Goal: Task Accomplishment & Management: Manage account settings

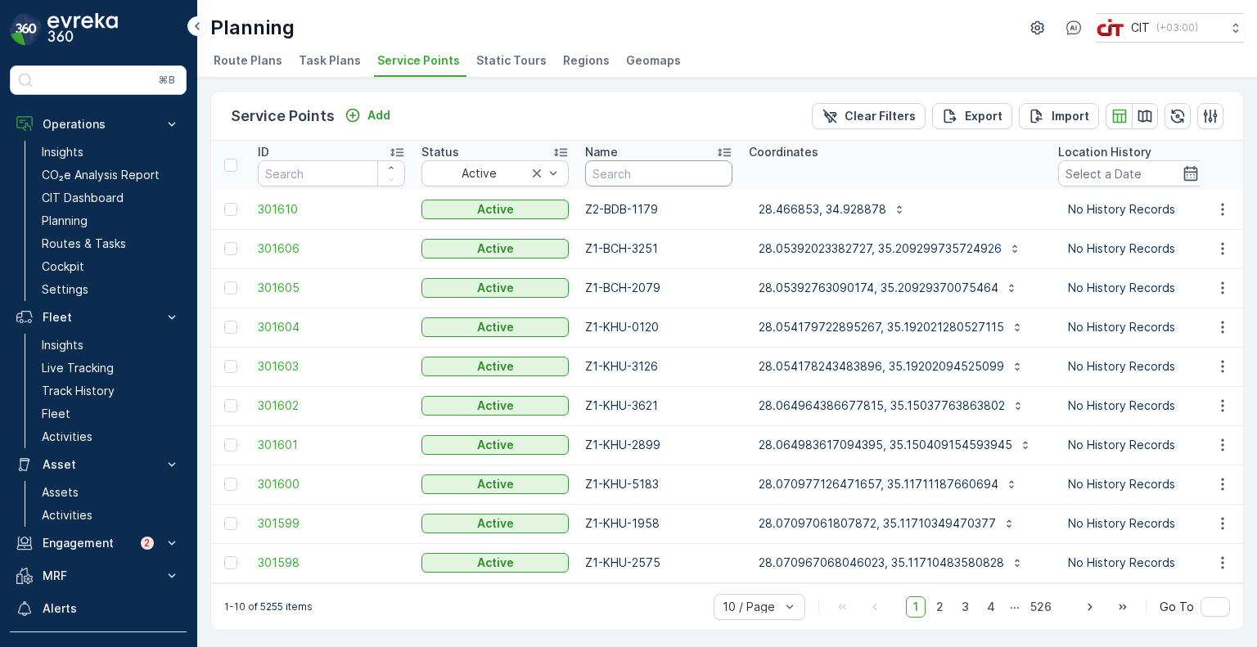
click at [670, 176] on input "text" at bounding box center [658, 173] width 147 height 26
paste input "3891"
type input "3891"
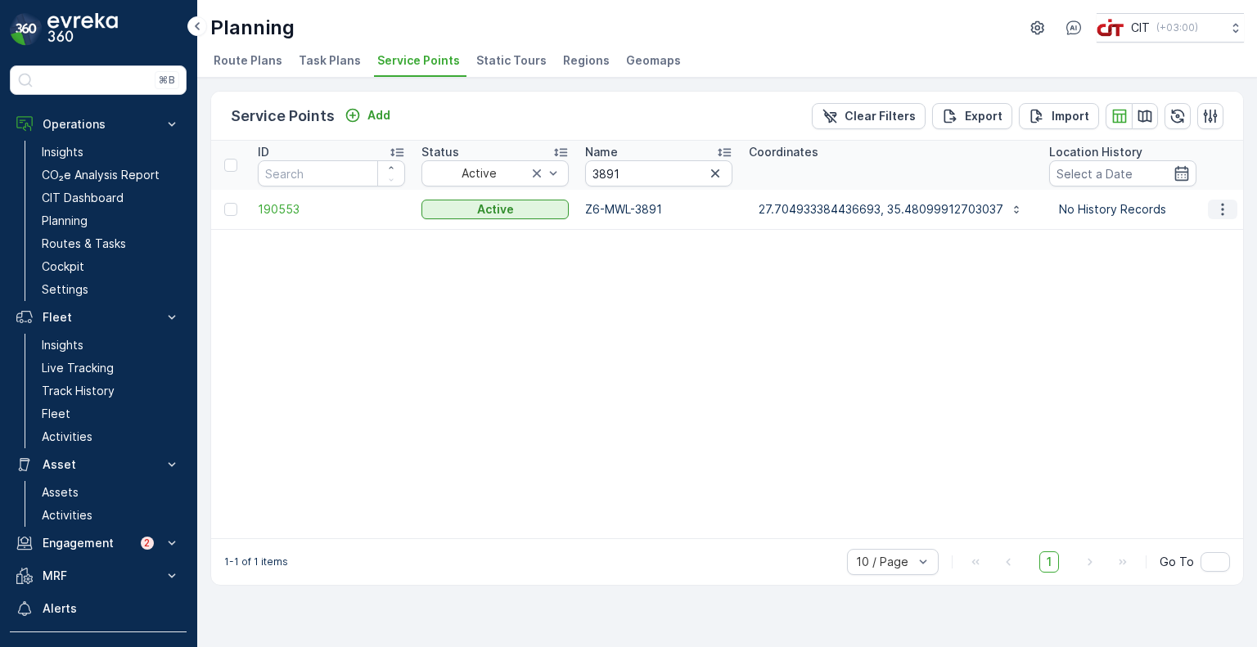
drag, startPoint x: 1235, startPoint y: 206, endPoint x: 1225, endPoint y: 209, distance: 10.9
click at [1236, 206] on button "button" at bounding box center [1222, 210] width 29 height 20
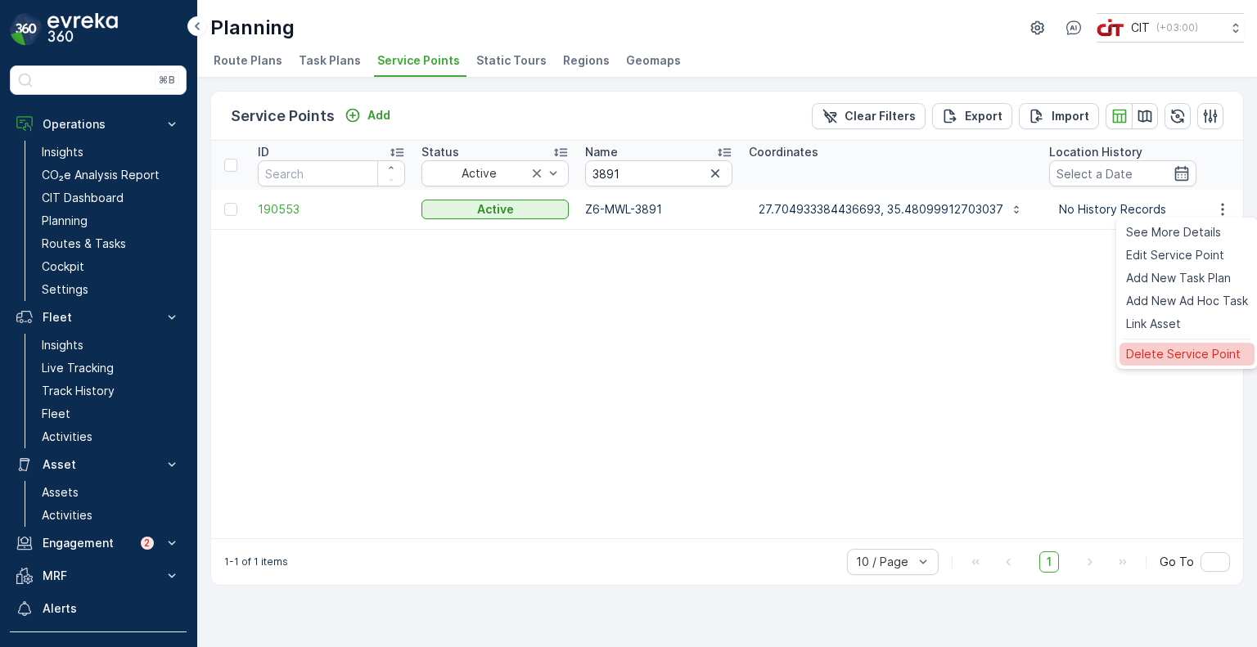
click at [1162, 350] on span "Delete Service Point" at bounding box center [1183, 354] width 115 height 16
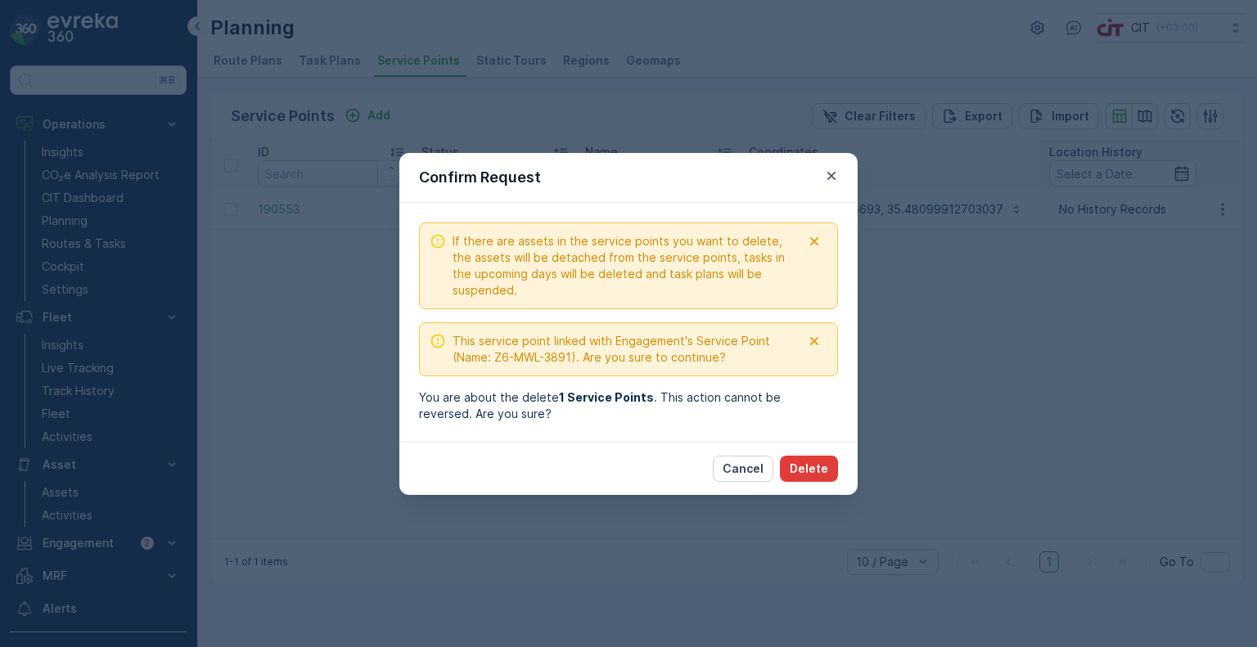
click at [819, 471] on p "Delete" at bounding box center [809, 469] width 38 height 16
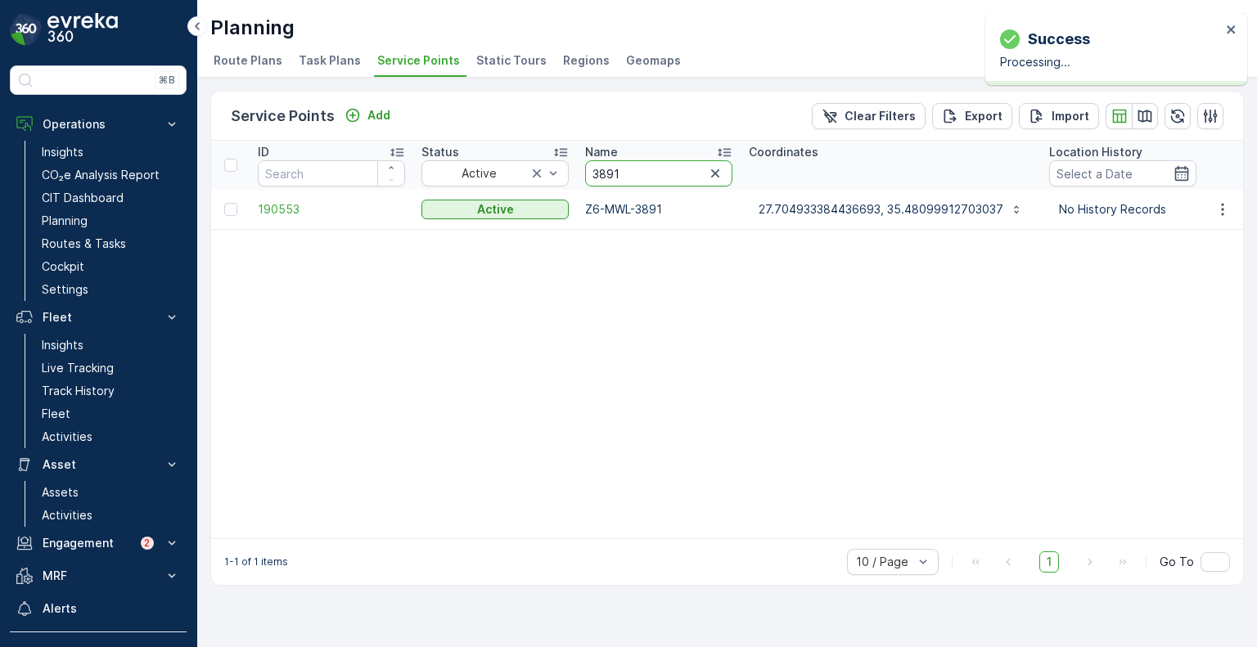
drag, startPoint x: 647, startPoint y: 173, endPoint x: 576, endPoint y: 169, distance: 71.3
paste input "3"
type input "3391"
click at [1220, 206] on icon "button" at bounding box center [1223, 209] width 16 height 16
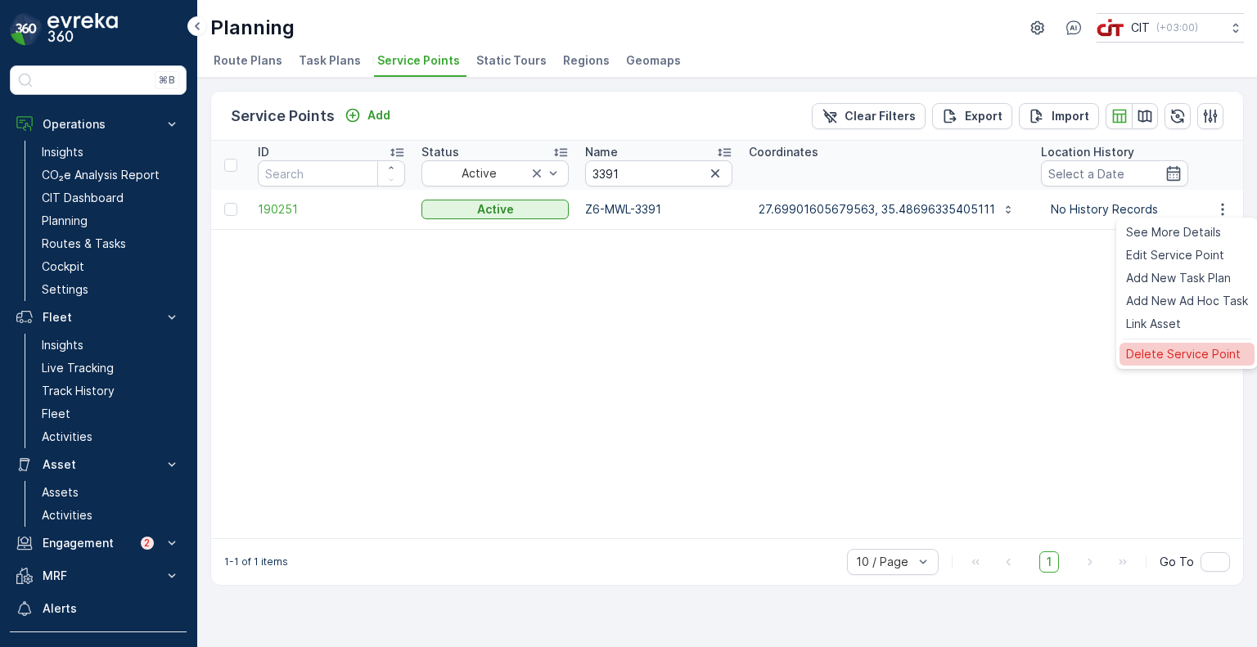
click at [1160, 343] on div "Delete Service Point" at bounding box center [1187, 354] width 135 height 23
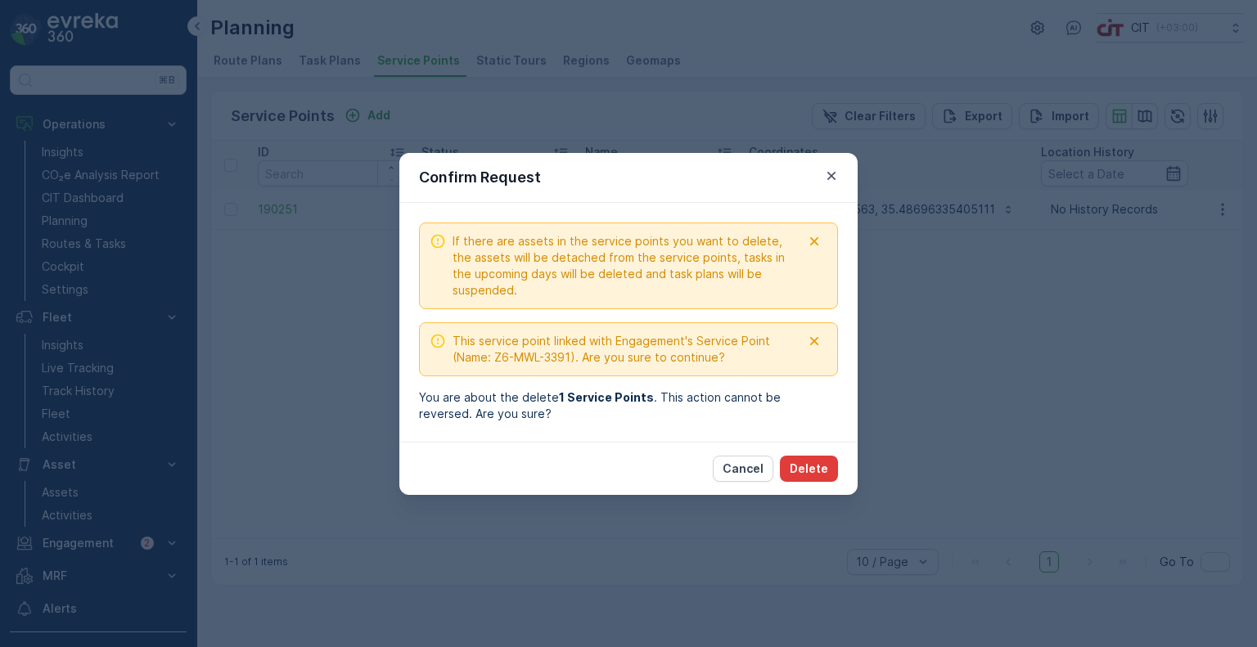
click at [820, 467] on p "Delete" at bounding box center [809, 469] width 38 height 16
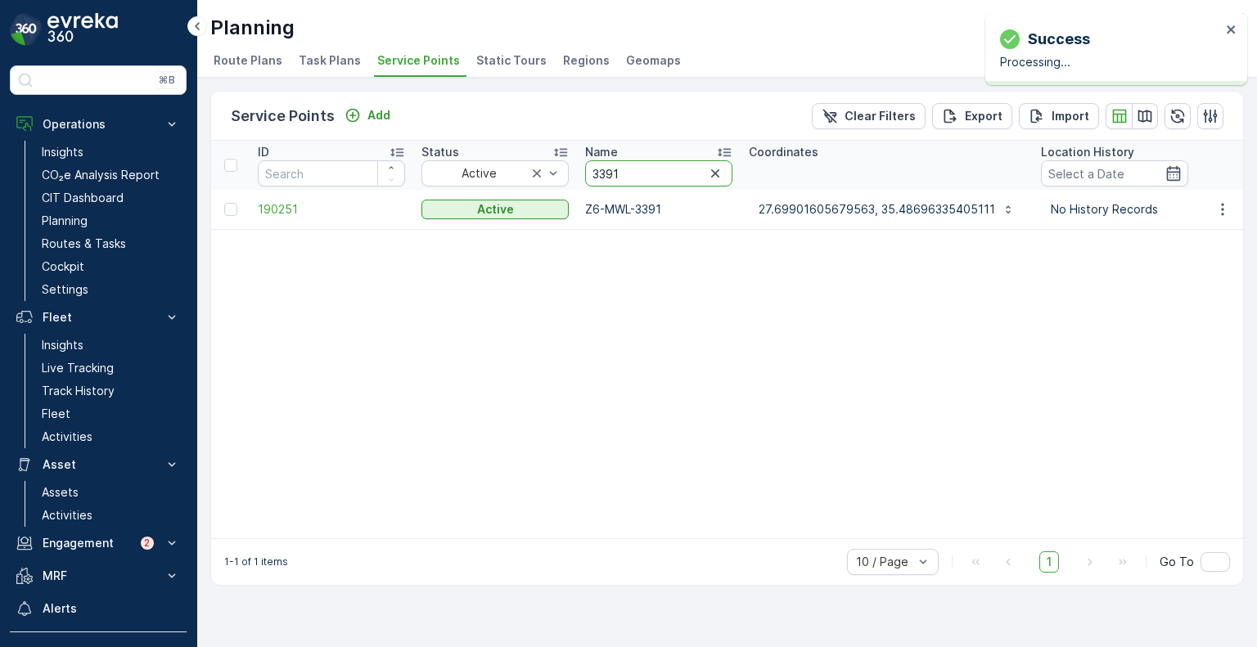
drag, startPoint x: 629, startPoint y: 175, endPoint x: 575, endPoint y: 170, distance: 55.1
paste input "2"
type input "3392"
click at [1226, 210] on icon "button" at bounding box center [1223, 209] width 16 height 16
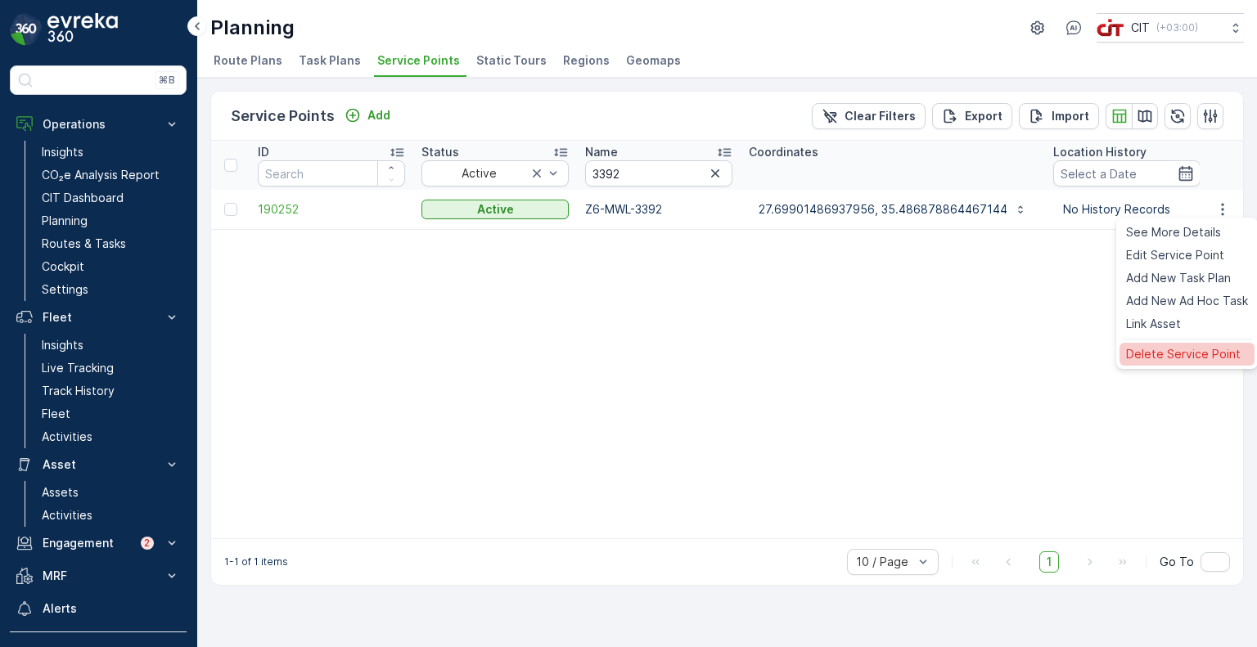
click at [1172, 363] on div "Delete Service Point" at bounding box center [1187, 354] width 135 height 23
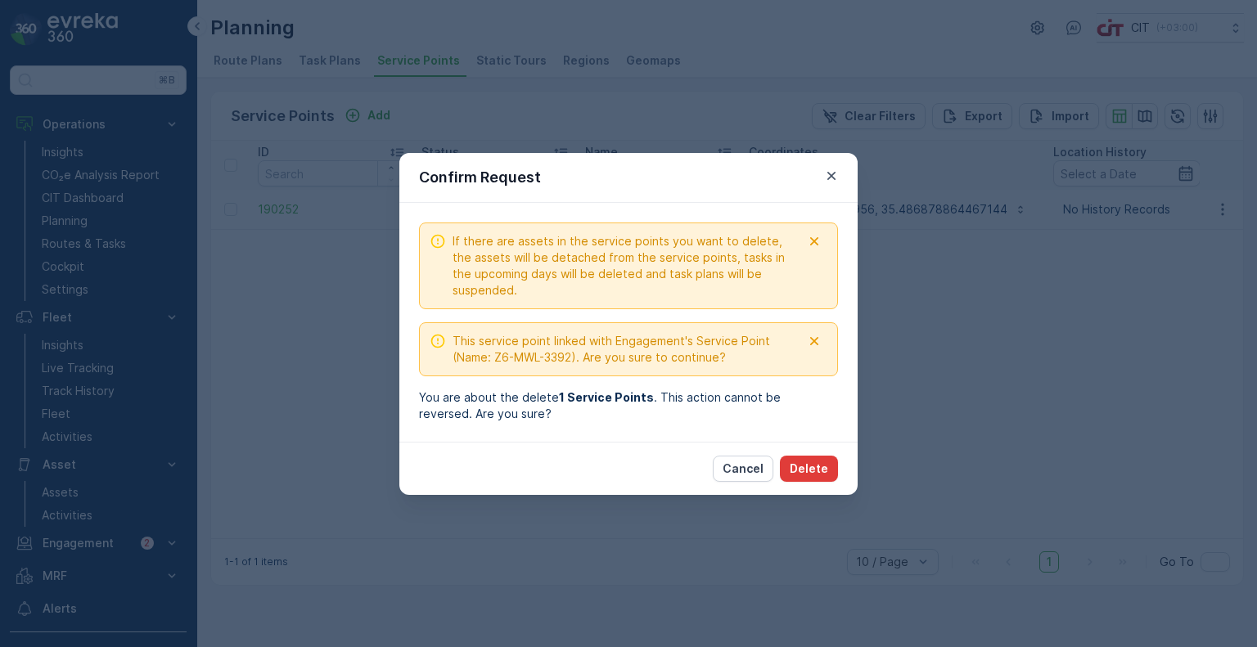
click at [810, 471] on p "Delete" at bounding box center [809, 469] width 38 height 16
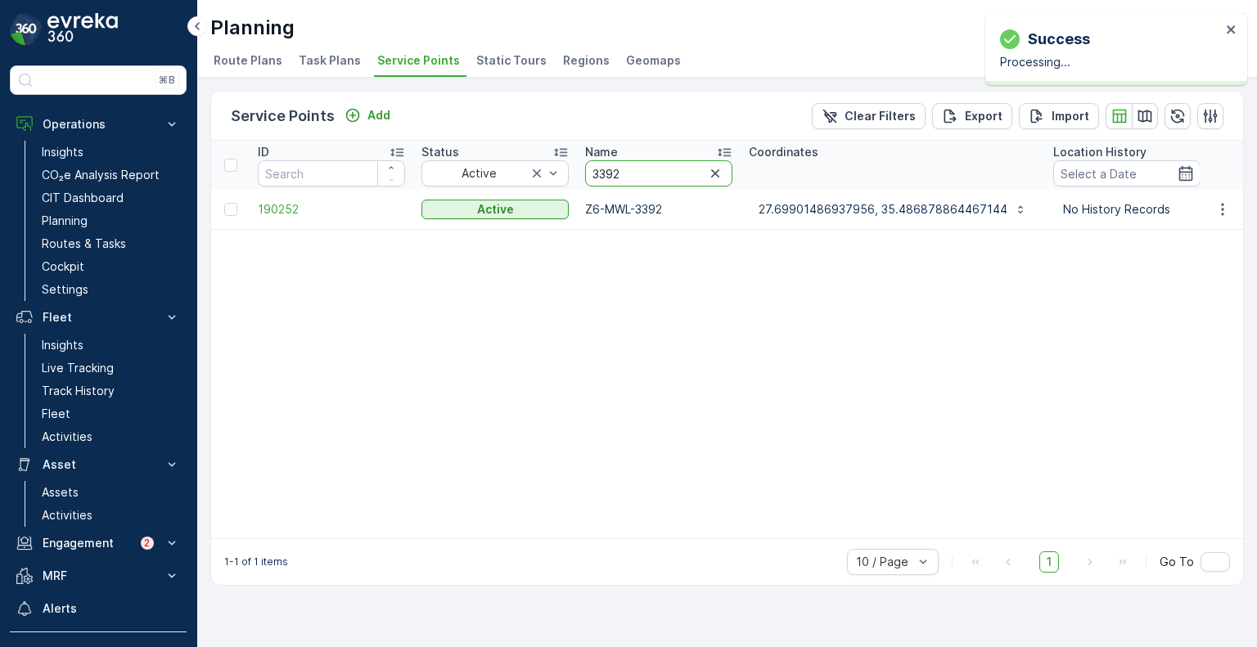
drag, startPoint x: 582, startPoint y: 173, endPoint x: 570, endPoint y: 172, distance: 12.3
paste input "54"
type input "3354"
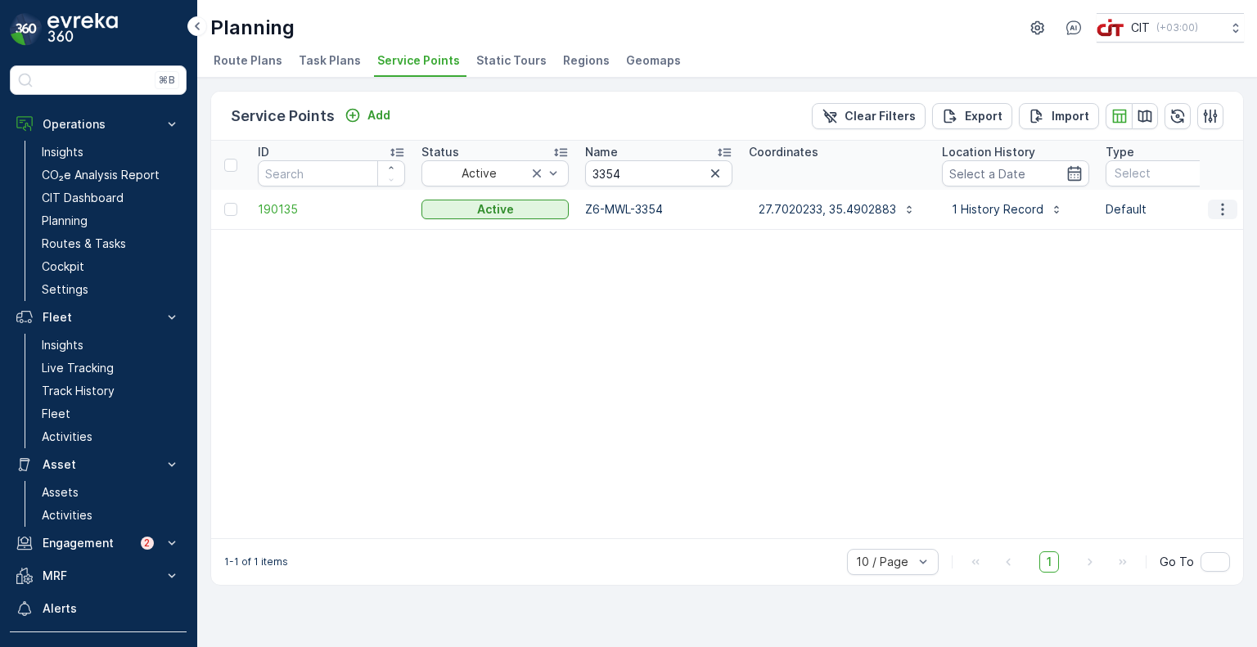
click at [1225, 209] on icon "button" at bounding box center [1223, 209] width 16 height 16
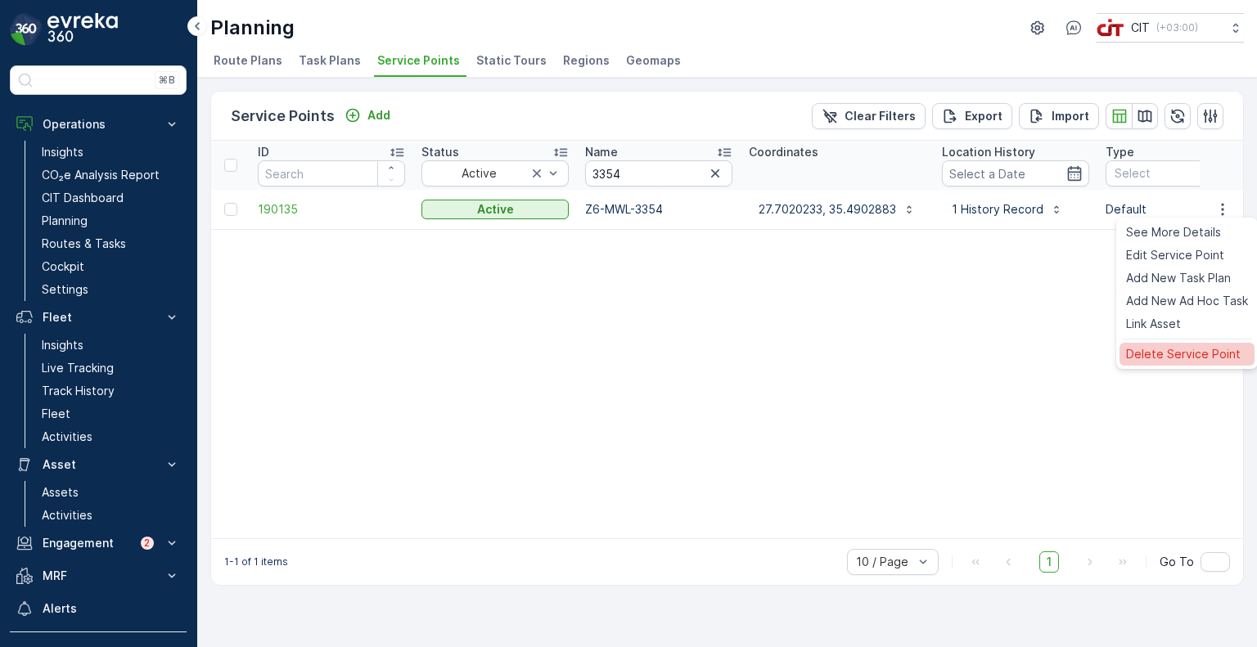
click at [1157, 351] on span "Delete Service Point" at bounding box center [1183, 354] width 115 height 16
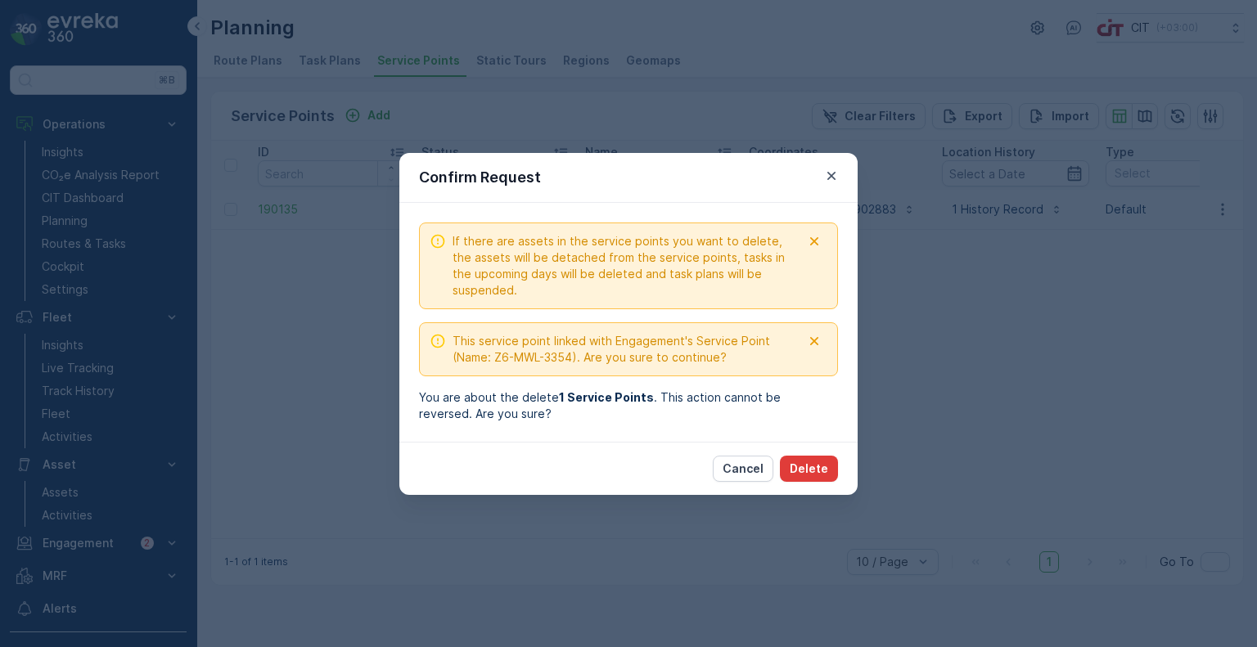
click at [824, 475] on p "Delete" at bounding box center [809, 469] width 38 height 16
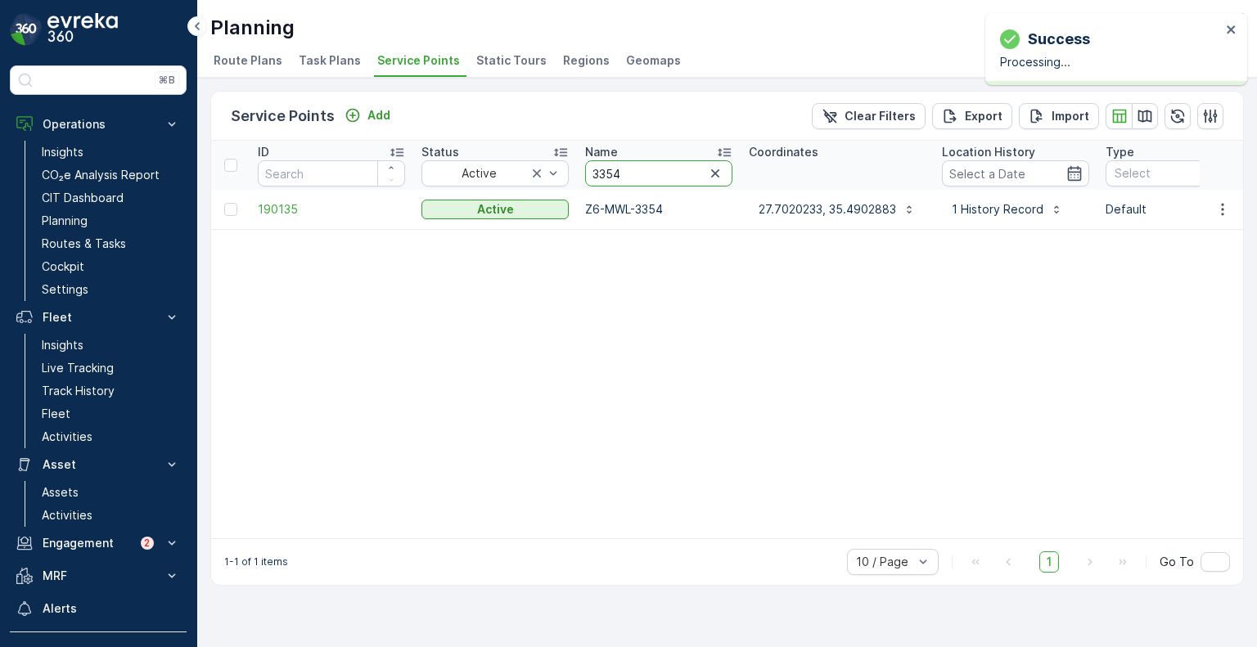
drag, startPoint x: 620, startPoint y: 171, endPoint x: 584, endPoint y: 169, distance: 36.9
click at [584, 169] on th "Name 3354" at bounding box center [659, 165] width 164 height 49
paste input "407"
type input "3407"
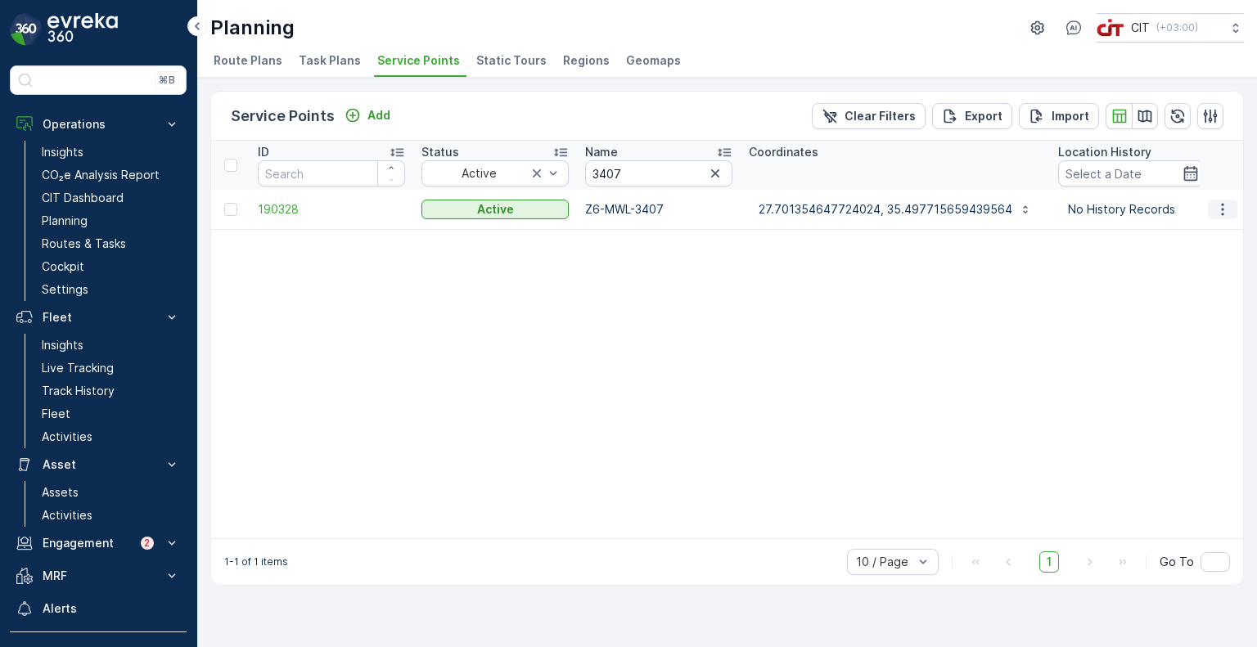
click at [1226, 209] on icon "button" at bounding box center [1223, 209] width 16 height 16
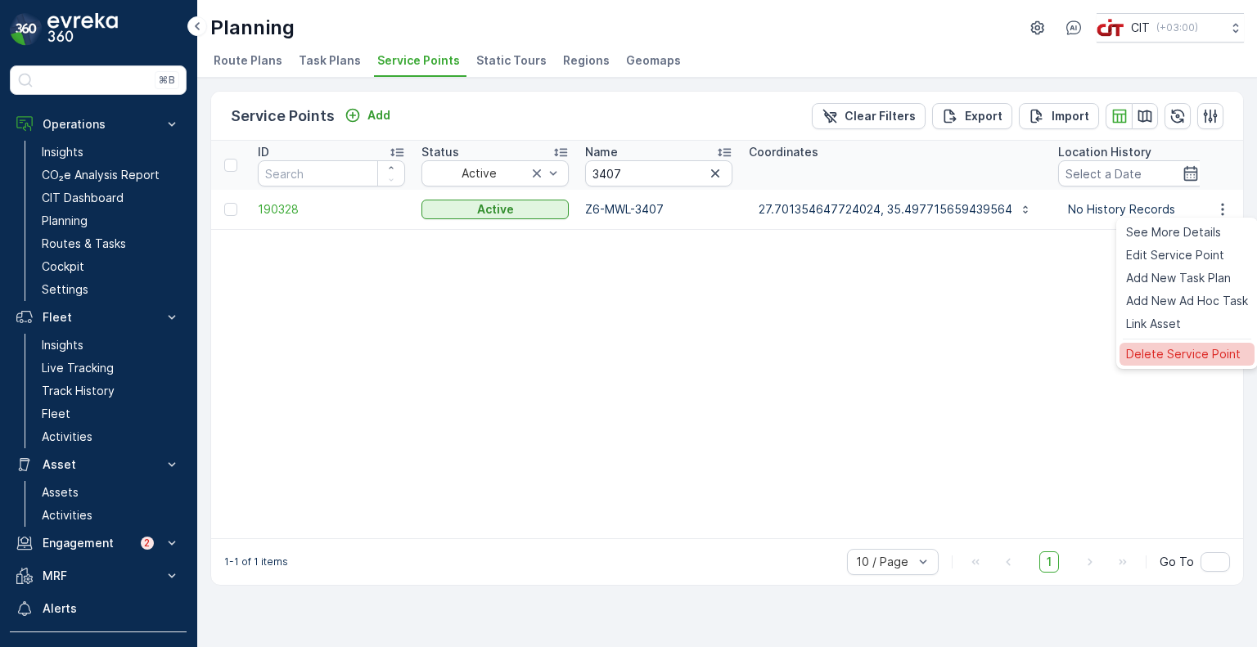
click at [1179, 345] on div "Delete Service Point" at bounding box center [1187, 354] width 135 height 23
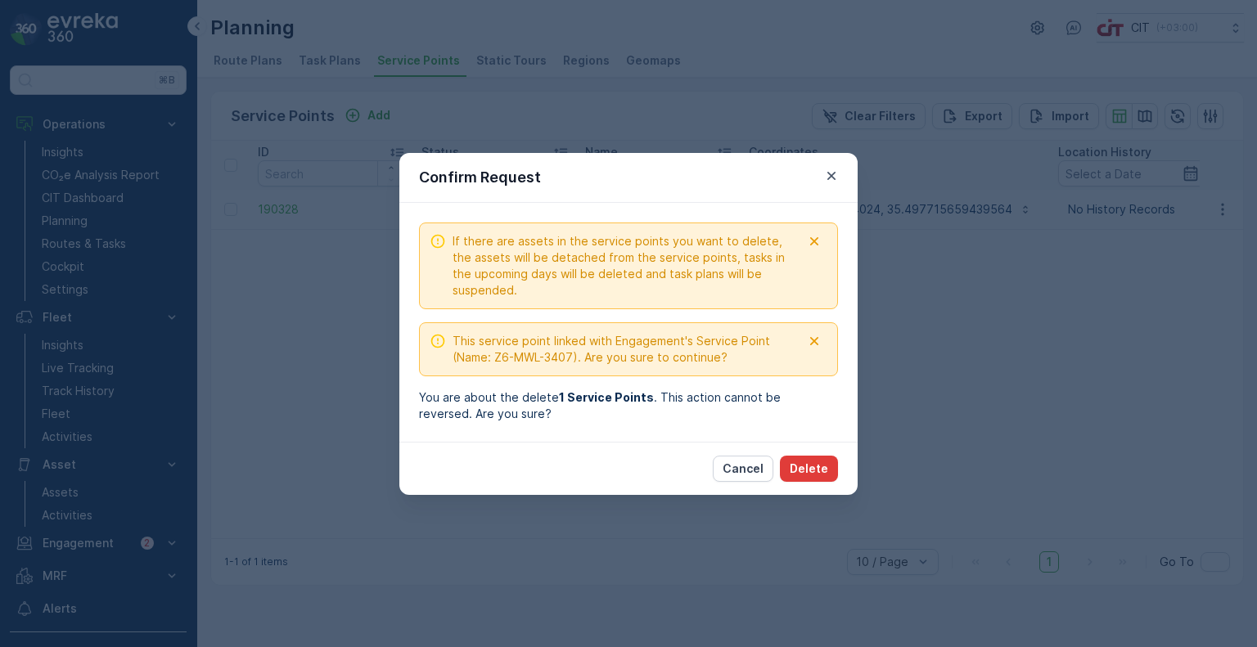
click at [807, 464] on p "Delete" at bounding box center [809, 469] width 38 height 16
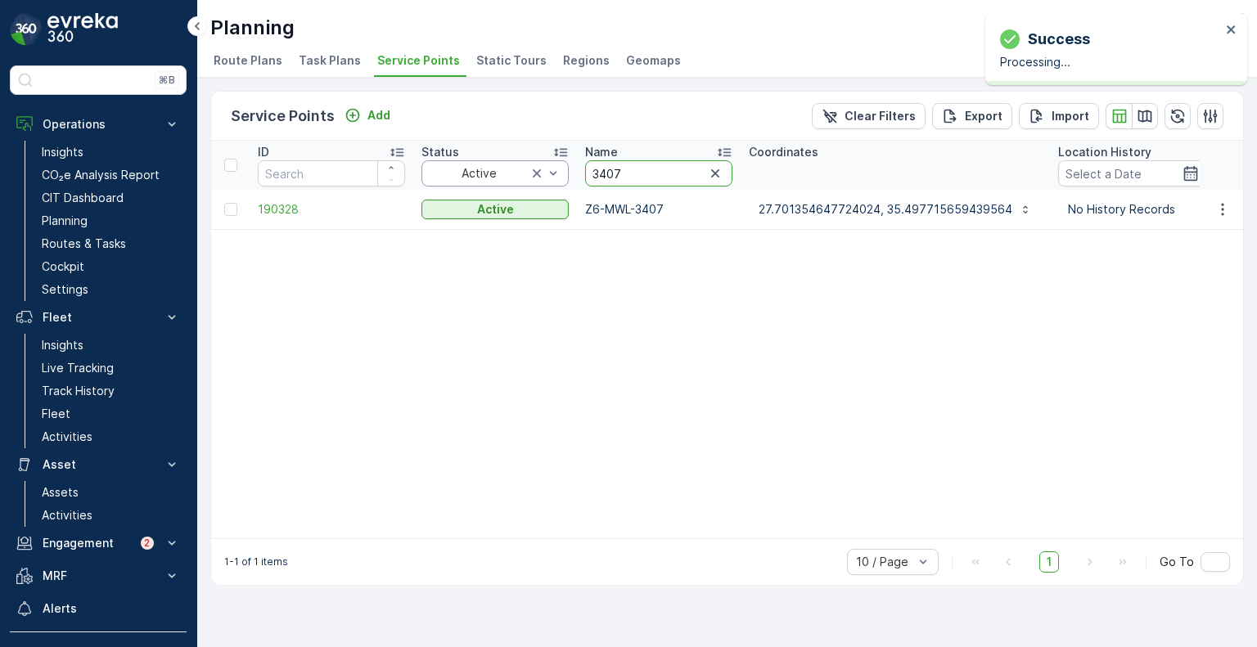
drag, startPoint x: 646, startPoint y: 173, endPoint x: 567, endPoint y: 172, distance: 78.6
paste input "855"
type input "3855"
click at [1225, 210] on icon "button" at bounding box center [1223, 209] width 16 height 16
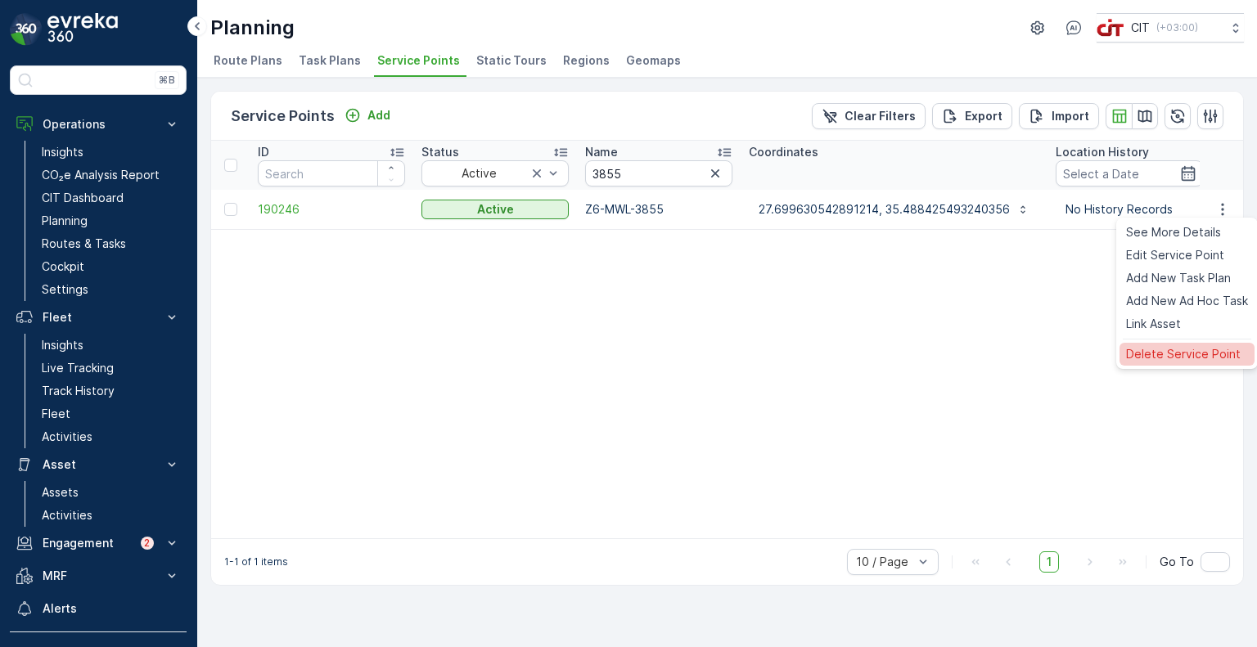
click at [1136, 359] on span "Delete Service Point" at bounding box center [1183, 354] width 115 height 16
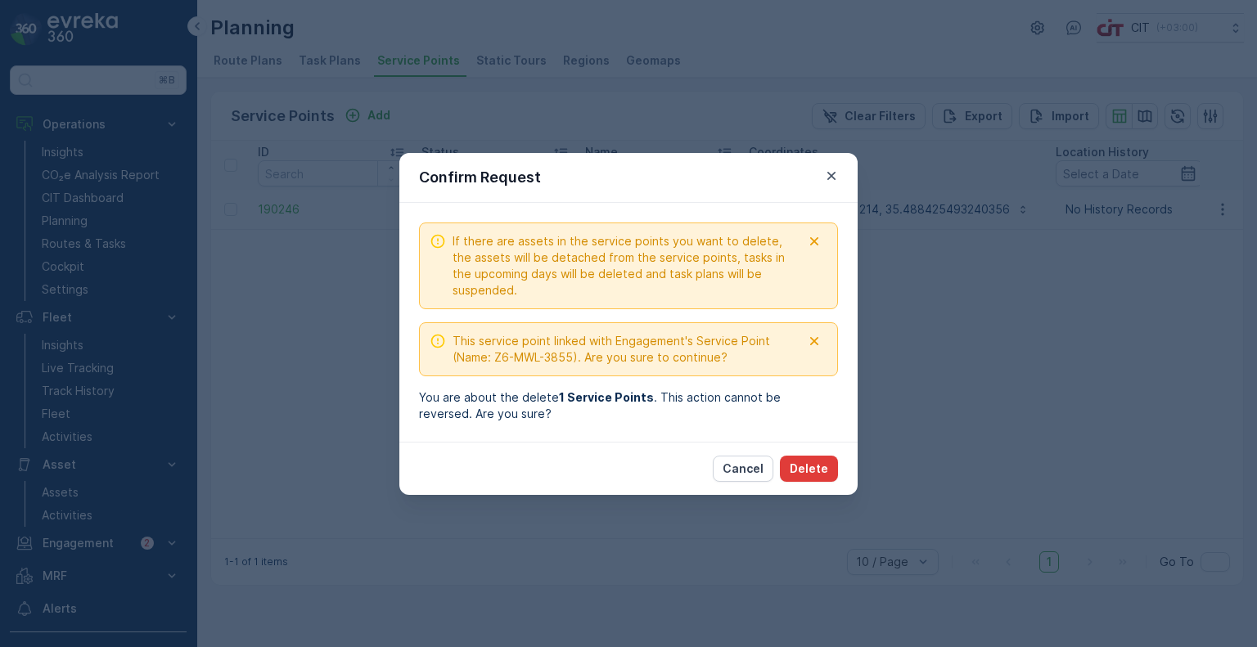
click at [814, 467] on p "Delete" at bounding box center [809, 469] width 38 height 16
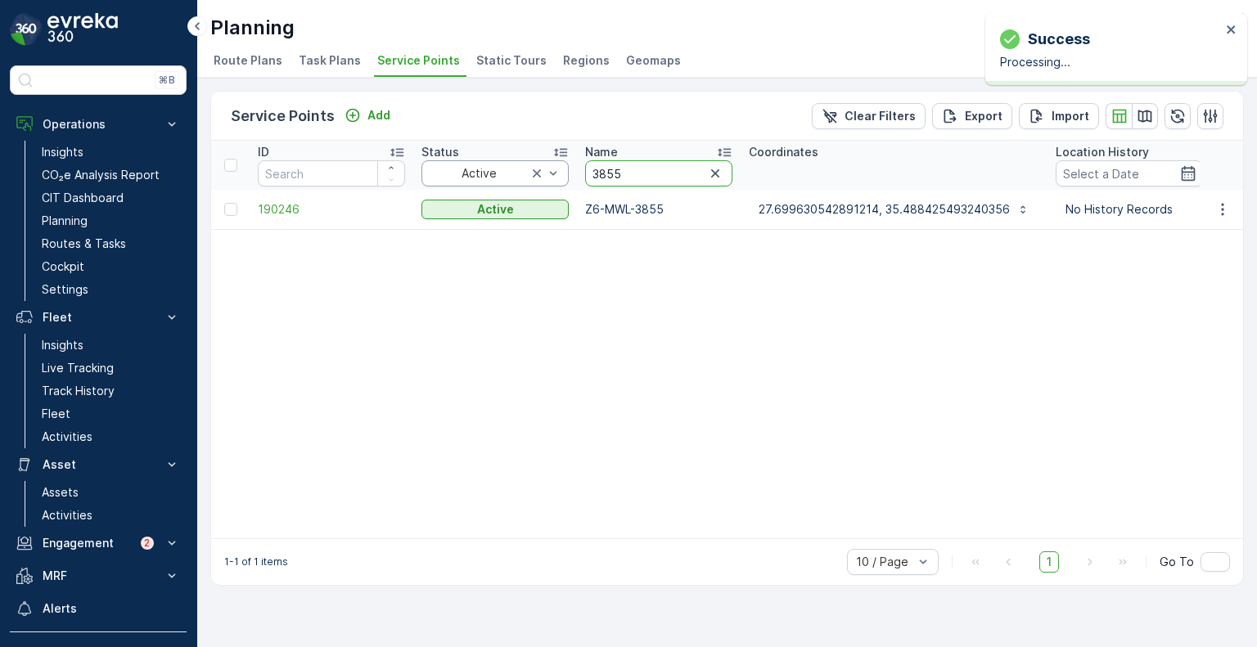
drag, startPoint x: 648, startPoint y: 179, endPoint x: 563, endPoint y: 174, distance: 85.3
paste input "2"
type input "3852"
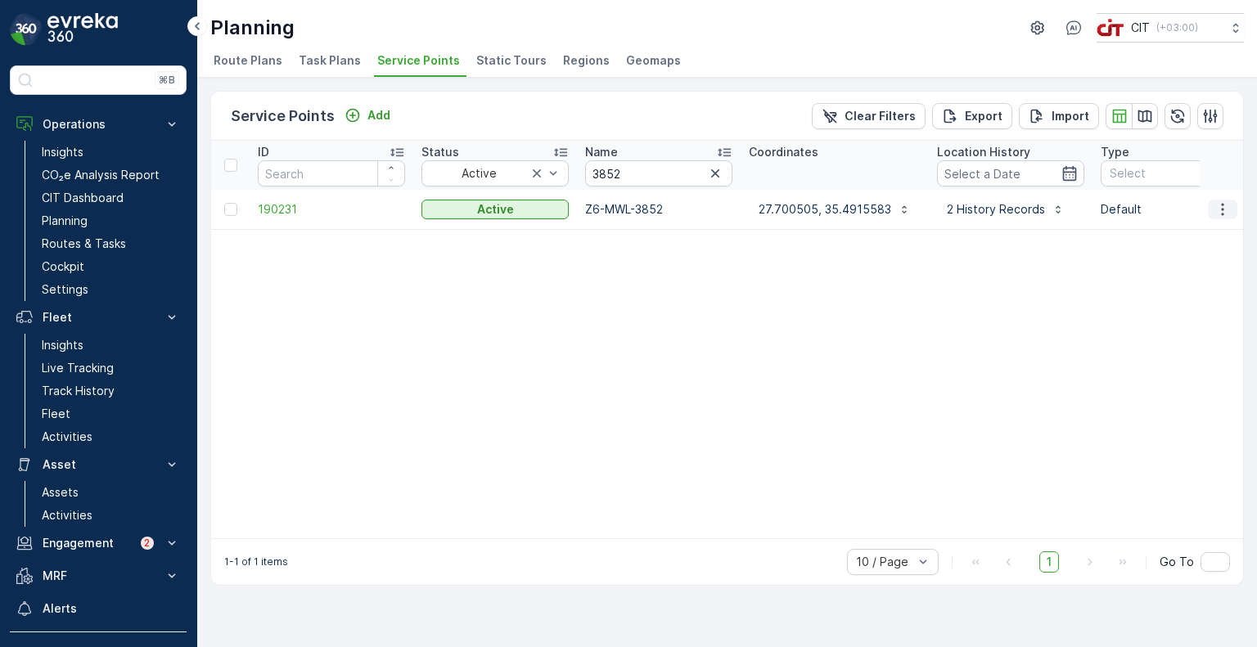
click at [1221, 209] on icon "button" at bounding box center [1223, 209] width 16 height 16
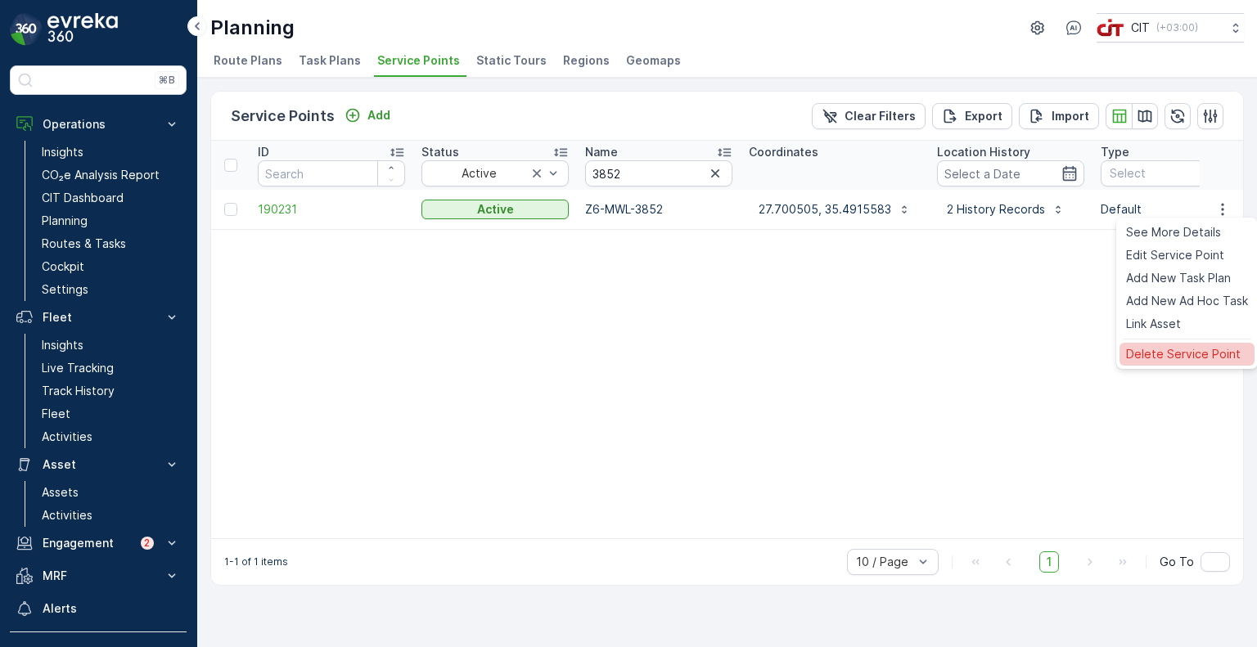
click at [1179, 346] on span "Delete Service Point" at bounding box center [1183, 354] width 115 height 16
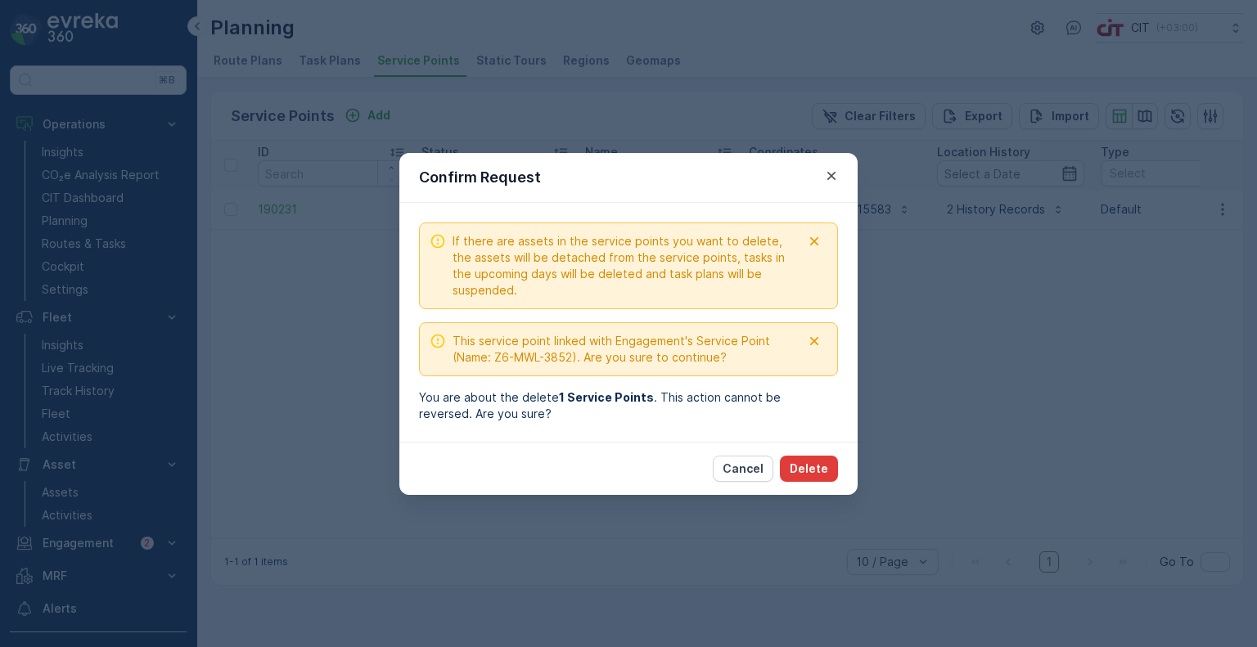
click at [823, 462] on p "Delete" at bounding box center [809, 469] width 38 height 16
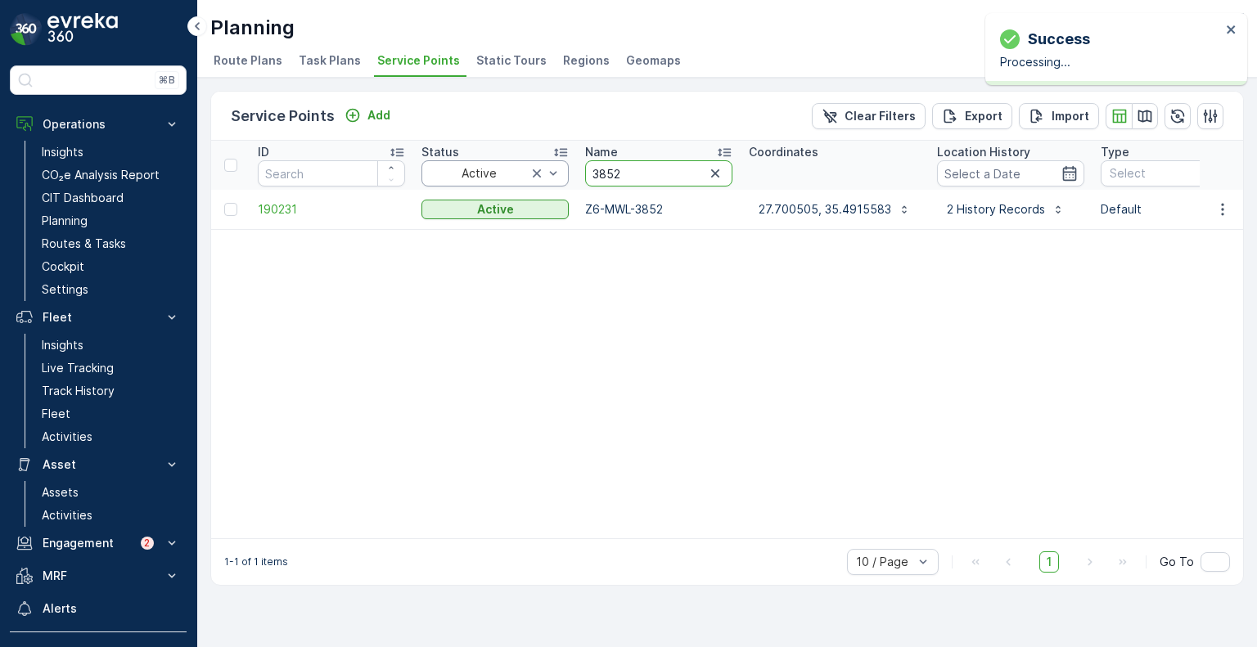
drag, startPoint x: 623, startPoint y: 170, endPoint x: 564, endPoint y: 170, distance: 58.9
paste input "340"
type input "3340"
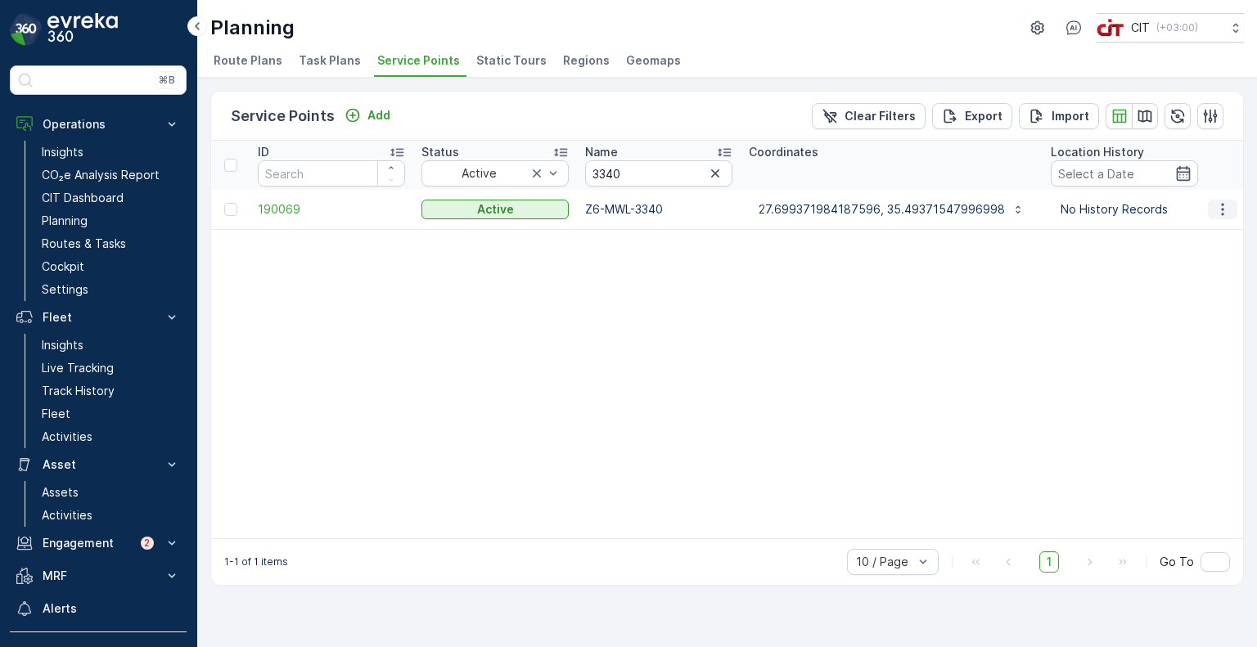
click at [1221, 205] on icon "button" at bounding box center [1223, 209] width 16 height 16
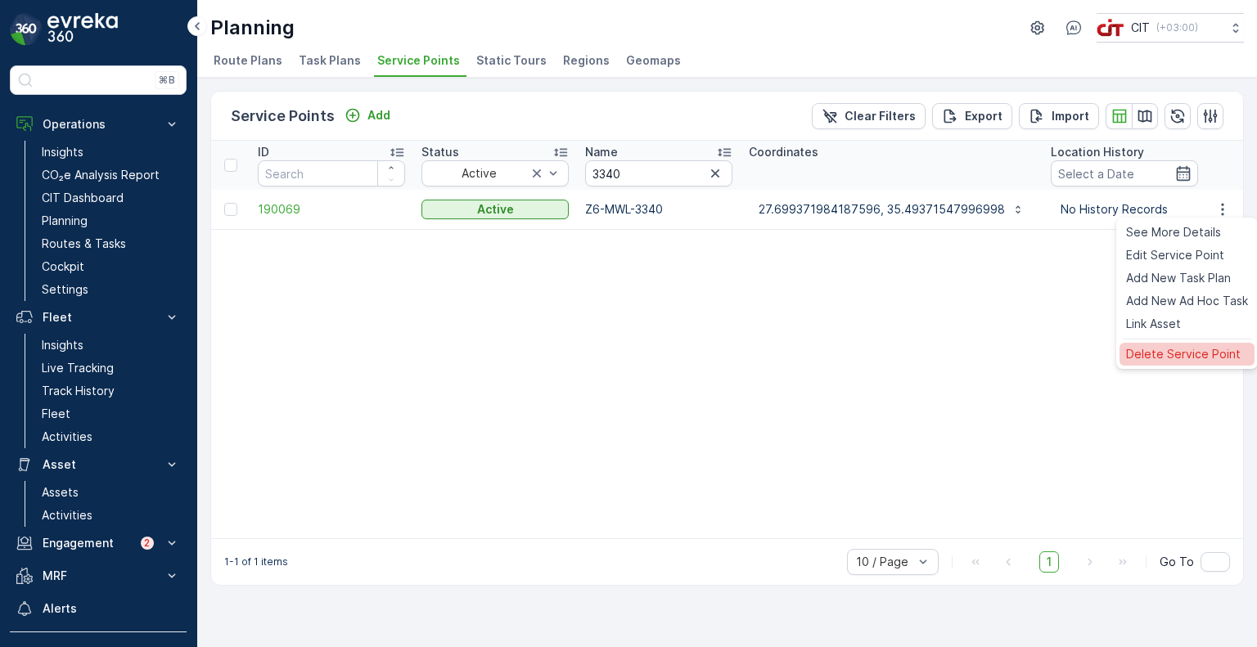
click at [1185, 346] on span "Delete Service Point" at bounding box center [1183, 354] width 115 height 16
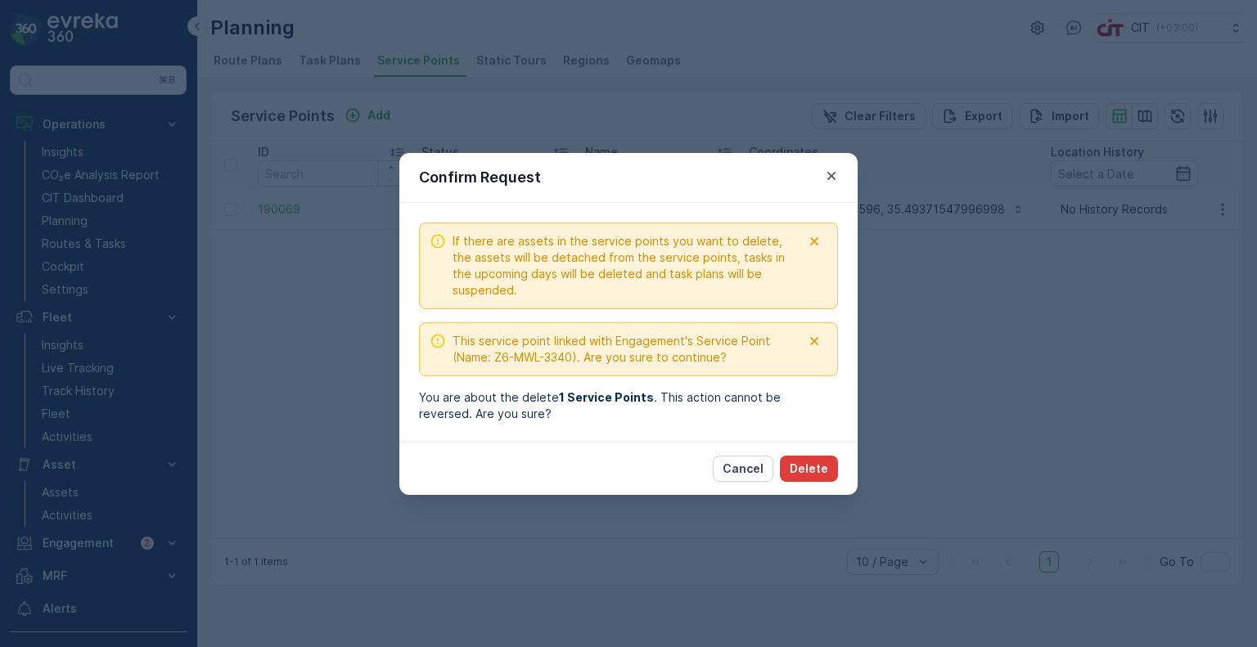
click at [807, 467] on p "Delete" at bounding box center [809, 469] width 38 height 16
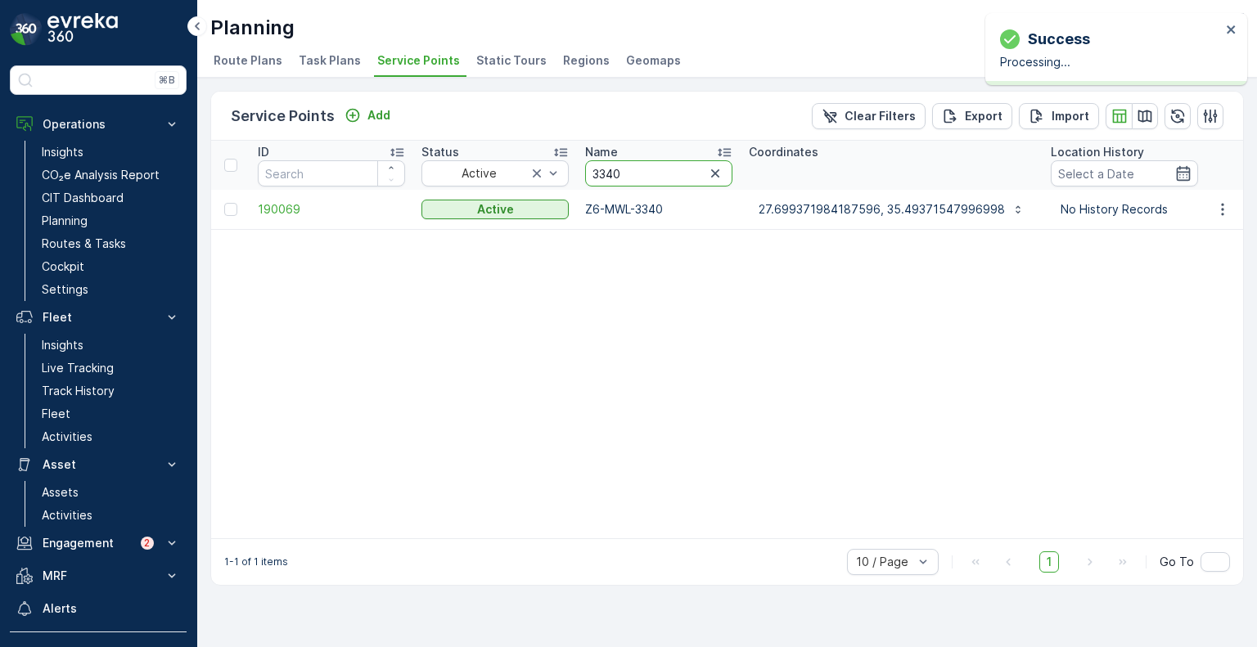
drag, startPoint x: 642, startPoint y: 173, endPoint x: 589, endPoint y: 170, distance: 52.4
click at [589, 170] on input "3340" at bounding box center [658, 173] width 147 height 26
paste input "862"
type input "3862"
click at [1219, 219] on td at bounding box center [1222, 209] width 44 height 39
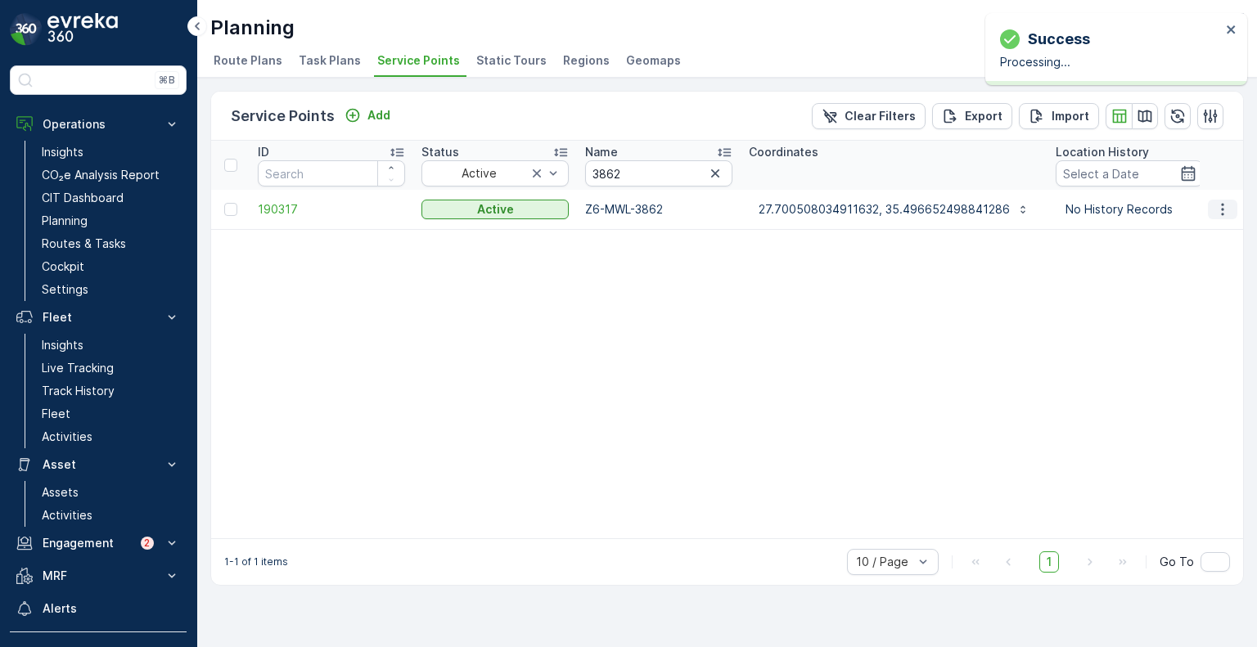
click at [1221, 214] on icon "button" at bounding box center [1223, 209] width 16 height 16
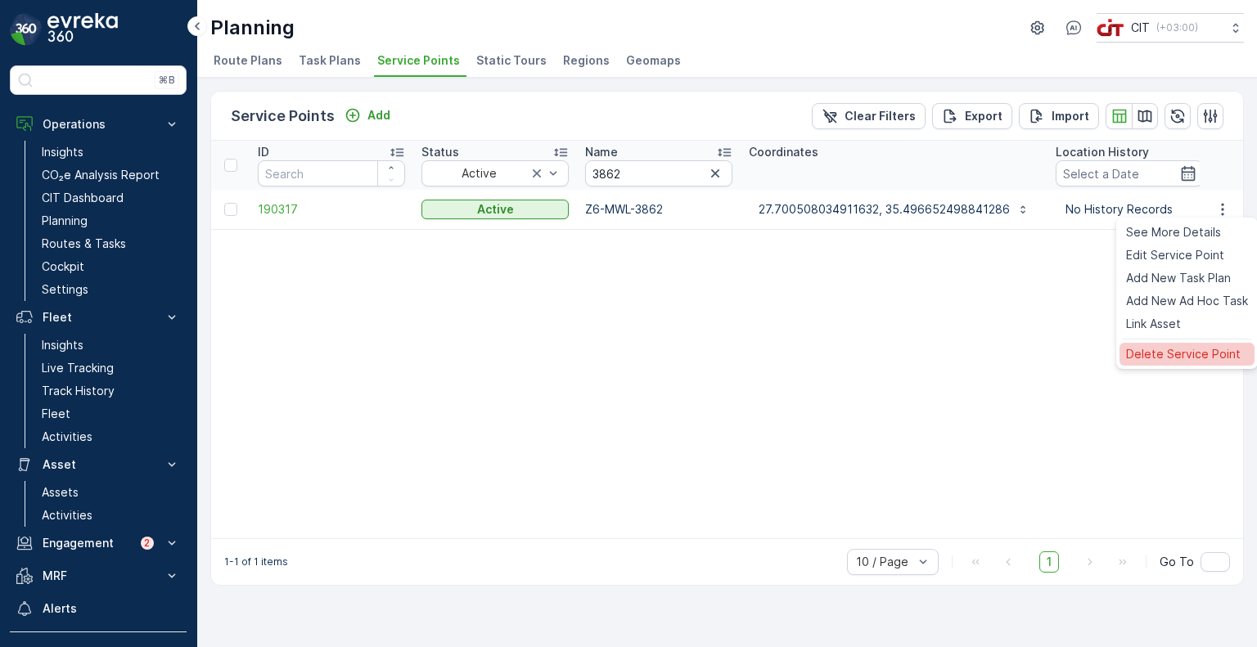
click at [1151, 356] on span "Delete Service Point" at bounding box center [1183, 354] width 115 height 16
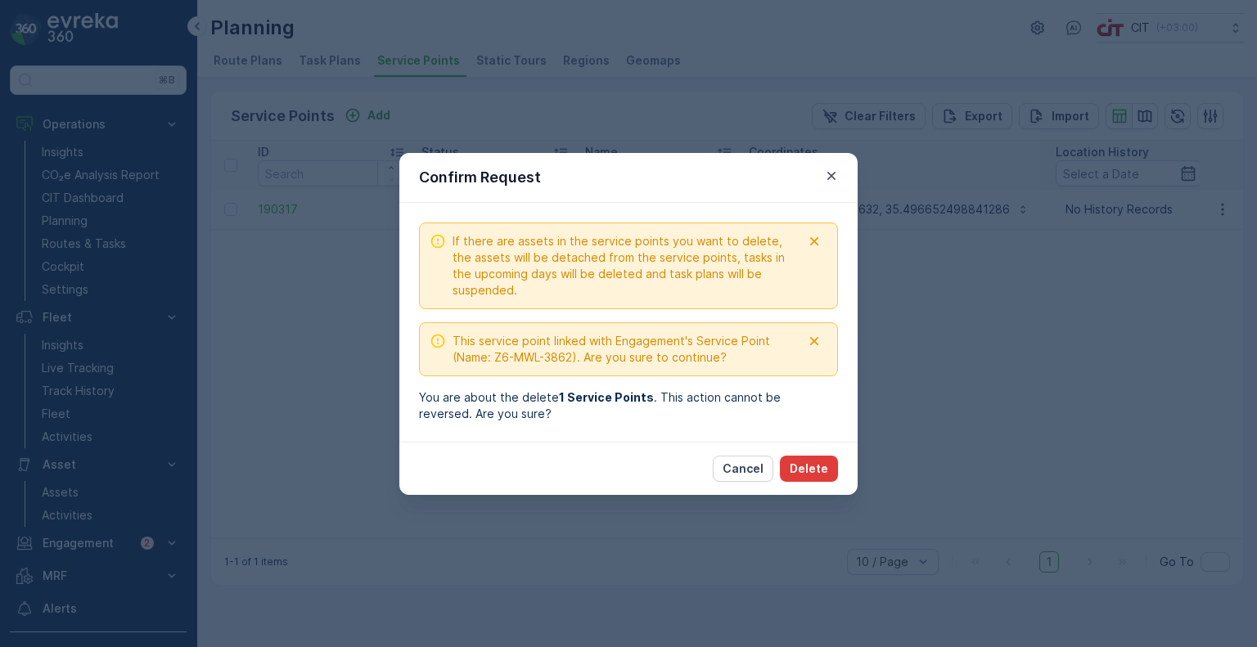
click at [808, 474] on p "Delete" at bounding box center [809, 469] width 38 height 16
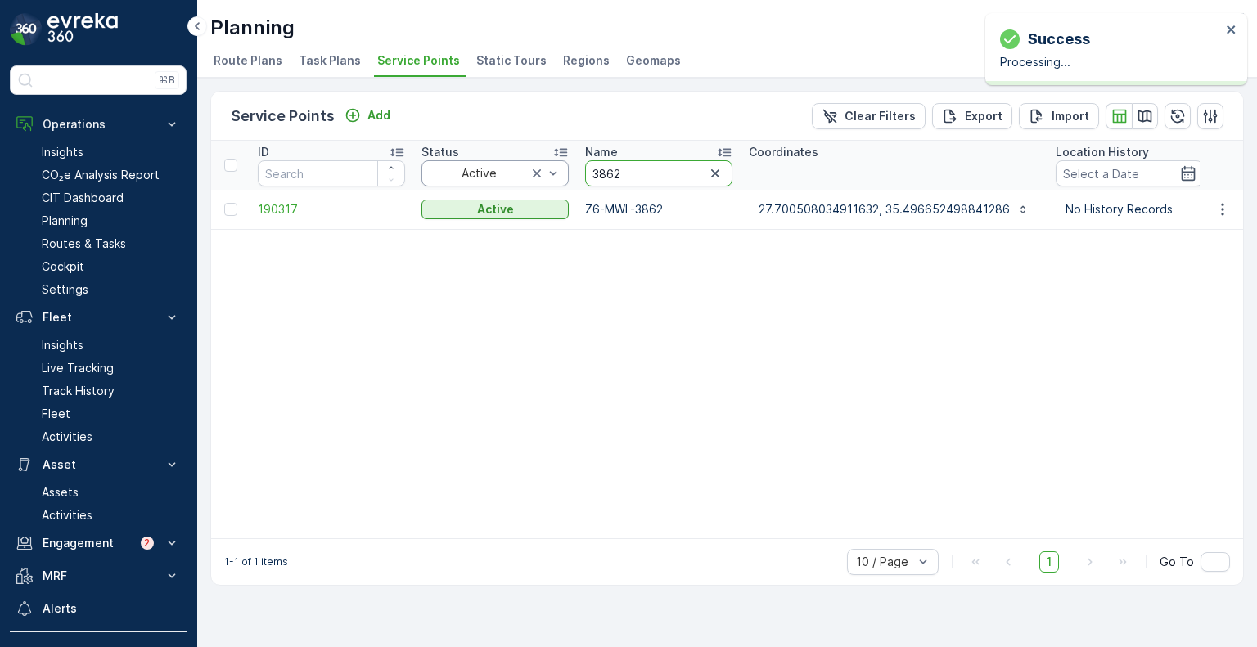
drag, startPoint x: 638, startPoint y: 174, endPoint x: 567, endPoint y: 174, distance: 70.4
paste input "470"
type input "3470"
click at [1226, 209] on icon "button" at bounding box center [1223, 209] width 16 height 16
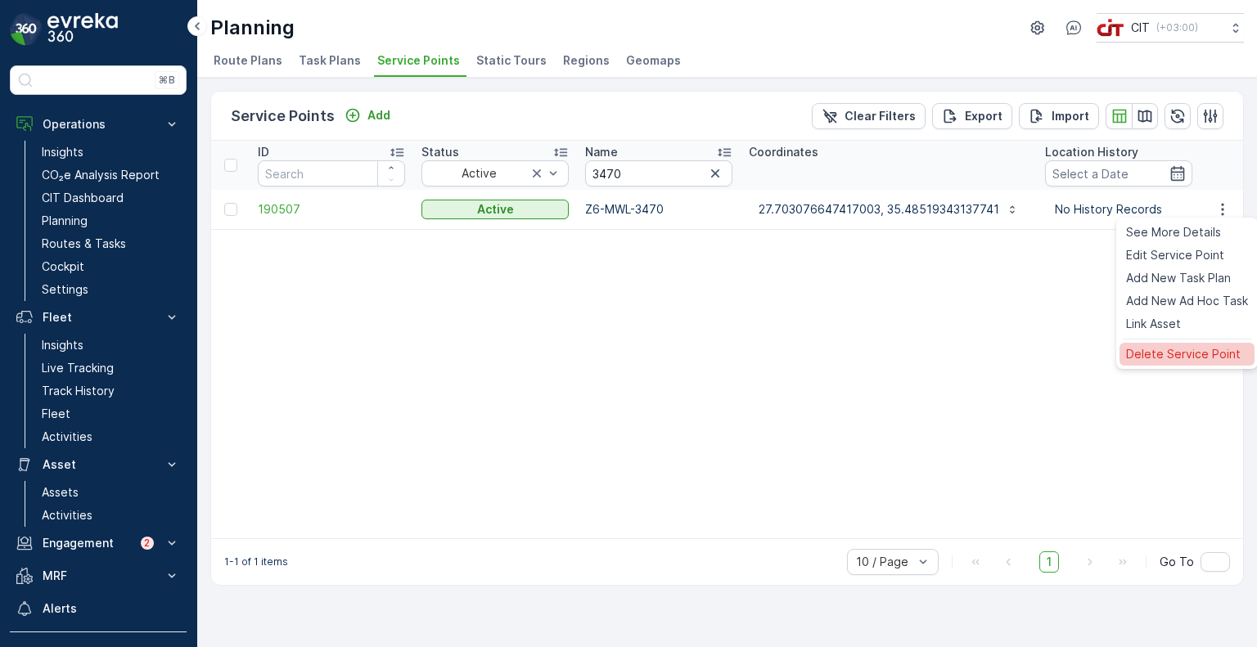
click at [1172, 347] on span "Delete Service Point" at bounding box center [1183, 354] width 115 height 16
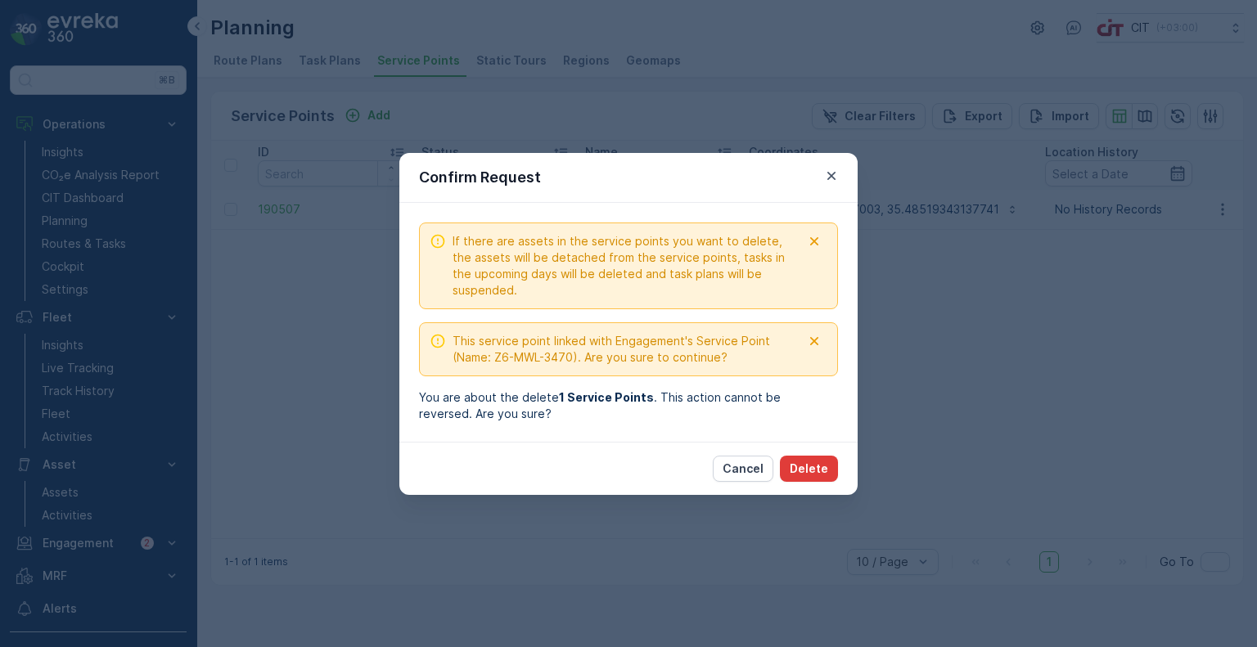
click at [814, 469] on p "Delete" at bounding box center [809, 469] width 38 height 16
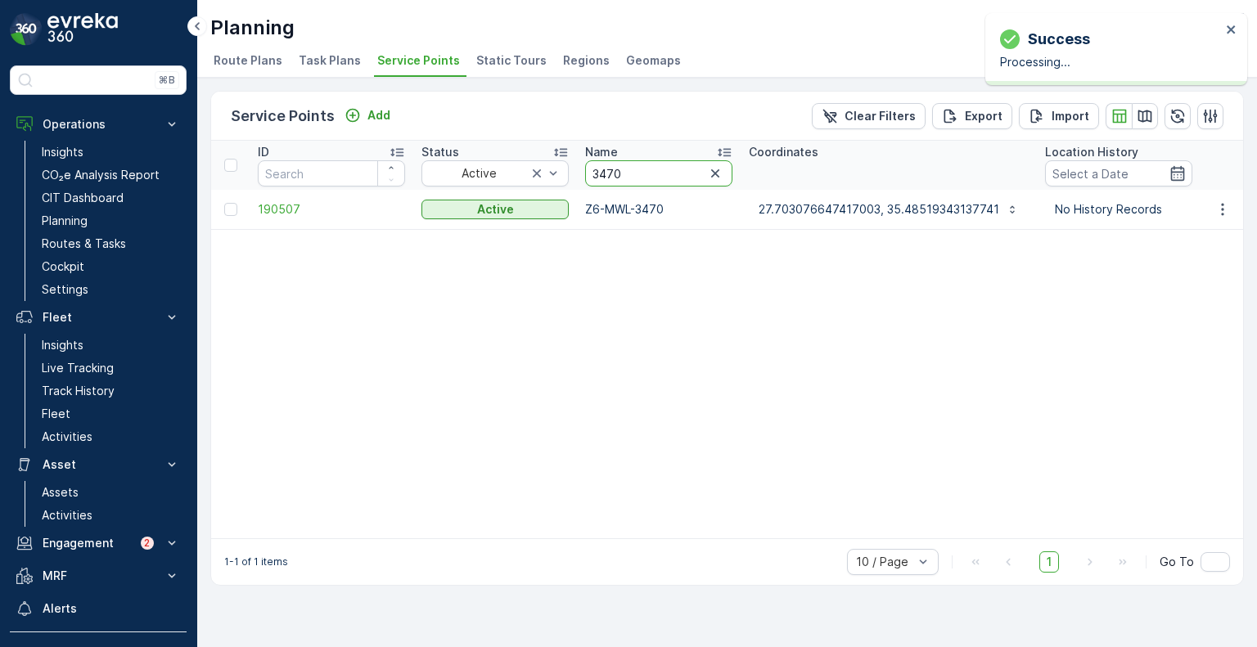
drag, startPoint x: 636, startPoint y: 184, endPoint x: 570, endPoint y: 172, distance: 67.4
paste input "4884"
type input "4884"
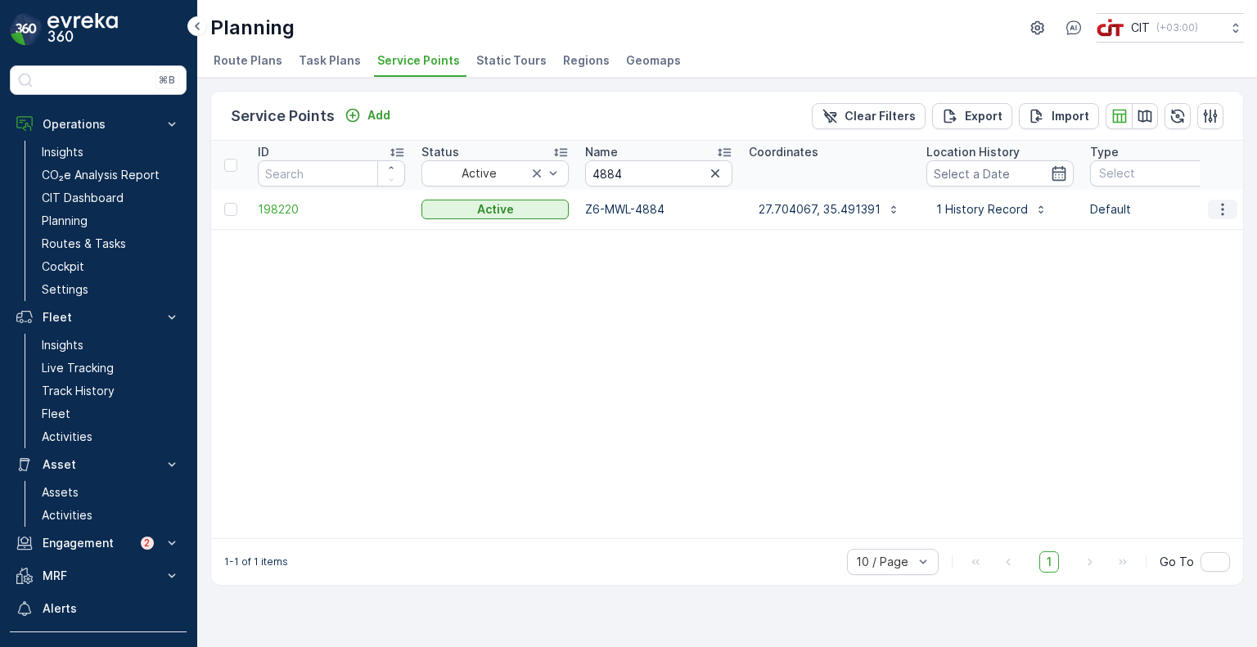
click at [1223, 208] on icon "button" at bounding box center [1222, 209] width 2 height 12
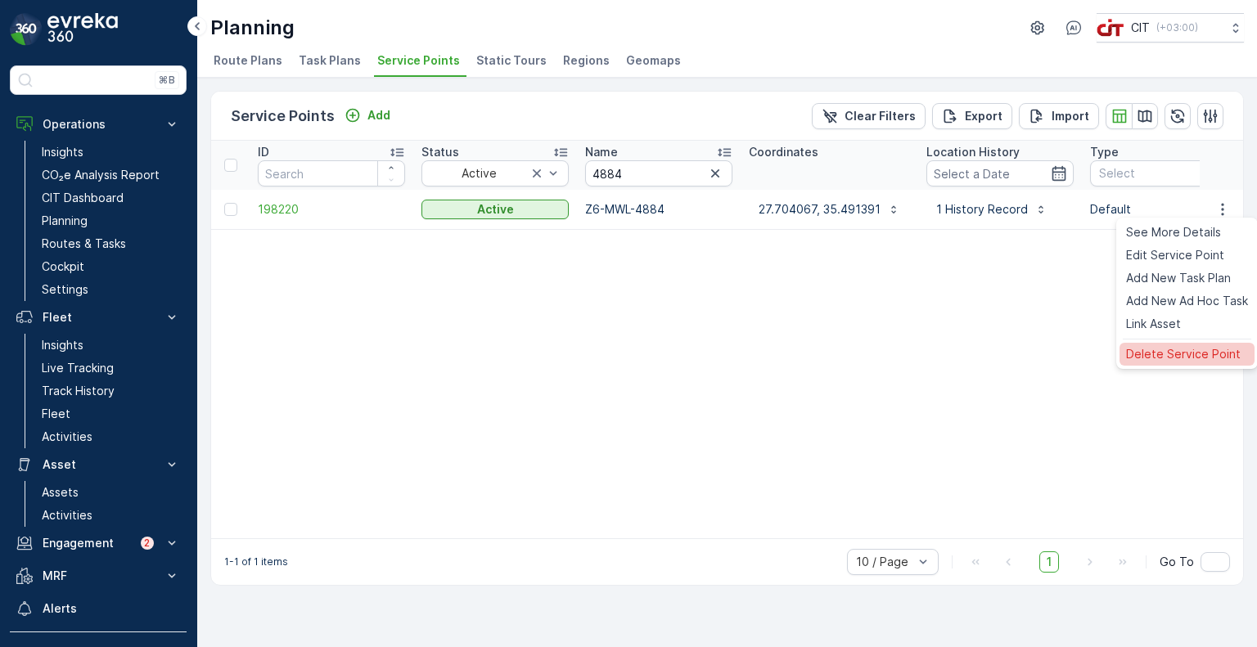
click at [1144, 362] on span "Delete Service Point" at bounding box center [1183, 354] width 115 height 16
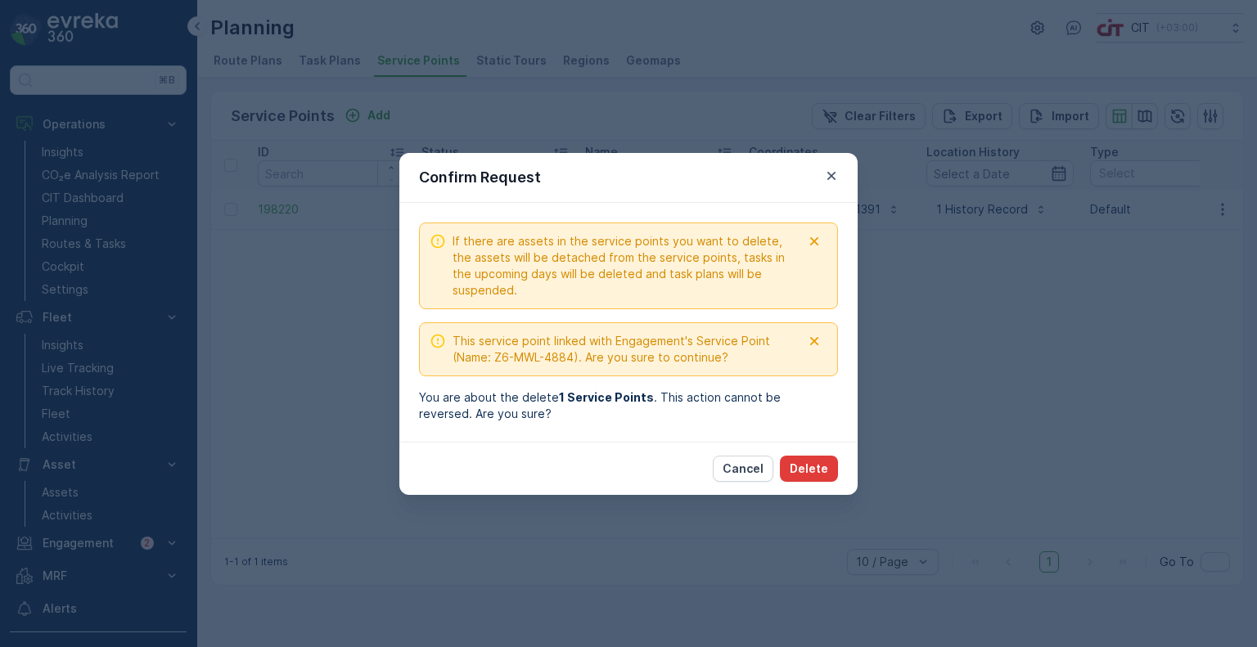
click at [810, 474] on p "Delete" at bounding box center [809, 469] width 38 height 16
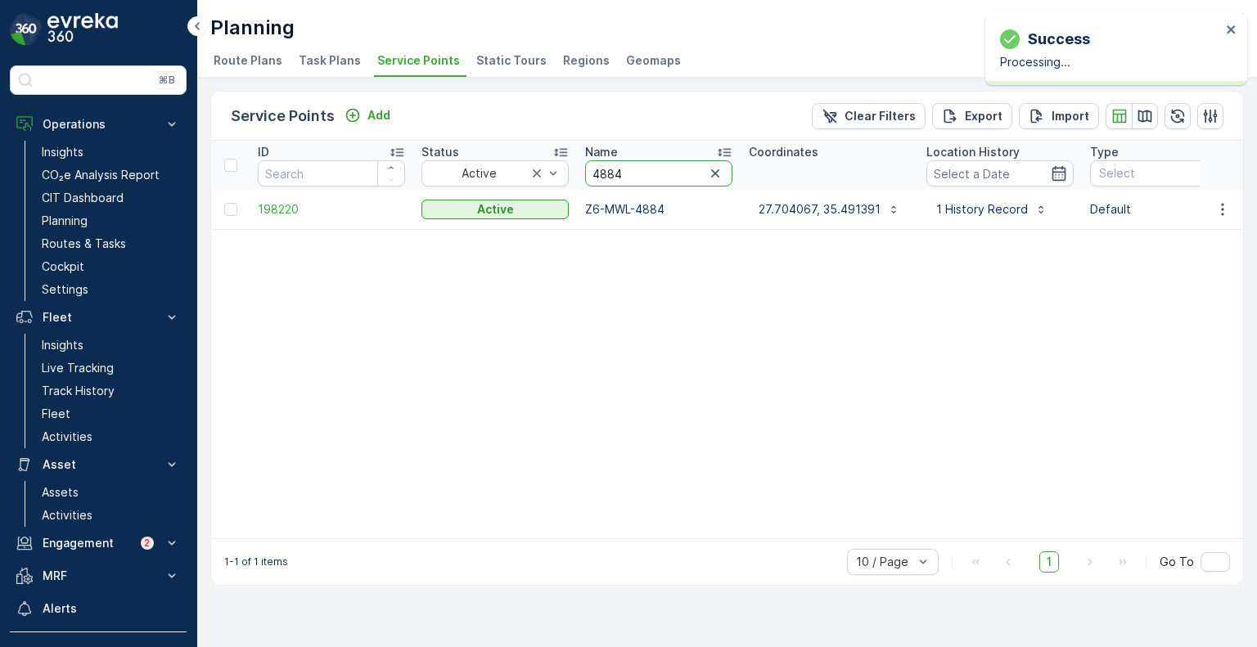
drag, startPoint x: 642, startPoint y: 173, endPoint x: 581, endPoint y: 172, distance: 60.6
click at [581, 172] on th "Name 4884" at bounding box center [659, 165] width 164 height 49
paste input "3863"
type input "3863"
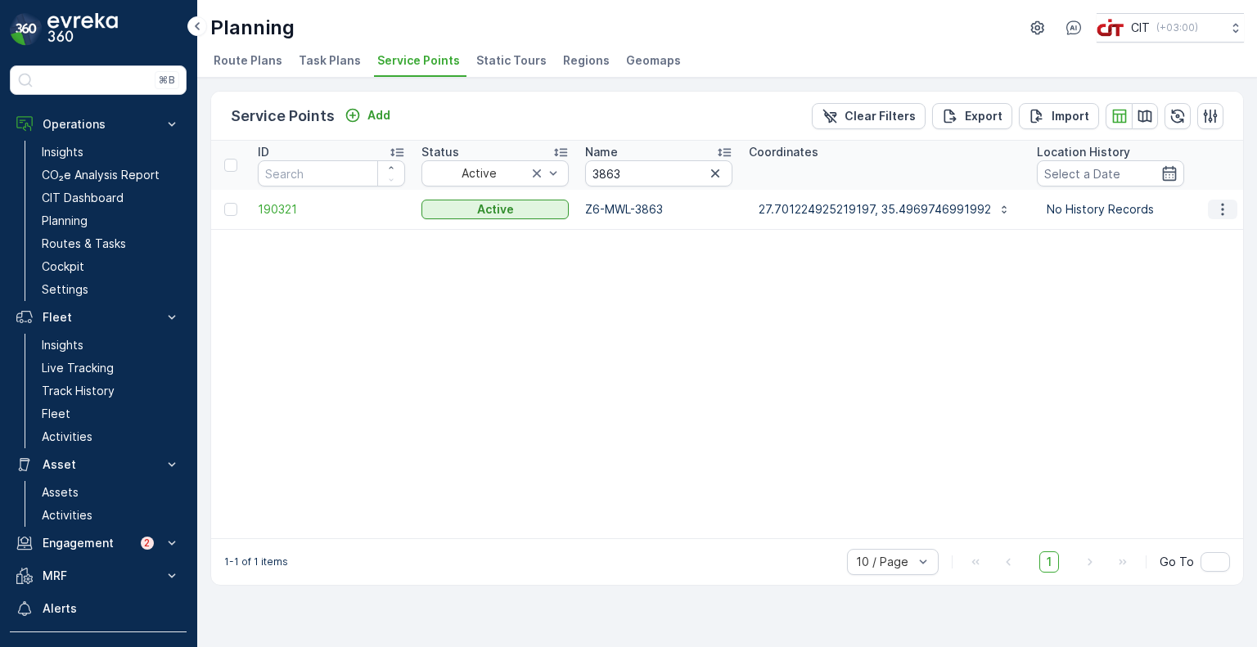
click at [1222, 211] on icon "button" at bounding box center [1223, 209] width 16 height 16
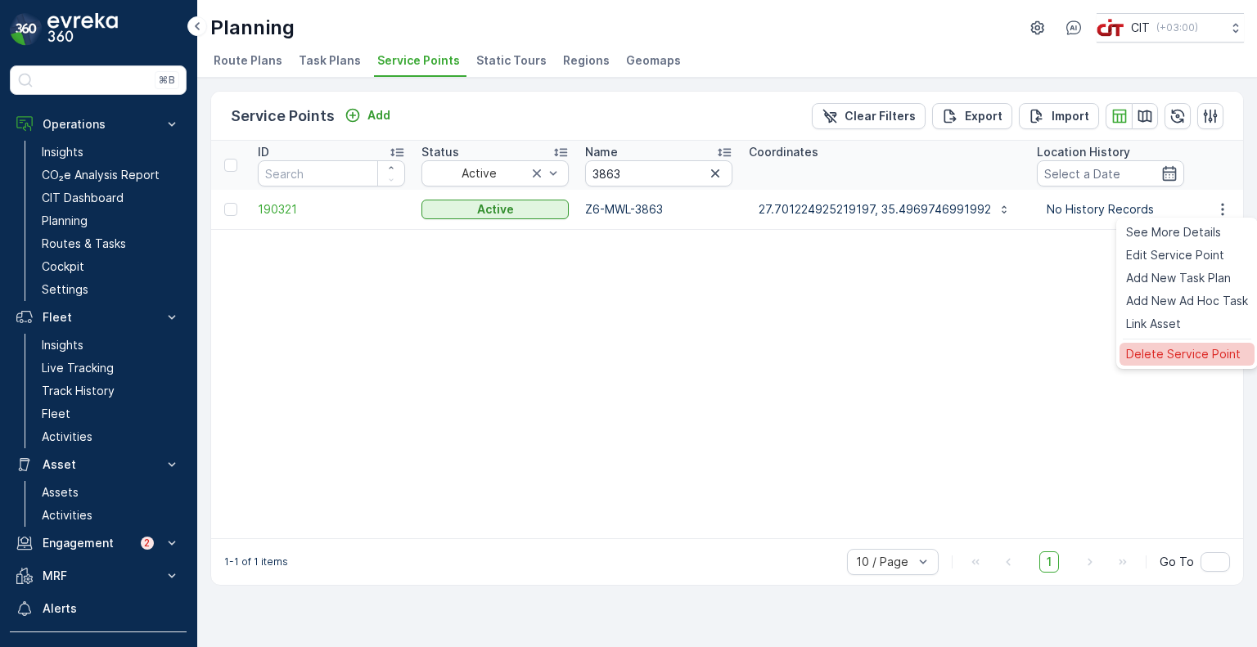
click at [1153, 359] on span "Delete Service Point" at bounding box center [1183, 354] width 115 height 16
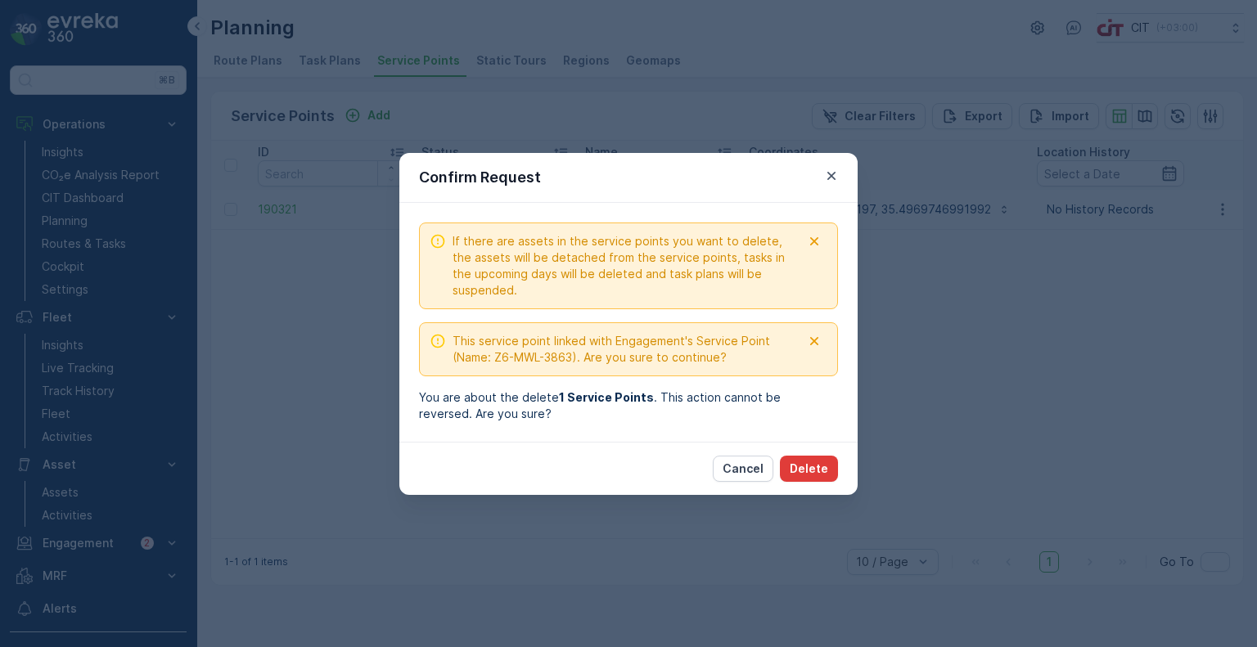
click at [822, 465] on p "Delete" at bounding box center [809, 469] width 38 height 16
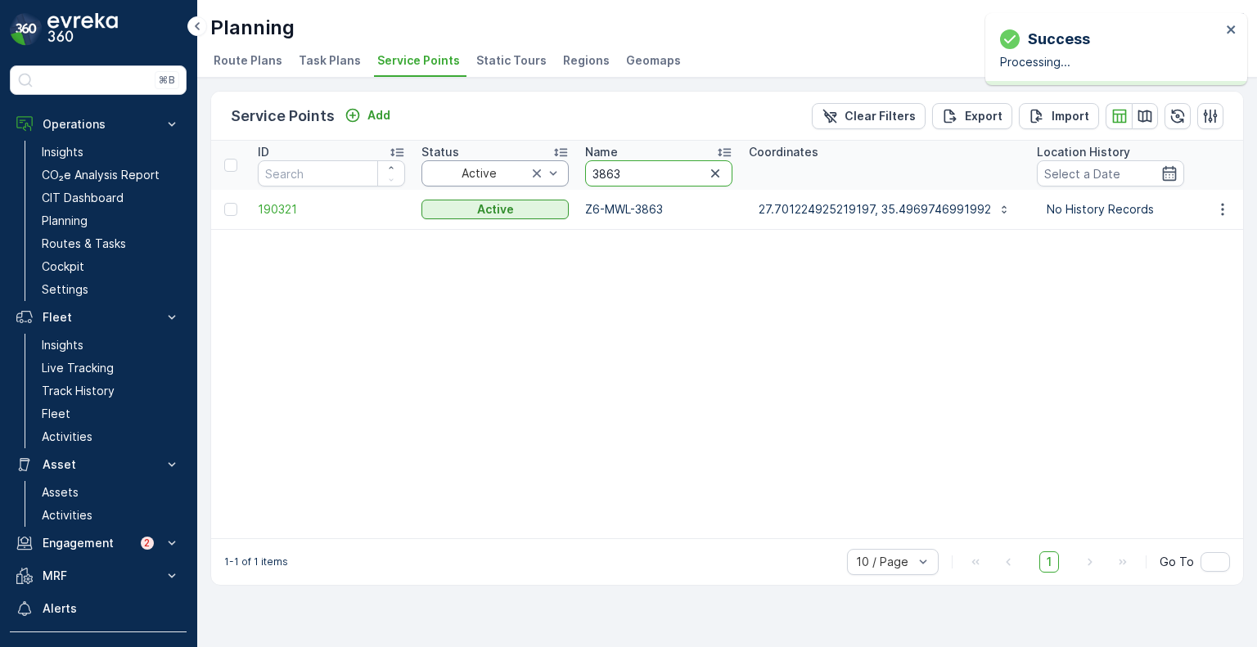
drag, startPoint x: 643, startPoint y: 179, endPoint x: 561, endPoint y: 173, distance: 82.1
paste input "489"
type input "3489"
click at [1225, 209] on icon "button" at bounding box center [1223, 209] width 16 height 16
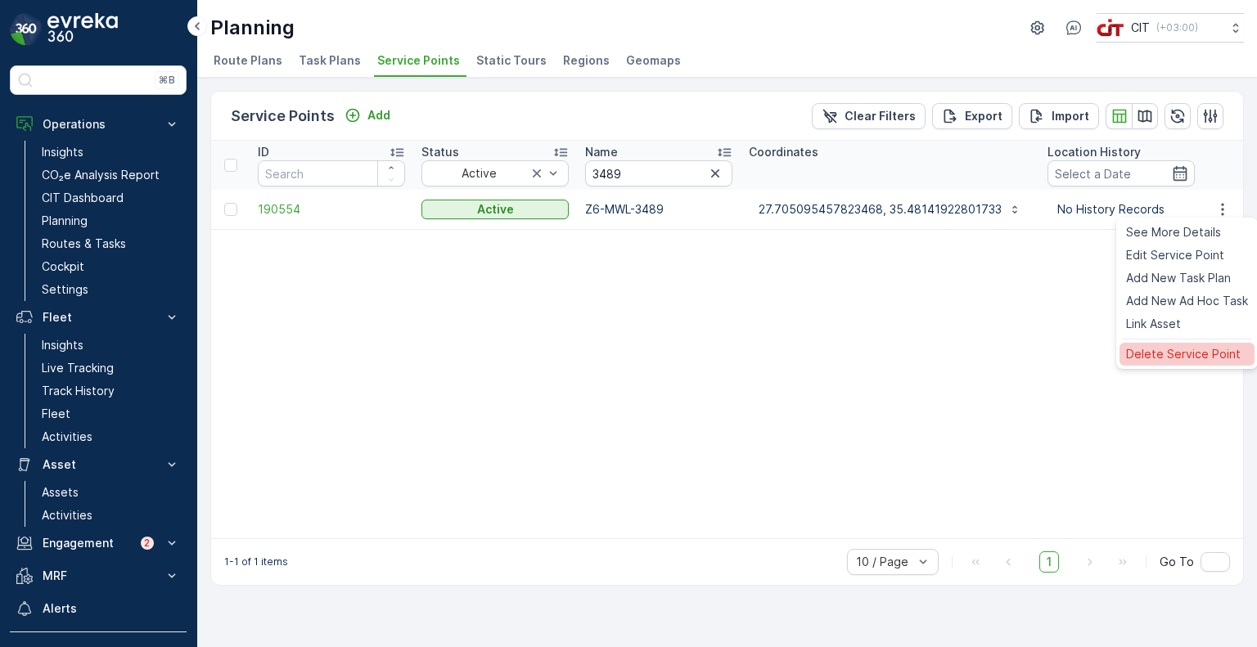
click at [1139, 359] on span "Delete Service Point" at bounding box center [1183, 354] width 115 height 16
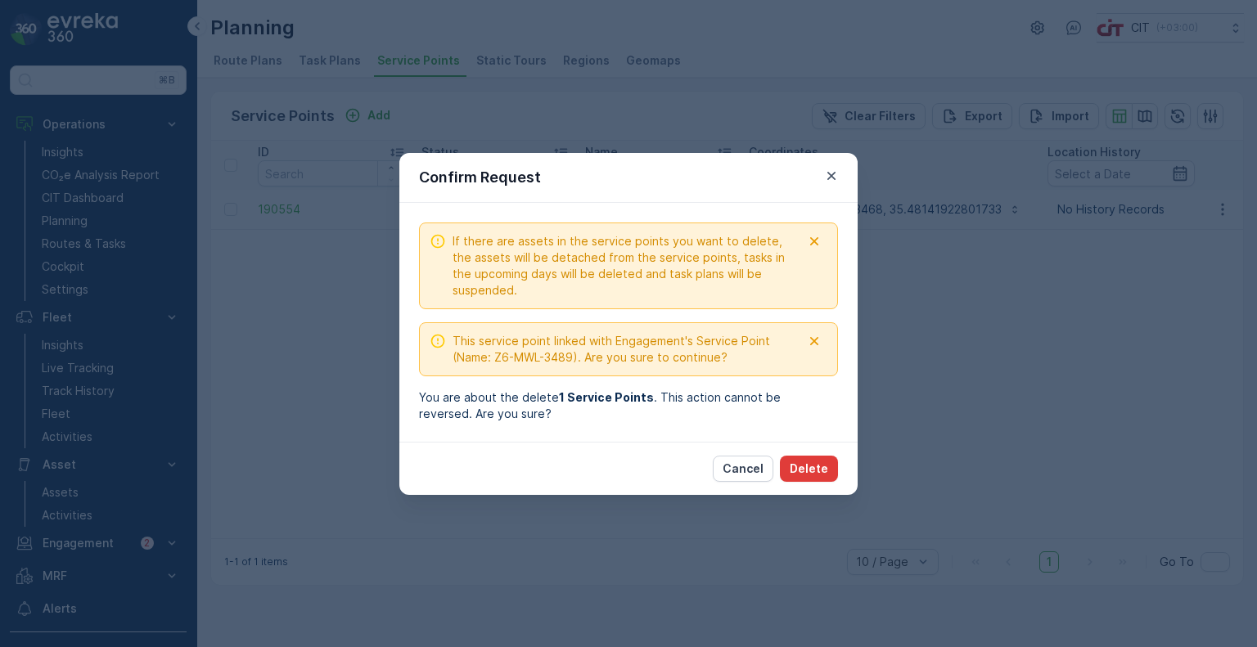
click at [813, 472] on p "Delete" at bounding box center [809, 469] width 38 height 16
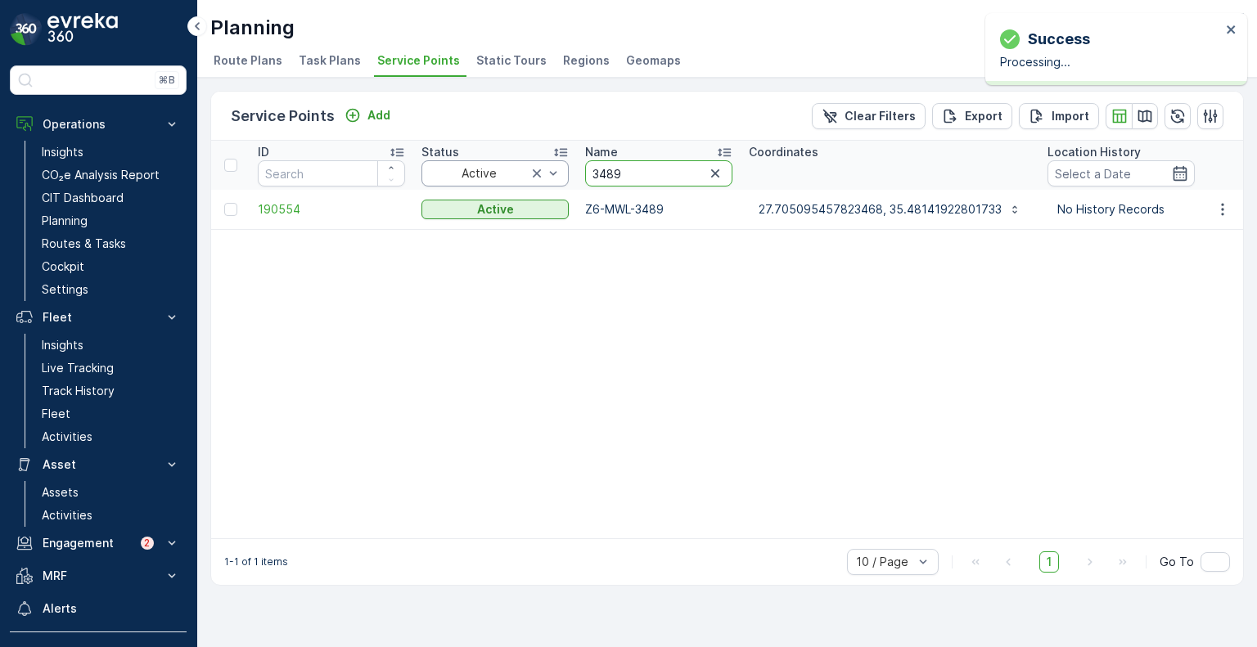
drag, startPoint x: 572, startPoint y: 172, endPoint x: 556, endPoint y: 172, distance: 16.4
paste input "23"
type input "3423"
click at [1225, 206] on icon "button" at bounding box center [1223, 209] width 16 height 16
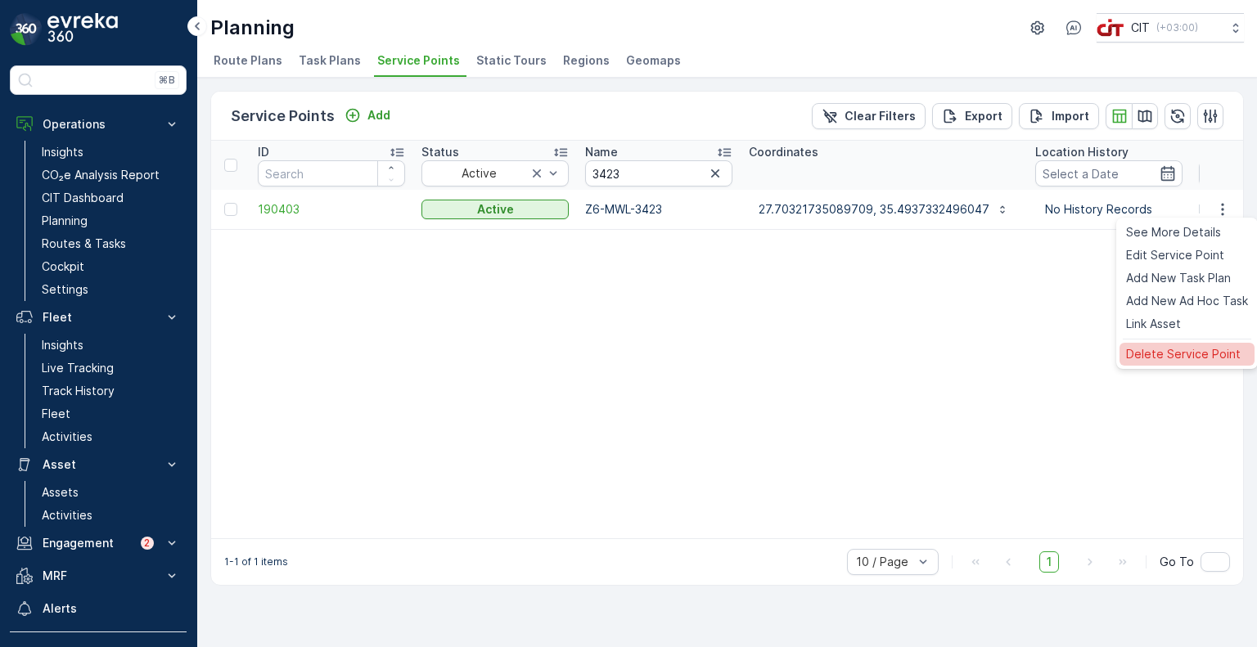
click at [1172, 351] on span "Delete Service Point" at bounding box center [1183, 354] width 115 height 16
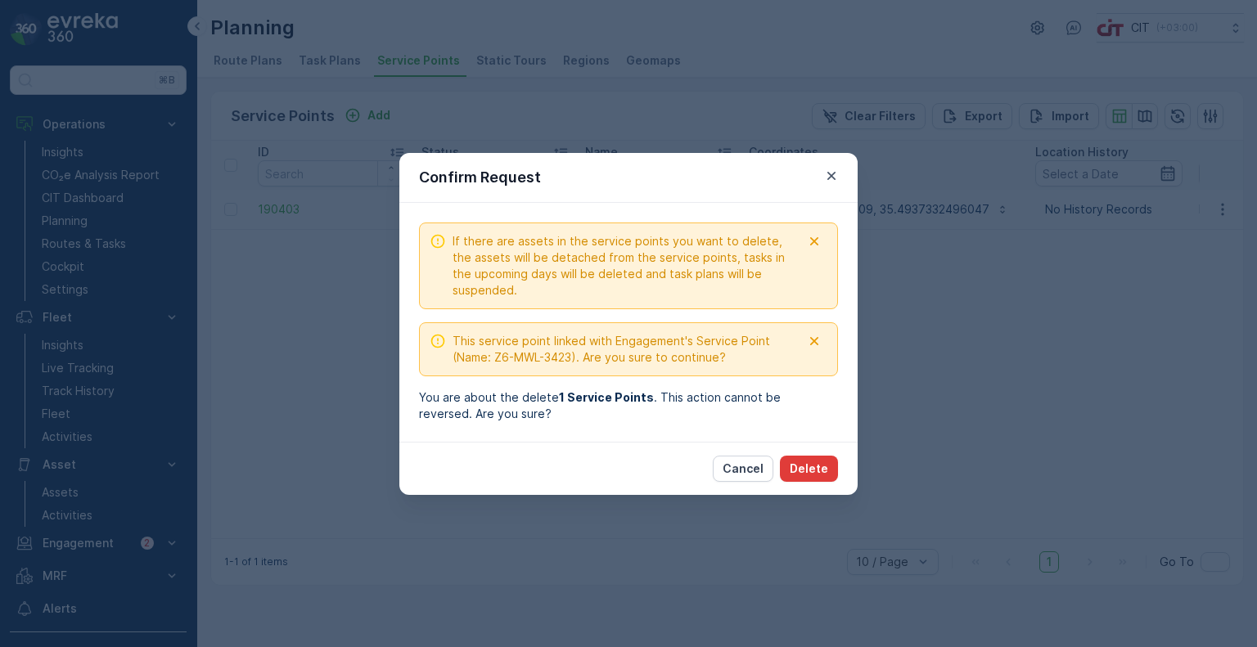
click at [820, 476] on button "Delete" at bounding box center [809, 469] width 58 height 26
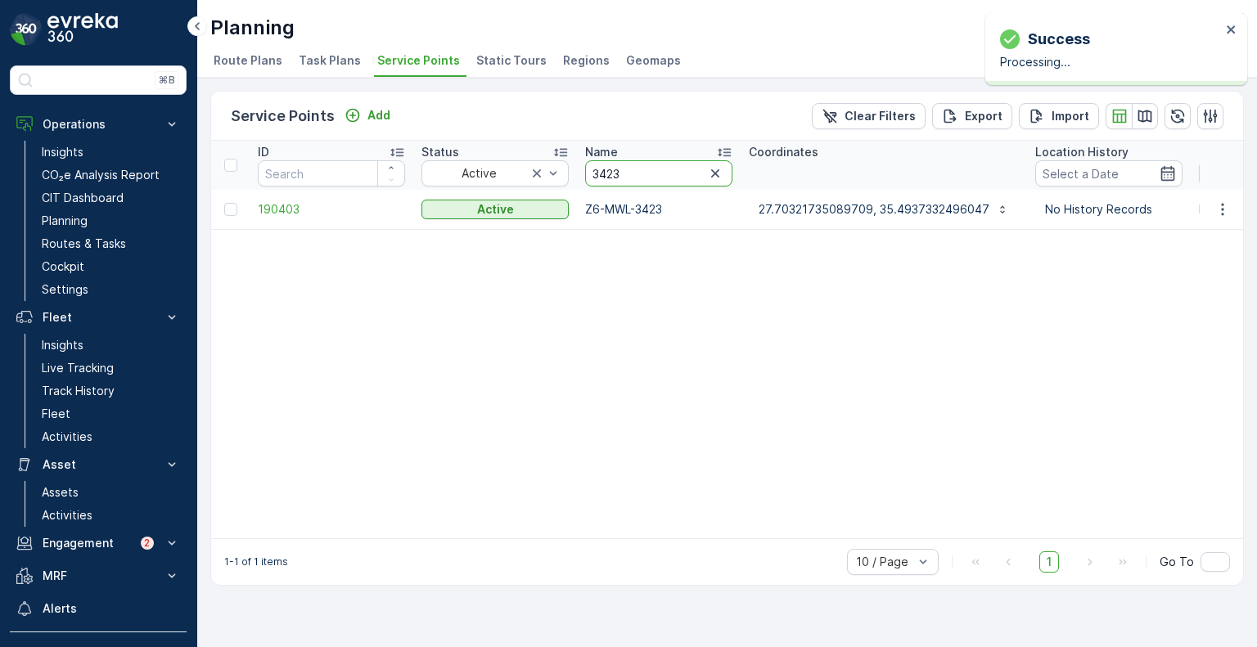
drag, startPoint x: 629, startPoint y: 169, endPoint x: 580, endPoint y: 167, distance: 50.0
click at [580, 167] on th "Name 3423" at bounding box center [659, 165] width 164 height 49
paste input "882"
type input "3882"
click at [1218, 211] on icon "button" at bounding box center [1223, 209] width 16 height 16
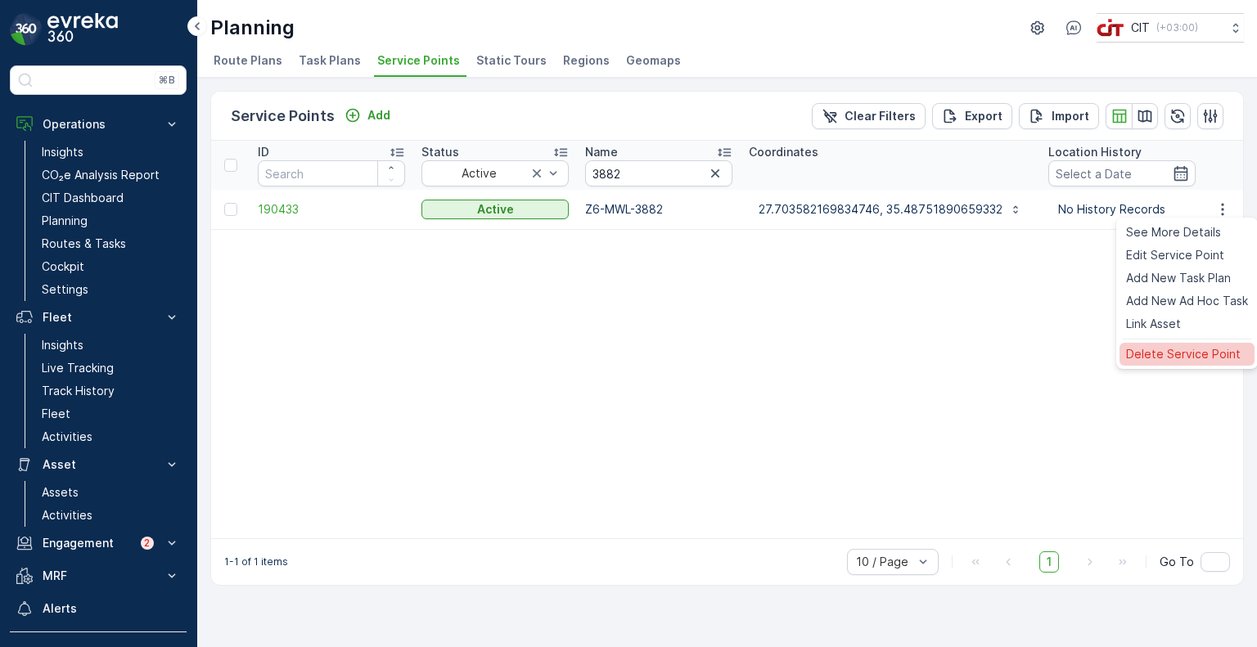
click at [1166, 350] on span "Delete Service Point" at bounding box center [1183, 354] width 115 height 16
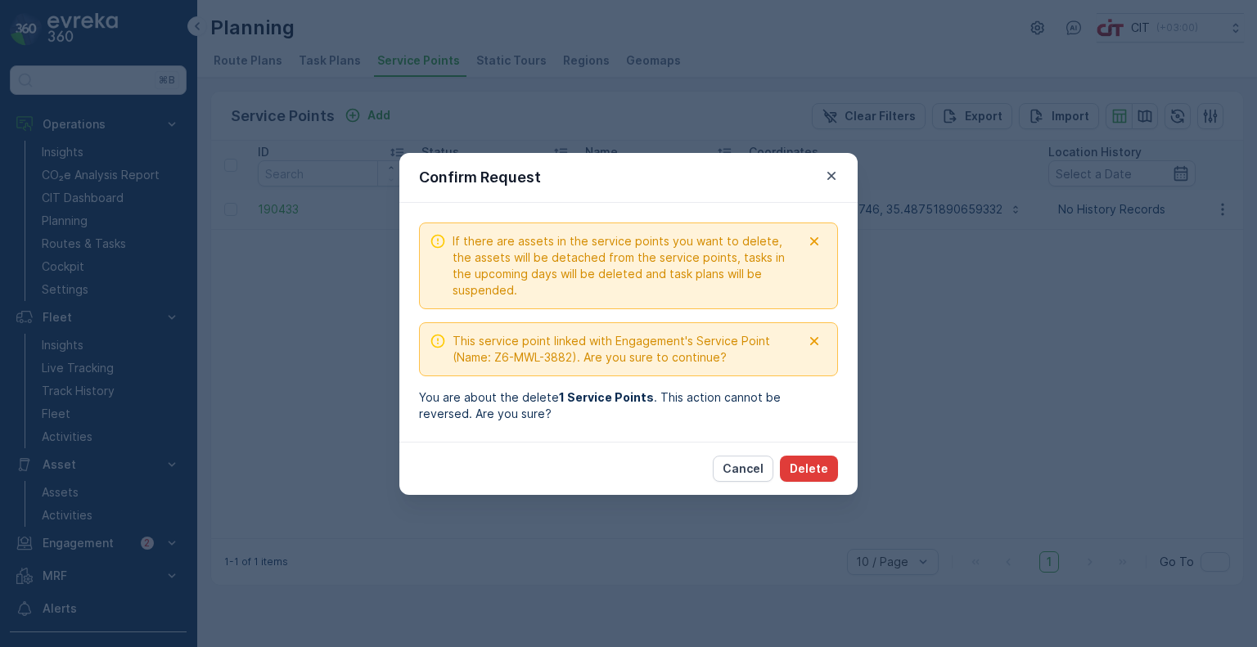
click at [808, 467] on p "Delete" at bounding box center [809, 469] width 38 height 16
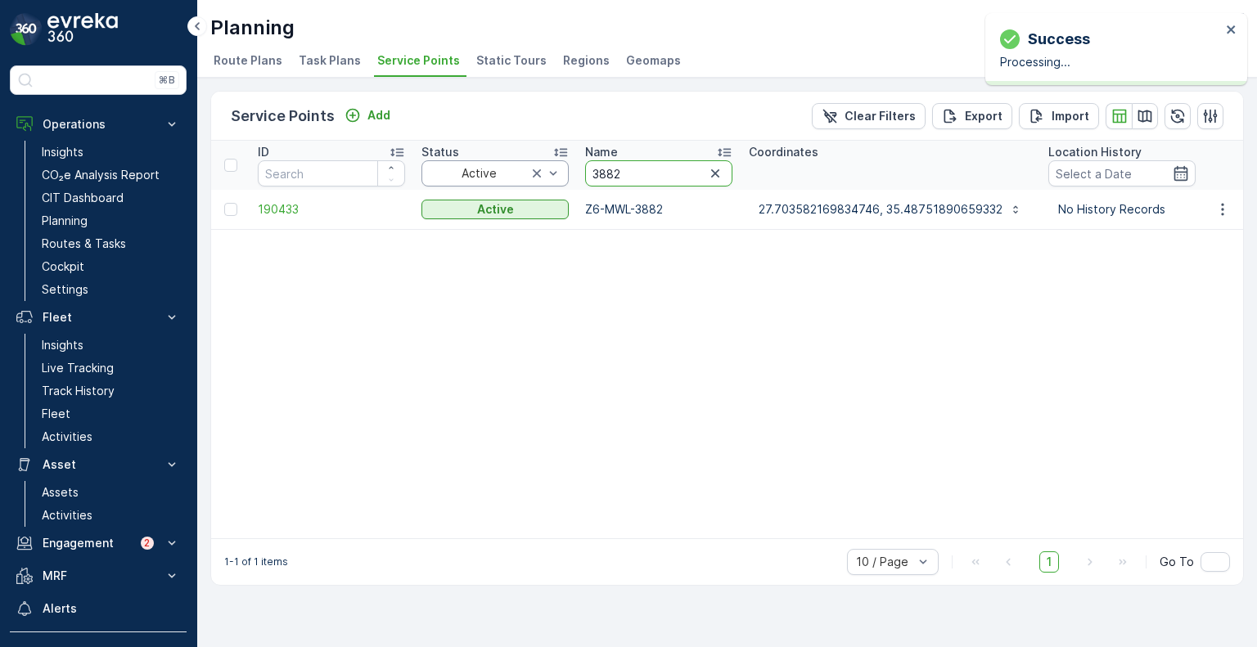
drag, startPoint x: 629, startPoint y: 170, endPoint x: 564, endPoint y: 172, distance: 64.7
paste input "77"
type input "3877"
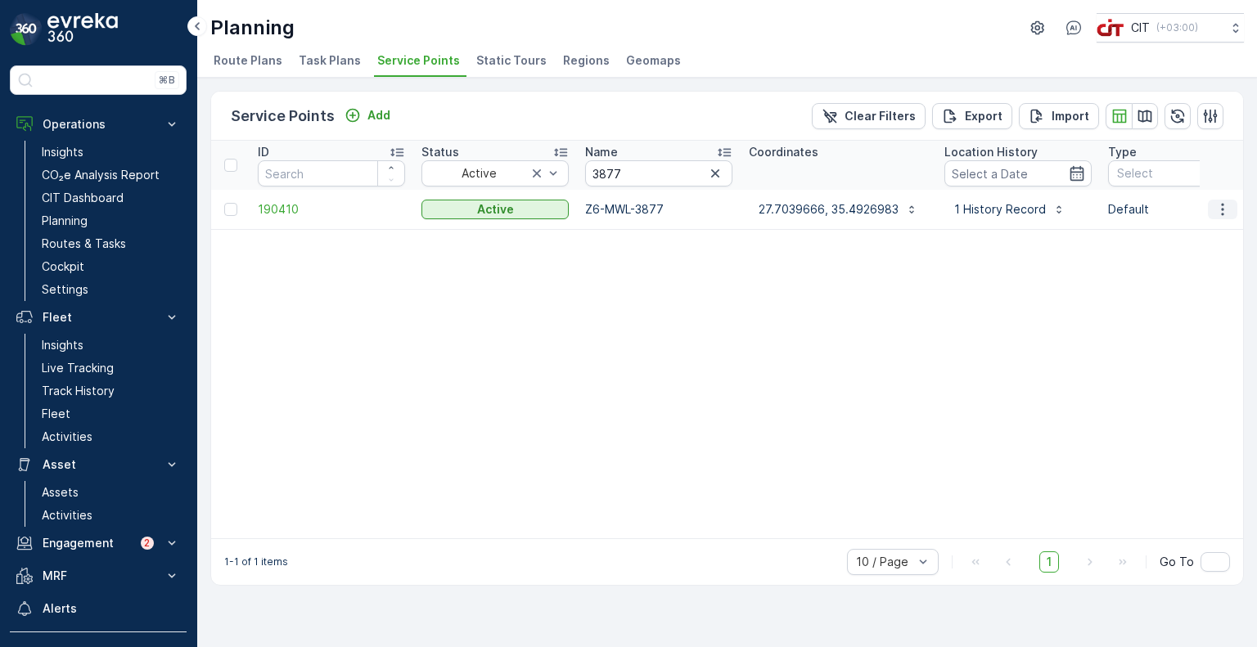
click at [1225, 210] on icon "button" at bounding box center [1223, 209] width 16 height 16
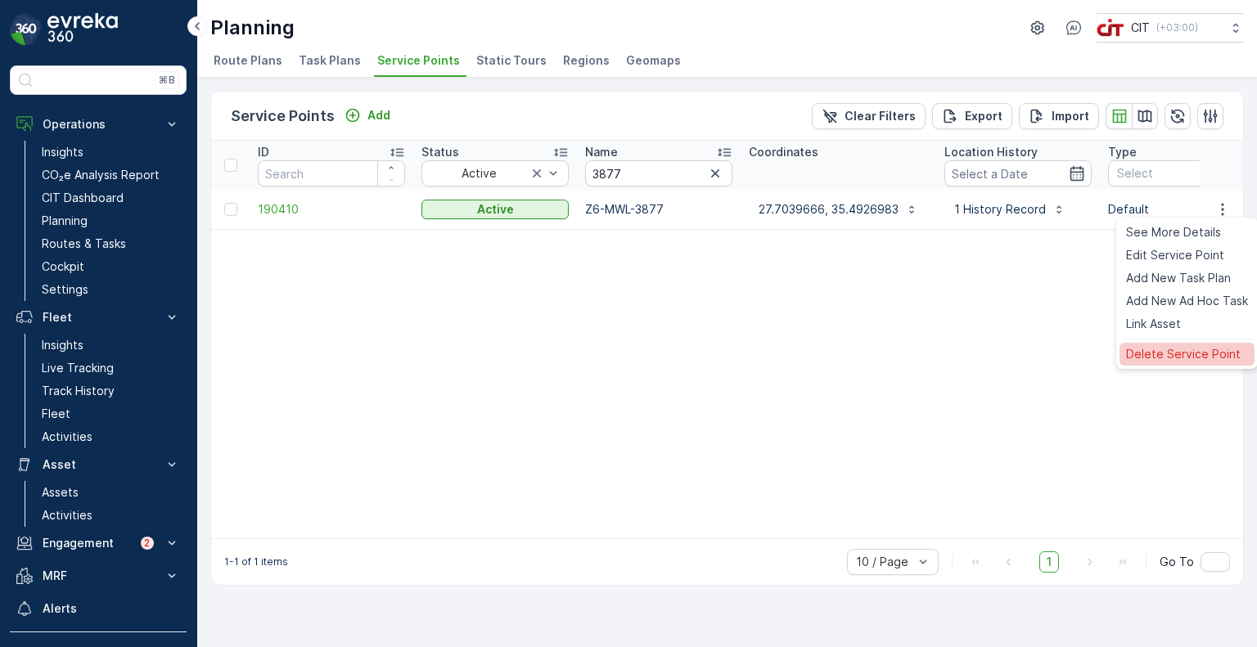
click at [1157, 359] on span "Delete Service Point" at bounding box center [1183, 354] width 115 height 16
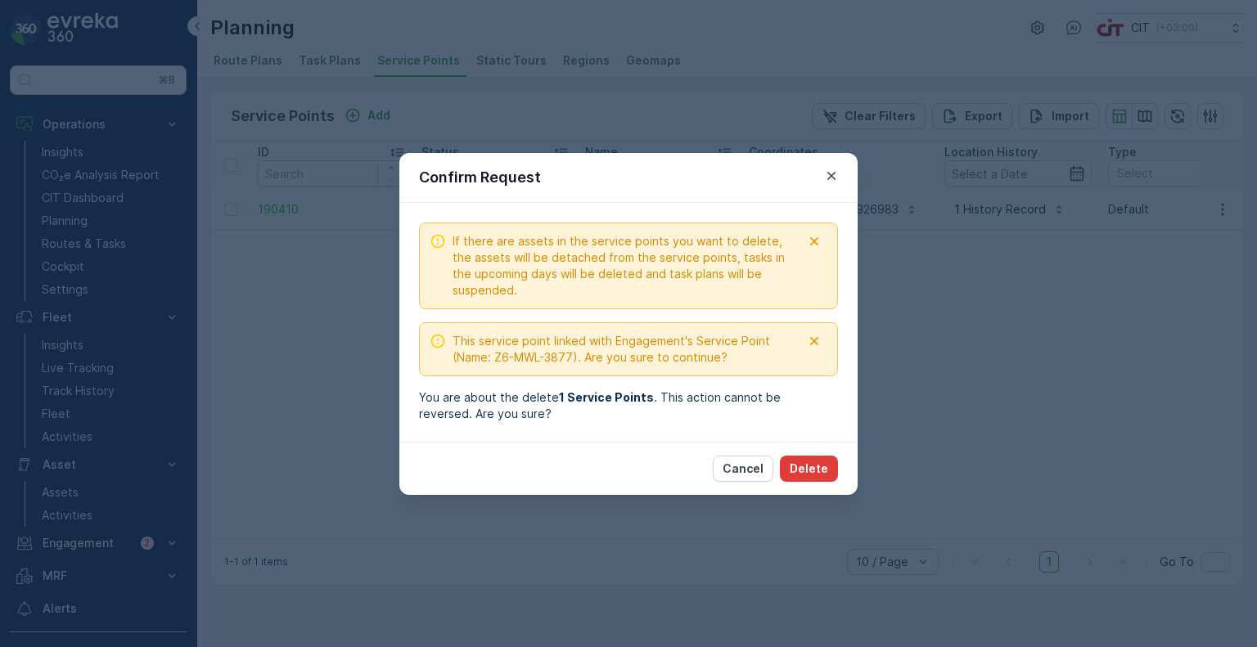
click at [825, 465] on p "Delete" at bounding box center [809, 469] width 38 height 16
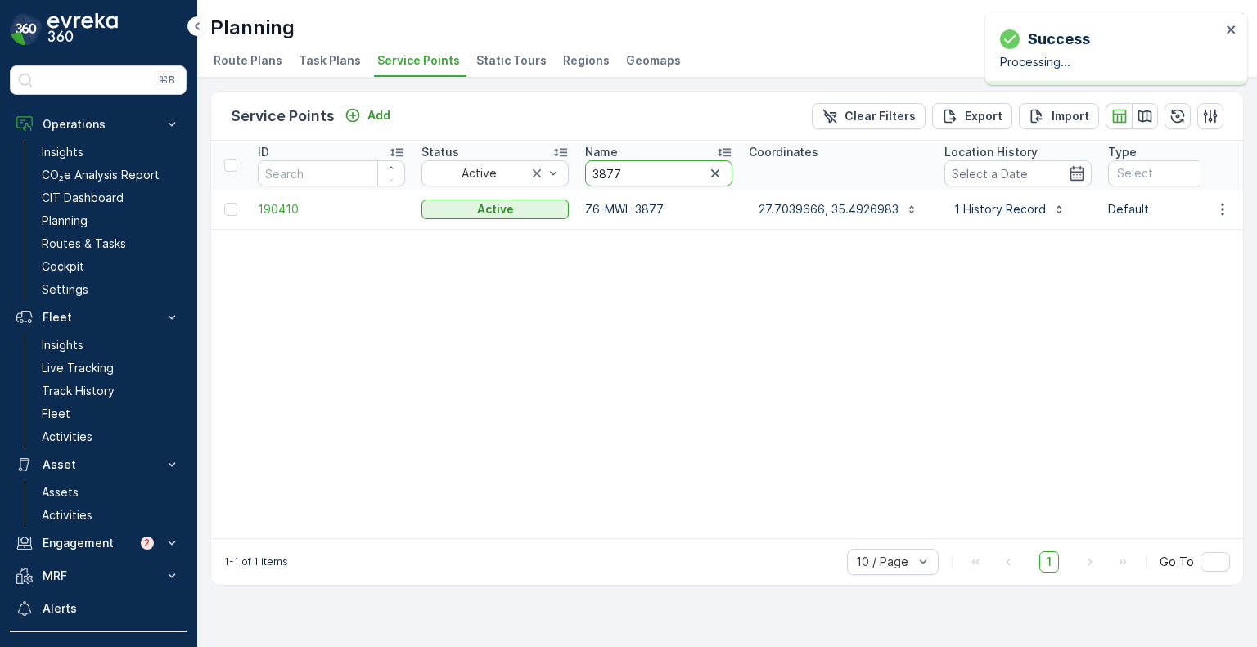
drag, startPoint x: 626, startPoint y: 173, endPoint x: 579, endPoint y: 169, distance: 47.6
click at [579, 169] on th "Name 3877" at bounding box center [659, 165] width 164 height 49
paste input "455"
type input "3455"
click at [1228, 206] on icon "button" at bounding box center [1223, 209] width 16 height 16
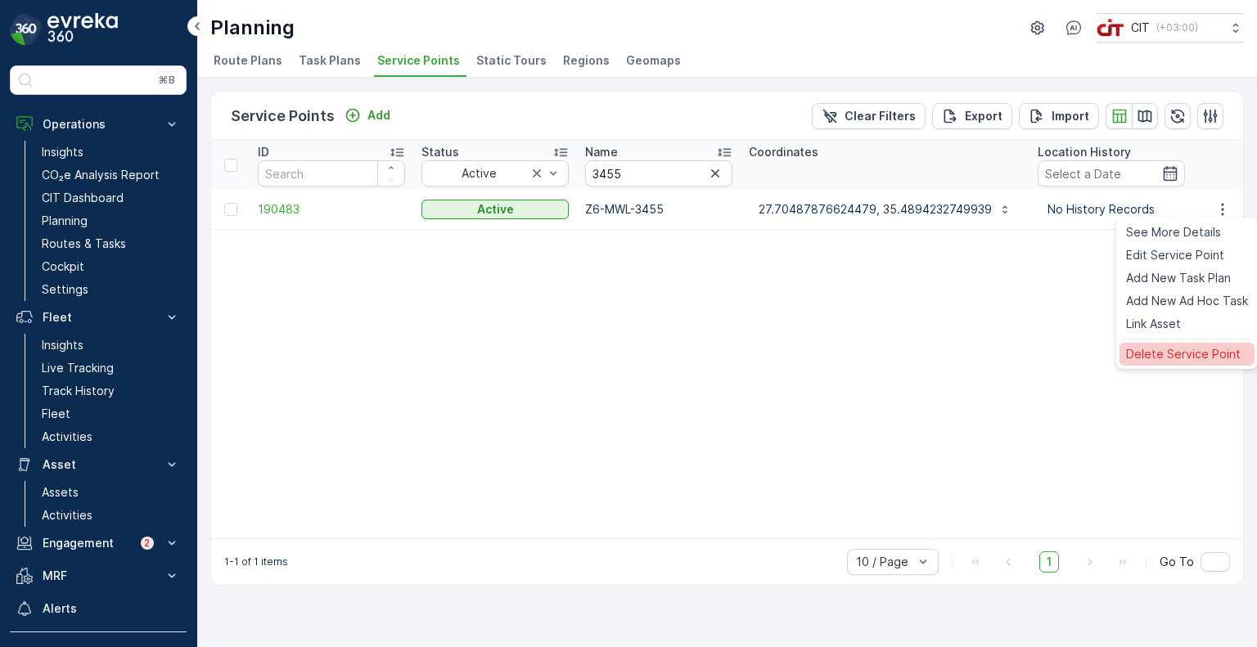
click at [1185, 355] on span "Delete Service Point" at bounding box center [1183, 354] width 115 height 16
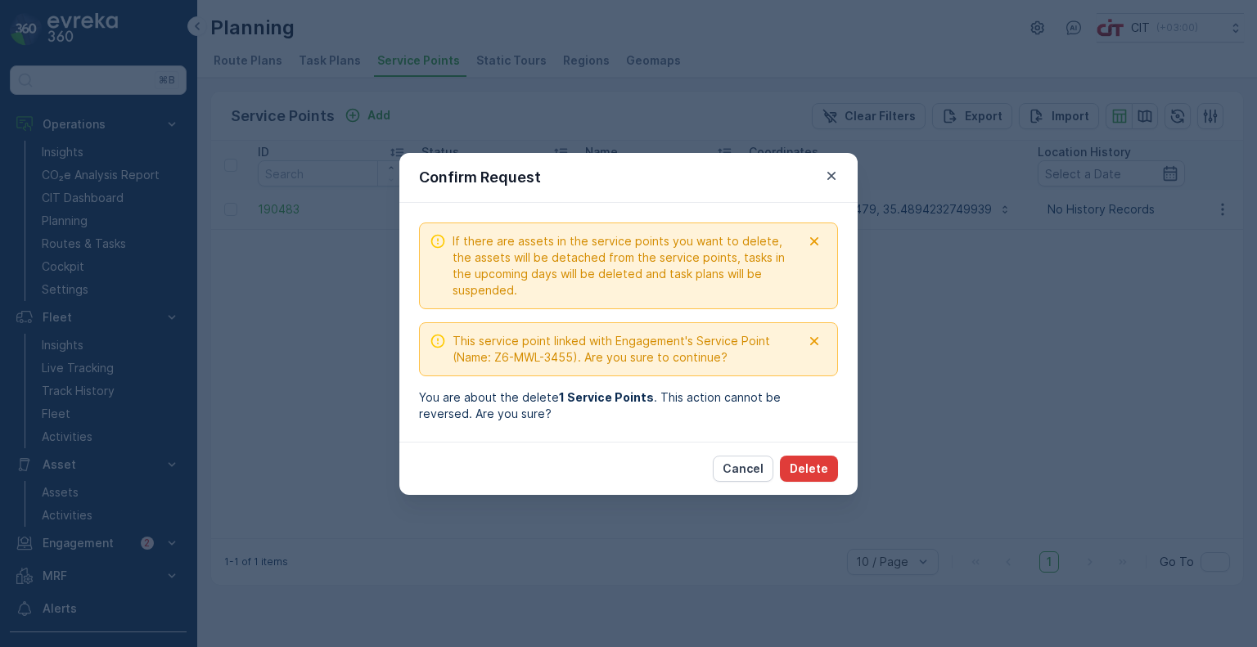
click at [821, 474] on p "Delete" at bounding box center [809, 469] width 38 height 16
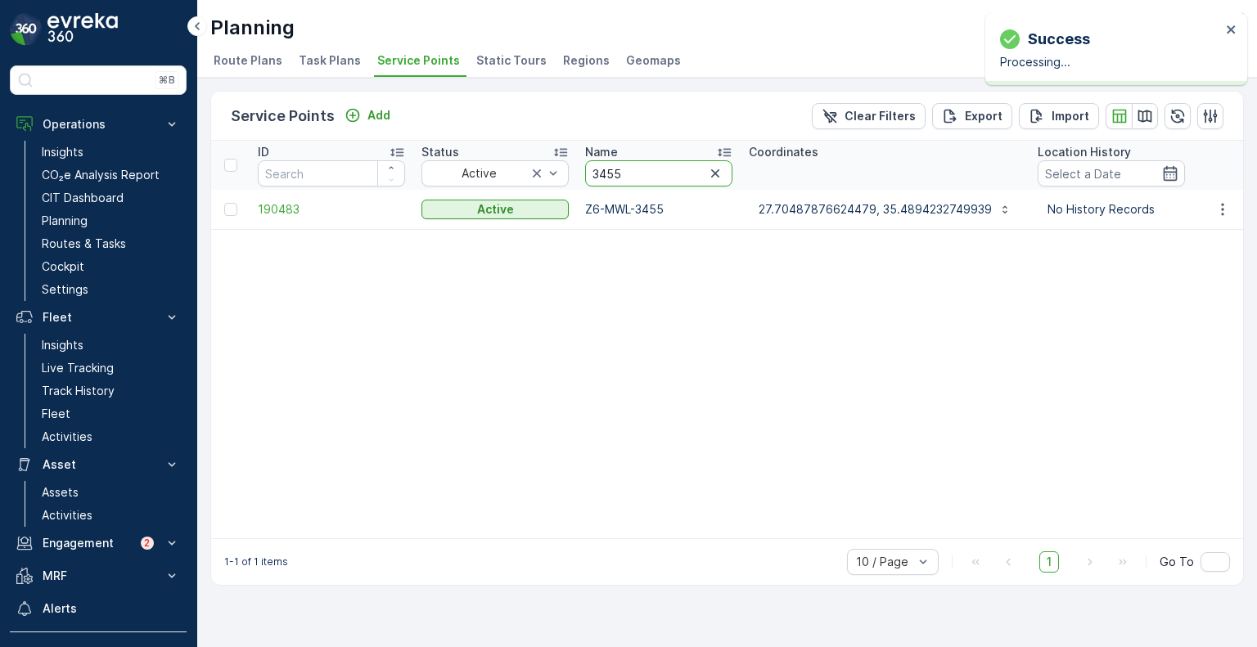
drag, startPoint x: 629, startPoint y: 174, endPoint x: 573, endPoint y: 173, distance: 56.5
paste input "2"
type input "3452"
click at [1221, 214] on icon "button" at bounding box center [1223, 209] width 16 height 16
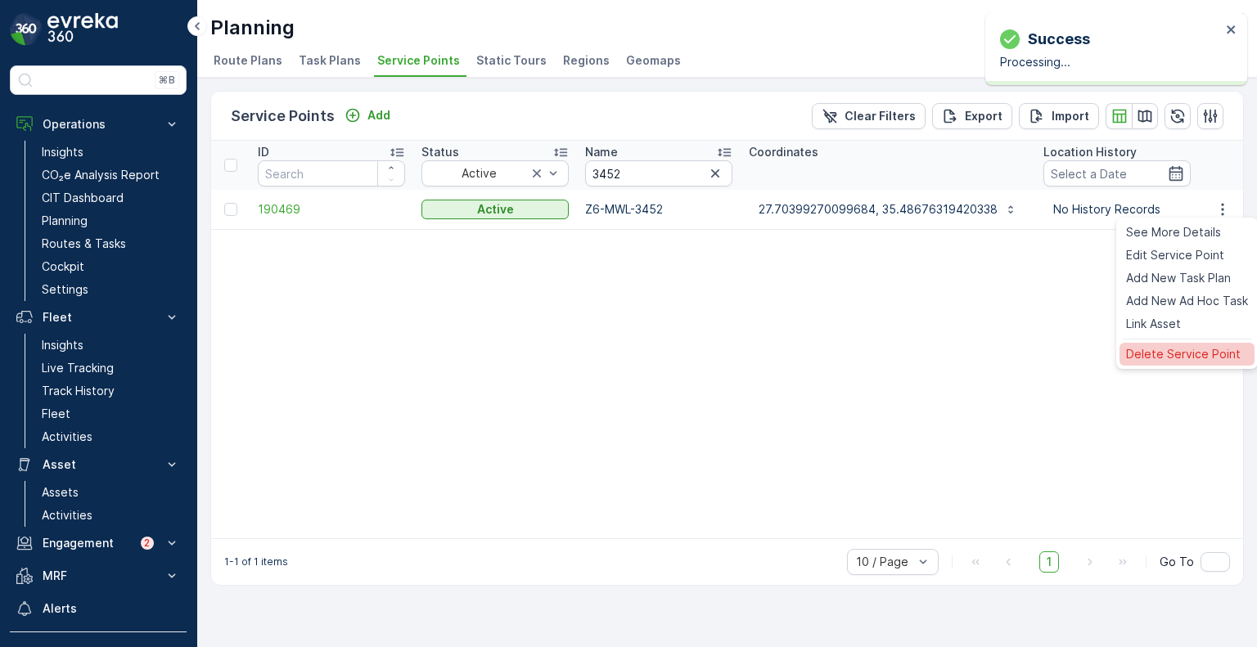
click at [1174, 354] on span "Delete Service Point" at bounding box center [1183, 354] width 115 height 16
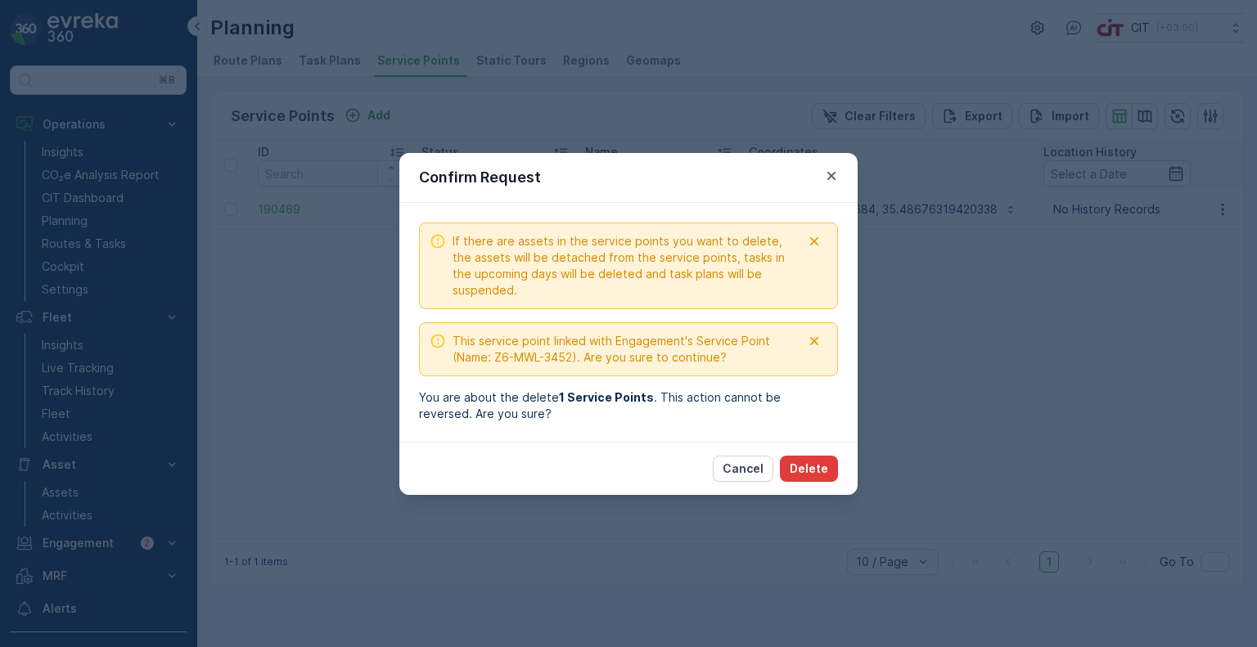
click at [821, 468] on p "Delete" at bounding box center [809, 469] width 38 height 16
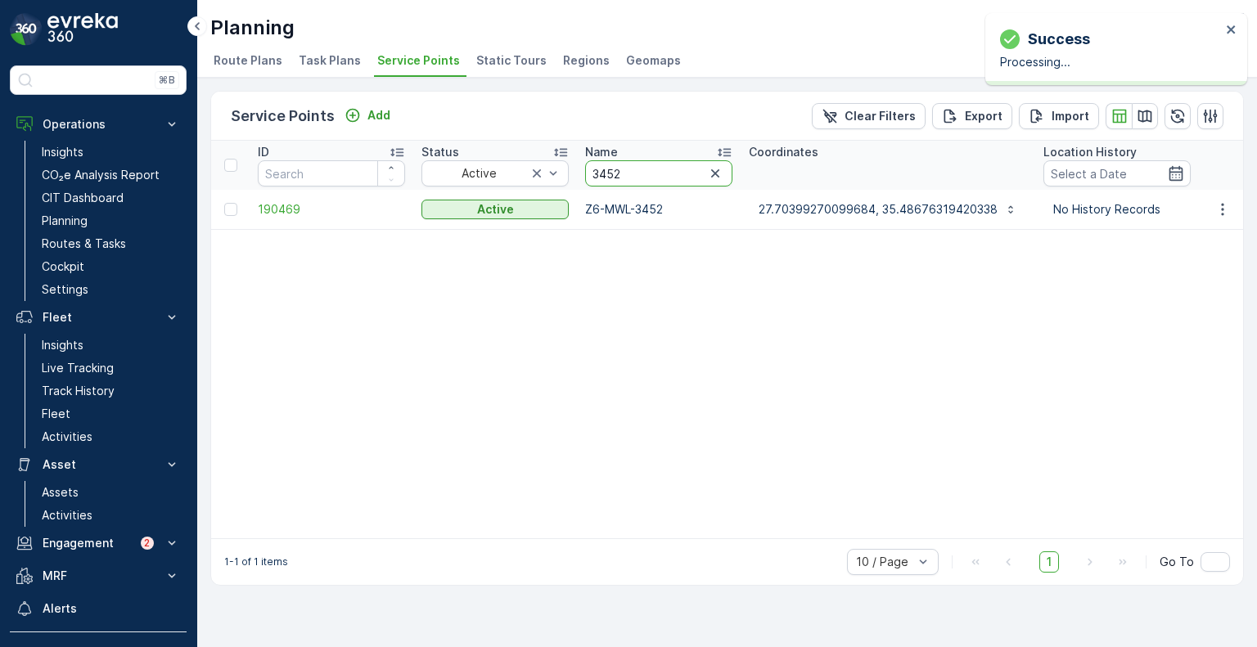
paste input "21"
type input "3421"
click at [1231, 205] on icon "button" at bounding box center [1223, 209] width 16 height 16
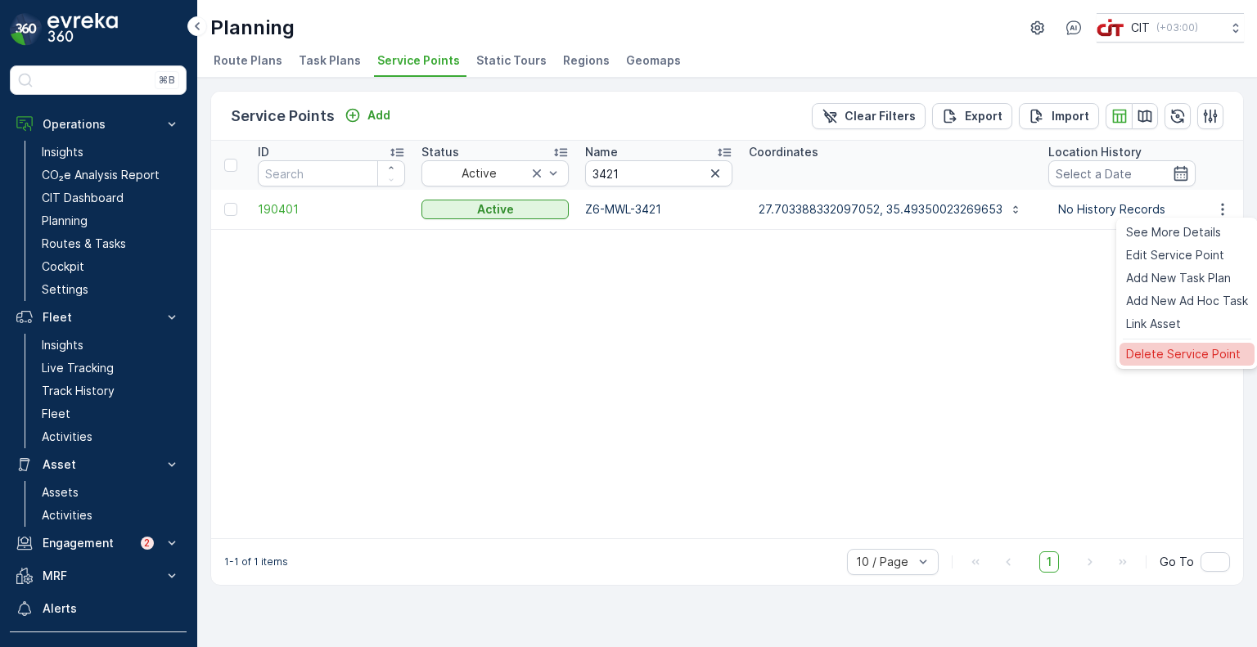
click at [1166, 359] on span "Delete Service Point" at bounding box center [1183, 354] width 115 height 16
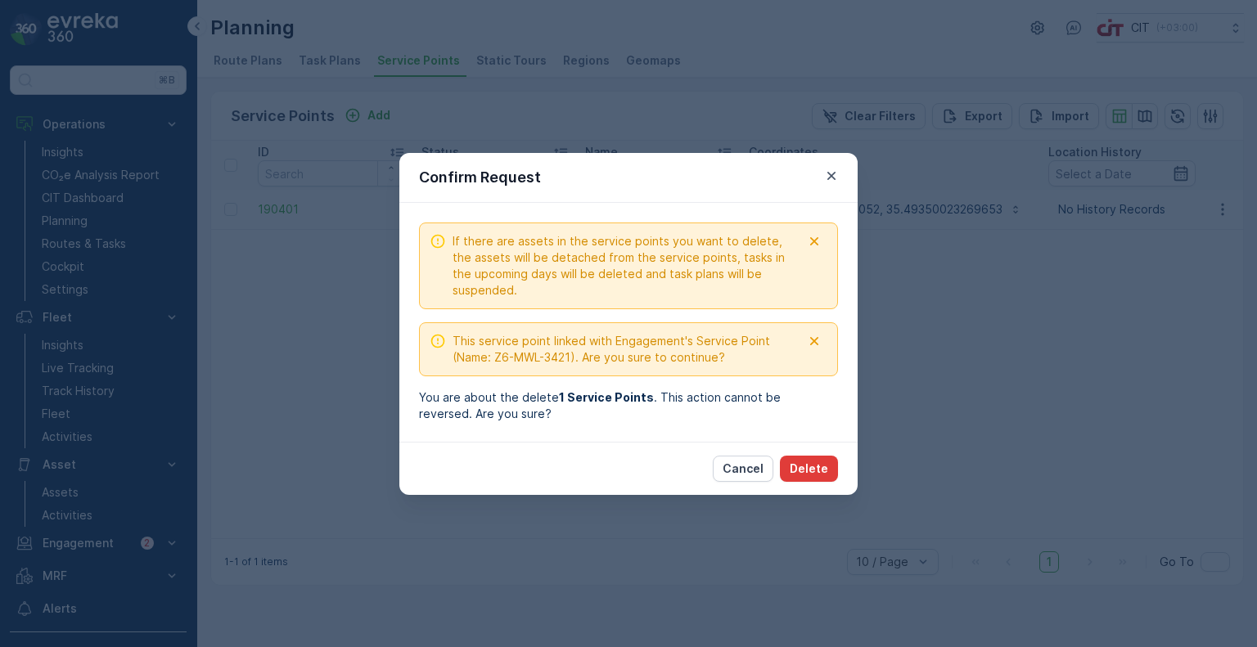
click at [818, 470] on p "Delete" at bounding box center [809, 469] width 38 height 16
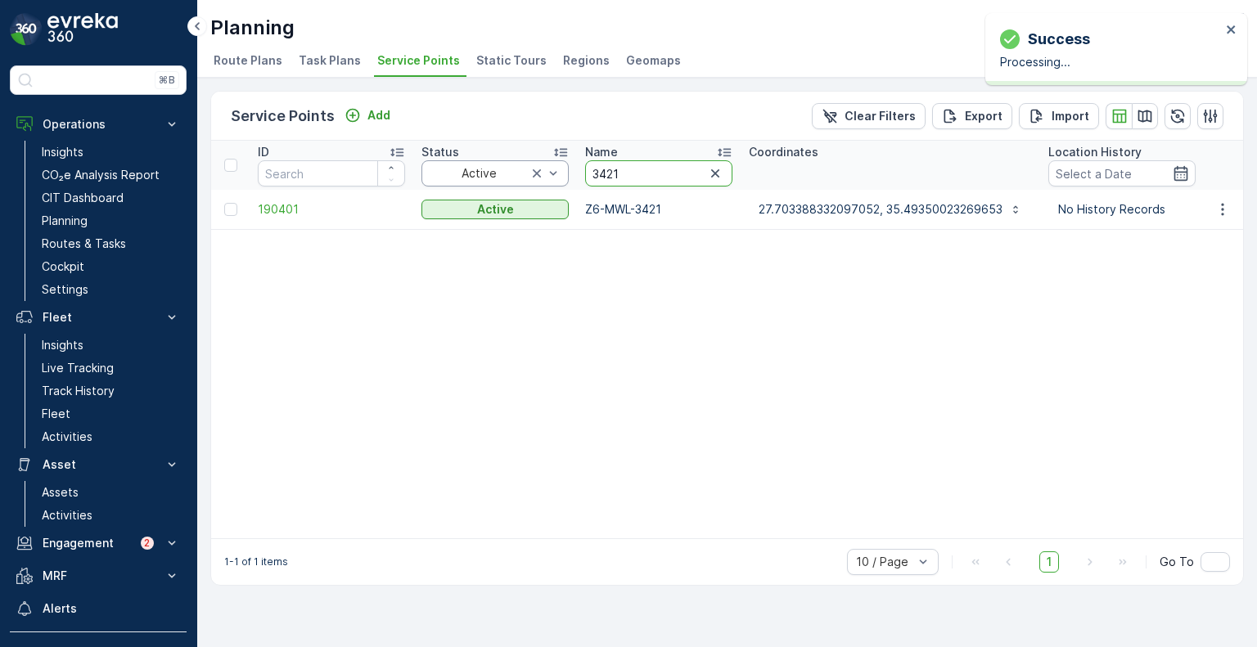
drag, startPoint x: 605, startPoint y: 175, endPoint x: 568, endPoint y: 172, distance: 37.0
paste input "2"
type input "3422"
click at [1227, 208] on icon "button" at bounding box center [1223, 209] width 16 height 16
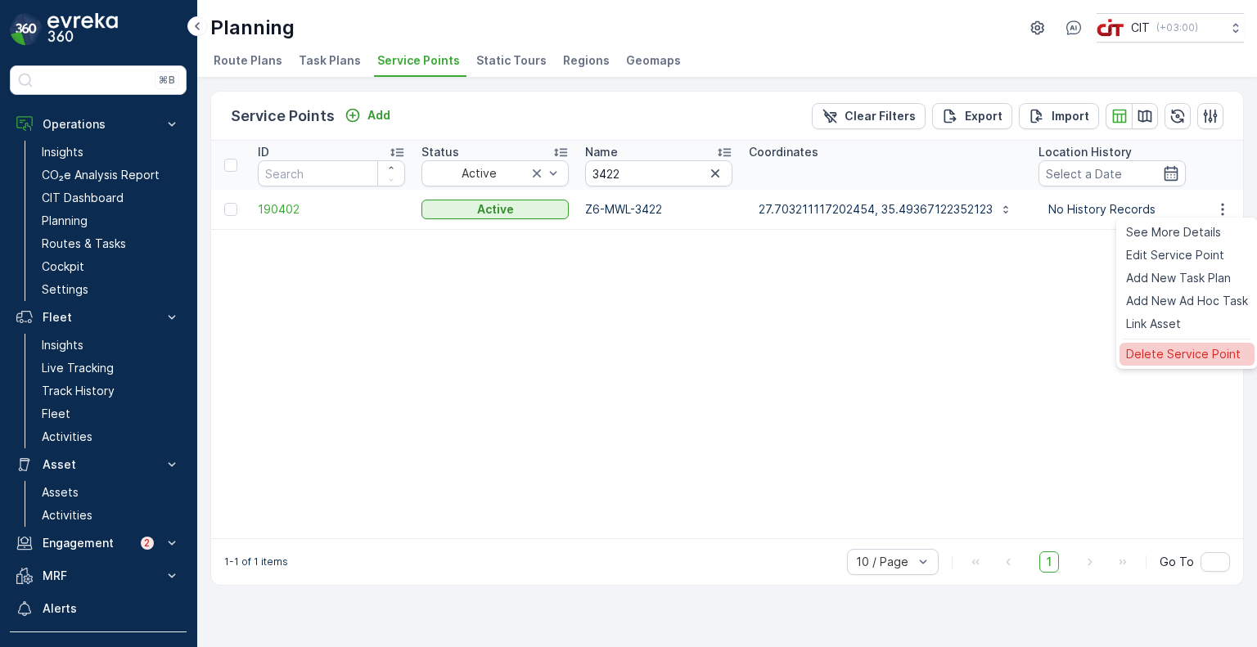
click at [1158, 360] on span "Delete Service Point" at bounding box center [1183, 354] width 115 height 16
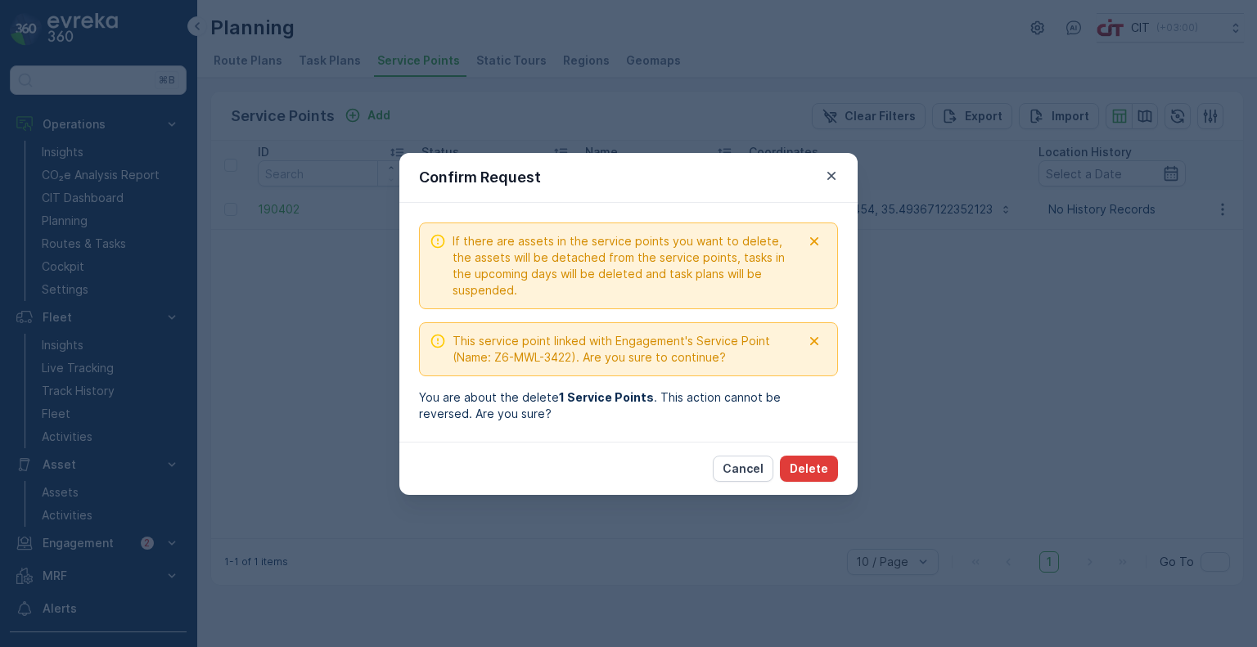
click at [823, 470] on p "Delete" at bounding box center [809, 469] width 38 height 16
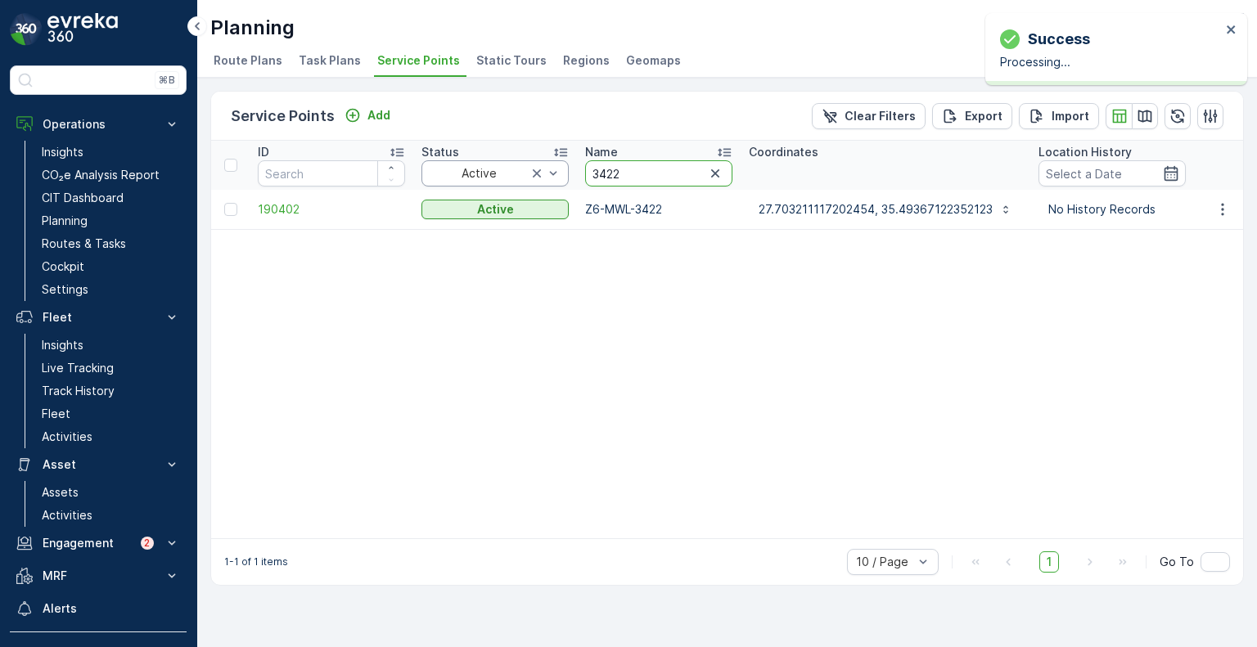
drag, startPoint x: 611, startPoint y: 169, endPoint x: 568, endPoint y: 170, distance: 42.6
paste input "18"
type input "3418"
click at [1222, 207] on icon "button" at bounding box center [1222, 209] width 2 height 12
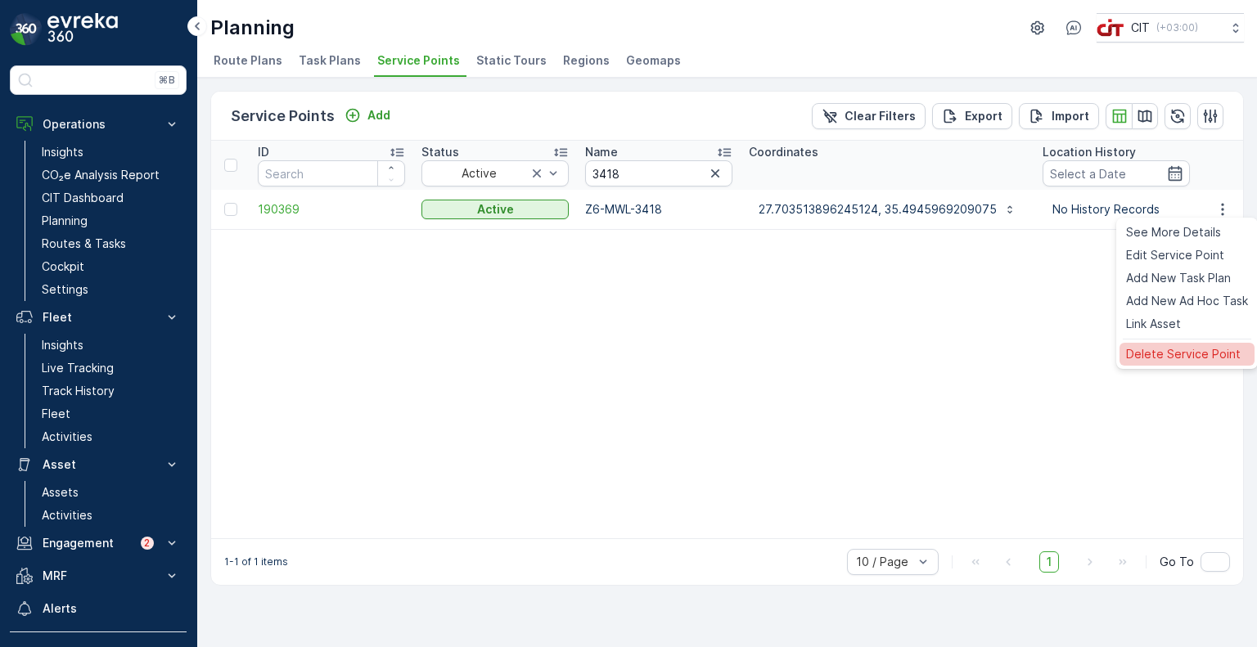
click at [1180, 349] on span "Delete Service Point" at bounding box center [1183, 354] width 115 height 16
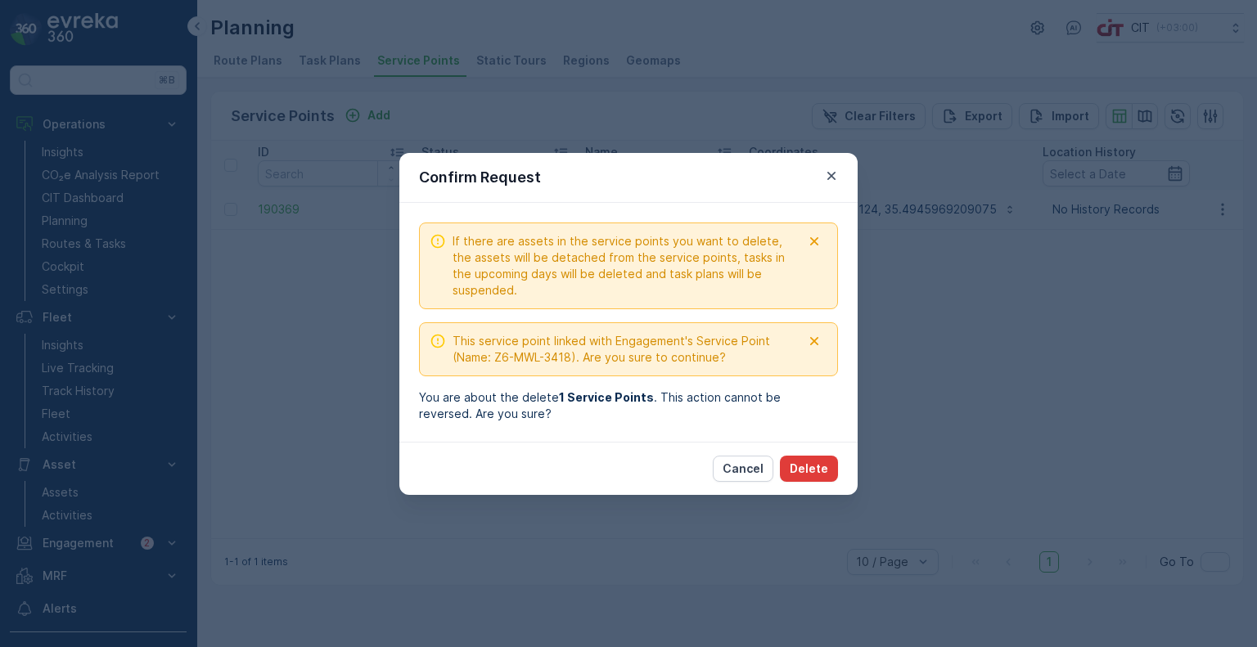
click at [819, 462] on p "Delete" at bounding box center [809, 469] width 38 height 16
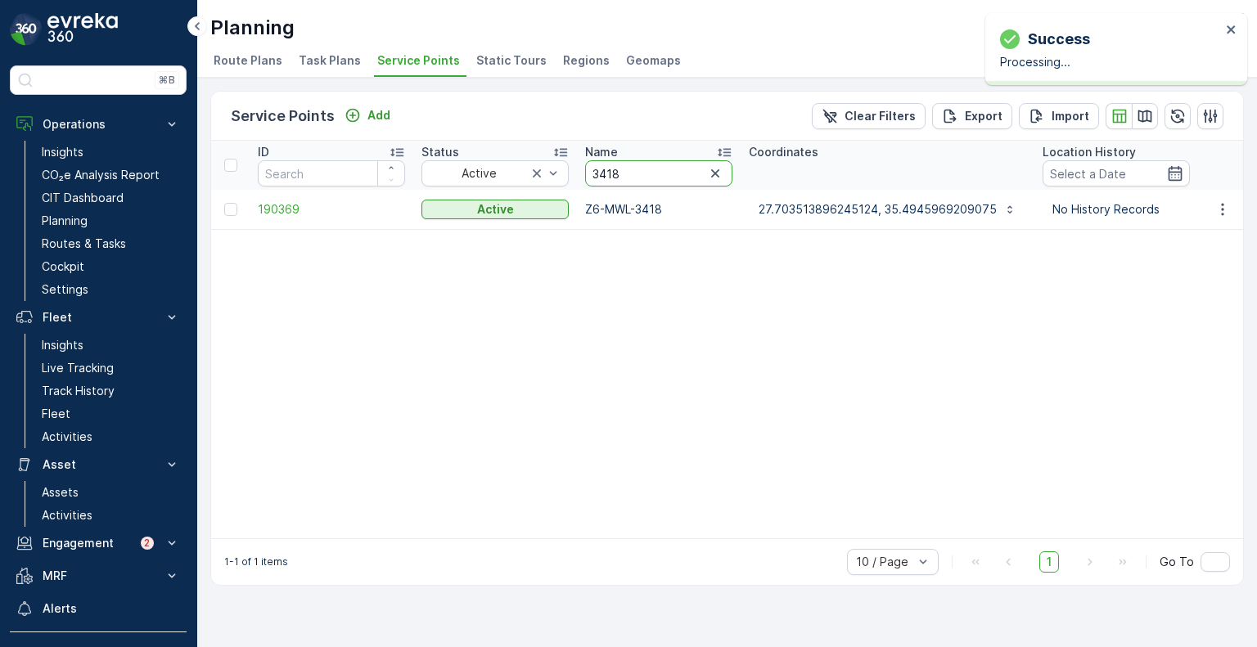
drag, startPoint x: 634, startPoint y: 169, endPoint x: 579, endPoint y: 175, distance: 55.1
click at [579, 175] on th "Name 3418" at bounding box center [659, 165] width 164 height 49
paste input "873"
type input "3873"
click at [1221, 205] on icon "button" at bounding box center [1223, 209] width 16 height 16
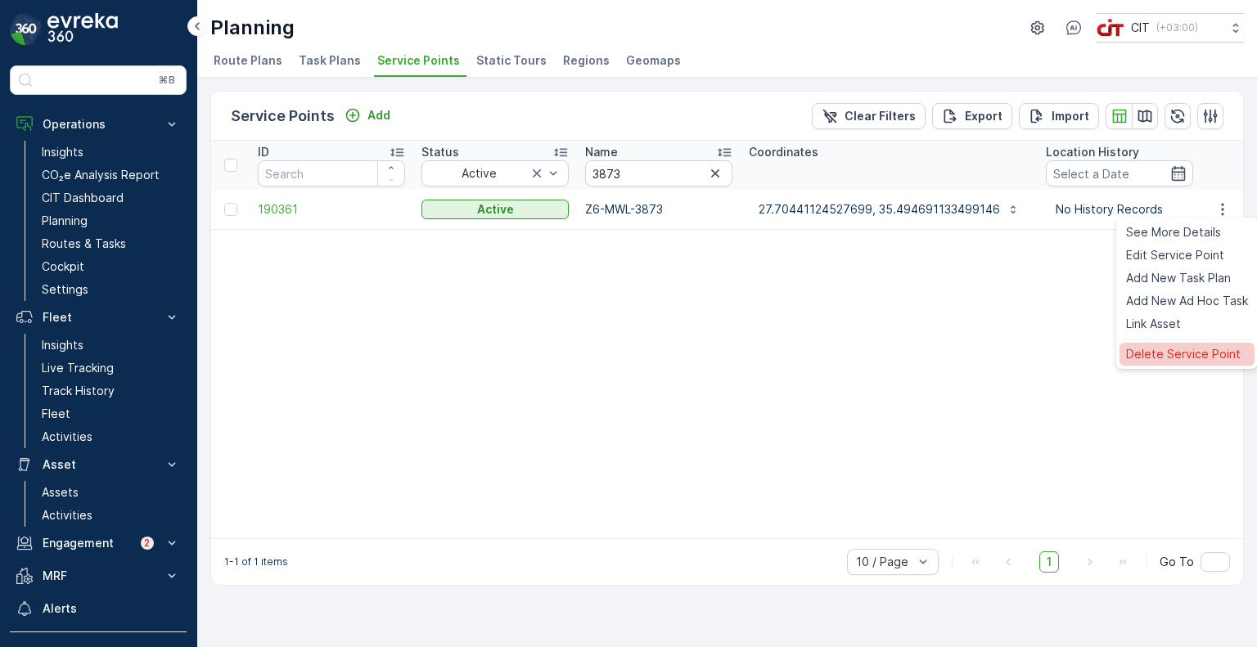
click at [1193, 344] on div "Delete Service Point" at bounding box center [1187, 354] width 135 height 23
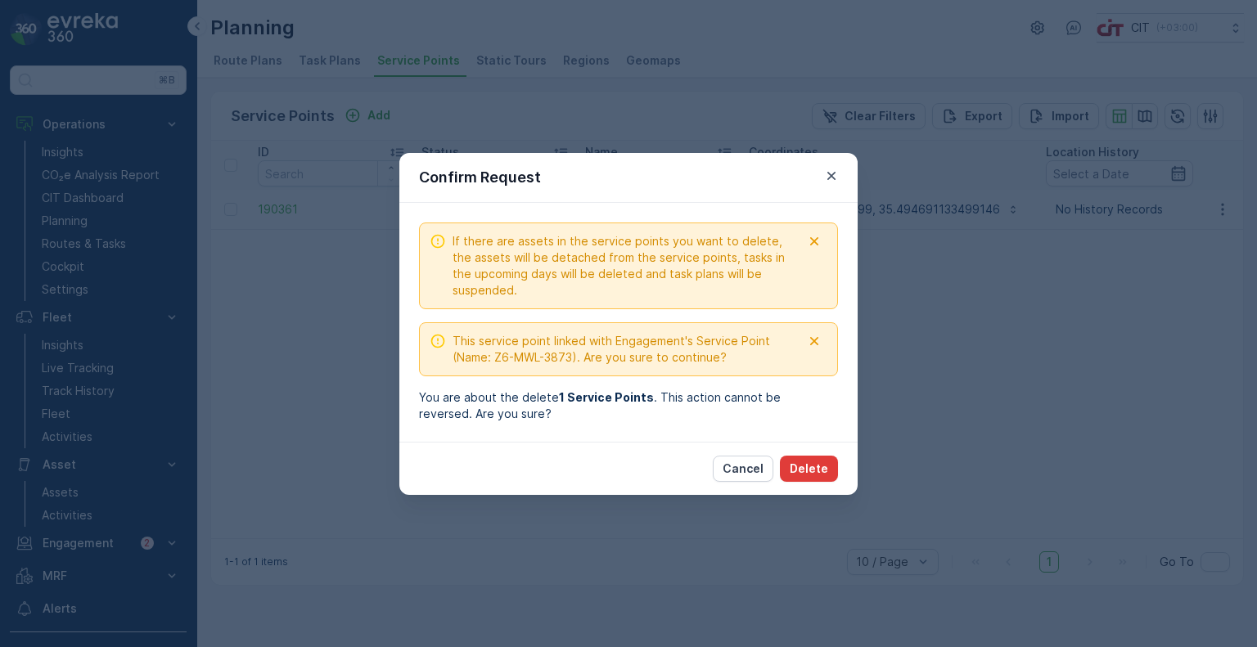
click at [823, 471] on p "Delete" at bounding box center [809, 469] width 38 height 16
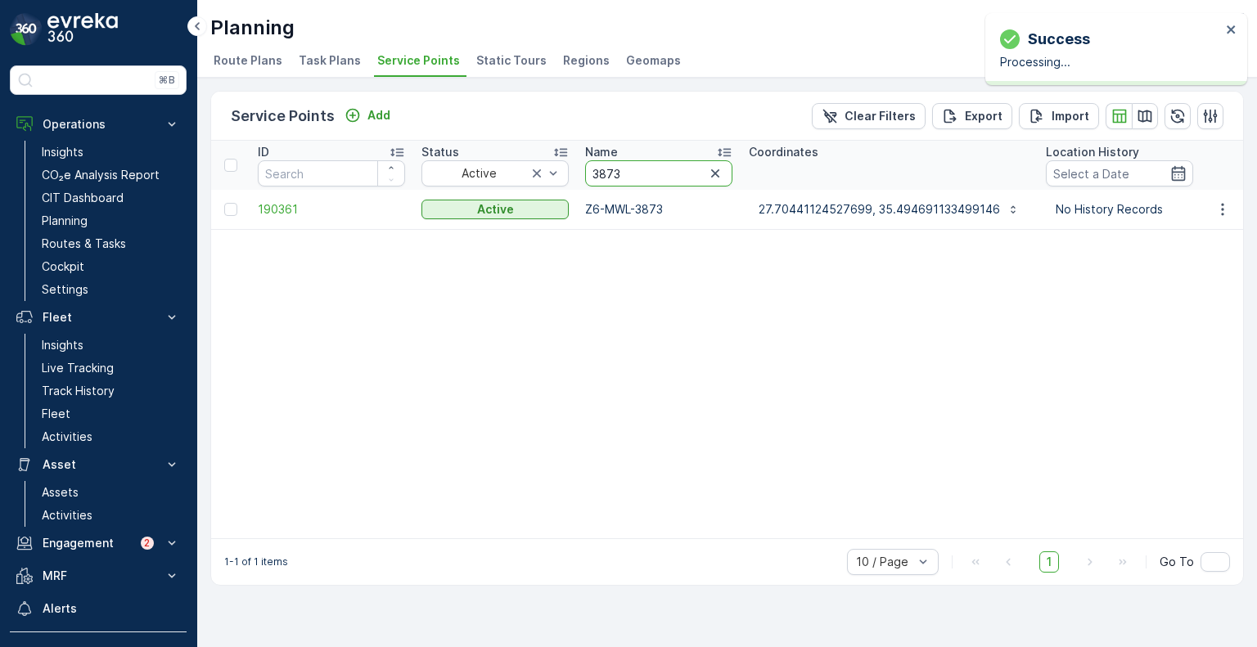
drag, startPoint x: 652, startPoint y: 171, endPoint x: 591, endPoint y: 174, distance: 60.7
click at [591, 174] on input "3873" at bounding box center [658, 173] width 147 height 26
paste input "447"
type input "3447"
click at [1223, 214] on icon "button" at bounding box center [1223, 209] width 16 height 16
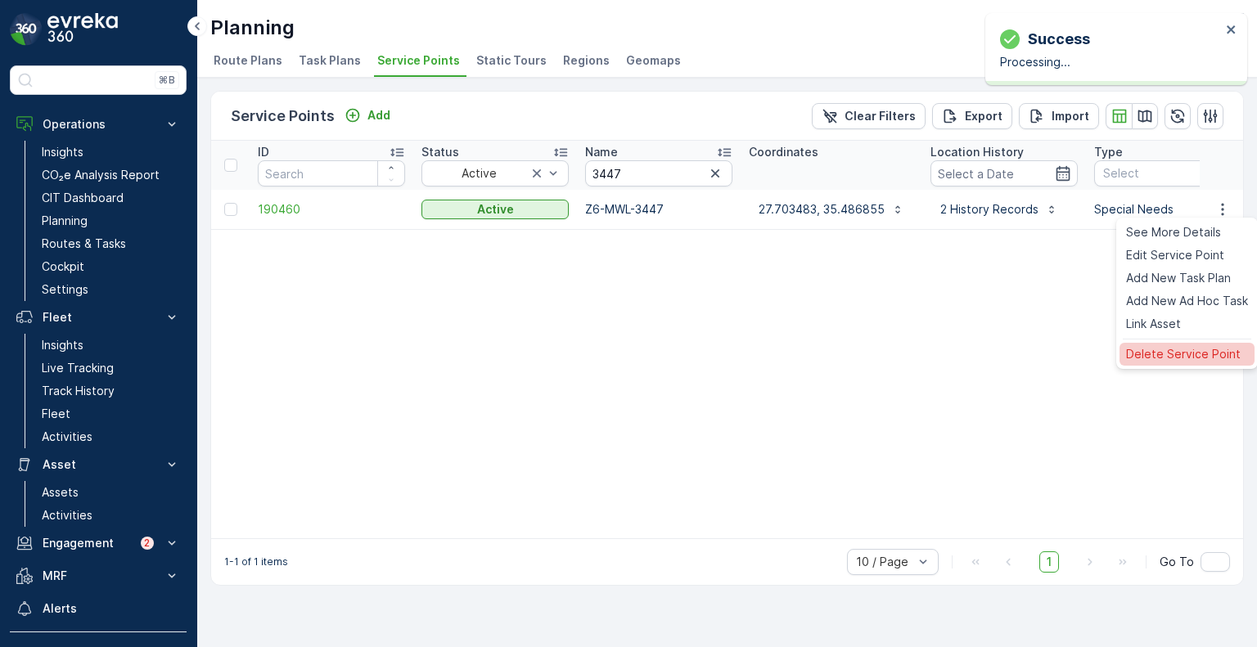
click at [1173, 352] on span "Delete Service Point" at bounding box center [1183, 354] width 115 height 16
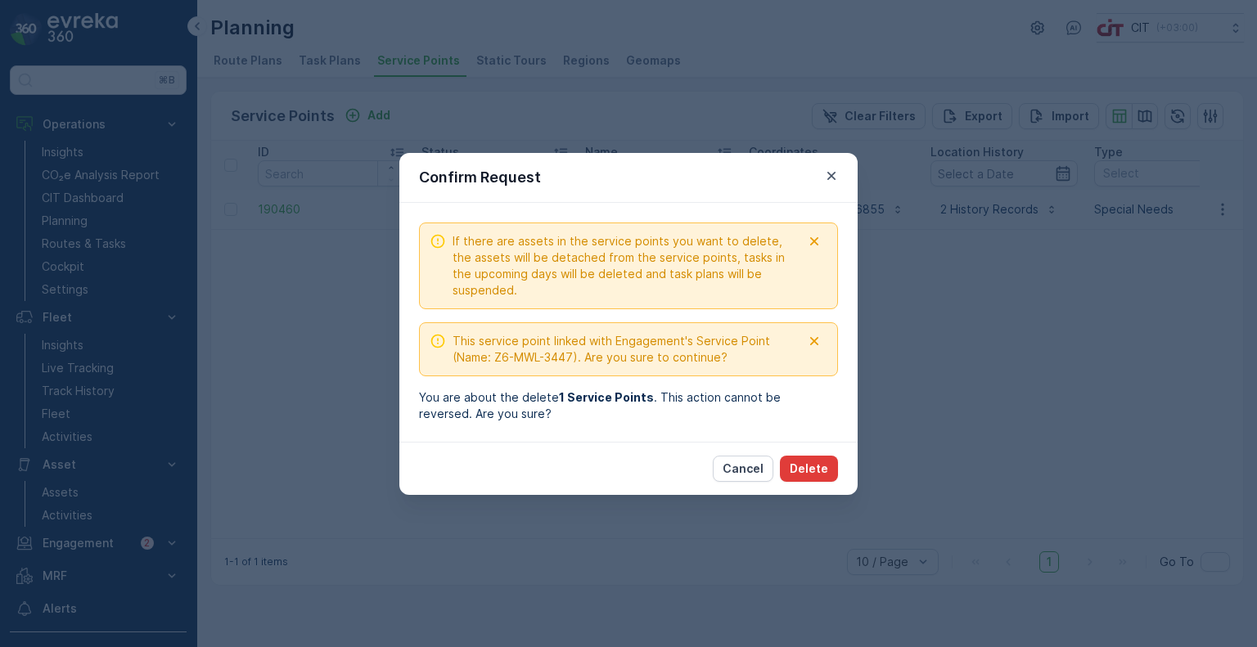
click at [822, 467] on p "Delete" at bounding box center [809, 469] width 38 height 16
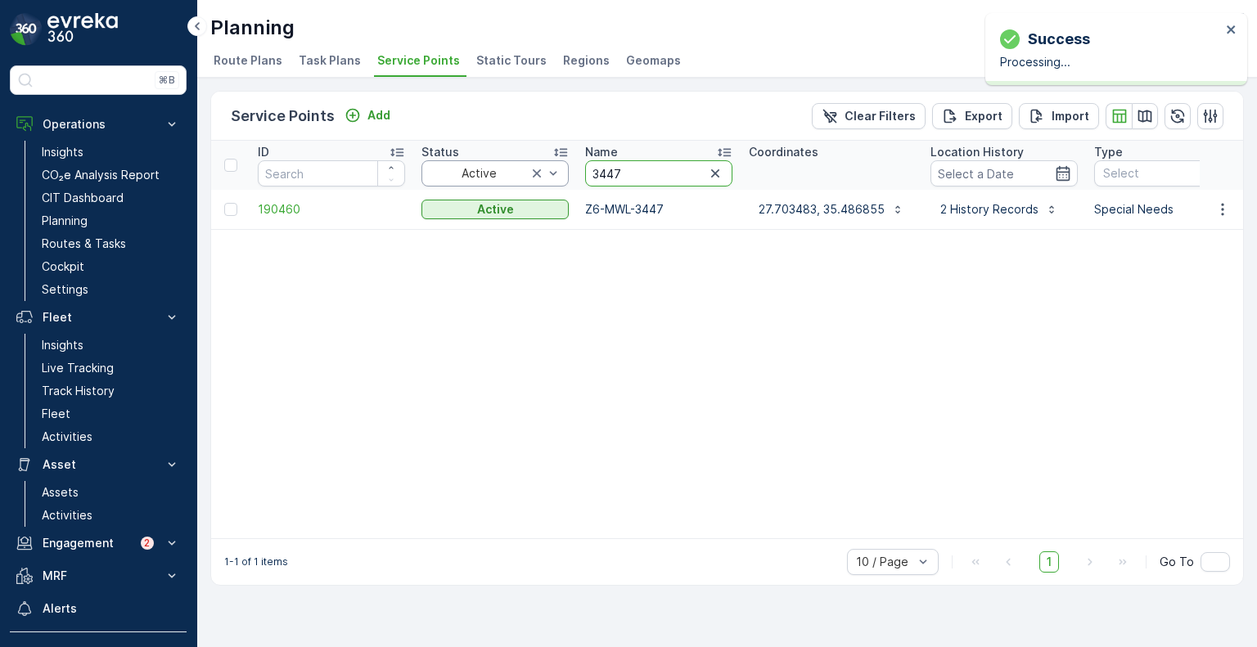
drag, startPoint x: 638, startPoint y: 169, endPoint x: 552, endPoint y: 168, distance: 86.0
paste input "10"
type input "3410"
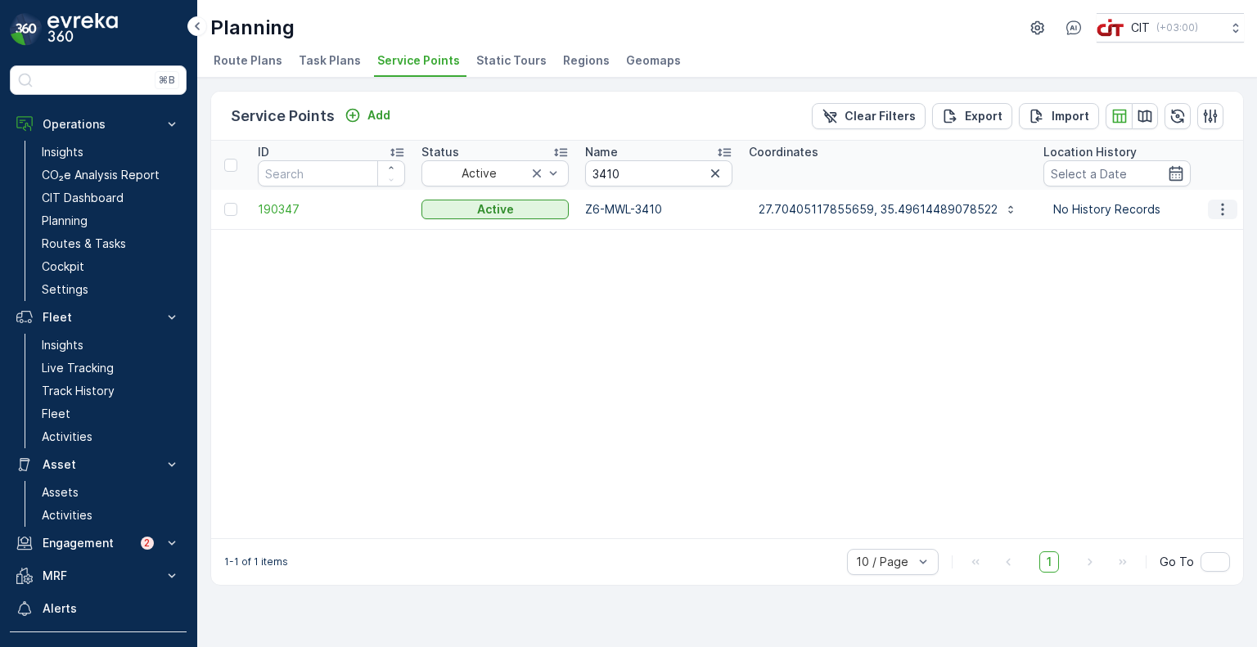
click at [1229, 207] on icon "button" at bounding box center [1223, 209] width 16 height 16
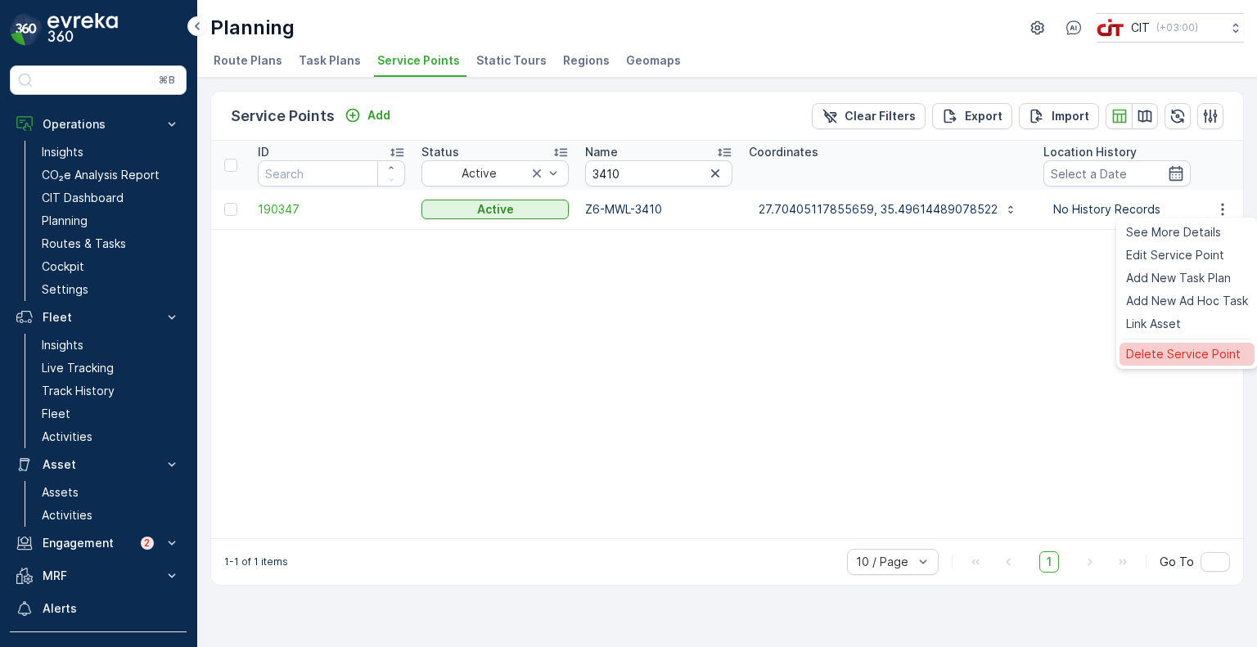
click at [1182, 354] on span "Delete Service Point" at bounding box center [1183, 354] width 115 height 16
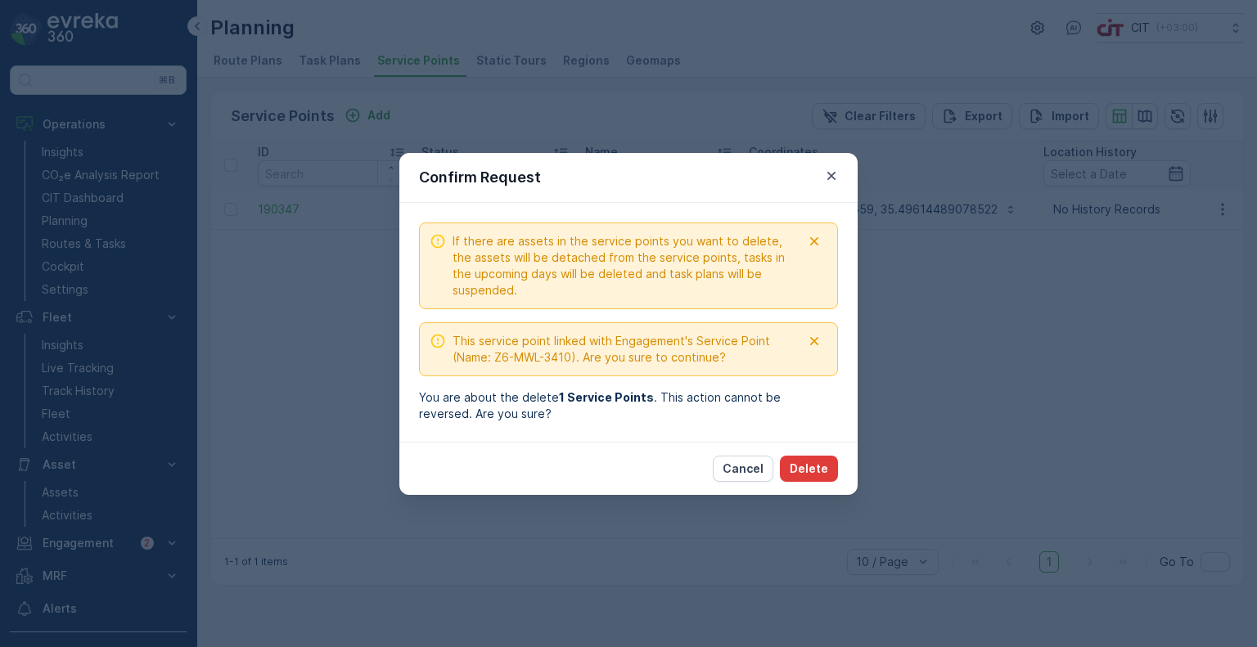
click at [820, 465] on p "Delete" at bounding box center [809, 469] width 38 height 16
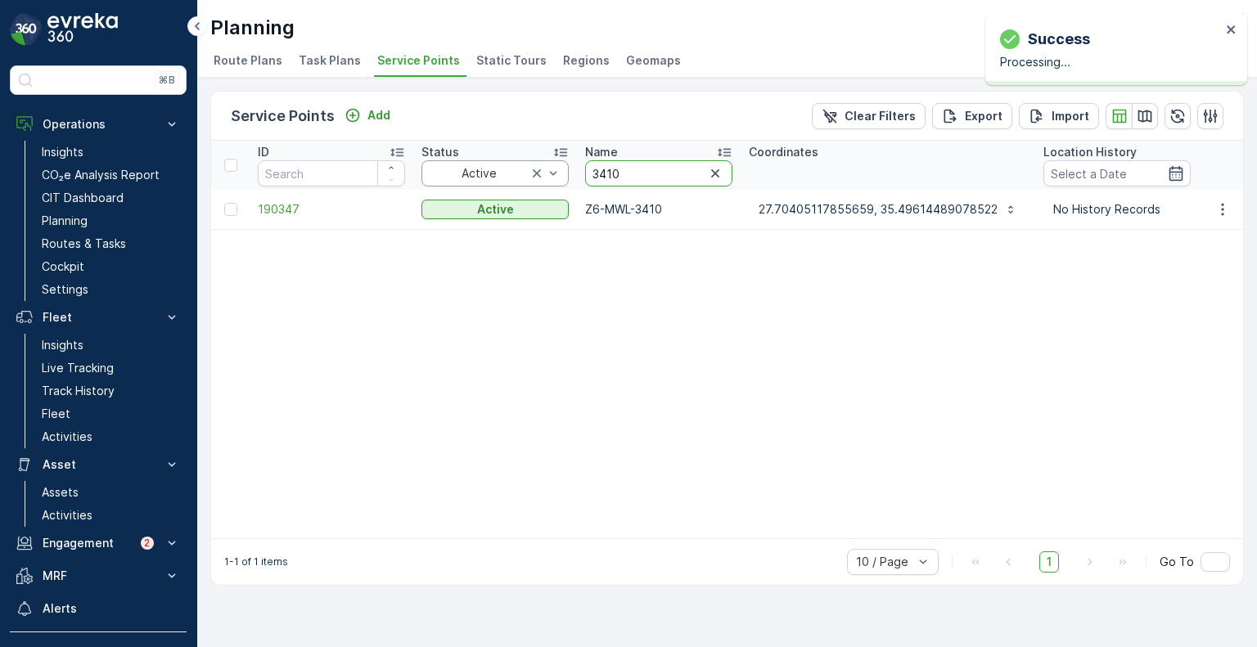
drag, startPoint x: 628, startPoint y: 165, endPoint x: 548, endPoint y: 176, distance: 80.1
paste input "8"
type input "3480"
click at [1220, 210] on icon "button" at bounding box center [1223, 209] width 16 height 16
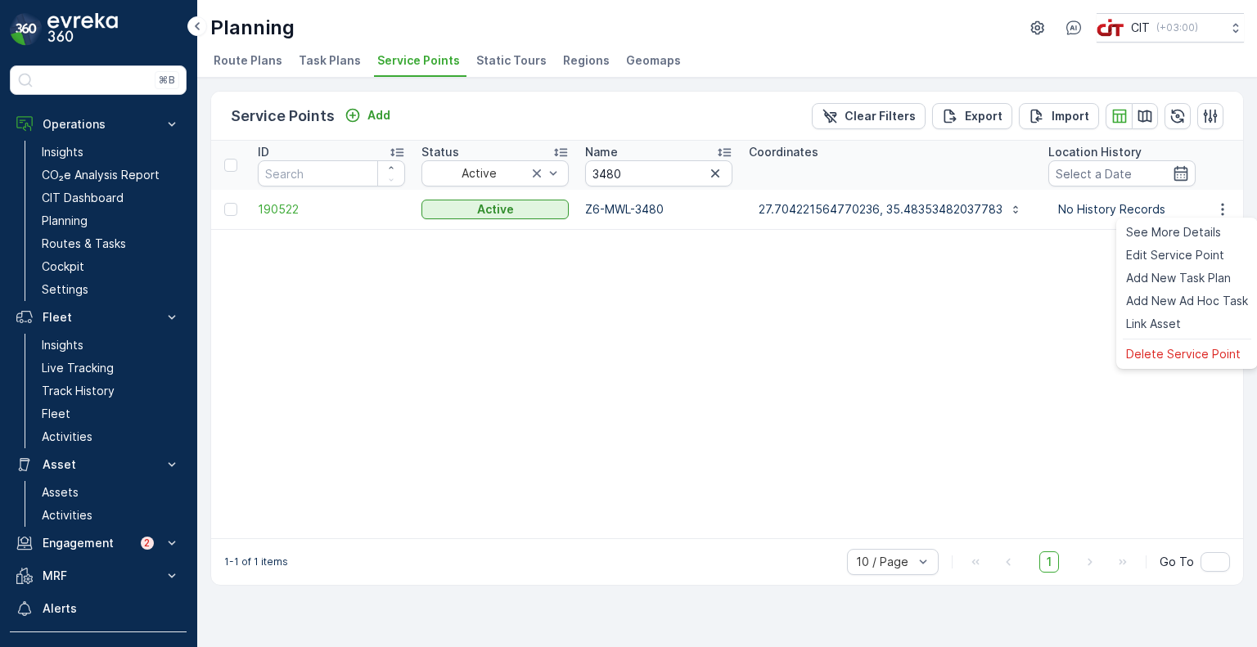
click at [1180, 340] on div "Menu" at bounding box center [1187, 339] width 129 height 1
click at [1179, 351] on span "Delete Service Point" at bounding box center [1183, 354] width 115 height 16
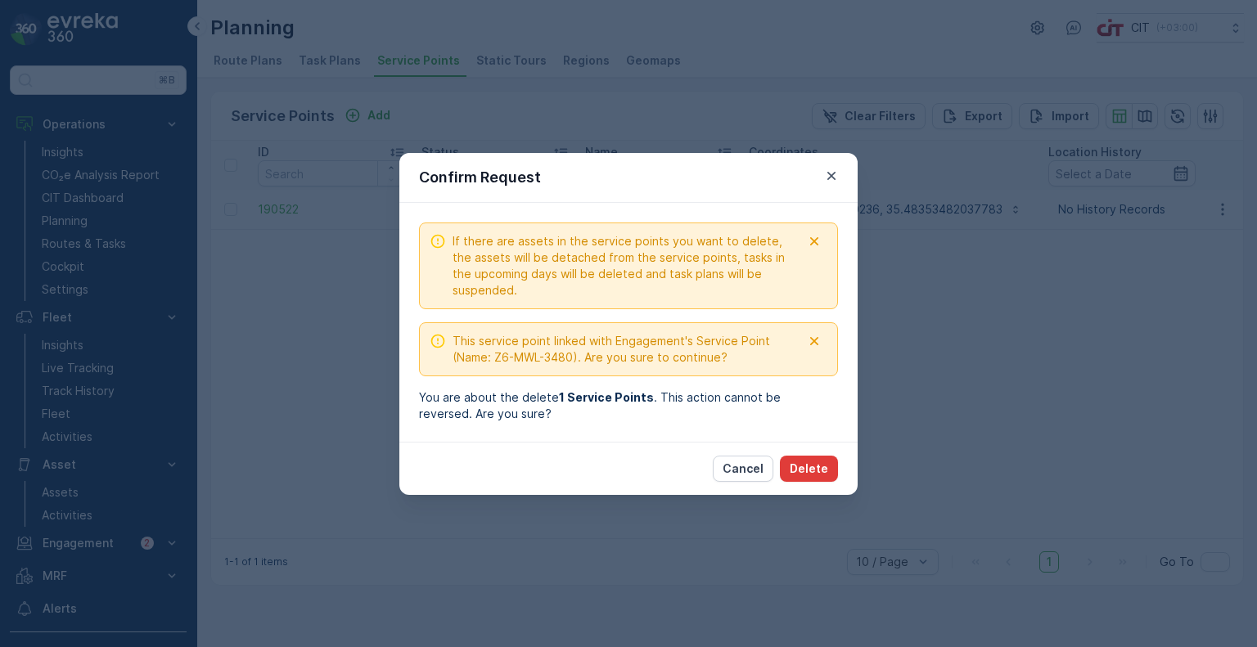
click at [820, 471] on p "Delete" at bounding box center [809, 469] width 38 height 16
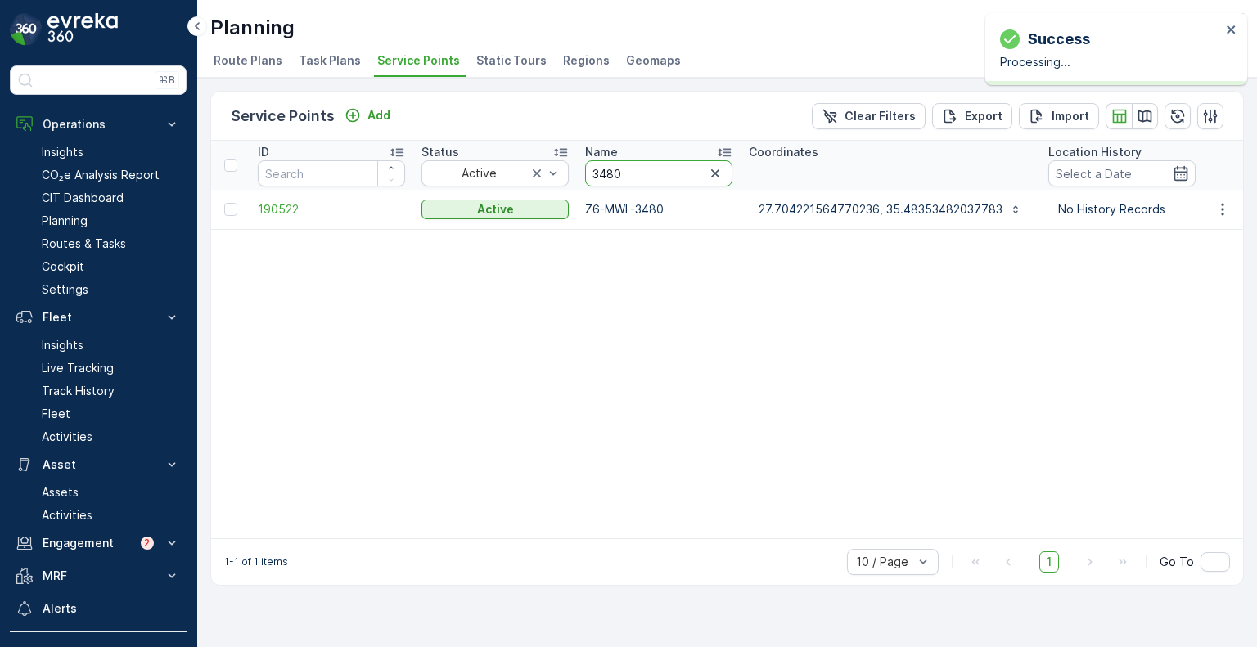
drag, startPoint x: 622, startPoint y: 174, endPoint x: 575, endPoint y: 172, distance: 47.5
paste input "77"
type input "3477"
click at [1231, 213] on button "button" at bounding box center [1222, 210] width 29 height 20
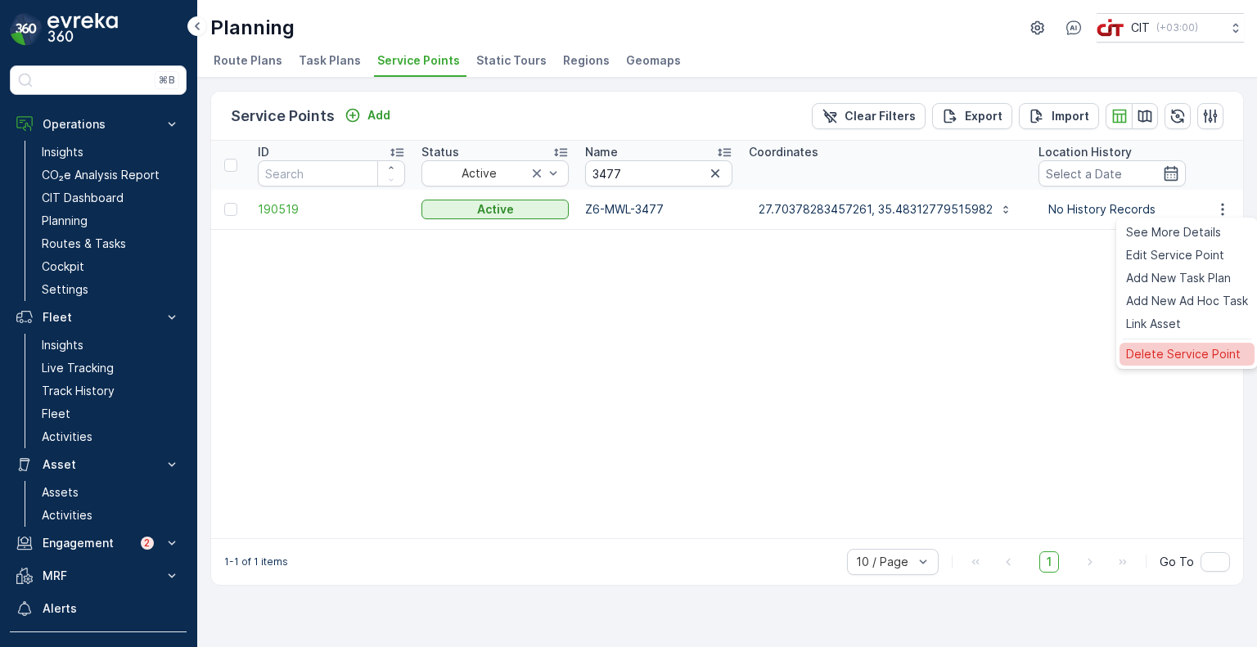
click at [1173, 354] on span "Delete Service Point" at bounding box center [1183, 354] width 115 height 16
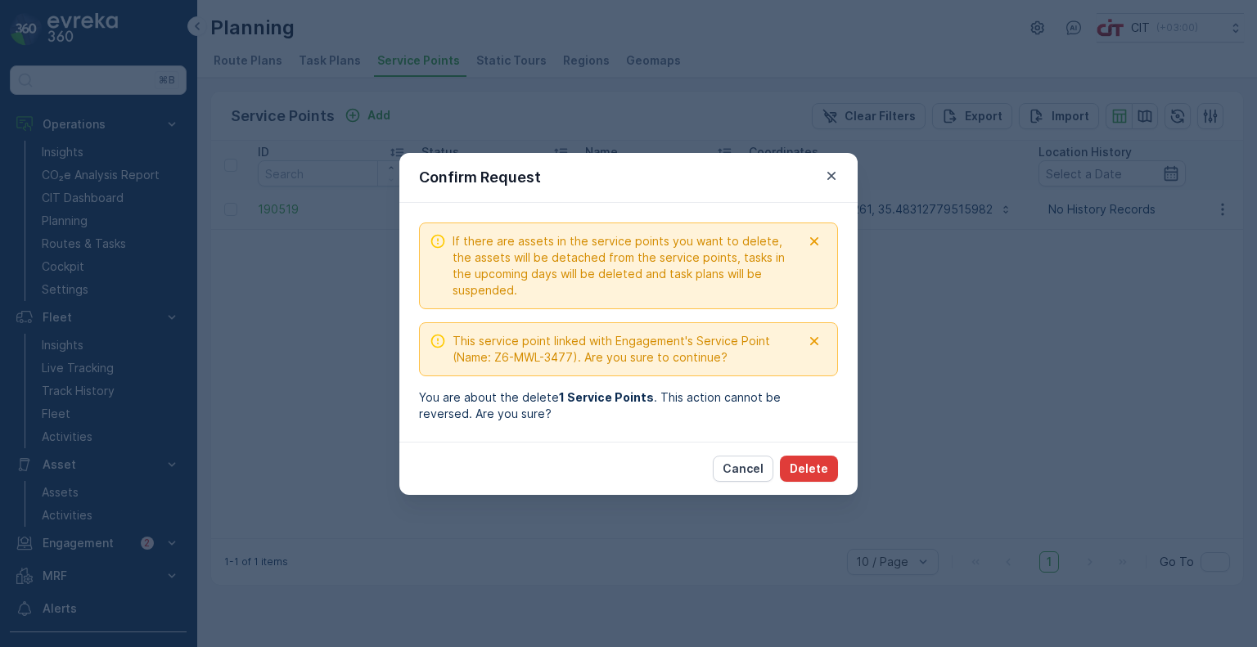
click at [818, 470] on p "Delete" at bounding box center [809, 469] width 38 height 16
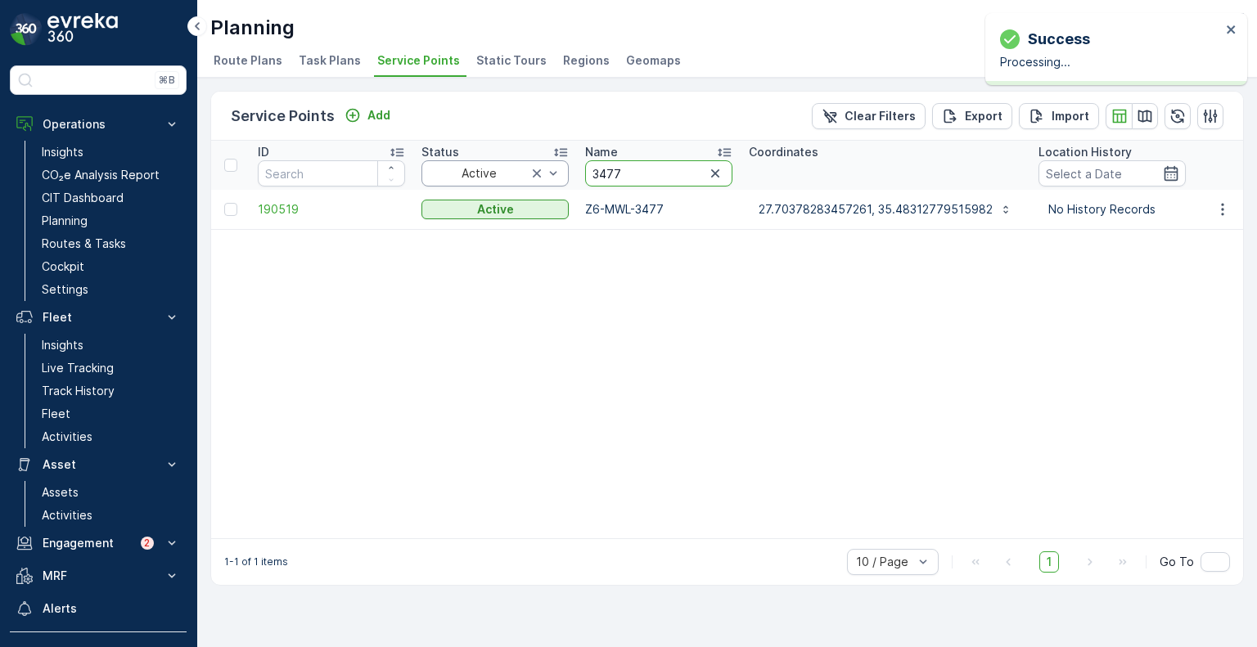
drag, startPoint x: 619, startPoint y: 174, endPoint x: 567, endPoint y: 171, distance: 51.6
paste input "81"
type input "3481"
click at [1221, 211] on icon "button" at bounding box center [1223, 209] width 16 height 16
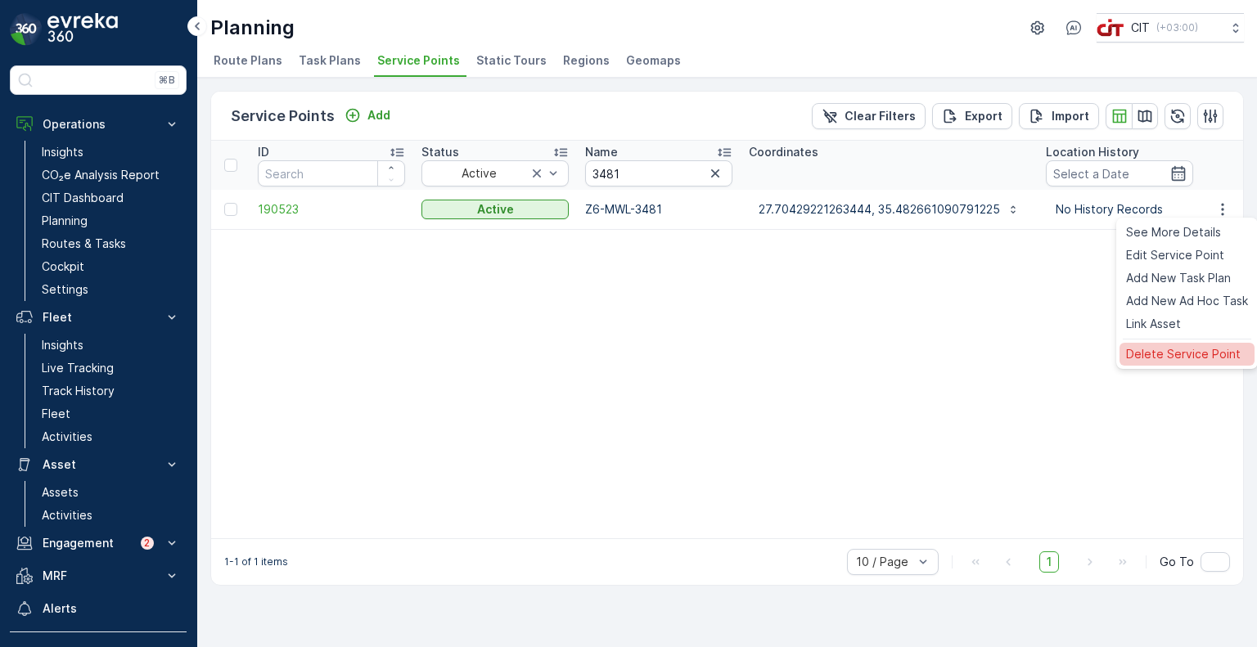
click at [1182, 354] on span "Delete Service Point" at bounding box center [1183, 354] width 115 height 16
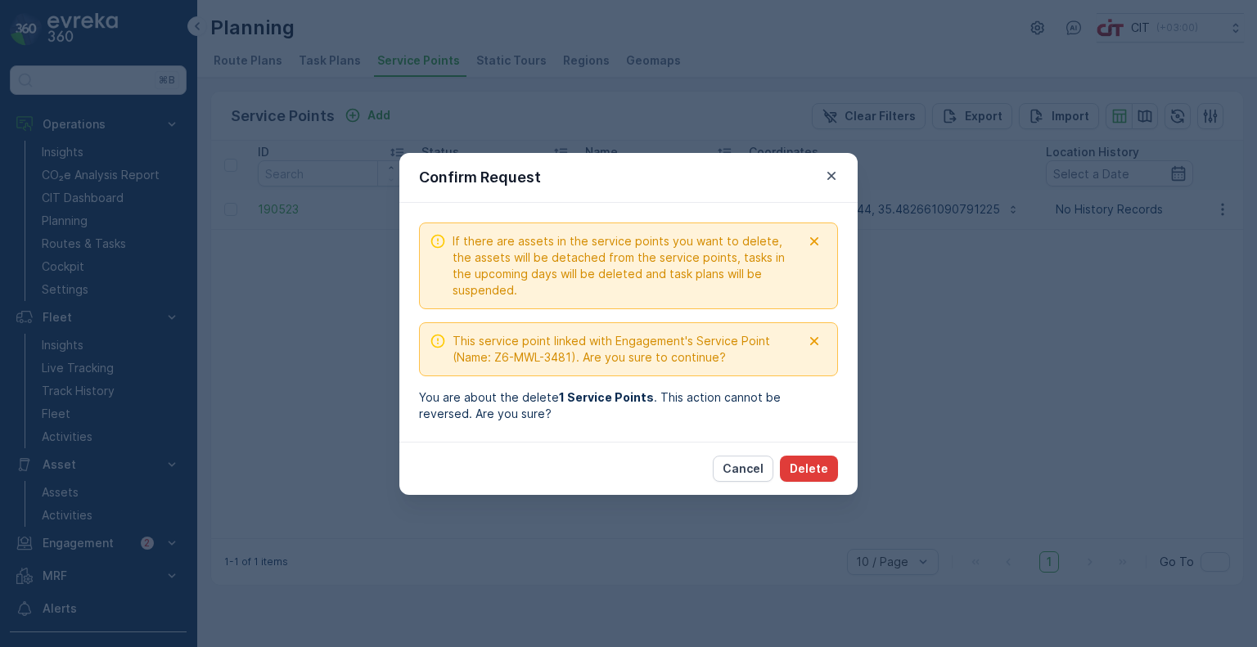
click at [822, 470] on p "Delete" at bounding box center [809, 469] width 38 height 16
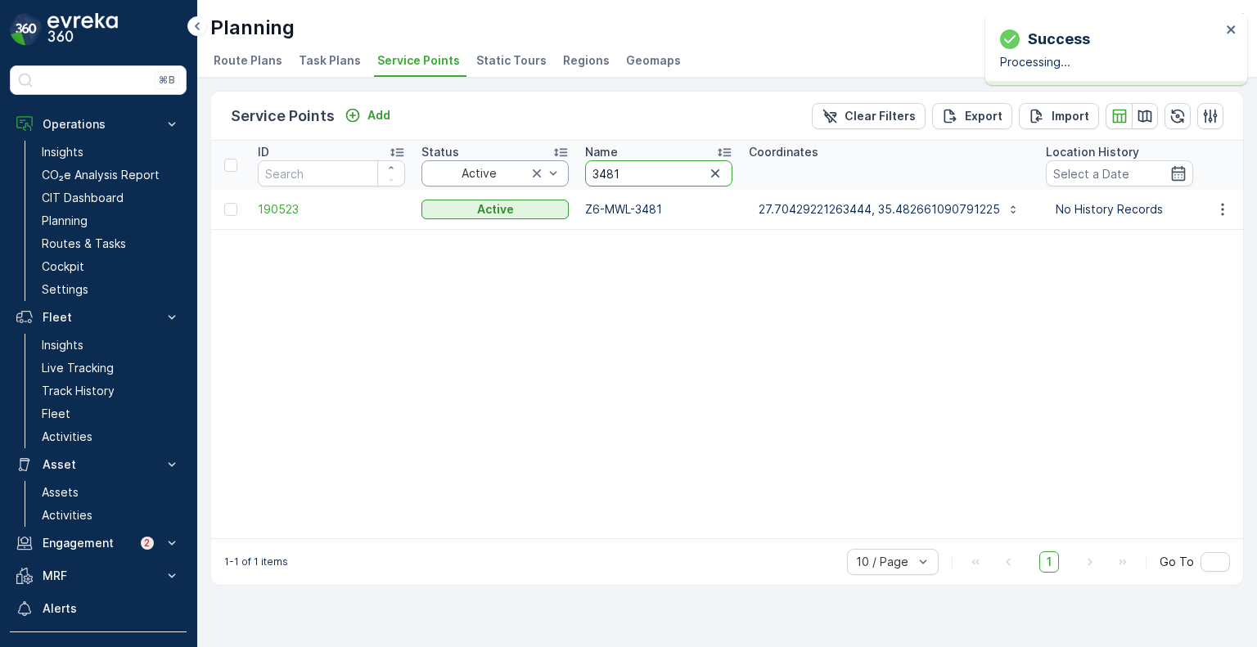
drag, startPoint x: 623, startPoint y: 177, endPoint x: 564, endPoint y: 169, distance: 59.4
paste input "212"
type input "3212"
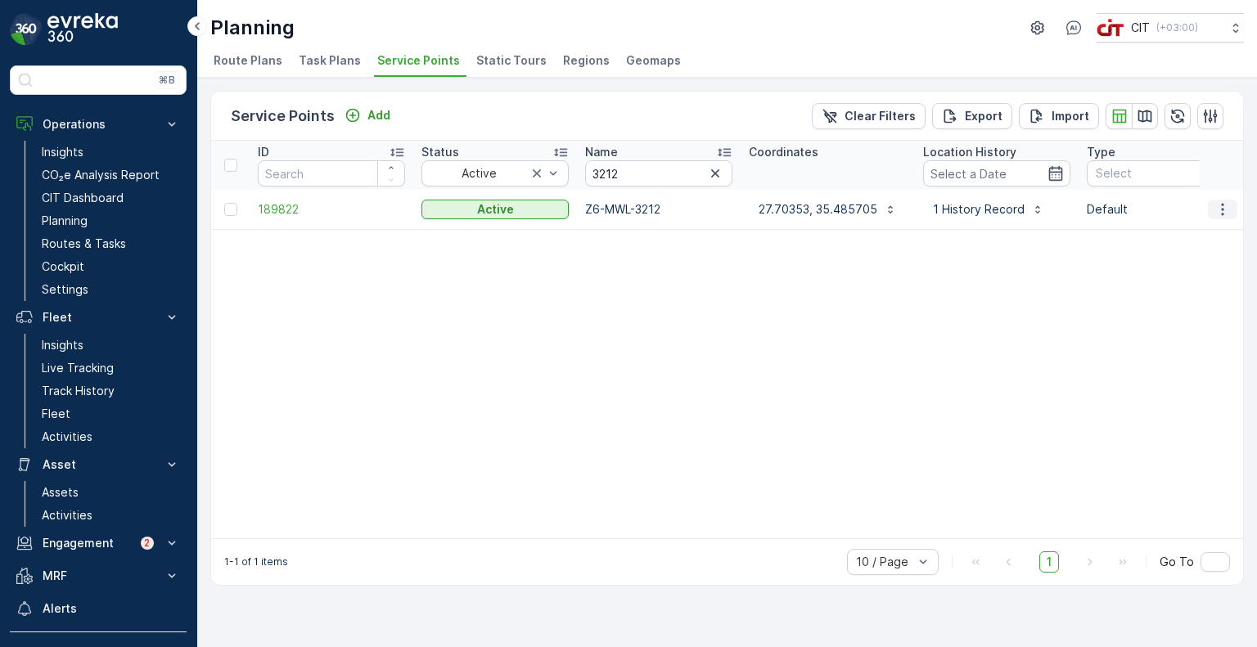
click at [1220, 209] on icon "button" at bounding box center [1223, 209] width 16 height 16
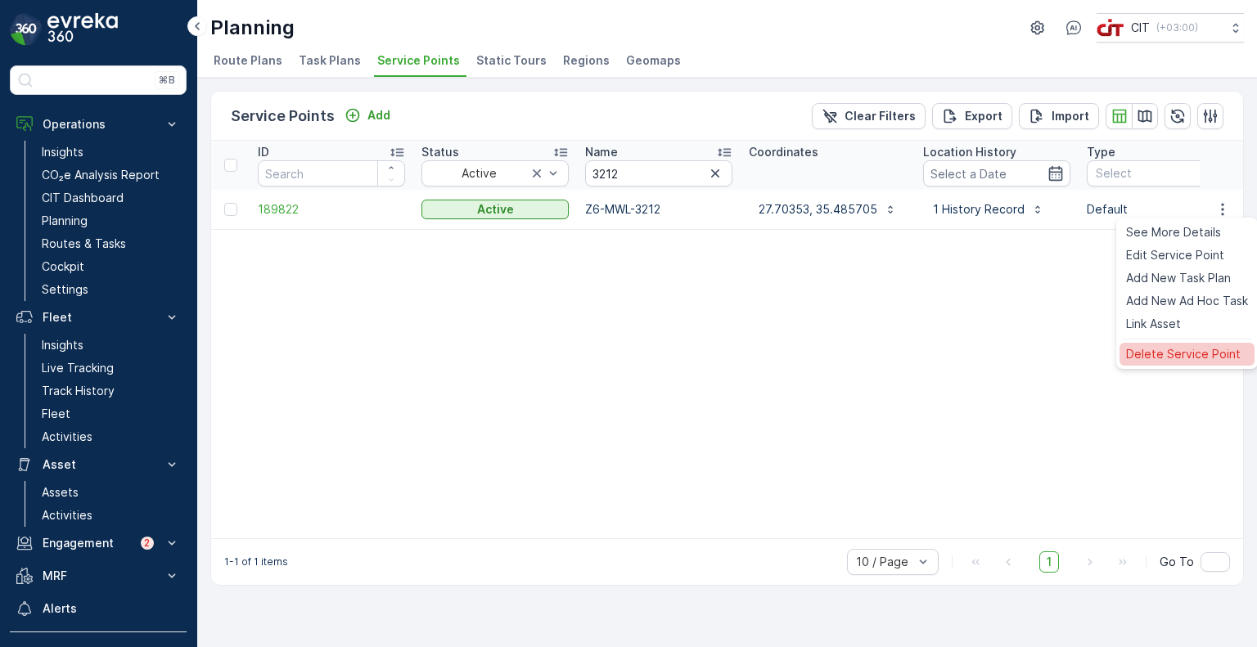
click at [1151, 356] on span "Delete Service Point" at bounding box center [1183, 354] width 115 height 16
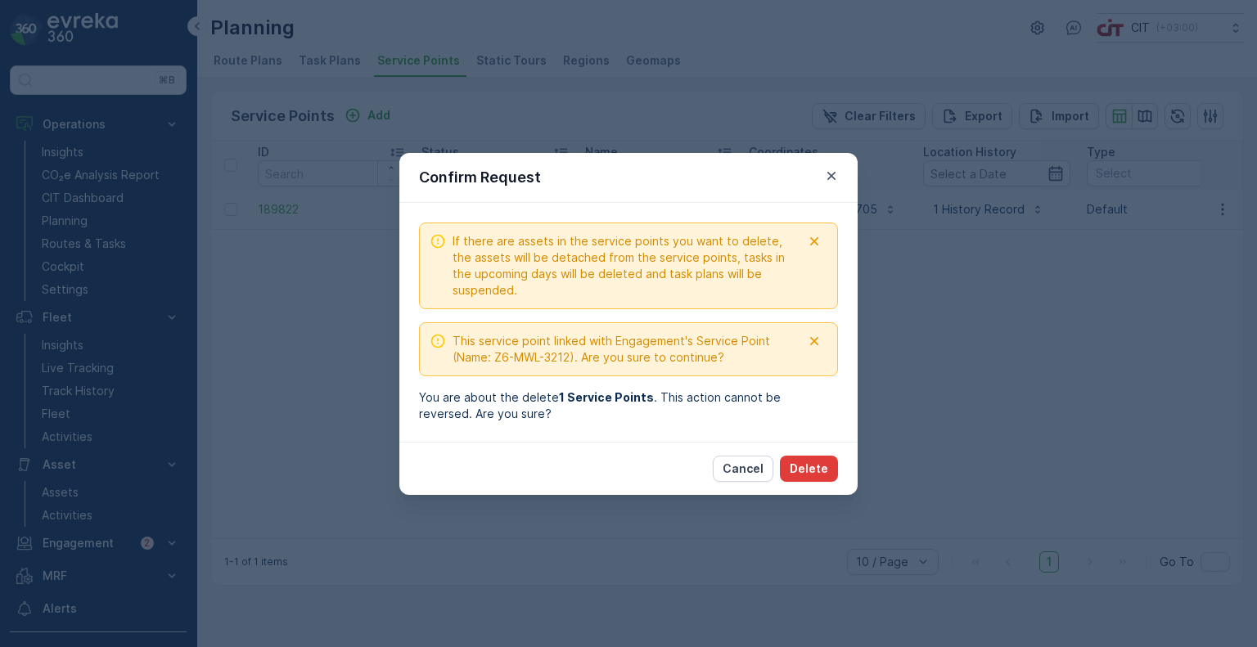
click at [812, 467] on p "Delete" at bounding box center [809, 469] width 38 height 16
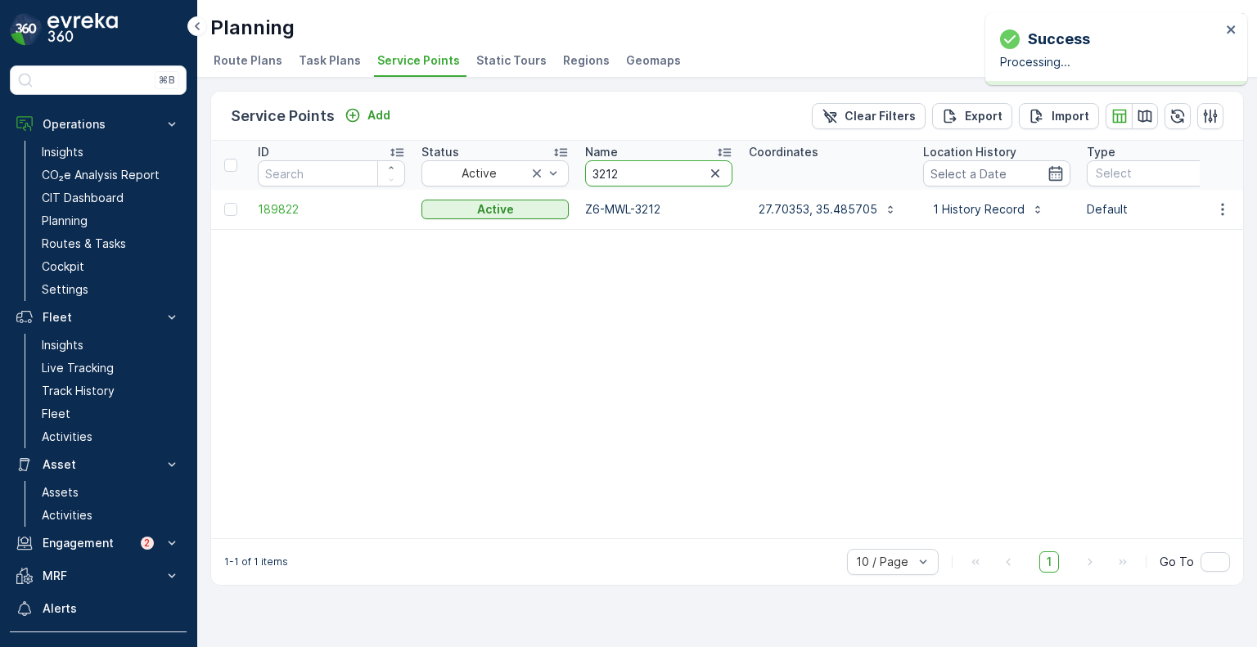
drag, startPoint x: 638, startPoint y: 171, endPoint x: 571, endPoint y: 169, distance: 66.3
paste input "434"
type input "3434"
click at [1218, 212] on icon "button" at bounding box center [1223, 209] width 16 height 16
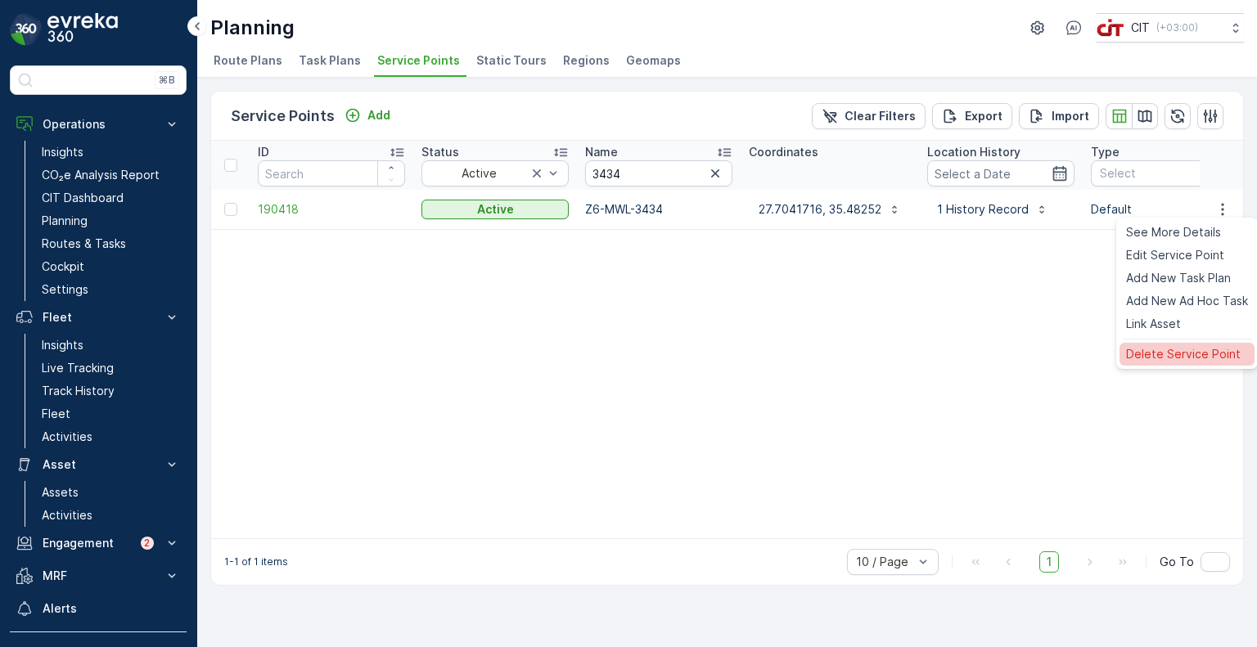
click at [1166, 362] on span "Delete Service Point" at bounding box center [1183, 354] width 115 height 16
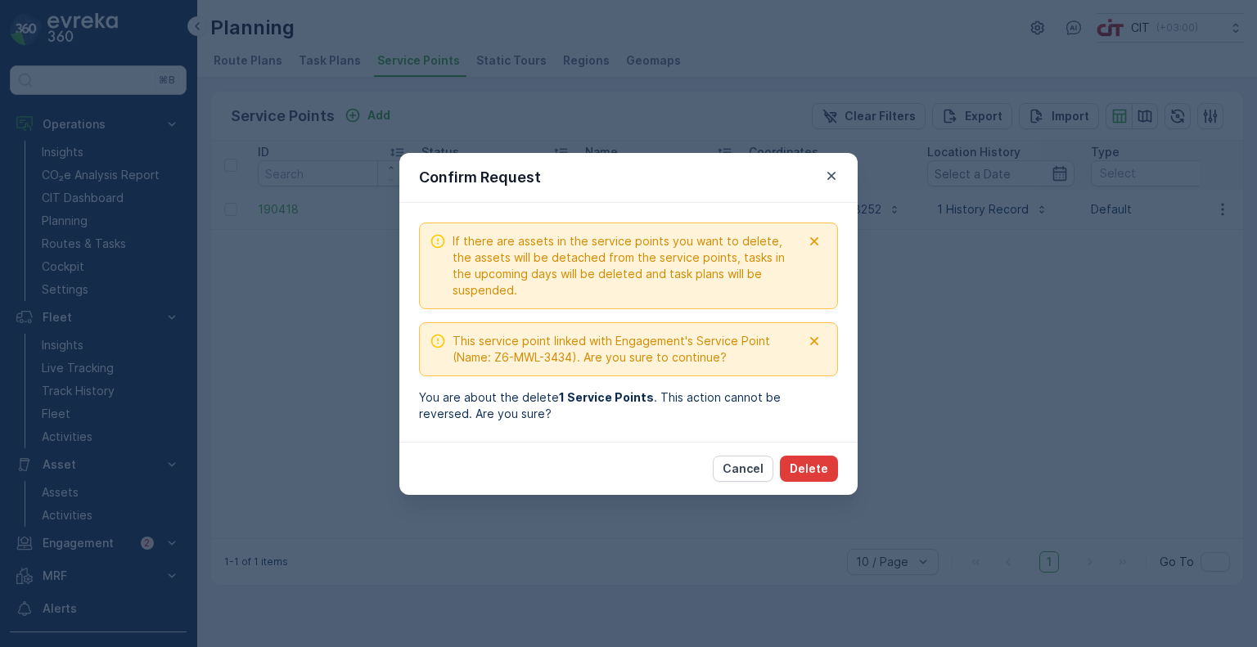
click at [802, 467] on p "Delete" at bounding box center [809, 469] width 38 height 16
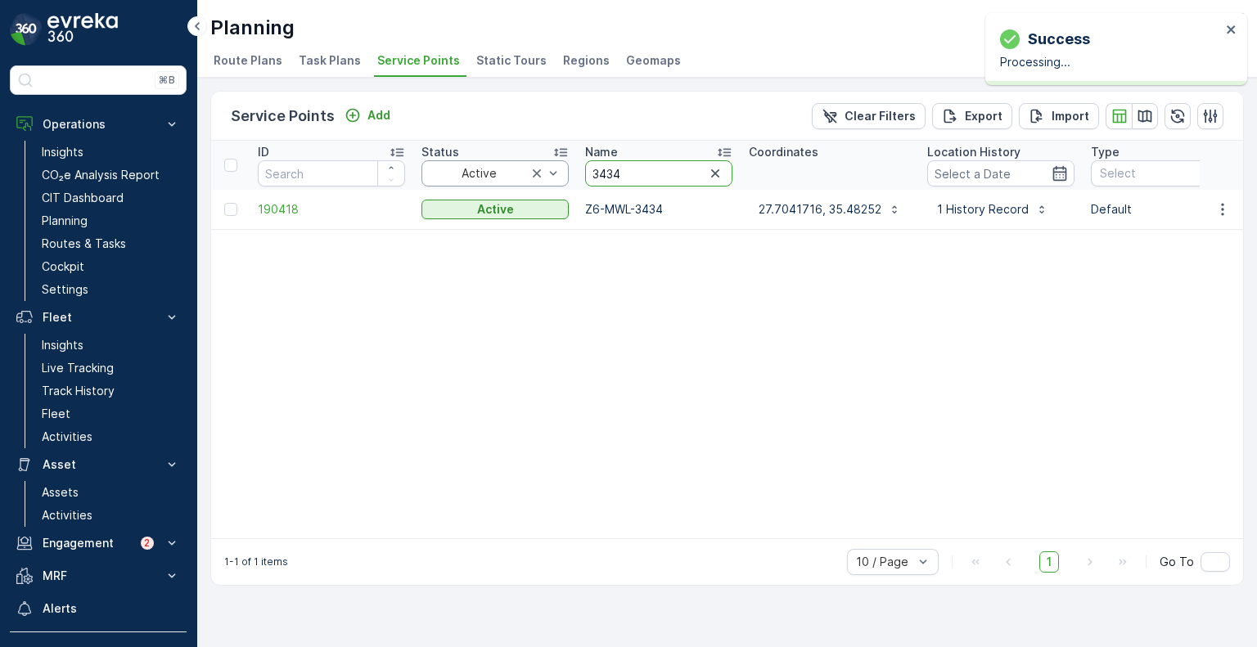
drag, startPoint x: 646, startPoint y: 178, endPoint x: 558, endPoint y: 175, distance: 87.6
paste input "60"
type input "3460"
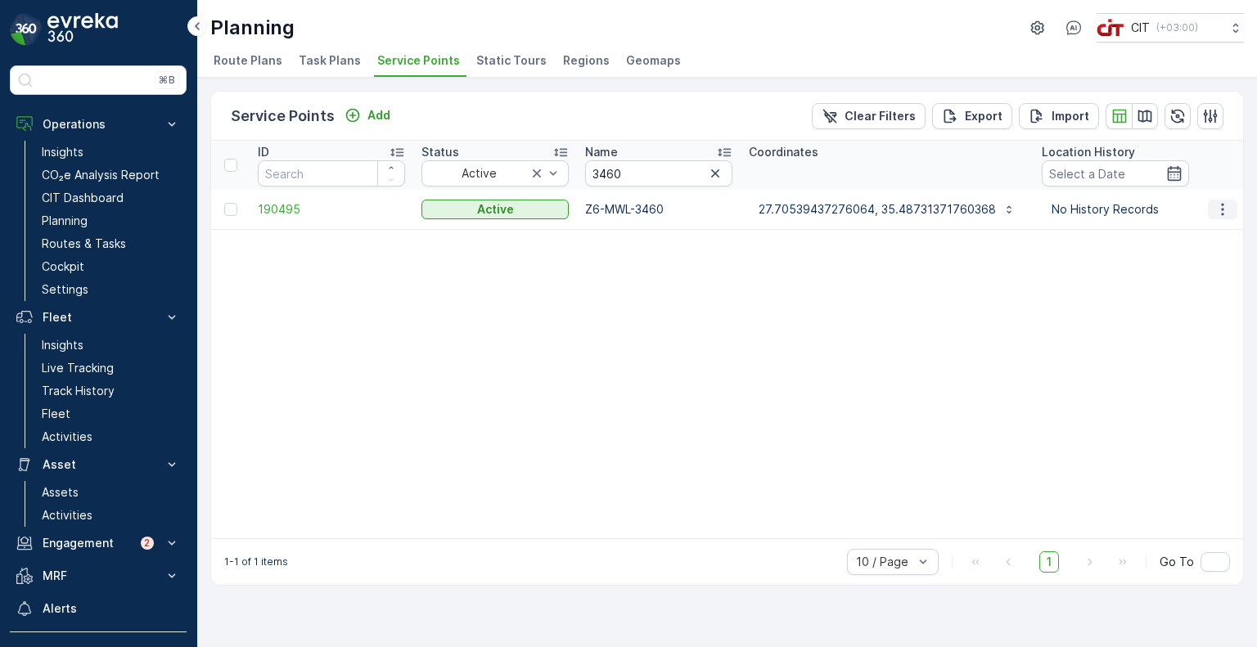
click at [1222, 210] on icon "button" at bounding box center [1223, 209] width 16 height 16
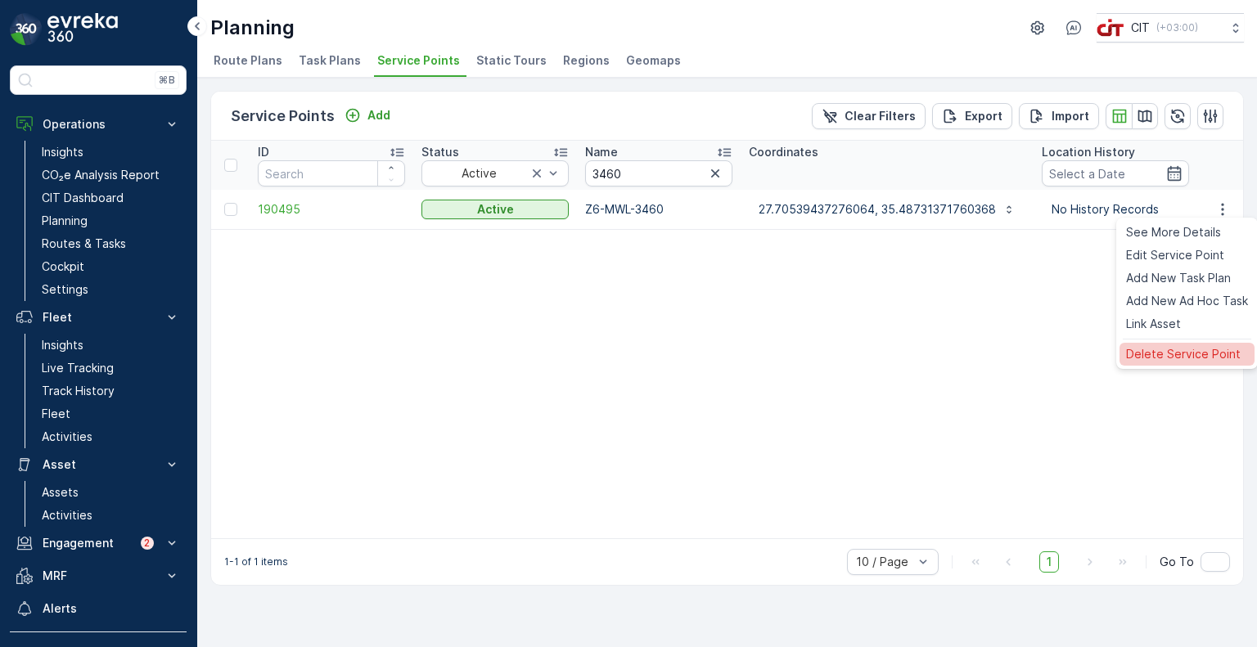
click at [1169, 356] on span "Delete Service Point" at bounding box center [1183, 354] width 115 height 16
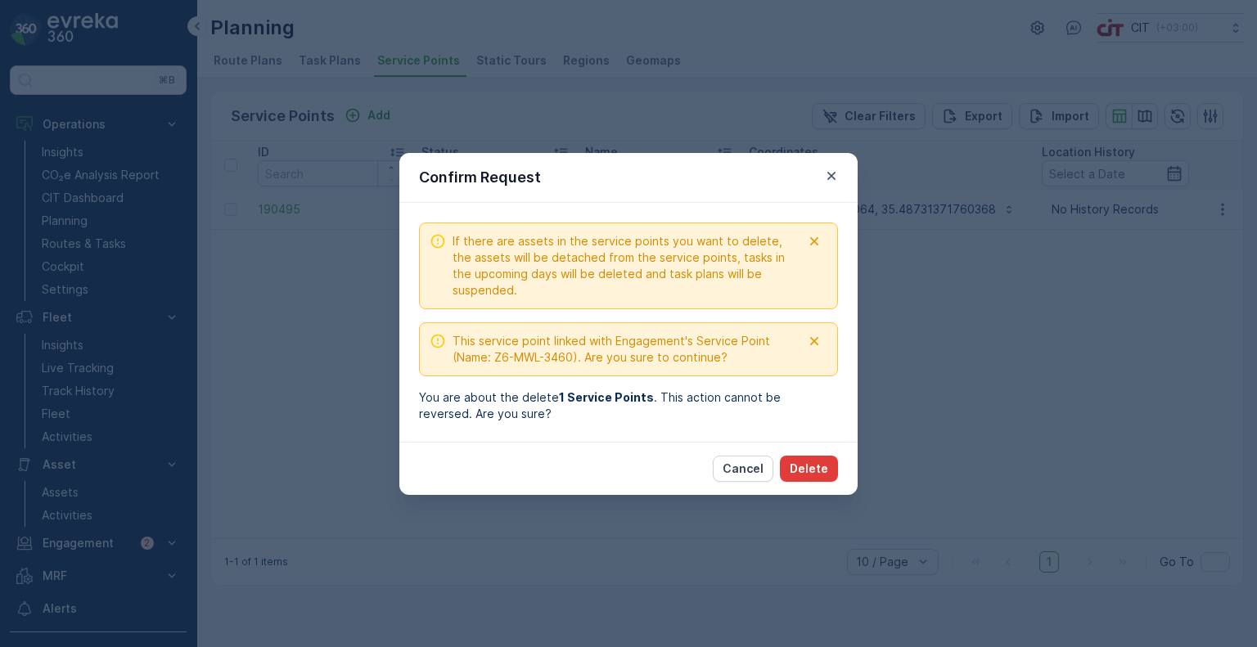
click at [820, 468] on p "Delete" at bounding box center [809, 469] width 38 height 16
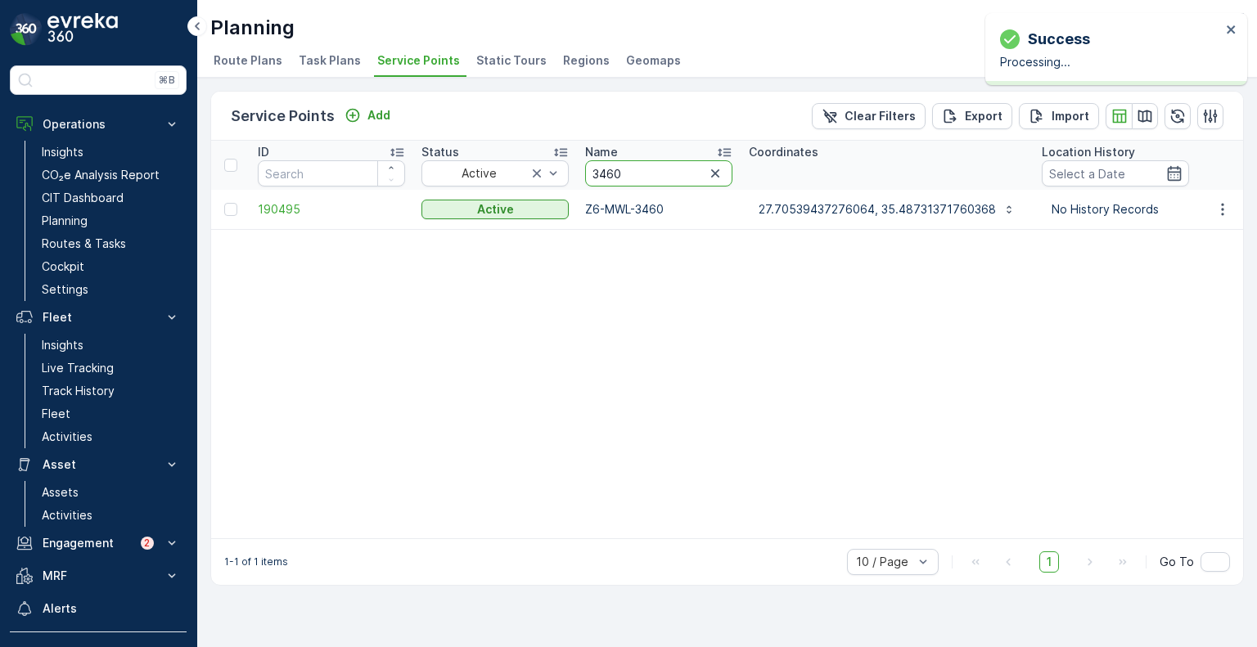
drag, startPoint x: 636, startPoint y: 176, endPoint x: 584, endPoint y: 173, distance: 52.5
click at [584, 173] on th "Name 3460" at bounding box center [659, 165] width 164 height 49
paste input "106"
type input "3106"
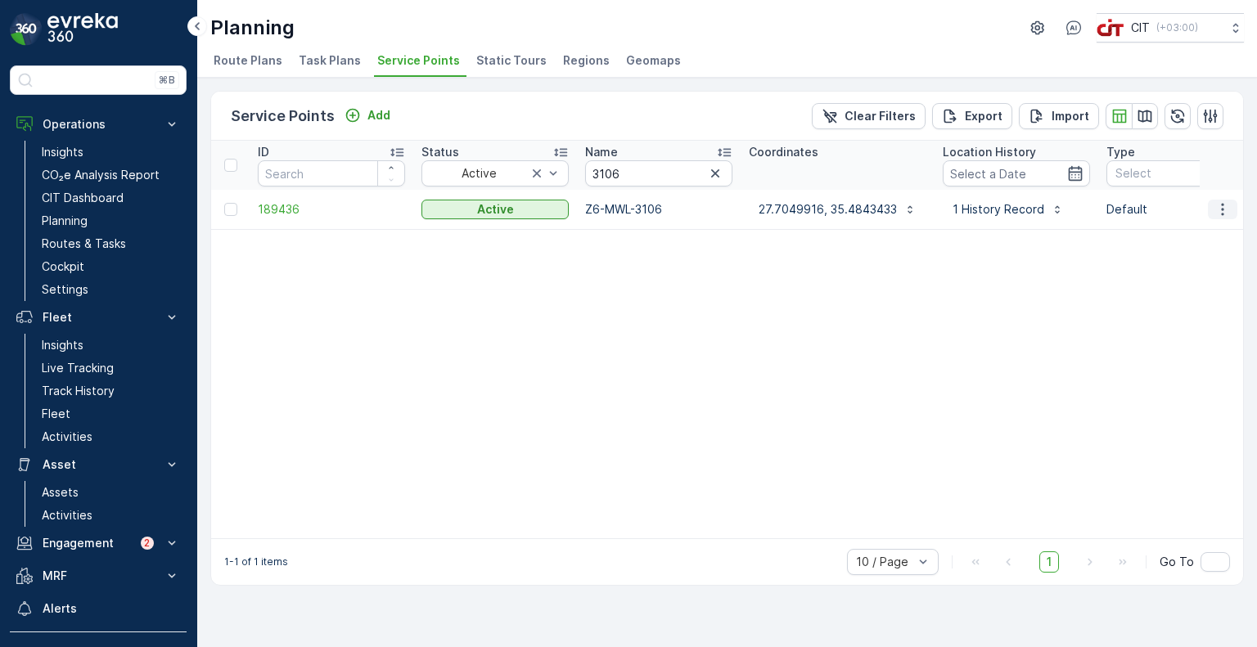
click at [1222, 214] on icon "button" at bounding box center [1222, 209] width 2 height 12
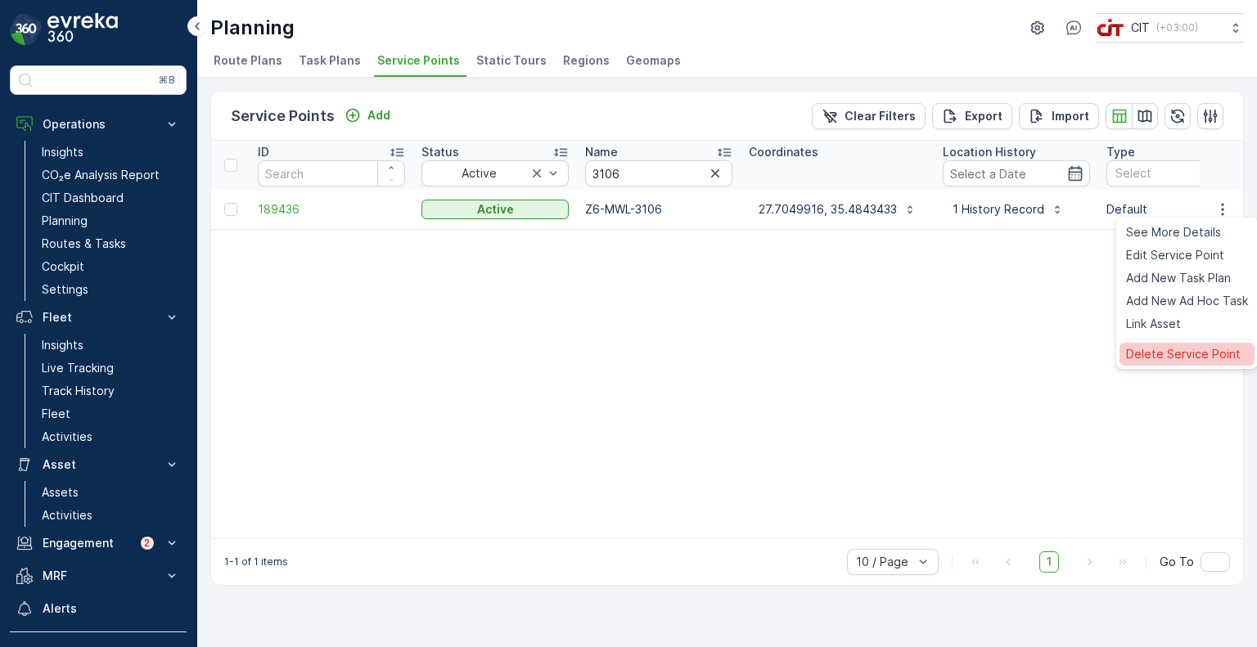
click at [1166, 353] on span "Delete Service Point" at bounding box center [1183, 354] width 115 height 16
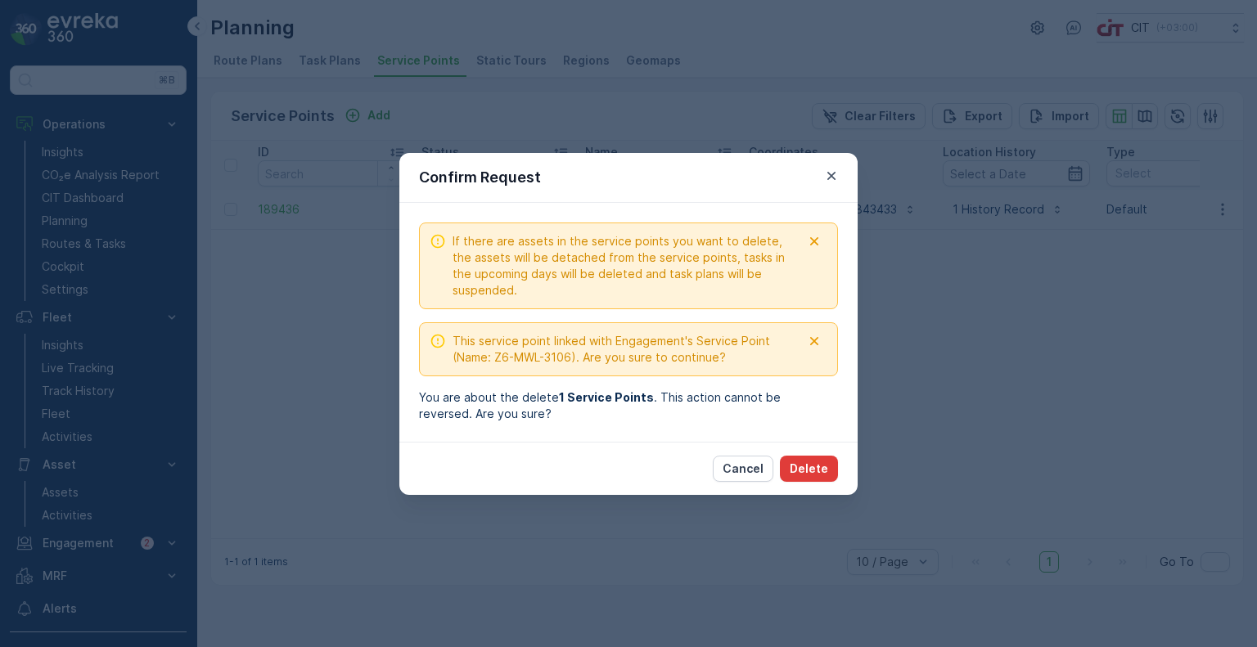
click at [819, 461] on p "Delete" at bounding box center [809, 469] width 38 height 16
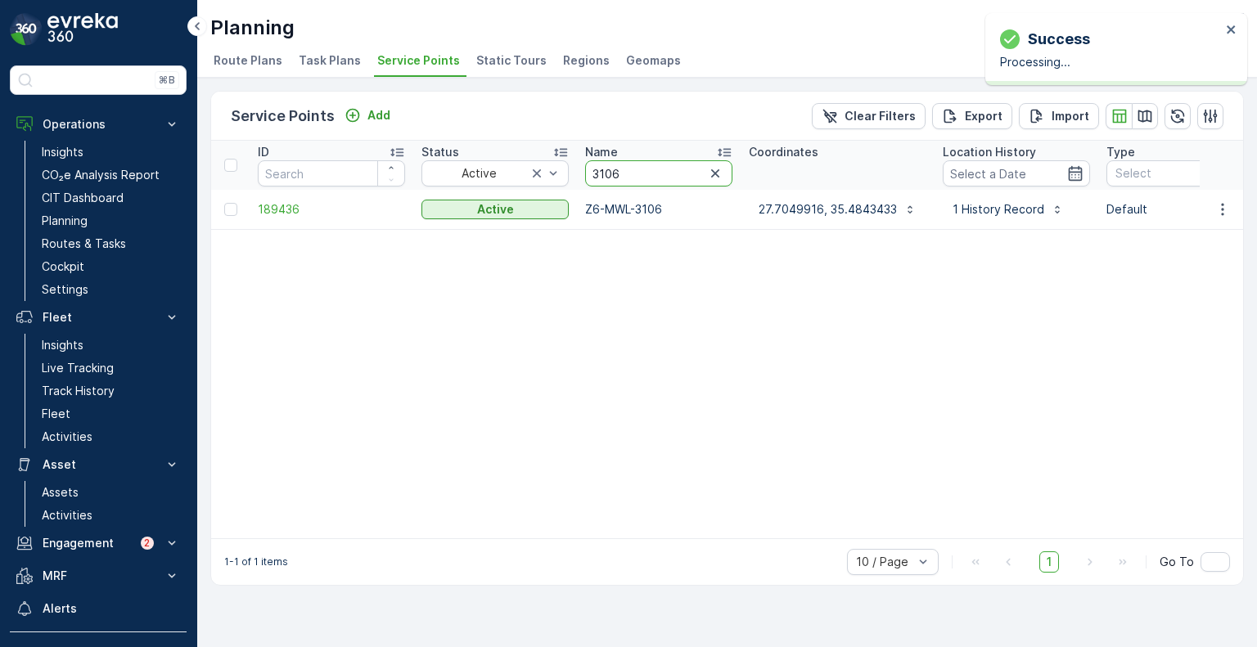
drag, startPoint x: 632, startPoint y: 178, endPoint x: 578, endPoint y: 176, distance: 54.1
click at [578, 176] on th "Name 3106" at bounding box center [659, 165] width 164 height 49
paste input "918"
type input "3918"
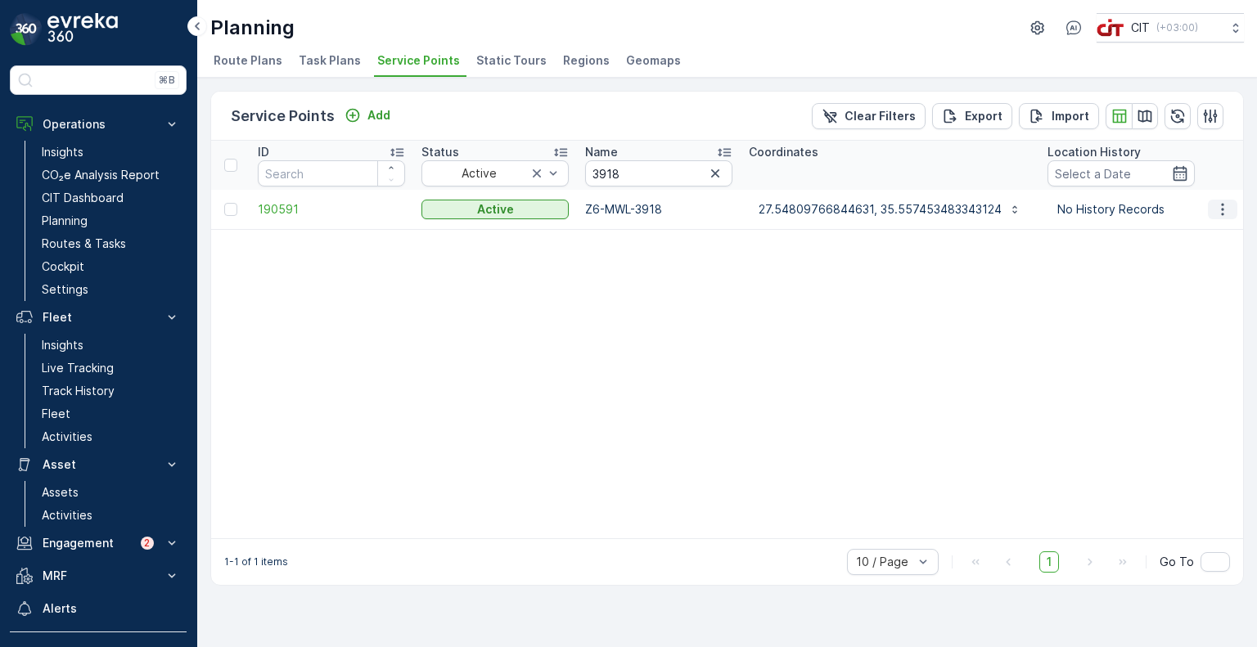
click at [1226, 212] on icon "button" at bounding box center [1223, 209] width 16 height 16
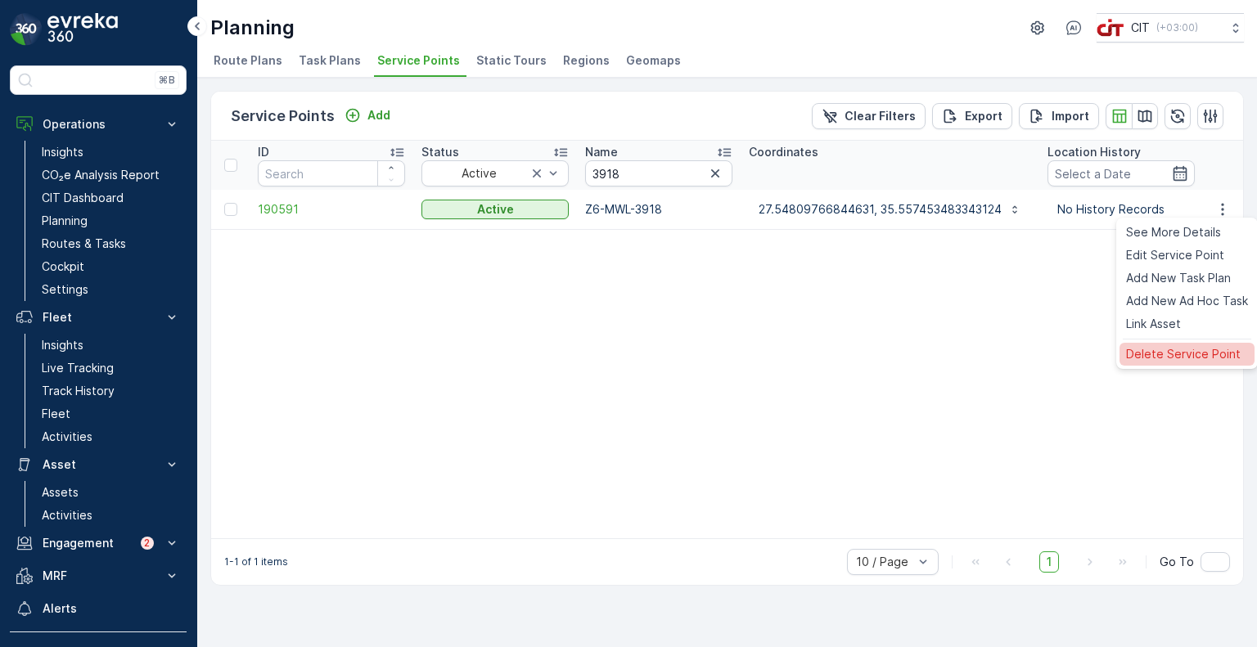
click at [1180, 350] on span "Delete Service Point" at bounding box center [1183, 354] width 115 height 16
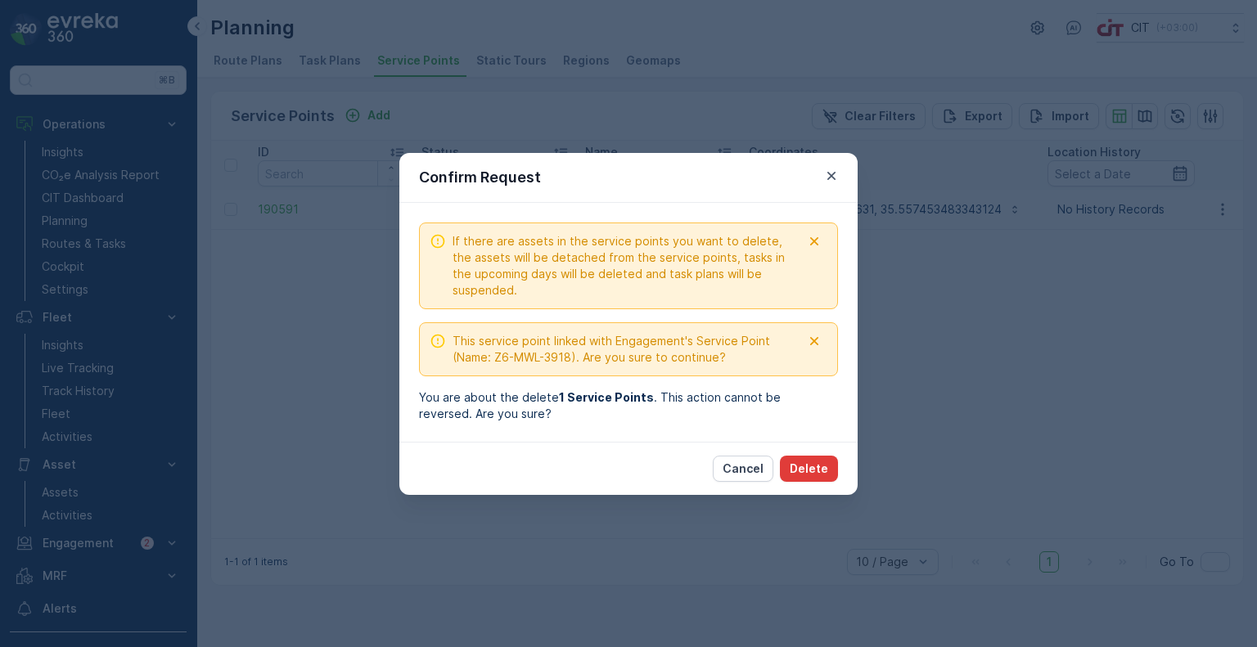
click at [819, 466] on p "Delete" at bounding box center [809, 469] width 38 height 16
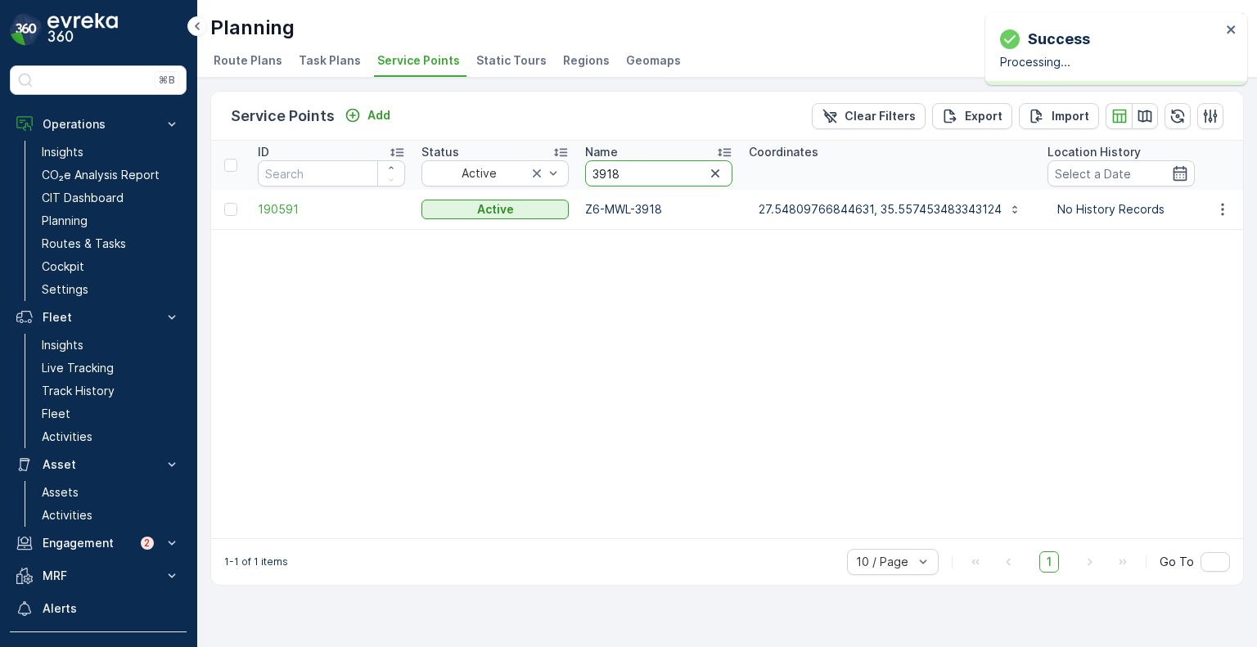
drag, startPoint x: 625, startPoint y: 169, endPoint x: 571, endPoint y: 166, distance: 54.1
paste input "482"
type input "3482"
click at [1230, 206] on icon "button" at bounding box center [1223, 209] width 16 height 16
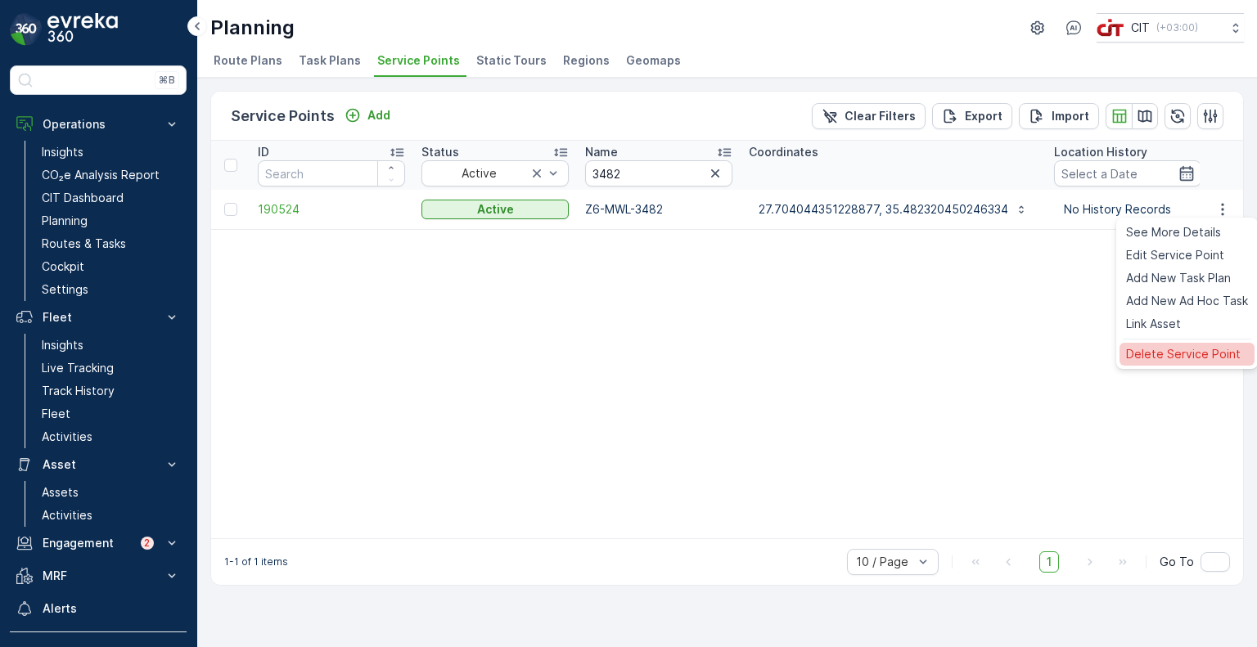
click at [1157, 363] on div "Delete Service Point" at bounding box center [1187, 354] width 135 height 23
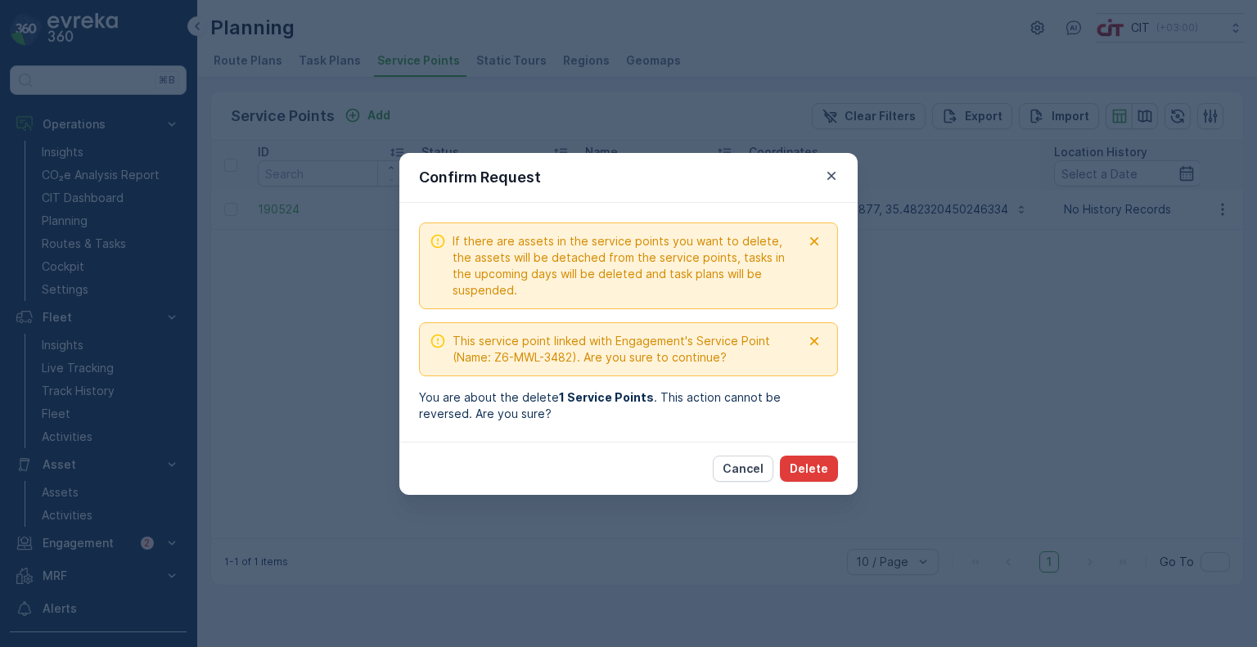
click at [823, 470] on p "Delete" at bounding box center [809, 469] width 38 height 16
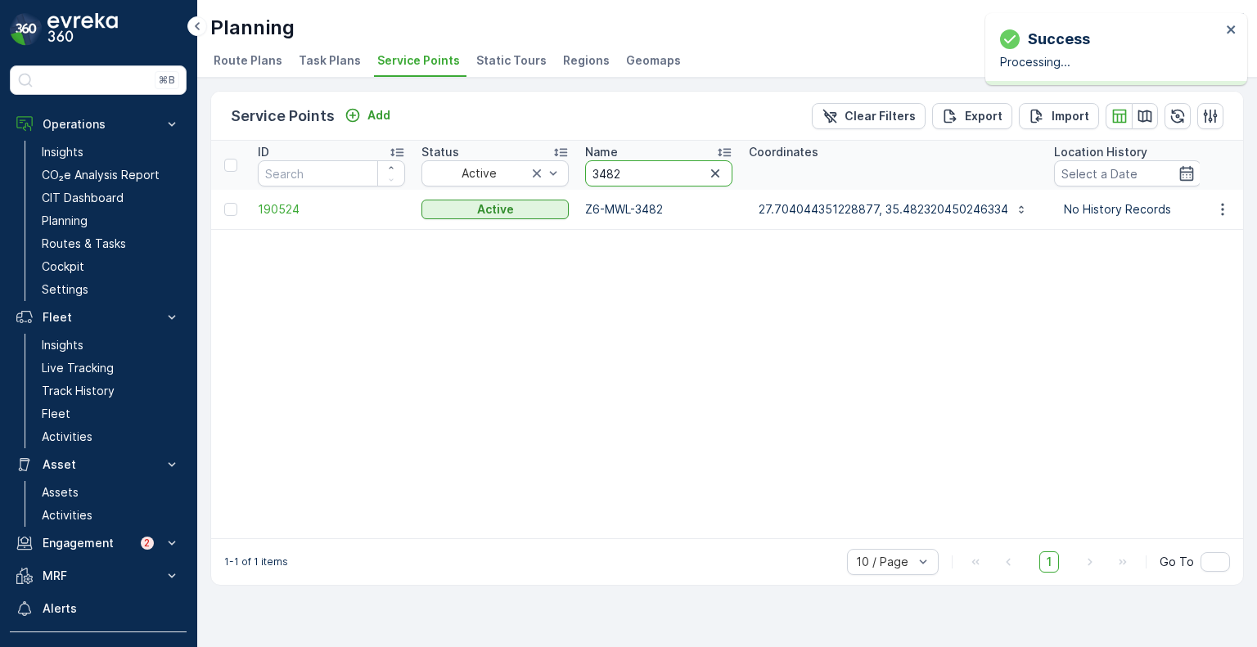
drag, startPoint x: 651, startPoint y: 173, endPoint x: 576, endPoint y: 166, distance: 74.8
paste input "59"
type input "3459"
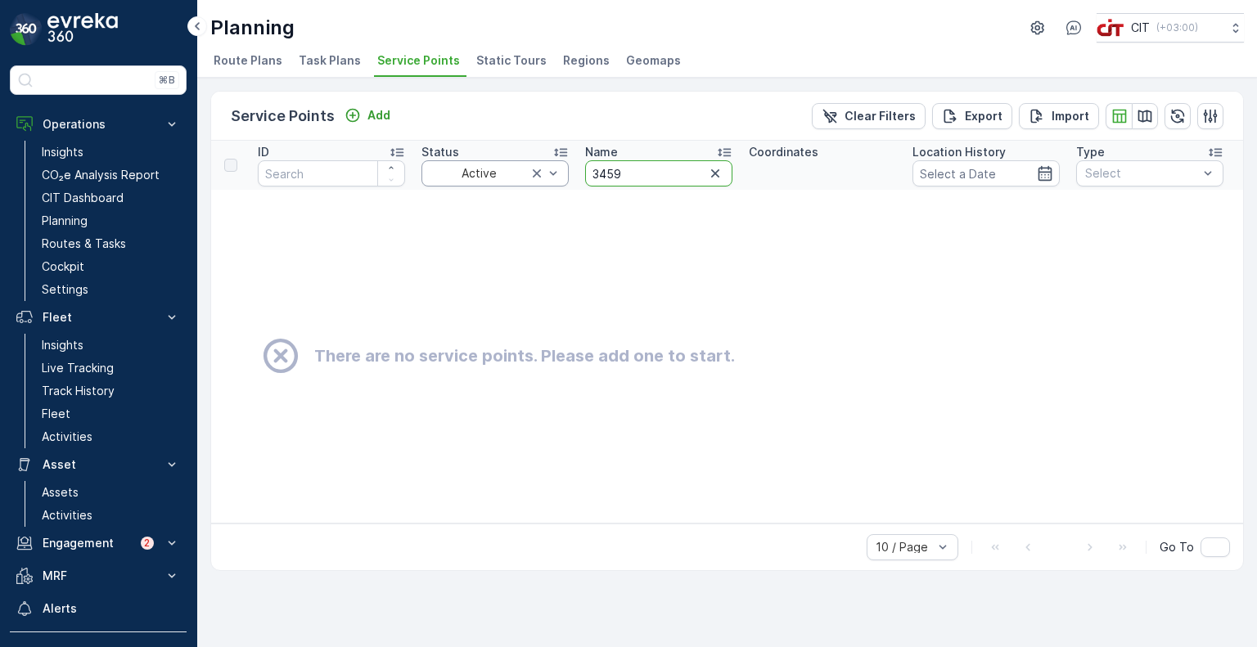
drag, startPoint x: 638, startPoint y: 170, endPoint x: 566, endPoint y: 165, distance: 72.2
paste input "872"
type input "3872"
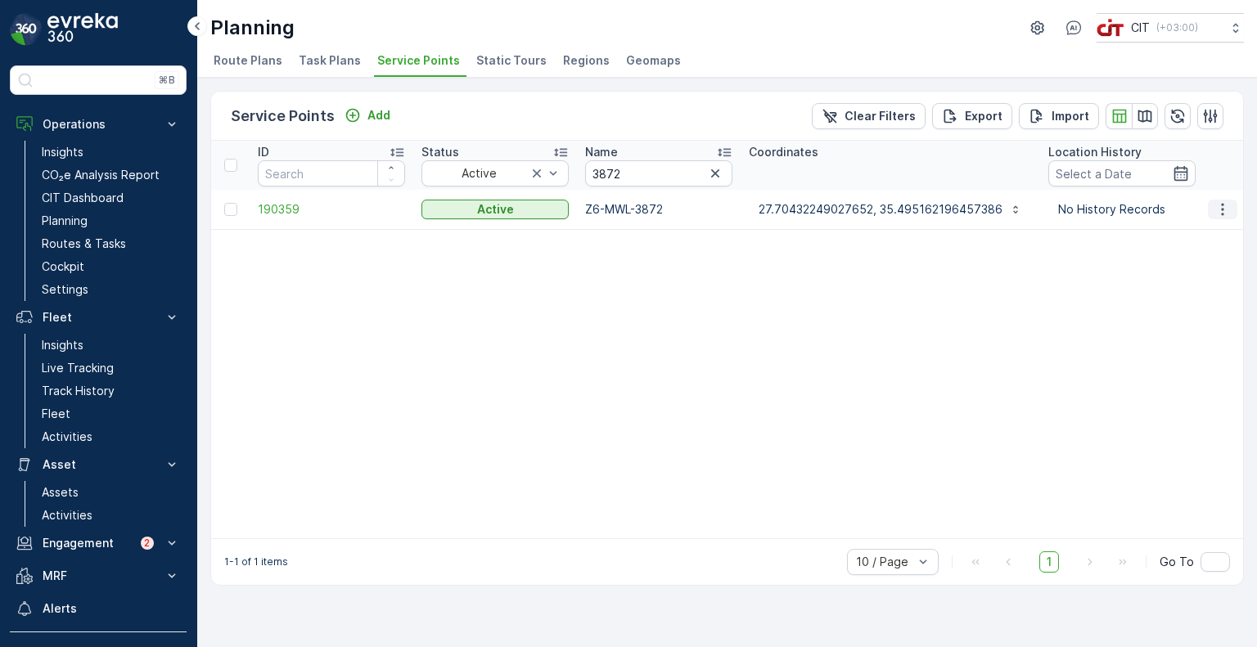
click at [1221, 209] on icon "button" at bounding box center [1222, 209] width 2 height 12
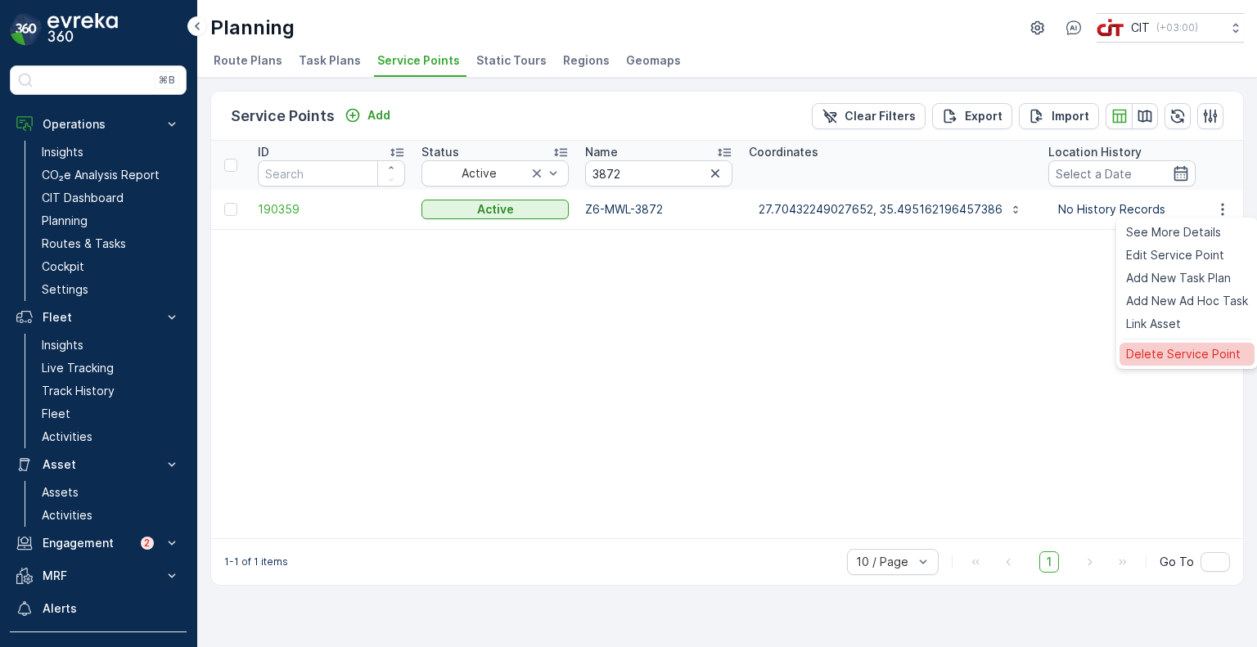
click at [1161, 354] on span "Delete Service Point" at bounding box center [1183, 354] width 115 height 16
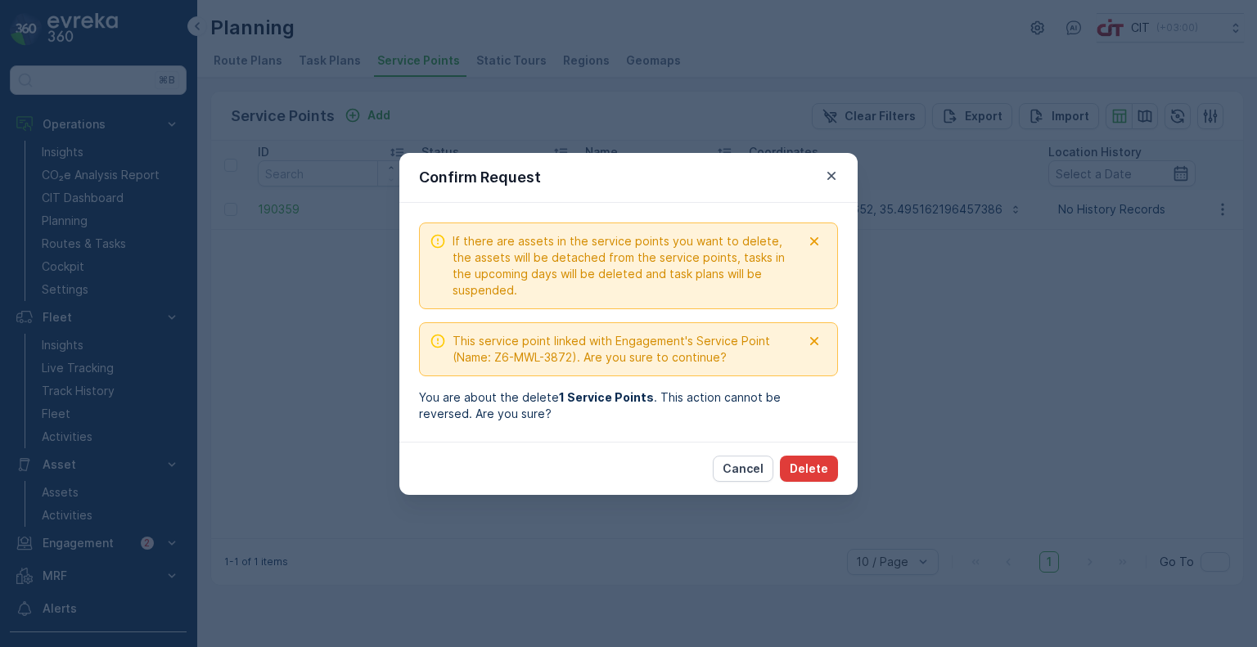
click at [809, 474] on p "Delete" at bounding box center [809, 469] width 38 height 16
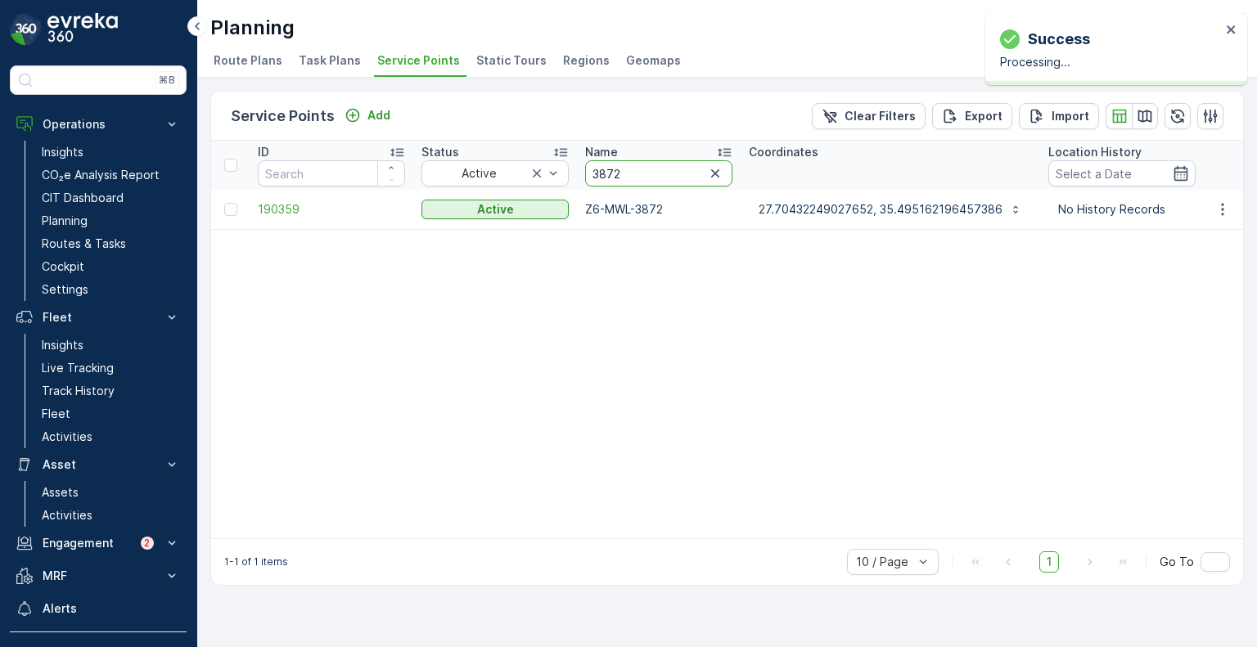
drag, startPoint x: 623, startPoint y: 173, endPoint x: 571, endPoint y: 170, distance: 51.6
paste input "919"
type input "3919"
click at [1220, 208] on icon "button" at bounding box center [1223, 209] width 16 height 16
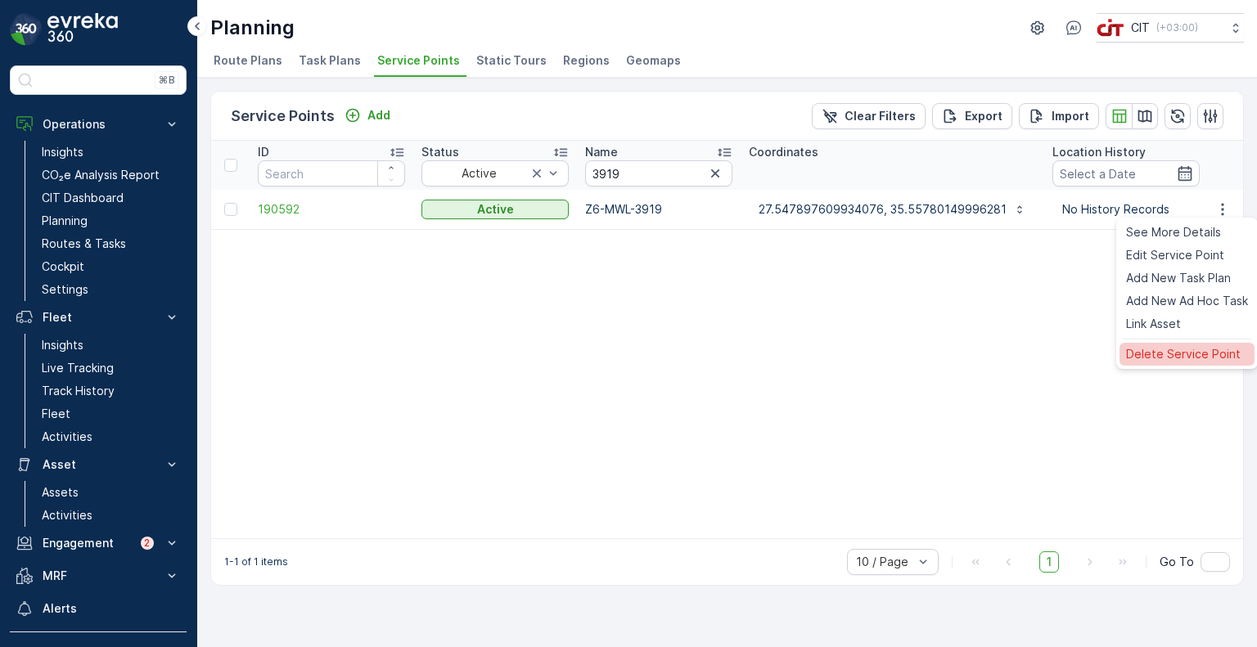
click at [1157, 351] on span "Delete Service Point" at bounding box center [1183, 354] width 115 height 16
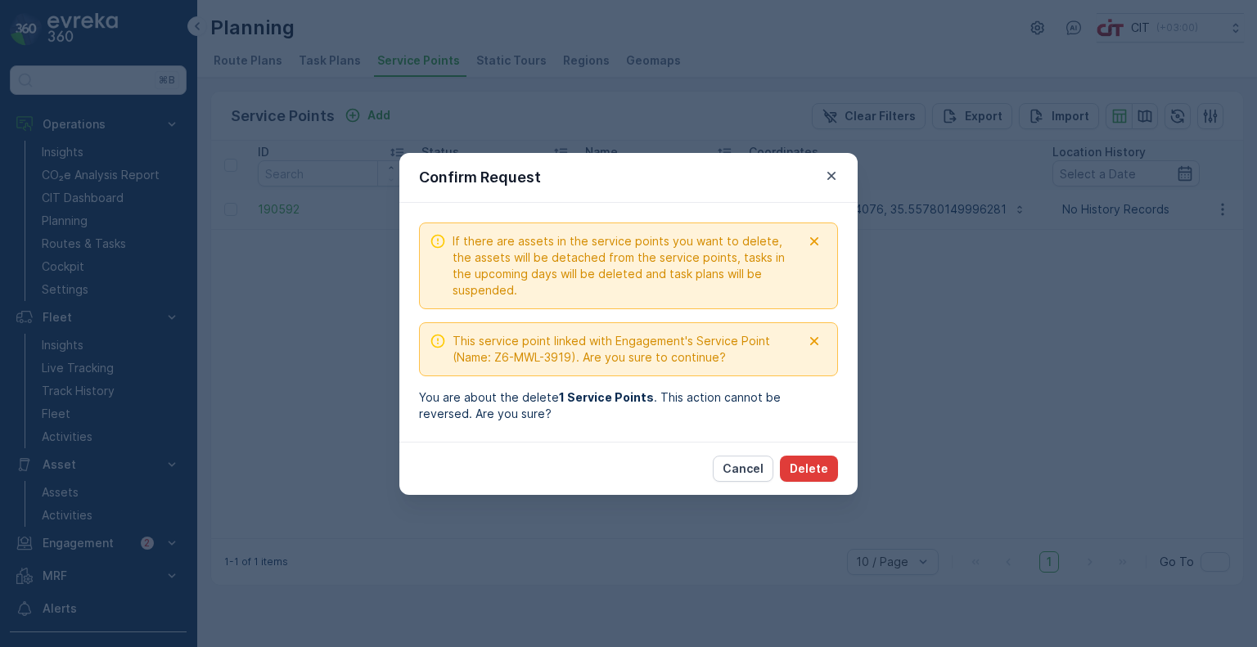
click at [814, 467] on p "Delete" at bounding box center [809, 469] width 38 height 16
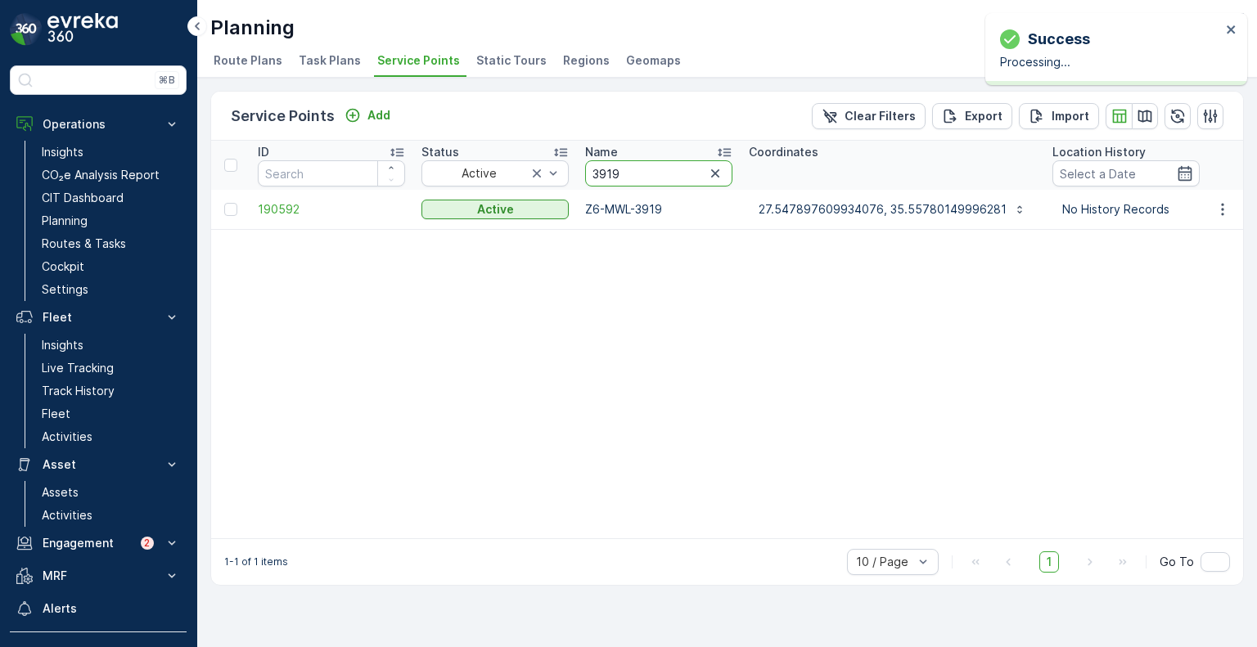
drag, startPoint x: 640, startPoint y: 179, endPoint x: 583, endPoint y: 176, distance: 57.4
click at [583, 176] on th "Name 3919" at bounding box center [659, 165] width 164 height 49
paste input "7"
type input "3917"
click at [1220, 218] on button "button" at bounding box center [1222, 210] width 29 height 20
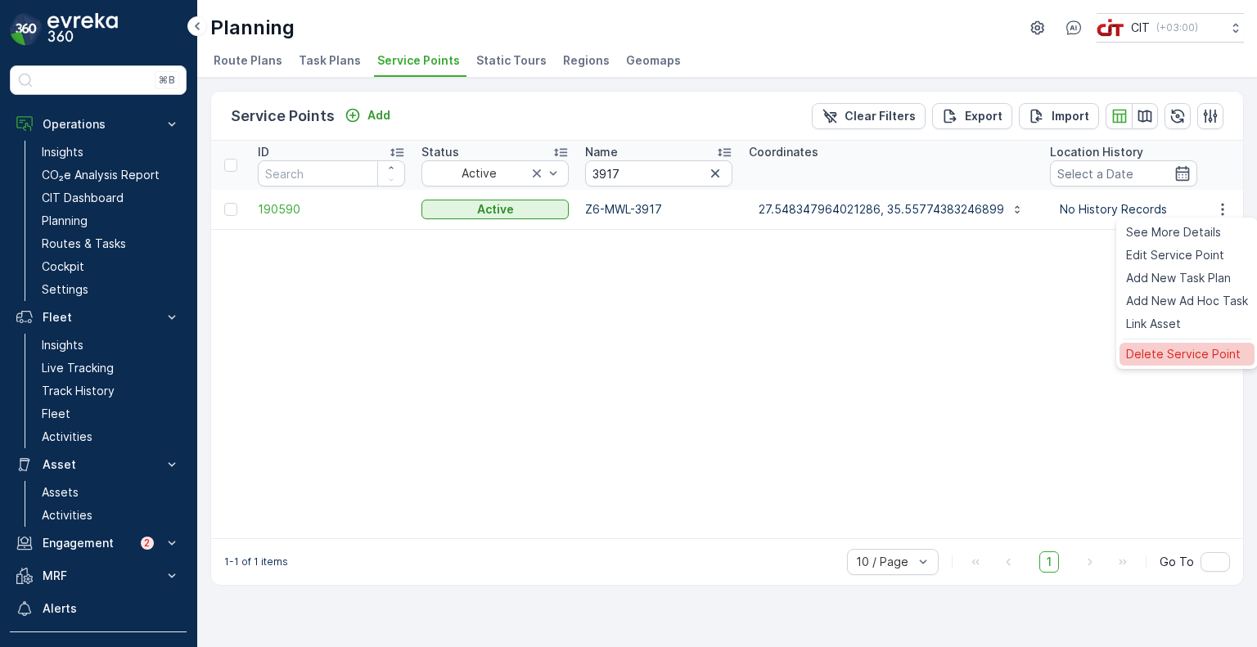
click at [1182, 353] on span "Delete Service Point" at bounding box center [1183, 354] width 115 height 16
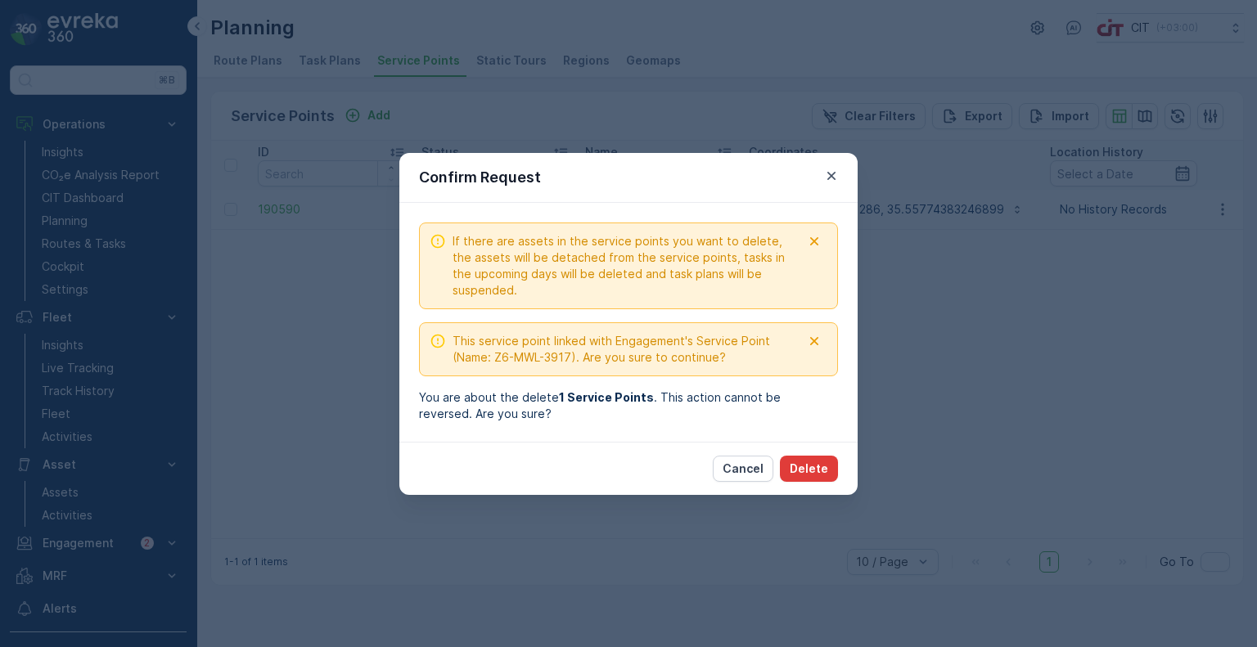
click at [805, 471] on p "Delete" at bounding box center [809, 469] width 38 height 16
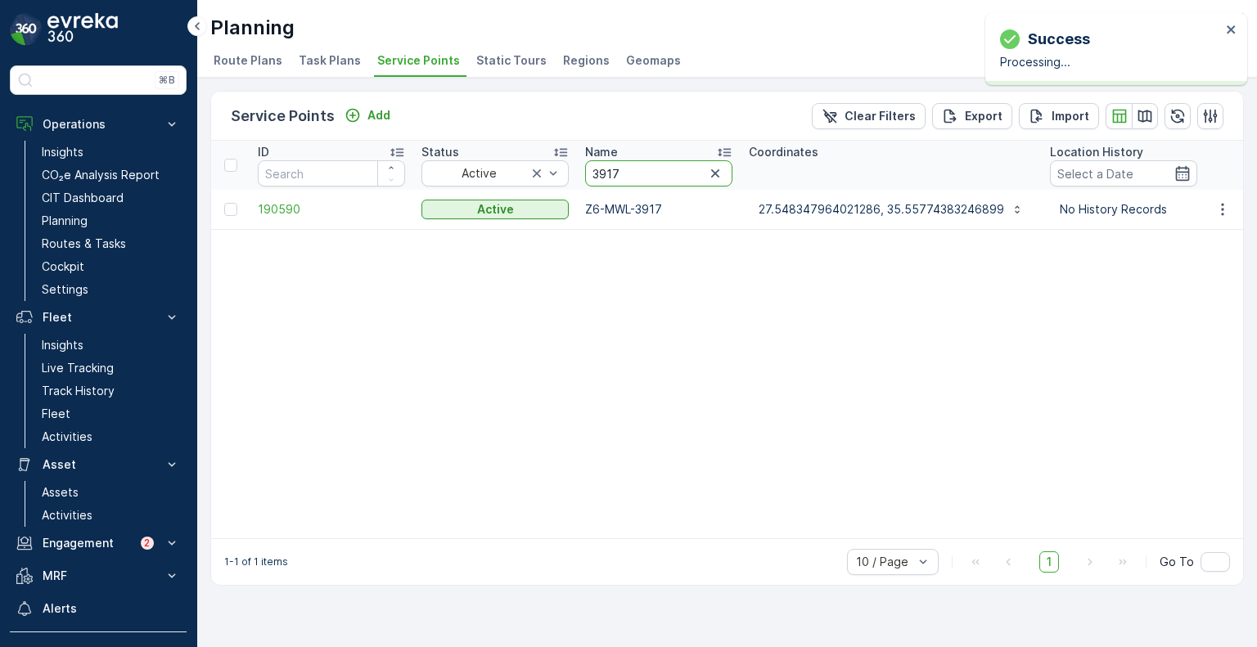
drag, startPoint x: 608, startPoint y: 167, endPoint x: 574, endPoint y: 166, distance: 34.4
paste input "438"
type input "3438"
click at [1225, 213] on icon "button" at bounding box center [1223, 209] width 16 height 16
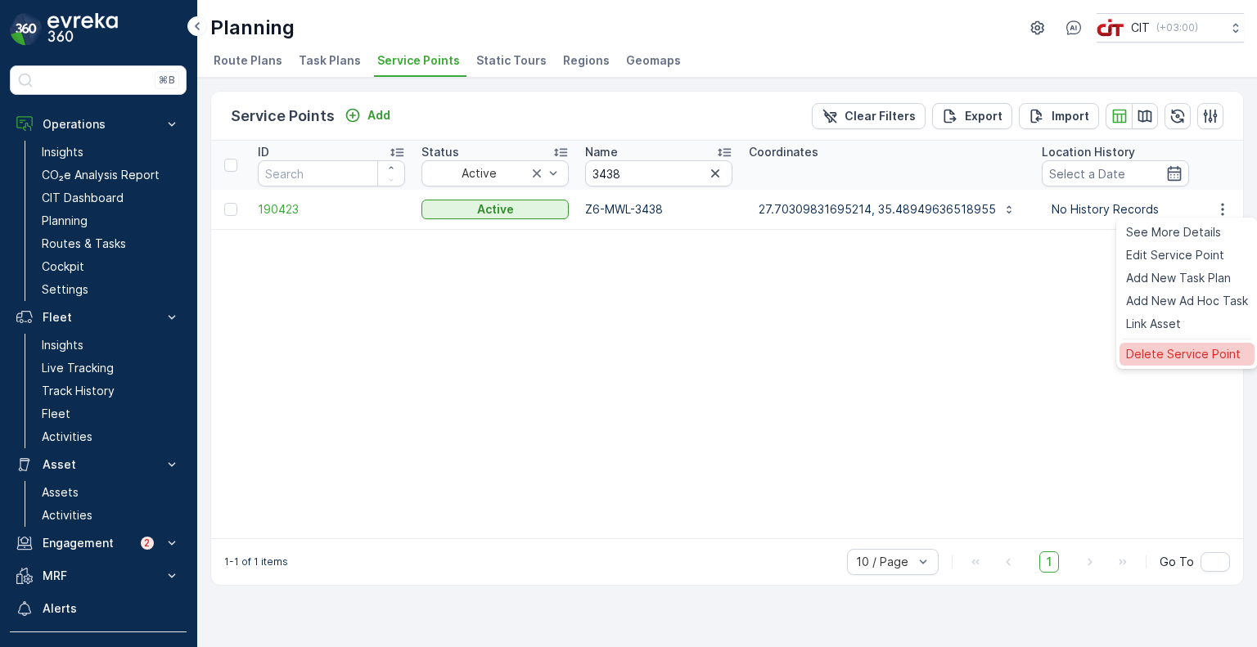
click at [1171, 356] on span "Delete Service Point" at bounding box center [1183, 354] width 115 height 16
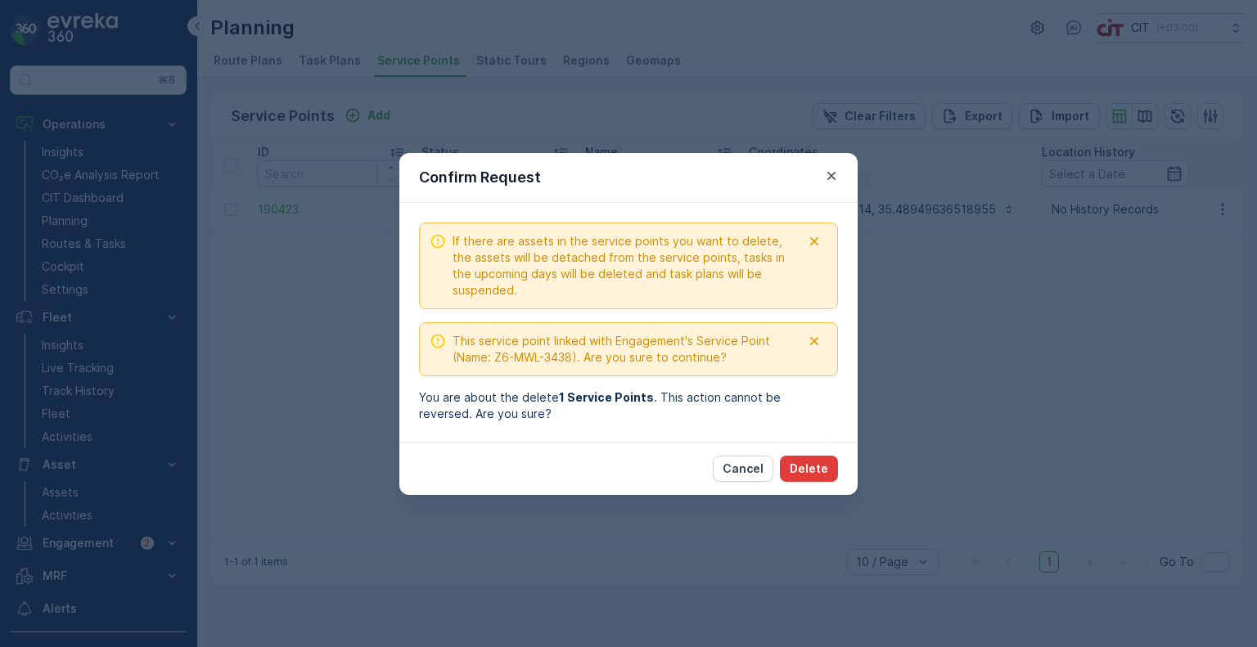
click at [812, 463] on p "Delete" at bounding box center [809, 469] width 38 height 16
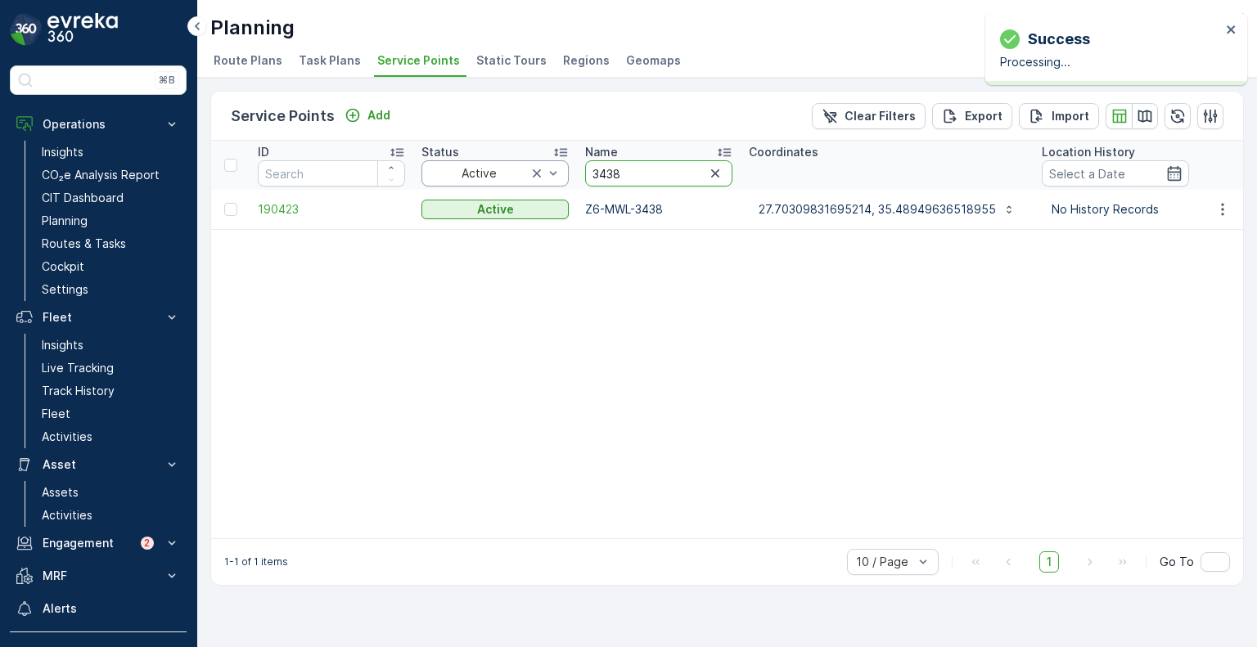
drag, startPoint x: 629, startPoint y: 181, endPoint x: 564, endPoint y: 173, distance: 65.2
paste input "42"
type input "3442"
click at [1234, 213] on button "button" at bounding box center [1222, 210] width 29 height 20
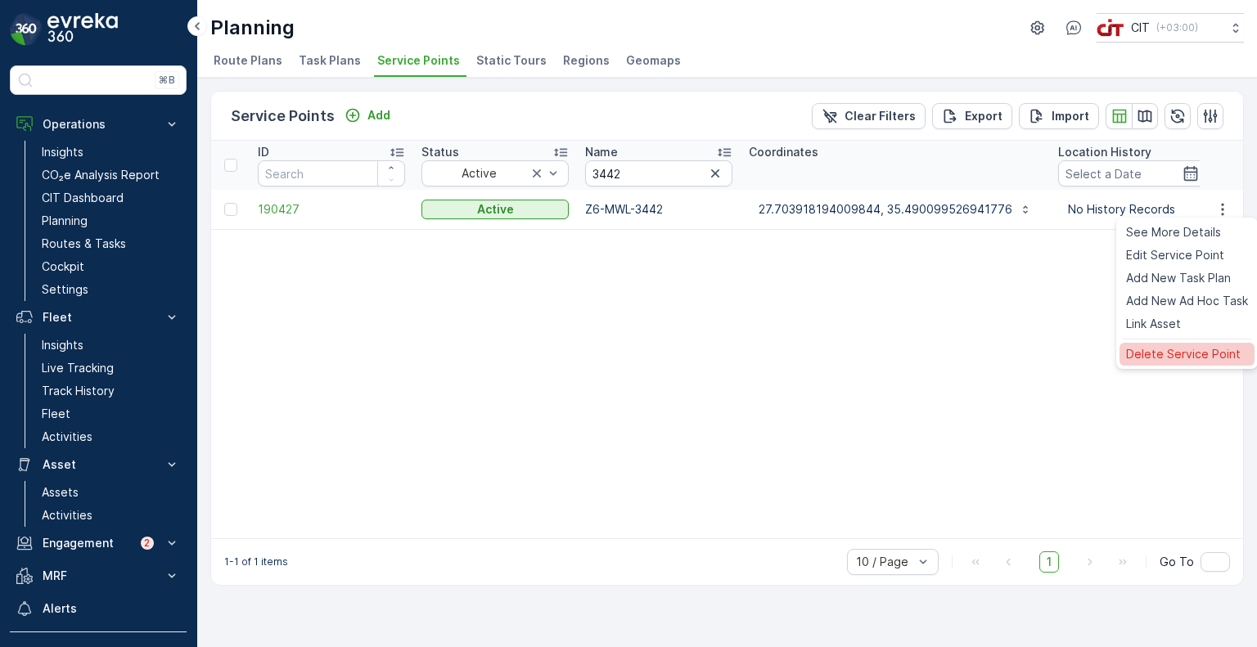
click at [1153, 360] on span "Delete Service Point" at bounding box center [1183, 354] width 115 height 16
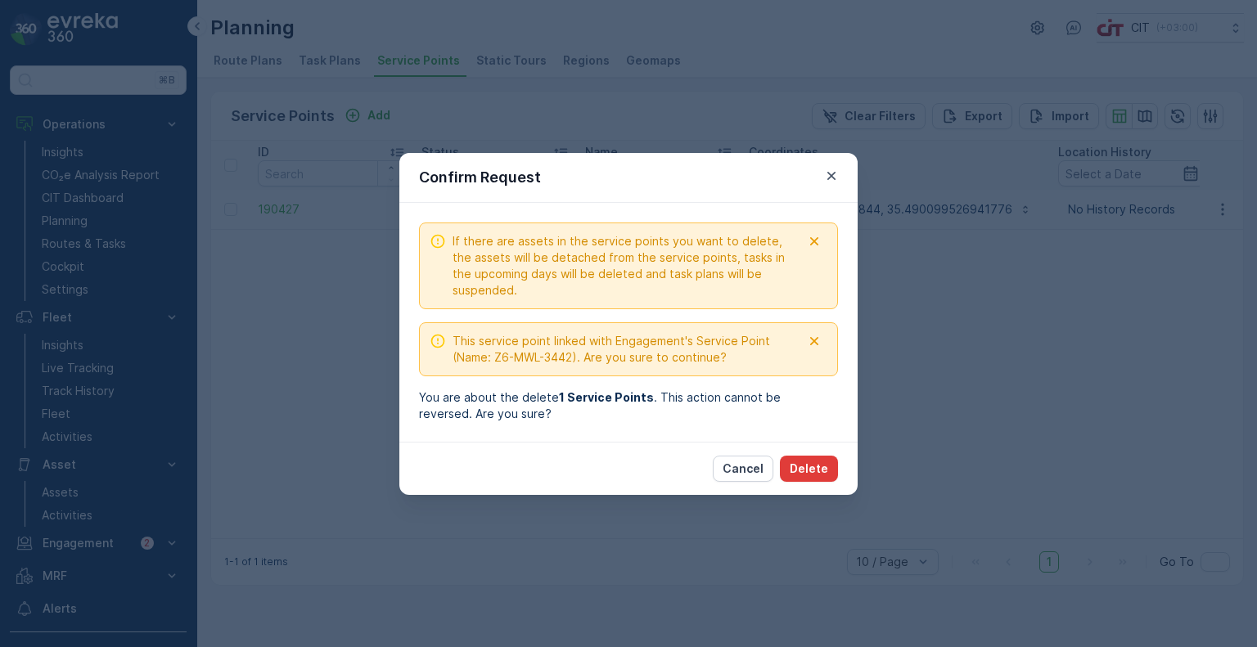
click at [808, 467] on p "Delete" at bounding box center [809, 469] width 38 height 16
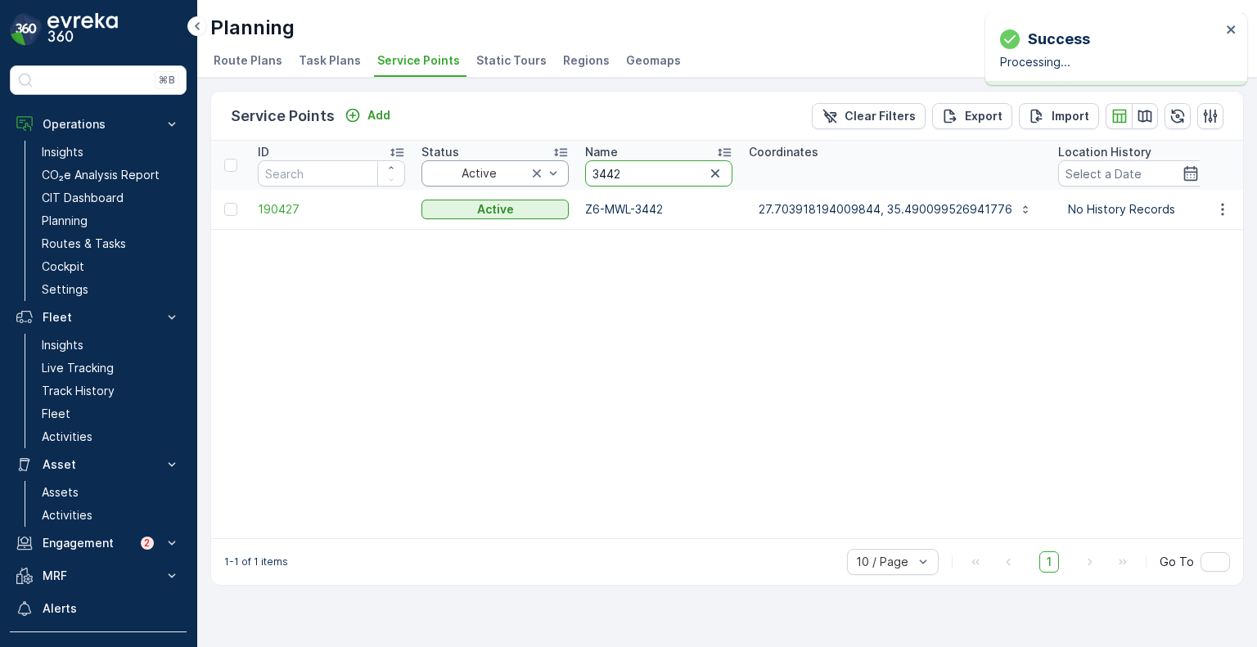
drag, startPoint x: 653, startPoint y: 179, endPoint x: 561, endPoint y: 176, distance: 92.6
paste input "75"
type input "3475"
click at [1224, 212] on icon "button" at bounding box center [1223, 209] width 16 height 16
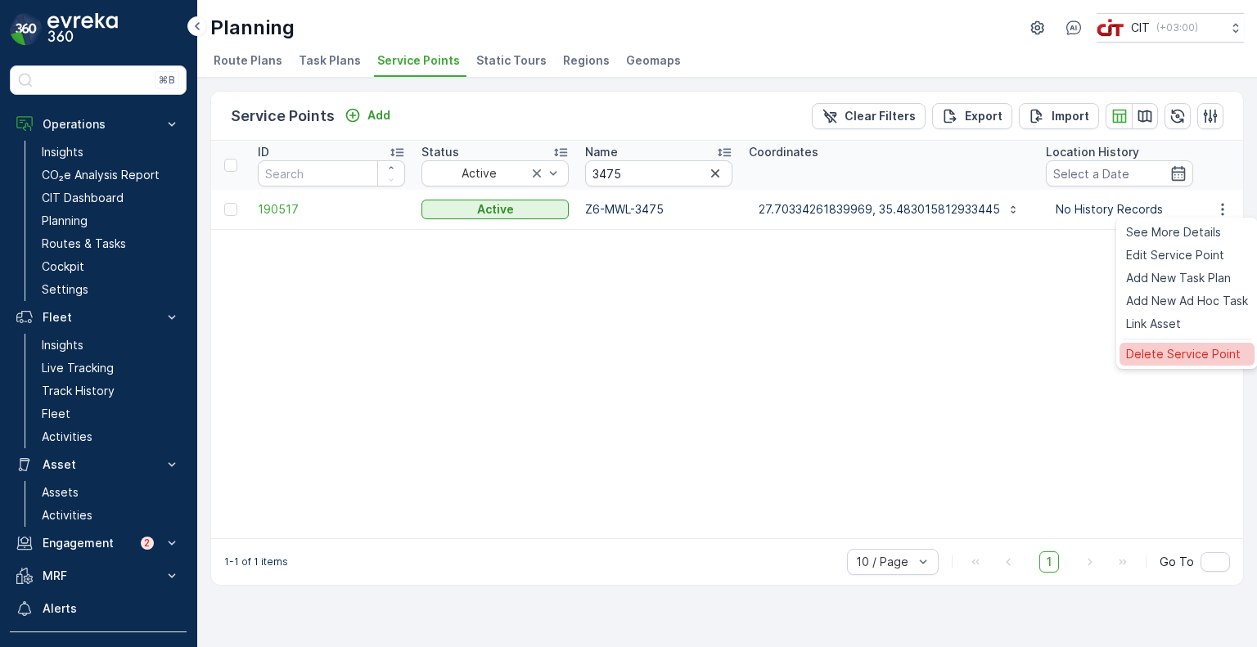
click at [1149, 361] on span "Delete Service Point" at bounding box center [1183, 354] width 115 height 16
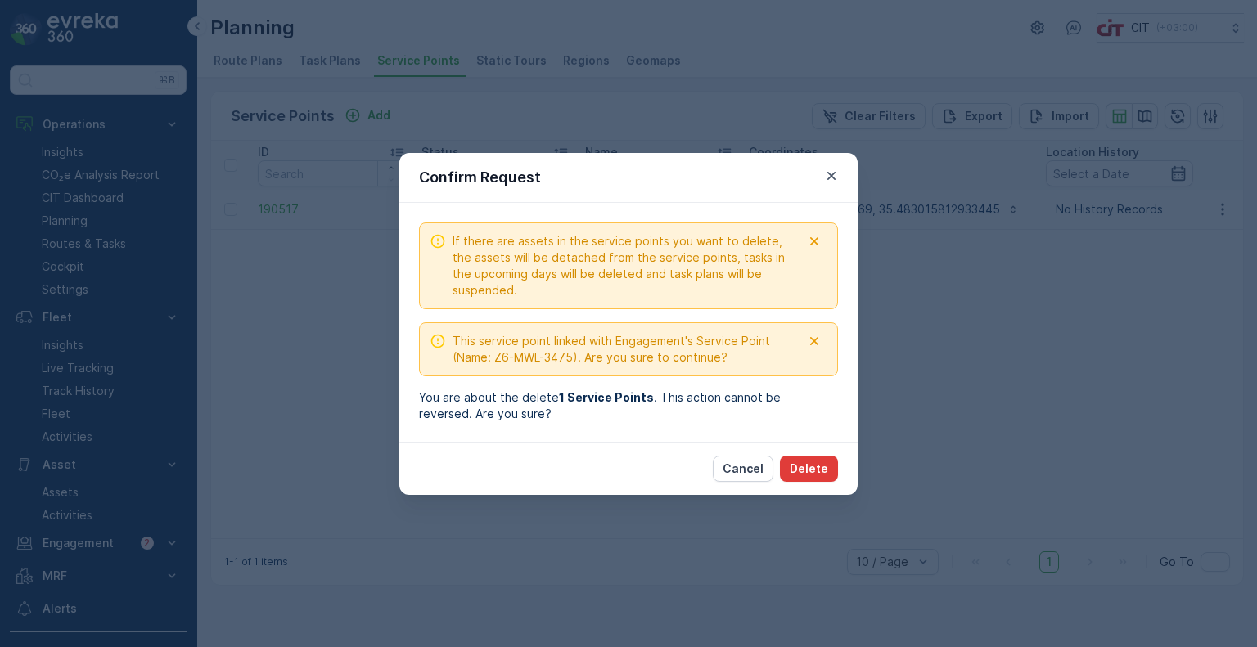
click at [812, 473] on p "Delete" at bounding box center [809, 469] width 38 height 16
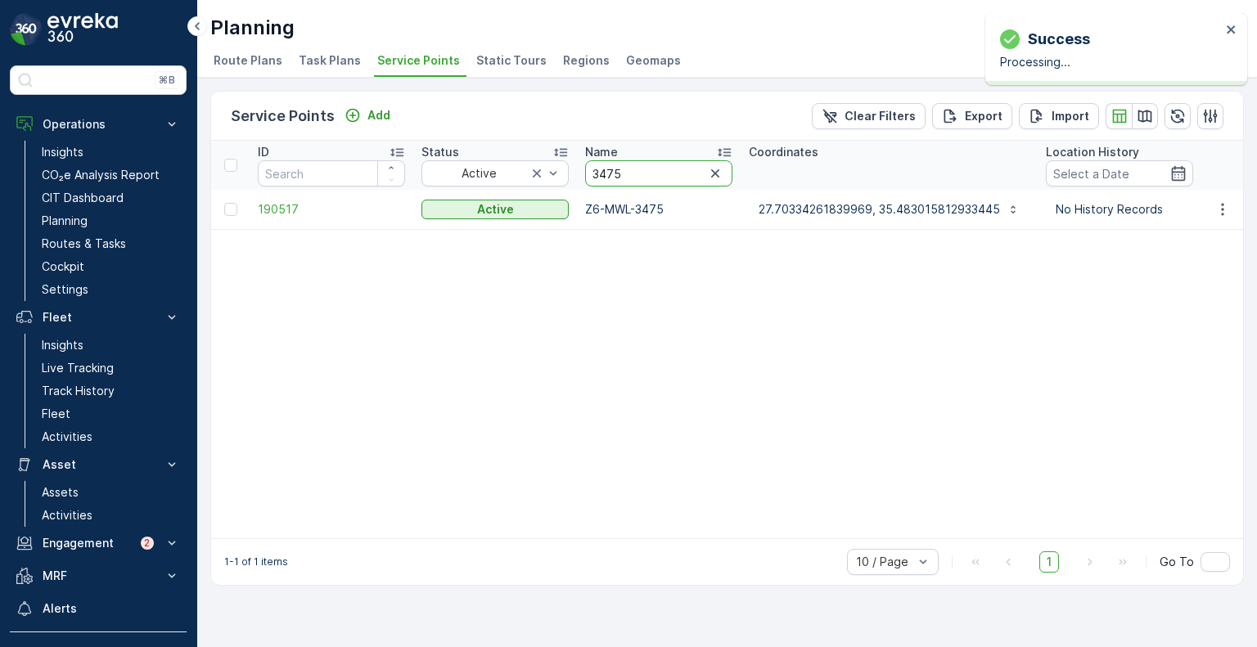
drag, startPoint x: 644, startPoint y: 162, endPoint x: 566, endPoint y: 160, distance: 77.8
paste input "920"
type input "3920"
click at [1226, 209] on icon "button" at bounding box center [1223, 209] width 16 height 16
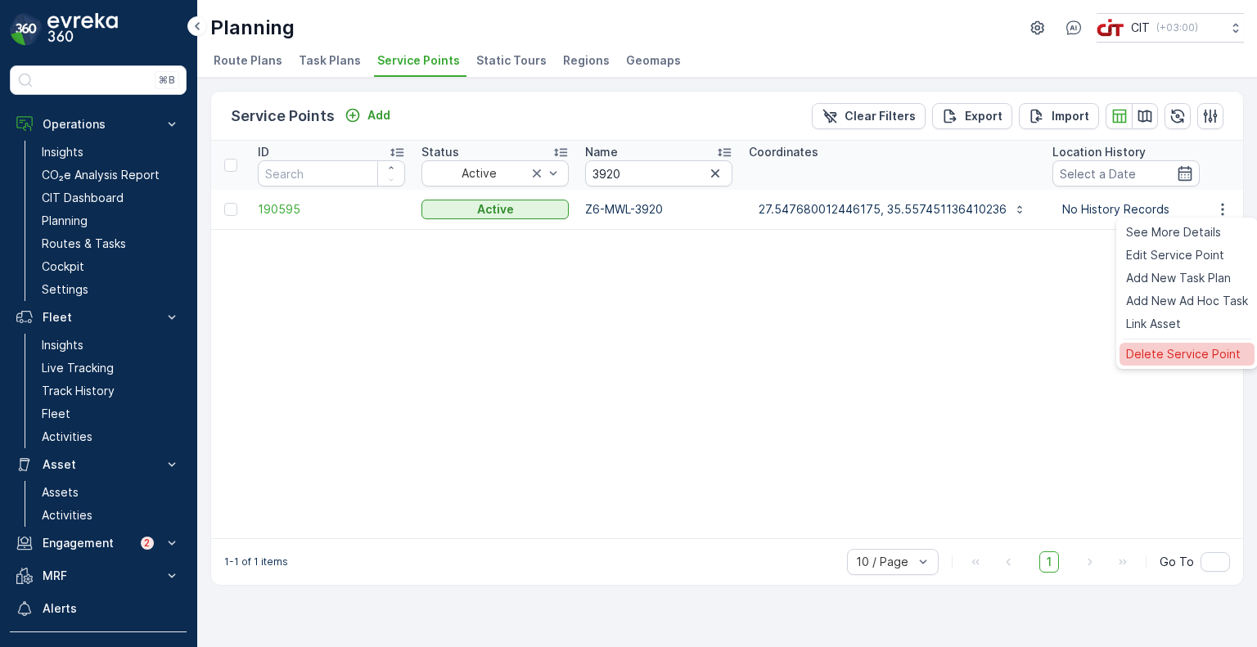
click at [1144, 359] on span "Delete Service Point" at bounding box center [1183, 354] width 115 height 16
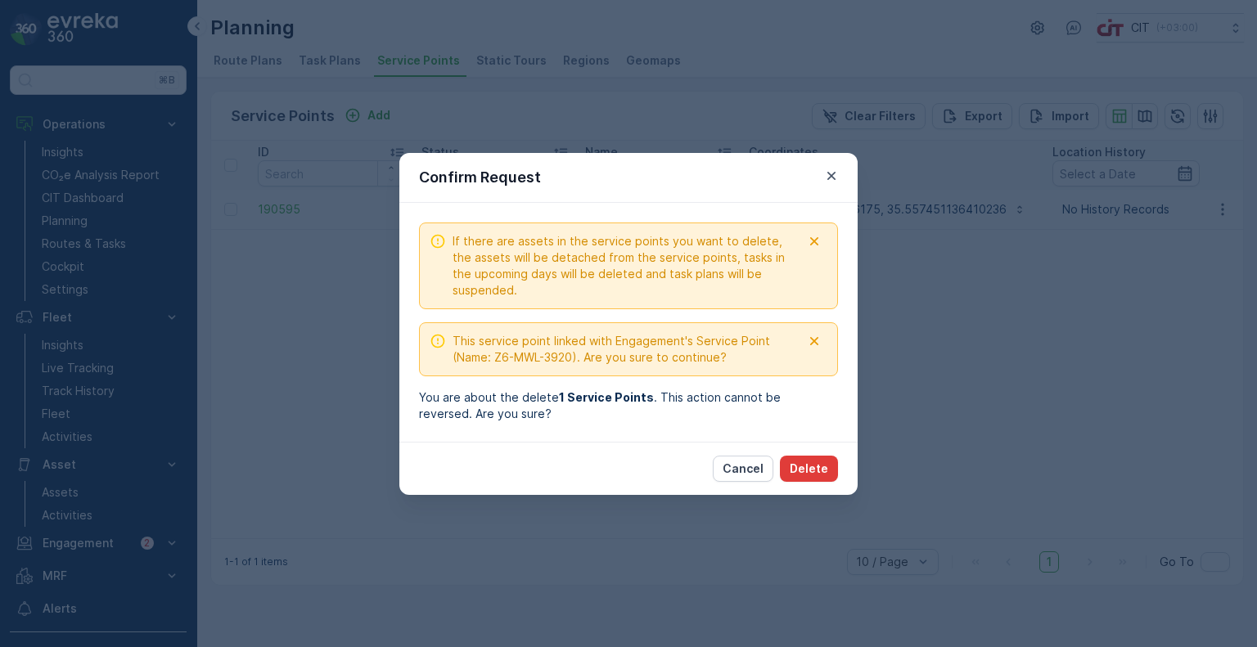
click at [809, 461] on p "Delete" at bounding box center [809, 469] width 38 height 16
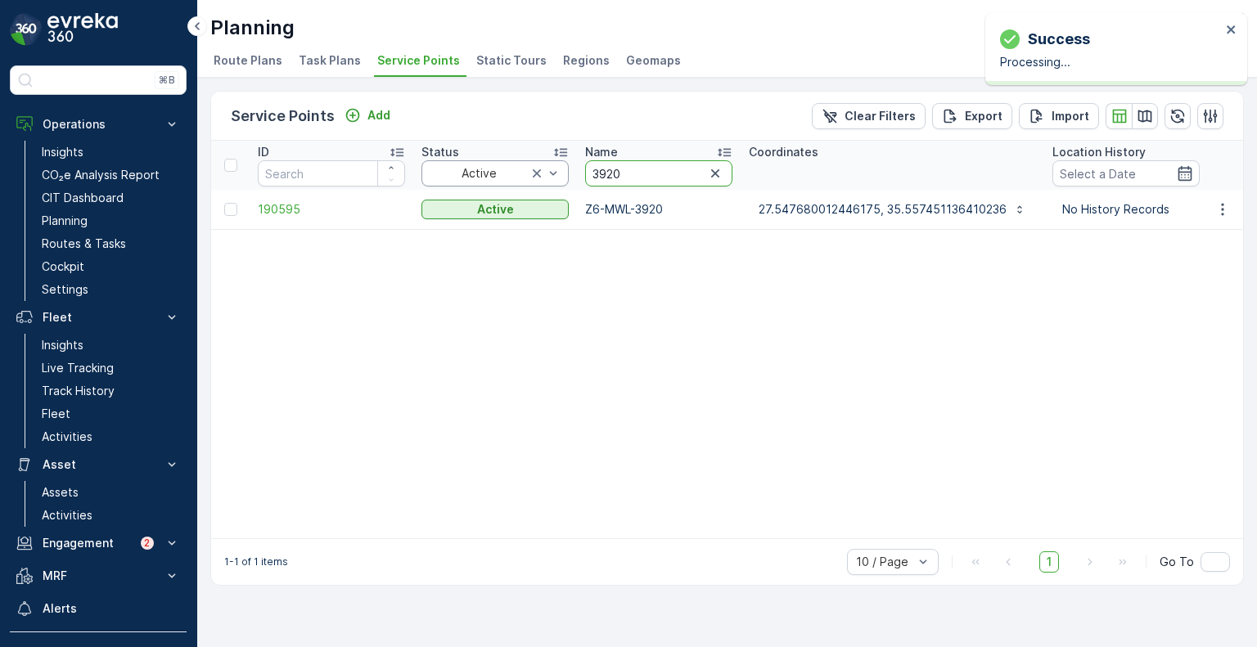
drag, startPoint x: 621, startPoint y: 175, endPoint x: 567, endPoint y: 172, distance: 54.1
paste input "5"
type input "3925"
click at [1220, 201] on icon "button" at bounding box center [1223, 209] width 16 height 16
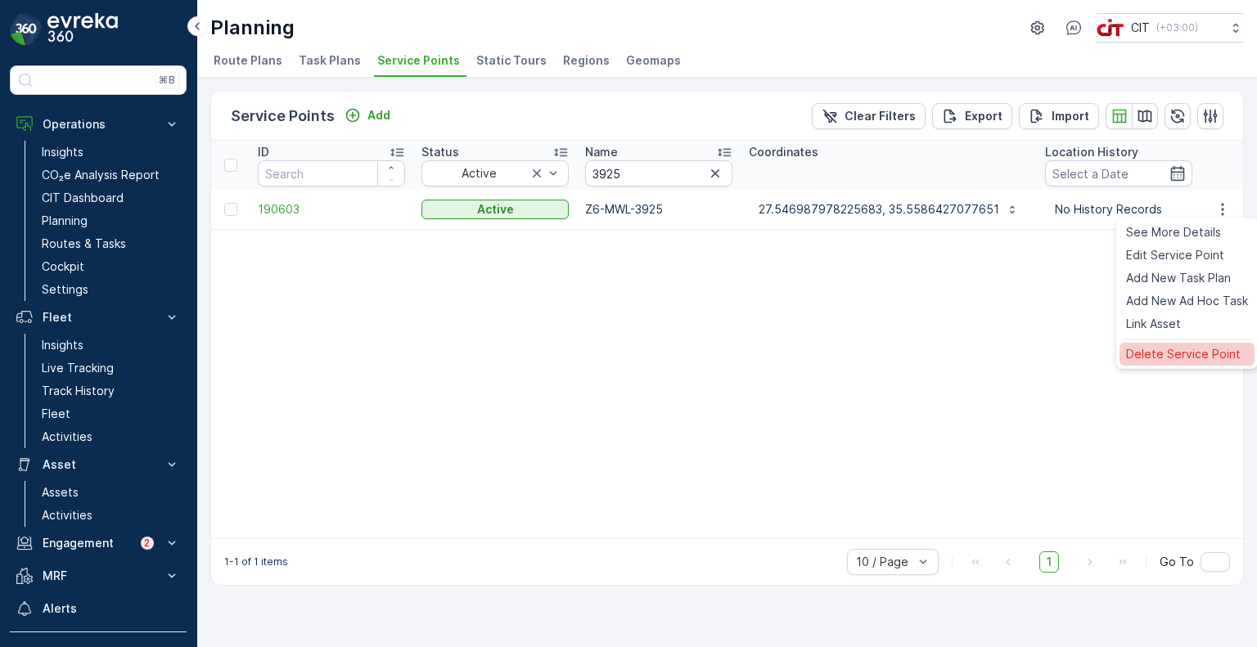
click at [1171, 353] on span "Delete Service Point" at bounding box center [1183, 354] width 115 height 16
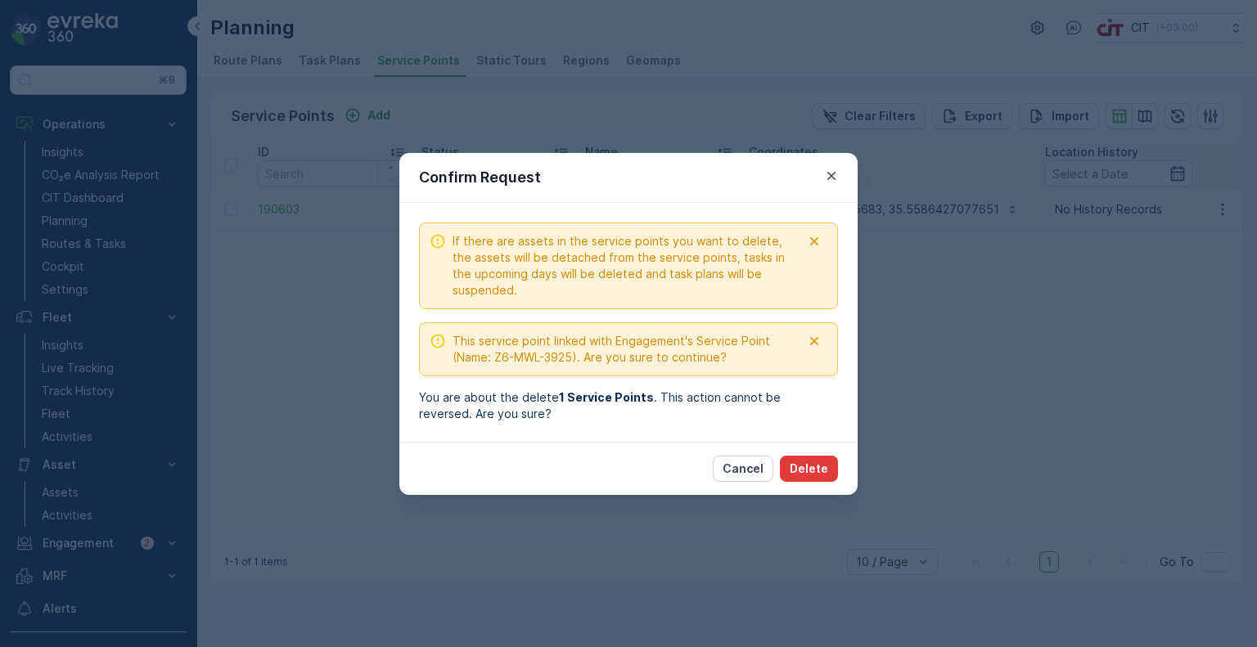
click at [802, 473] on p "Delete" at bounding box center [809, 469] width 38 height 16
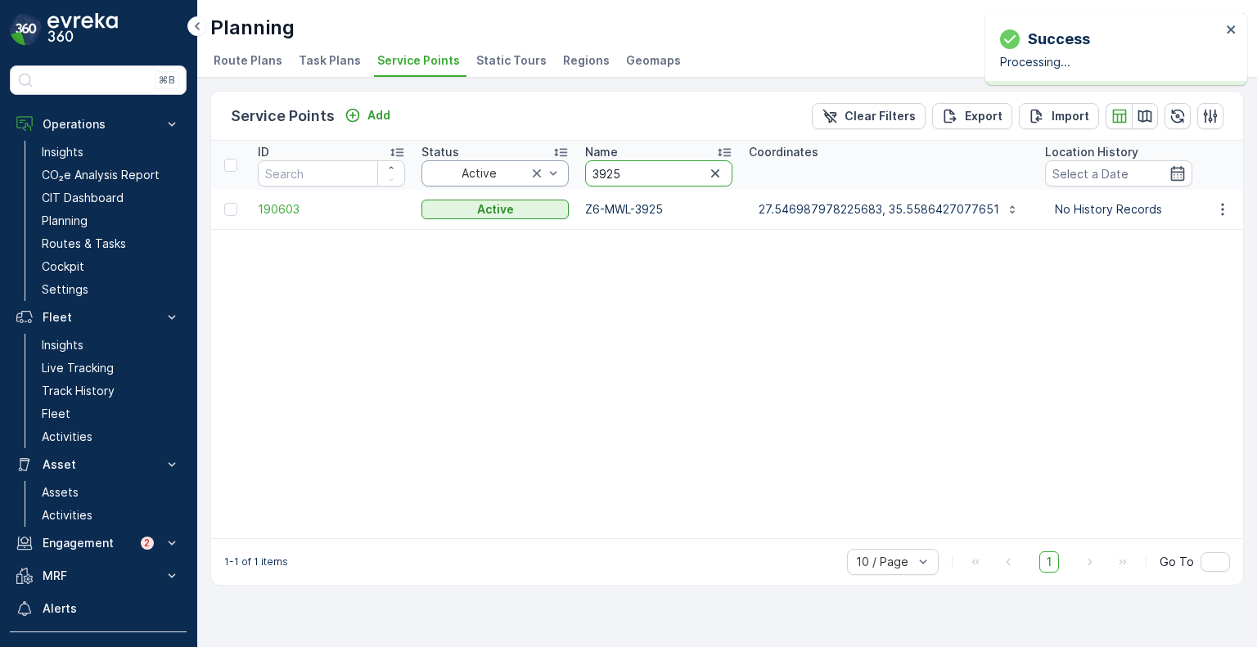
drag, startPoint x: 603, startPoint y: 176, endPoint x: 564, endPoint y: 176, distance: 39.3
paste input "502"
type input "3502"
click at [1221, 212] on icon "button" at bounding box center [1223, 209] width 16 height 16
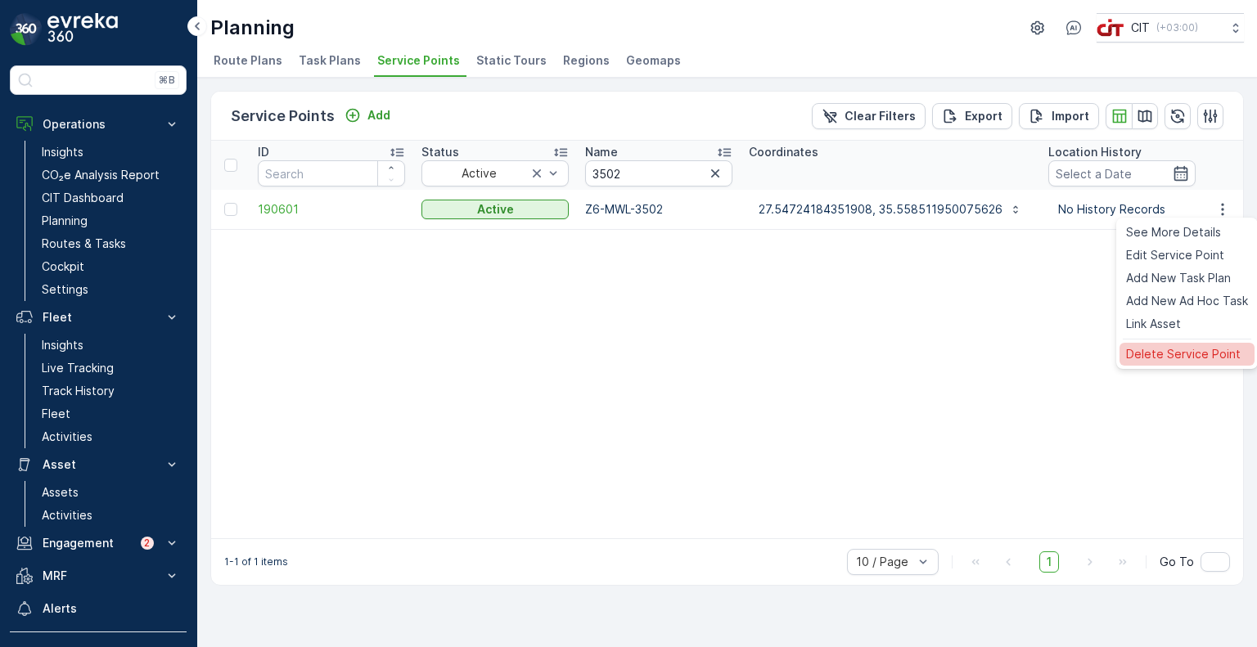
click at [1171, 356] on span "Delete Service Point" at bounding box center [1183, 354] width 115 height 16
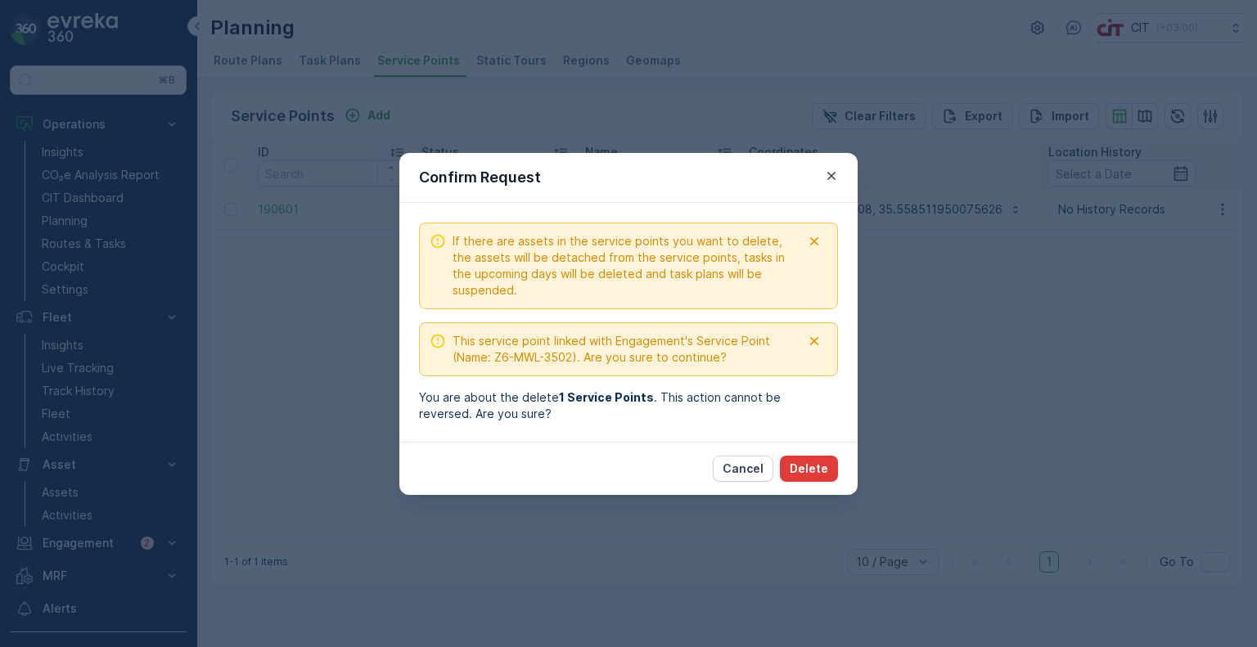
click at [819, 472] on p "Delete" at bounding box center [809, 469] width 38 height 16
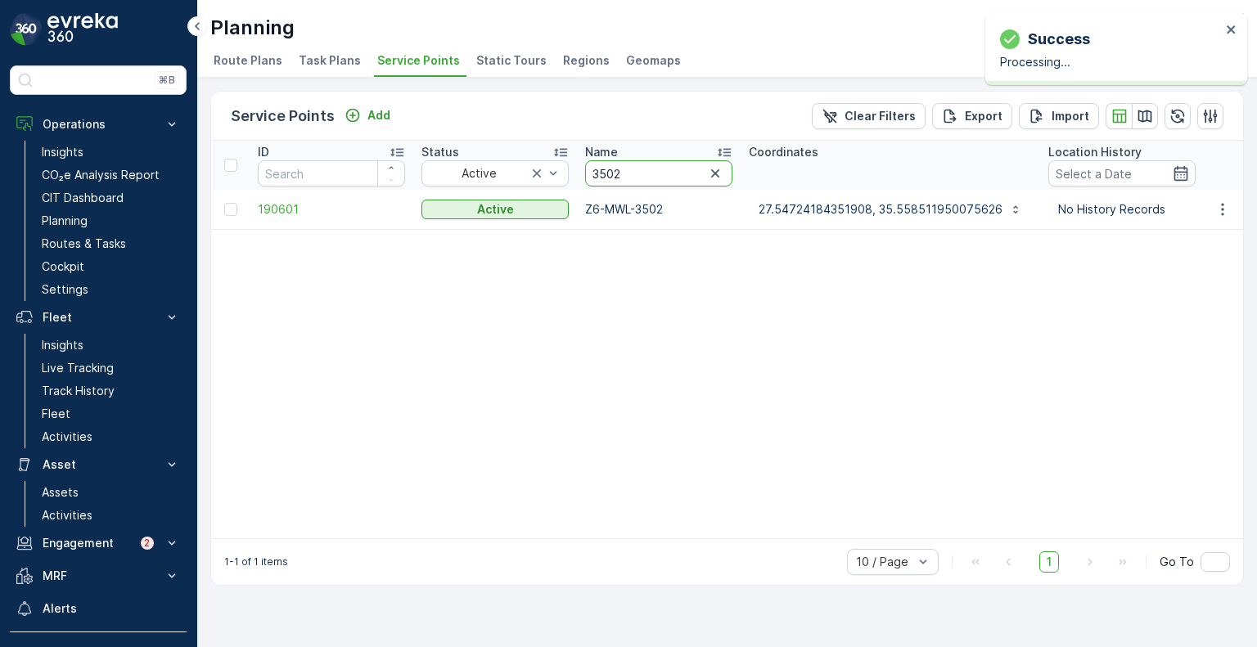
drag, startPoint x: 619, startPoint y: 166, endPoint x: 580, endPoint y: 165, distance: 38.5
click at [580, 165] on th "Name 3502" at bounding box center [659, 165] width 164 height 49
paste input "926"
type input "3926"
click at [1229, 211] on icon "button" at bounding box center [1223, 209] width 16 height 16
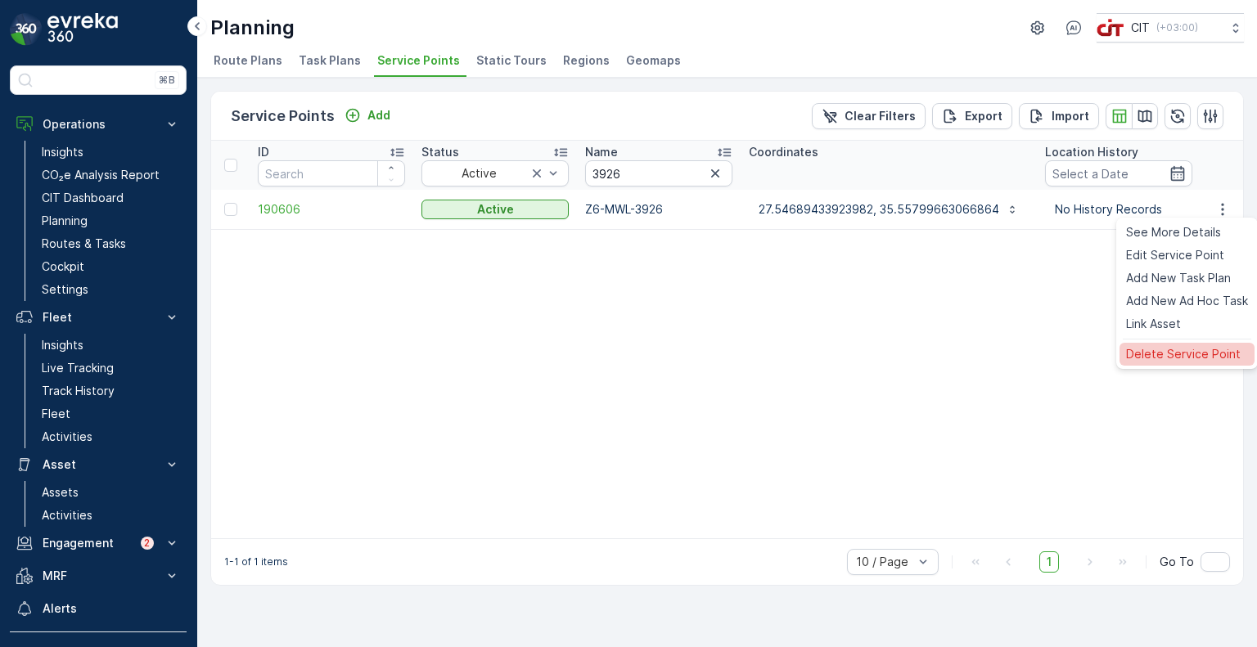
click at [1146, 350] on span "Delete Service Point" at bounding box center [1183, 354] width 115 height 16
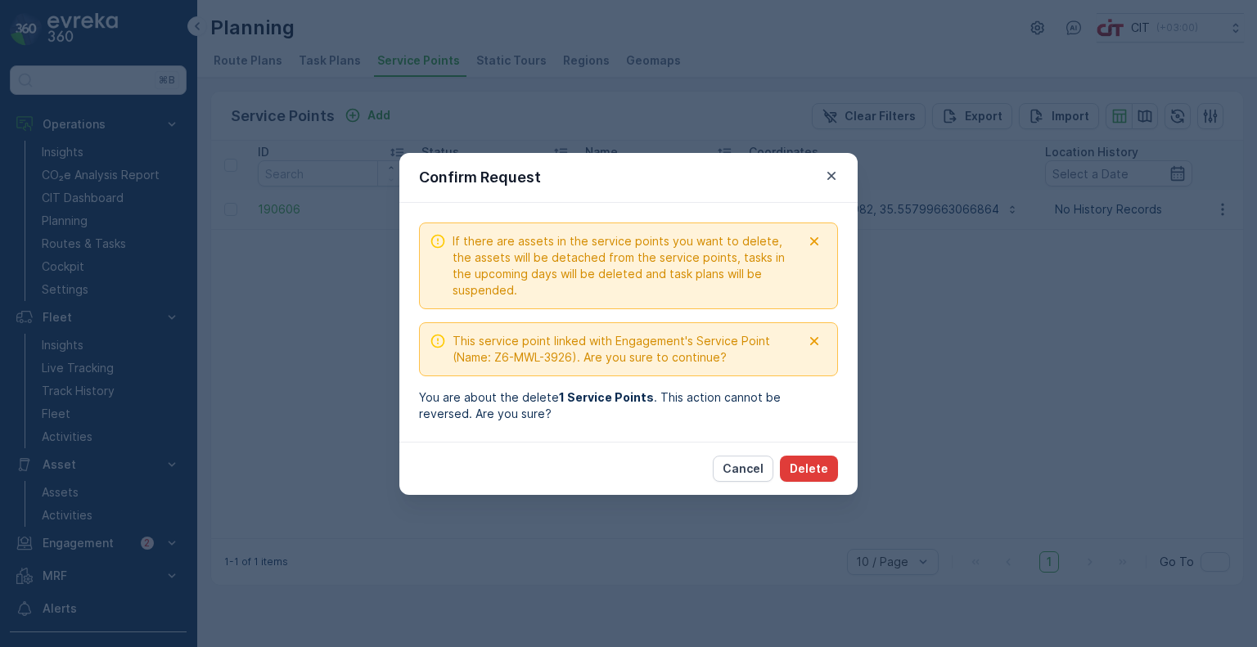
click at [819, 464] on p "Delete" at bounding box center [809, 469] width 38 height 16
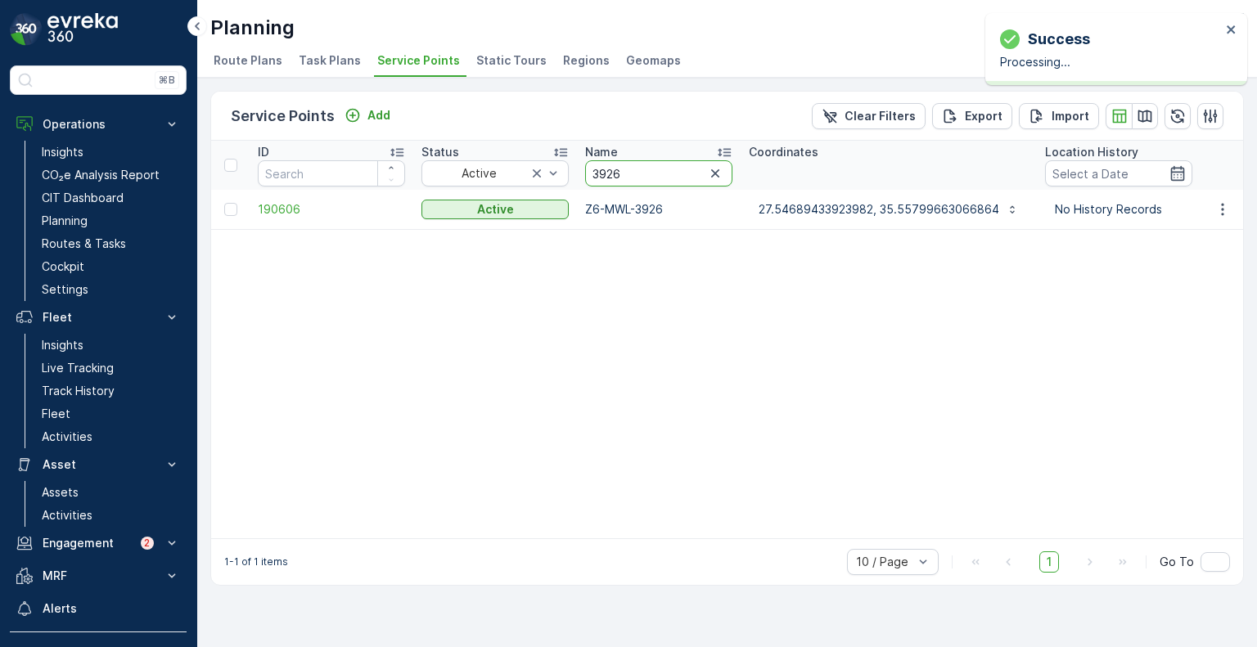
drag, startPoint x: 642, startPoint y: 173, endPoint x: 572, endPoint y: 171, distance: 69.6
paste input "060"
type input "3060"
click at [1220, 209] on icon "button" at bounding box center [1223, 209] width 16 height 16
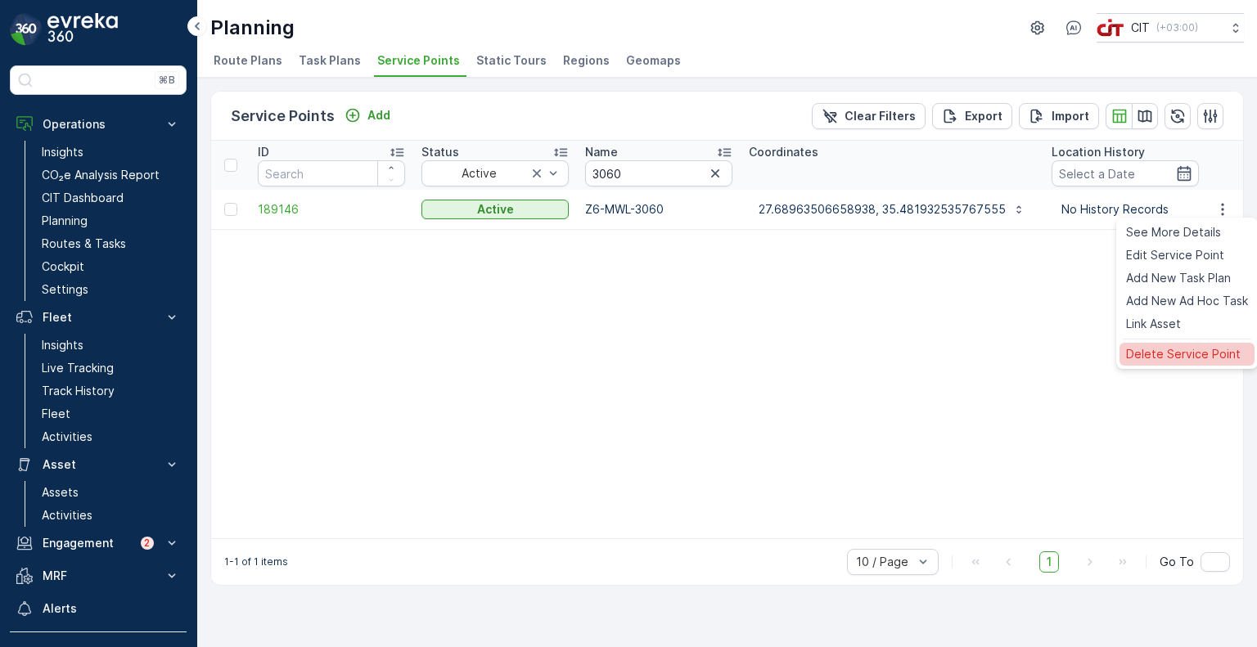
click at [1160, 350] on span "Delete Service Point" at bounding box center [1183, 354] width 115 height 16
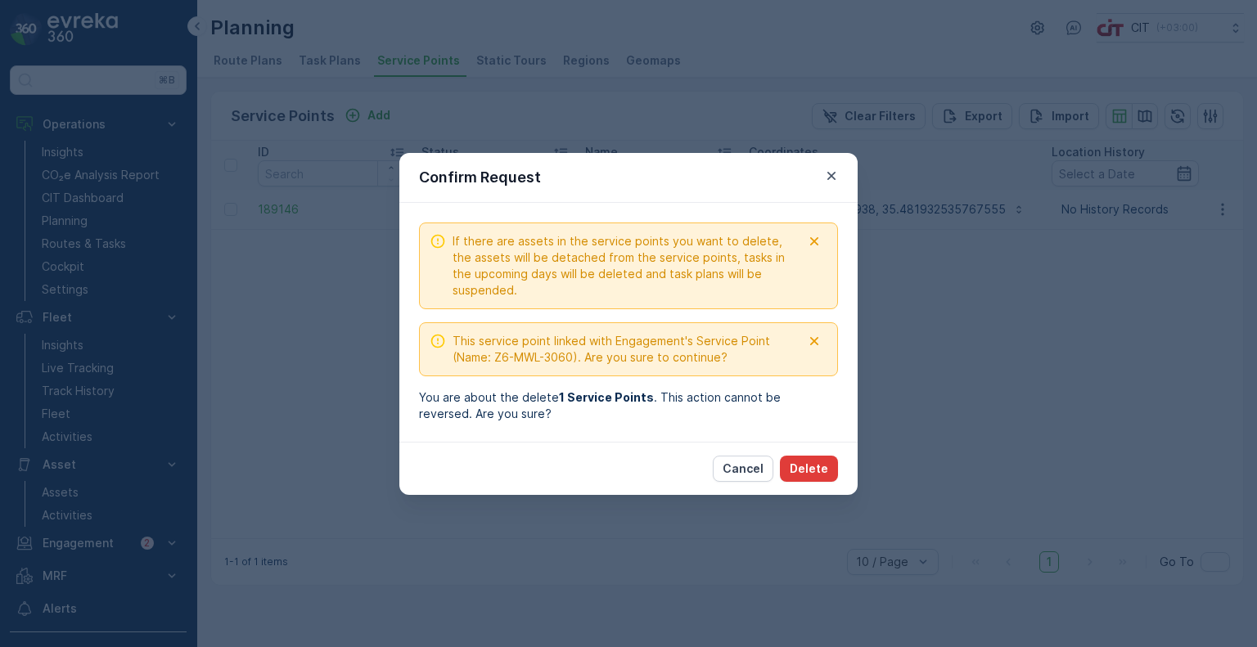
click at [812, 466] on p "Delete" at bounding box center [809, 469] width 38 height 16
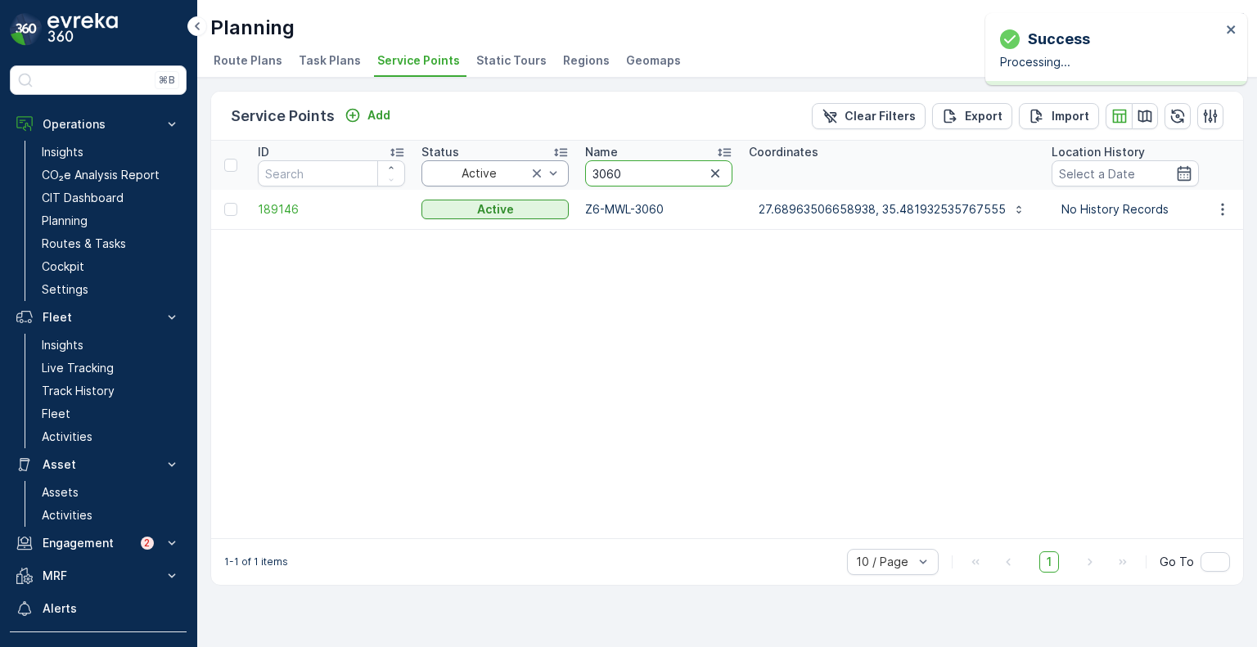
drag, startPoint x: 638, startPoint y: 169, endPoint x: 539, endPoint y: 173, distance: 99.1
paste input "921"
type input "3921"
click at [1228, 214] on icon "button" at bounding box center [1223, 209] width 16 height 16
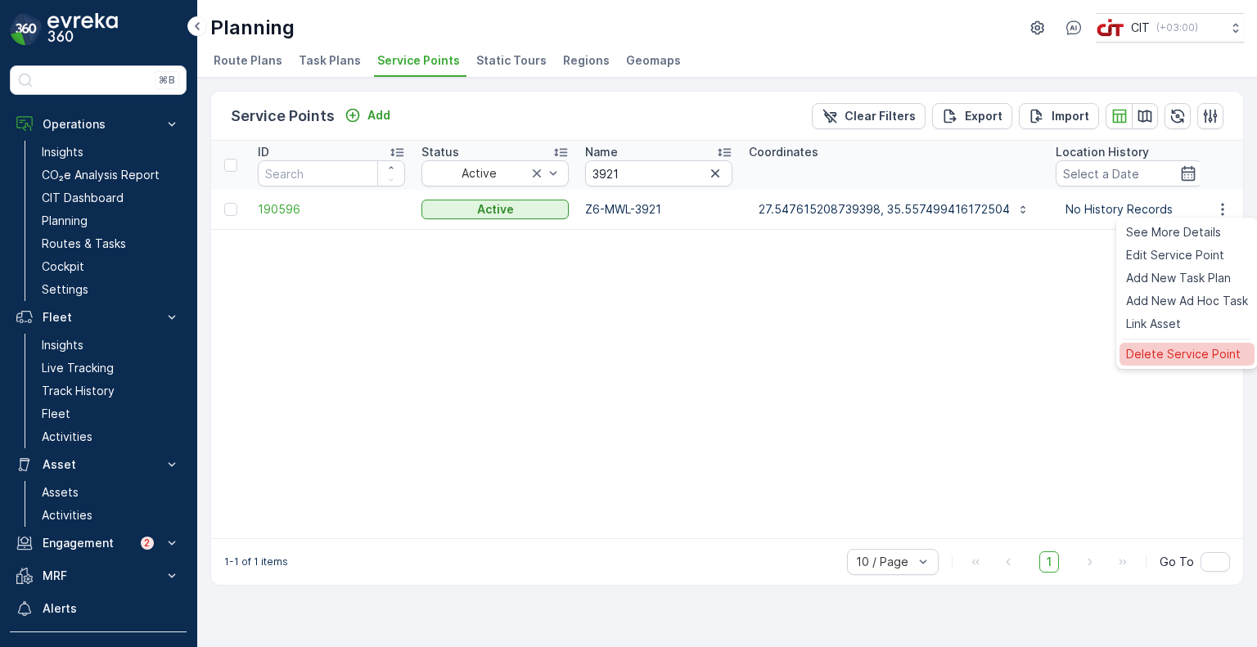
click at [1163, 361] on span "Delete Service Point" at bounding box center [1183, 354] width 115 height 16
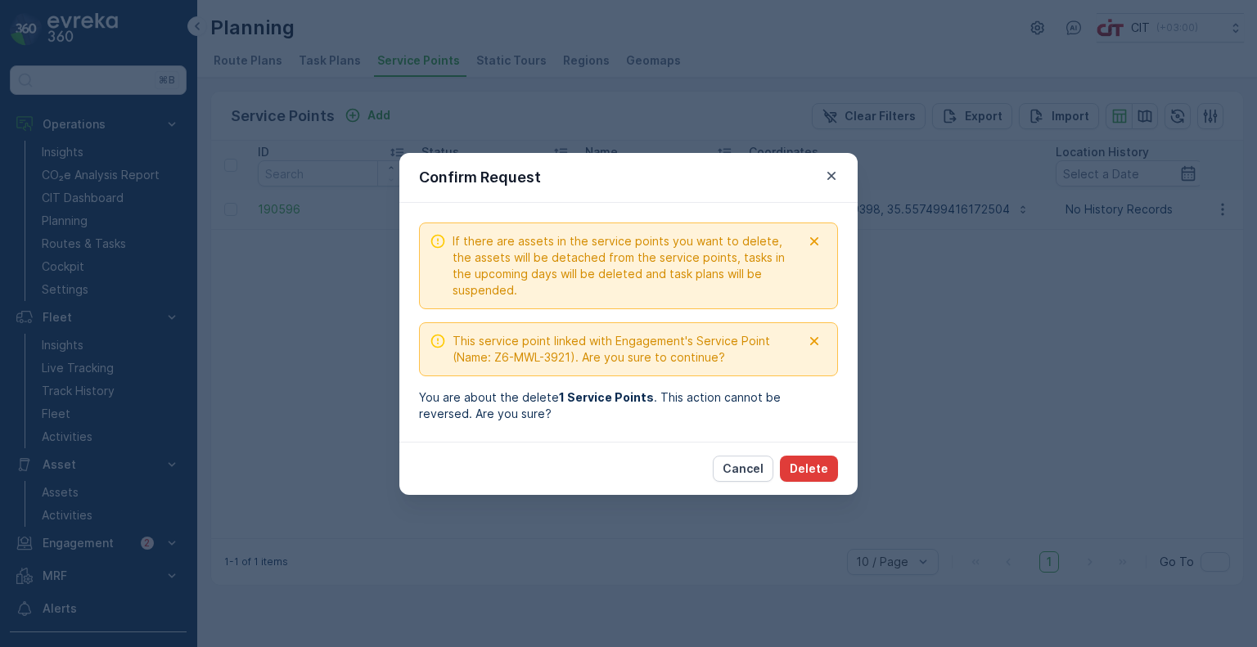
click at [819, 470] on p "Delete" at bounding box center [809, 469] width 38 height 16
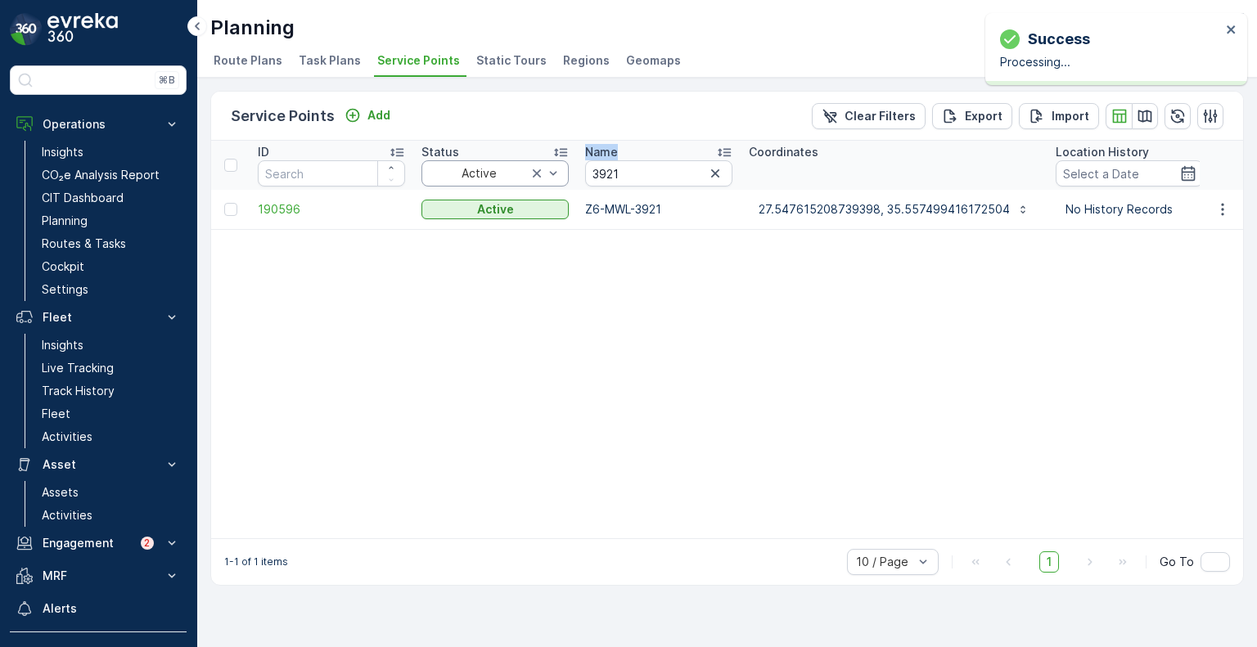
drag, startPoint x: 580, startPoint y: 184, endPoint x: 557, endPoint y: 184, distance: 22.9
drag, startPoint x: 628, startPoint y: 172, endPoint x: 557, endPoint y: 172, distance: 71.2
paste input "44"
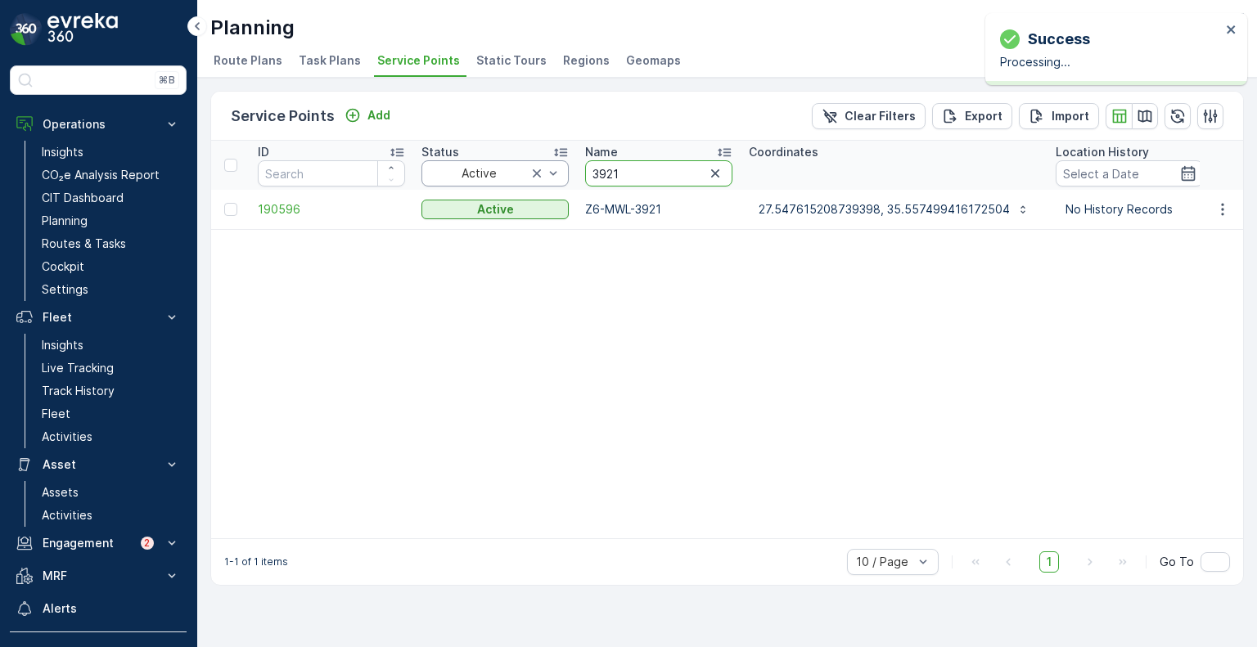
type input "3441"
click at [1220, 209] on icon "button" at bounding box center [1223, 209] width 16 height 16
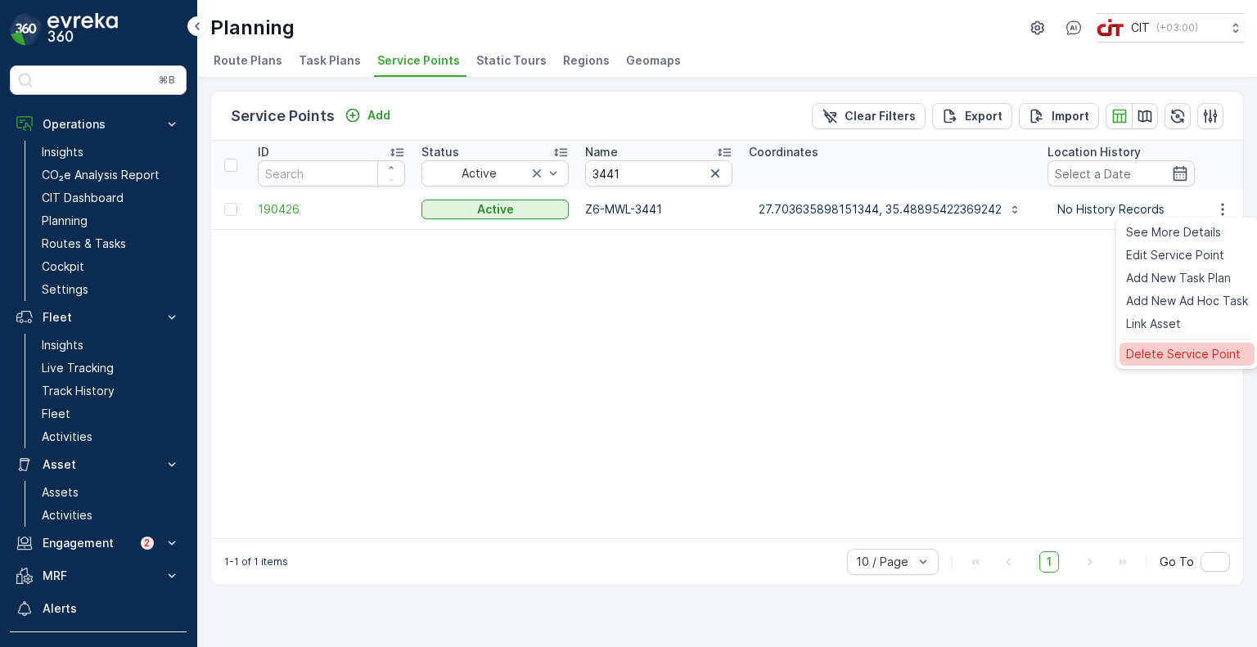
click at [1171, 355] on span "Delete Service Point" at bounding box center [1183, 354] width 115 height 16
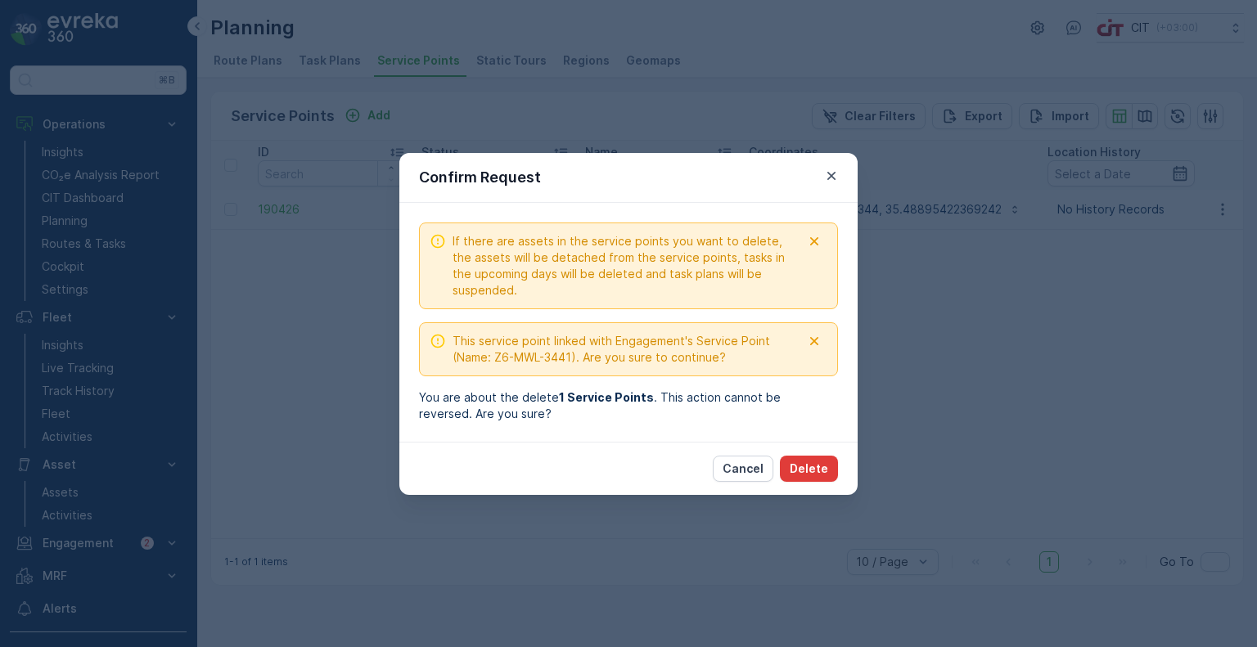
click at [814, 468] on p "Delete" at bounding box center [809, 469] width 38 height 16
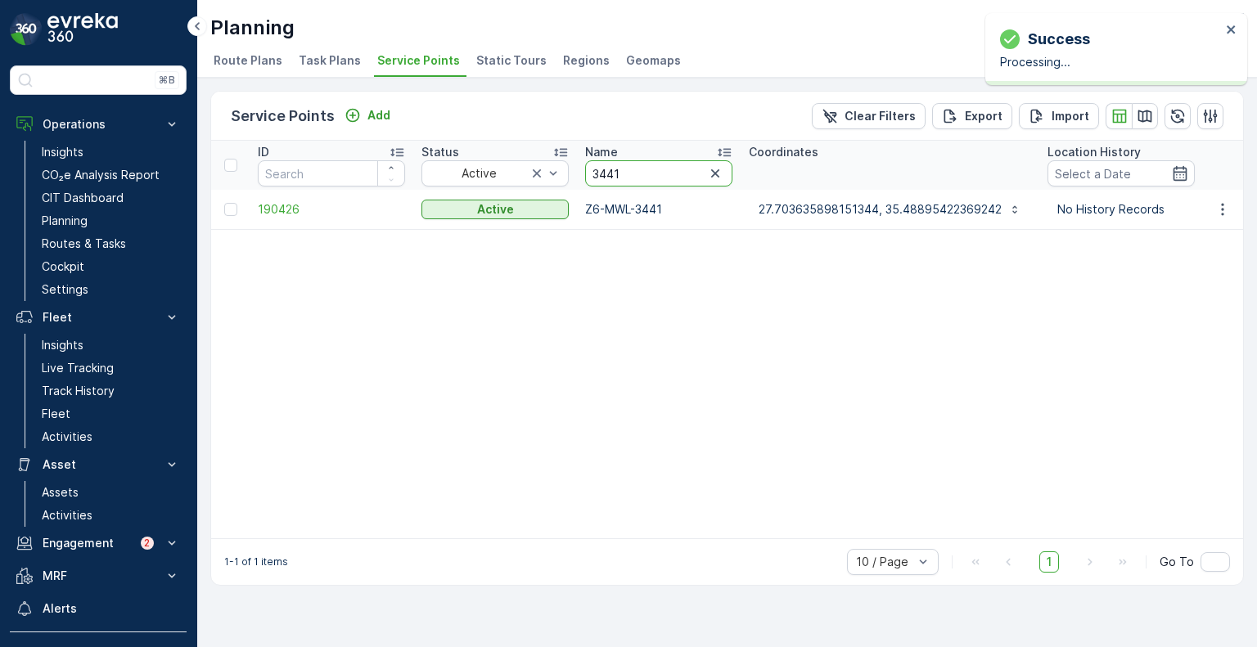
drag, startPoint x: 629, startPoint y: 173, endPoint x: 570, endPoint y: 171, distance: 59.0
paste input "875"
type input "3875"
click at [1225, 216] on button "button" at bounding box center [1222, 210] width 29 height 20
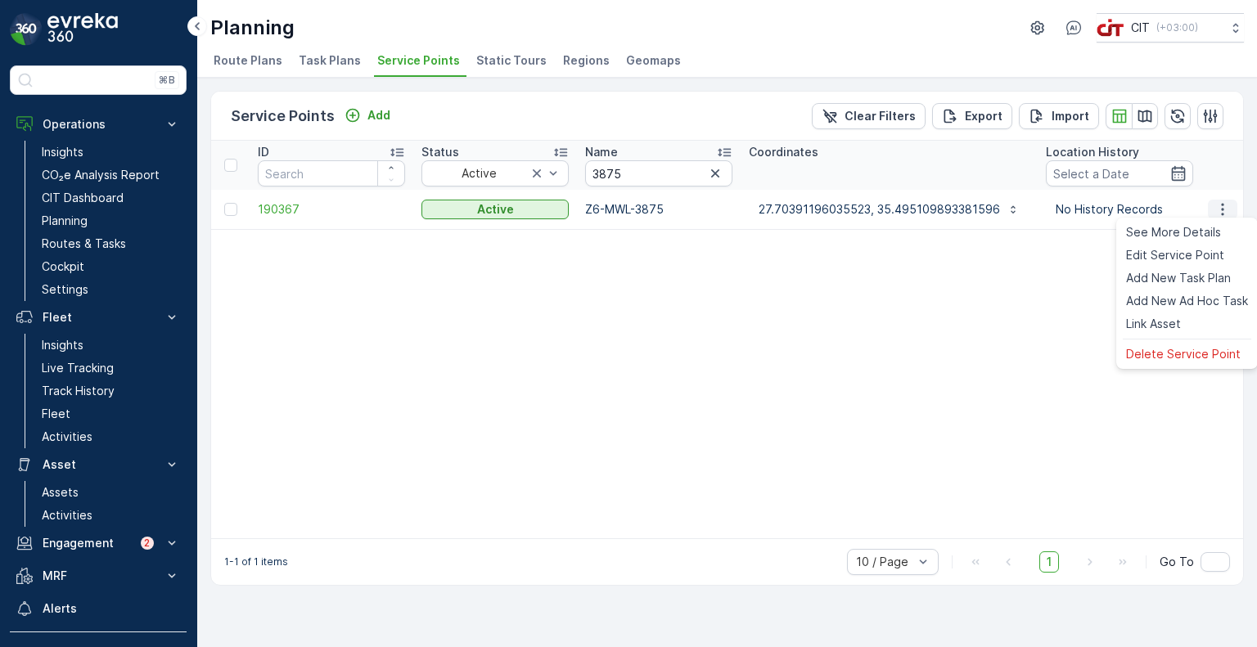
click at [1224, 212] on icon "button" at bounding box center [1223, 209] width 16 height 16
click at [1162, 350] on span "Delete Service Point" at bounding box center [1183, 354] width 115 height 16
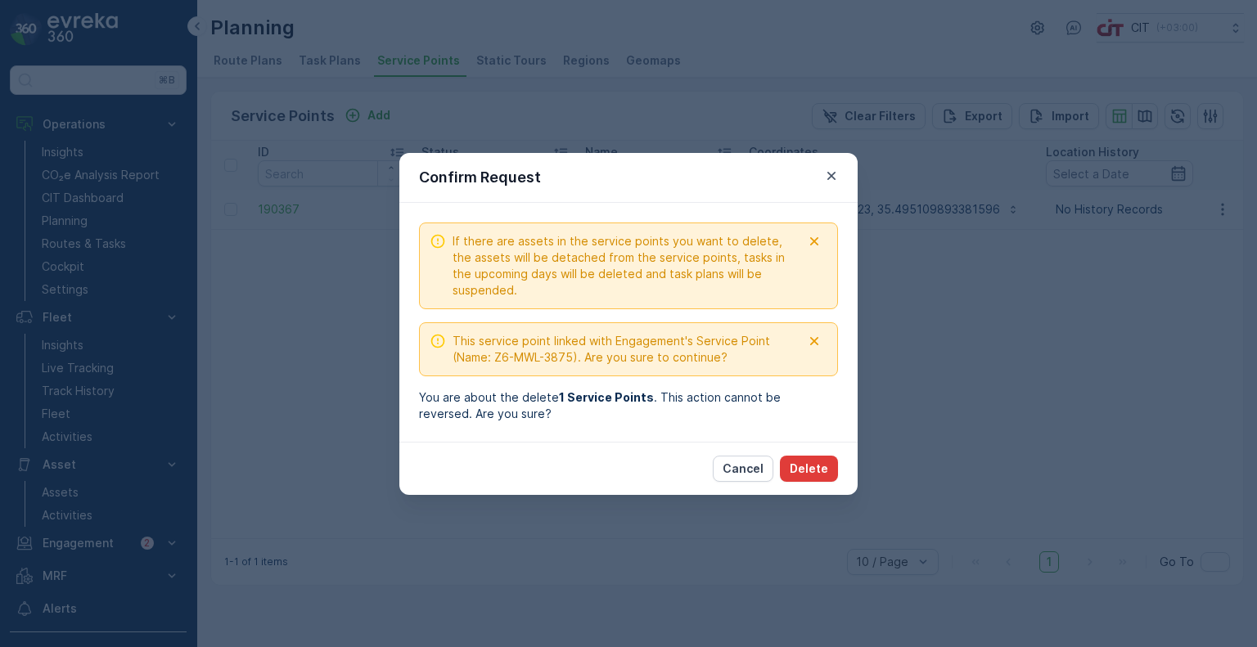
click at [818, 467] on p "Delete" at bounding box center [809, 469] width 38 height 16
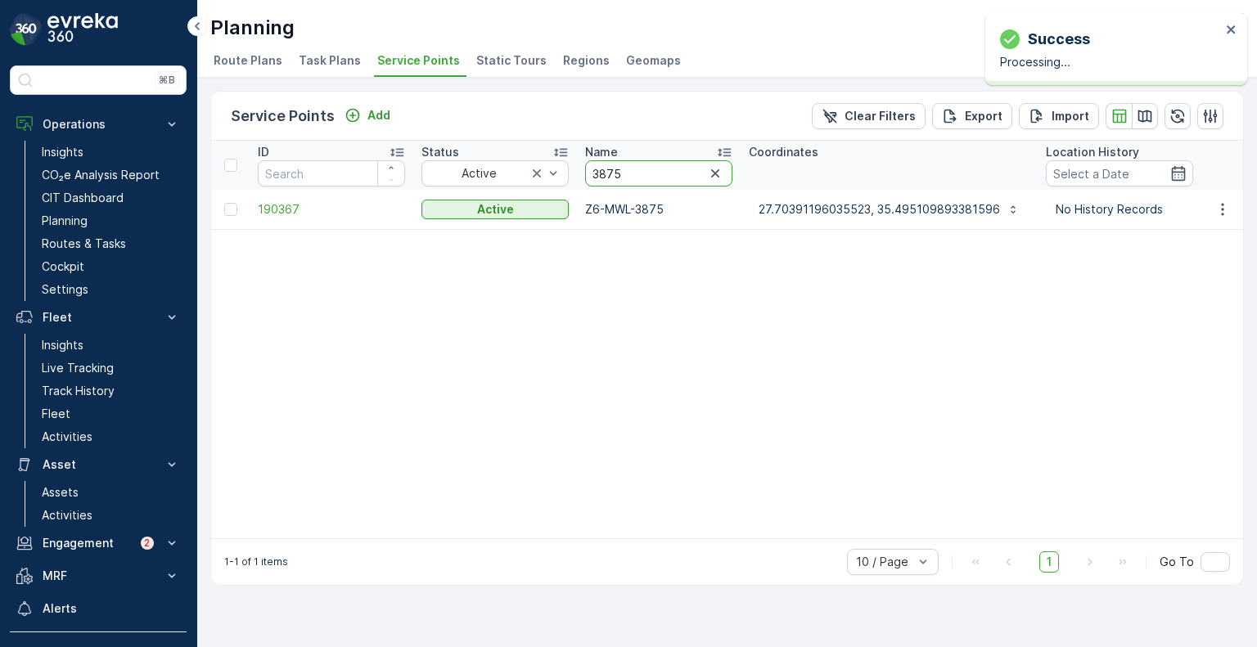
drag, startPoint x: 638, startPoint y: 179, endPoint x: 573, endPoint y: 175, distance: 65.6
paste input "54"
type input "3854"
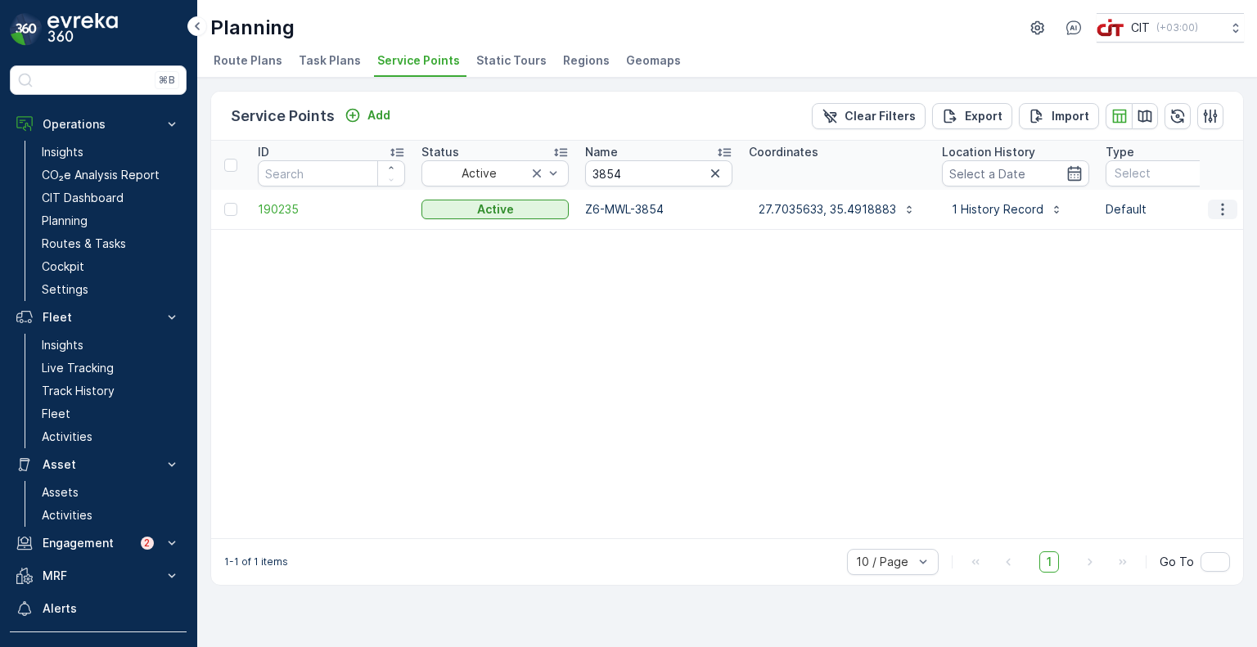
click at [1219, 212] on icon "button" at bounding box center [1223, 209] width 16 height 16
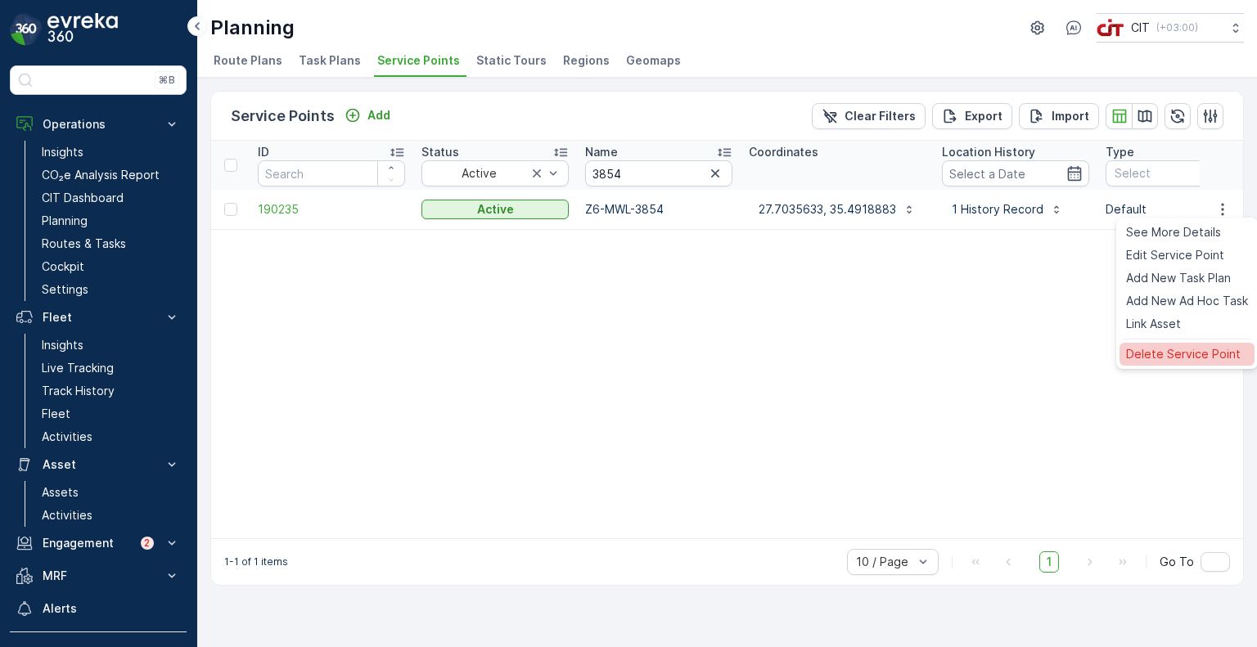
click at [1156, 354] on span "Delete Service Point" at bounding box center [1183, 354] width 115 height 16
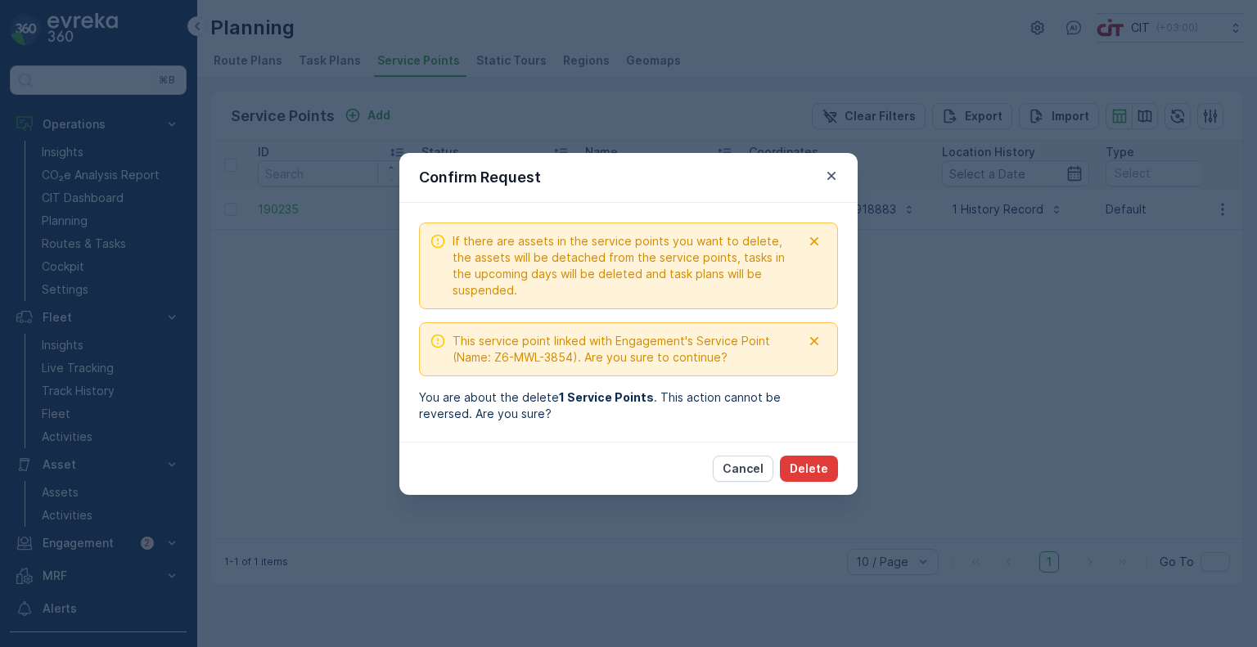
click at [806, 467] on p "Delete" at bounding box center [809, 469] width 38 height 16
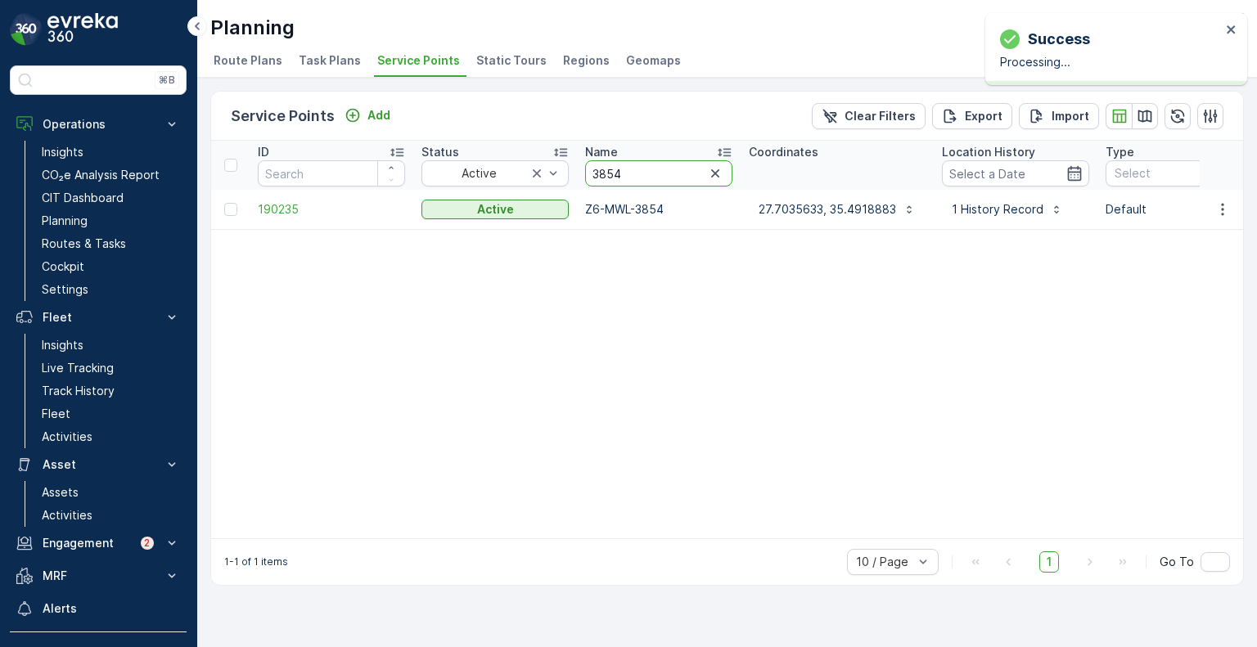
drag, startPoint x: 643, startPoint y: 183, endPoint x: 569, endPoint y: 166, distance: 76.3
paste input "81"
type input "3881"
click at [1223, 208] on icon "button" at bounding box center [1222, 209] width 2 height 12
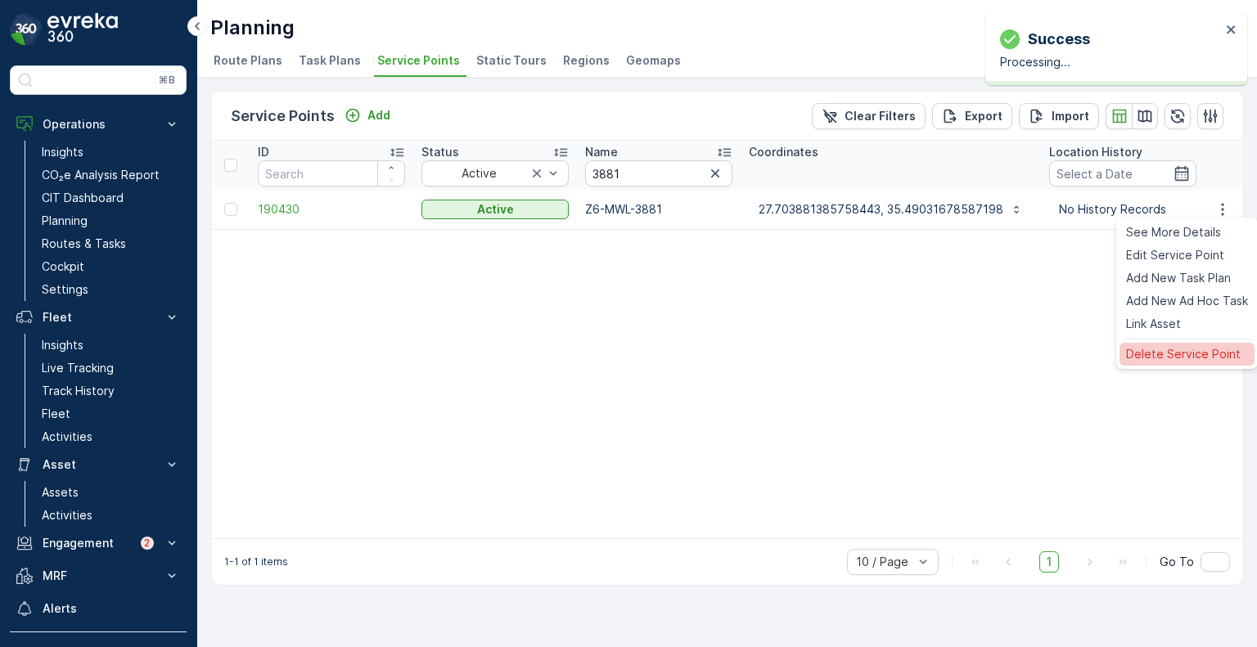
click at [1172, 346] on span "Delete Service Point" at bounding box center [1183, 354] width 115 height 16
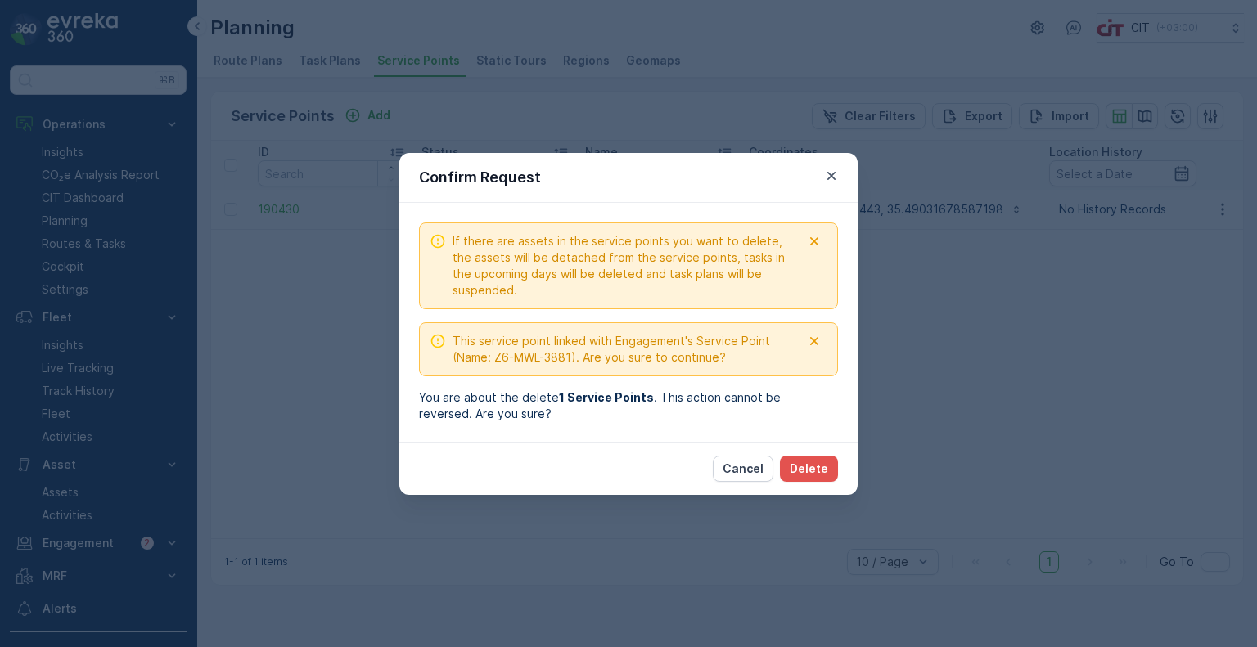
click at [805, 435] on div "If there are assets in the service points you want to delete, the assets will b…" at bounding box center [628, 322] width 458 height 239
click at [818, 461] on p "Delete" at bounding box center [809, 469] width 38 height 16
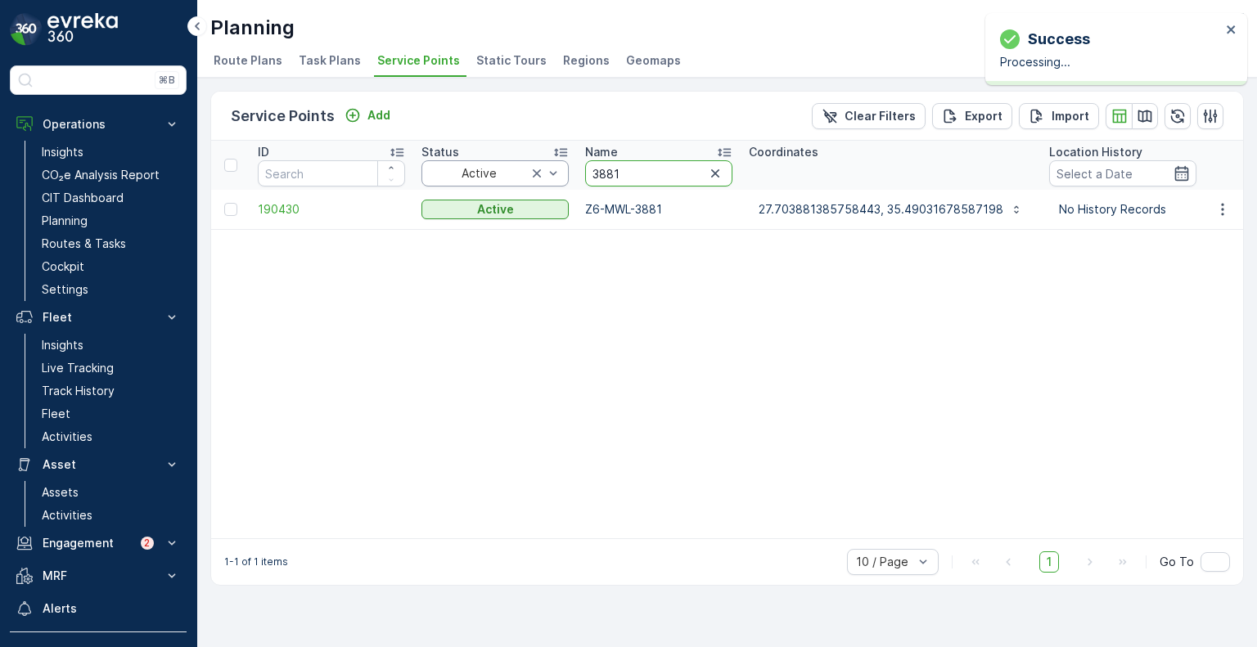
drag, startPoint x: 640, startPoint y: 172, endPoint x: 565, endPoint y: 169, distance: 75.3
paste input "450"
type input "3450"
click at [1225, 207] on icon "button" at bounding box center [1223, 209] width 16 height 16
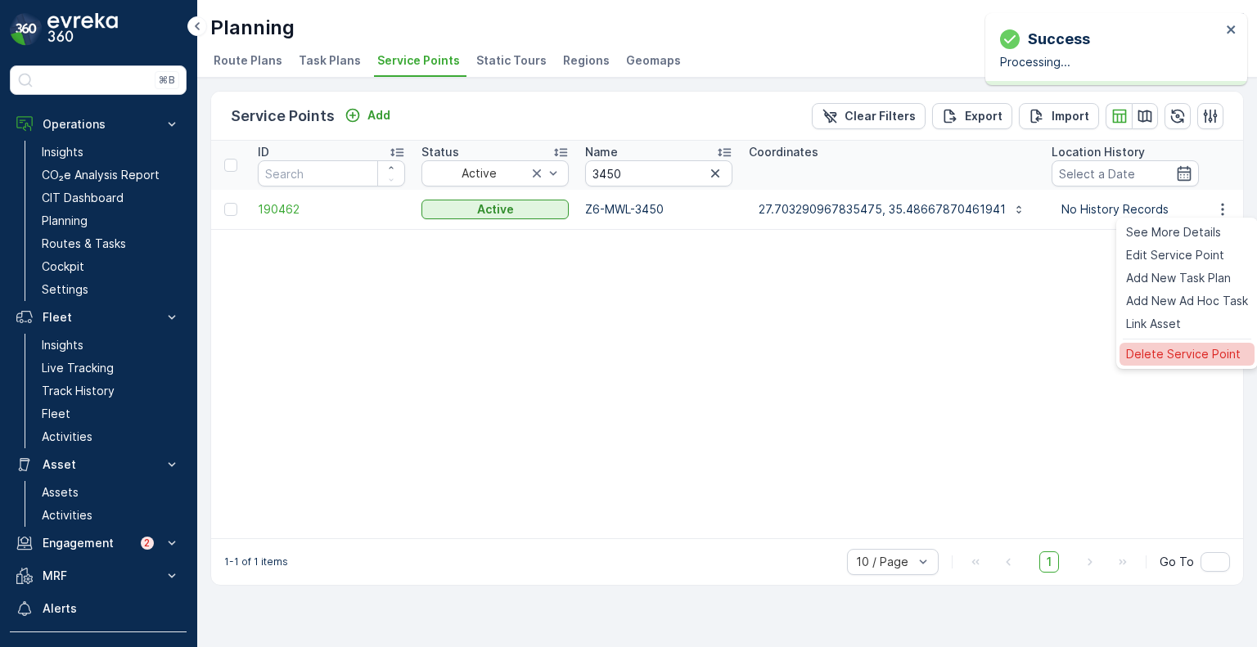
click at [1144, 349] on span "Delete Service Point" at bounding box center [1183, 354] width 115 height 16
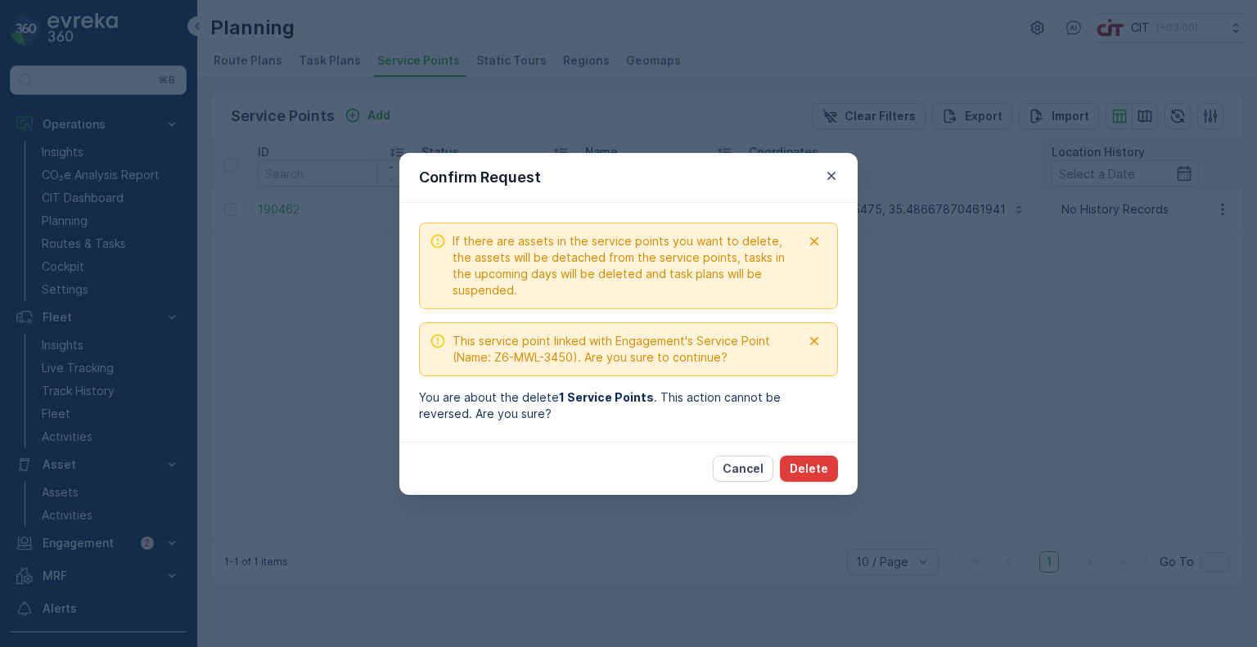
click at [816, 470] on p "Delete" at bounding box center [809, 469] width 38 height 16
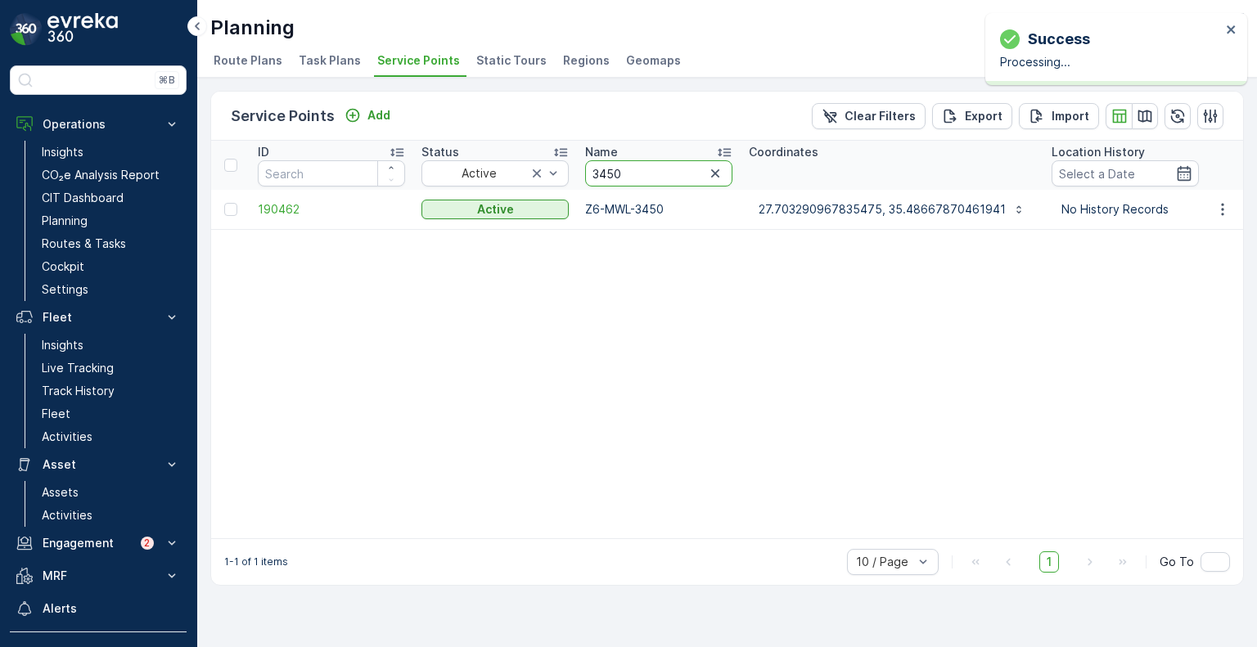
drag, startPoint x: 637, startPoint y: 179, endPoint x: 570, endPoint y: 174, distance: 67.4
paste input "45"
type input "3445"
click at [1229, 208] on icon "button" at bounding box center [1223, 209] width 16 height 16
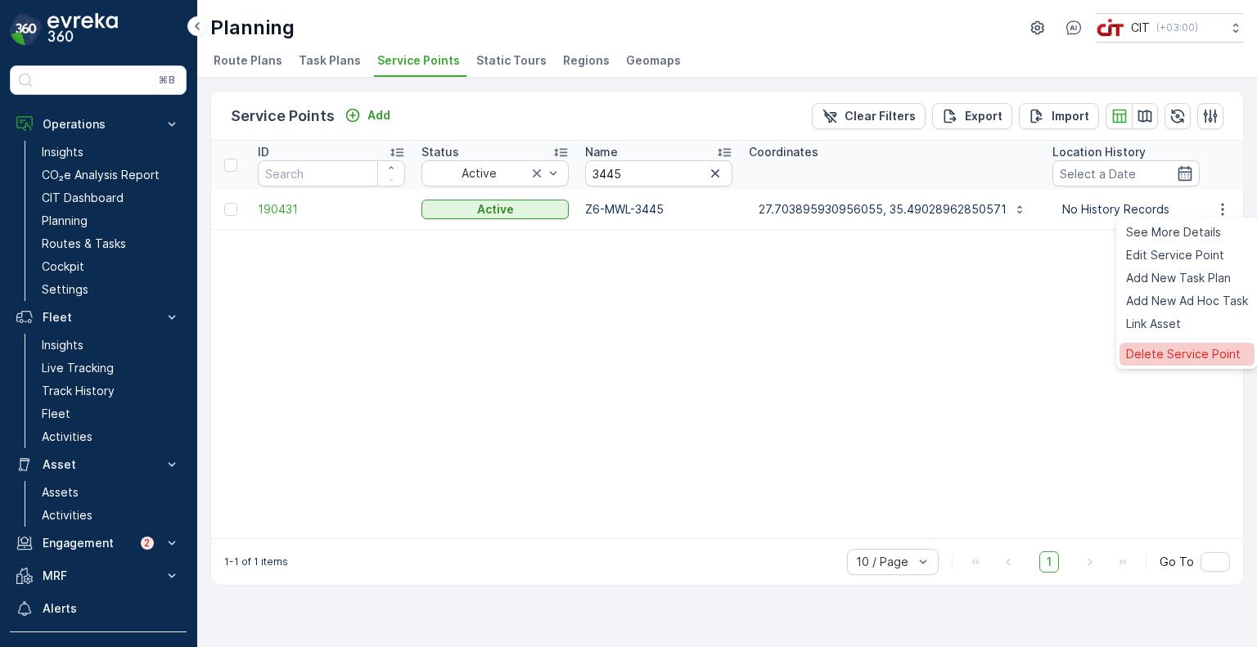
click at [1152, 359] on span "Delete Service Point" at bounding box center [1183, 354] width 115 height 16
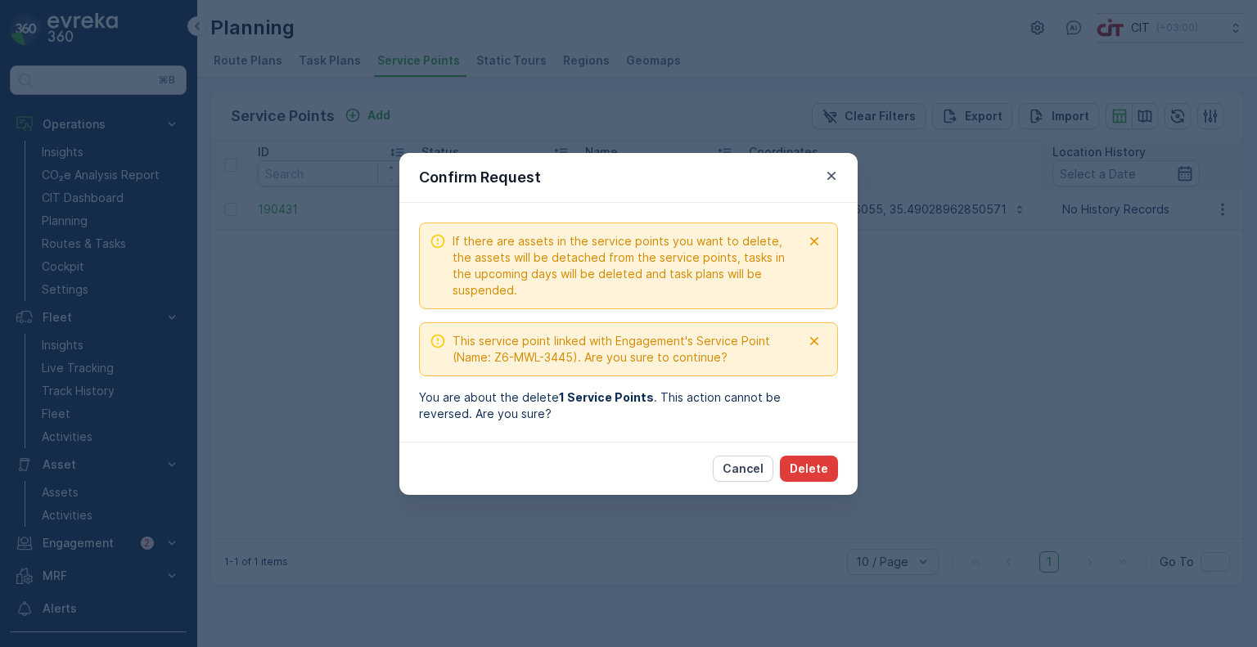
click at [816, 467] on p "Delete" at bounding box center [809, 469] width 38 height 16
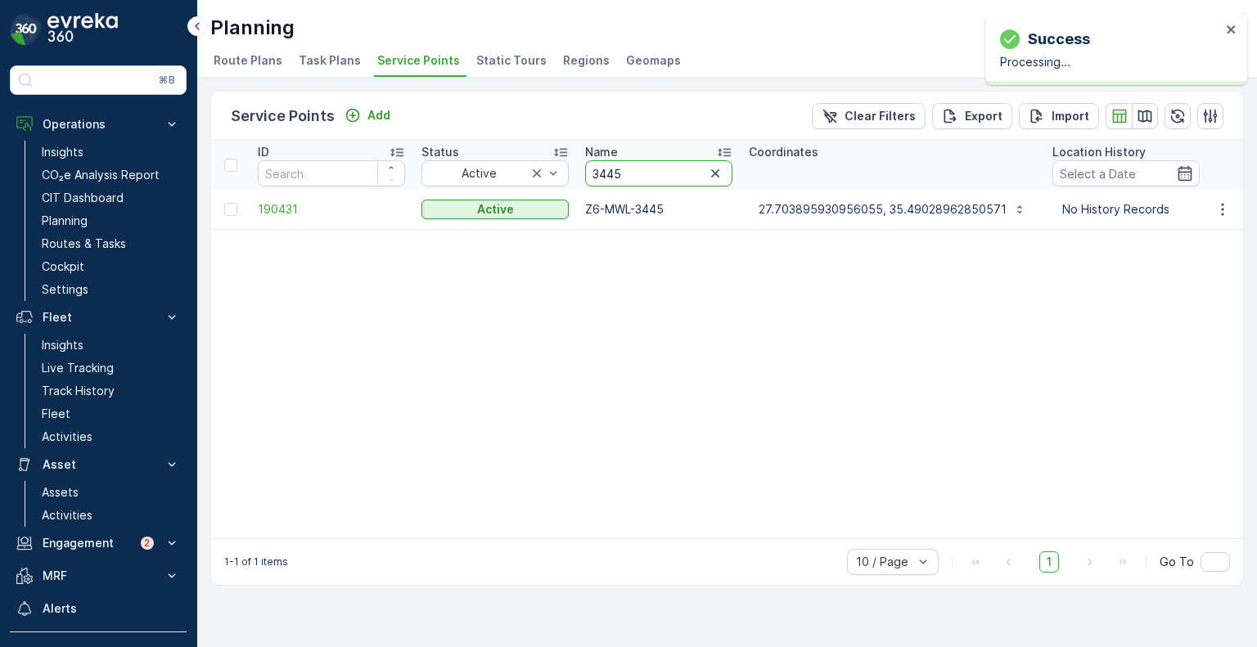
drag, startPoint x: 639, startPoint y: 172, endPoint x: 577, endPoint y: 170, distance: 62.2
click at [577, 170] on th "Name 3445" at bounding box center [659, 165] width 164 height 49
paste input "76"
type input "3476"
click at [1228, 212] on icon "button" at bounding box center [1223, 209] width 16 height 16
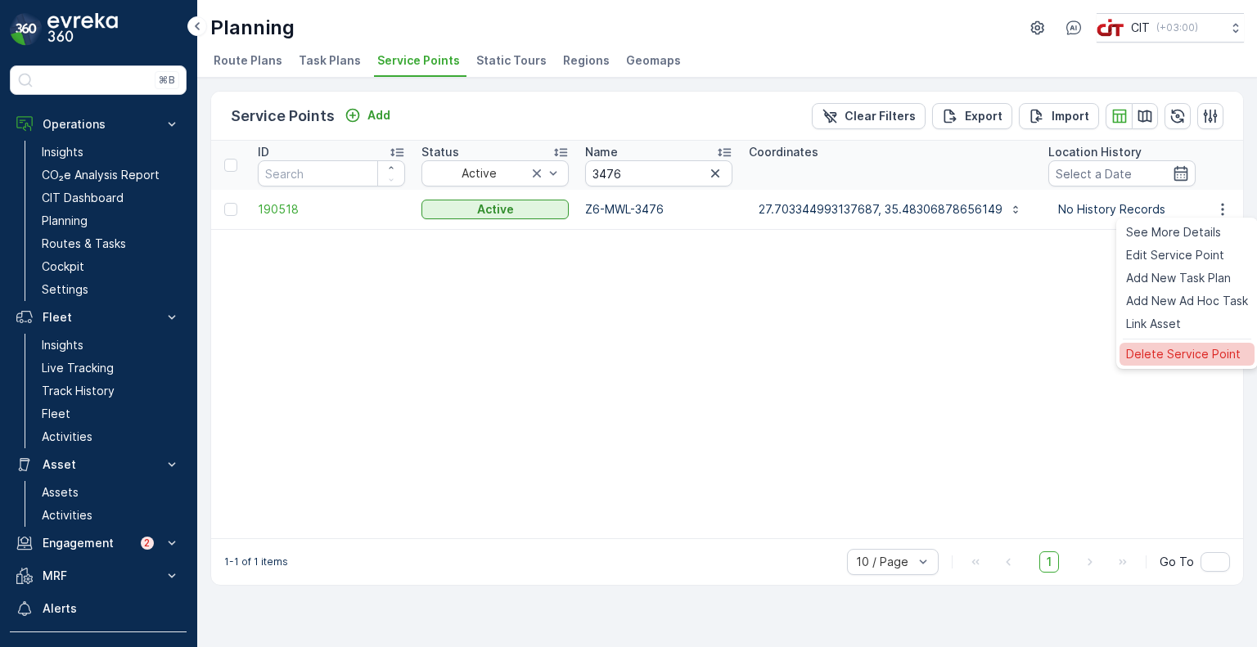
click at [1174, 347] on span "Delete Service Point" at bounding box center [1183, 354] width 115 height 16
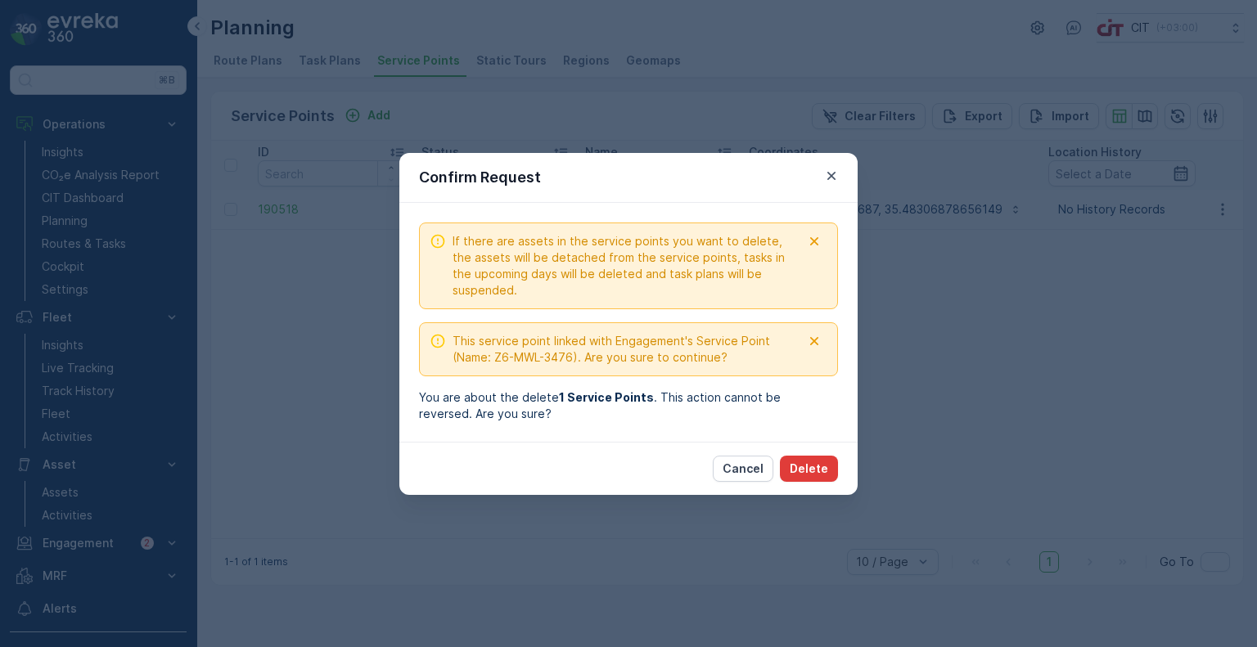
click at [806, 467] on p "Delete" at bounding box center [809, 469] width 38 height 16
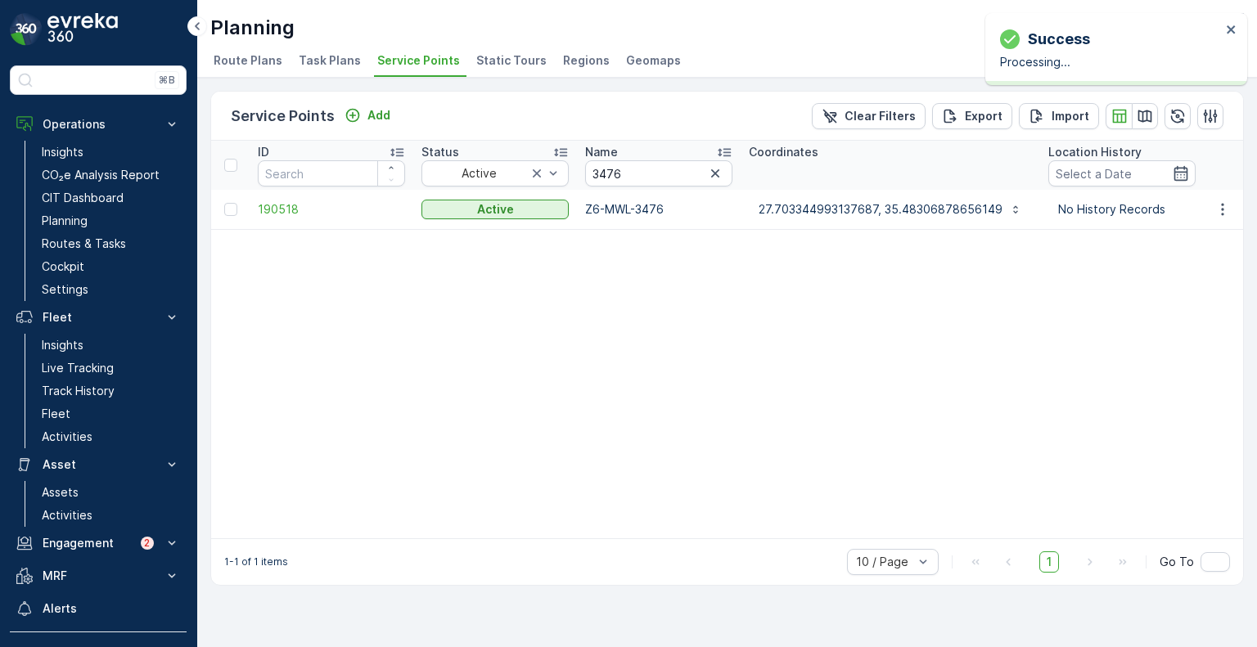
click at [491, 49] on li "Static Tours" at bounding box center [513, 63] width 80 height 28
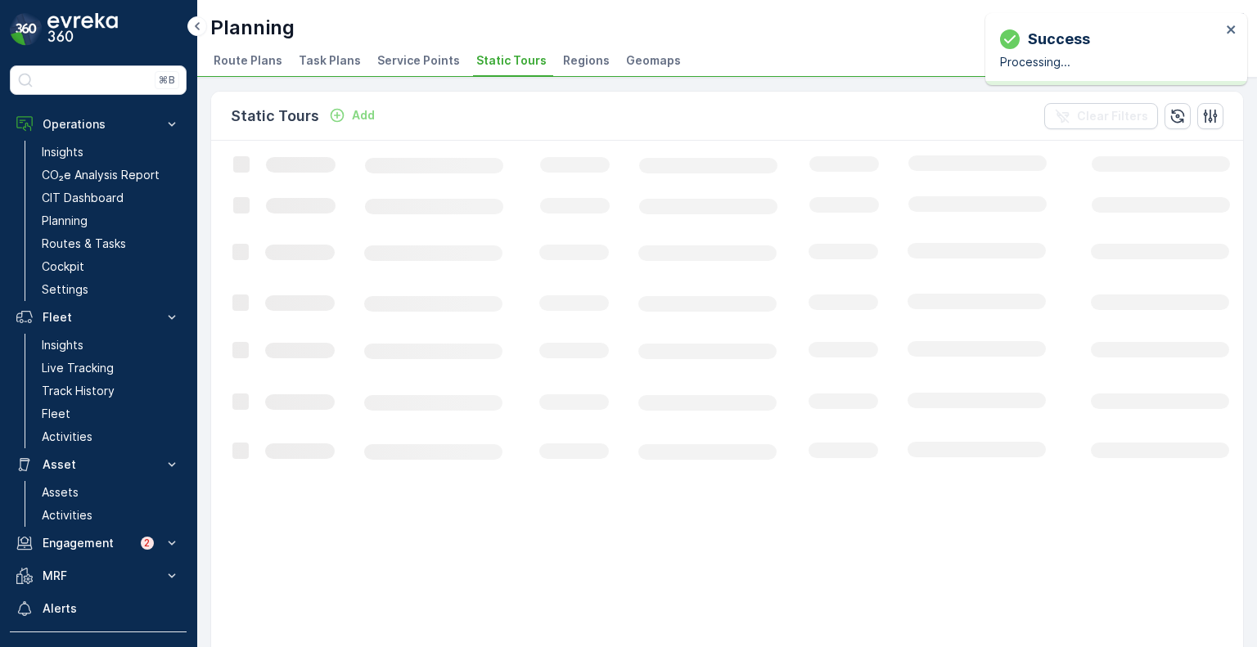
click at [400, 65] on span "Service Points" at bounding box center [418, 60] width 83 height 16
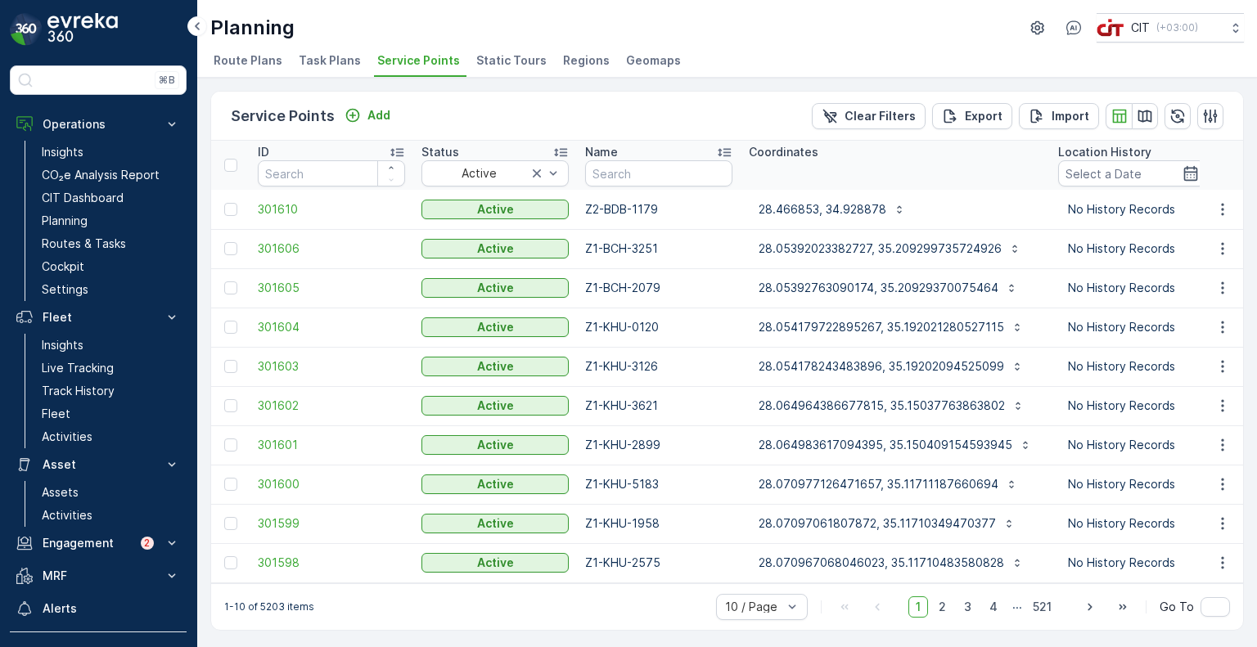
click at [622, 179] on input "text" at bounding box center [658, 173] width 147 height 26
paste input "3924"
type input "3924"
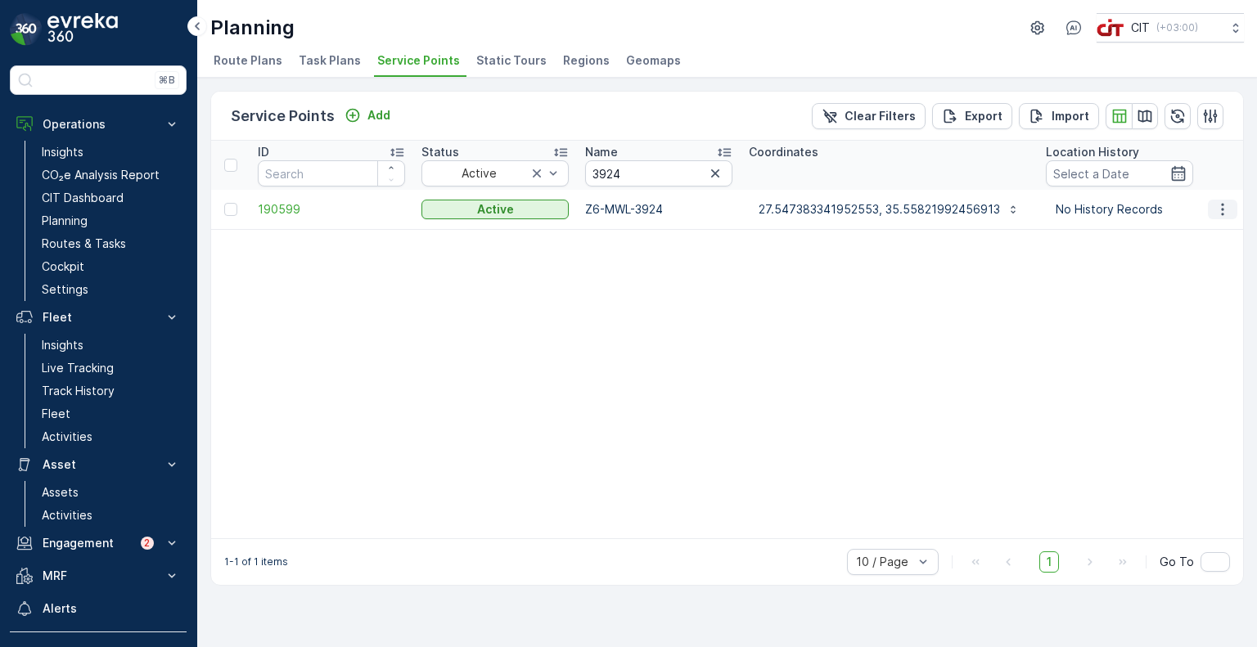
click at [1222, 209] on icon "button" at bounding box center [1222, 209] width 2 height 12
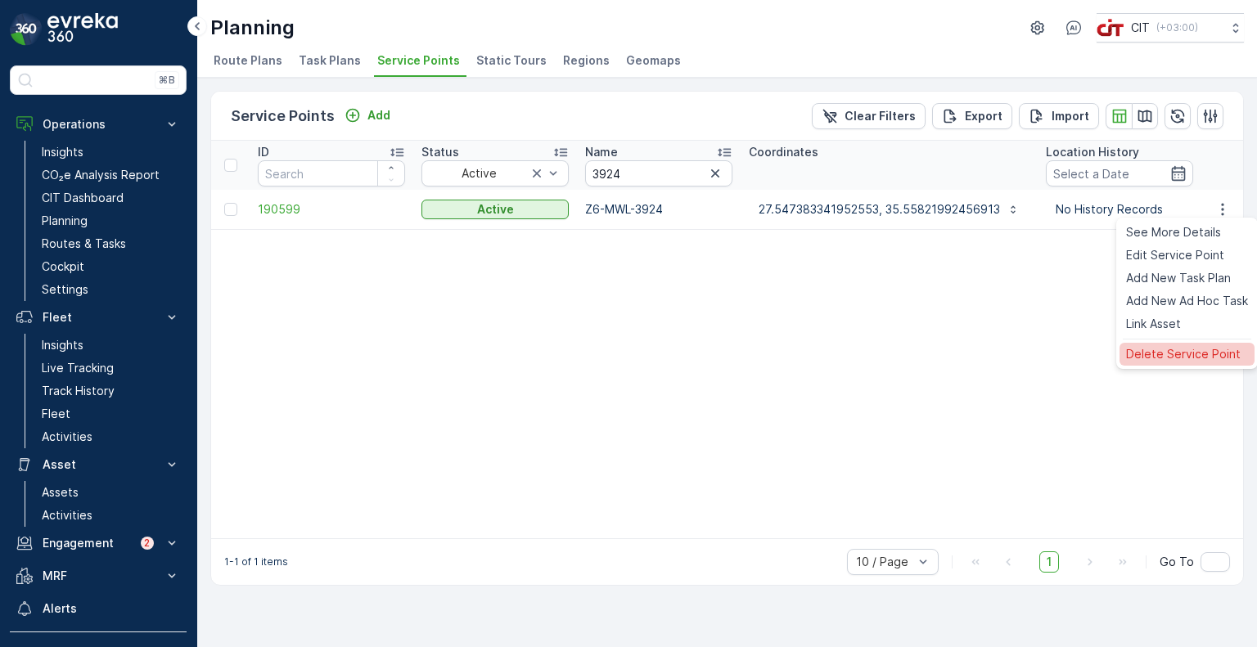
click at [1154, 359] on span "Delete Service Point" at bounding box center [1183, 354] width 115 height 16
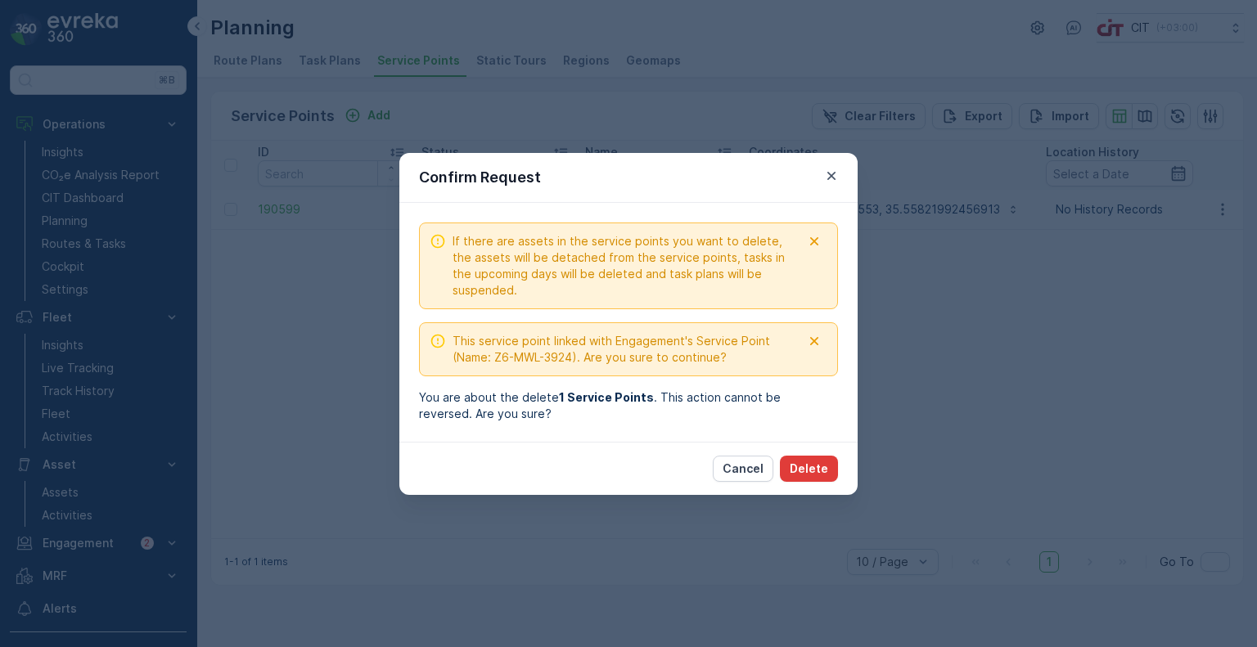
click at [812, 463] on p "Delete" at bounding box center [809, 469] width 38 height 16
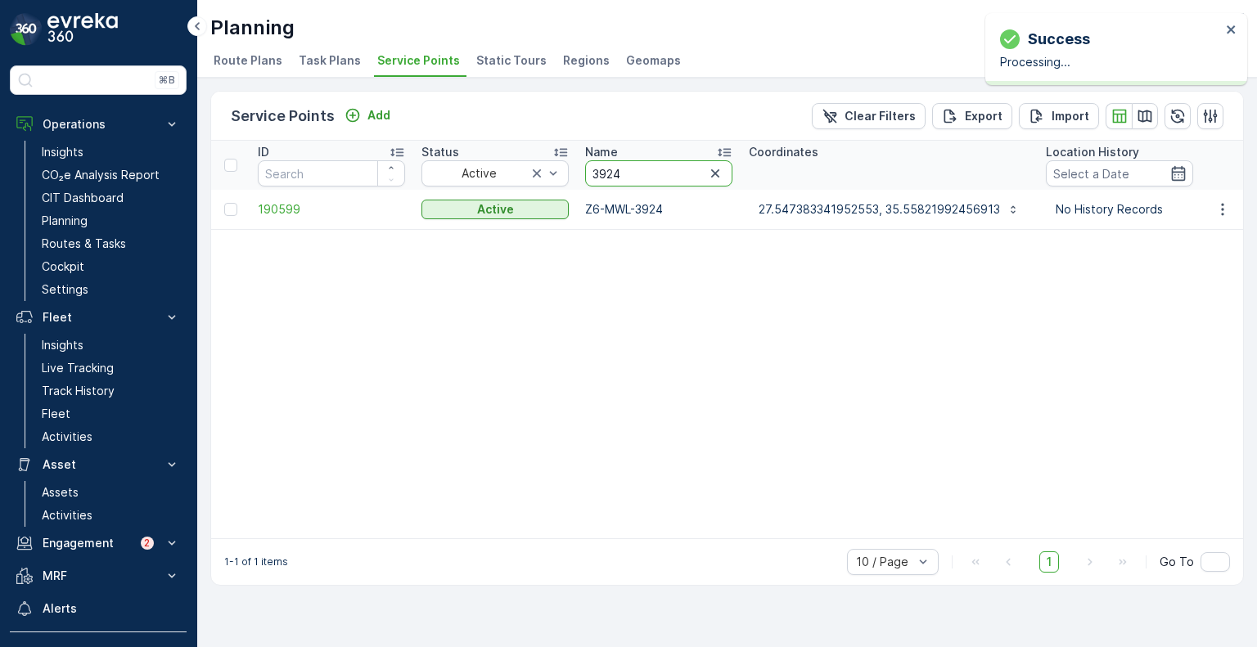
drag, startPoint x: 622, startPoint y: 178, endPoint x: 575, endPoint y: 175, distance: 47.5
paste input "343"
type input "3343"
click at [1224, 205] on icon "button" at bounding box center [1223, 209] width 16 height 16
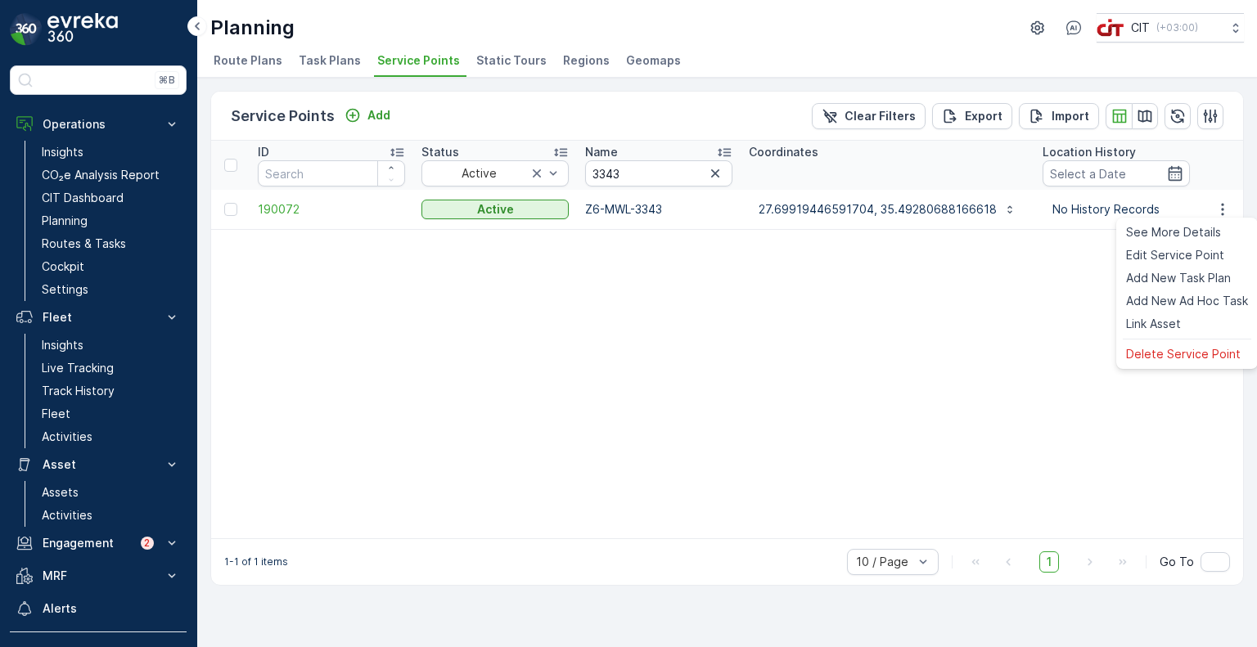
click at [1171, 343] on ul "See More Details Edit Service Point Add New Task Plan Add New Ad Hoc Task Link …" at bounding box center [1188, 293] width 142 height 151
click at [1171, 354] on span "Delete Service Point" at bounding box center [1183, 354] width 115 height 16
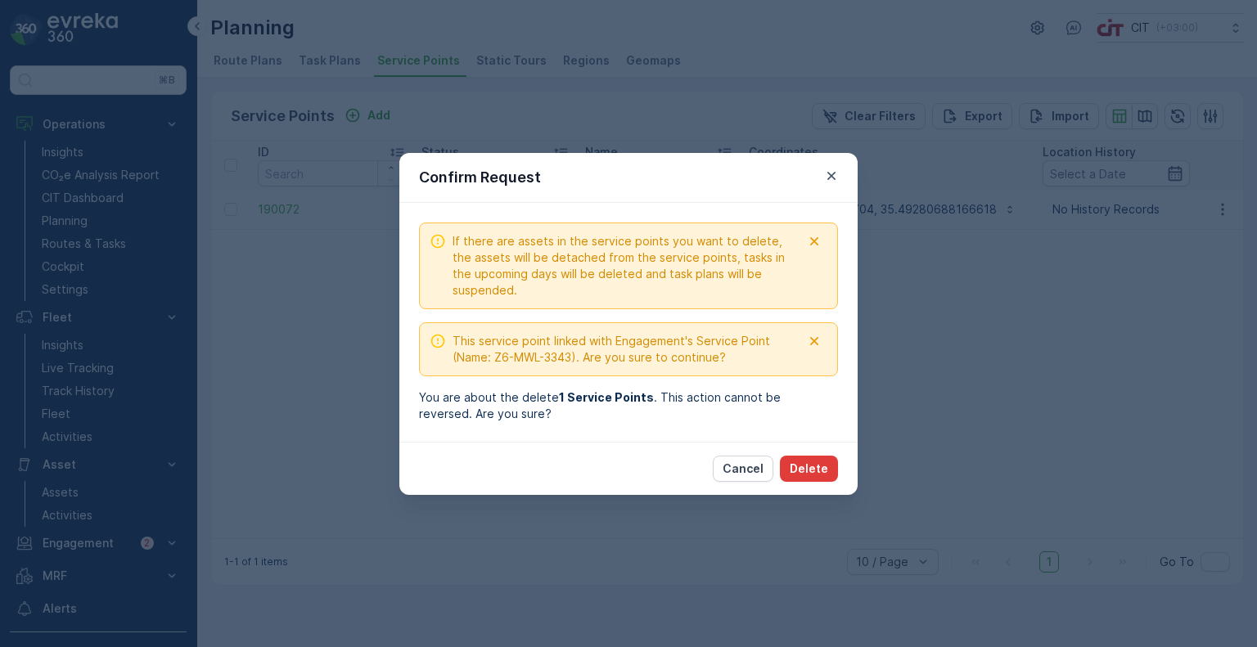
click at [803, 464] on p "Delete" at bounding box center [809, 469] width 38 height 16
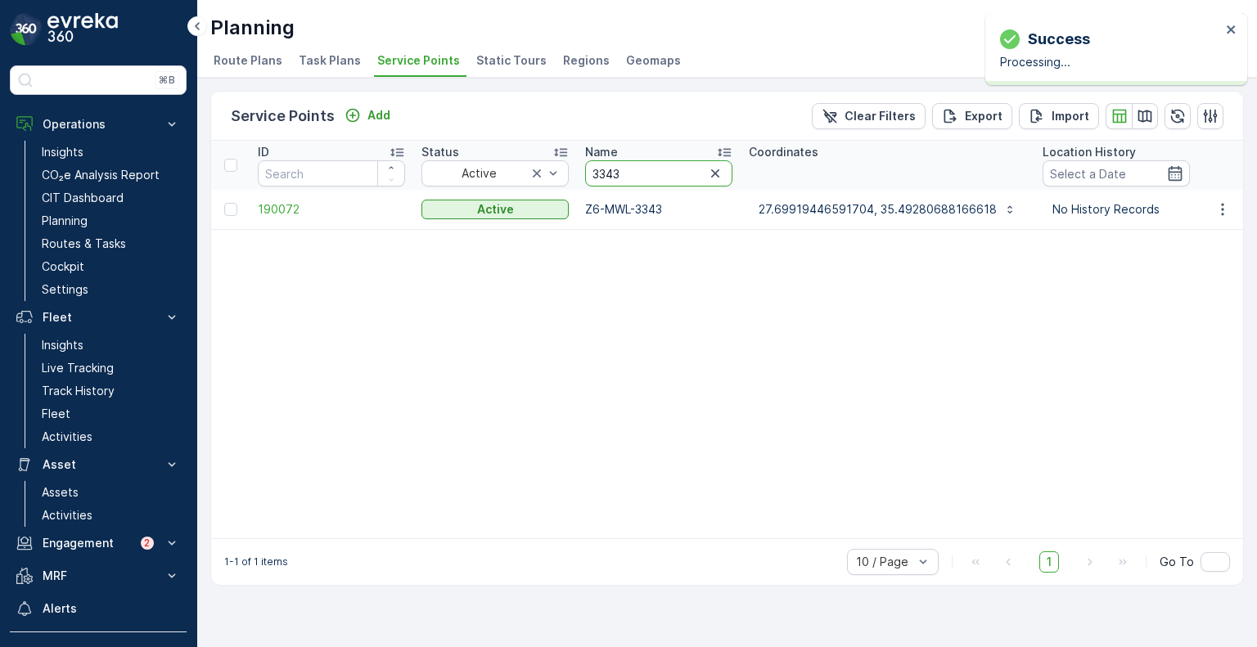
drag, startPoint x: 602, startPoint y: 170, endPoint x: 586, endPoint y: 169, distance: 15.6
click at [586, 169] on input "3343" at bounding box center [658, 173] width 147 height 26
paste input "871"
type input "3871"
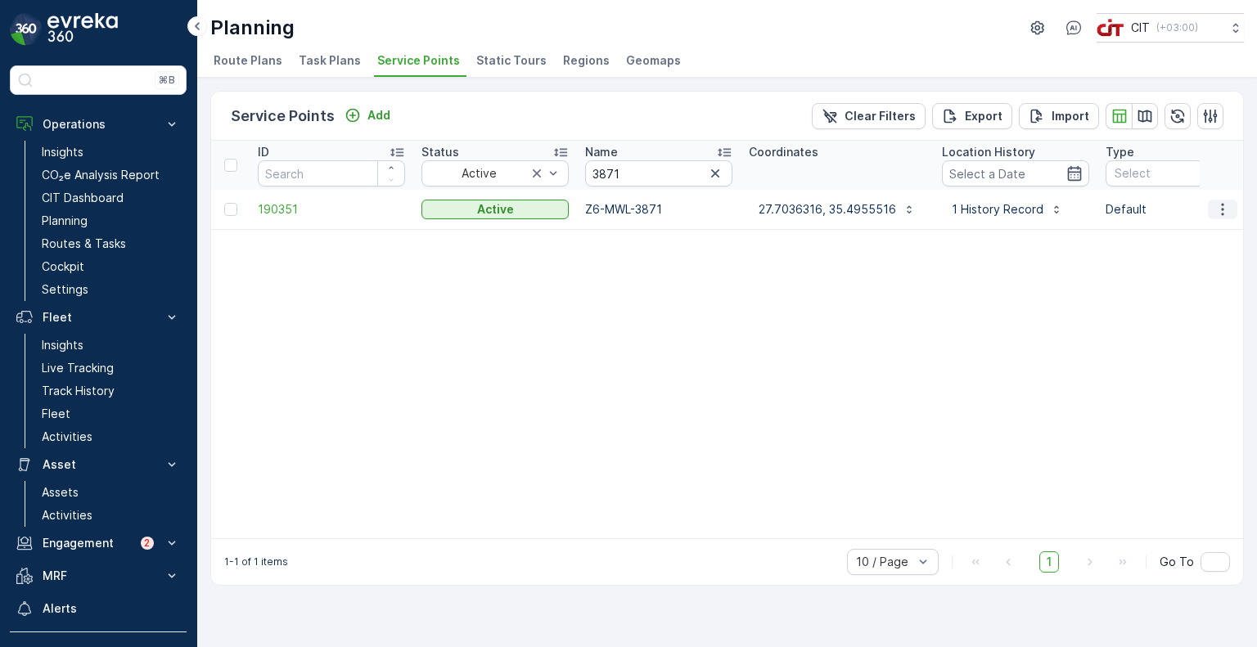
click at [1226, 205] on icon "button" at bounding box center [1223, 209] width 16 height 16
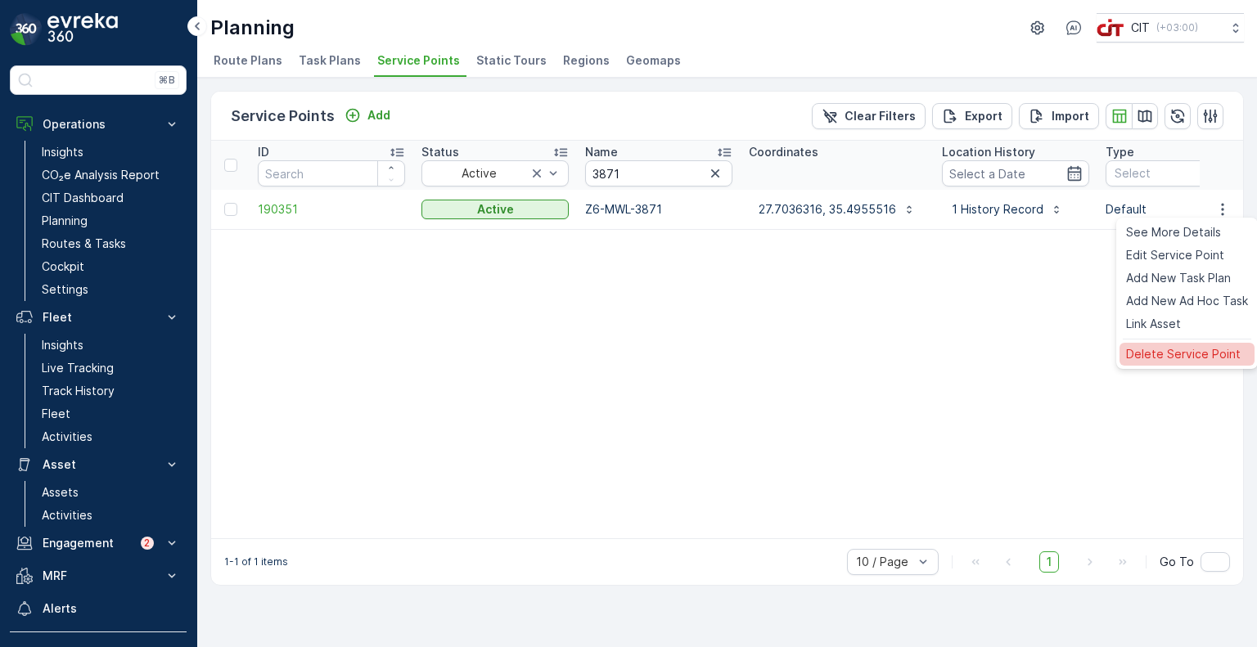
click at [1172, 344] on div "Delete Service Point" at bounding box center [1187, 354] width 135 height 23
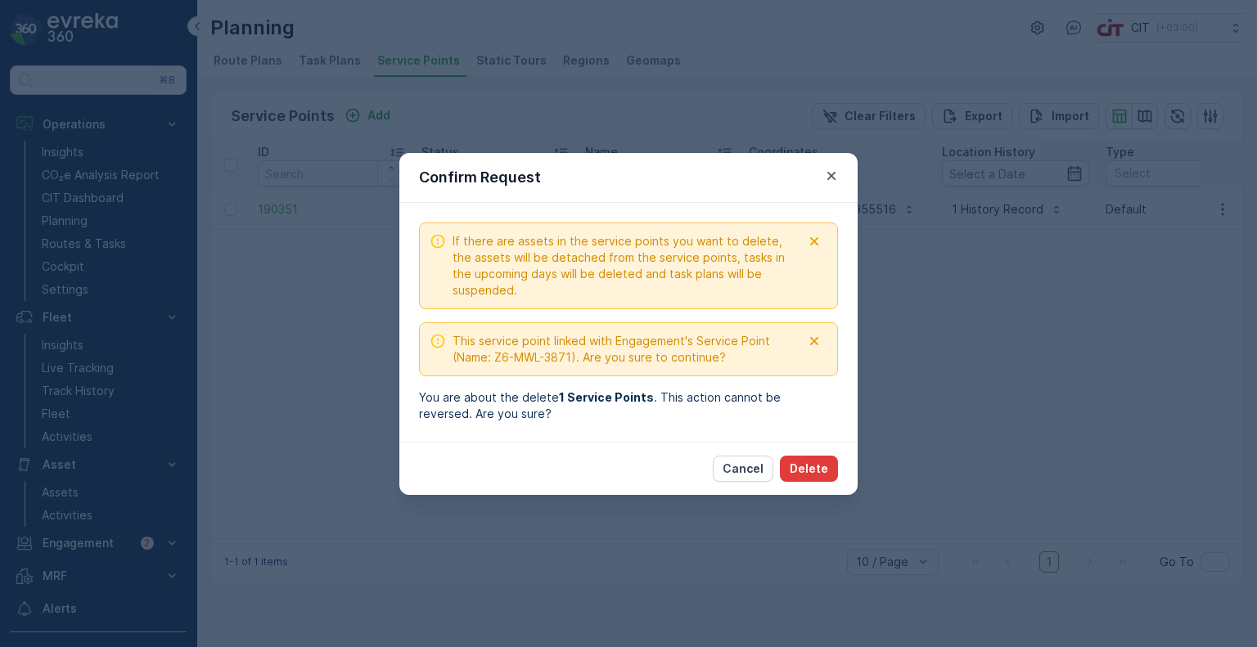
click at [812, 476] on p "Delete" at bounding box center [809, 469] width 38 height 16
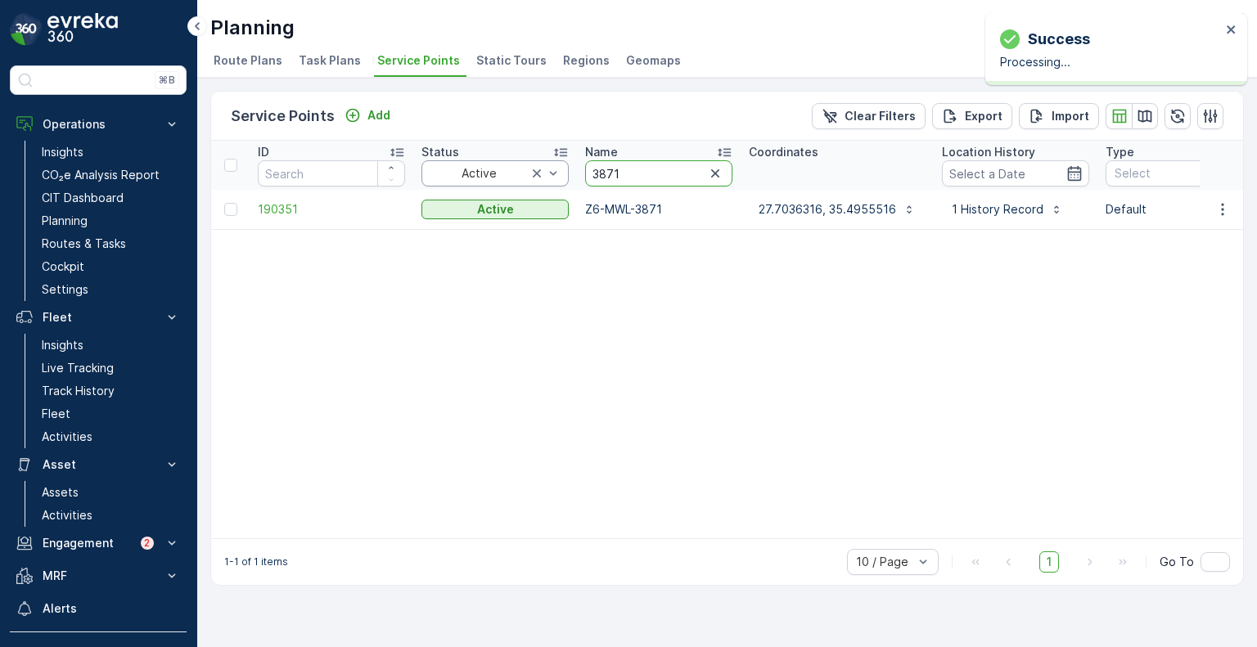
drag, startPoint x: 626, startPoint y: 169, endPoint x: 548, endPoint y: 169, distance: 78.6
paste input "914"
type input "3914"
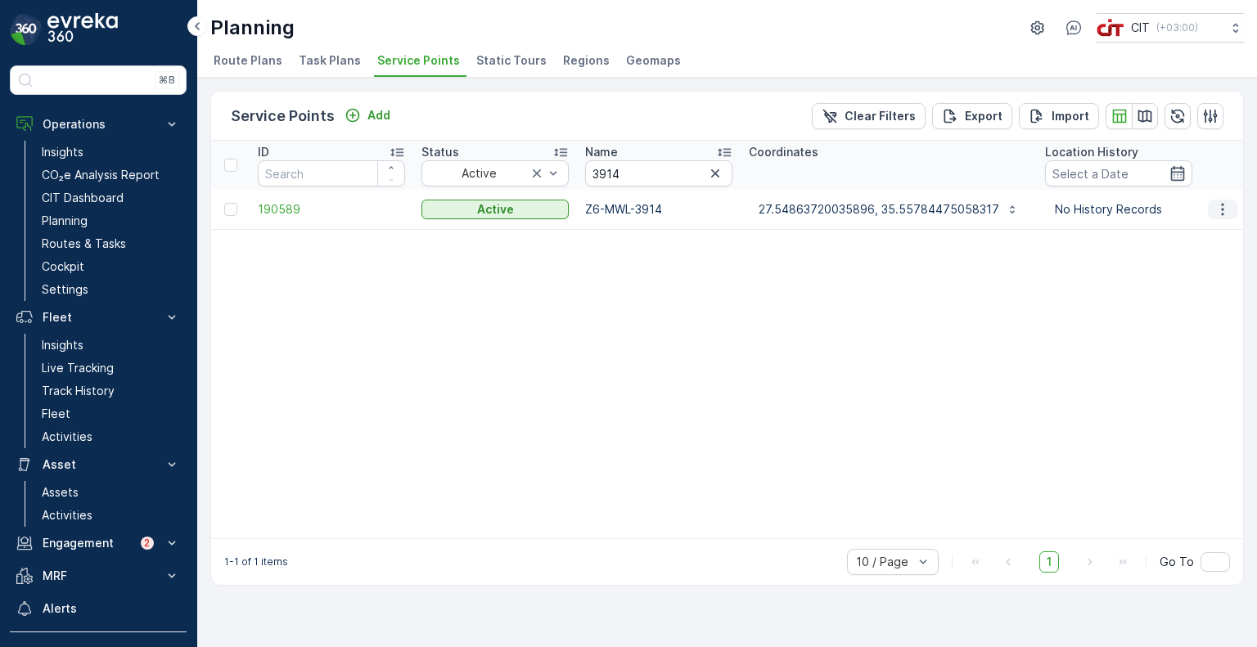
click at [1219, 214] on icon "button" at bounding box center [1223, 209] width 16 height 16
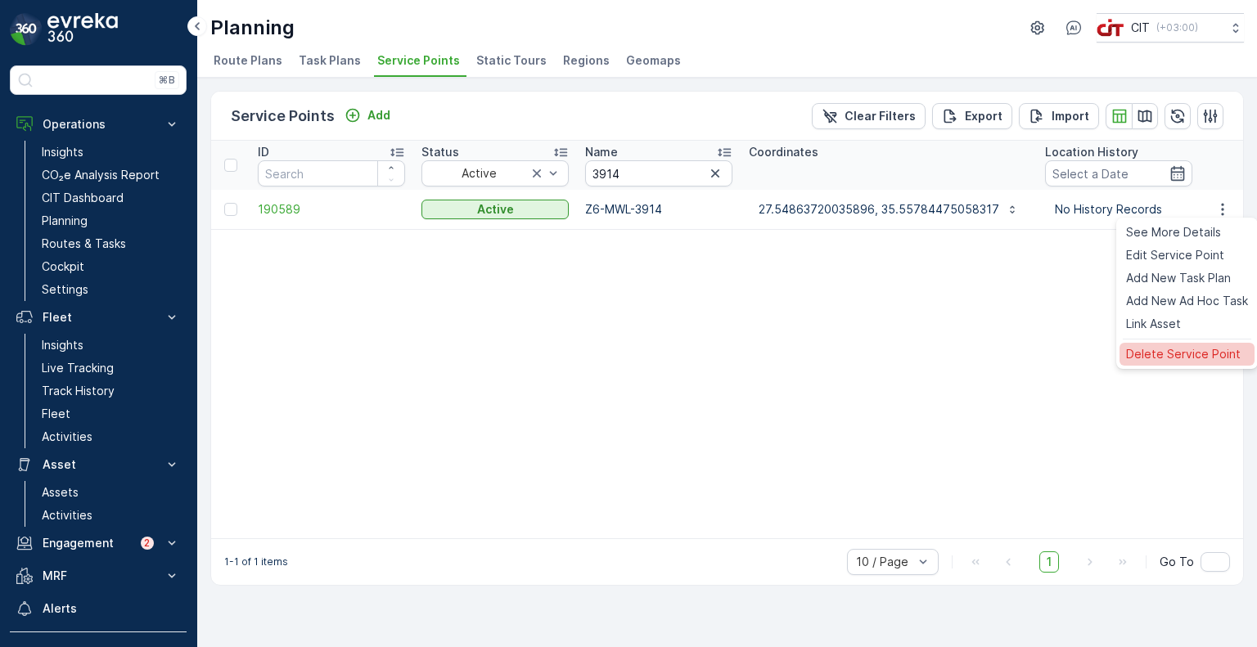
click at [1144, 354] on span "Delete Service Point" at bounding box center [1183, 354] width 115 height 16
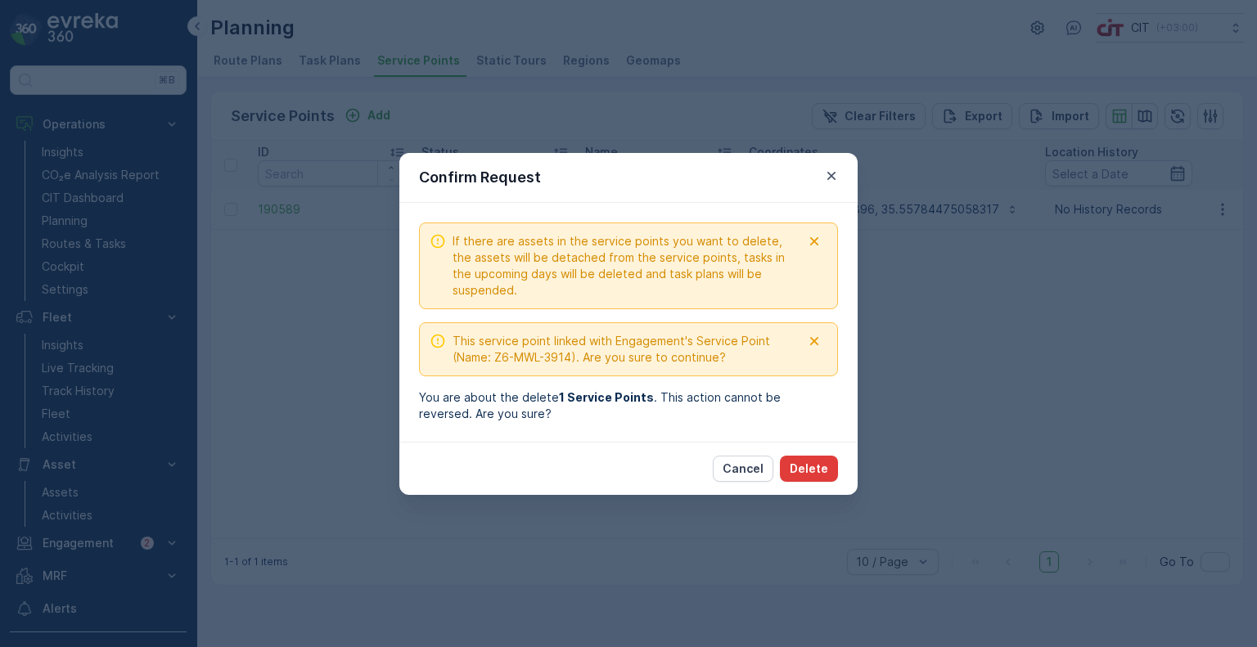
click at [817, 468] on p "Delete" at bounding box center [809, 469] width 38 height 16
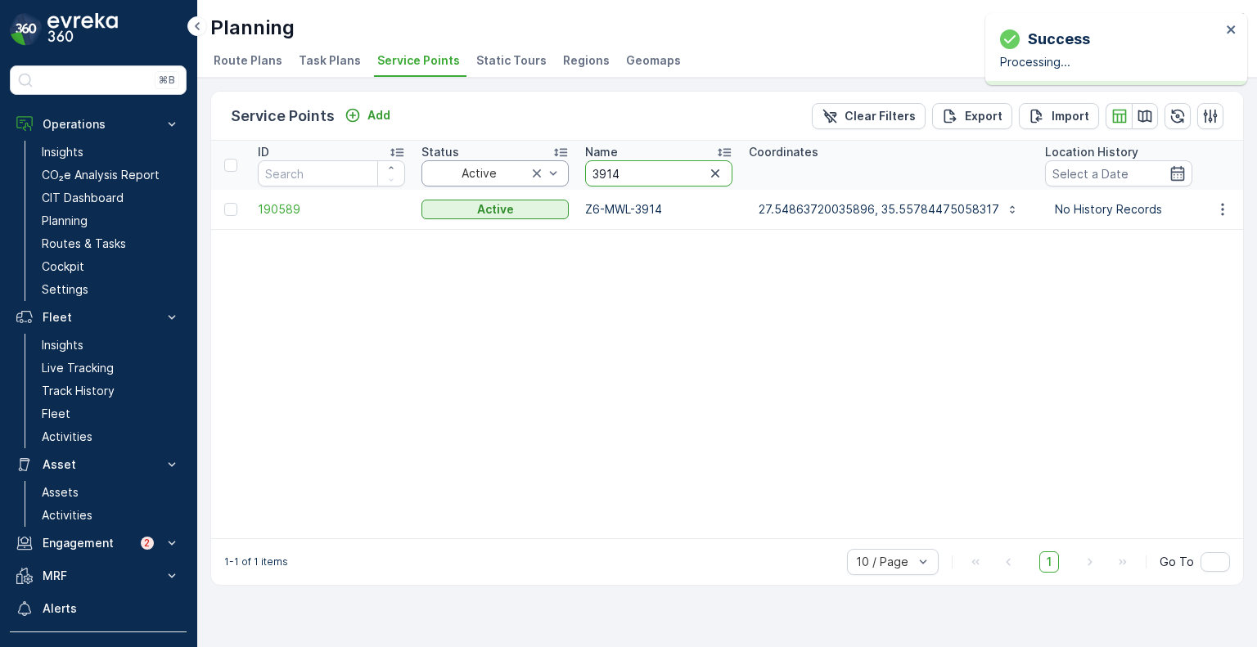
drag, startPoint x: 632, startPoint y: 177, endPoint x: 562, endPoint y: 176, distance: 70.4
paste input "23"
type input "3923"
click at [1220, 210] on icon "button" at bounding box center [1223, 209] width 16 height 16
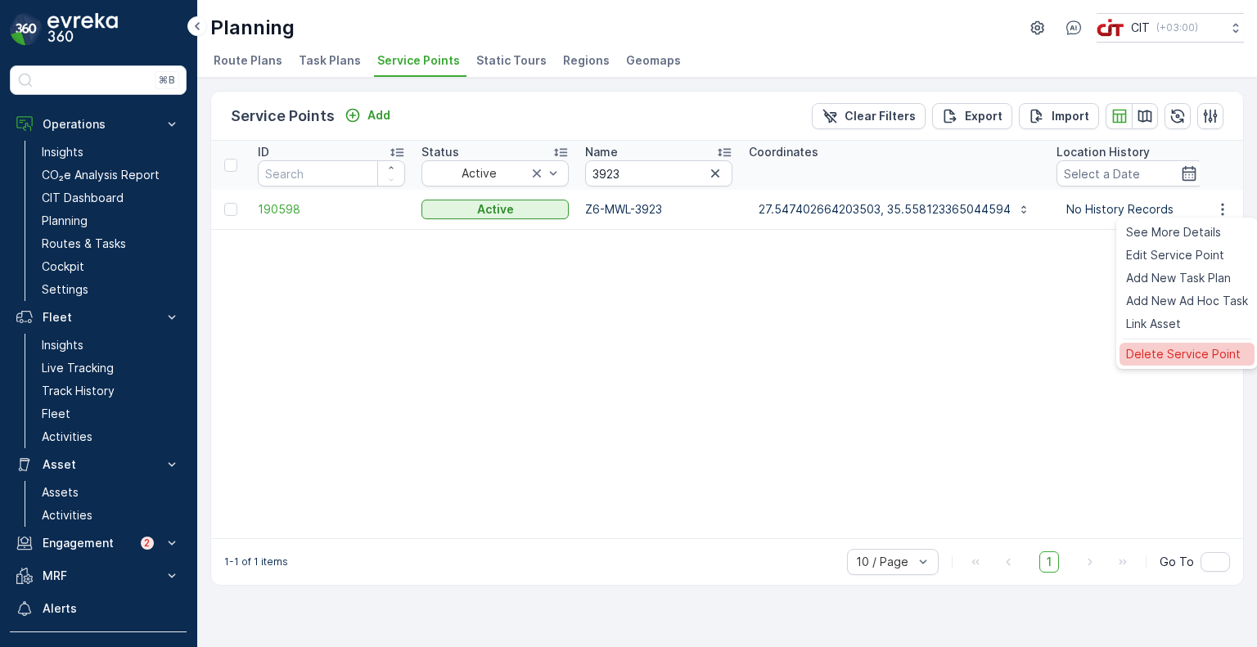
click at [1160, 359] on span "Delete Service Point" at bounding box center [1183, 354] width 115 height 16
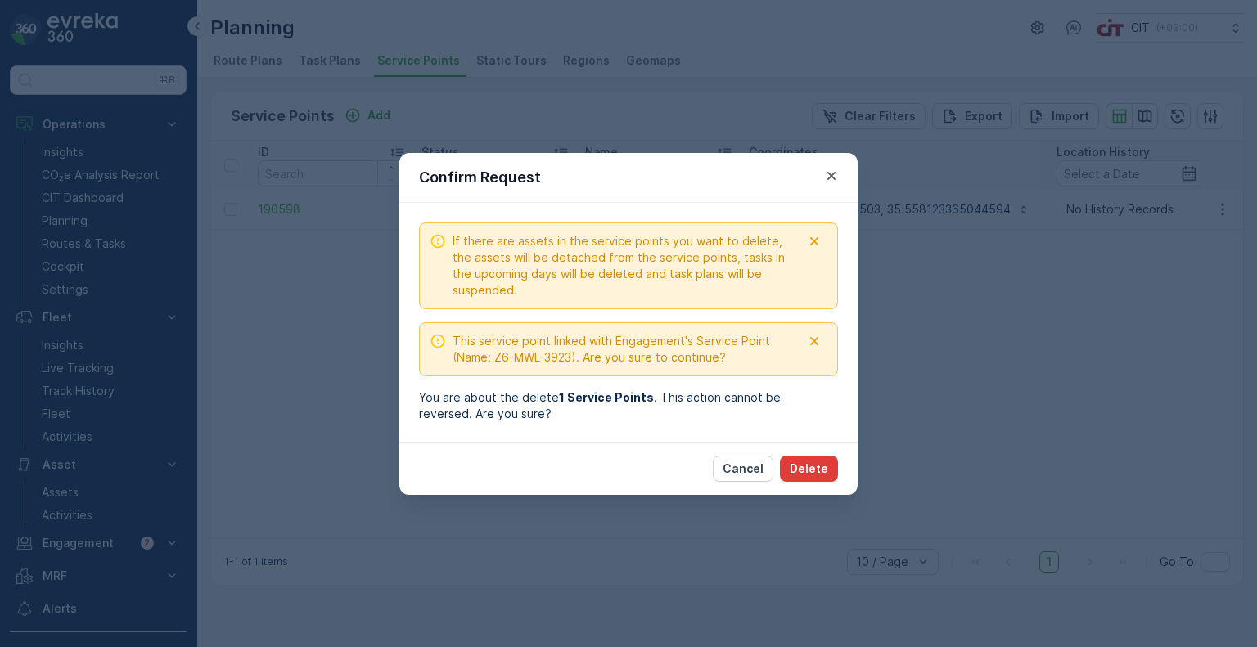
click at [817, 470] on p "Delete" at bounding box center [809, 469] width 38 height 16
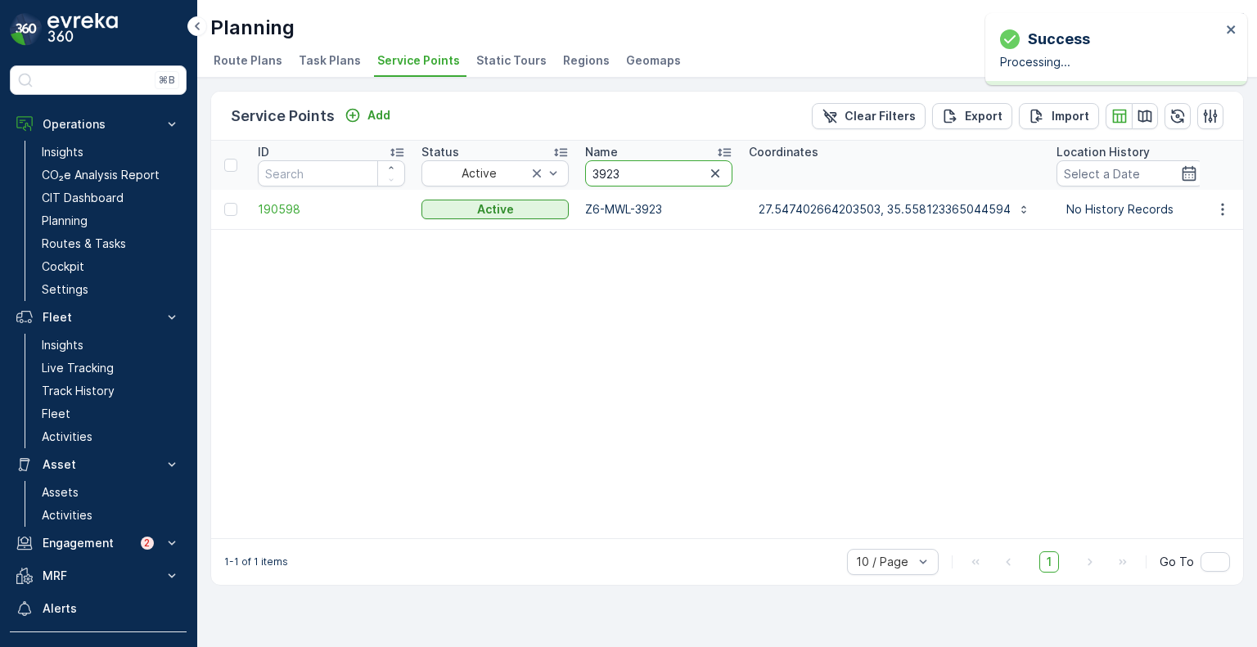
drag, startPoint x: 625, startPoint y: 178, endPoint x: 571, endPoint y: 178, distance: 54.0
paste input "500"
type input "3500"
click at [1227, 202] on icon "button" at bounding box center [1223, 209] width 16 height 16
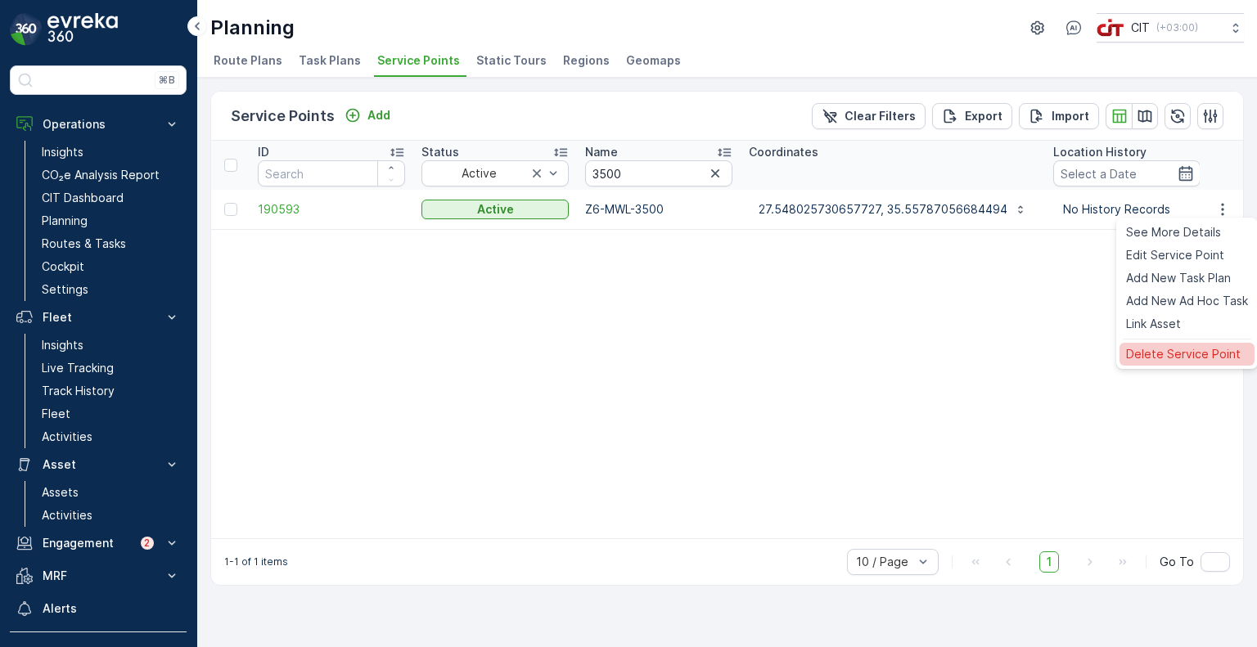
click at [1165, 350] on span "Delete Service Point" at bounding box center [1183, 354] width 115 height 16
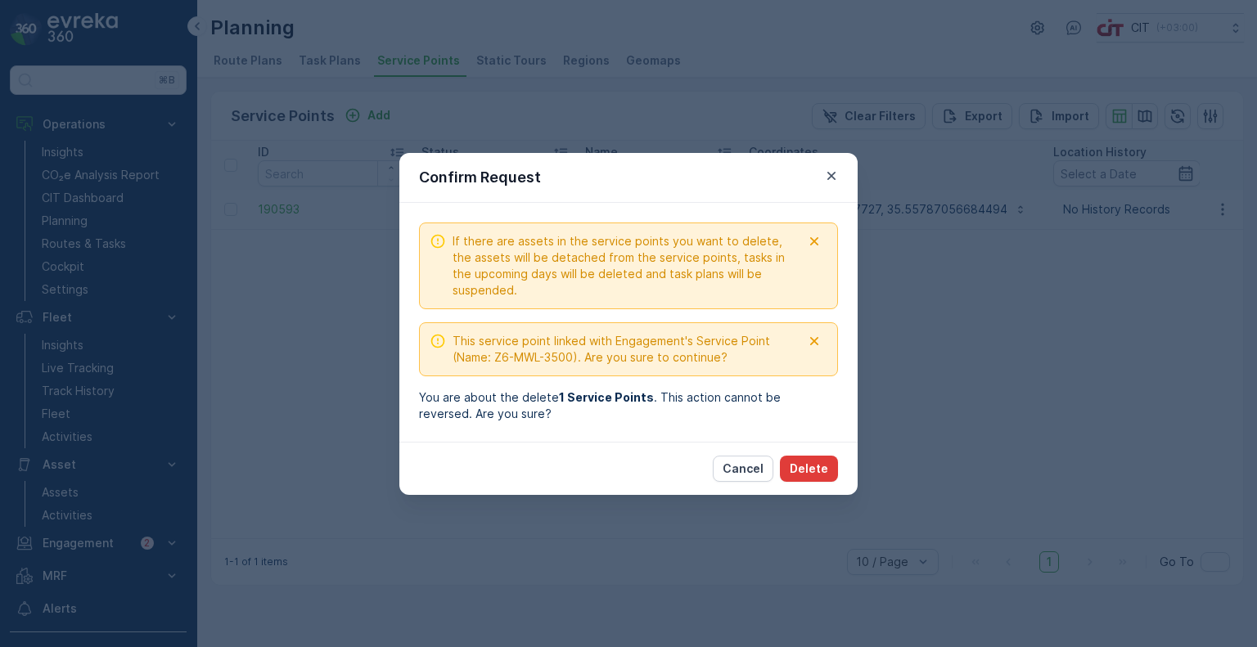
click at [814, 470] on p "Delete" at bounding box center [809, 469] width 38 height 16
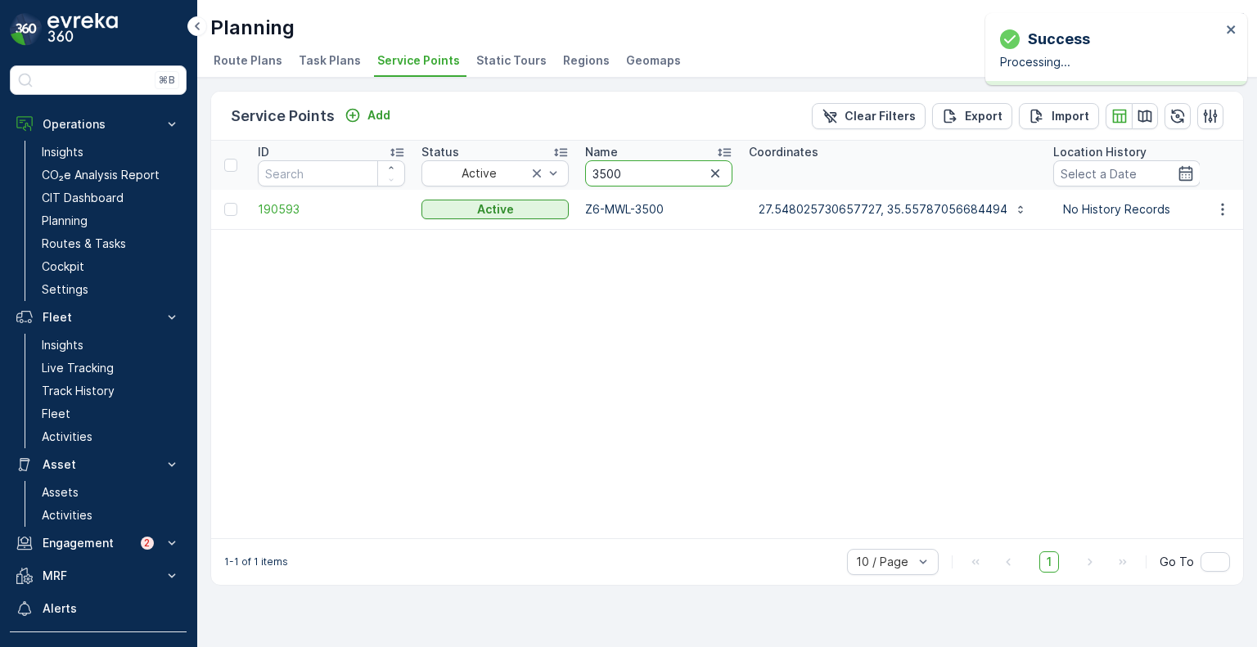
drag, startPoint x: 620, startPoint y: 175, endPoint x: 571, endPoint y: 174, distance: 50.0
paste input "414"
type input "3414"
click at [1222, 210] on icon "button" at bounding box center [1223, 209] width 16 height 16
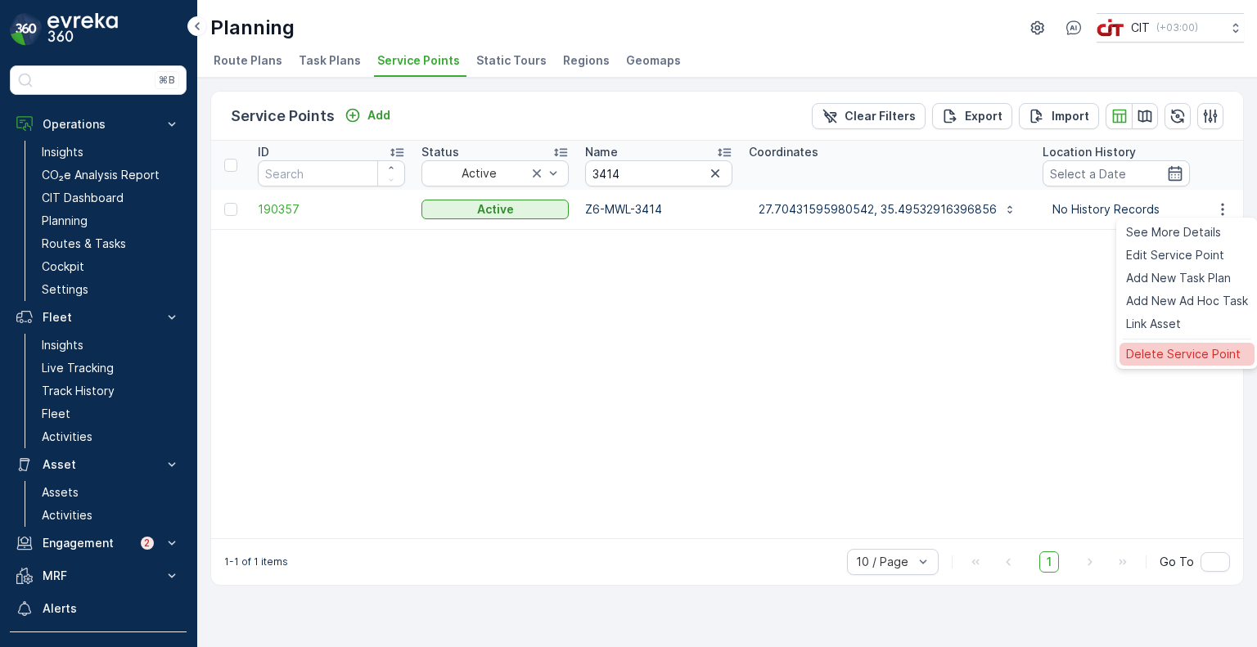
click at [1169, 359] on span "Delete Service Point" at bounding box center [1183, 354] width 115 height 16
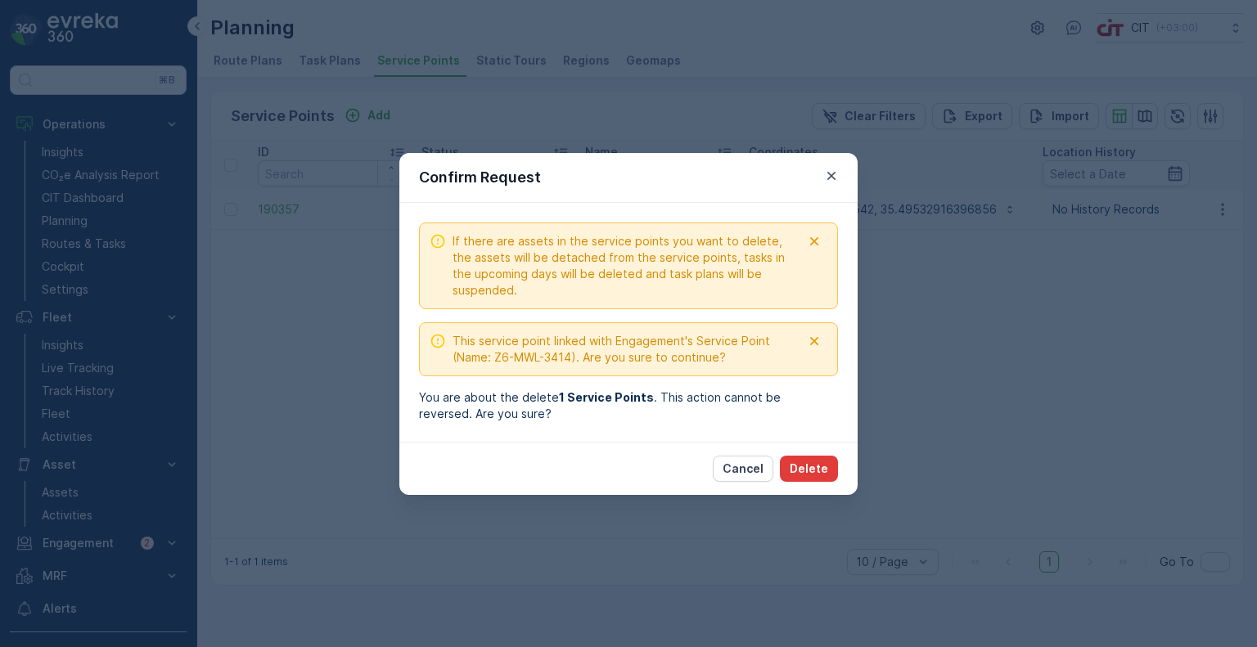
click at [811, 461] on p "Delete" at bounding box center [809, 469] width 38 height 16
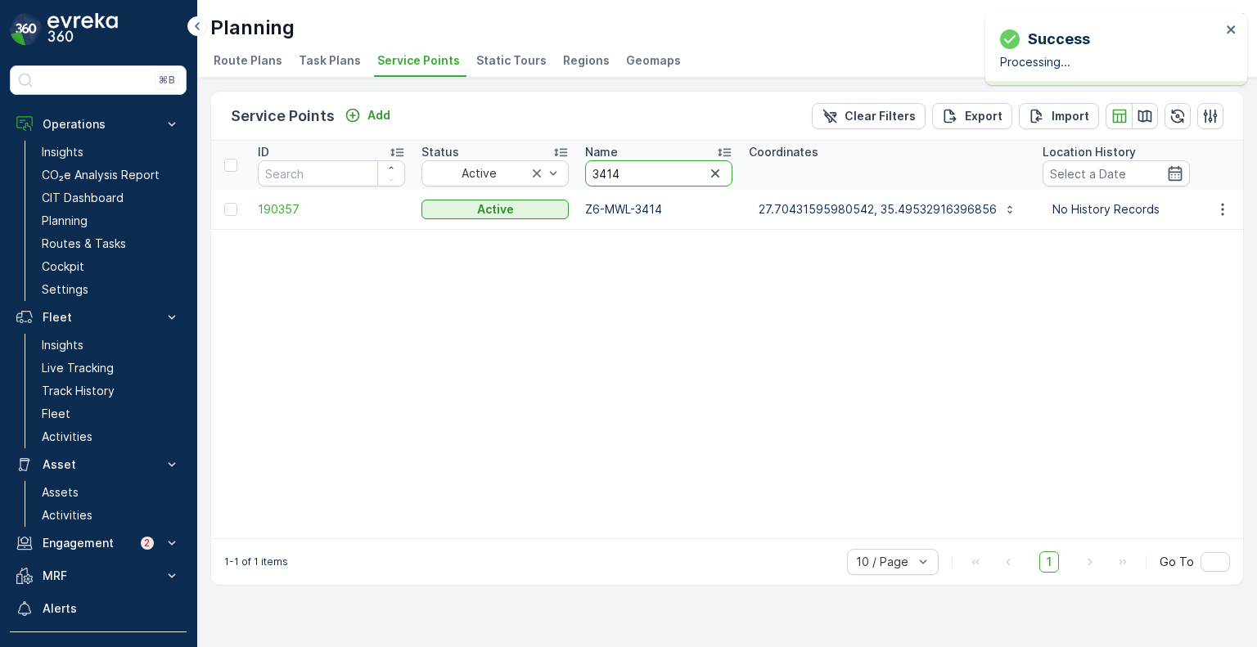
drag, startPoint x: 638, startPoint y: 179, endPoint x: 589, endPoint y: 173, distance: 49.5
click at [589, 173] on input "3414" at bounding box center [658, 173] width 147 height 26
paste input "00"
type input "3400"
click at [1221, 204] on icon "button" at bounding box center [1223, 209] width 16 height 16
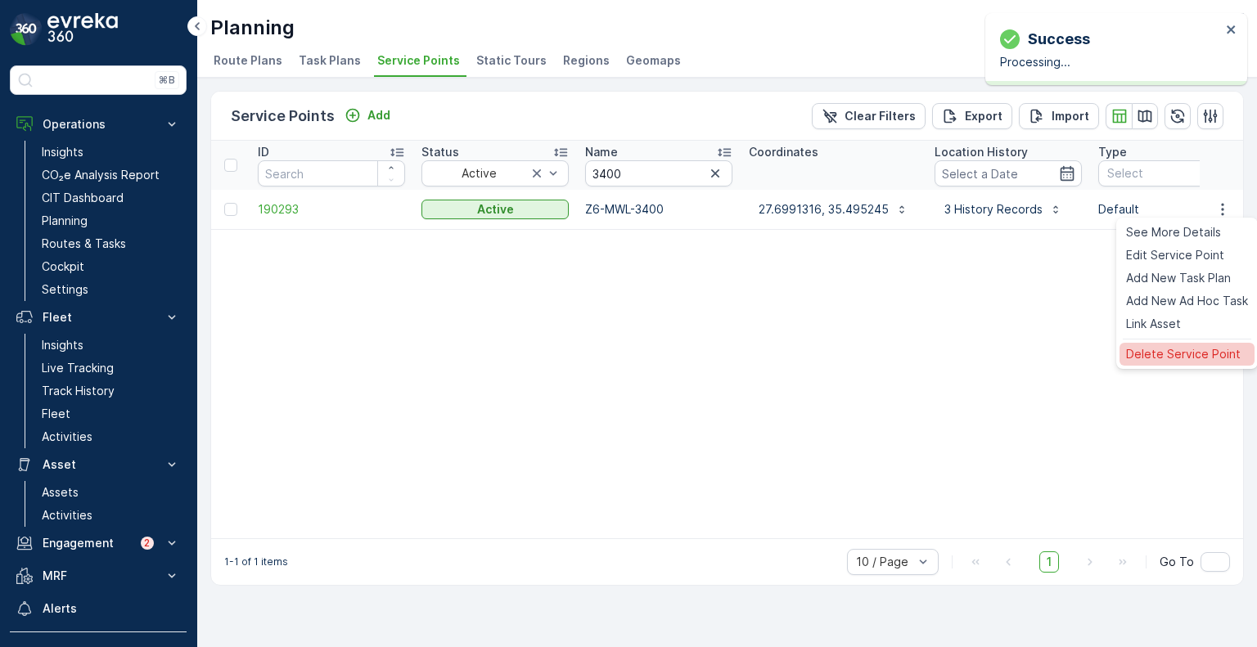
click at [1163, 354] on span "Delete Service Point" at bounding box center [1183, 354] width 115 height 16
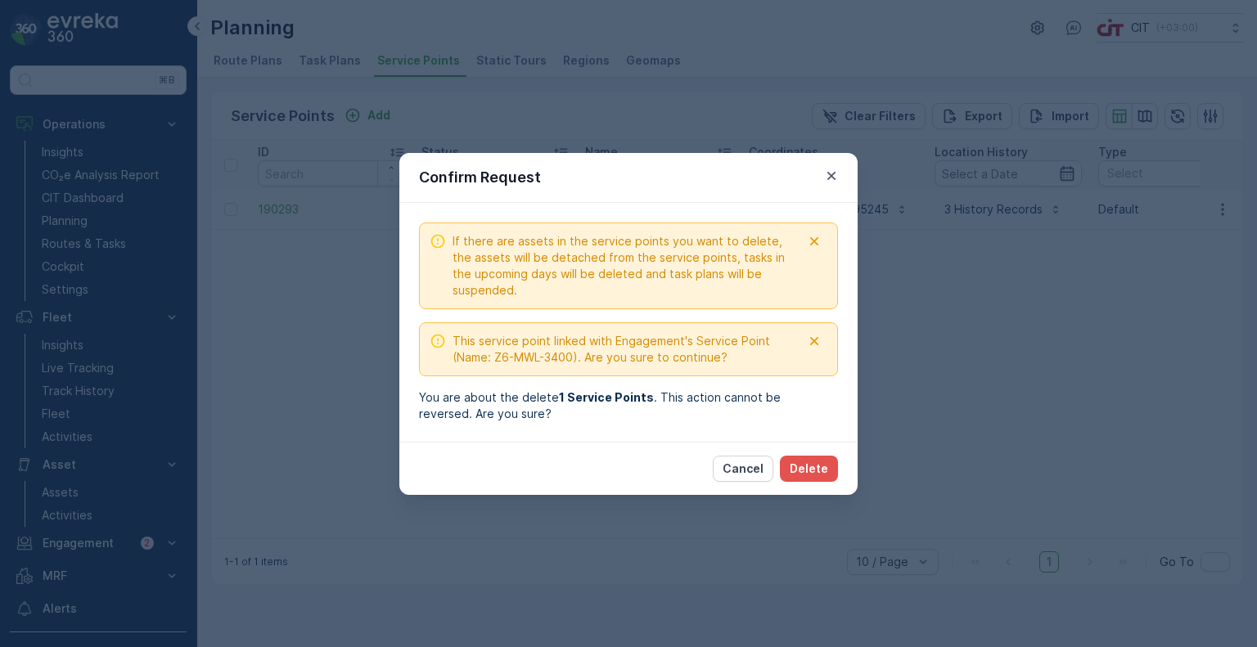
click at [814, 453] on div "Cancel Delete" at bounding box center [628, 468] width 458 height 53
click at [817, 462] on p "Delete" at bounding box center [809, 469] width 38 height 16
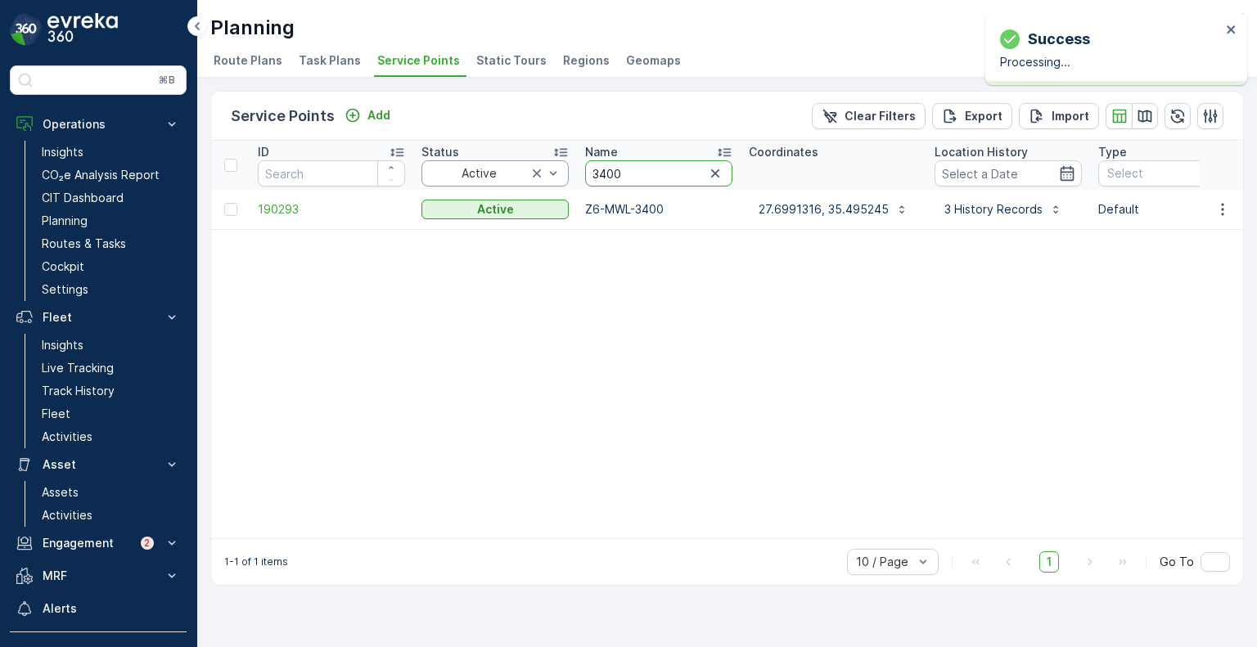
drag, startPoint x: 636, startPoint y: 172, endPoint x: 565, endPoint y: 166, distance: 71.4
paste input "69"
type input "3469"
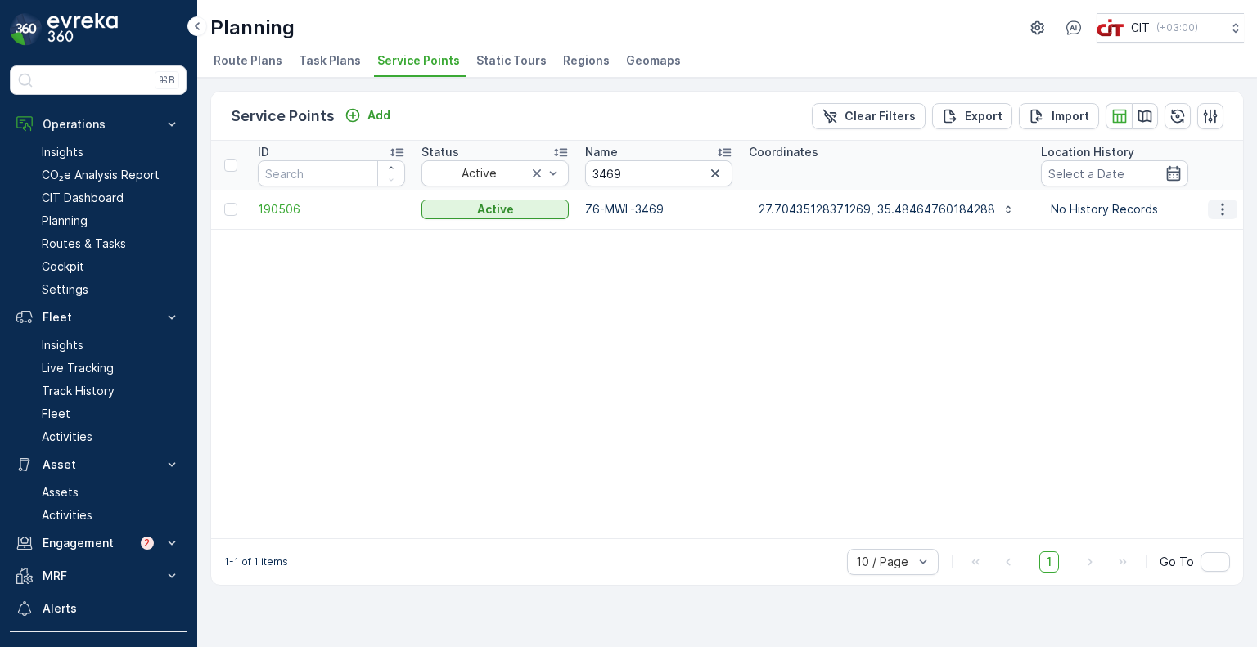
click at [1223, 210] on icon "button" at bounding box center [1223, 209] width 16 height 16
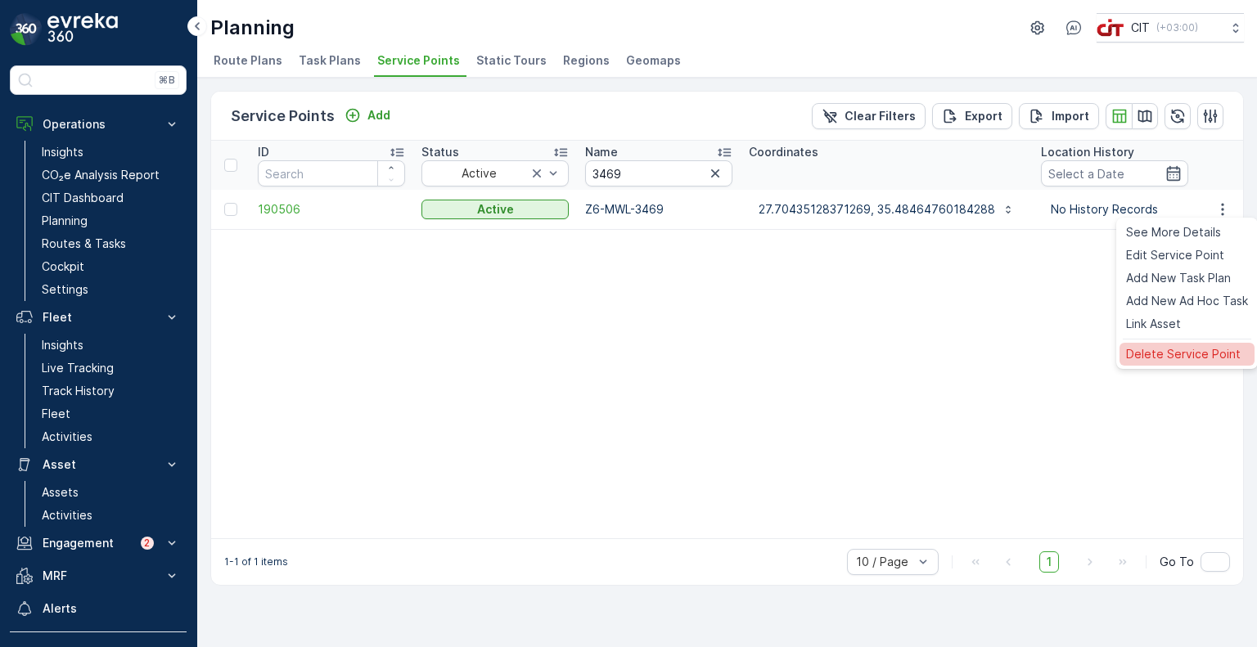
click at [1154, 354] on span "Delete Service Point" at bounding box center [1183, 354] width 115 height 16
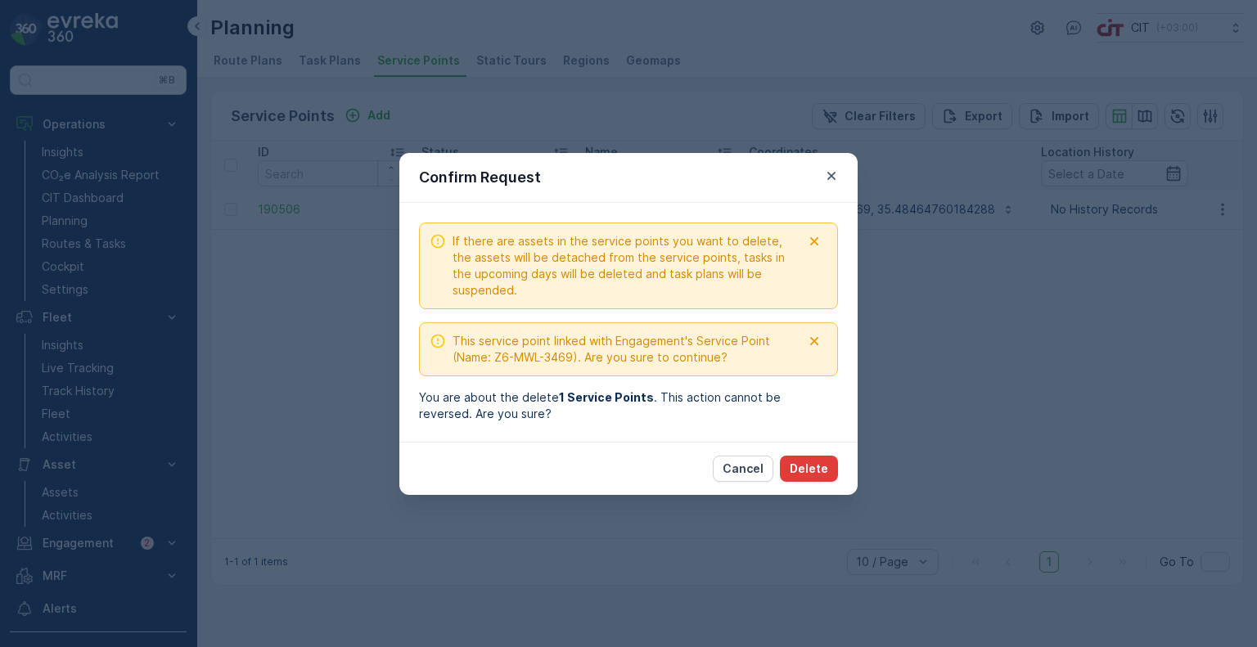
click at [824, 463] on p "Delete" at bounding box center [809, 469] width 38 height 16
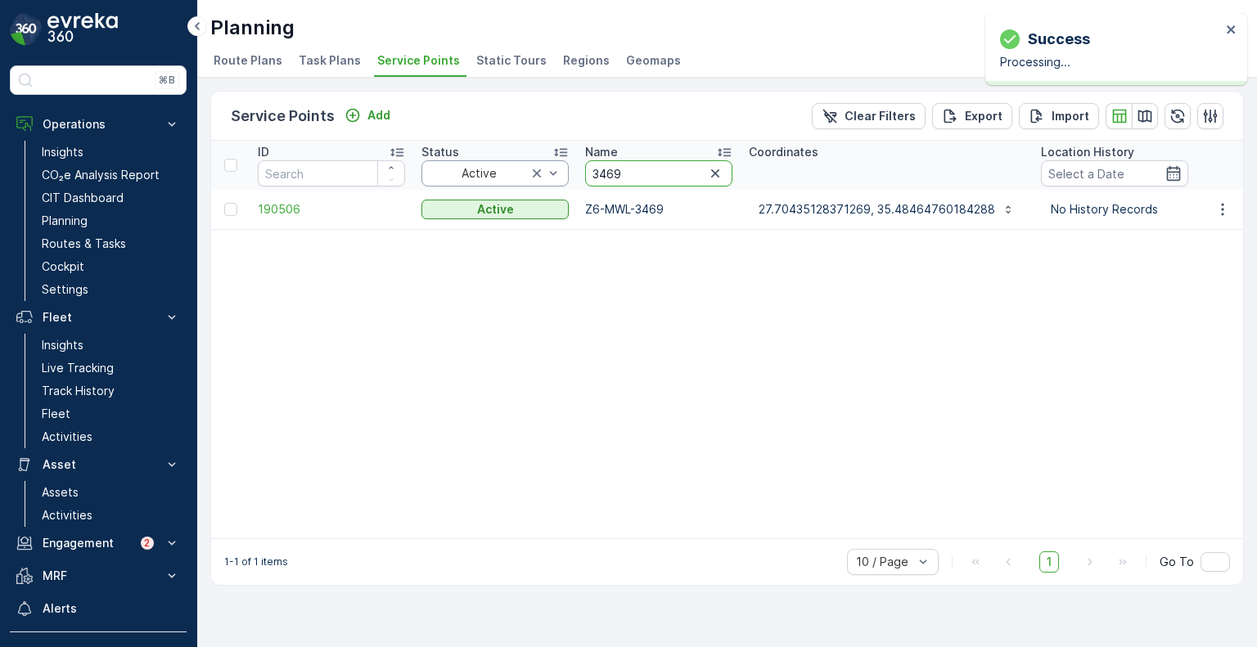
drag, startPoint x: 632, startPoint y: 171, endPoint x: 548, endPoint y: 170, distance: 83.5
paste input "37"
type input "3379"
click at [1216, 208] on icon "button" at bounding box center [1223, 209] width 16 height 16
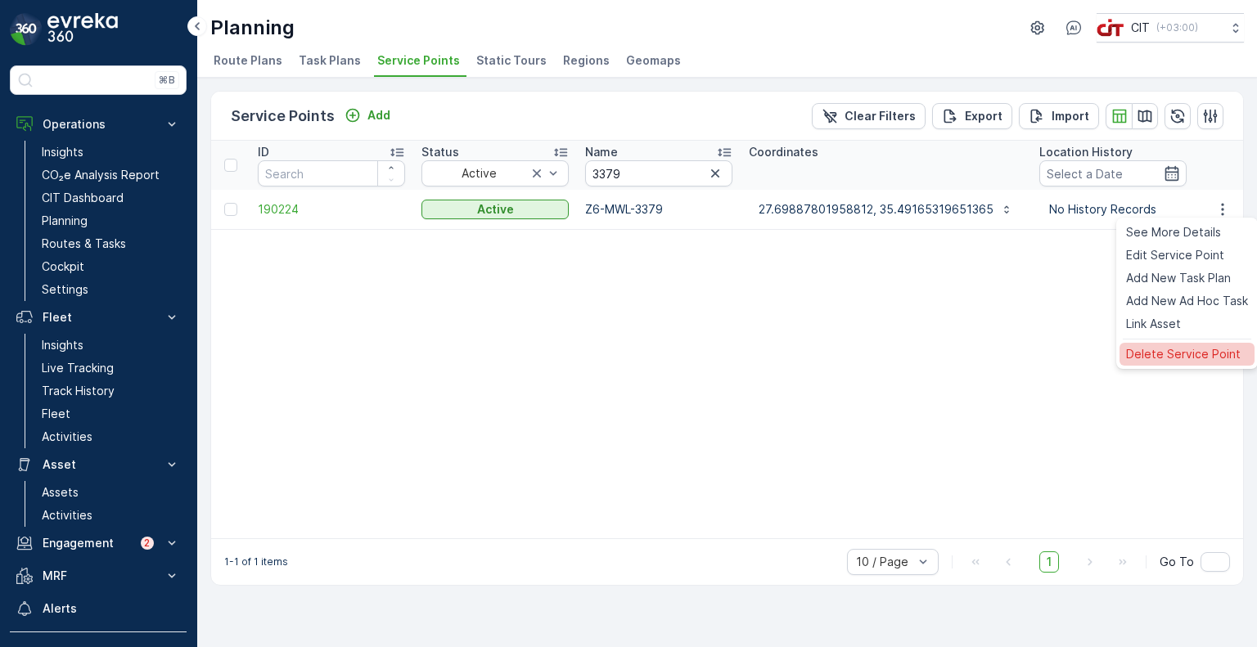
click at [1184, 348] on span "Delete Service Point" at bounding box center [1183, 354] width 115 height 16
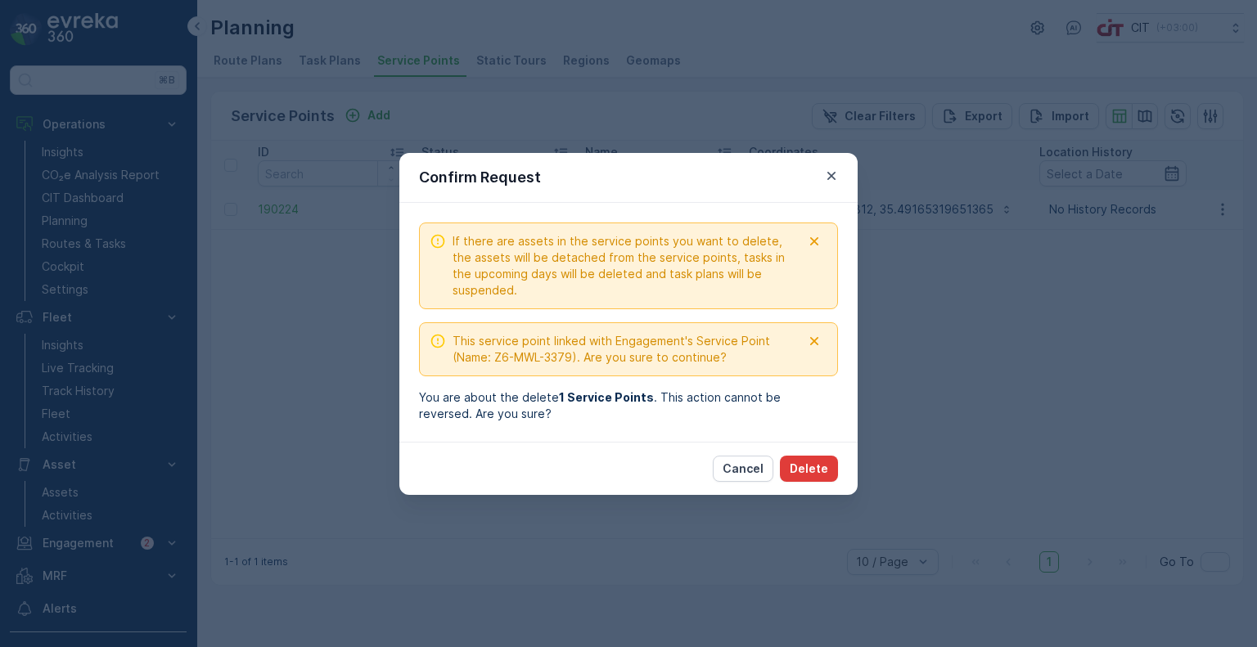
click at [816, 474] on p "Delete" at bounding box center [809, 469] width 38 height 16
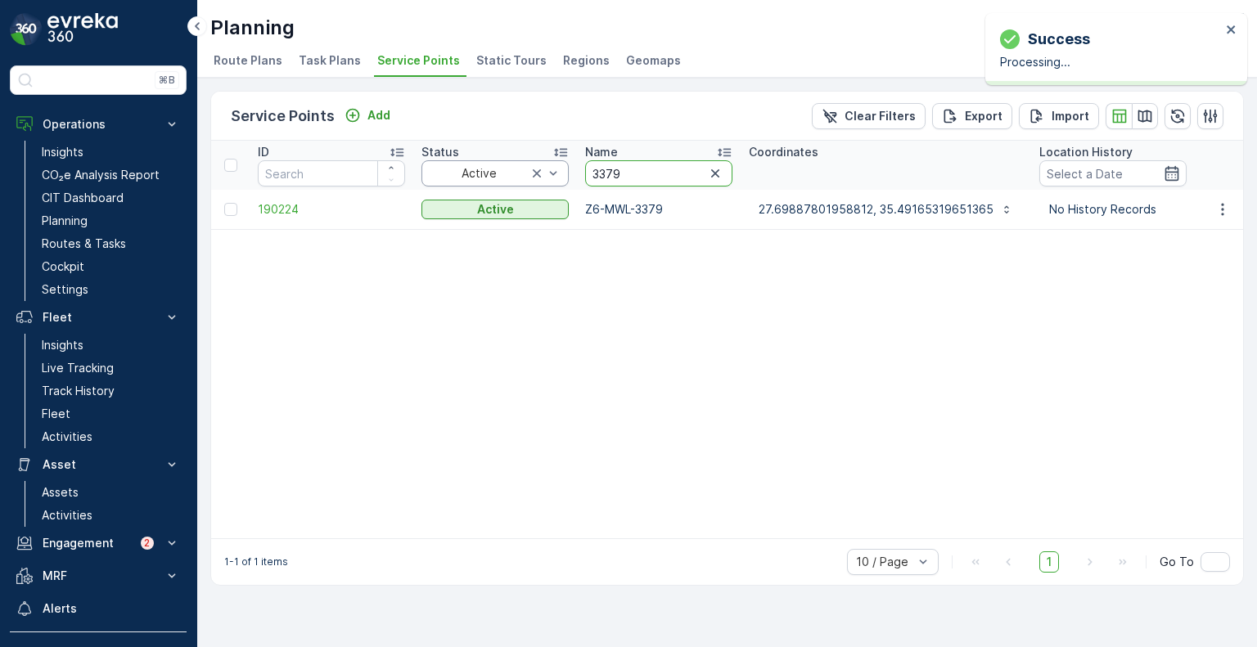
drag, startPoint x: 629, startPoint y: 169, endPoint x: 555, endPoint y: 173, distance: 74.6
paste input "061"
type input "3061"
click at [1223, 213] on icon "button" at bounding box center [1222, 209] width 2 height 12
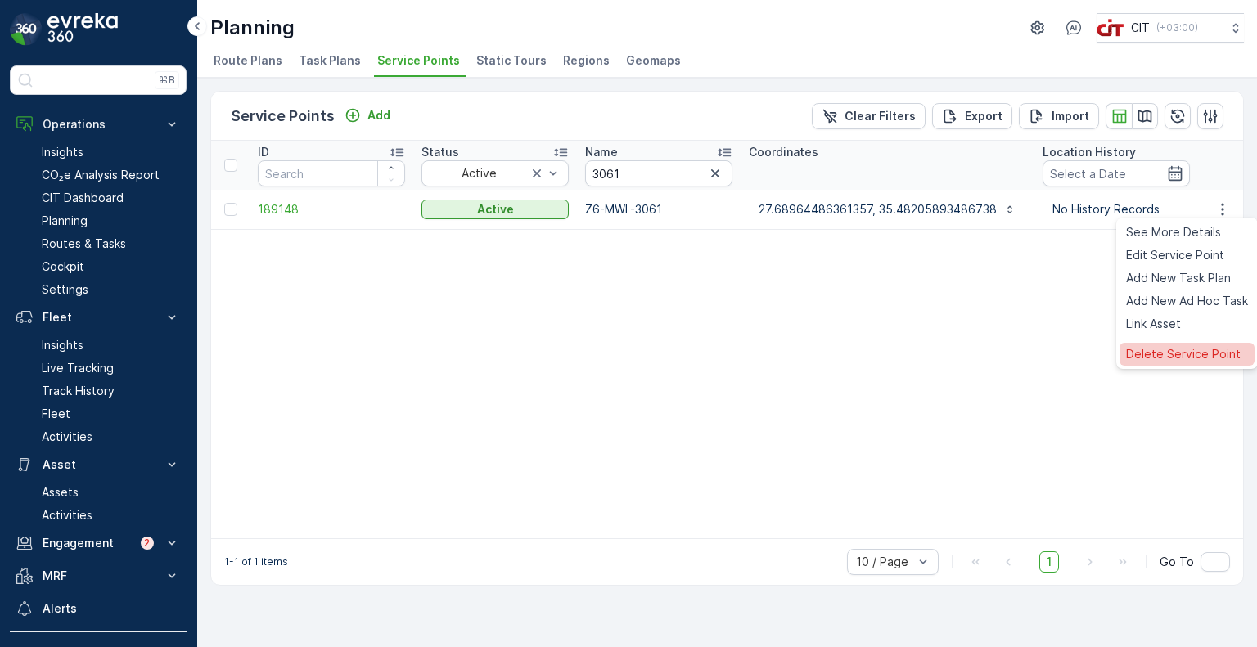
click at [1131, 354] on span "Delete Service Point" at bounding box center [1183, 354] width 115 height 16
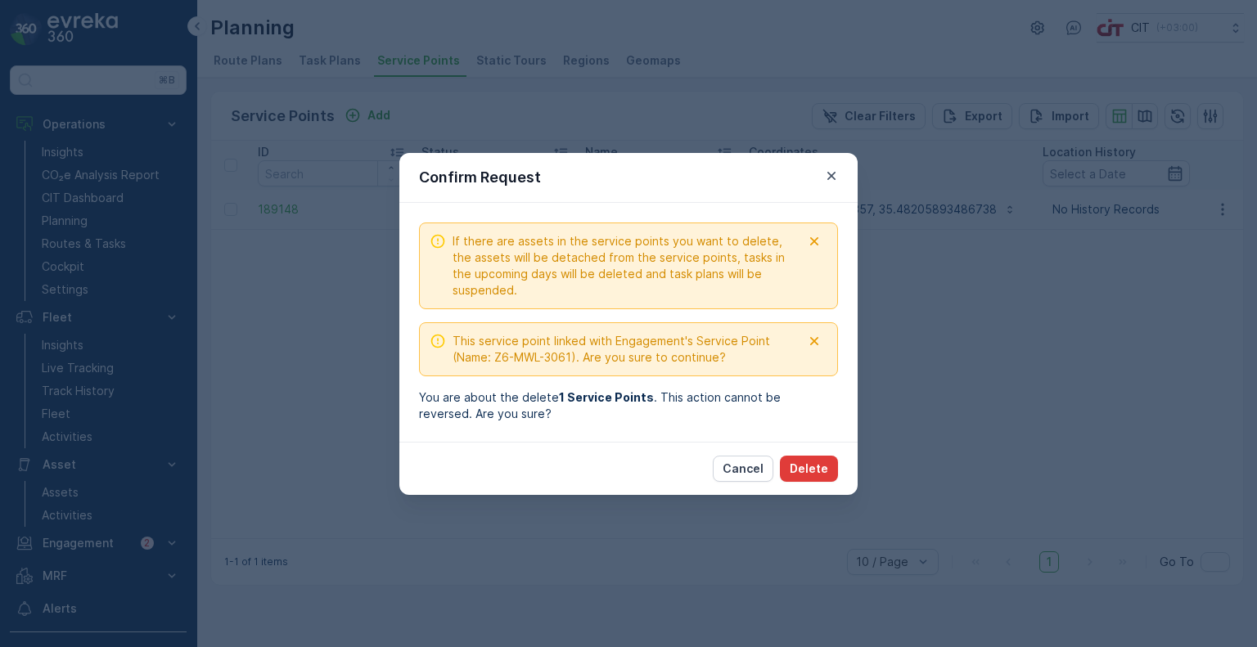
click at [810, 458] on button "Delete" at bounding box center [809, 469] width 58 height 26
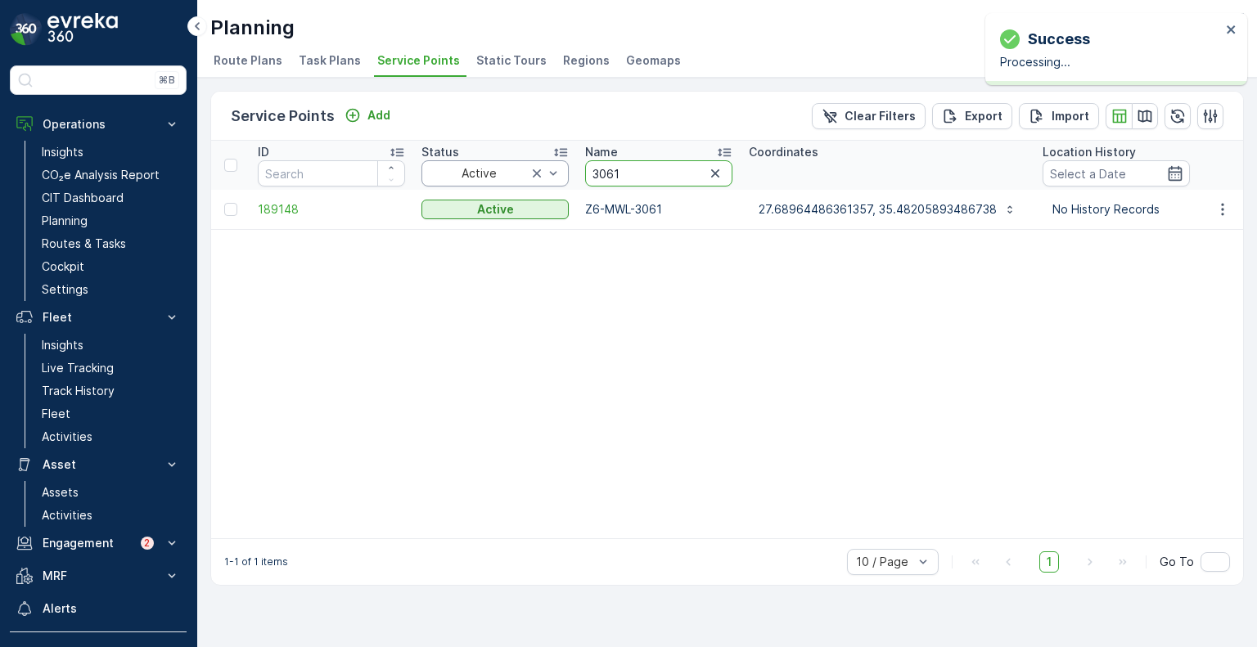
drag, startPoint x: 622, startPoint y: 174, endPoint x: 562, endPoint y: 174, distance: 60.6
paste input "479"
type input "3479"
click at [1219, 207] on icon "button" at bounding box center [1223, 209] width 16 height 16
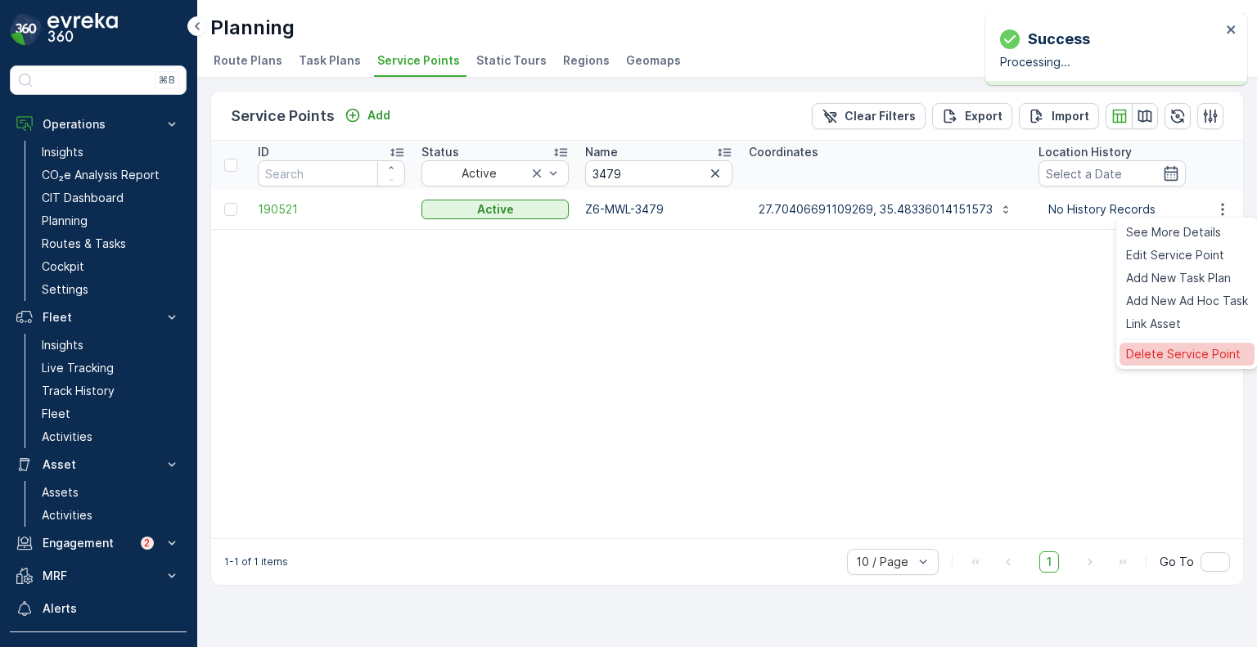
click at [1164, 349] on span "Delete Service Point" at bounding box center [1183, 354] width 115 height 16
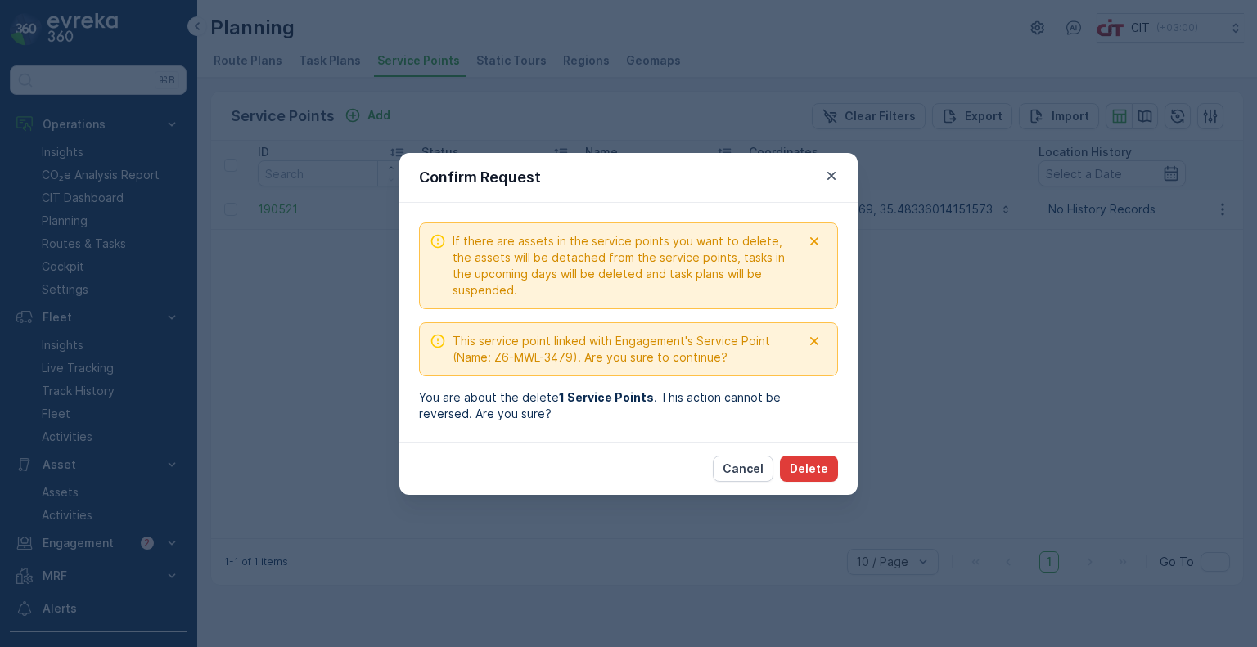
click at [812, 465] on p "Delete" at bounding box center [809, 469] width 38 height 16
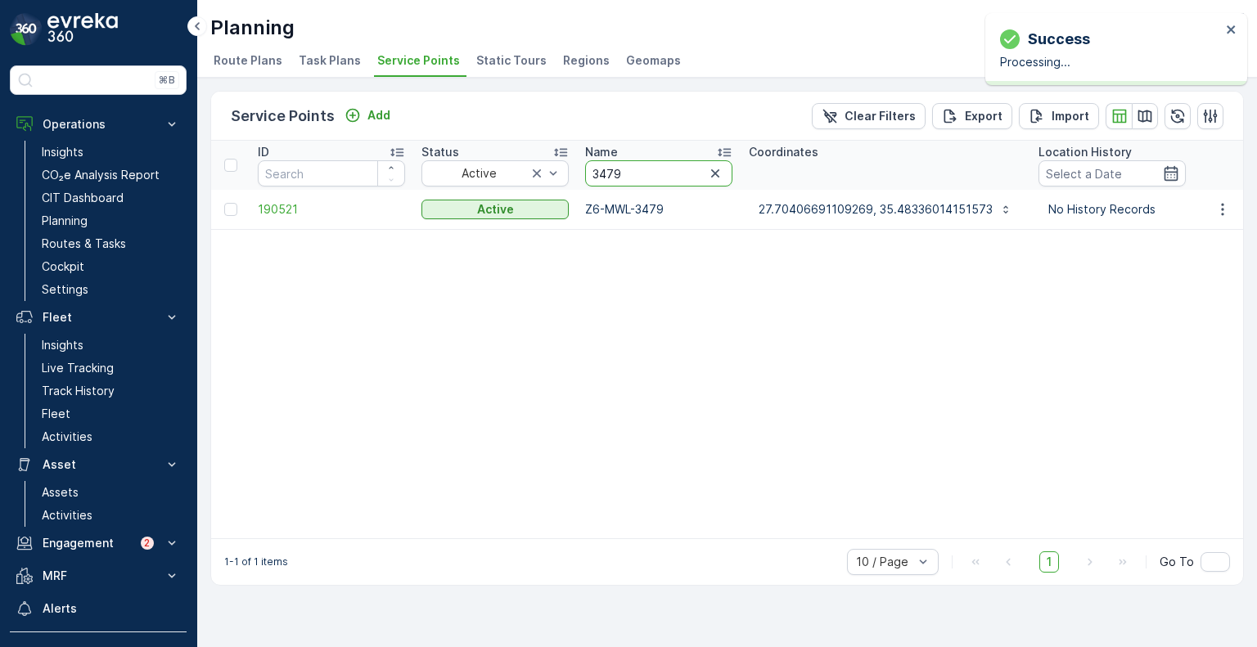
drag, startPoint x: 634, startPoint y: 174, endPoint x: 570, endPoint y: 174, distance: 64.7
paste input "196"
type input "3196"
click at [1221, 212] on icon "button" at bounding box center [1223, 209] width 16 height 16
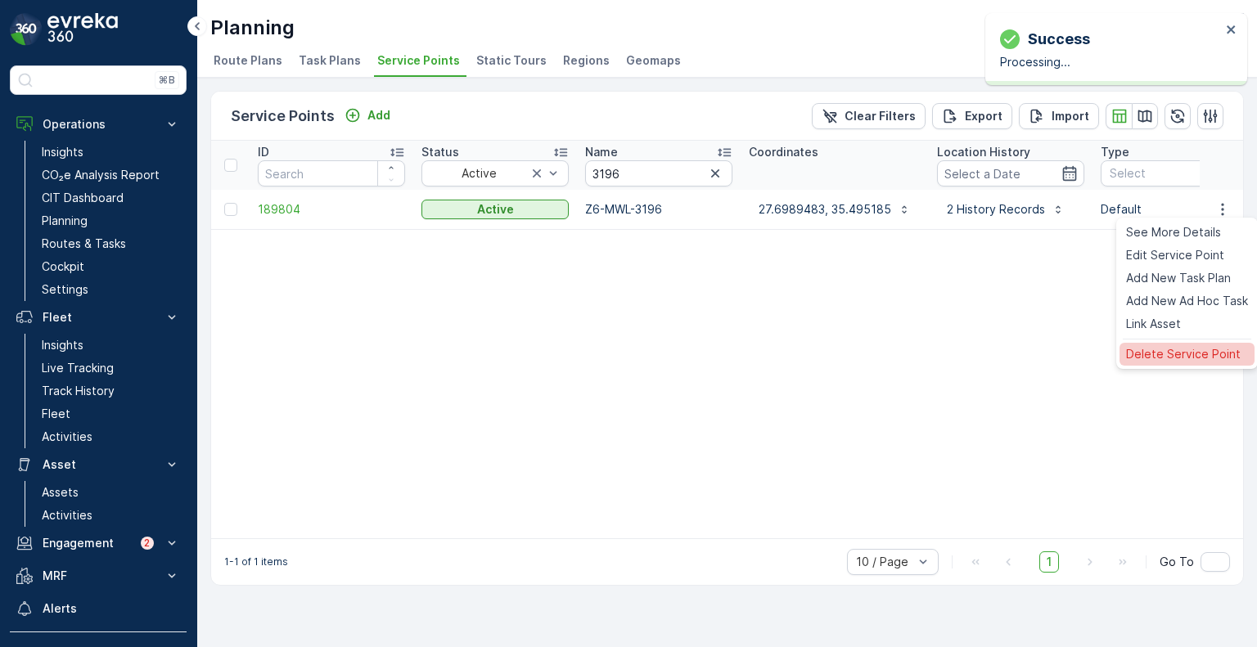
click at [1162, 358] on span "Delete Service Point" at bounding box center [1183, 354] width 115 height 16
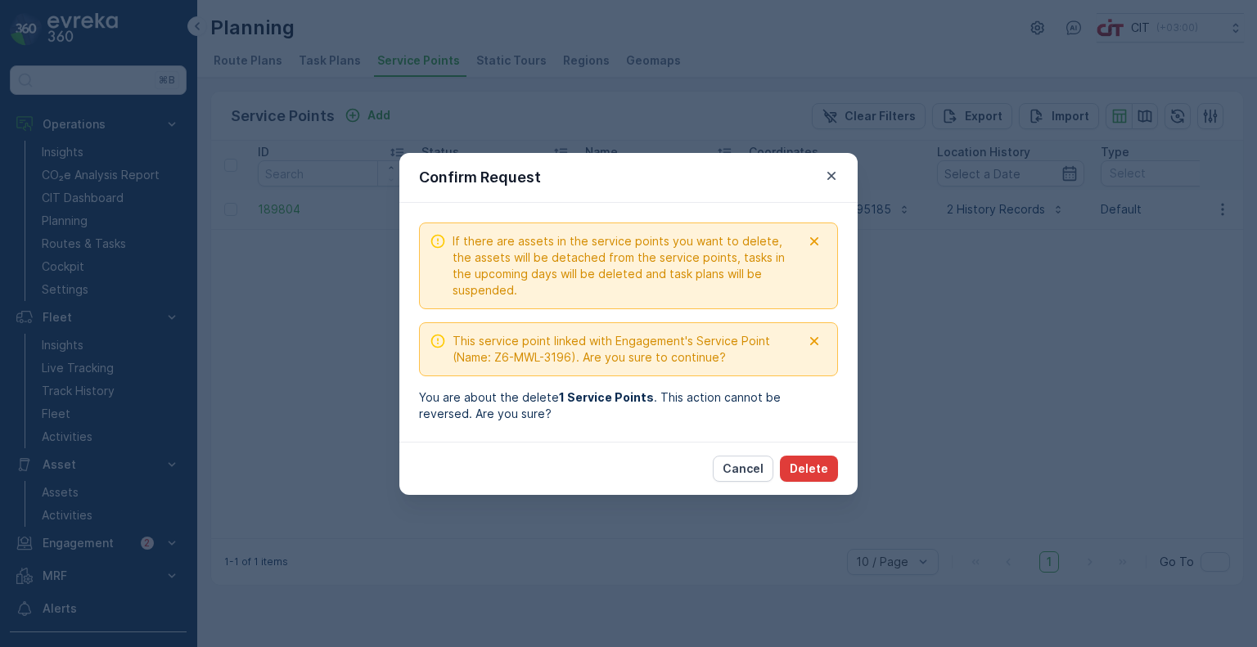
click at [817, 467] on p "Delete" at bounding box center [809, 469] width 38 height 16
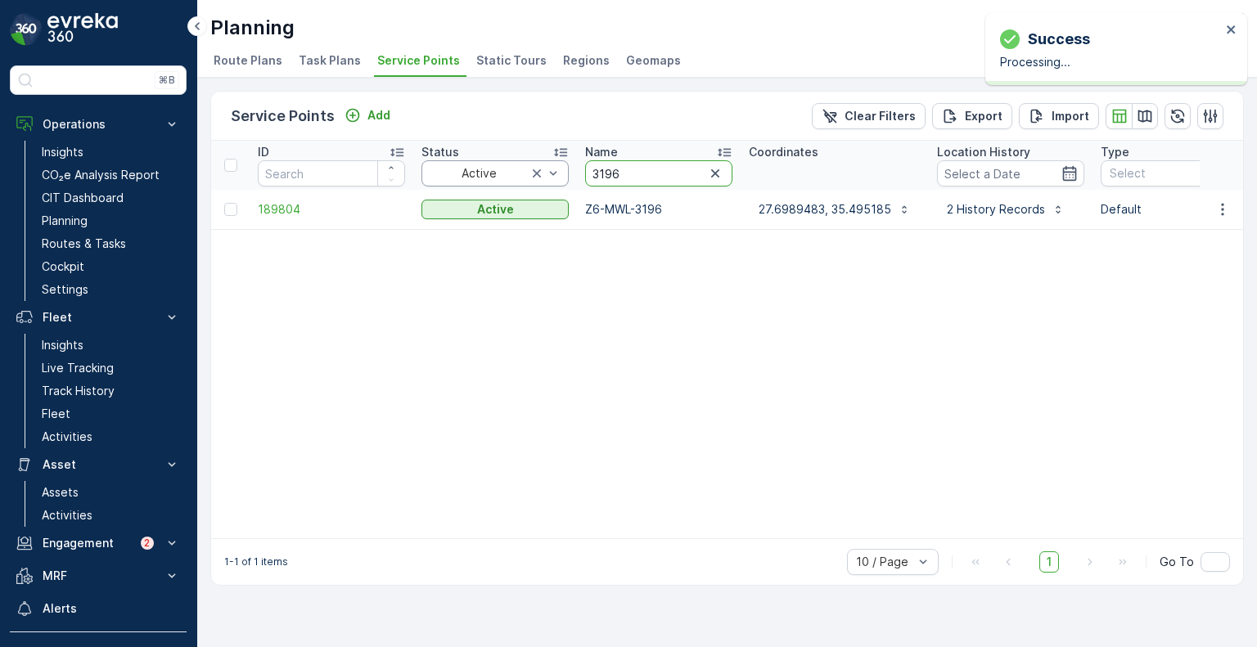
drag, startPoint x: 645, startPoint y: 173, endPoint x: 564, endPoint y: 173, distance: 81.0
paste input "922"
type input "3922"
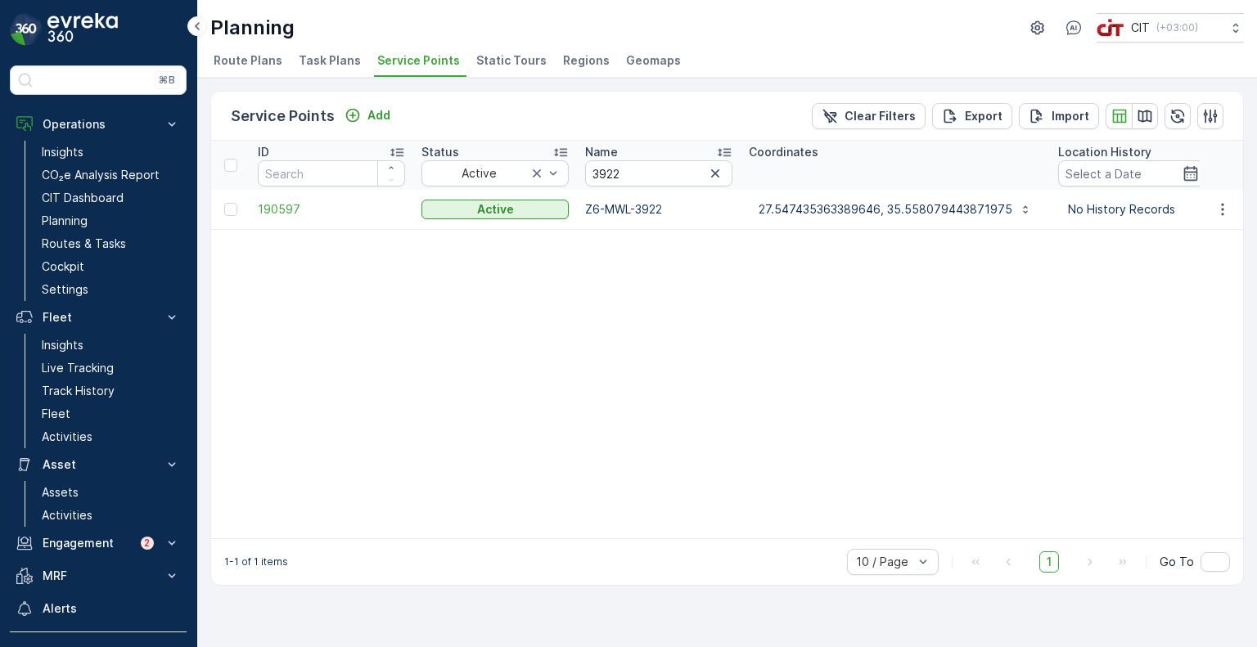
click at [1174, 115] on icon "button" at bounding box center [1178, 116] width 16 height 16
click at [1227, 210] on icon "button" at bounding box center [1223, 209] width 16 height 16
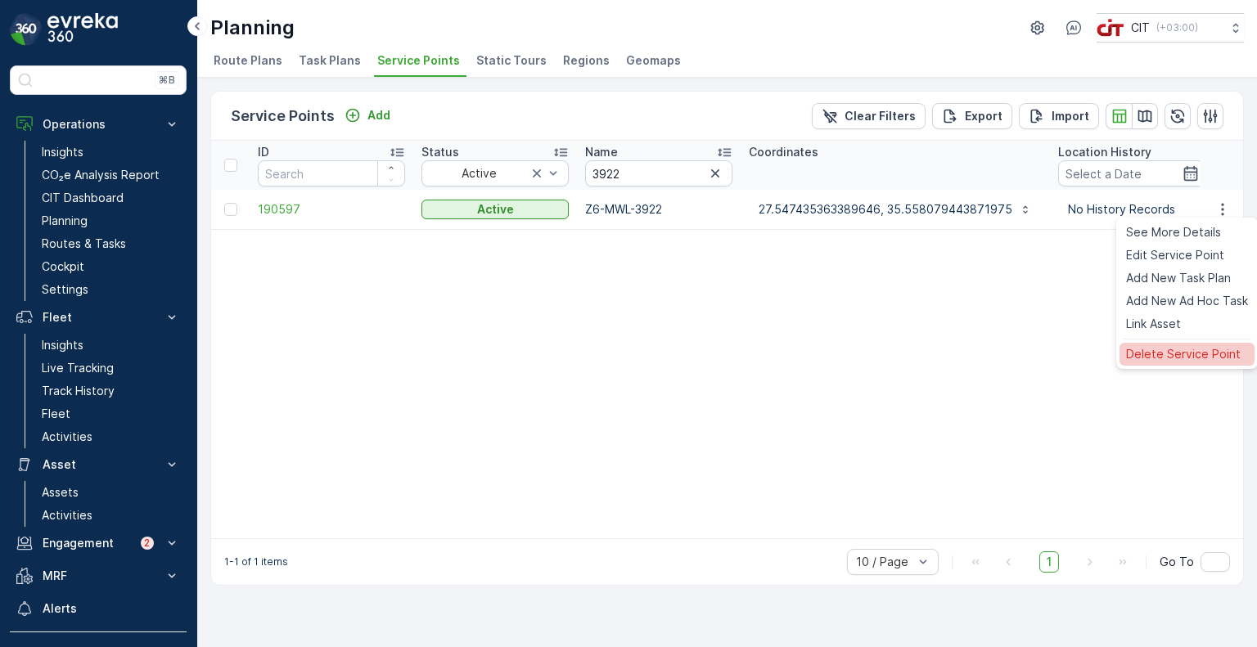
click at [1162, 350] on span "Delete Service Point" at bounding box center [1183, 354] width 115 height 16
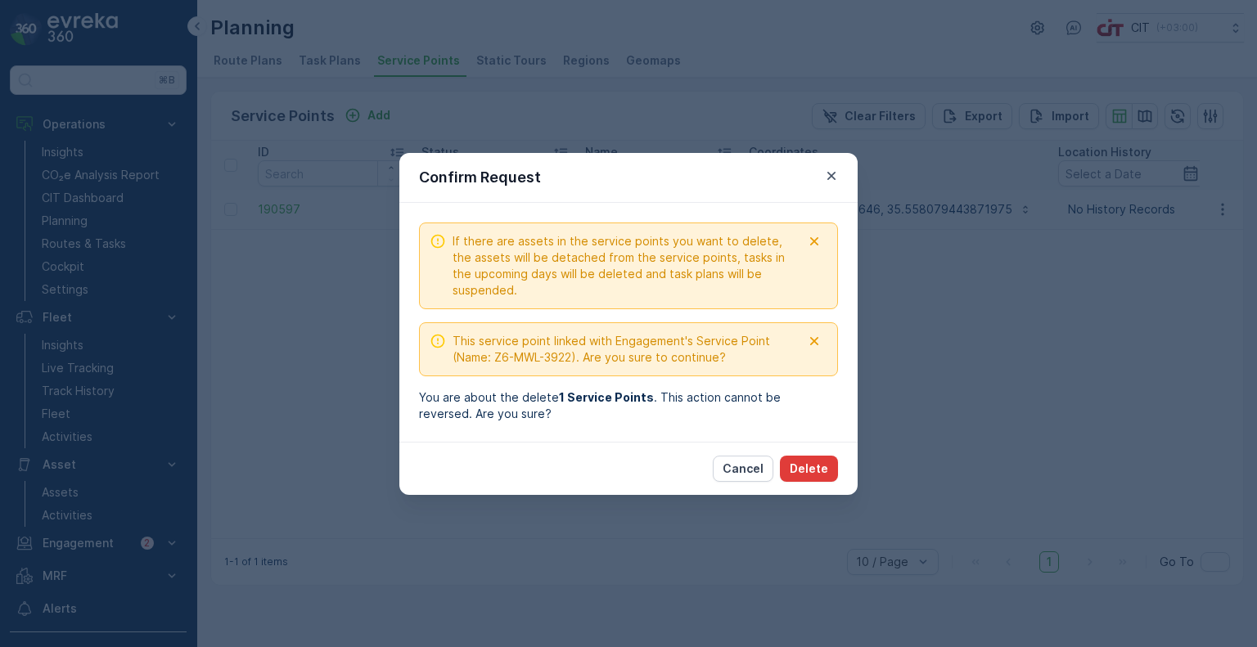
click at [807, 466] on p "Delete" at bounding box center [809, 469] width 38 height 16
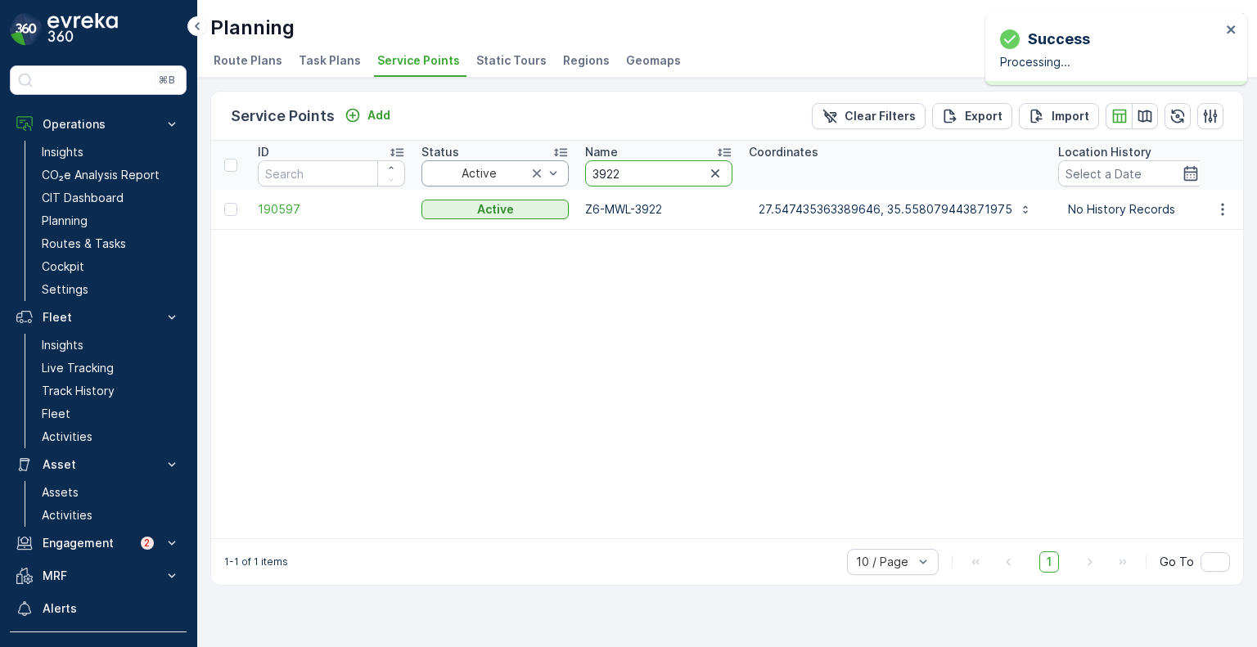
drag, startPoint x: 629, startPoint y: 179, endPoint x: 560, endPoint y: 178, distance: 68.8
paste input "394"
type input "3394"
click at [1228, 212] on icon "button" at bounding box center [1223, 209] width 16 height 16
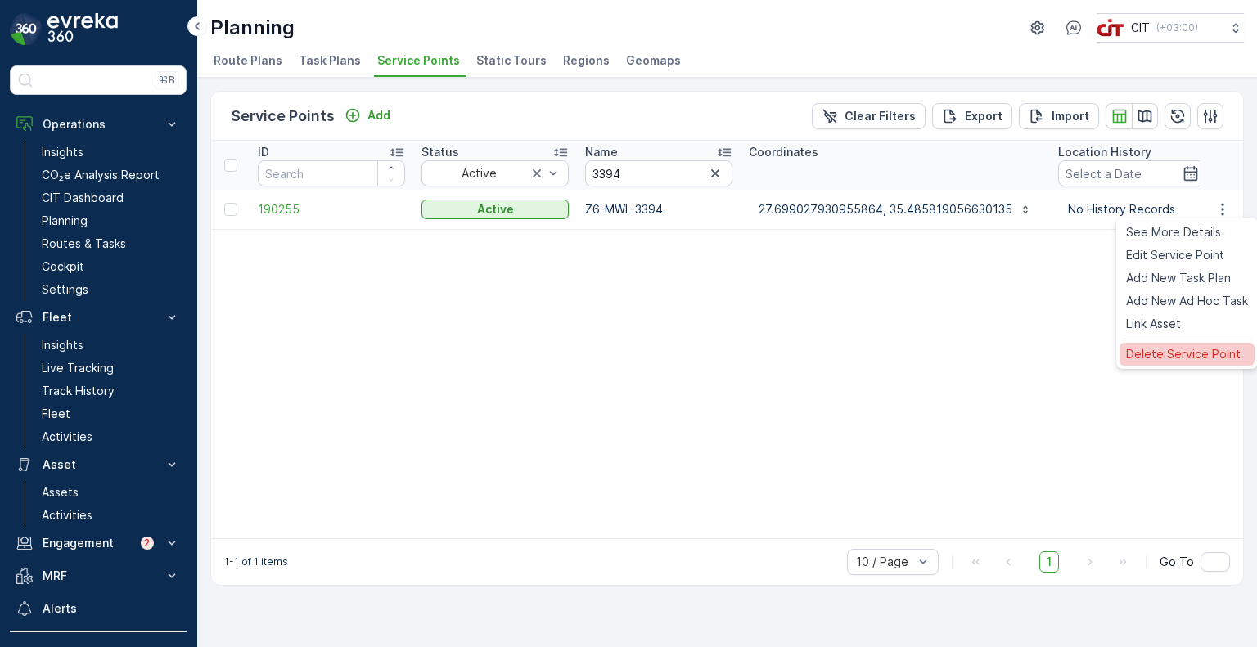
click at [1162, 356] on span "Delete Service Point" at bounding box center [1183, 354] width 115 height 16
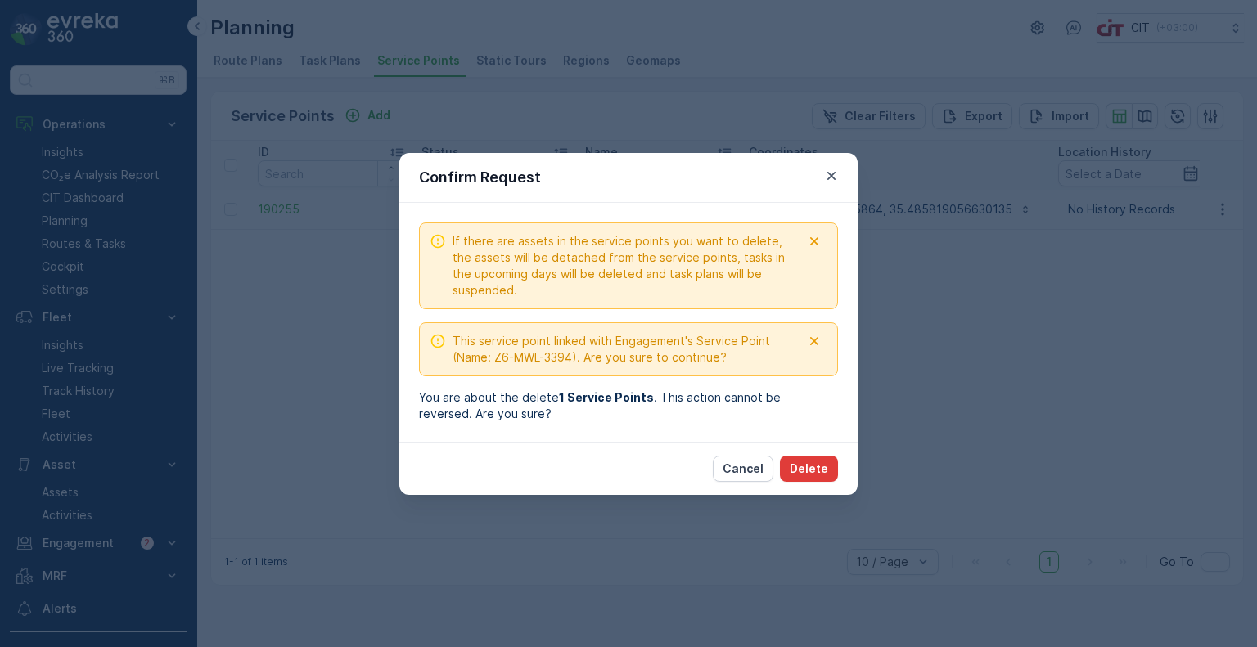
click at [807, 469] on p "Delete" at bounding box center [809, 469] width 38 height 16
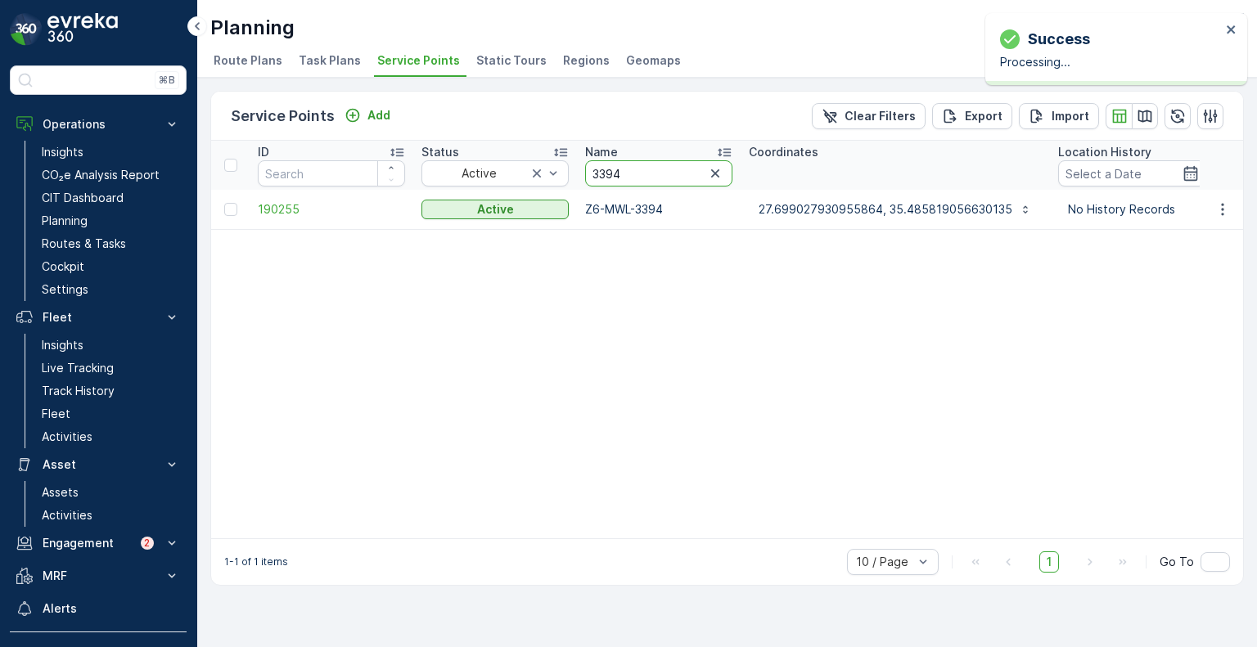
drag, startPoint x: 596, startPoint y: 175, endPoint x: 574, endPoint y: 175, distance: 22.1
paste input "058"
type input "3058"
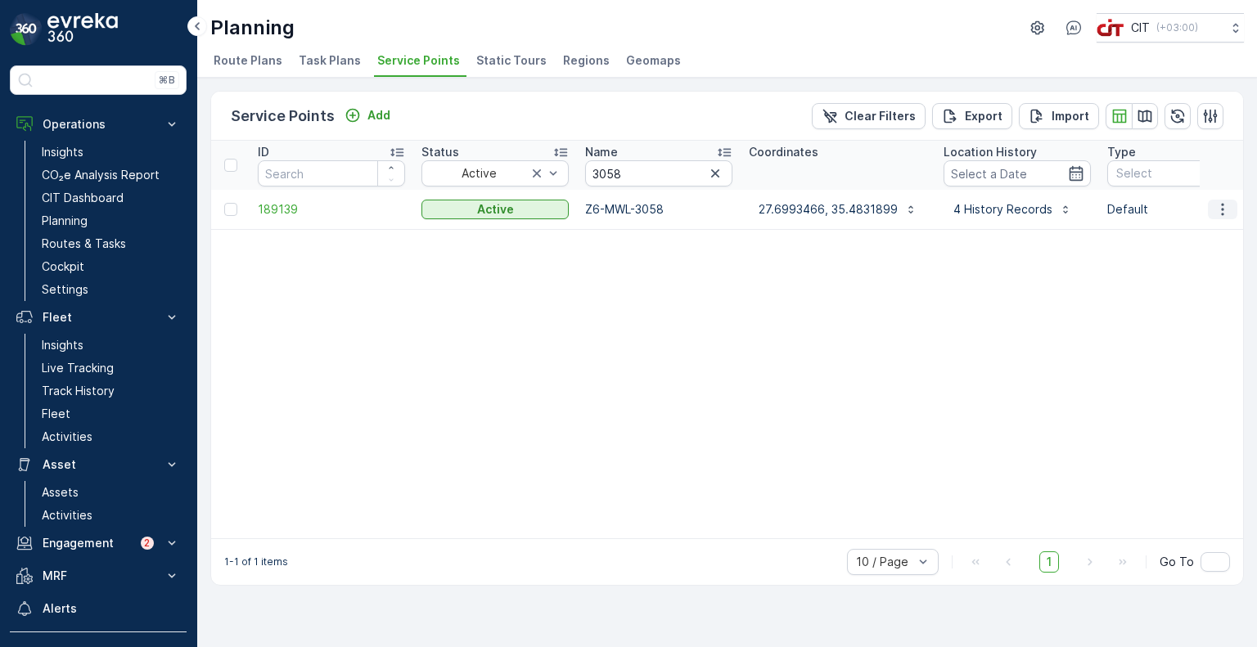
click at [1222, 212] on icon "button" at bounding box center [1222, 209] width 2 height 12
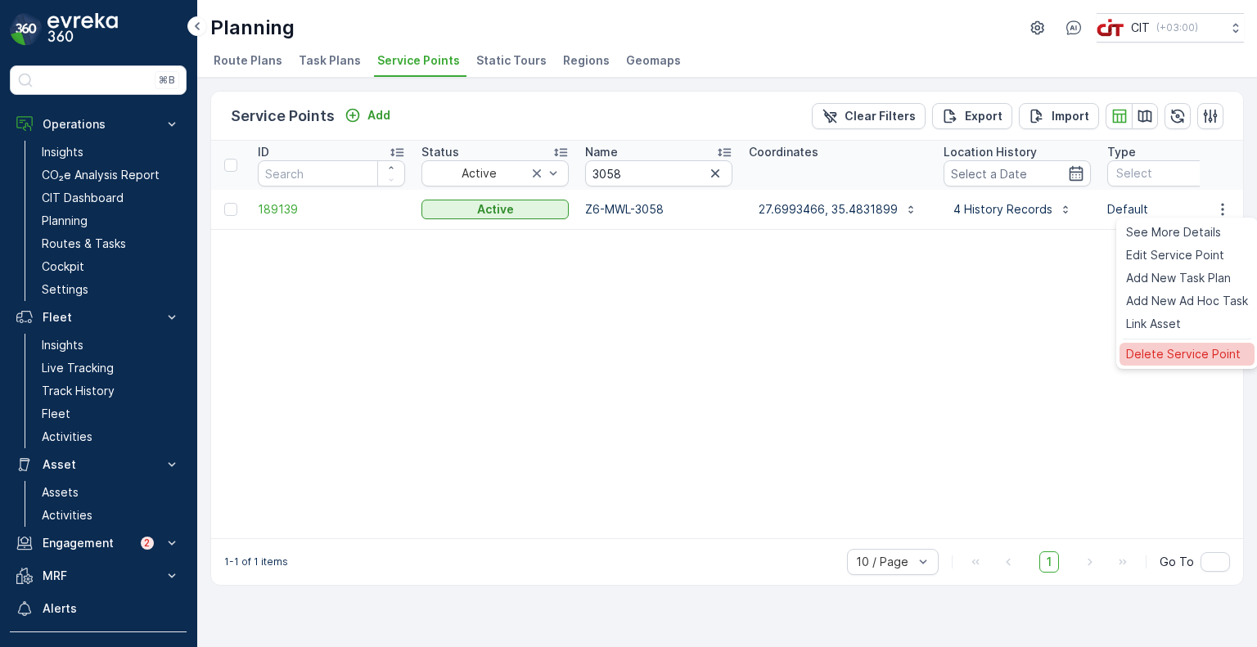
click at [1149, 357] on span "Delete Service Point" at bounding box center [1183, 354] width 115 height 16
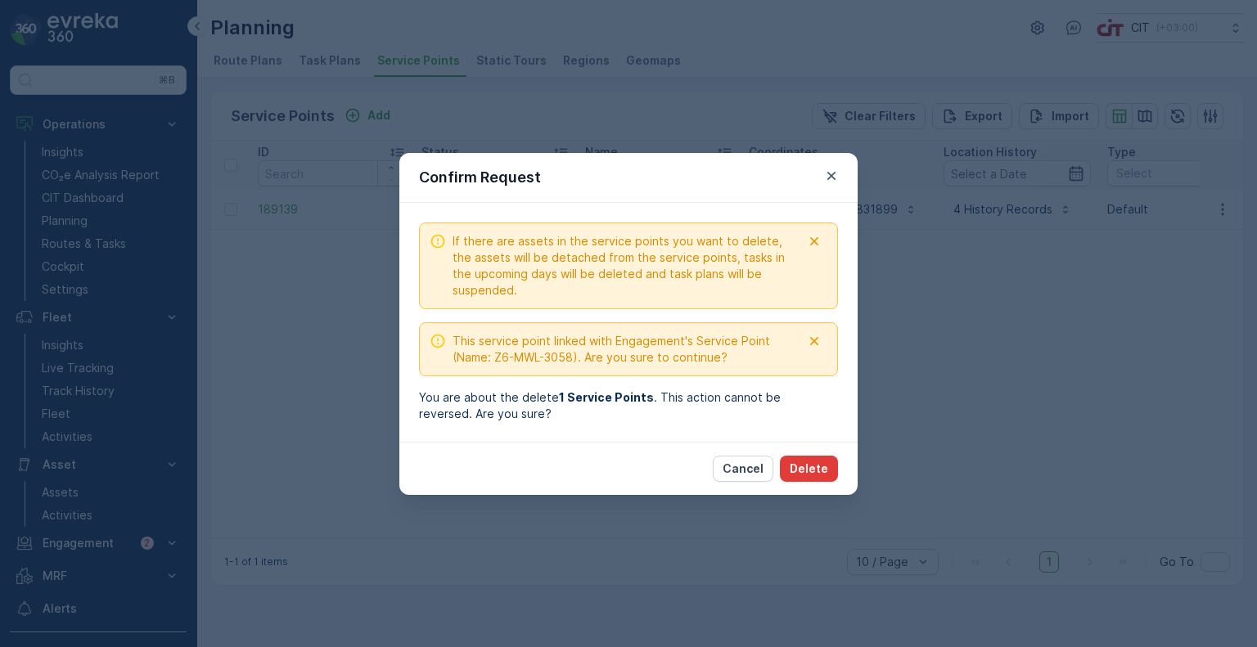
click at [805, 467] on p "Delete" at bounding box center [809, 469] width 38 height 16
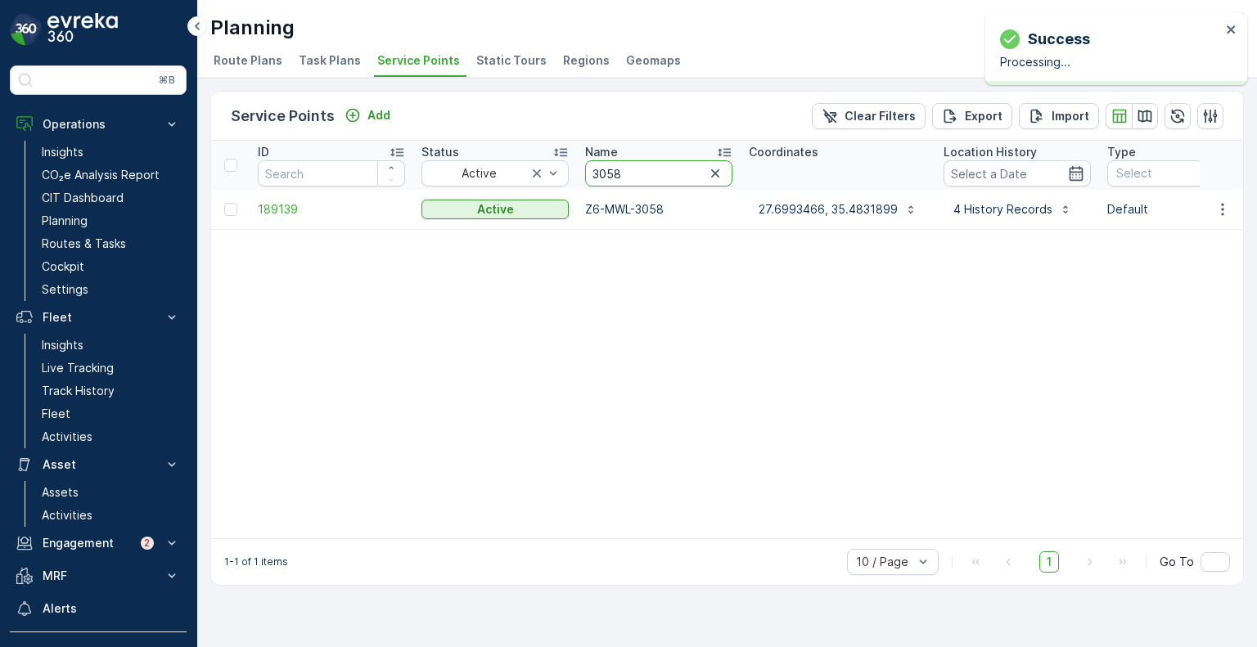
drag, startPoint x: 629, startPoint y: 180, endPoint x: 577, endPoint y: 171, distance: 52.3
click at [577, 171] on th "Name 3058" at bounding box center [659, 165] width 164 height 49
paste input "439"
type input "3439"
click at [1225, 214] on icon "button" at bounding box center [1223, 209] width 16 height 16
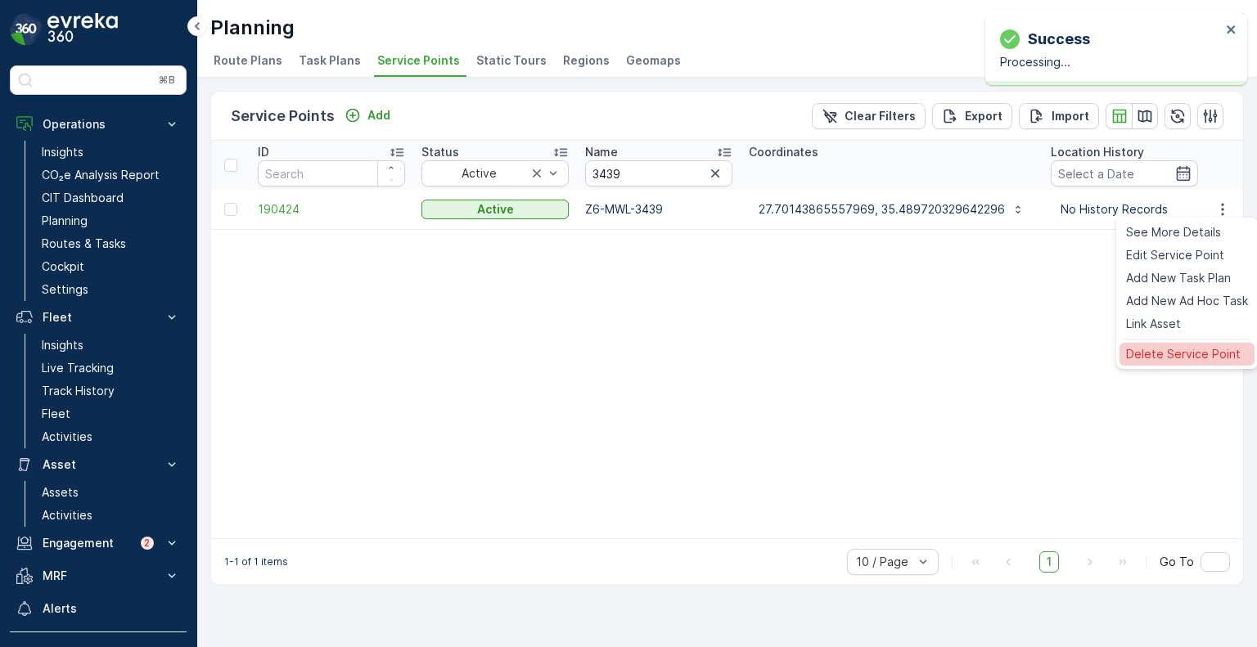
click at [1187, 350] on span "Delete Service Point" at bounding box center [1183, 354] width 115 height 16
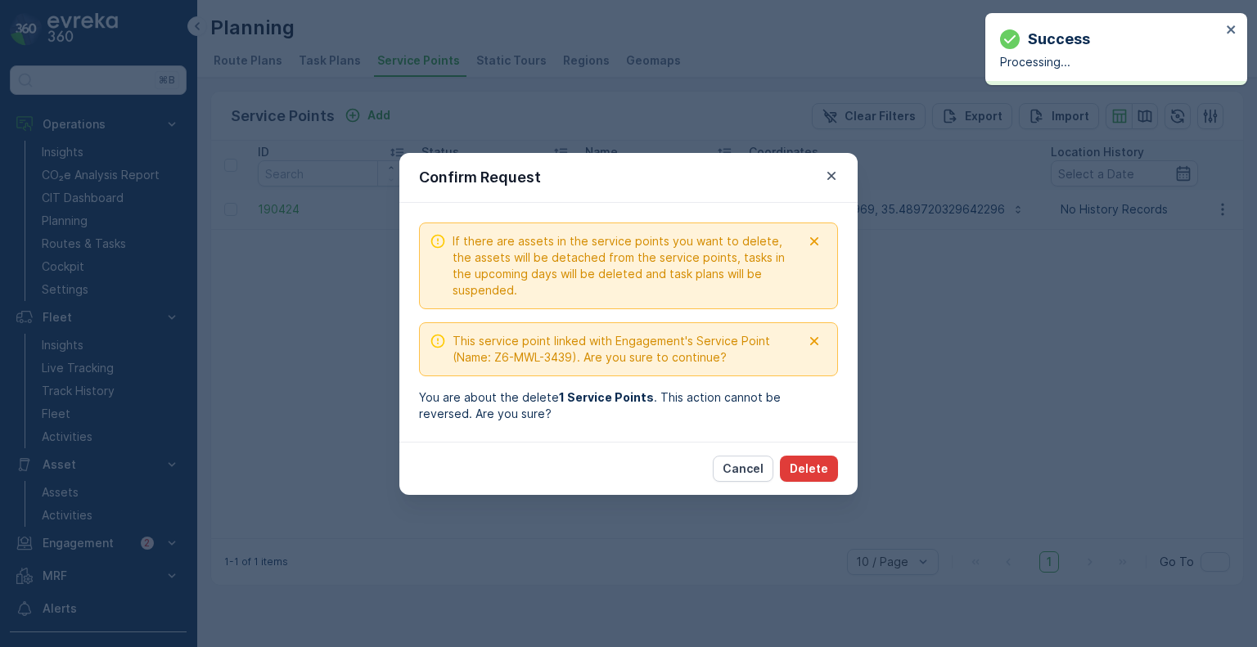
click at [815, 471] on p "Delete" at bounding box center [809, 469] width 38 height 16
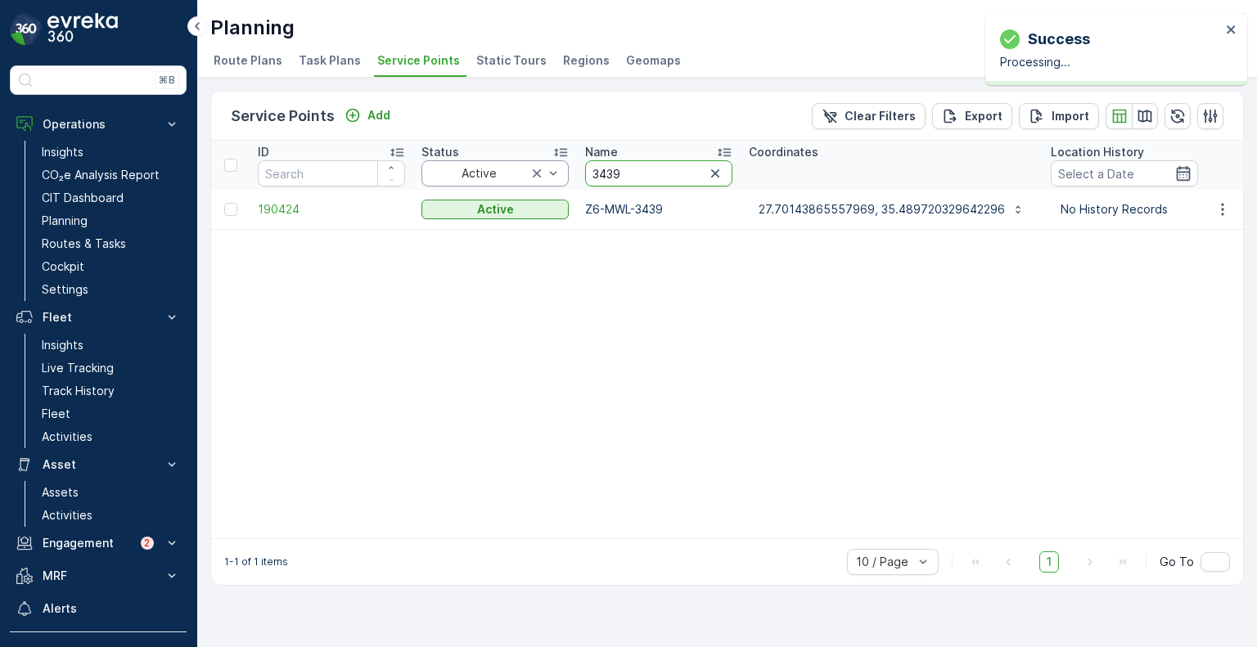
drag, startPoint x: 625, startPoint y: 166, endPoint x: 561, endPoint y: 170, distance: 64.0
paste input "382"
type input "3382"
click at [1224, 208] on icon "button" at bounding box center [1222, 209] width 2 height 12
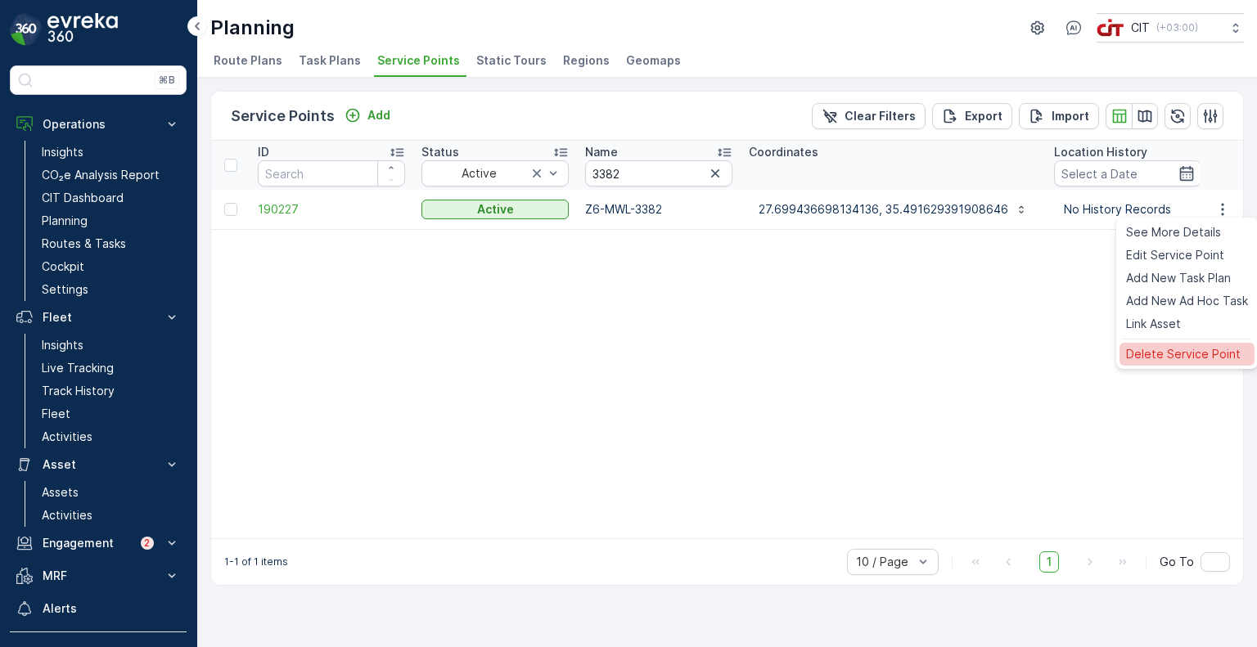
click at [1185, 344] on div "Delete Service Point" at bounding box center [1187, 354] width 135 height 23
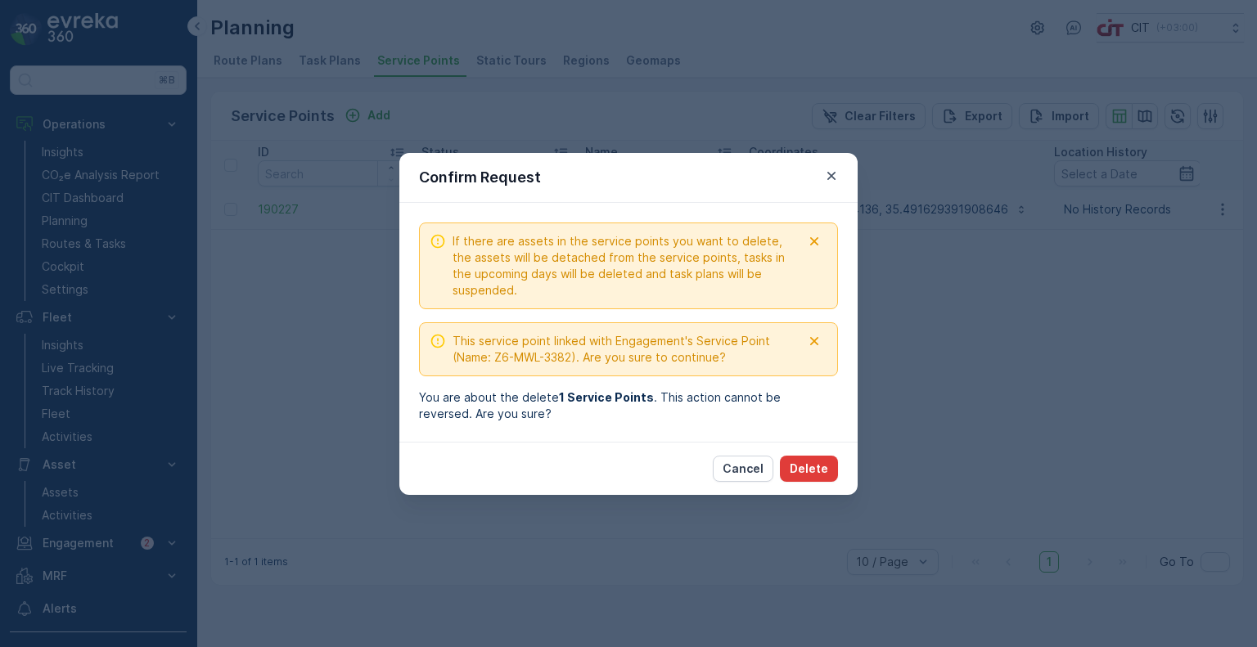
click at [815, 465] on p "Delete" at bounding box center [809, 469] width 38 height 16
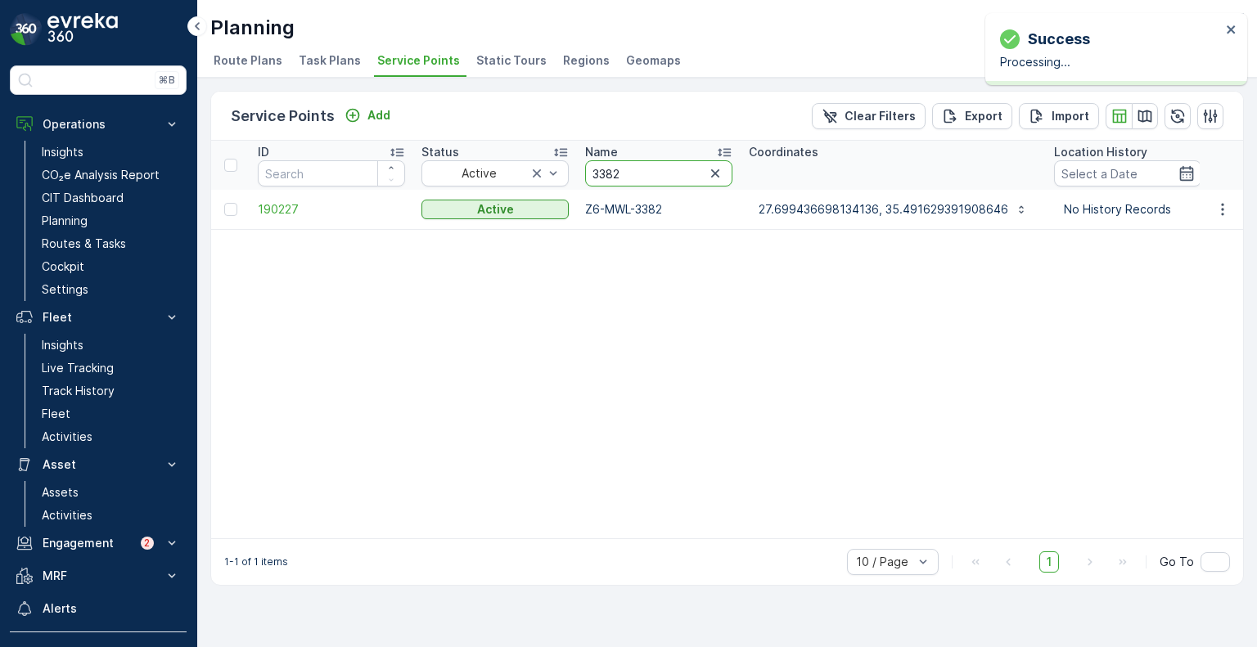
paste input "47"
drag, startPoint x: 624, startPoint y: 177, endPoint x: 584, endPoint y: 167, distance: 41.3
click at [584, 167] on th "Name 3382" at bounding box center [659, 165] width 164 height 49
type input "3472"
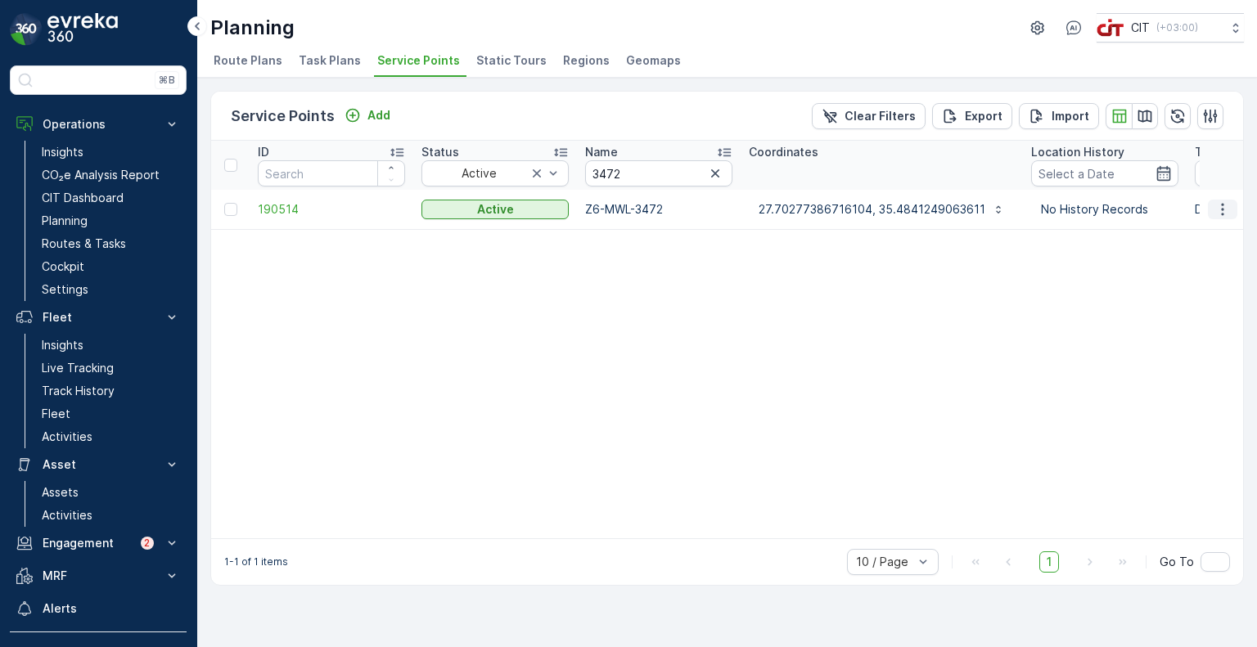
click at [1232, 209] on button "button" at bounding box center [1222, 210] width 29 height 20
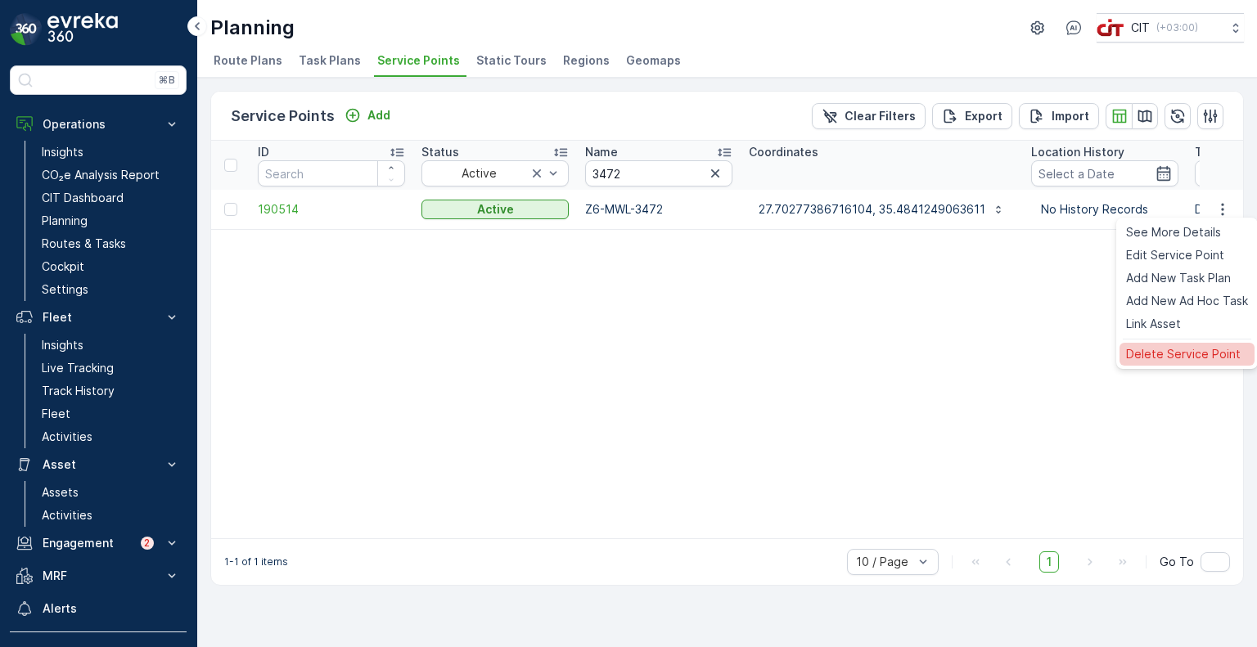
click at [1171, 350] on span "Delete Service Point" at bounding box center [1183, 354] width 115 height 16
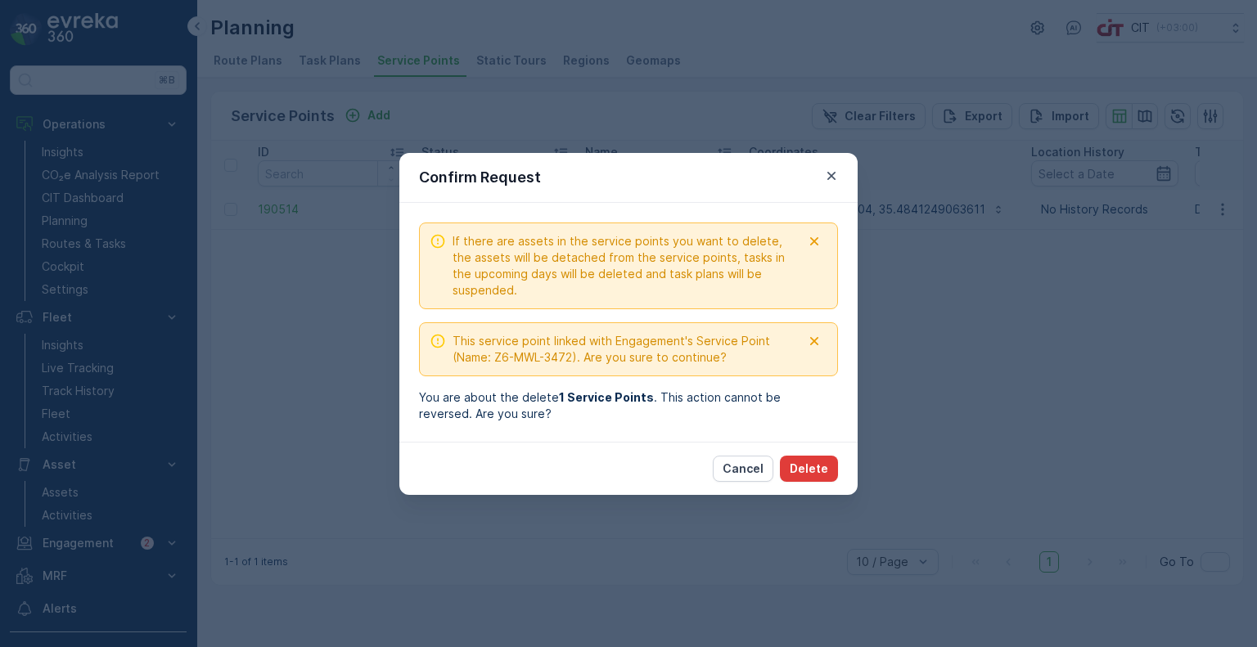
click at [819, 469] on p "Delete" at bounding box center [809, 469] width 38 height 16
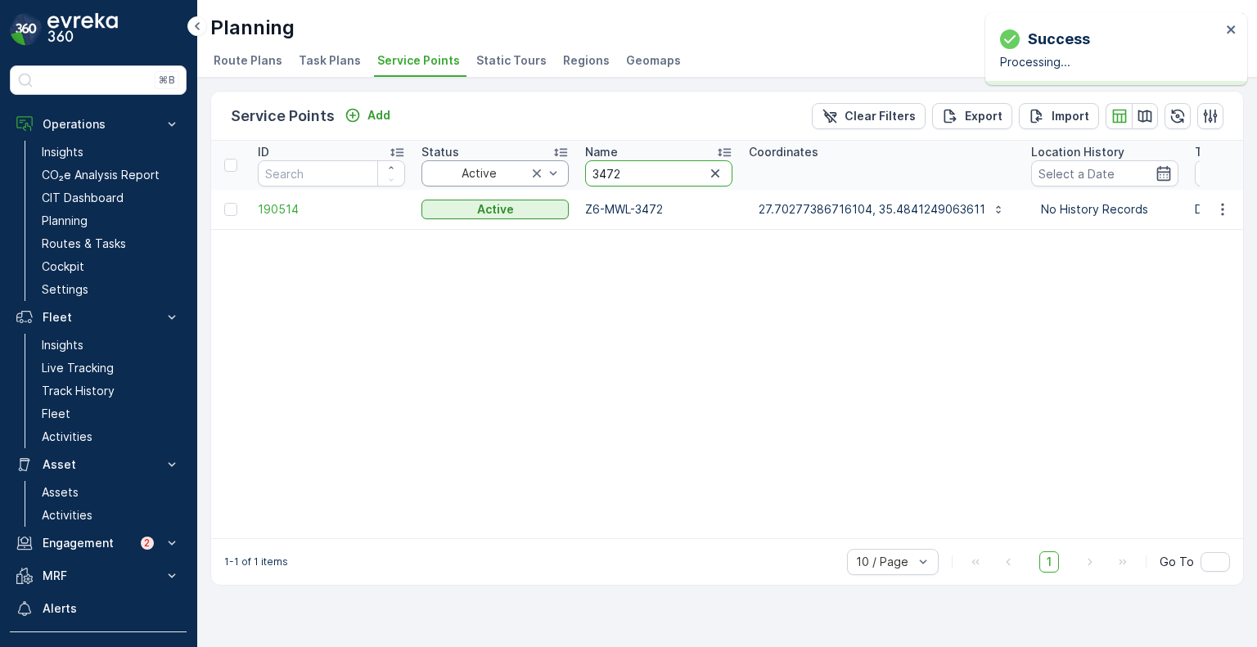
drag, startPoint x: 618, startPoint y: 173, endPoint x: 542, endPoint y: 169, distance: 76.2
paste input "34"
type input "3342"
click at [1228, 209] on icon "button" at bounding box center [1223, 209] width 16 height 16
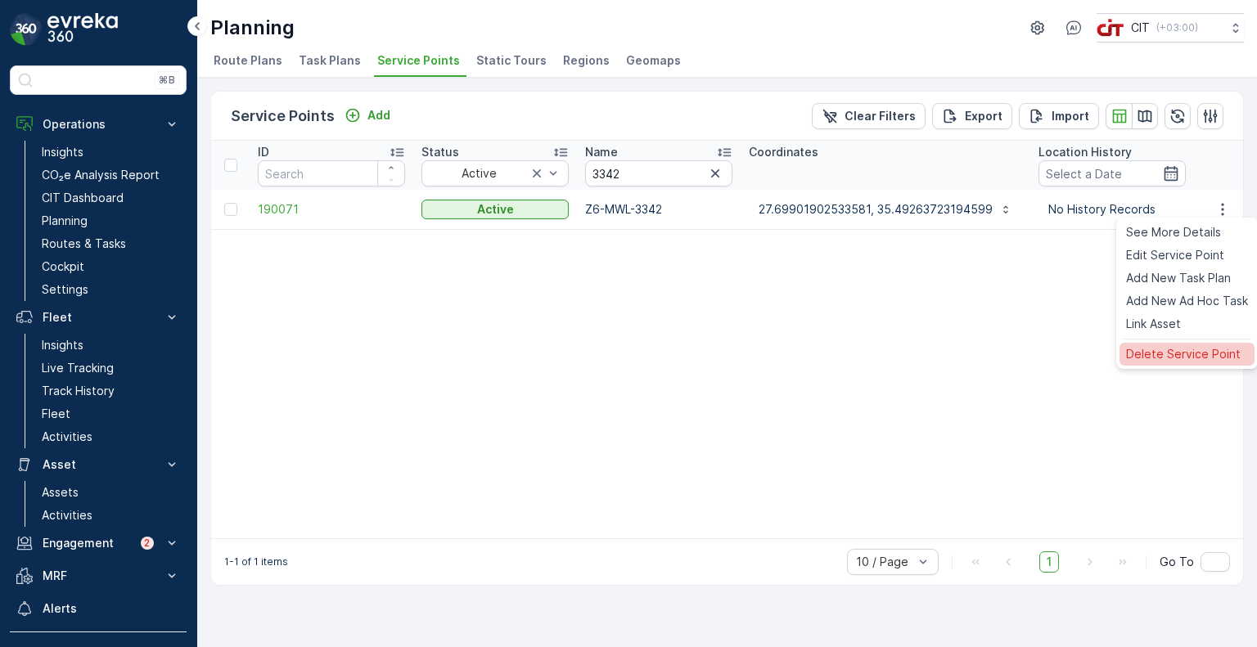
click at [1183, 359] on span "Delete Service Point" at bounding box center [1183, 354] width 115 height 16
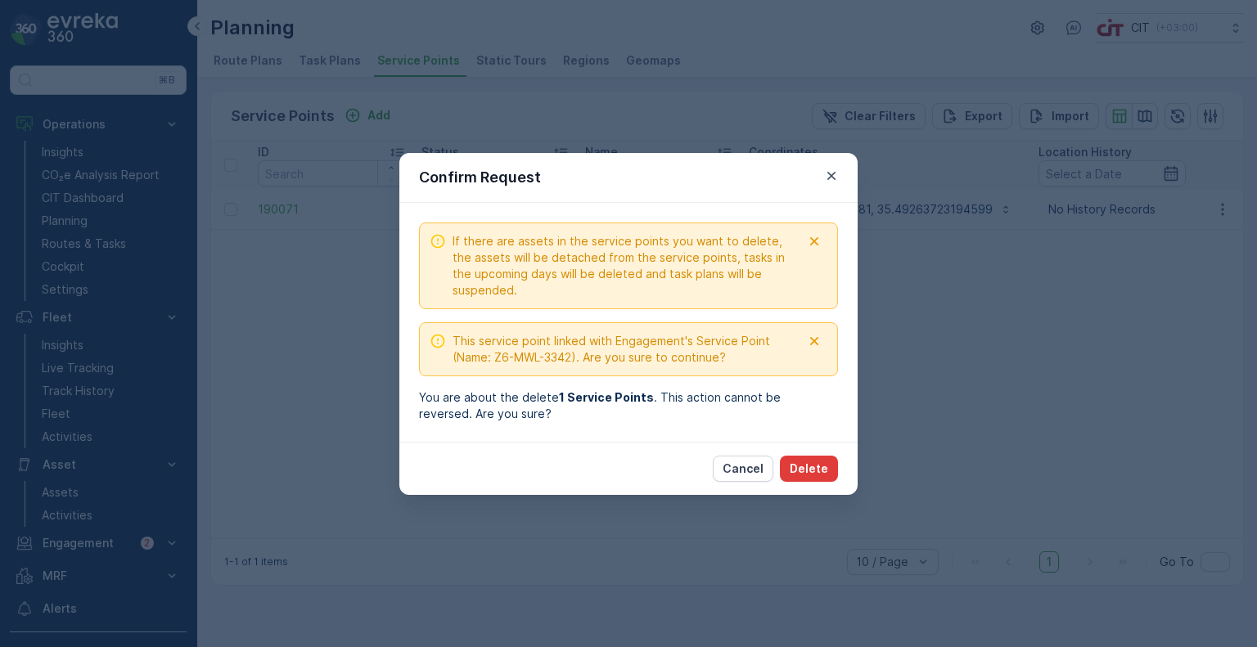
click at [817, 465] on p "Delete" at bounding box center [809, 469] width 38 height 16
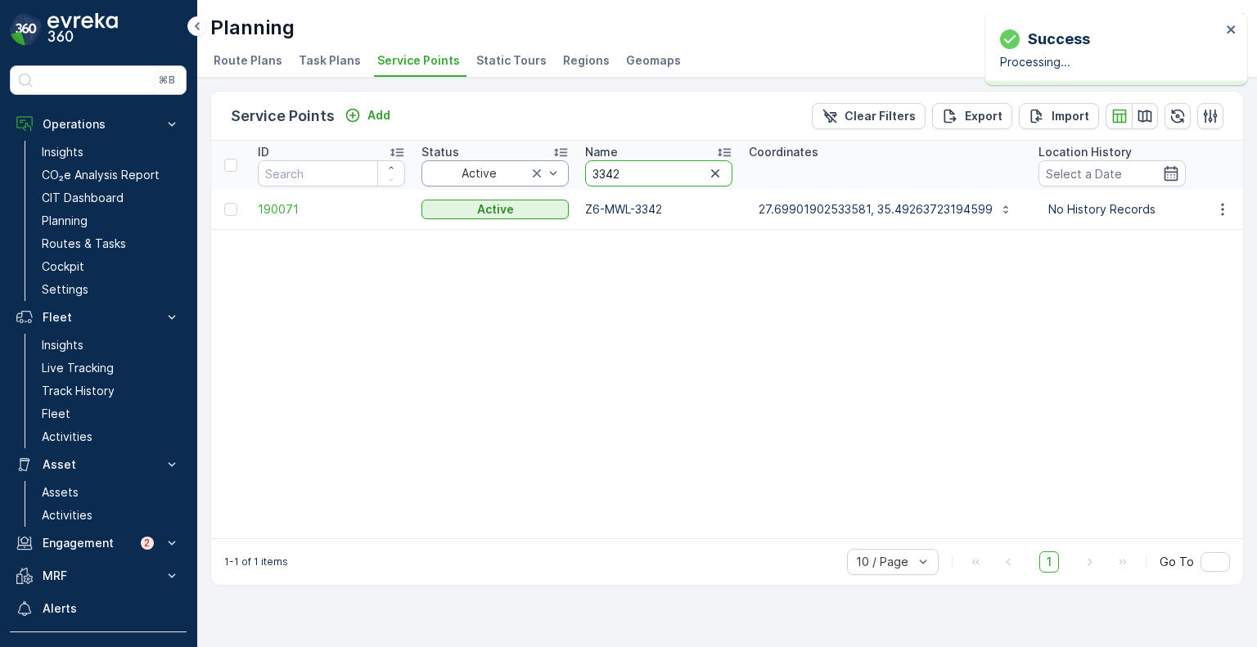
drag, startPoint x: 634, startPoint y: 165, endPoint x: 563, endPoint y: 169, distance: 70.6
paste input "23"
type input "3323"
click at [1225, 210] on icon "button" at bounding box center [1223, 209] width 16 height 16
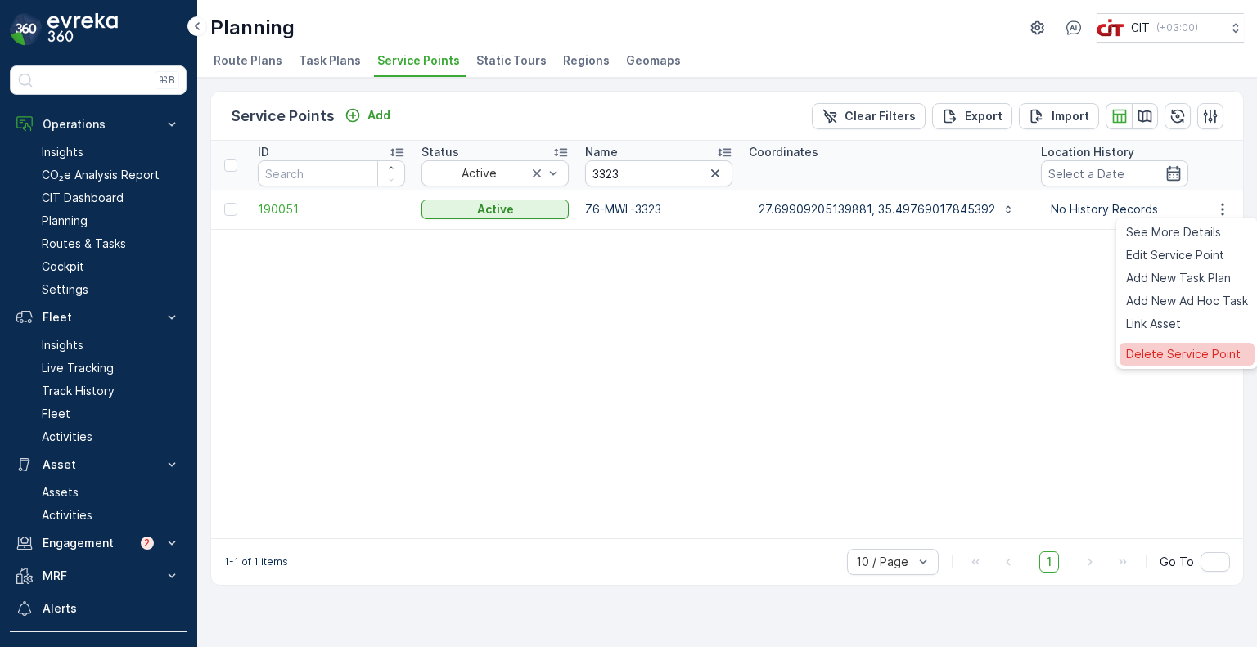
click at [1186, 352] on span "Delete Service Point" at bounding box center [1183, 354] width 115 height 16
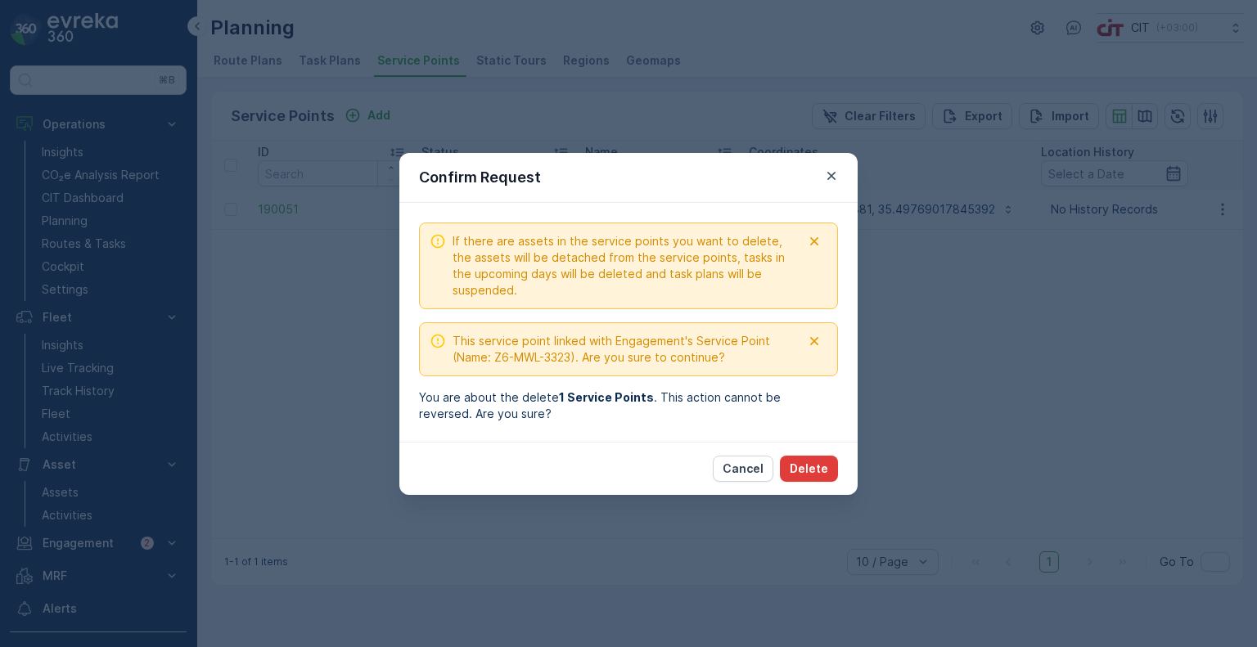
click at [819, 464] on p "Delete" at bounding box center [809, 469] width 38 height 16
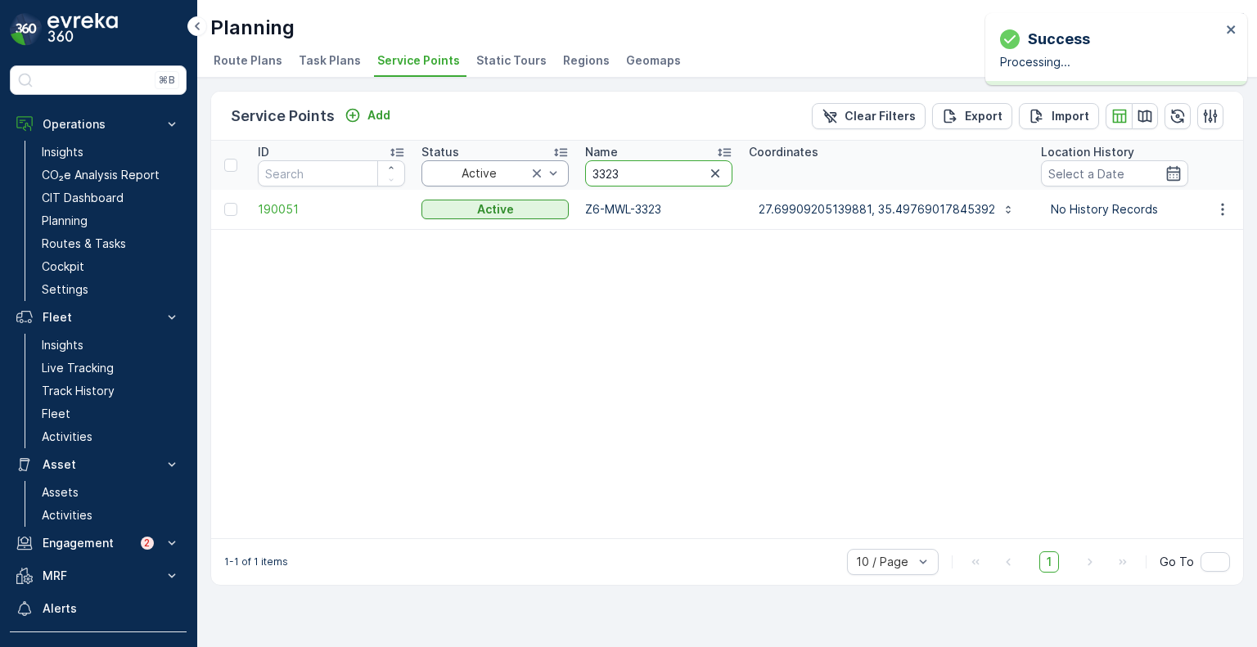
drag, startPoint x: 631, startPoint y: 174, endPoint x: 565, endPoint y: 173, distance: 66.3
paste input "437"
type input "3437"
click at [1217, 205] on icon "button" at bounding box center [1223, 209] width 16 height 16
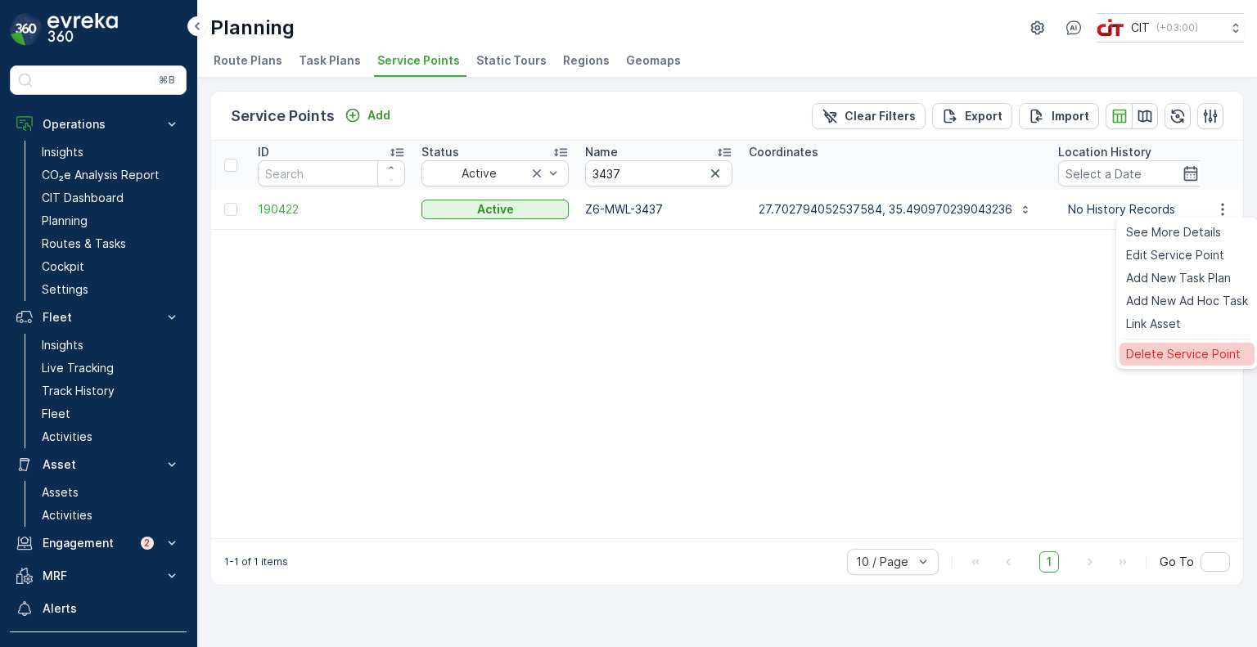
click at [1156, 348] on span "Delete Service Point" at bounding box center [1183, 354] width 115 height 16
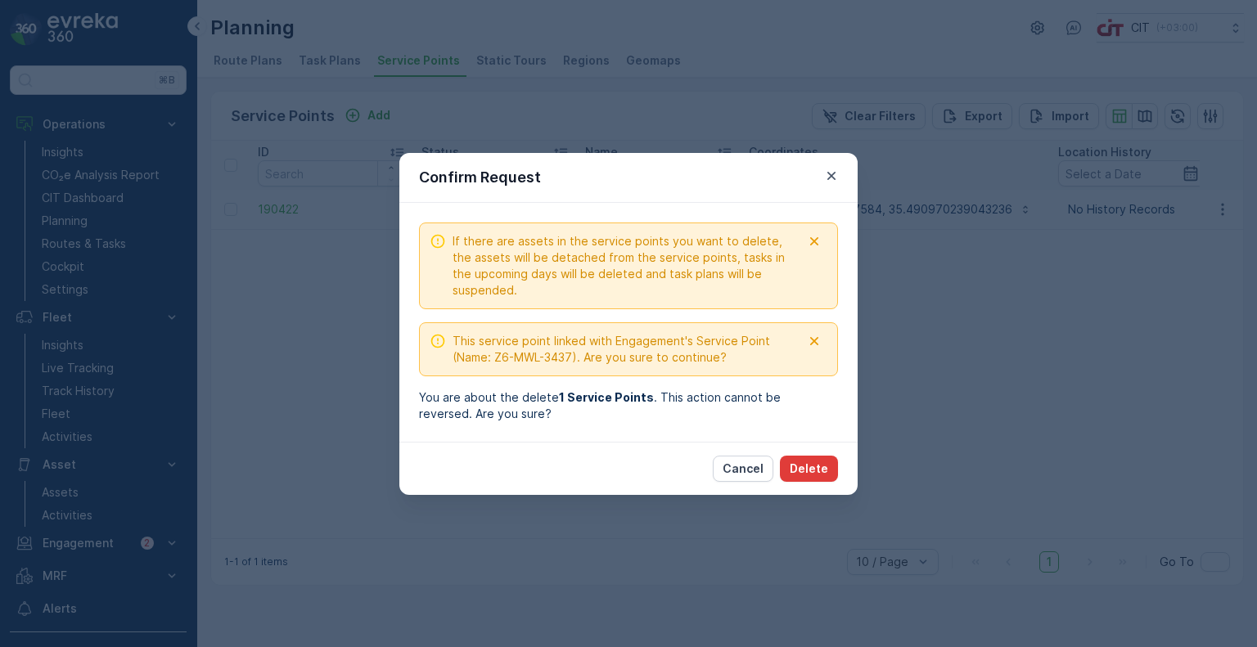
click at [830, 476] on button "Delete" at bounding box center [809, 469] width 58 height 26
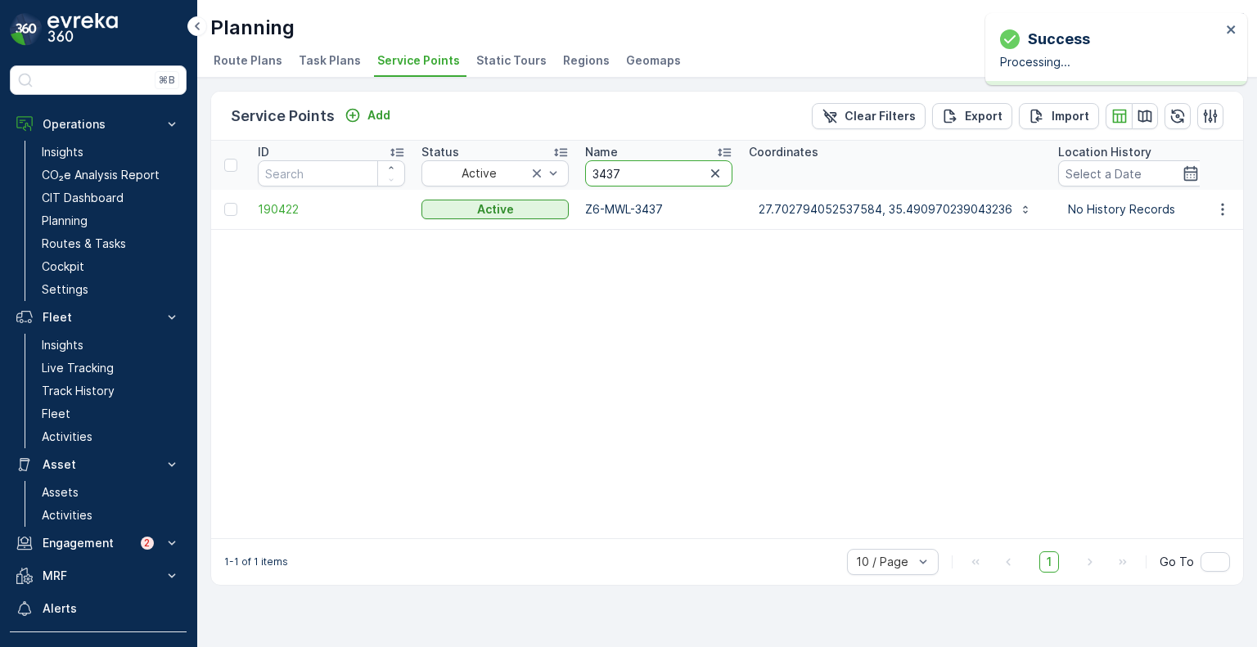
drag, startPoint x: 625, startPoint y: 179, endPoint x: 576, endPoint y: 176, distance: 49.2
click at [577, 176] on th "Name 3437" at bounding box center [659, 165] width 164 height 49
paste input "11"
type input "3411"
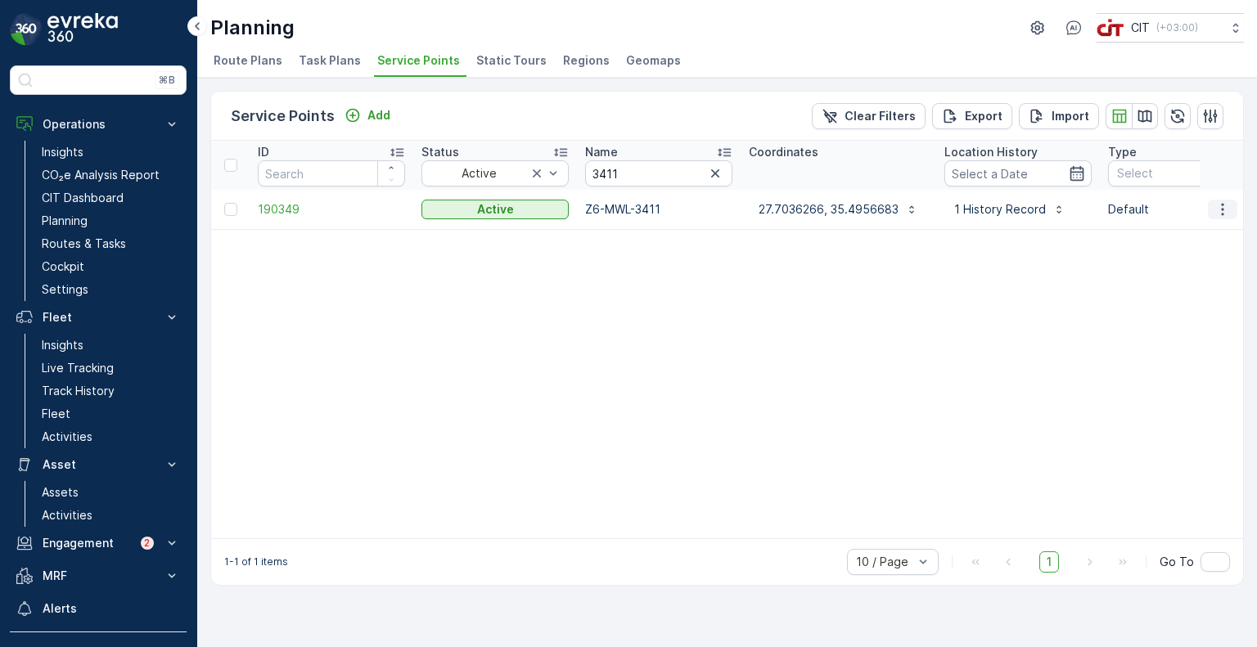
click at [1223, 209] on icon "button" at bounding box center [1222, 209] width 2 height 12
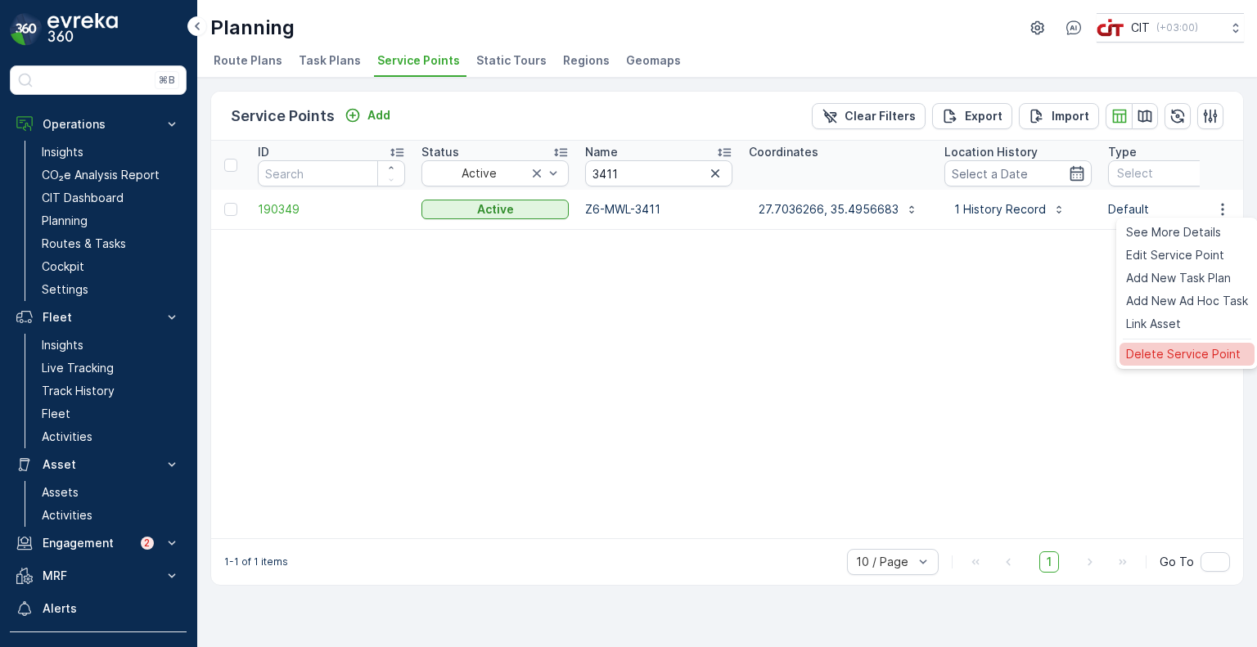
click at [1171, 359] on span "Delete Service Point" at bounding box center [1183, 354] width 115 height 16
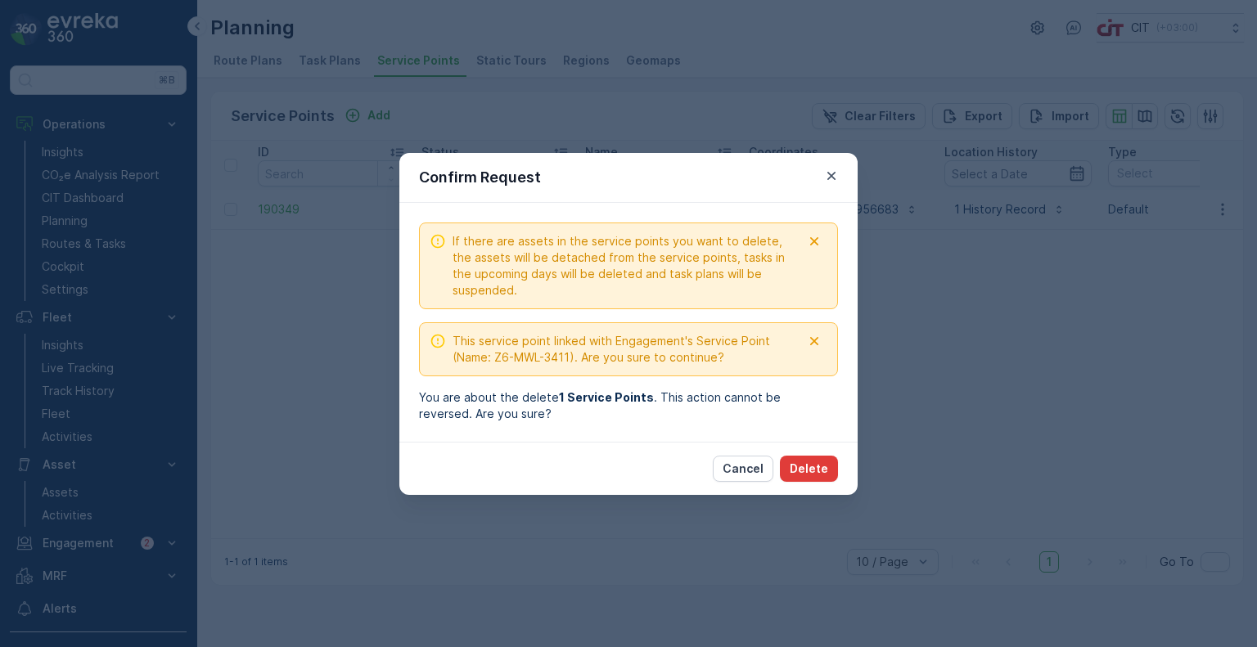
click at [819, 461] on p "Delete" at bounding box center [809, 469] width 38 height 16
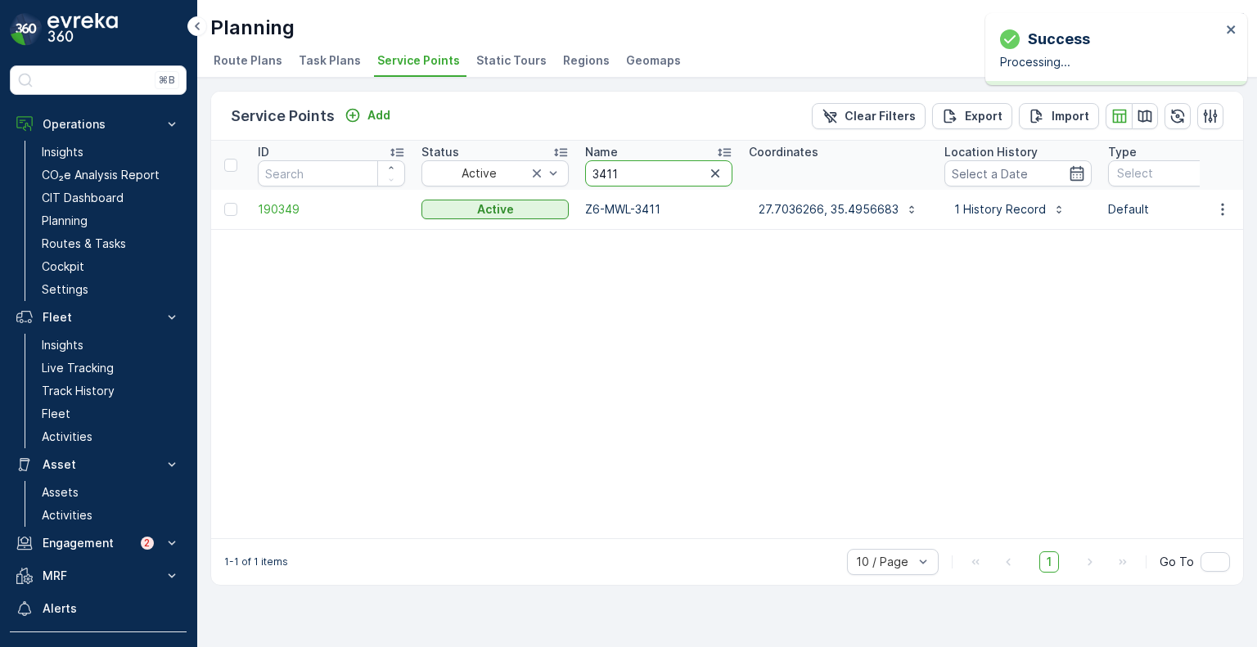
drag, startPoint x: 637, startPoint y: 179, endPoint x: 573, endPoint y: 175, distance: 64.0
paste input "74"
type input "3474"
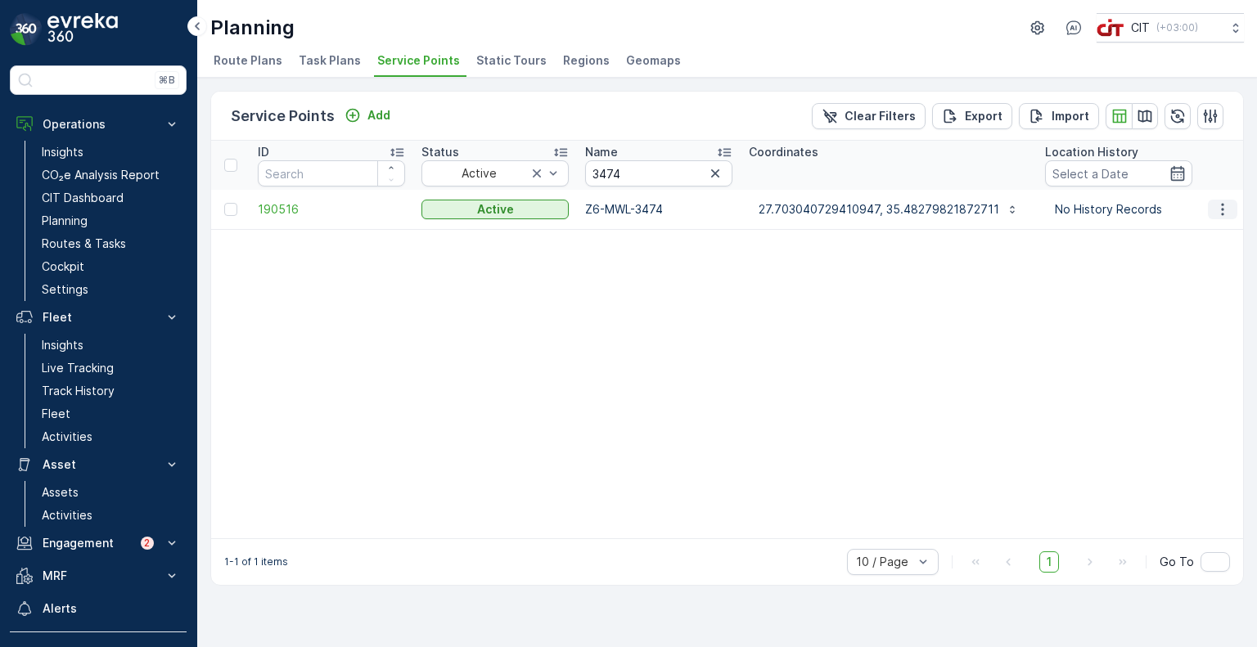
click at [1225, 209] on icon "button" at bounding box center [1223, 209] width 16 height 16
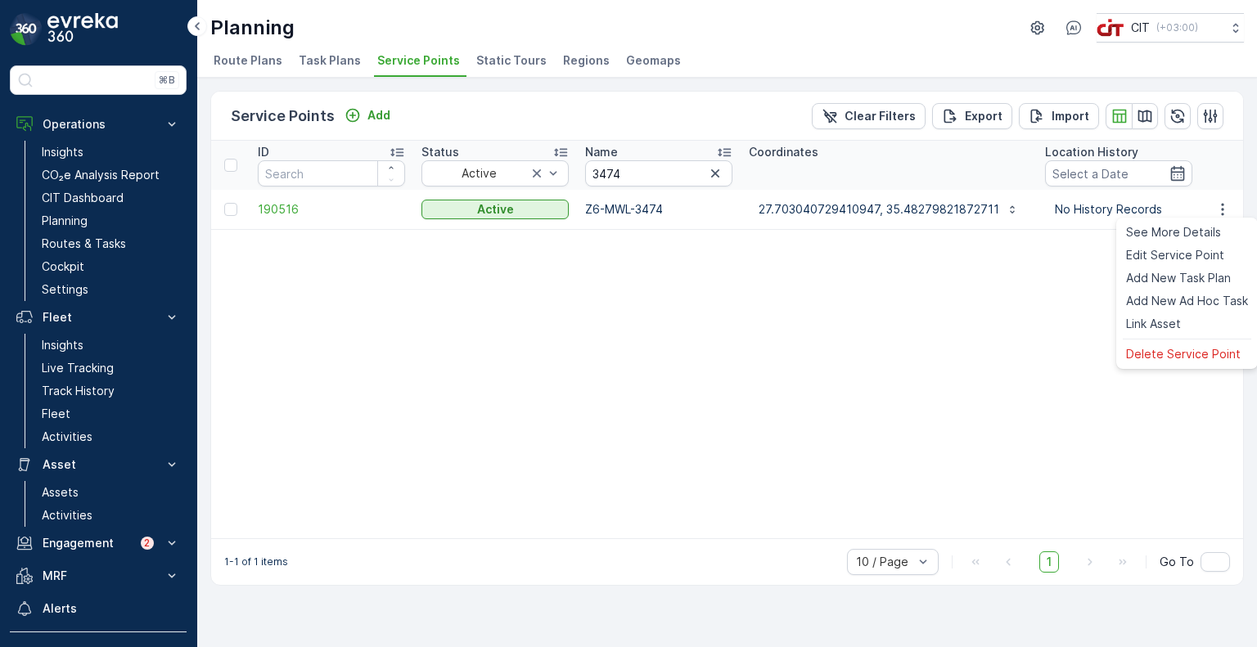
click at [1172, 366] on div "Delete Service Point" at bounding box center [1187, 354] width 135 height 23
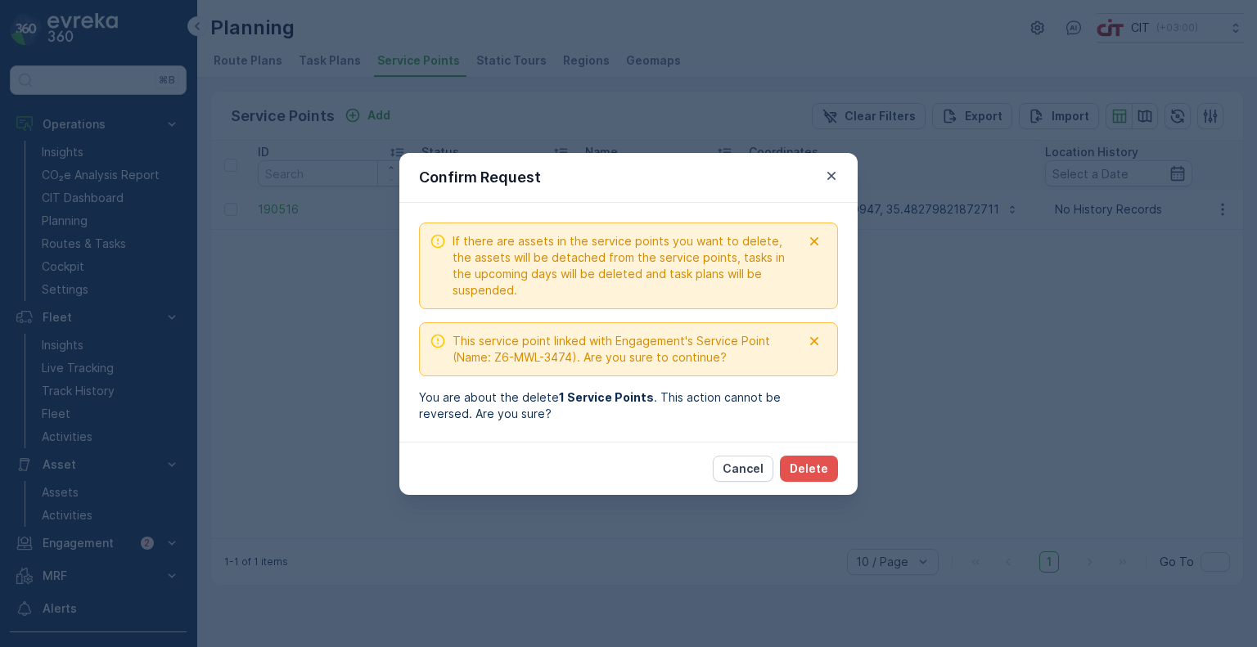
click at [828, 442] on div "Cancel Delete" at bounding box center [628, 468] width 458 height 53
click at [823, 462] on p "Delete" at bounding box center [809, 469] width 38 height 16
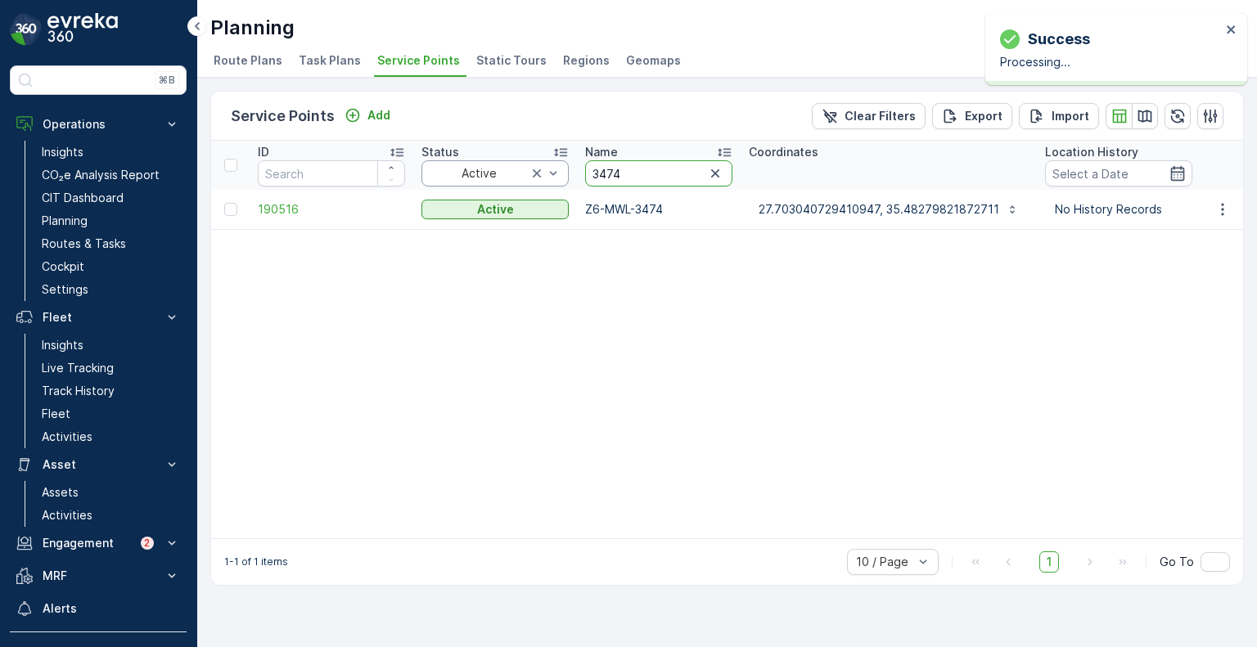
drag, startPoint x: 625, startPoint y: 174, endPoint x: 561, endPoint y: 169, distance: 64.9
paste input "38"
type input "3384"
click at [1225, 211] on icon "button" at bounding box center [1223, 209] width 16 height 16
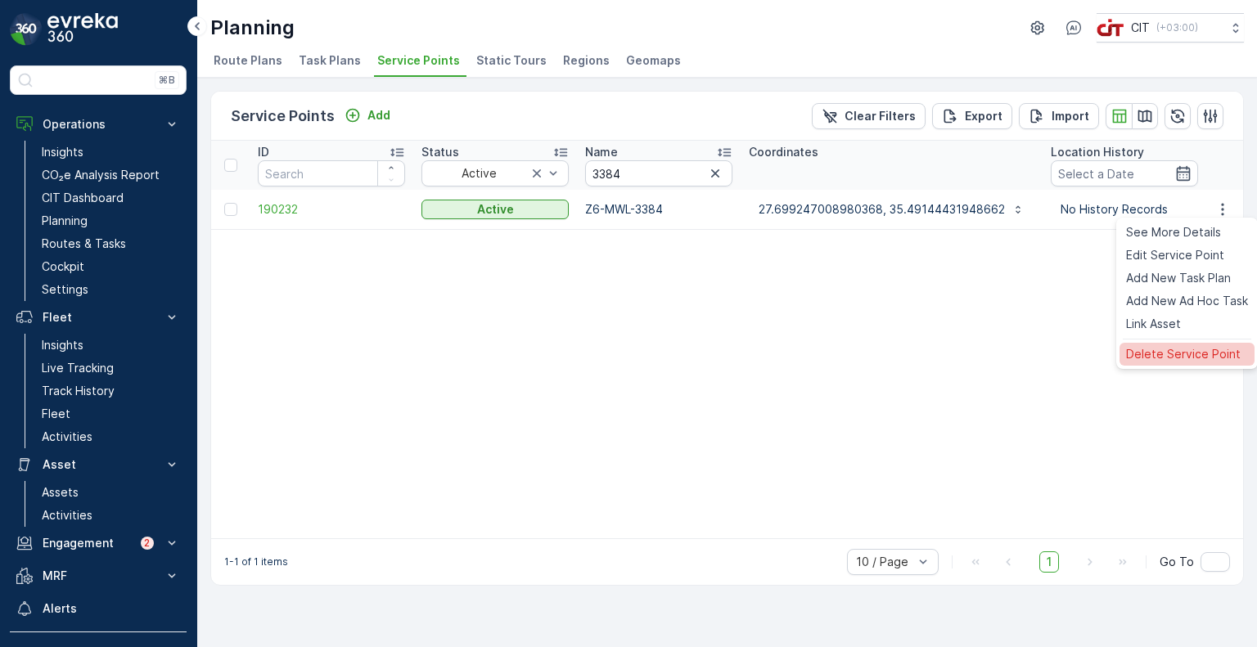
click at [1171, 363] on span "Delete Service Point" at bounding box center [1183, 354] width 115 height 16
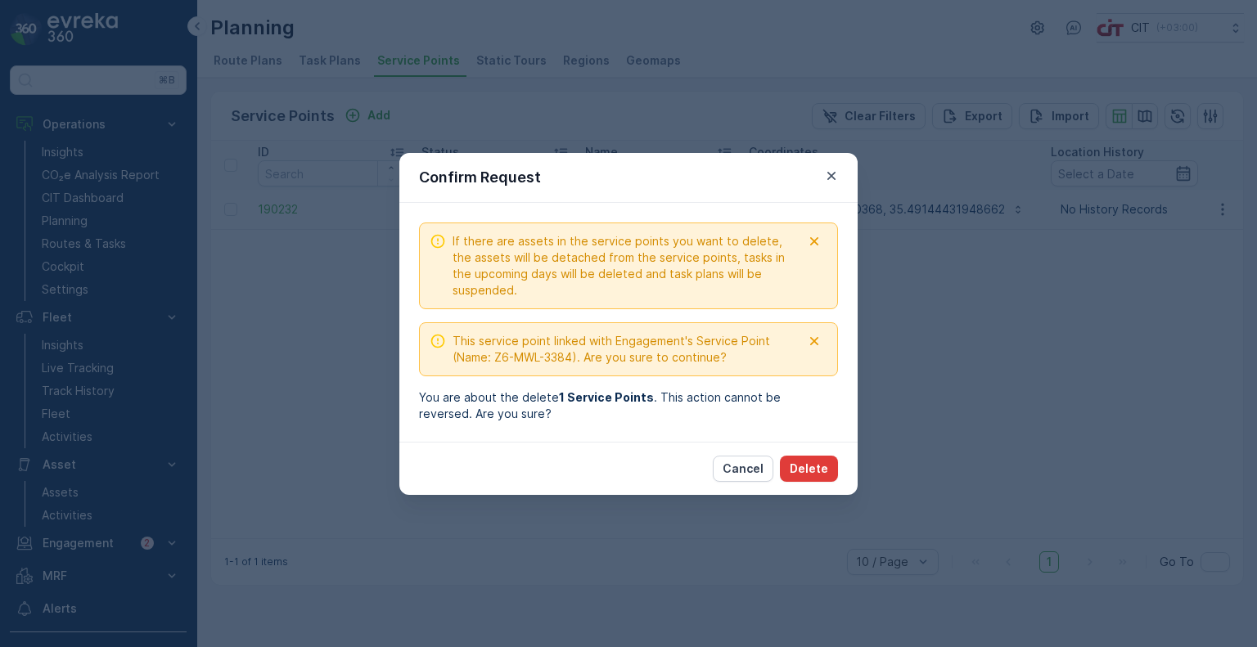
click at [812, 467] on p "Delete" at bounding box center [809, 469] width 38 height 16
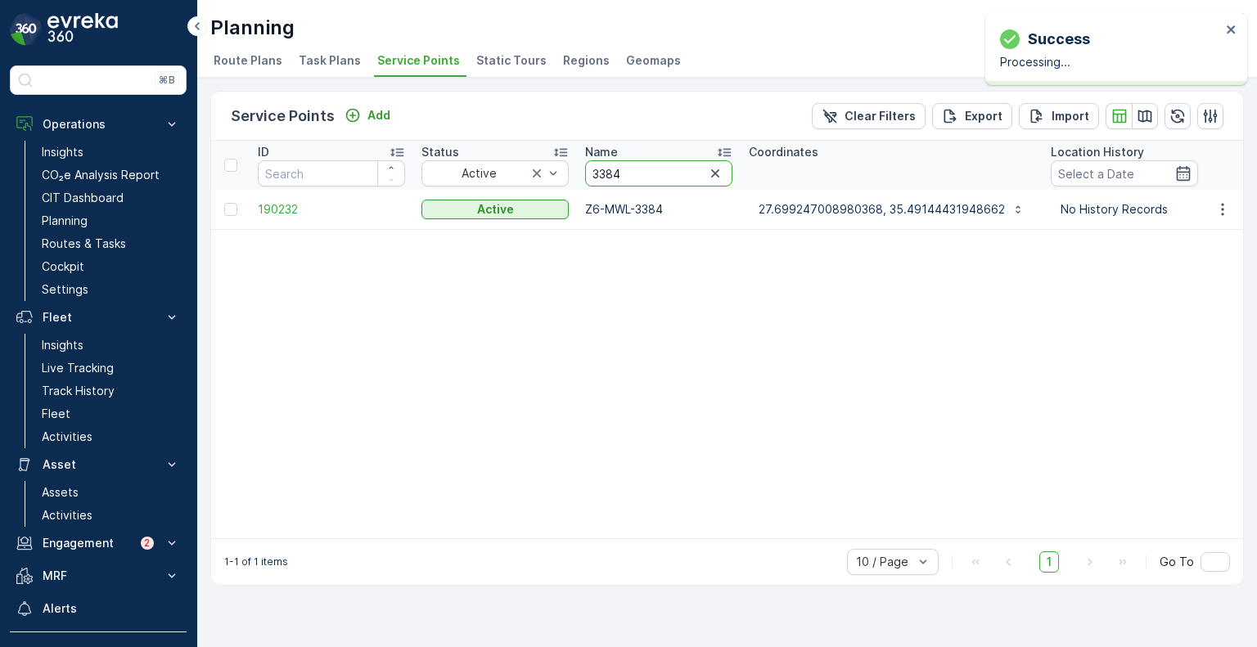
drag, startPoint x: 649, startPoint y: 176, endPoint x: 574, endPoint y: 178, distance: 75.3
paste input "868"
type input "3868"
click at [1225, 209] on icon "button" at bounding box center [1223, 209] width 16 height 16
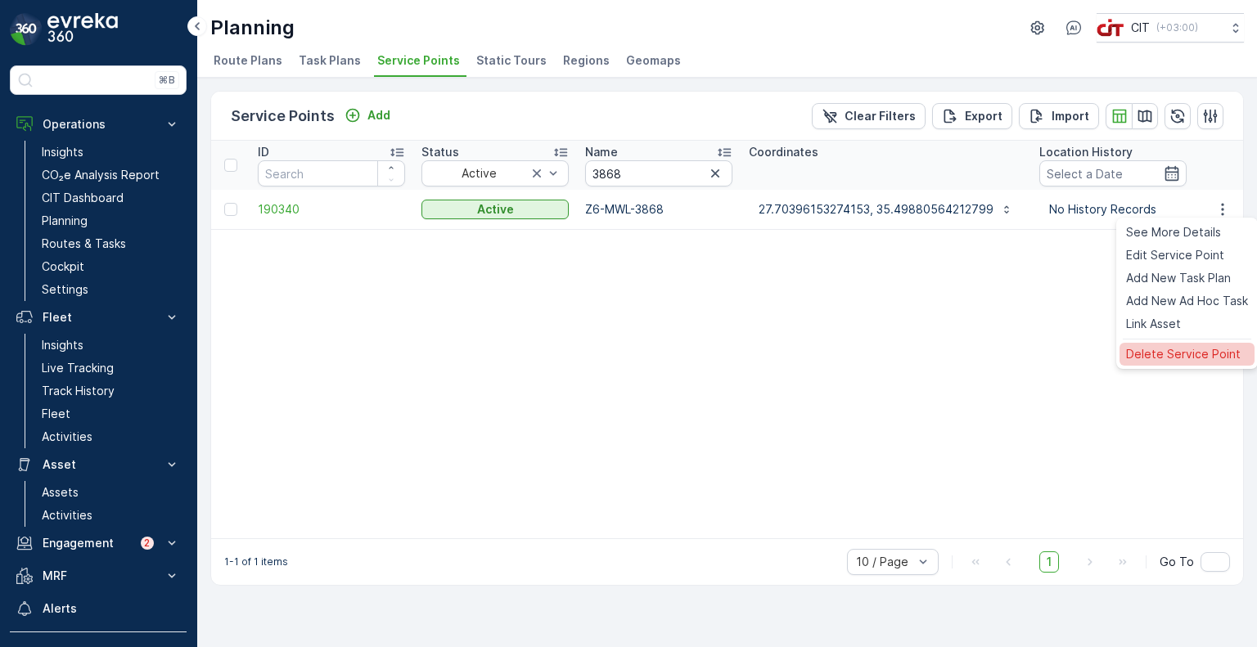
click at [1146, 356] on span "Delete Service Point" at bounding box center [1183, 354] width 115 height 16
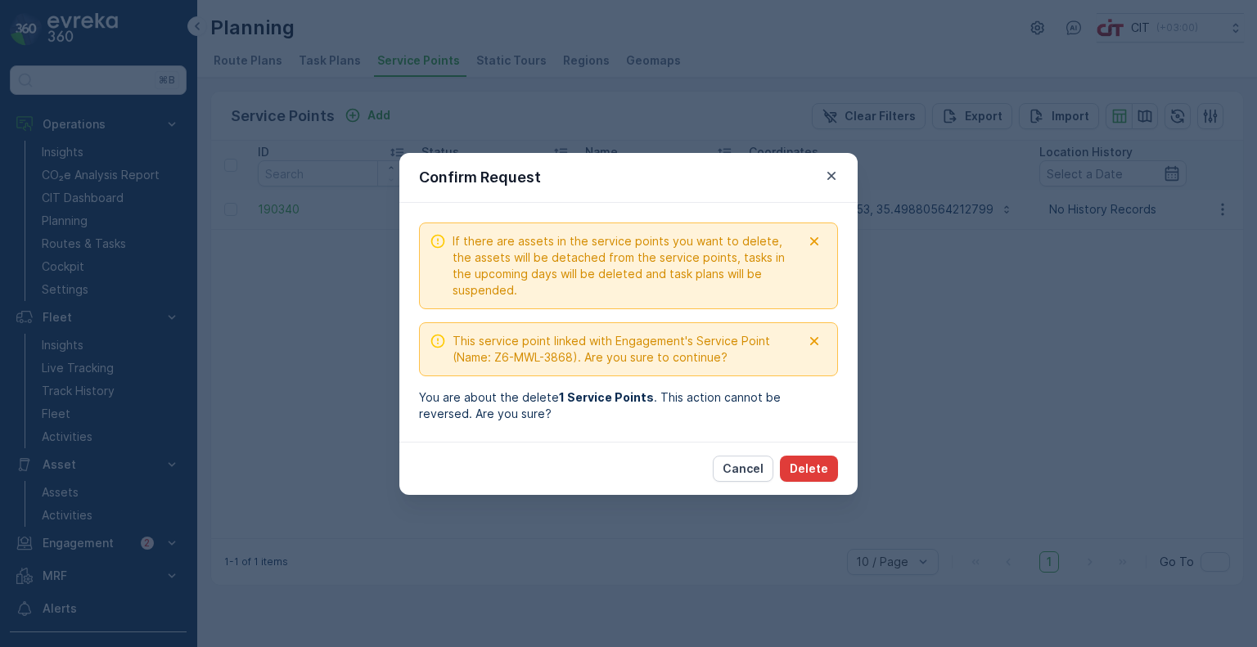
click at [816, 471] on p "Delete" at bounding box center [809, 469] width 38 height 16
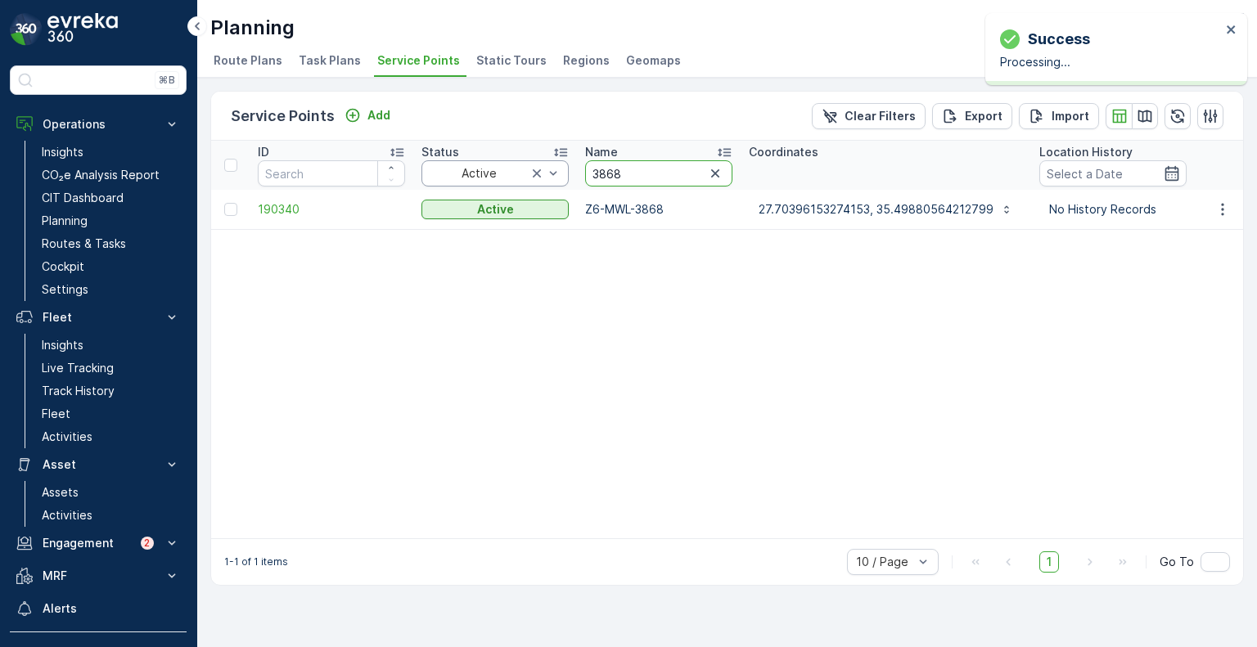
drag, startPoint x: 642, startPoint y: 173, endPoint x: 560, endPoint y: 173, distance: 81.9
paste input "417"
type input "3417"
click at [1220, 212] on icon "button" at bounding box center [1223, 209] width 16 height 16
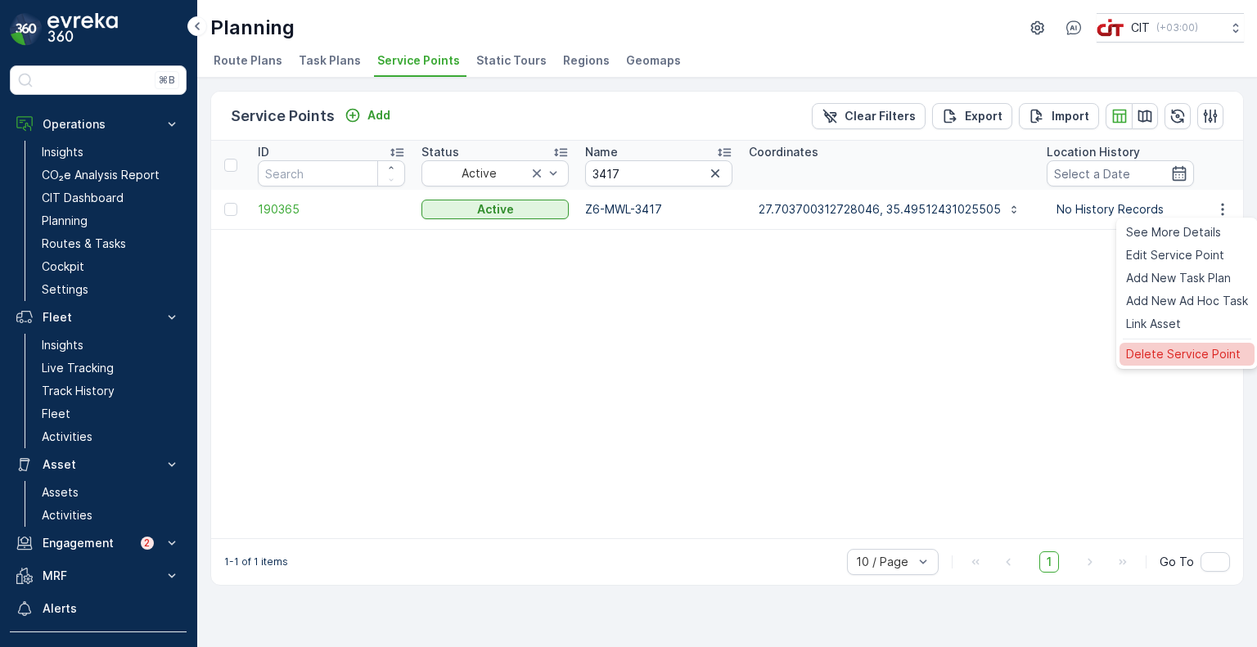
click at [1149, 359] on span "Delete Service Point" at bounding box center [1183, 354] width 115 height 16
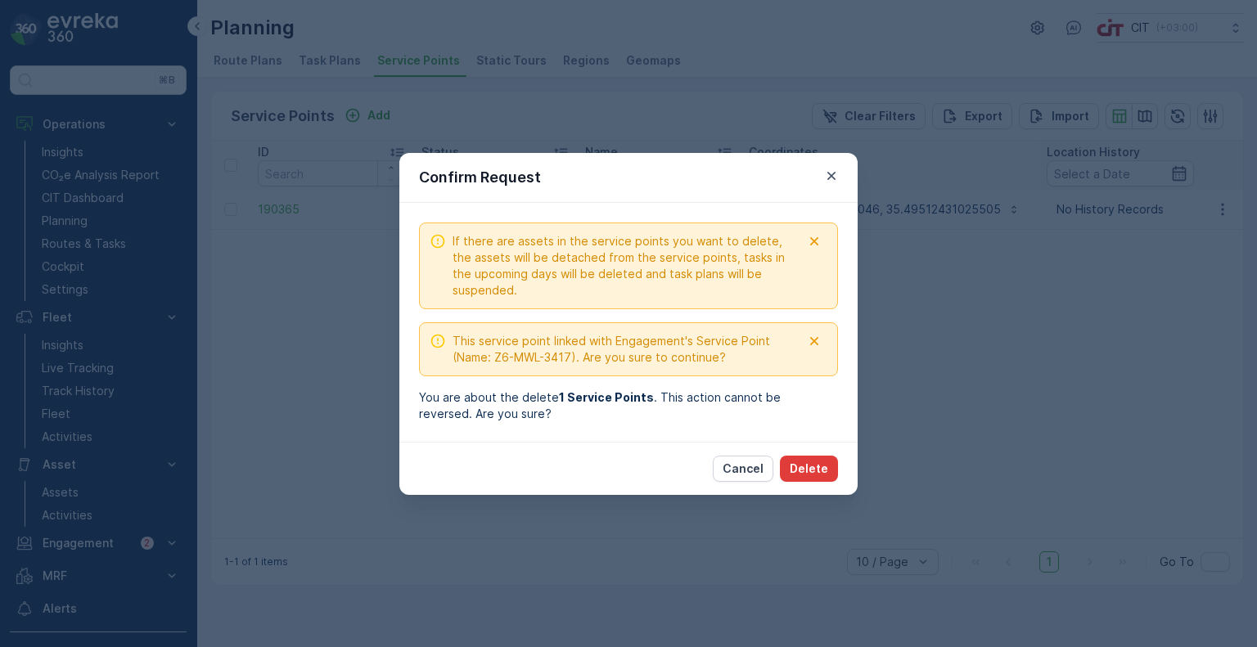
click at [818, 467] on p "Delete" at bounding box center [809, 469] width 38 height 16
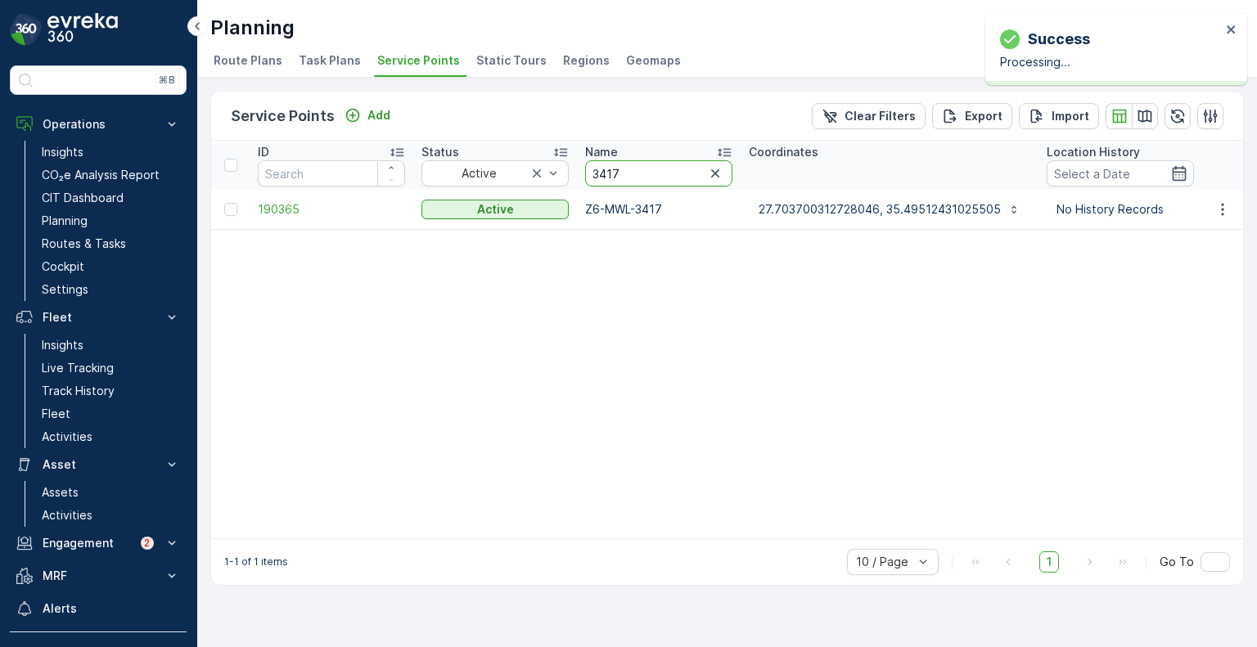
drag, startPoint x: 603, startPoint y: 173, endPoint x: 591, endPoint y: 173, distance: 12.3
click at [591, 173] on input "3417" at bounding box center [658, 173] width 147 height 26
paste input "09"
type input "3409"
click at [1231, 209] on icon "button" at bounding box center [1223, 209] width 16 height 16
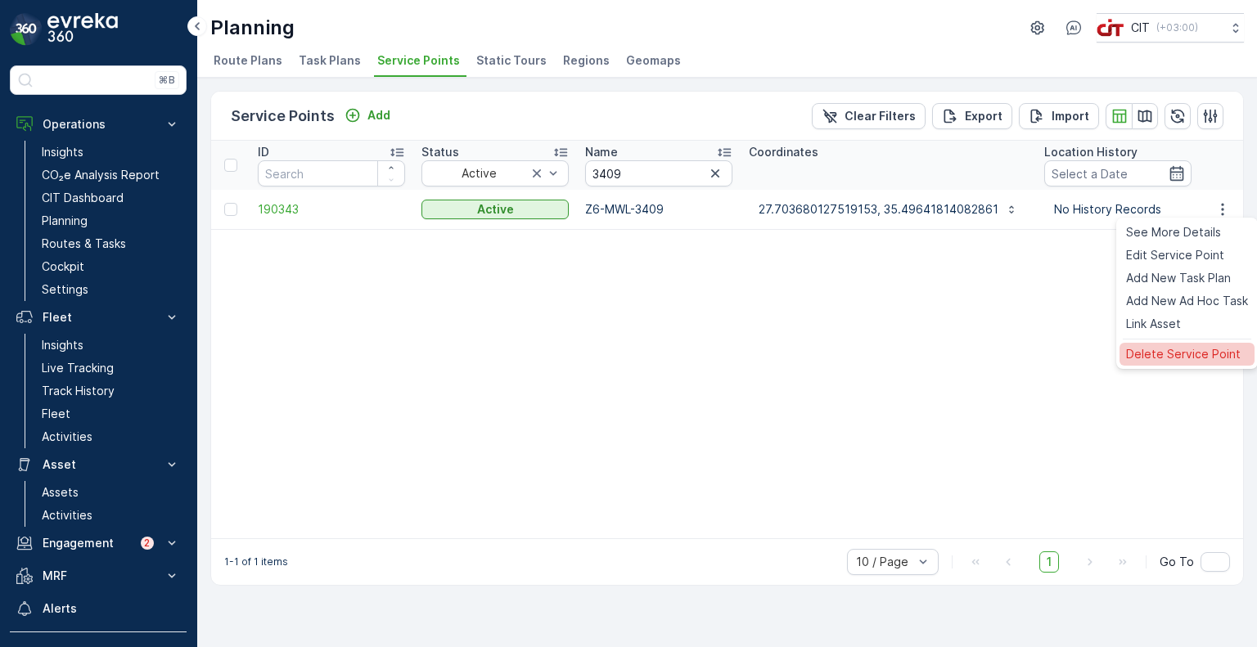
click at [1154, 364] on div "Delete Service Point" at bounding box center [1187, 354] width 135 height 23
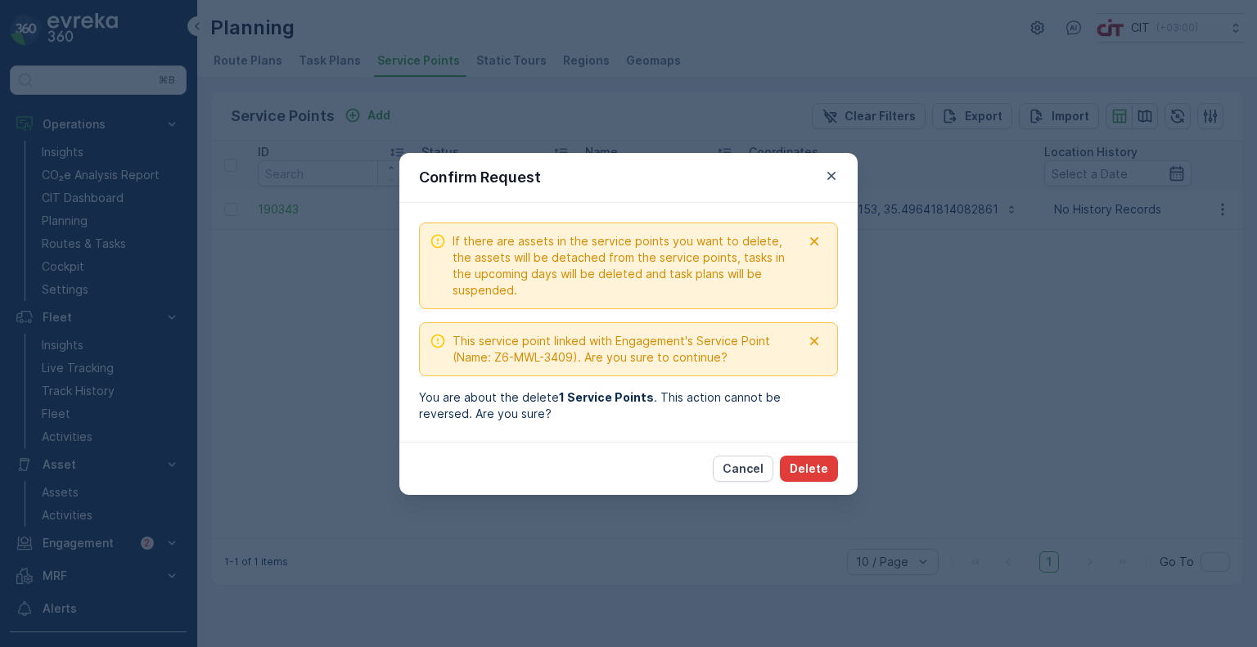
click at [808, 469] on p "Delete" at bounding box center [809, 469] width 38 height 16
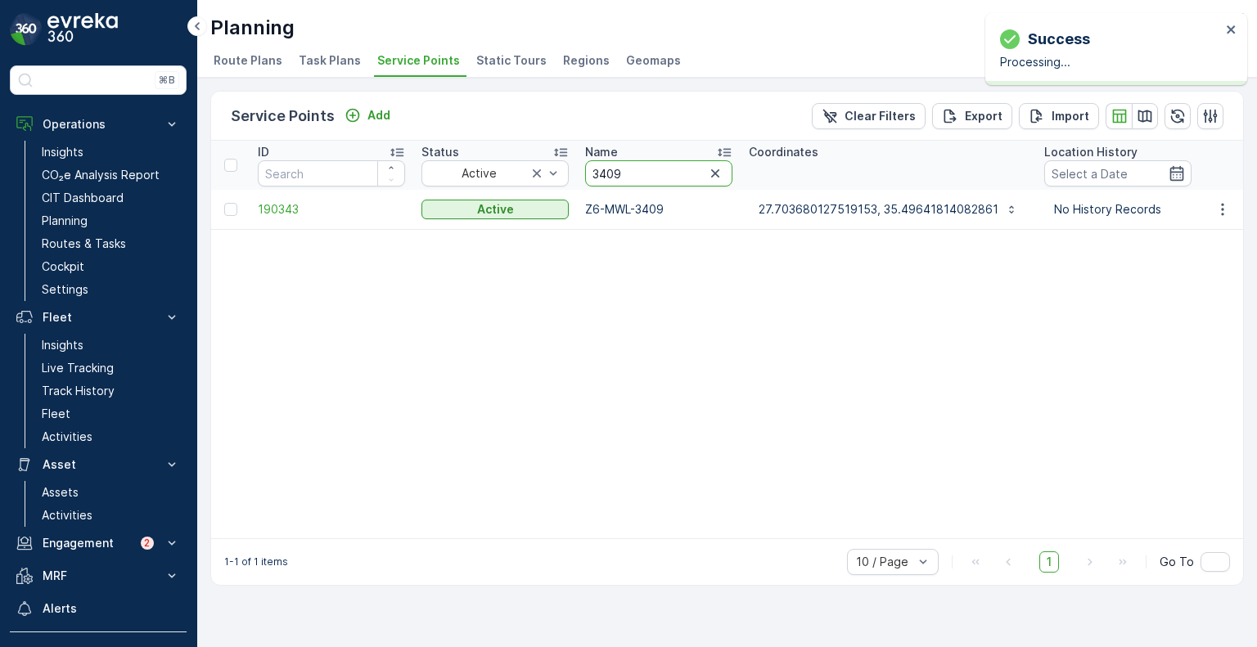
drag, startPoint x: 655, startPoint y: 172, endPoint x: 577, endPoint y: 173, distance: 77.8
click at [577, 173] on th "Name 3409" at bounding box center [659, 165] width 164 height 49
paste input "390"
type input "3390"
click at [1225, 215] on icon "button" at bounding box center [1223, 209] width 16 height 16
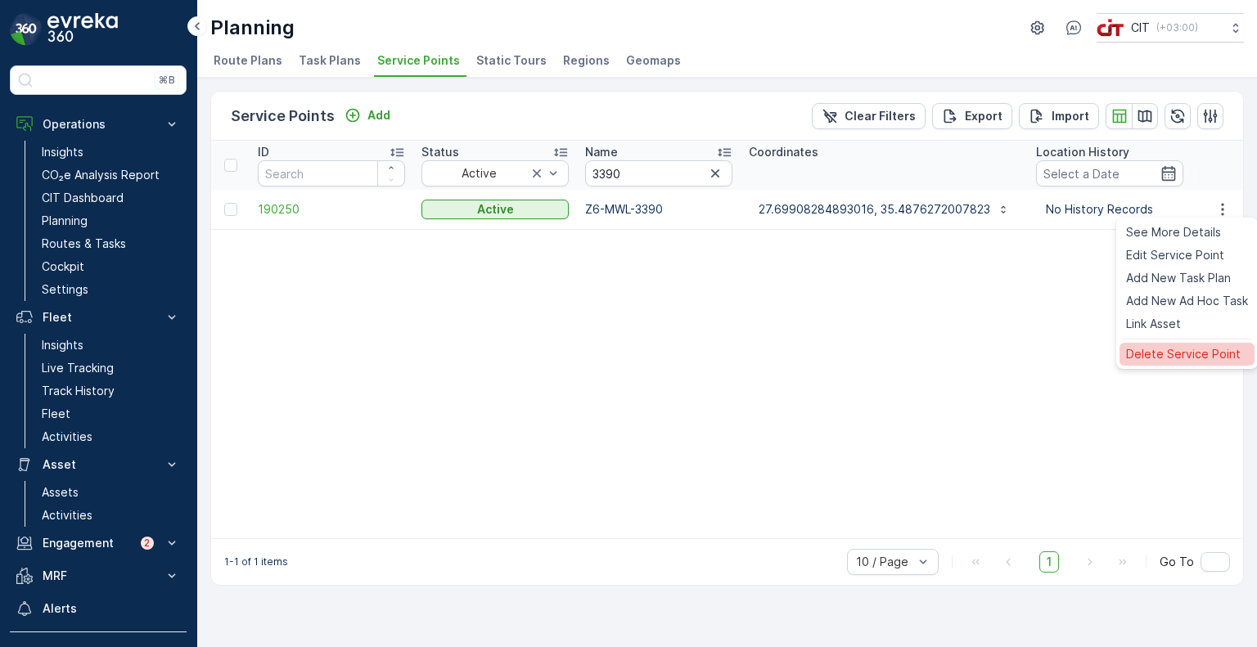
click at [1159, 356] on span "Delete Service Point" at bounding box center [1183, 354] width 115 height 16
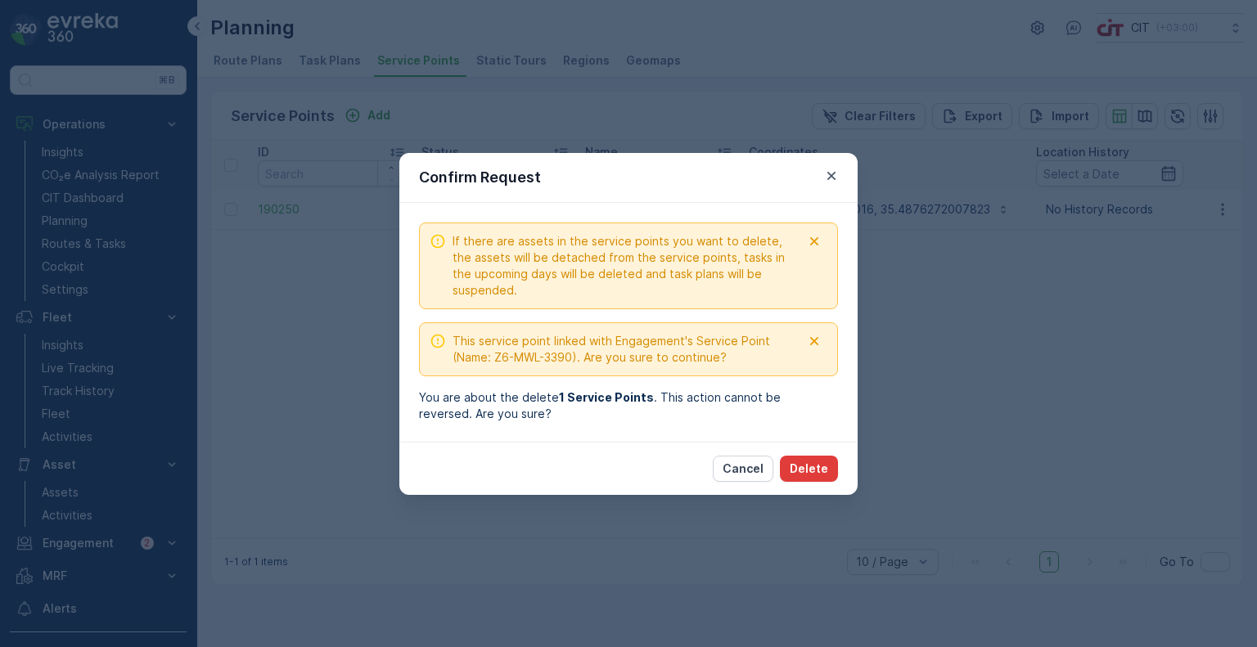
click at [819, 476] on button "Delete" at bounding box center [809, 469] width 58 height 26
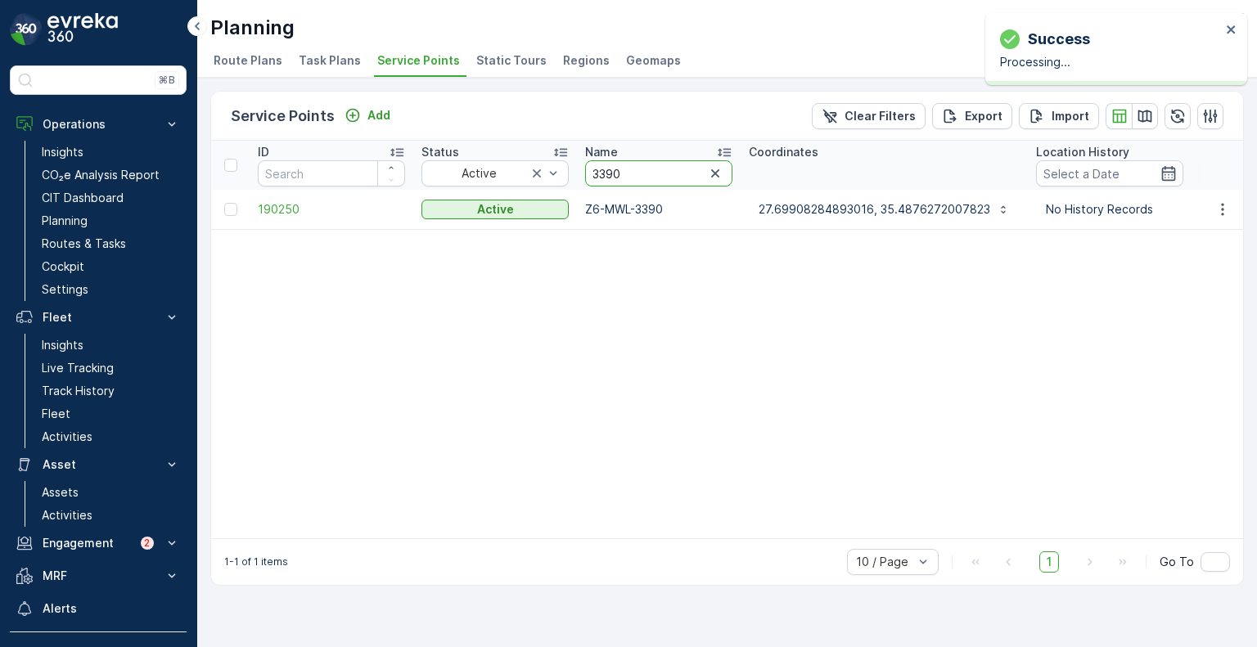
drag, startPoint x: 646, startPoint y: 183, endPoint x: 570, endPoint y: 181, distance: 76.1
paste input "32"
type input "3332"
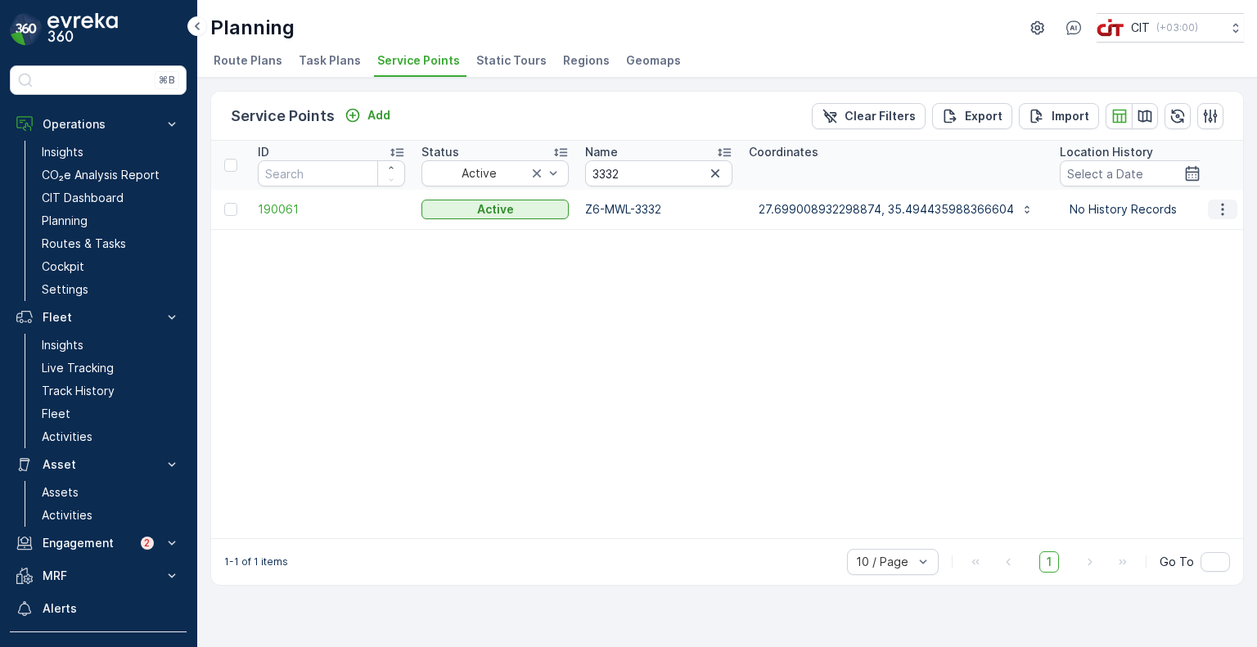
click at [1223, 213] on icon "button" at bounding box center [1222, 209] width 2 height 12
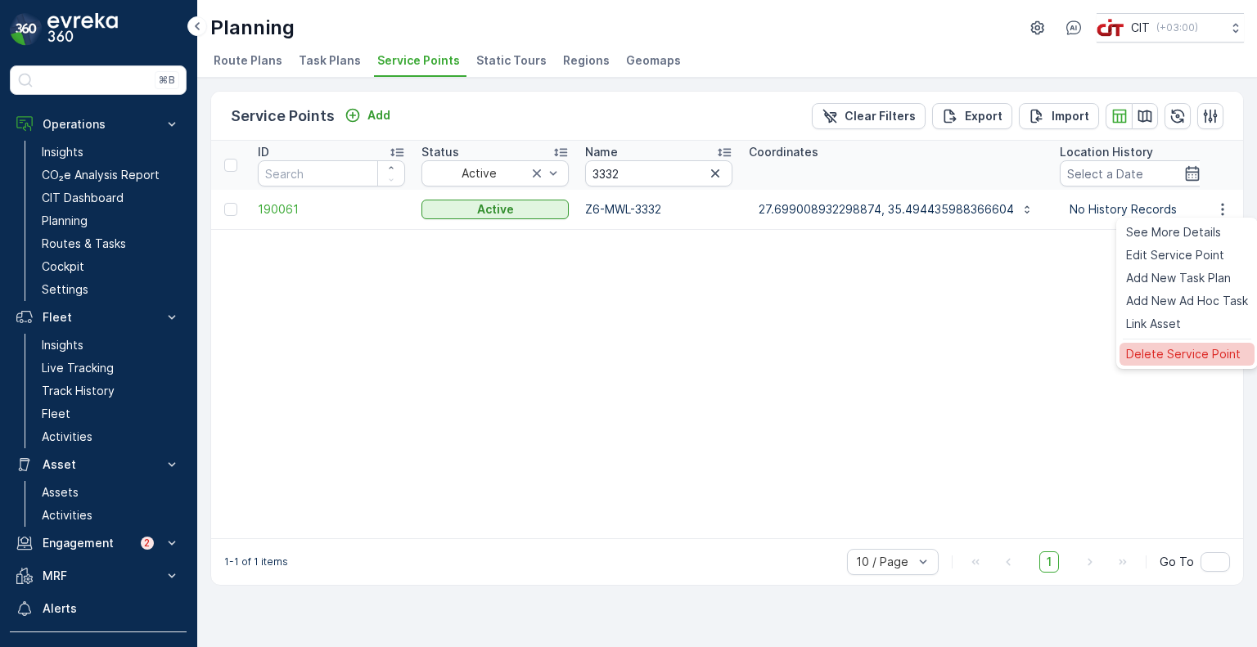
click at [1163, 346] on span "Delete Service Point" at bounding box center [1183, 354] width 115 height 16
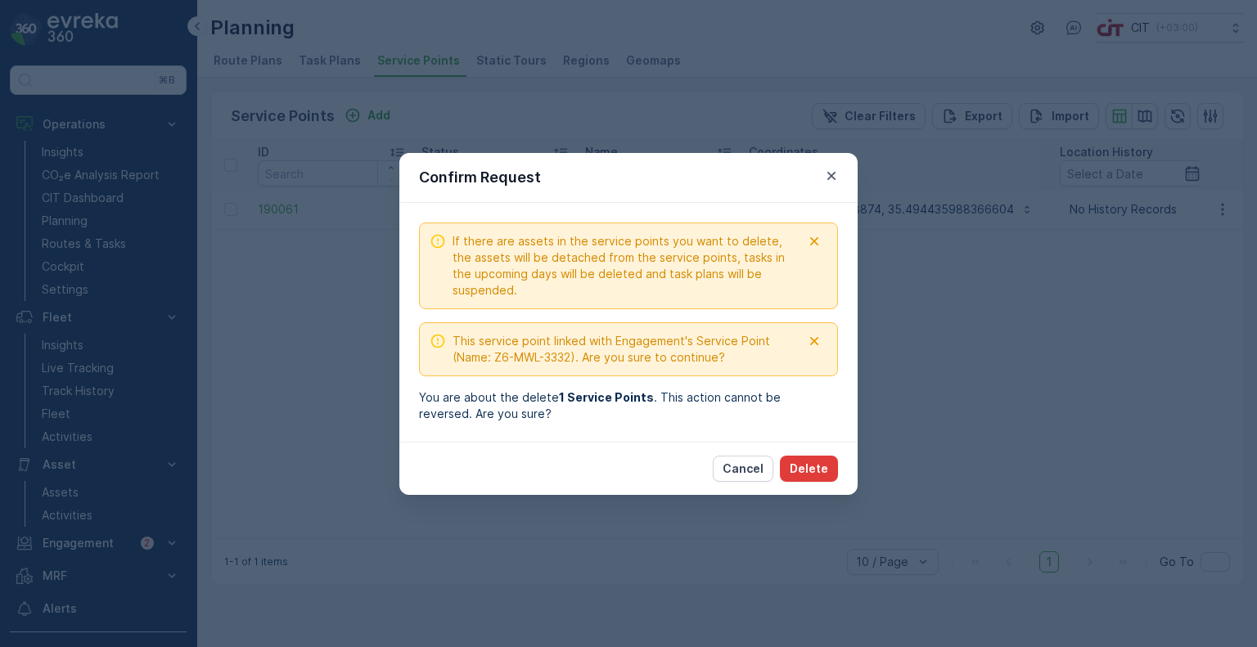
click at [811, 473] on p "Delete" at bounding box center [809, 469] width 38 height 16
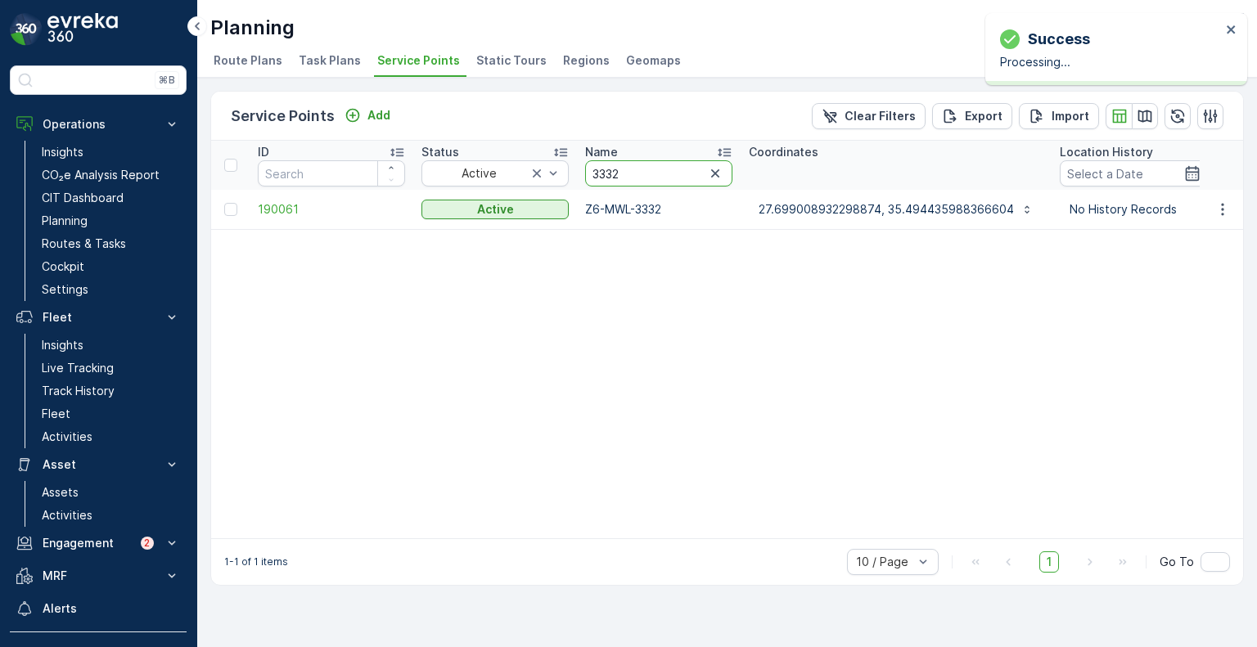
drag, startPoint x: 633, startPoint y: 177, endPoint x: 580, endPoint y: 175, distance: 53.2
click at [580, 175] on th "Name 3332" at bounding box center [659, 165] width 164 height 49
paste input "451"
type input "3451"
click at [1221, 208] on icon "button" at bounding box center [1222, 209] width 2 height 12
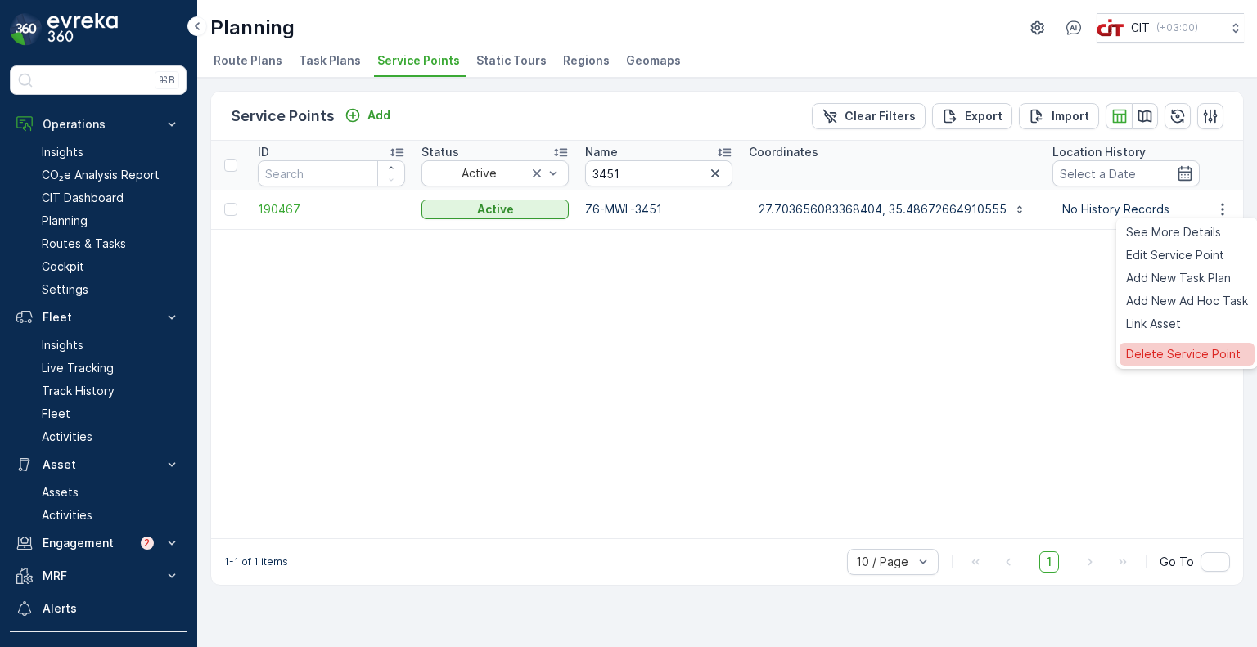
click at [1168, 352] on span "Delete Service Point" at bounding box center [1183, 354] width 115 height 16
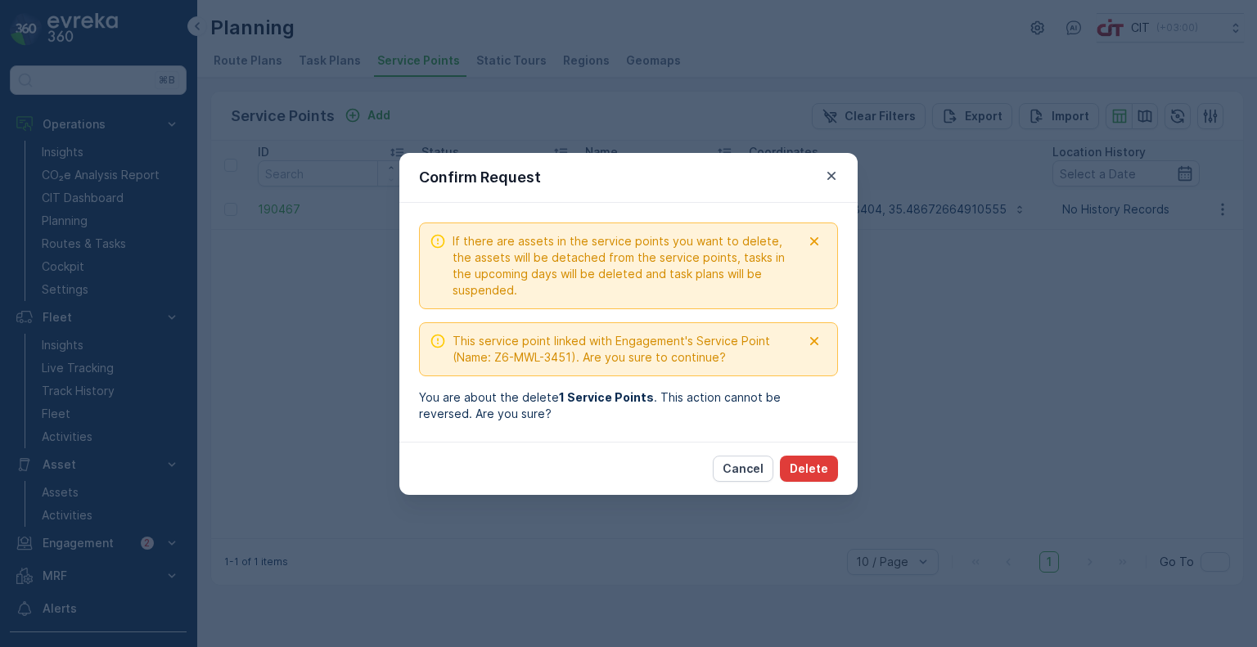
click at [817, 462] on p "Delete" at bounding box center [809, 469] width 38 height 16
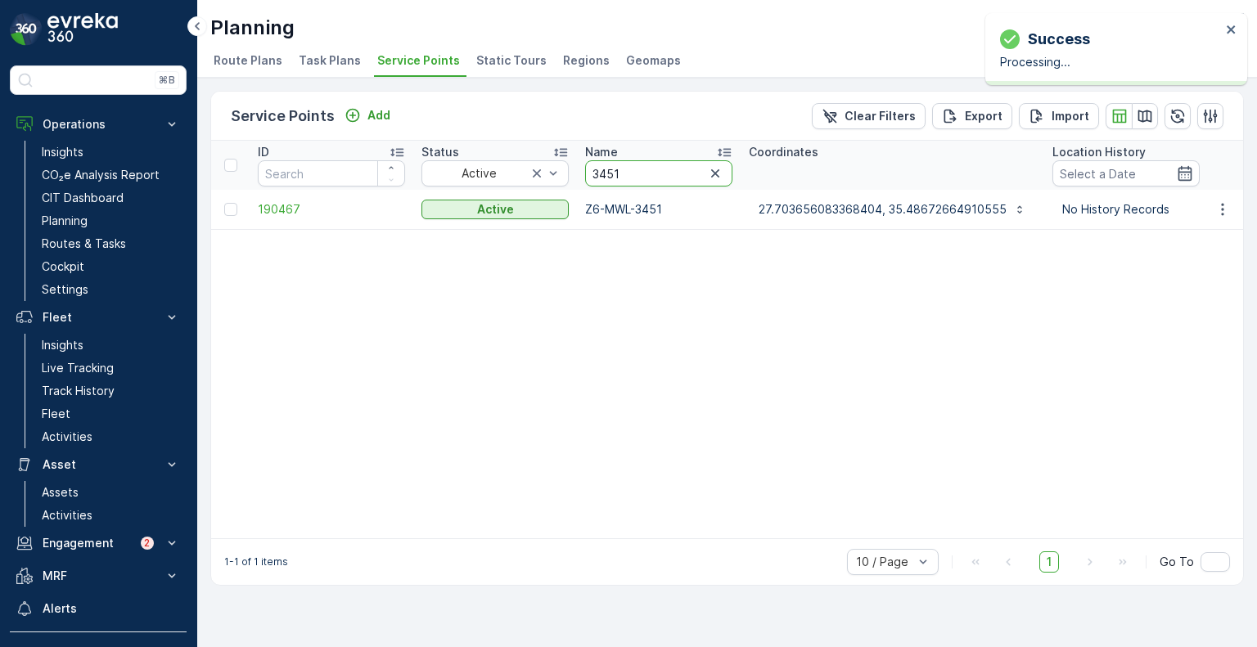
drag, startPoint x: 629, startPoint y: 174, endPoint x: 577, endPoint y: 172, distance: 51.6
click at [577, 172] on th "Name 3451" at bounding box center [659, 165] width 164 height 49
paste input "50"
type input "3501"
click at [1216, 212] on icon "button" at bounding box center [1223, 209] width 16 height 16
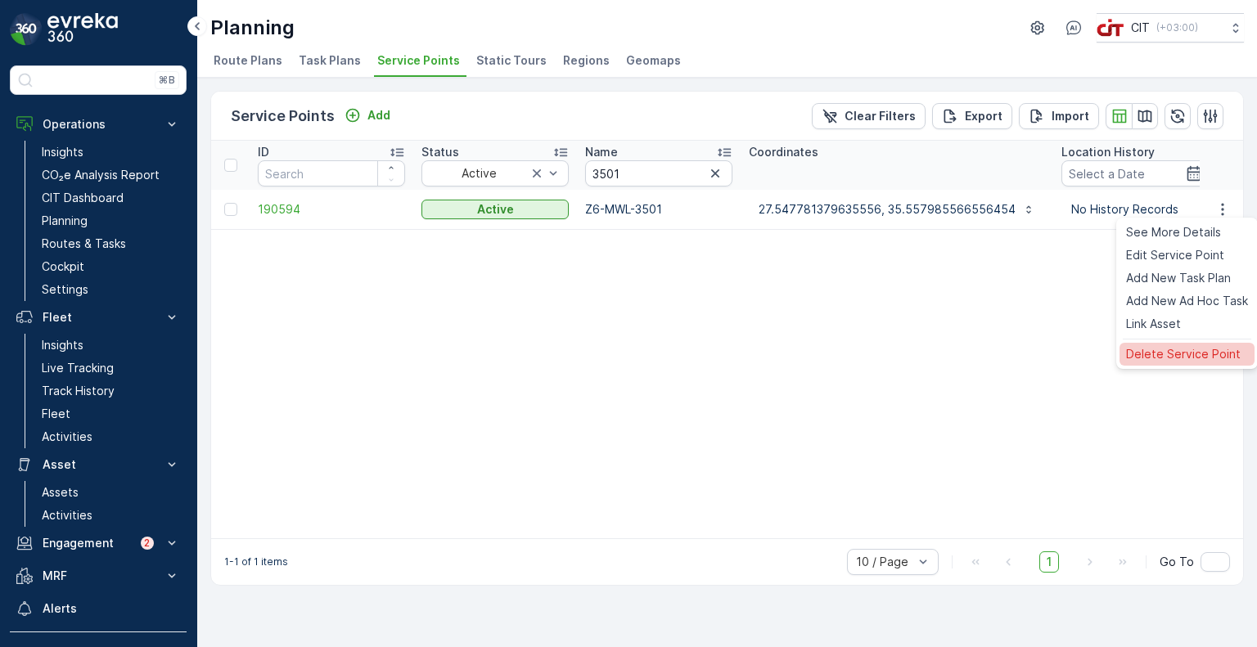
click at [1132, 349] on span "Delete Service Point" at bounding box center [1183, 354] width 115 height 16
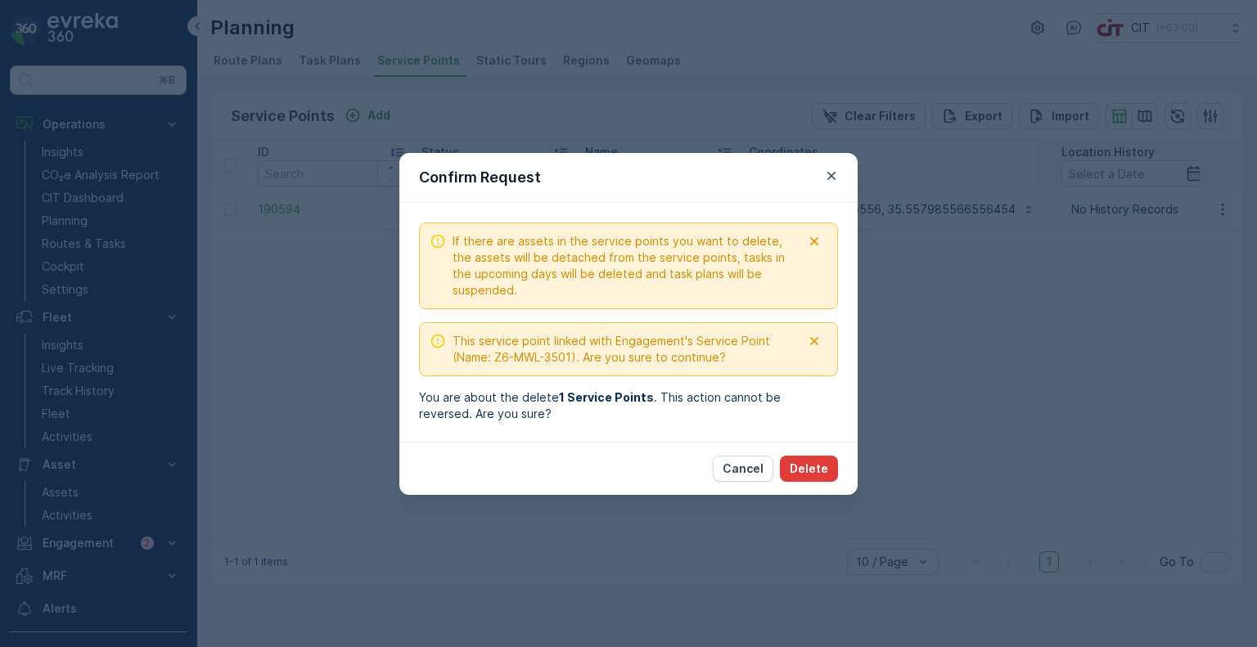
click at [823, 463] on p "Delete" at bounding box center [809, 469] width 38 height 16
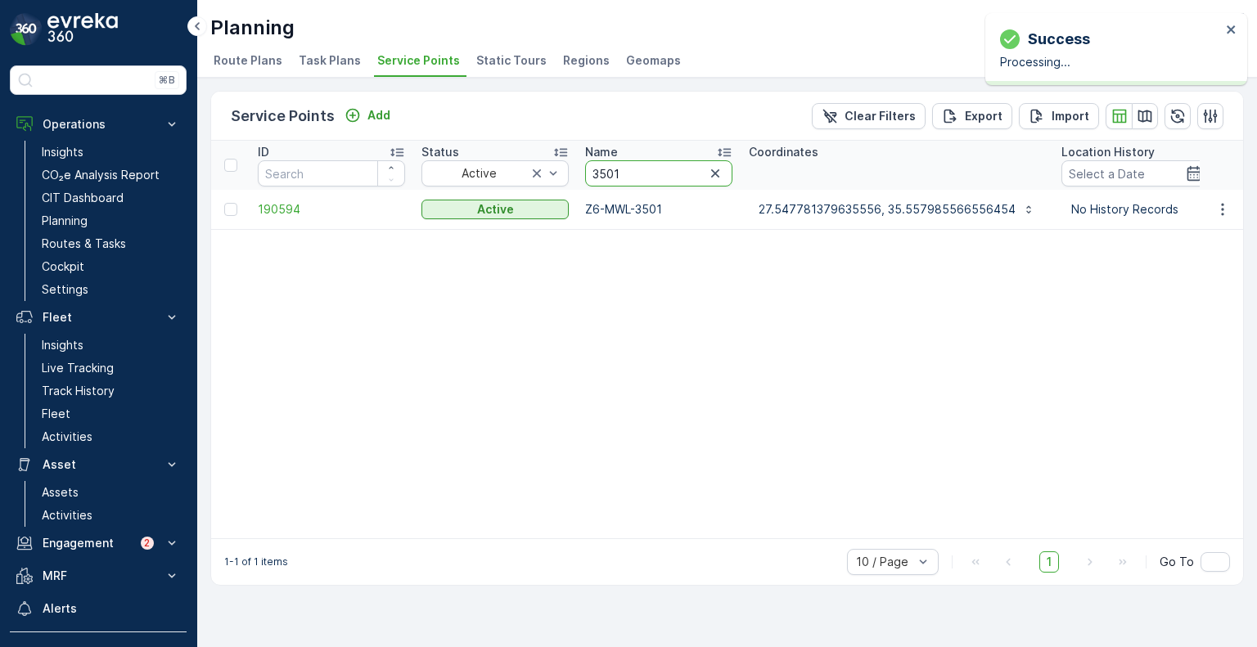
drag, startPoint x: 633, startPoint y: 171, endPoint x: 581, endPoint y: 169, distance: 51.6
click at [581, 169] on th "Name 3501" at bounding box center [659, 165] width 164 height 49
paste input "478"
type input "3478"
click at [1220, 209] on icon "button" at bounding box center [1223, 209] width 16 height 16
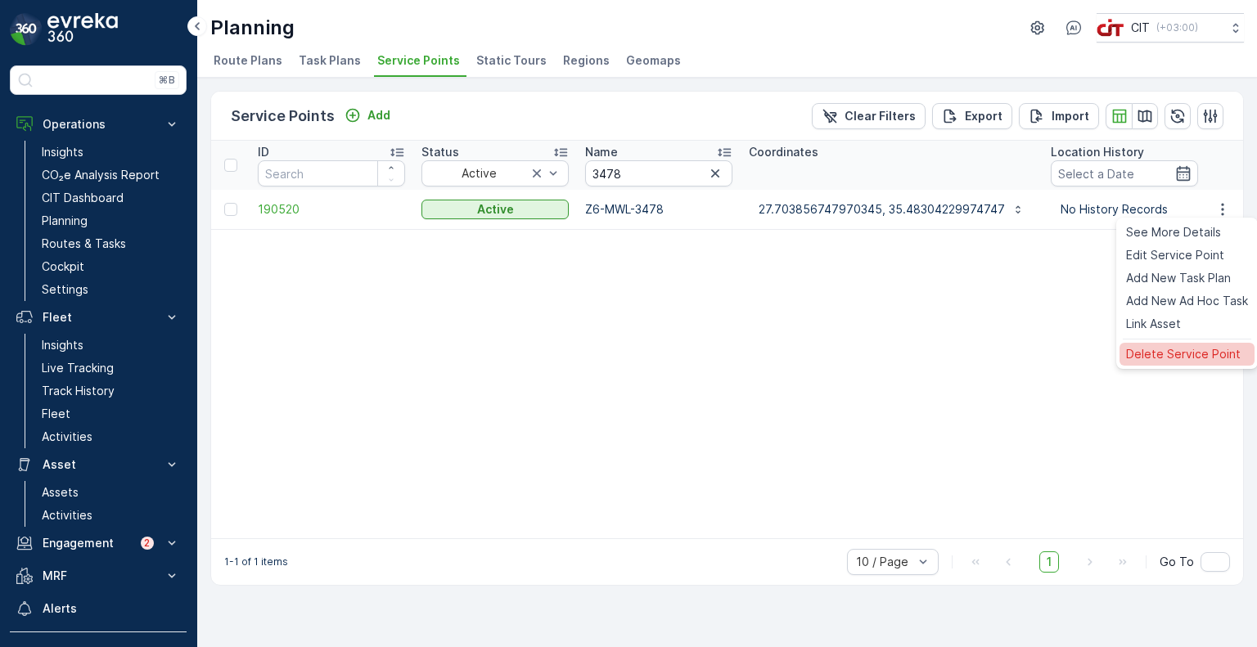
click at [1153, 361] on span "Delete Service Point" at bounding box center [1183, 354] width 115 height 16
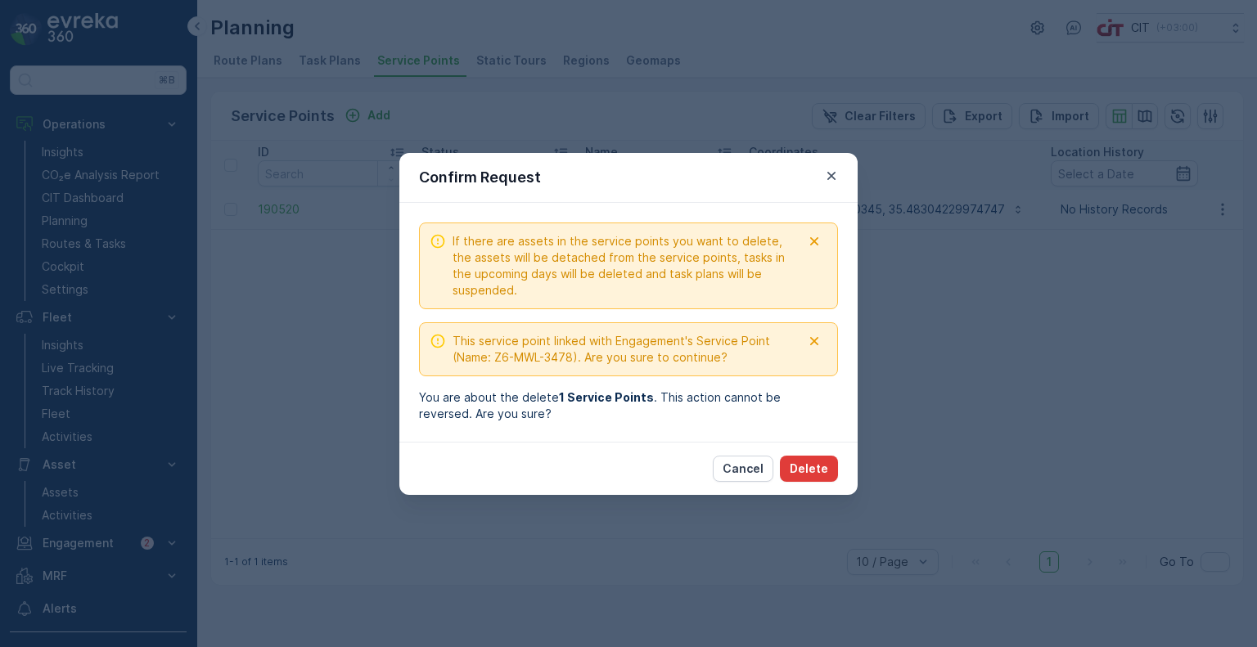
click at [822, 471] on p "Delete" at bounding box center [809, 469] width 38 height 16
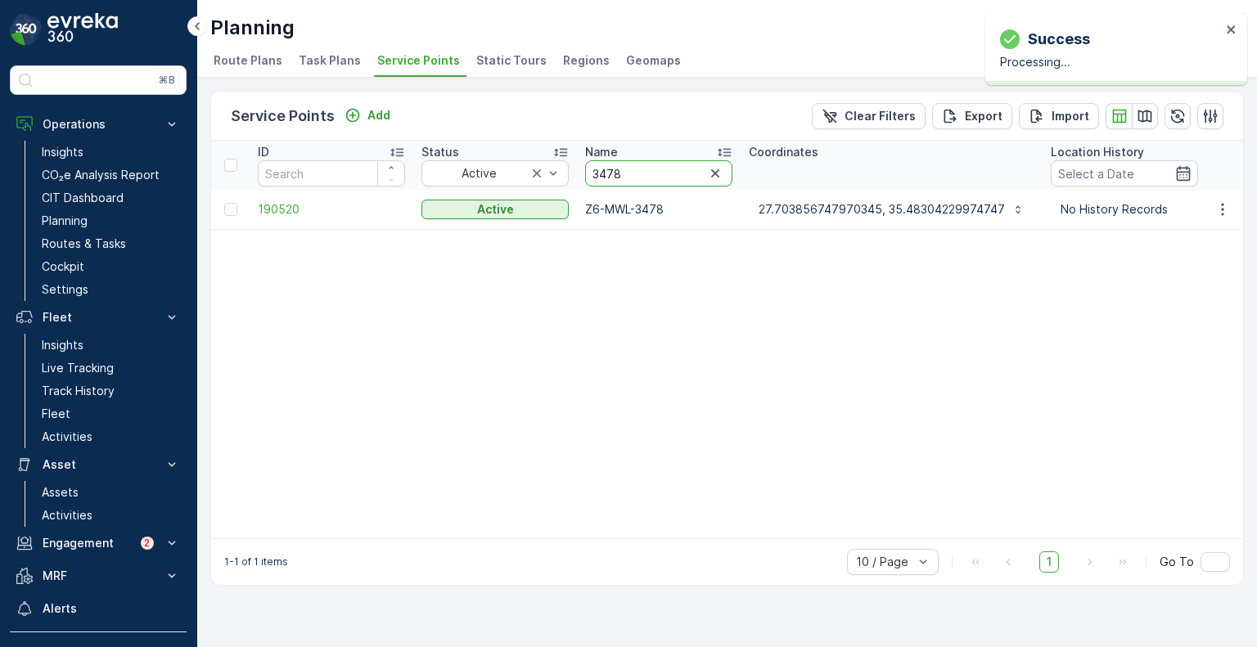
drag, startPoint x: 629, startPoint y: 168, endPoint x: 588, endPoint y: 172, distance: 41.1
click at [588, 172] on input "3478" at bounding box center [658, 173] width 147 height 26
paste input "38"
type input "3388"
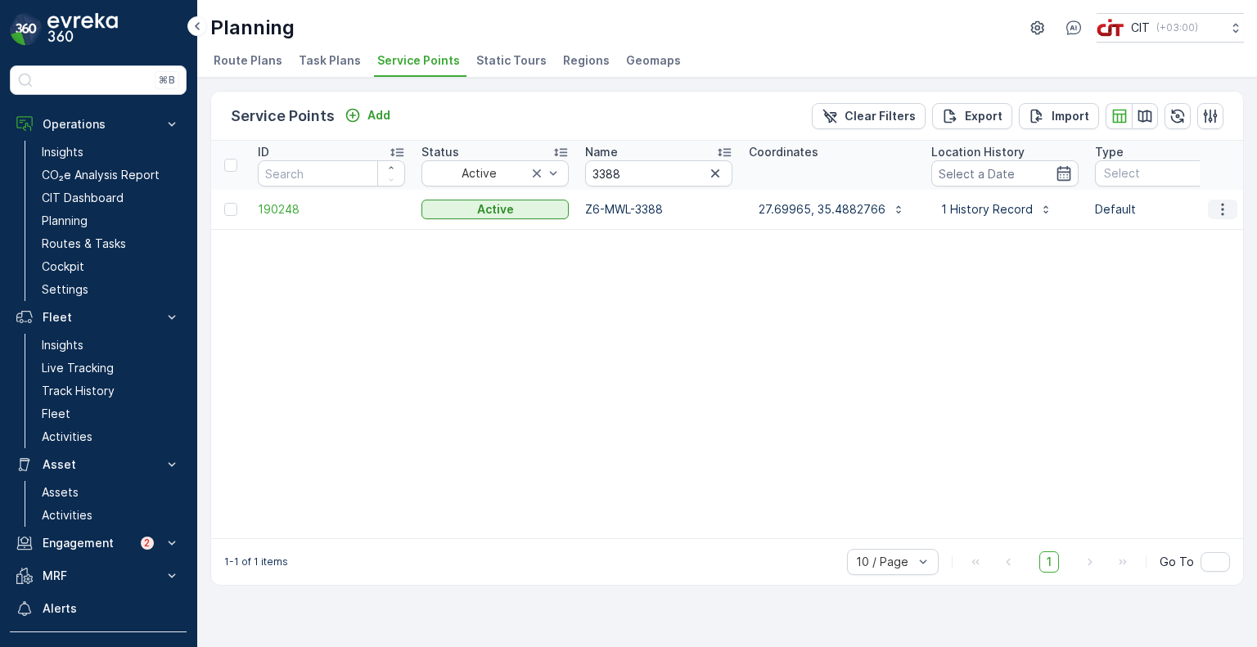
click at [1218, 216] on button "button" at bounding box center [1222, 210] width 29 height 20
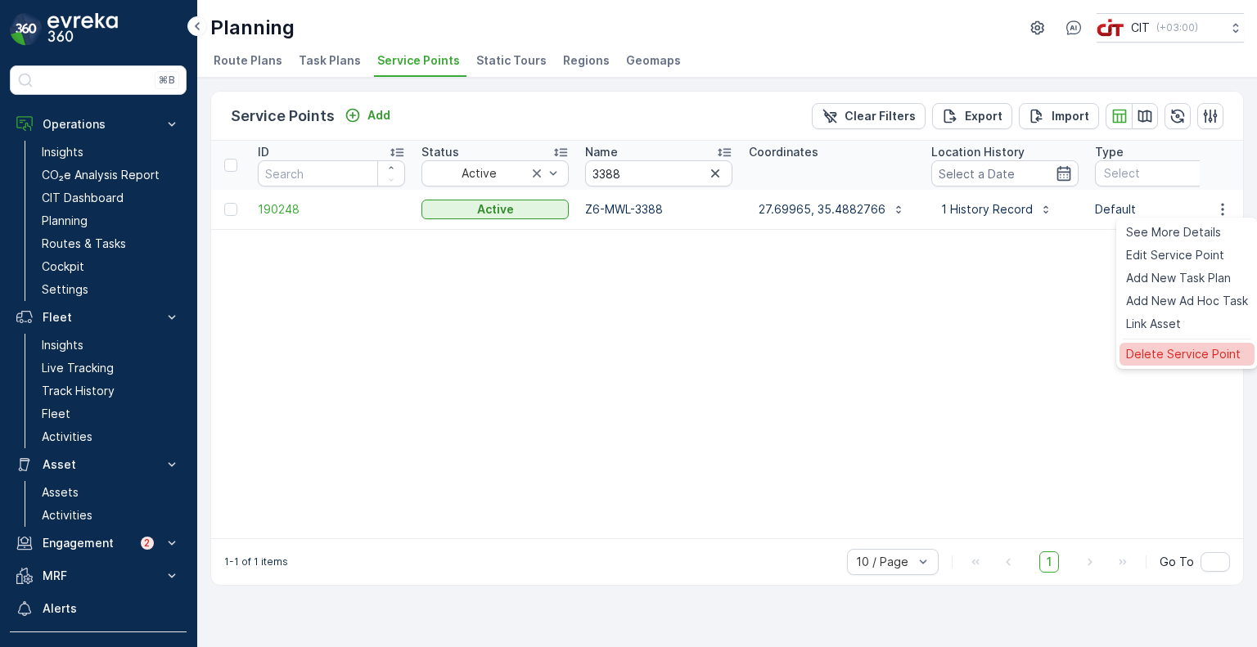
click at [1159, 359] on span "Delete Service Point" at bounding box center [1183, 354] width 115 height 16
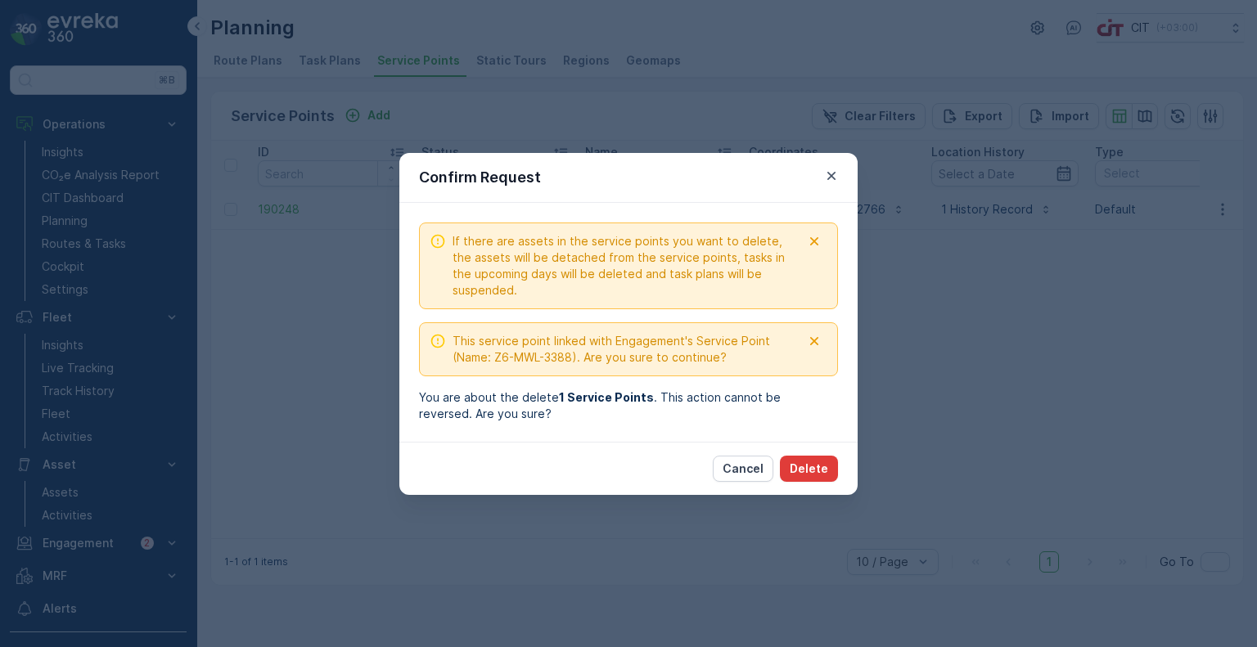
click at [828, 471] on button "Delete" at bounding box center [809, 469] width 58 height 26
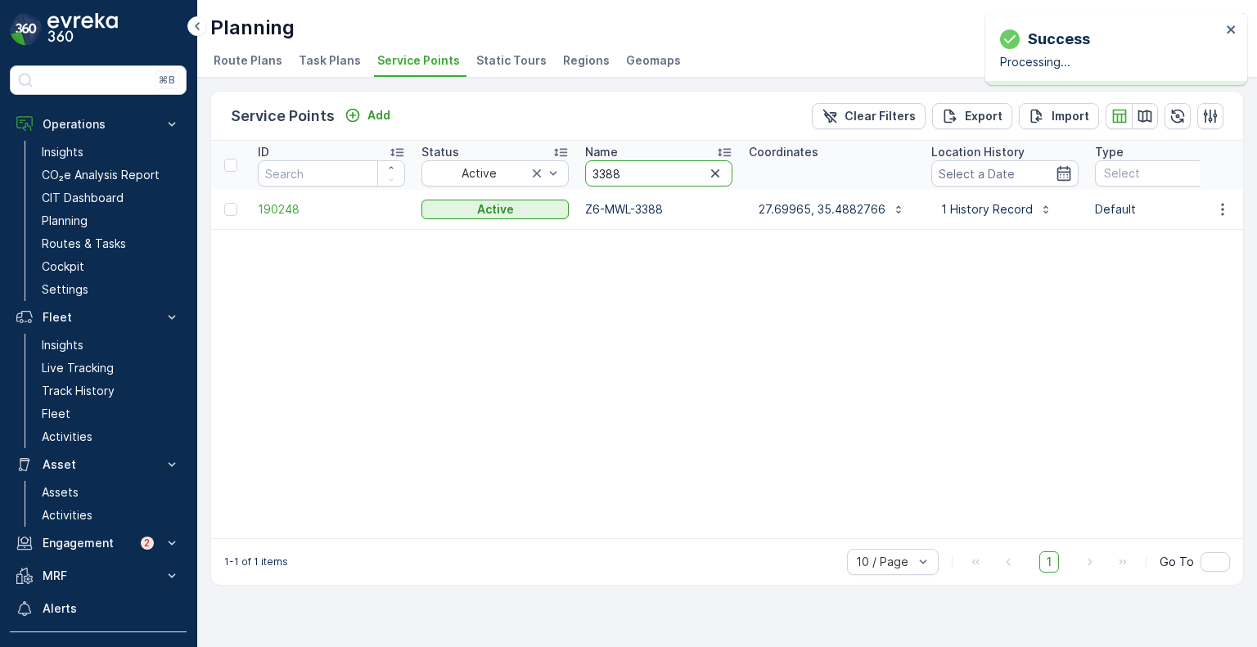
drag, startPoint x: 629, startPoint y: 171, endPoint x: 581, endPoint y: 170, distance: 47.5
click at [581, 170] on th "Name 3388" at bounding box center [659, 165] width 164 height 49
paste input "493"
type input "3493"
click at [1229, 209] on icon "button" at bounding box center [1223, 209] width 16 height 16
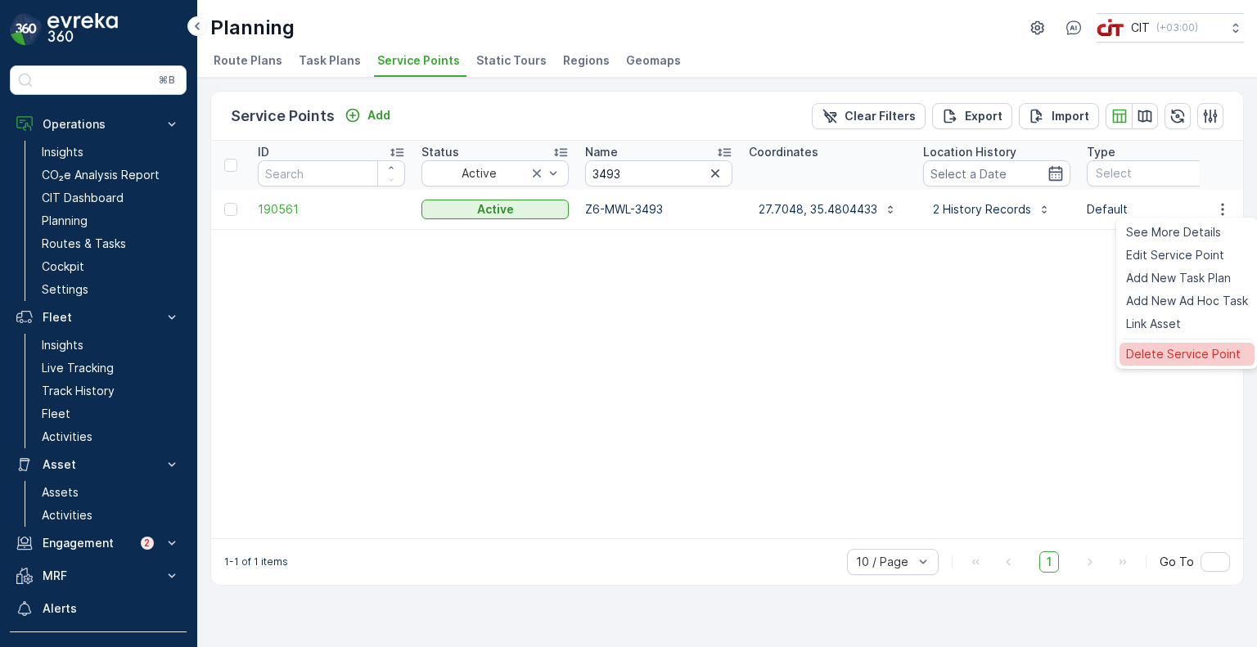
click at [1172, 351] on span "Delete Service Point" at bounding box center [1183, 354] width 115 height 16
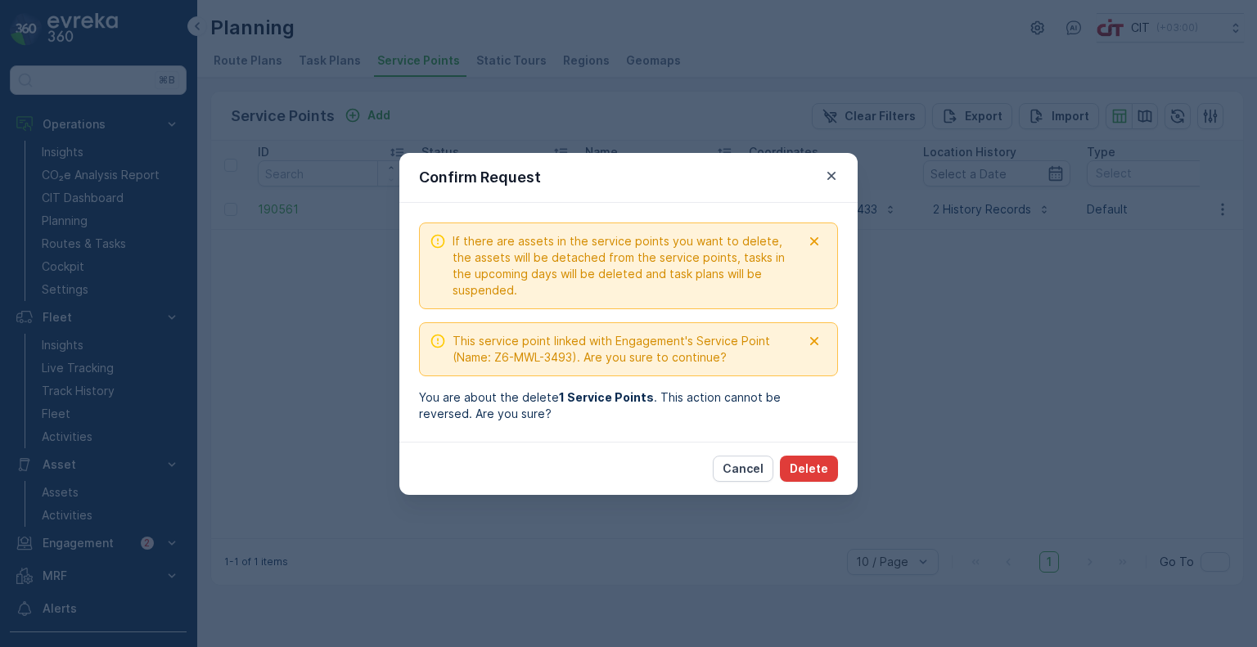
click at [822, 471] on p "Delete" at bounding box center [809, 469] width 38 height 16
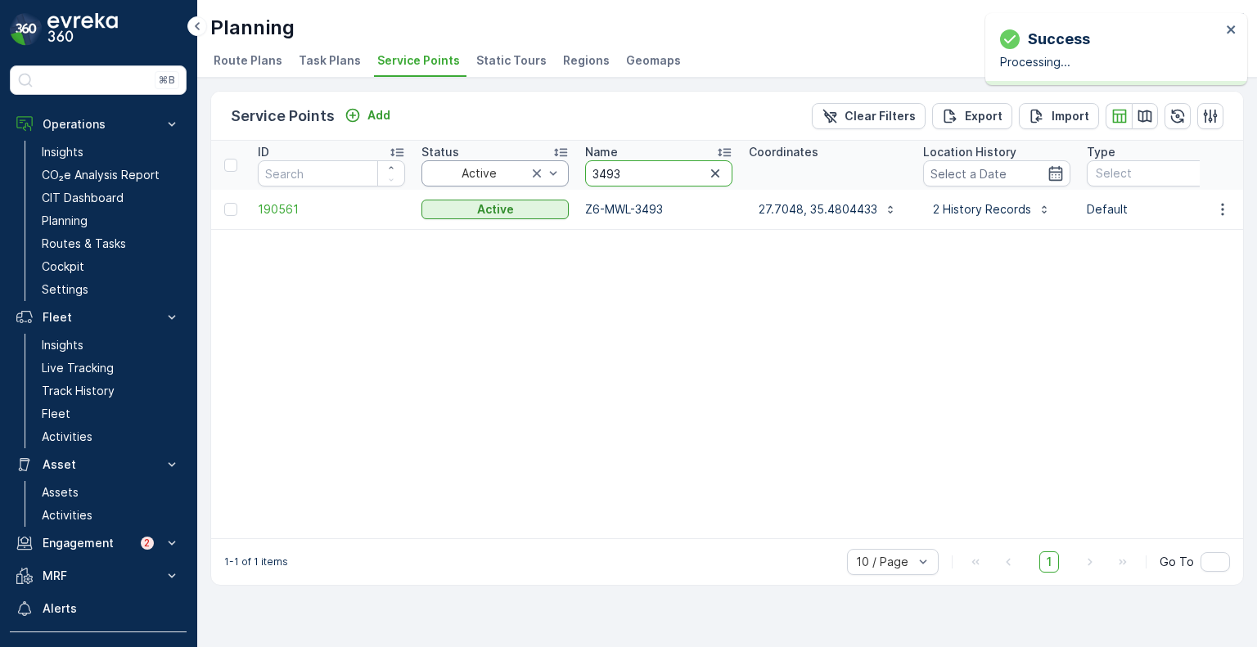
drag, startPoint x: 638, startPoint y: 173, endPoint x: 563, endPoint y: 173, distance: 74.5
paste input "867"
type input "3867"
click at [1223, 209] on icon "button" at bounding box center [1222, 209] width 2 height 12
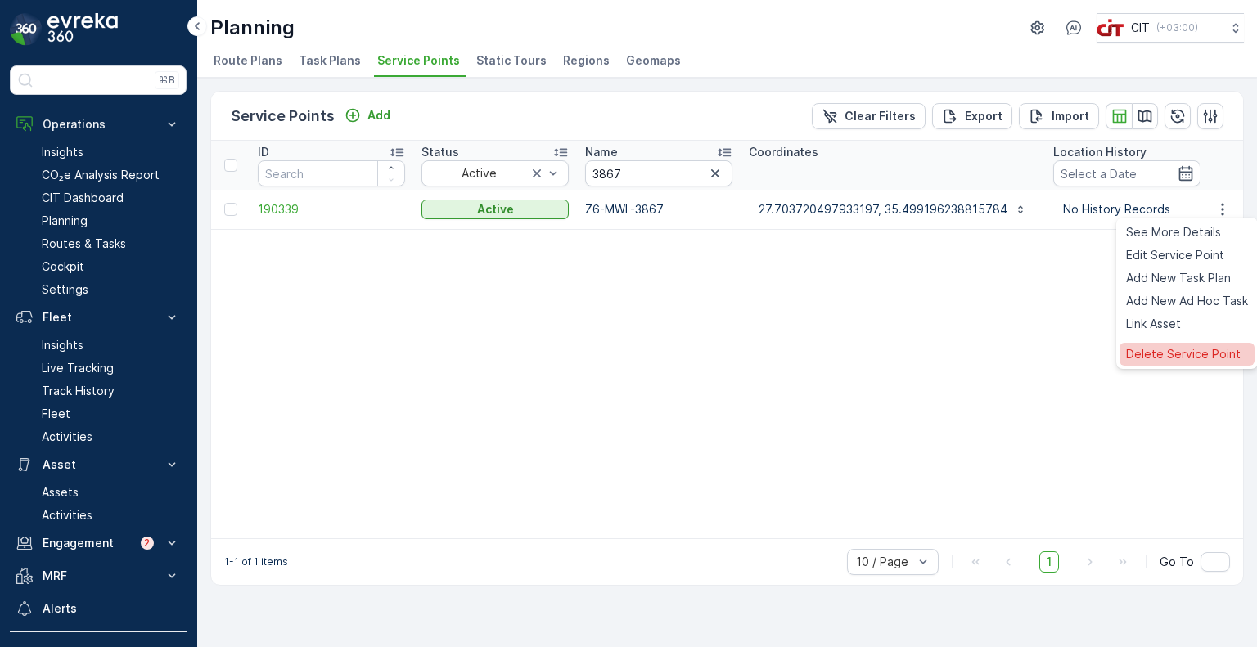
click at [1166, 356] on span "Delete Service Point" at bounding box center [1183, 354] width 115 height 16
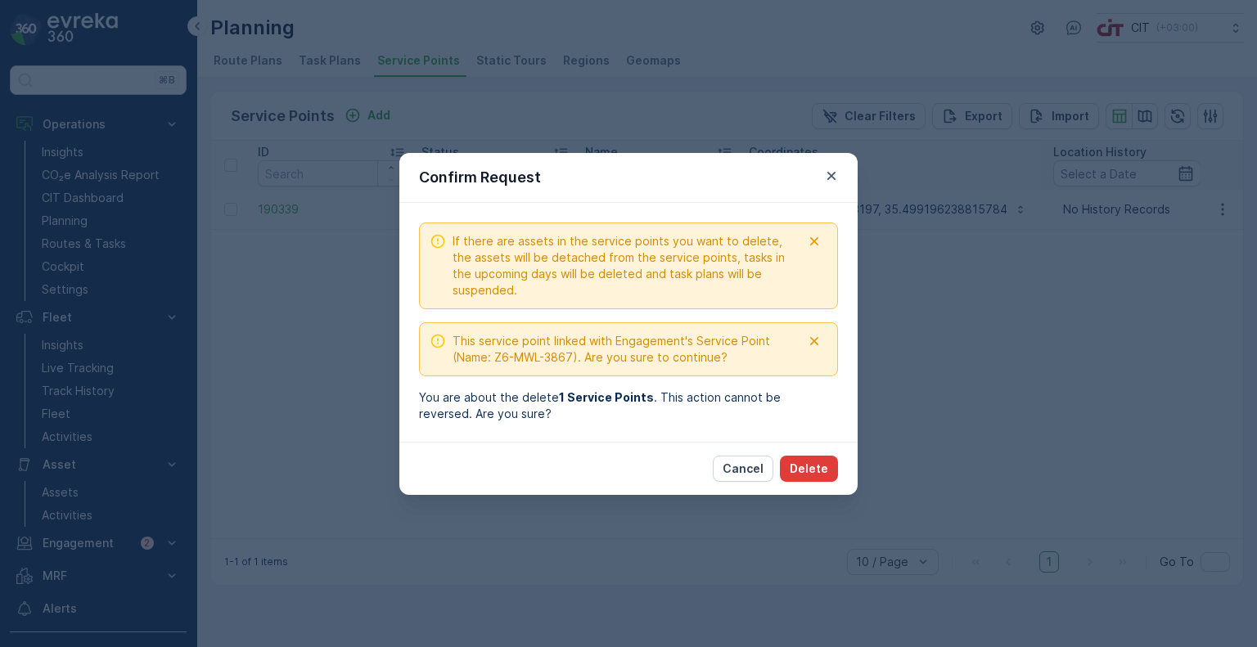
click at [815, 461] on p "Delete" at bounding box center [809, 469] width 38 height 16
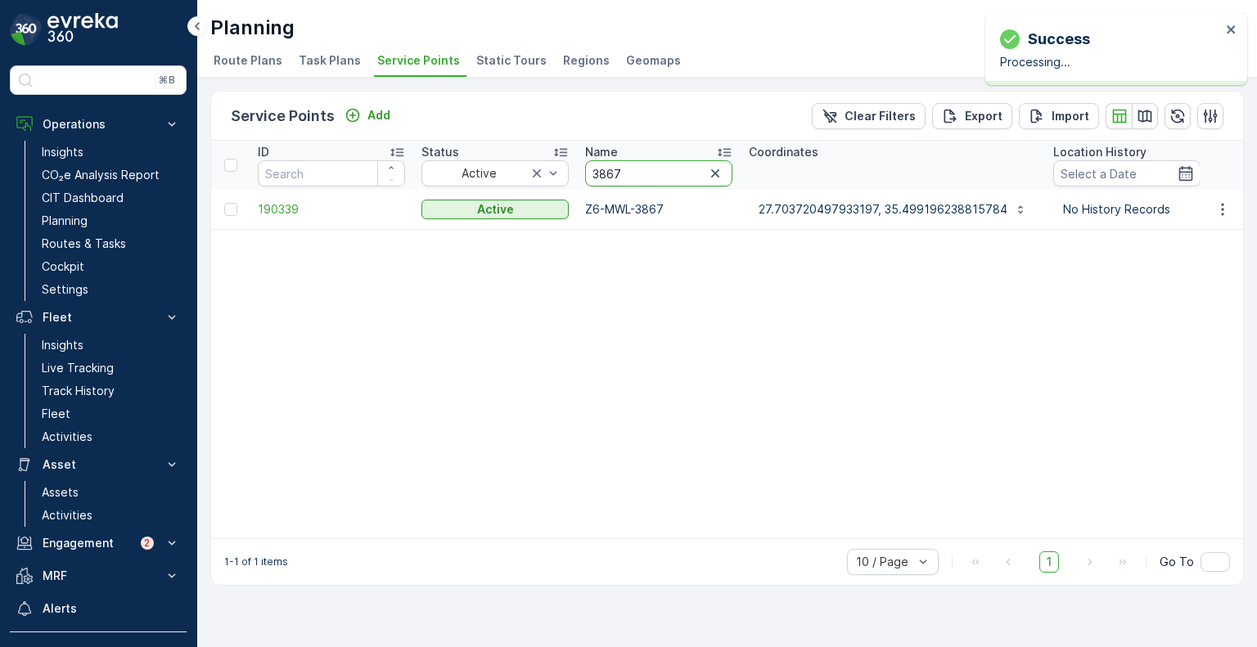
drag, startPoint x: 611, startPoint y: 169, endPoint x: 583, endPoint y: 173, distance: 28.0
click at [583, 173] on th "Name 3867" at bounding box center [659, 165] width 164 height 49
paste input "8"
type input "3887"
click at [1225, 211] on icon "button" at bounding box center [1223, 209] width 16 height 16
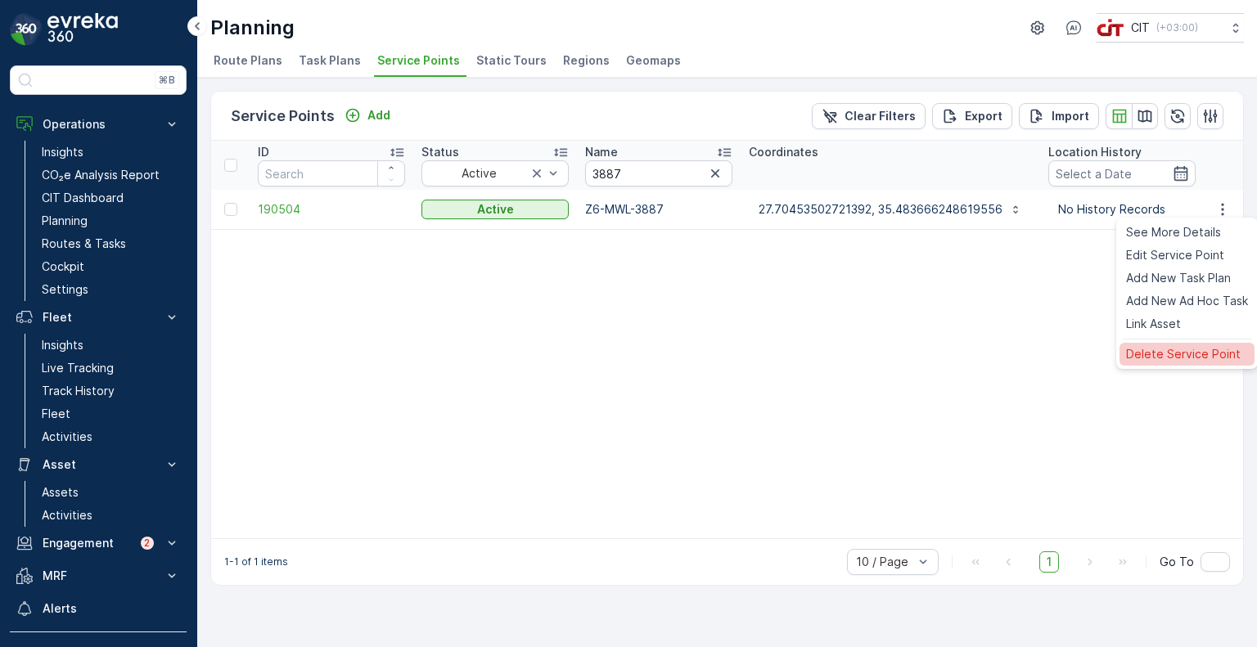
click at [1177, 355] on span "Delete Service Point" at bounding box center [1183, 354] width 115 height 16
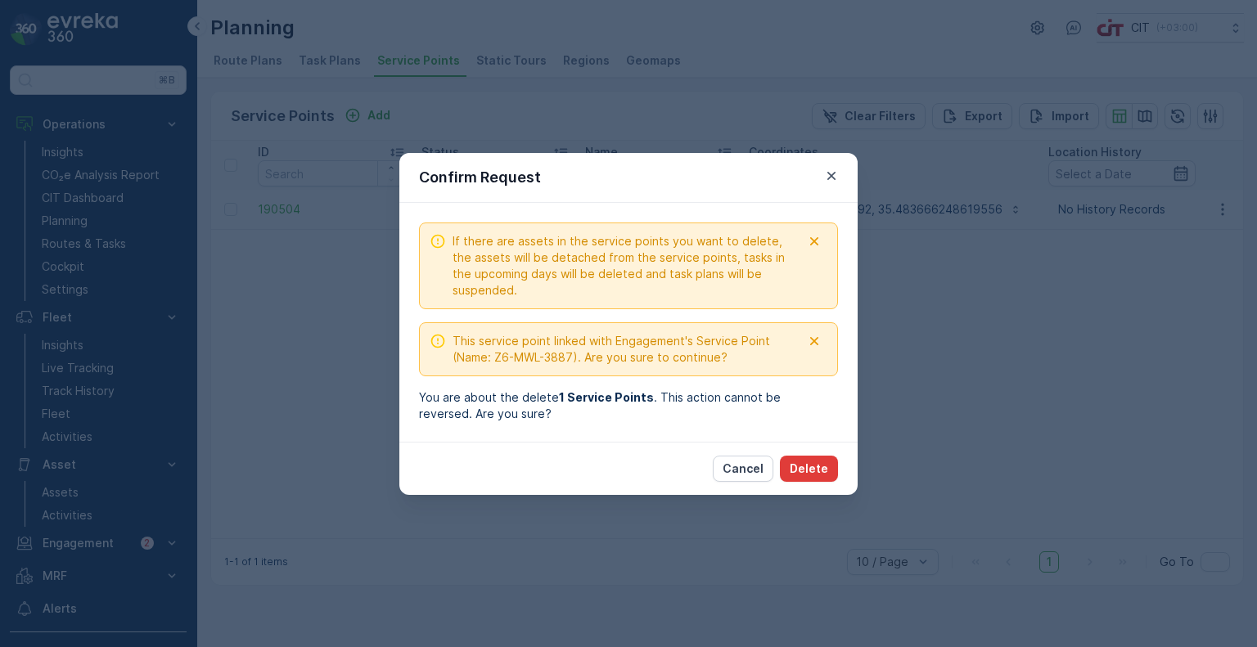
click at [806, 461] on p "Delete" at bounding box center [809, 469] width 38 height 16
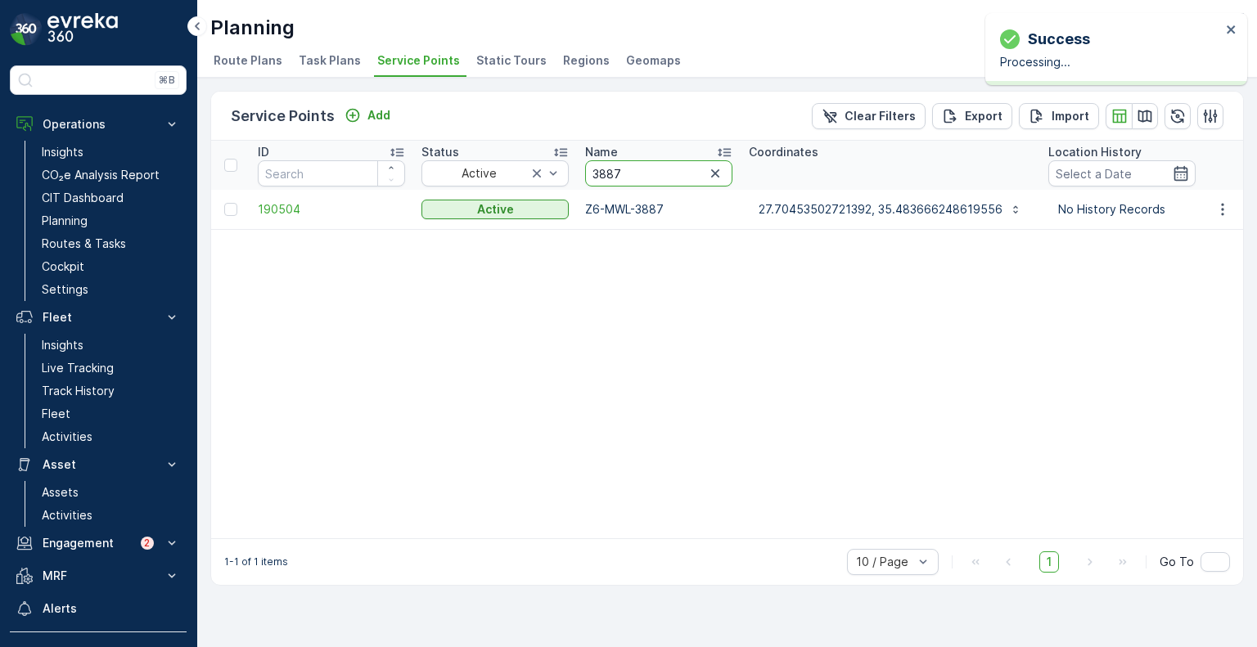
drag, startPoint x: 621, startPoint y: 170, endPoint x: 589, endPoint y: 171, distance: 32.8
click at [589, 171] on input "3887" at bounding box center [658, 173] width 147 height 26
paste input "339"
type input "3339"
click at [1221, 208] on icon "button" at bounding box center [1223, 209] width 16 height 16
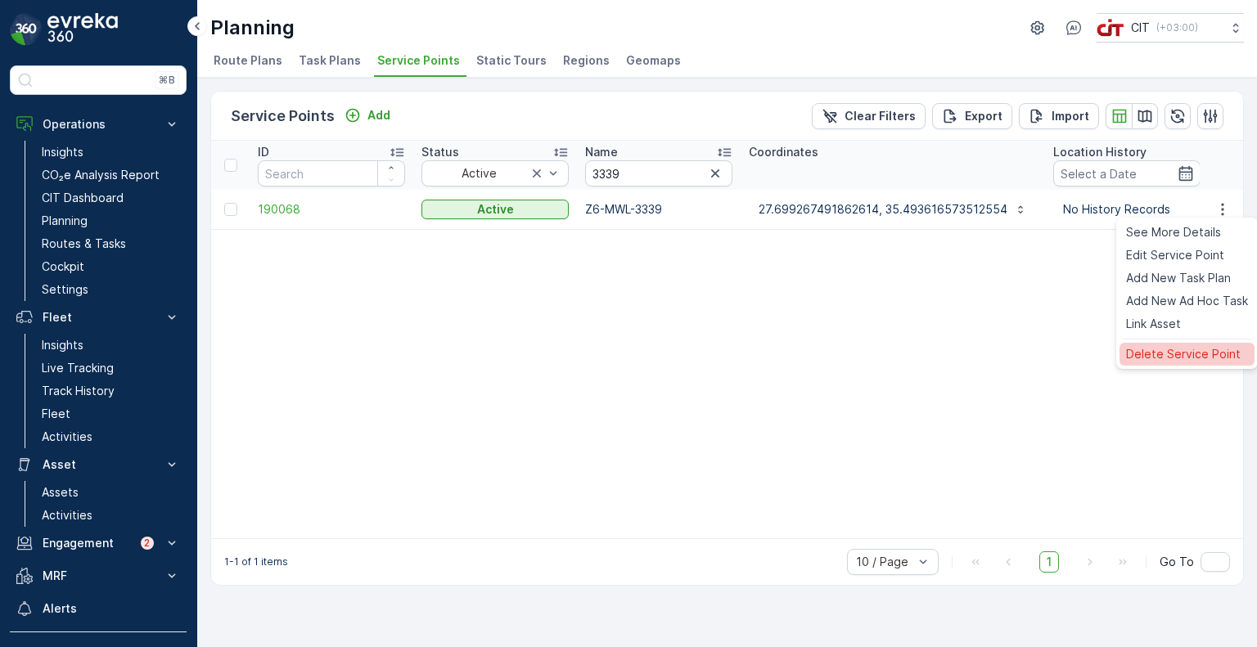
click at [1160, 353] on span "Delete Service Point" at bounding box center [1183, 354] width 115 height 16
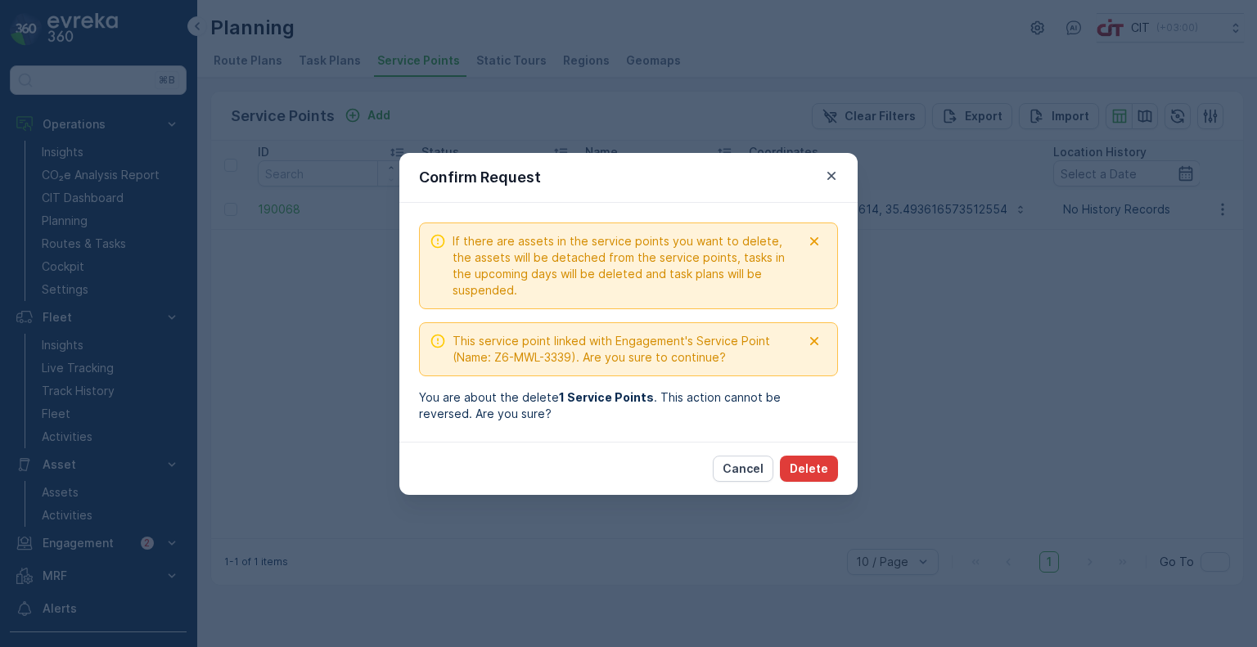
click at [819, 470] on p "Delete" at bounding box center [809, 469] width 38 height 16
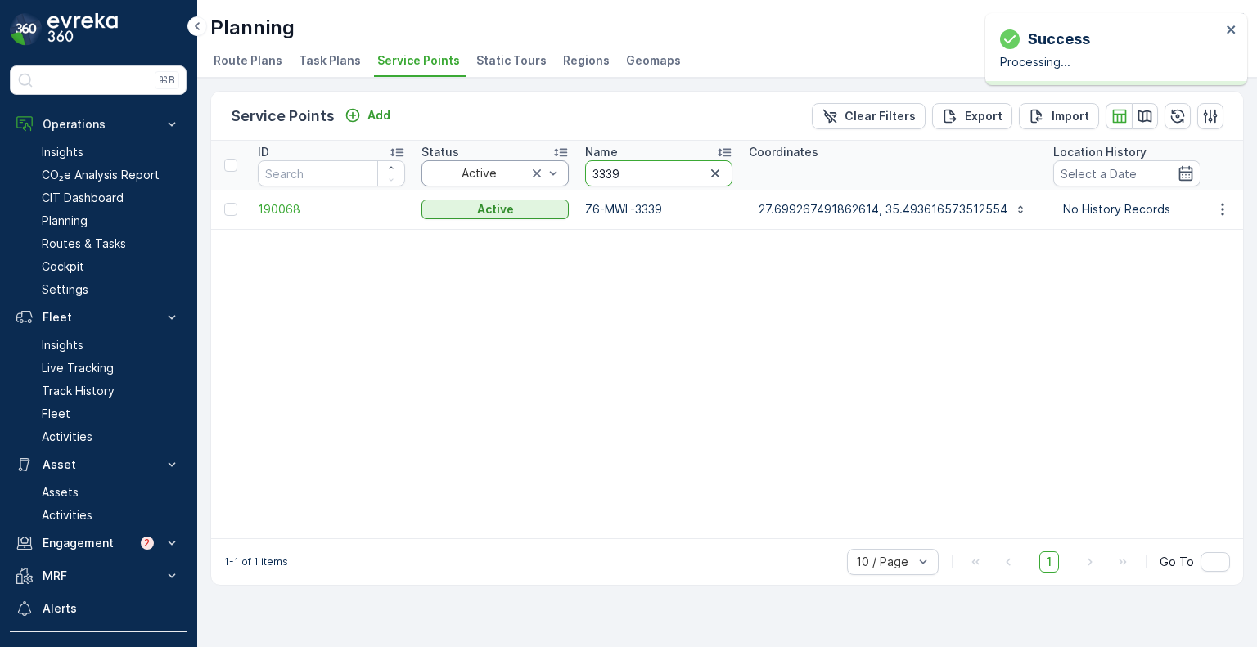
drag, startPoint x: 632, startPoint y: 175, endPoint x: 552, endPoint y: 173, distance: 80.3
paste input "20"
type input "3320"
click at [1222, 206] on icon "button" at bounding box center [1223, 209] width 16 height 16
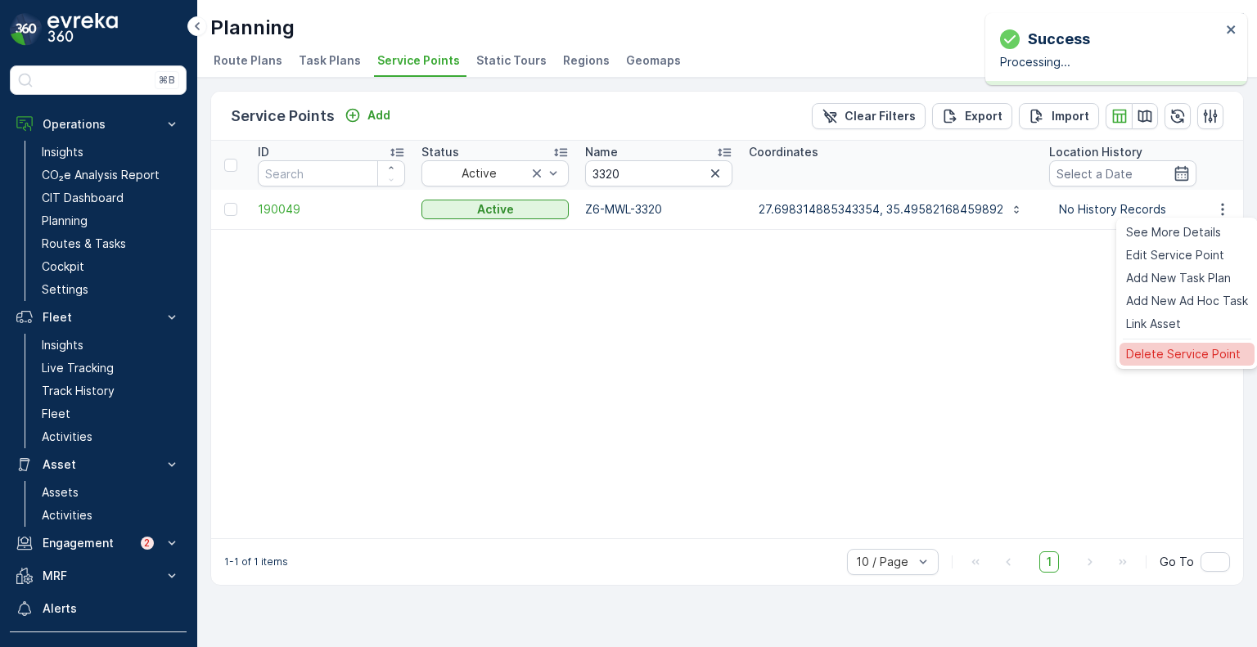
click at [1173, 354] on span "Delete Service Point" at bounding box center [1183, 354] width 115 height 16
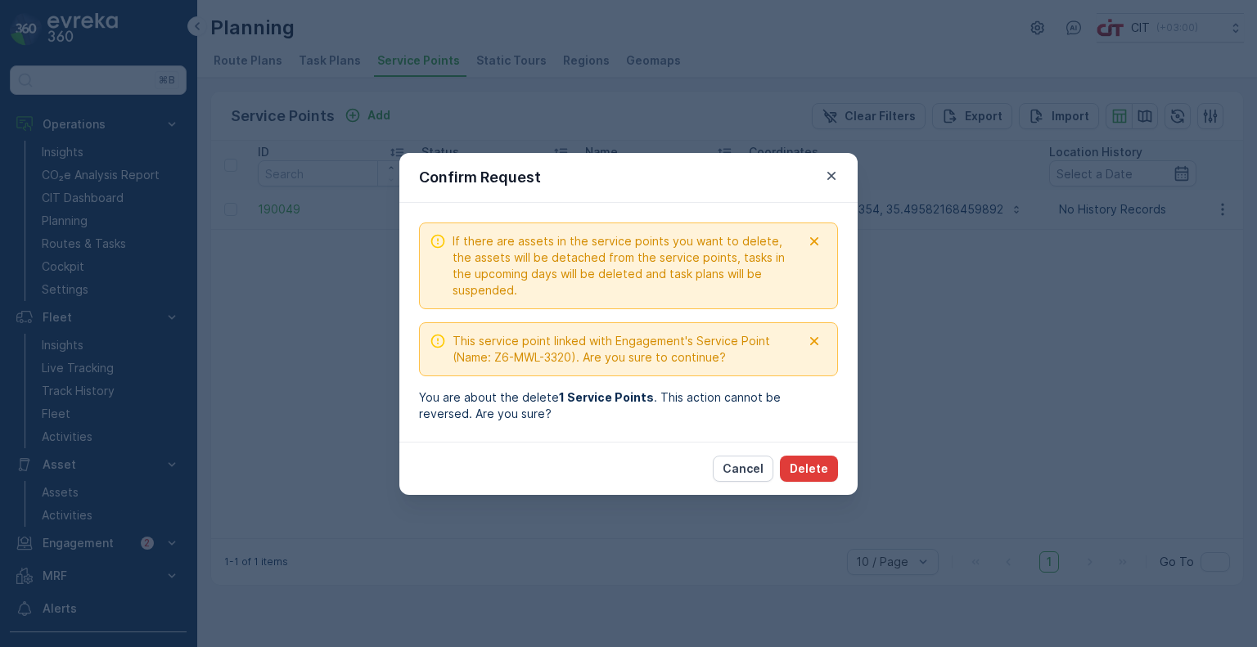
click at [819, 461] on p "Delete" at bounding box center [809, 469] width 38 height 16
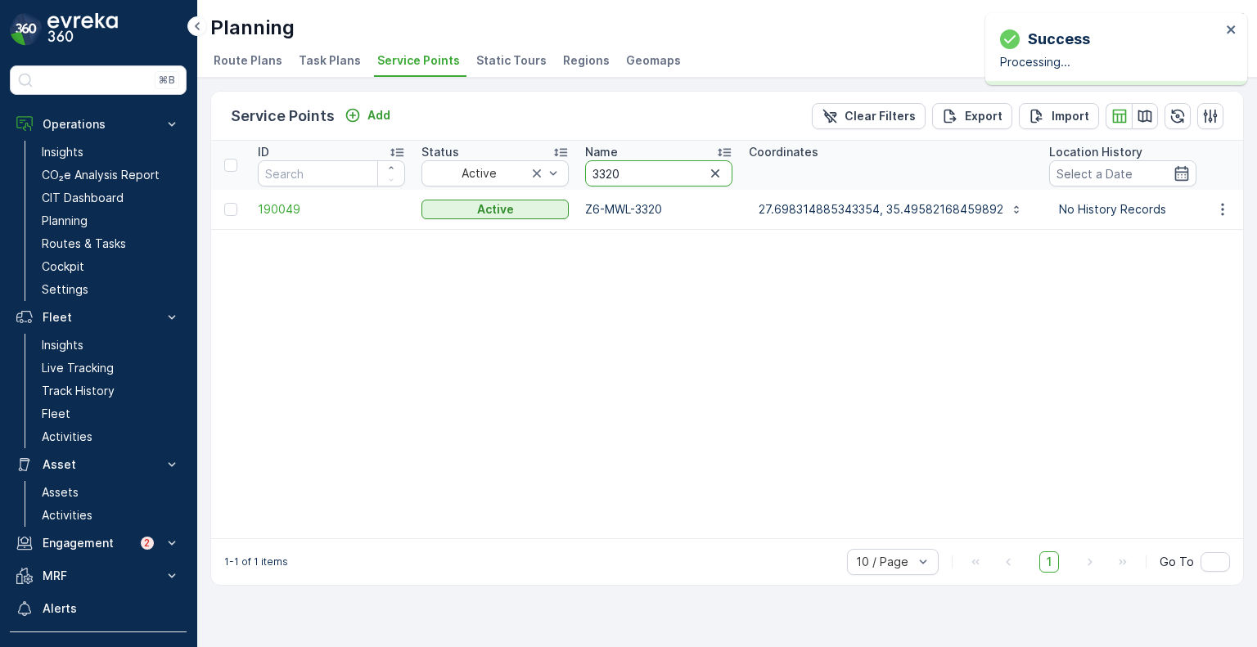
drag, startPoint x: 637, startPoint y: 177, endPoint x: 580, endPoint y: 176, distance: 57.3
click at [580, 176] on th "Name 3320" at bounding box center [659, 165] width 164 height 49
paste input "43"
type input "3430"
click at [1216, 212] on icon "button" at bounding box center [1223, 209] width 16 height 16
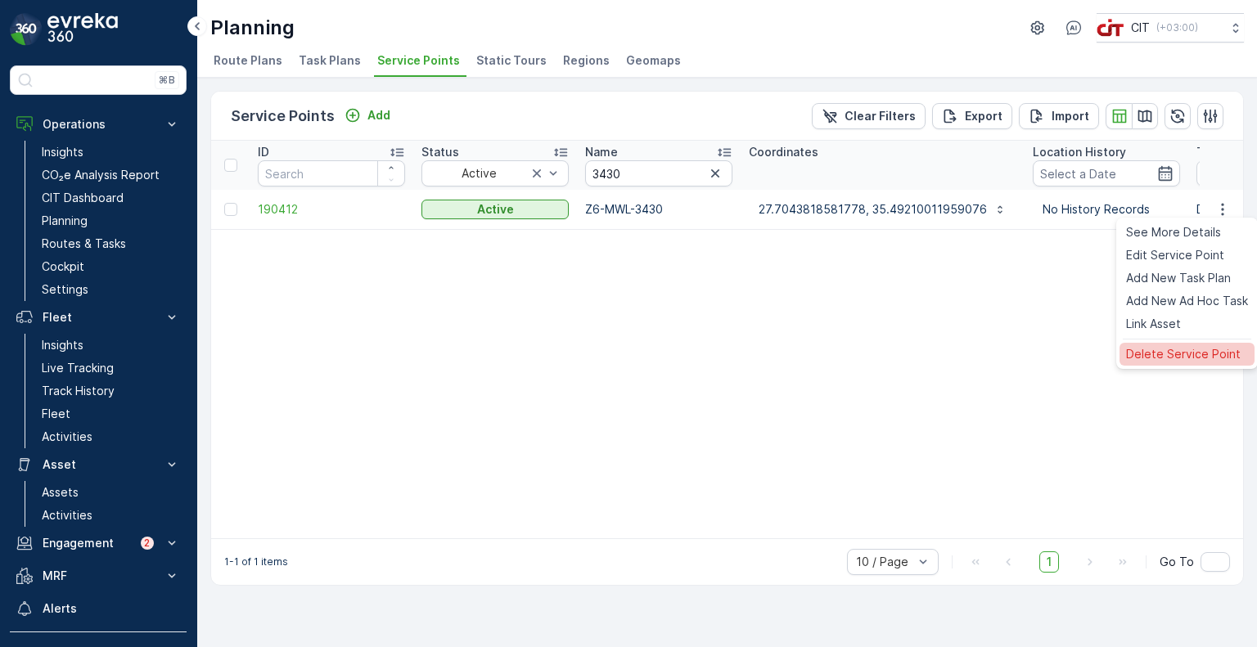
click at [1169, 356] on span "Delete Service Point" at bounding box center [1183, 354] width 115 height 16
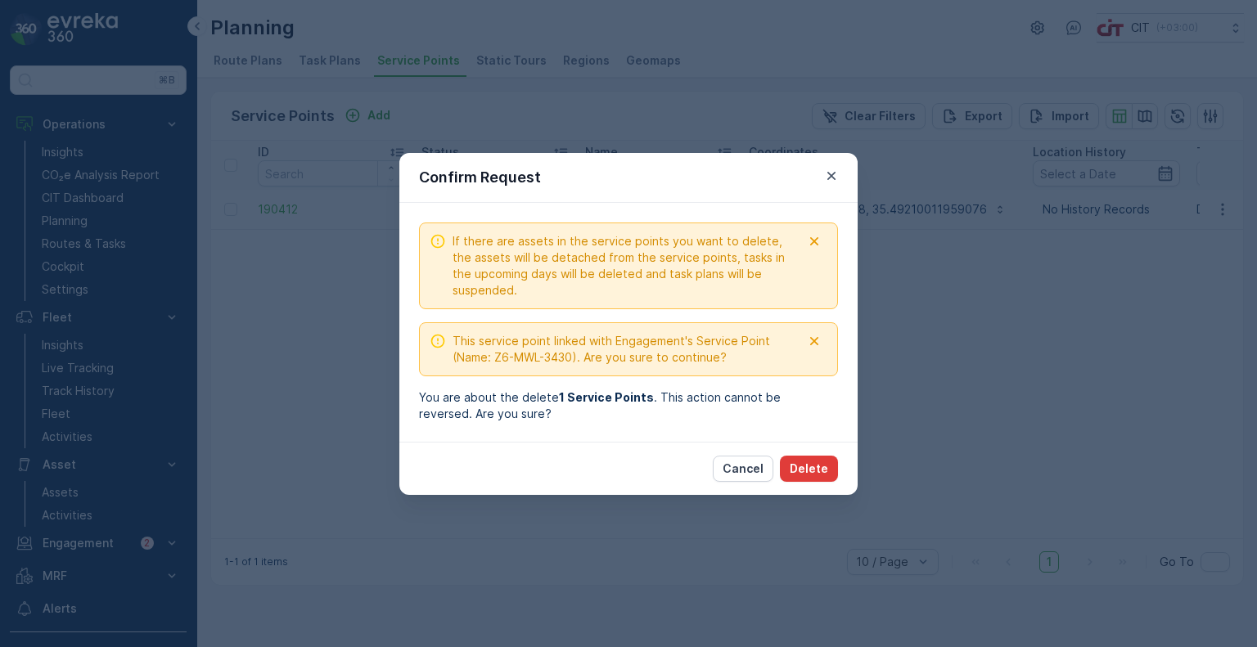
click at [814, 473] on p "Delete" at bounding box center [809, 469] width 38 height 16
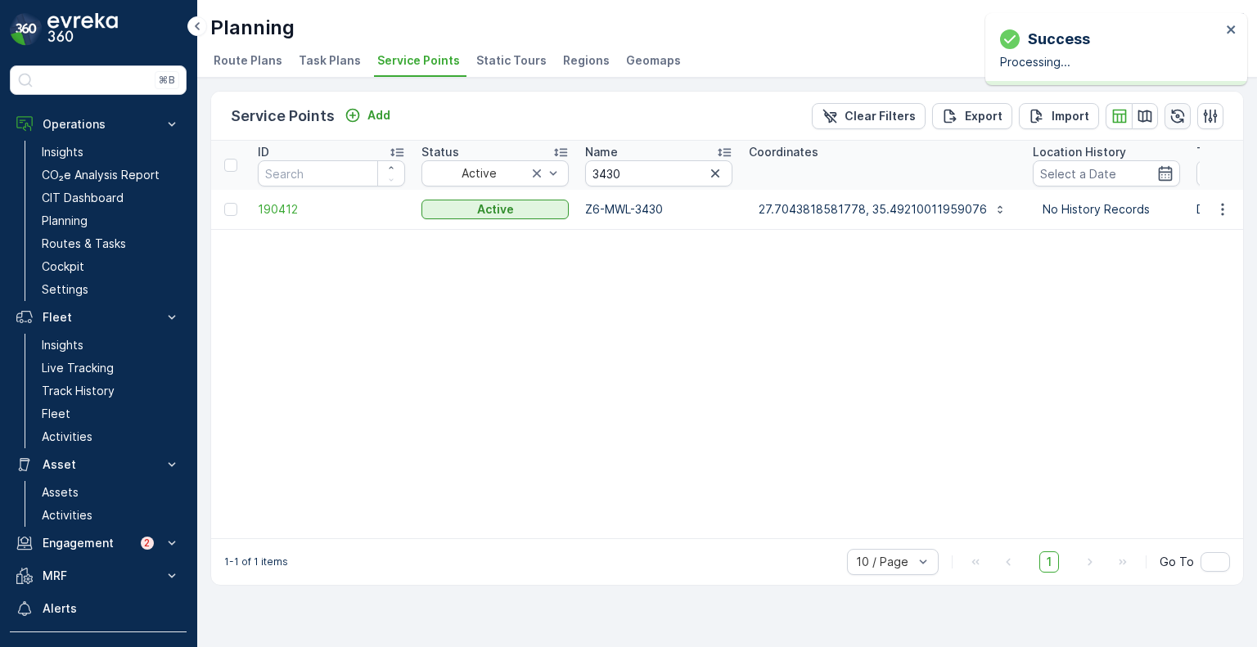
click at [1182, 113] on icon "button" at bounding box center [1178, 116] width 16 height 16
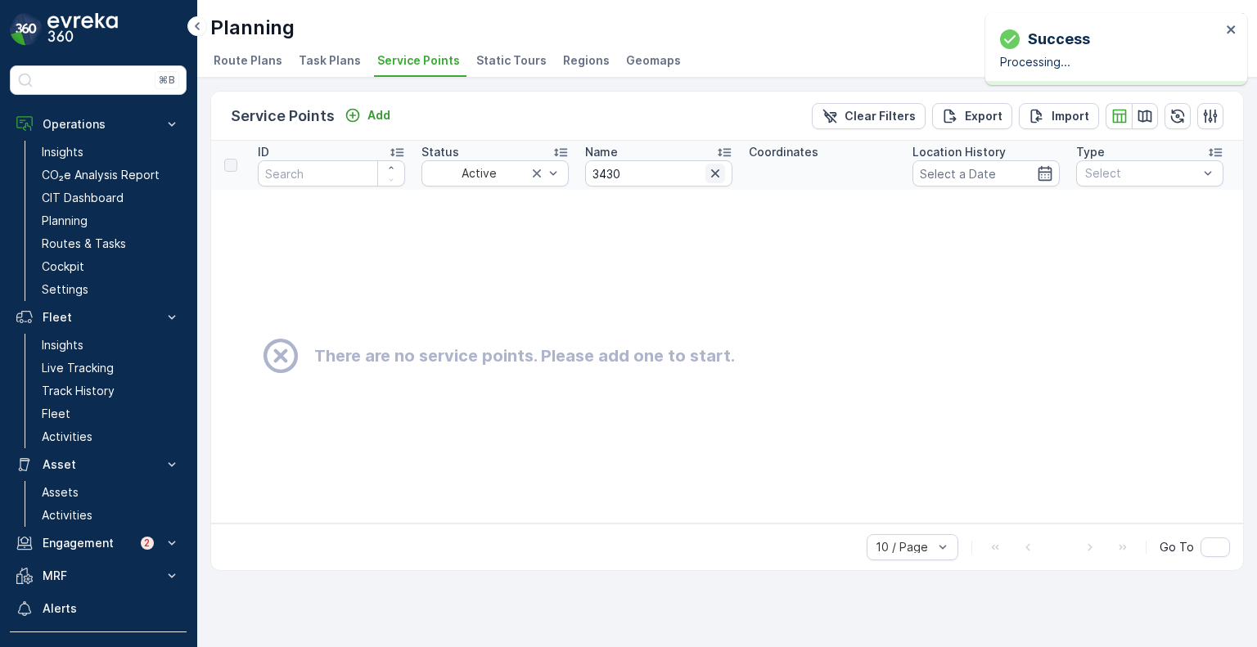
click at [716, 170] on icon "button" at bounding box center [715, 173] width 8 height 8
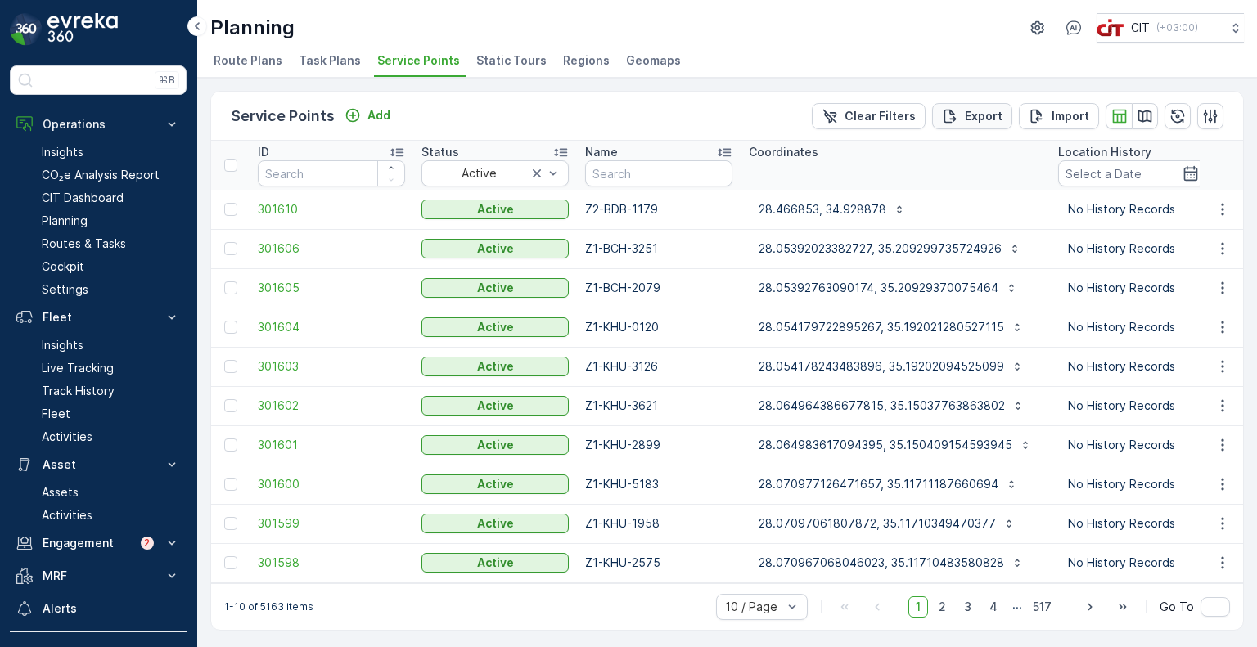
click at [970, 117] on p "Export" at bounding box center [984, 116] width 38 height 16
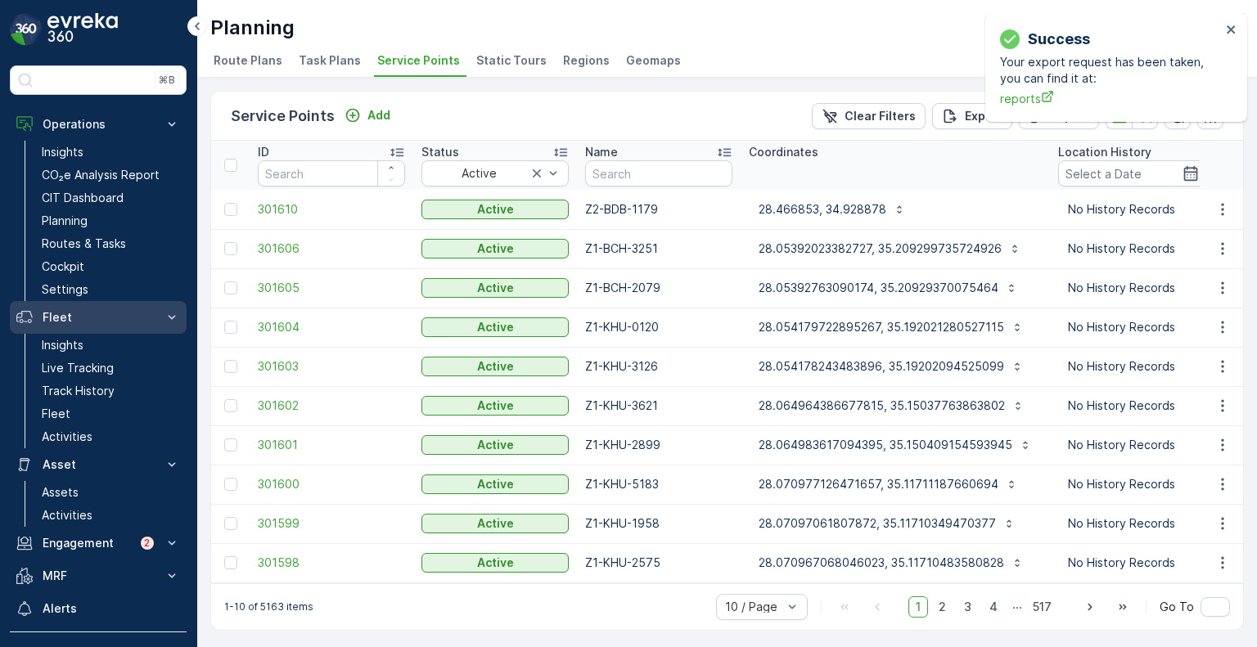
click at [56, 313] on p "Fleet" at bounding box center [98, 317] width 111 height 16
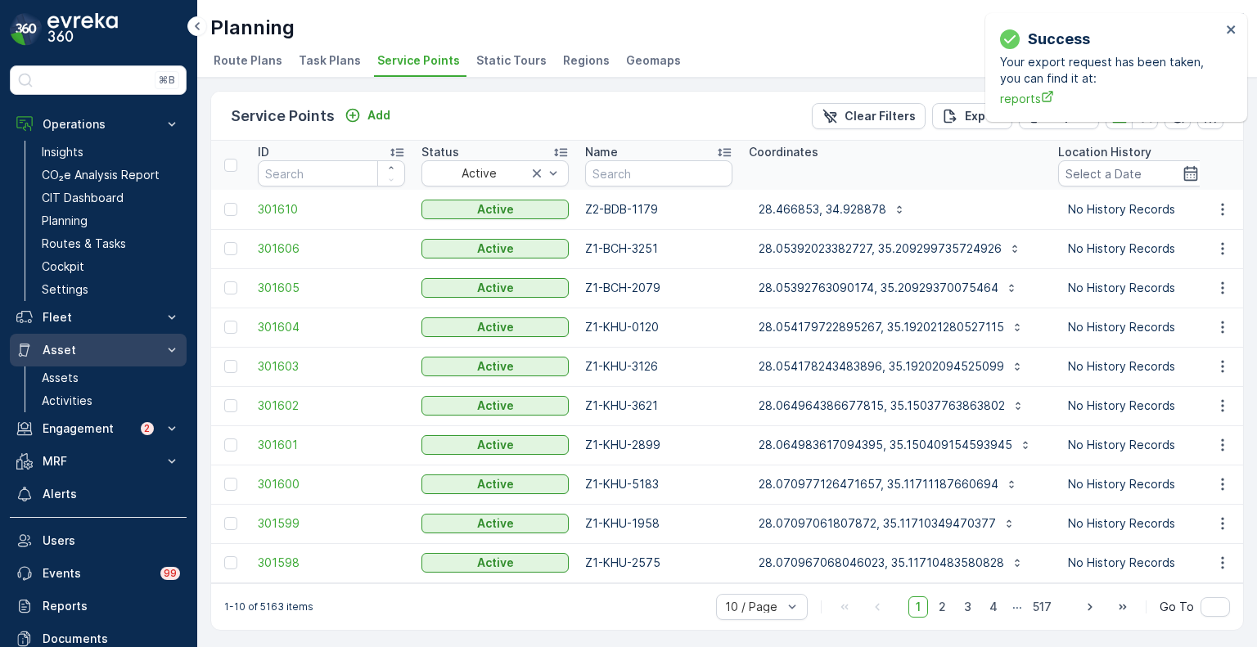
click at [52, 347] on p "Asset" at bounding box center [98, 350] width 111 height 16
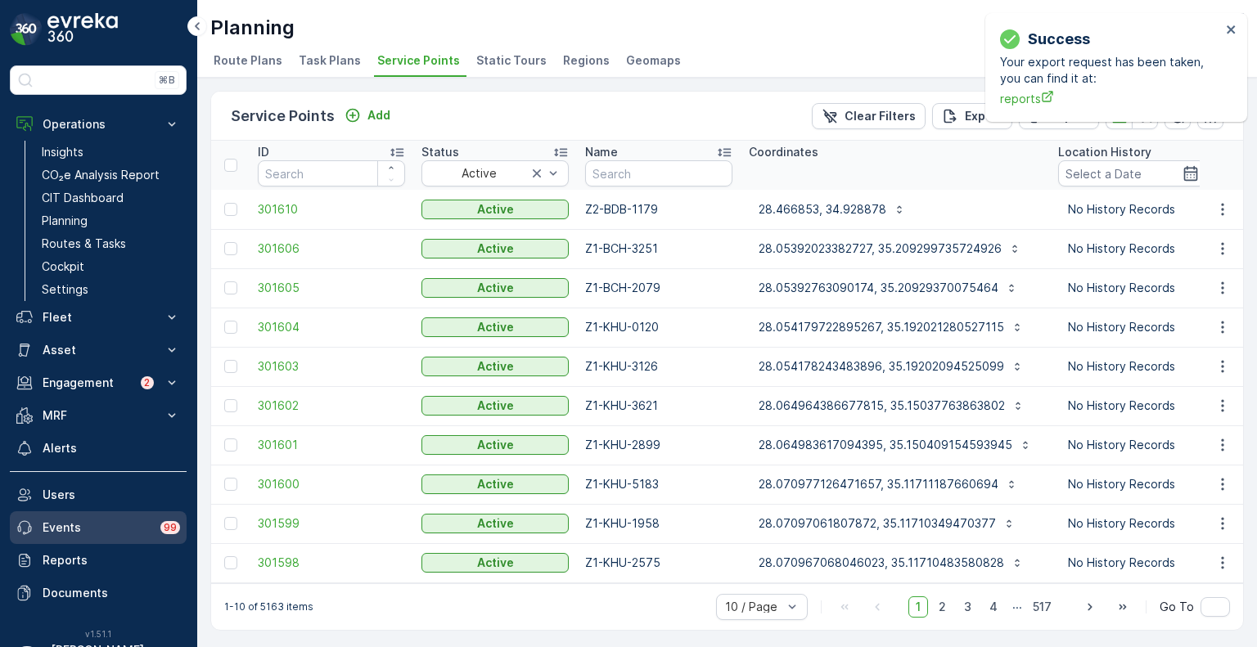
scroll to position [41, 0]
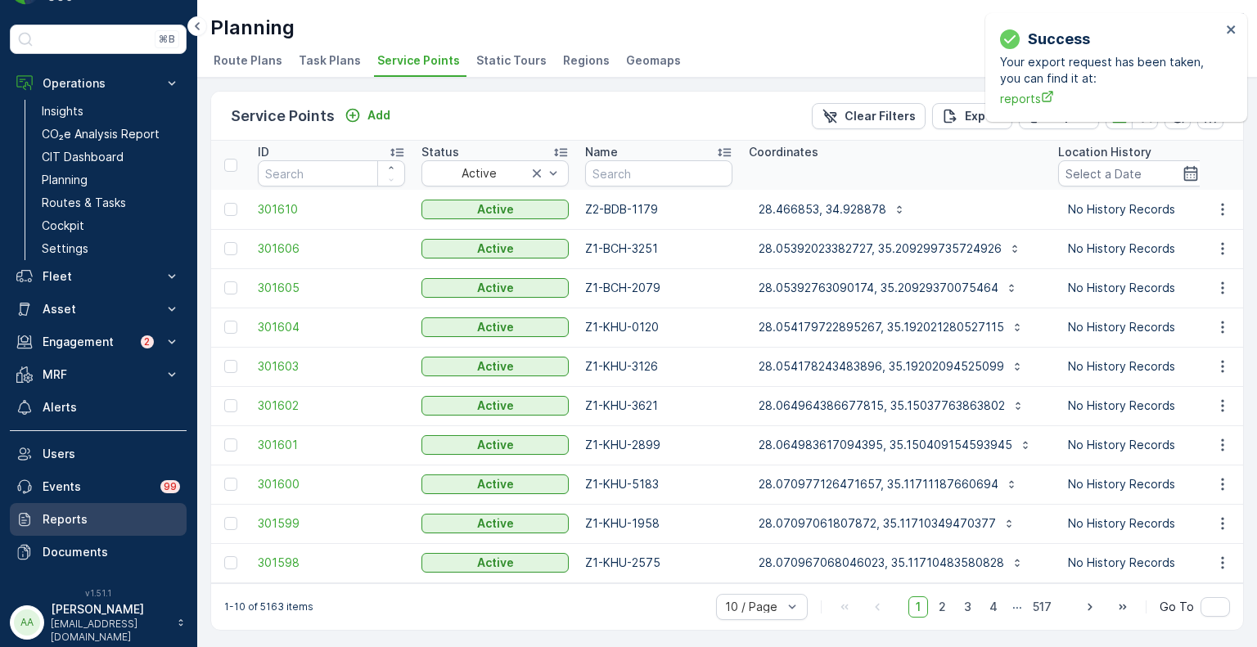
click at [72, 518] on p "Reports" at bounding box center [112, 520] width 138 height 16
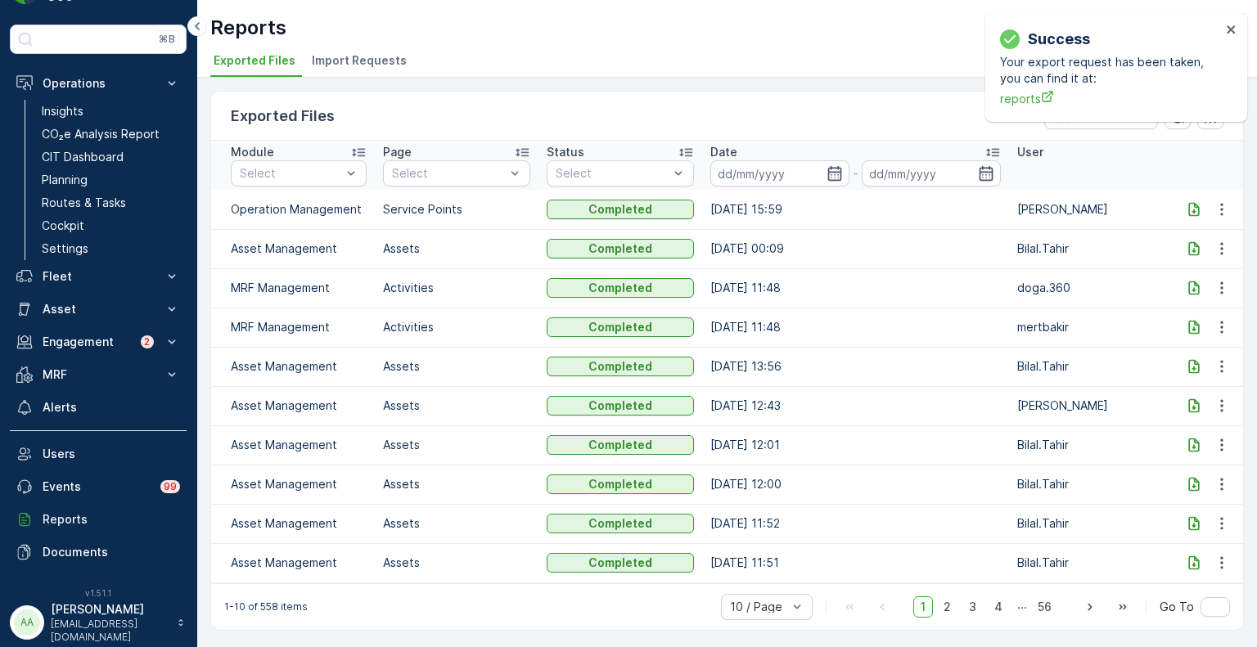
click at [1198, 209] on icon at bounding box center [1194, 209] width 16 height 16
click at [71, 179] on p "Planning" at bounding box center [65, 180] width 46 height 16
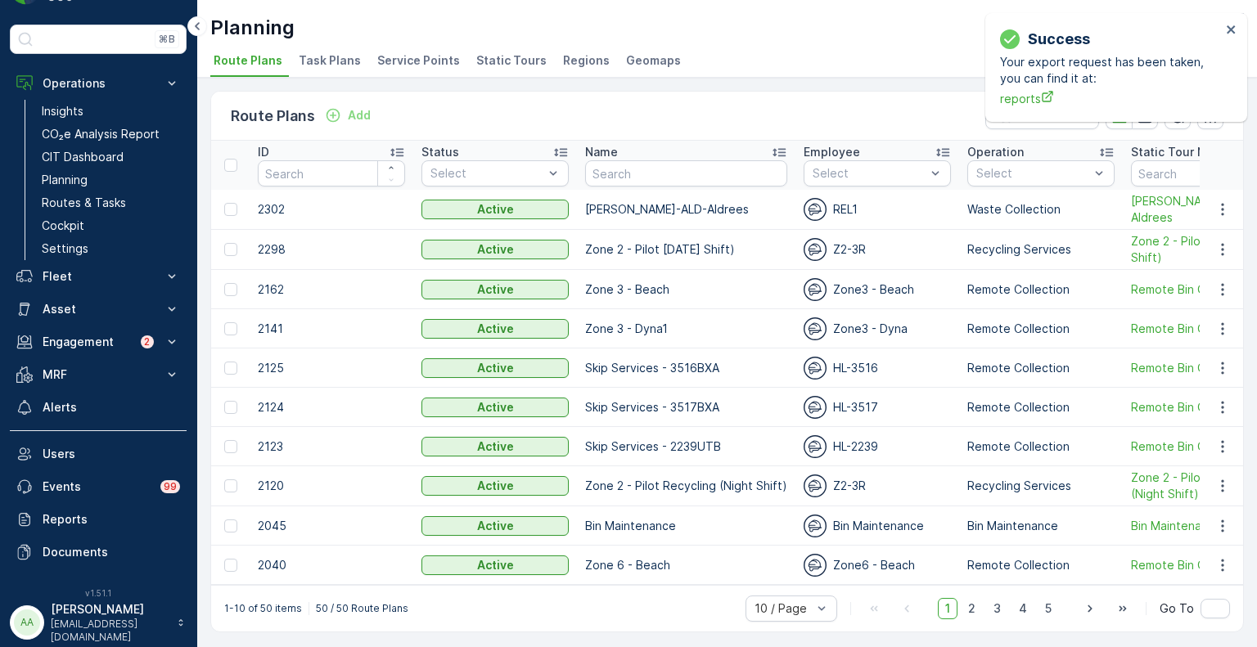
click at [406, 54] on span "Service Points" at bounding box center [418, 60] width 83 height 16
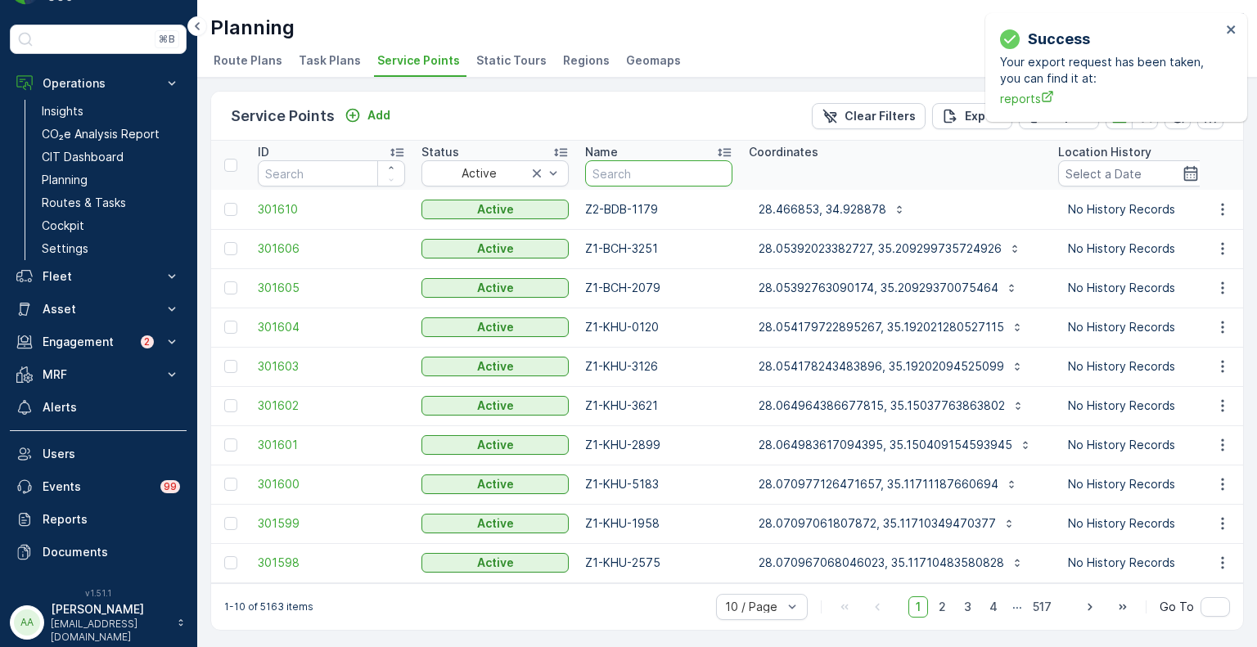
click at [631, 168] on input "text" at bounding box center [658, 173] width 147 height 26
type input "1958"
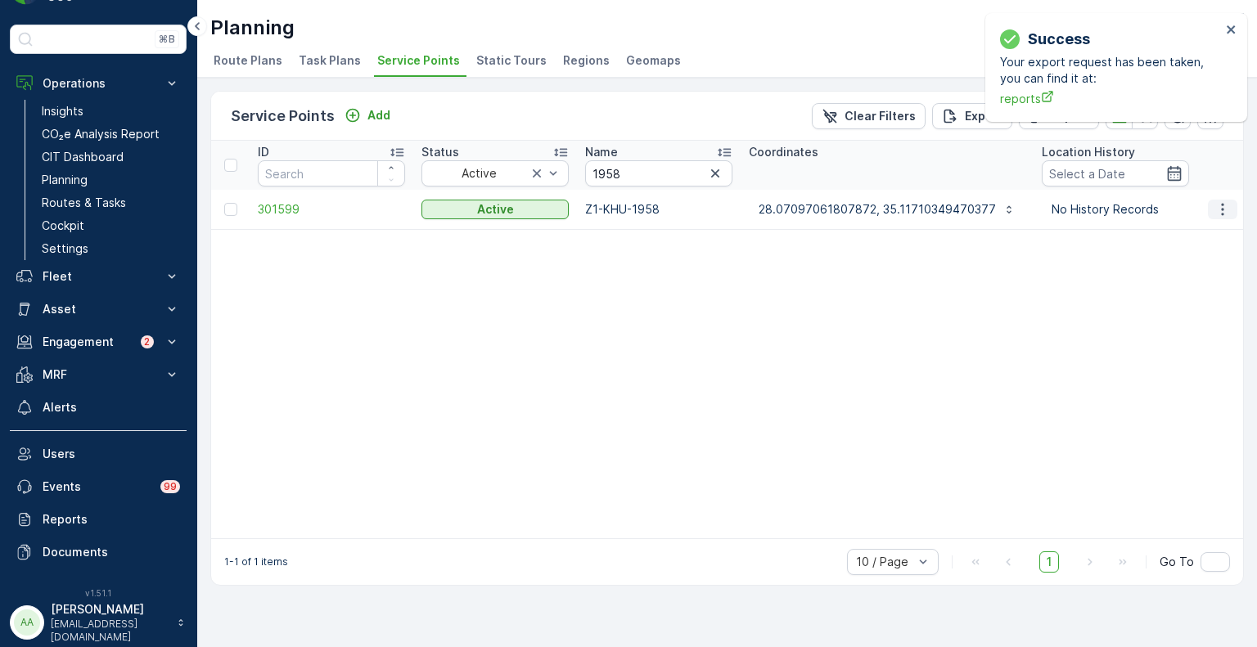
click at [1220, 212] on icon "button" at bounding box center [1223, 209] width 16 height 16
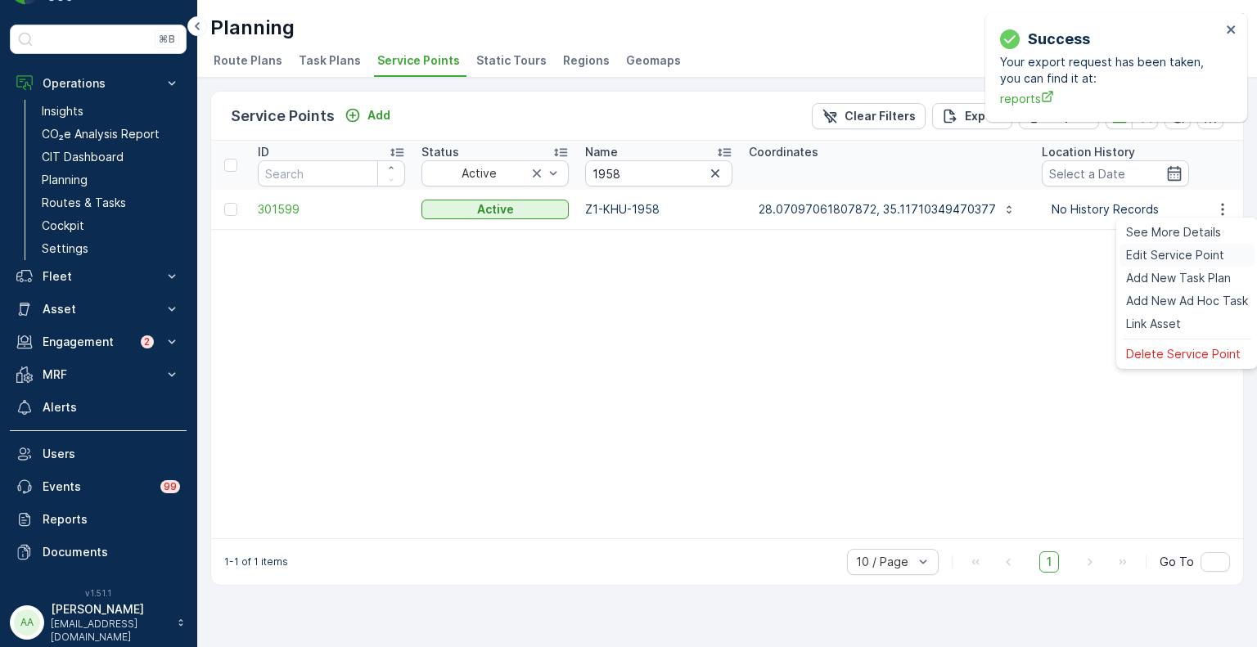
click at [1158, 259] on span "Edit Service Point" at bounding box center [1175, 255] width 98 height 16
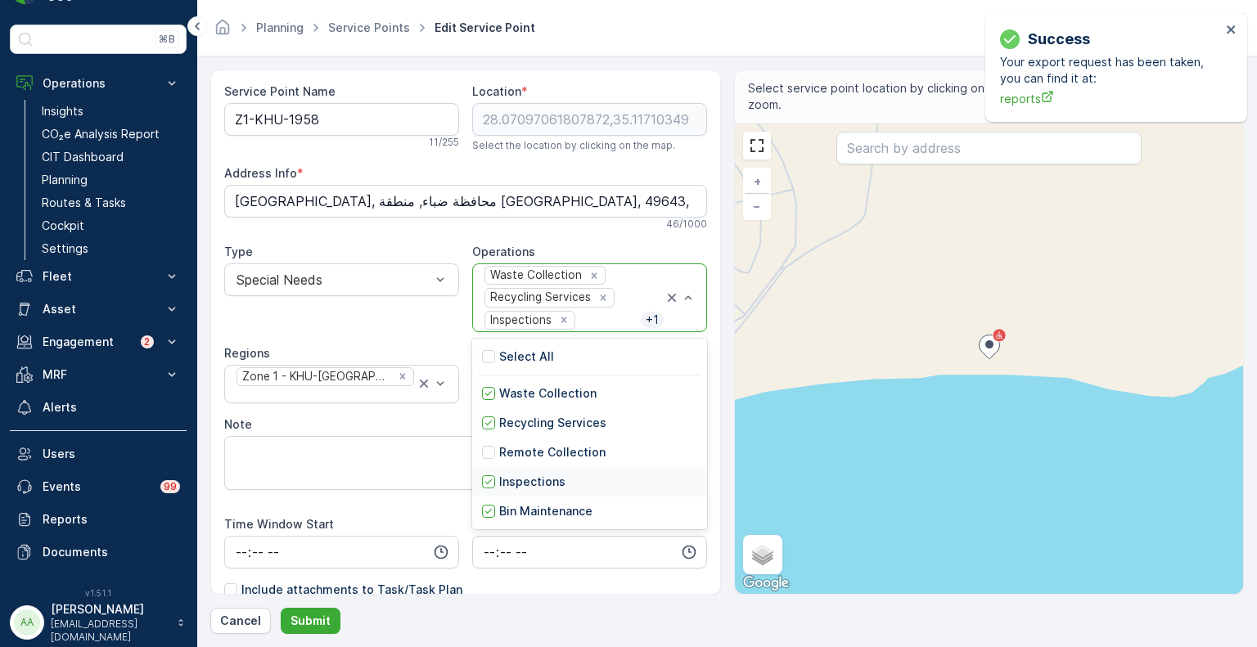
click at [536, 483] on p "Inspections" at bounding box center [532, 482] width 66 height 16
click at [625, 309] on div "Waste Collection Recycling Services Bin Maintenance" at bounding box center [573, 297] width 181 height 67
click at [530, 453] on p "Remote Collection" at bounding box center [552, 452] width 106 height 16
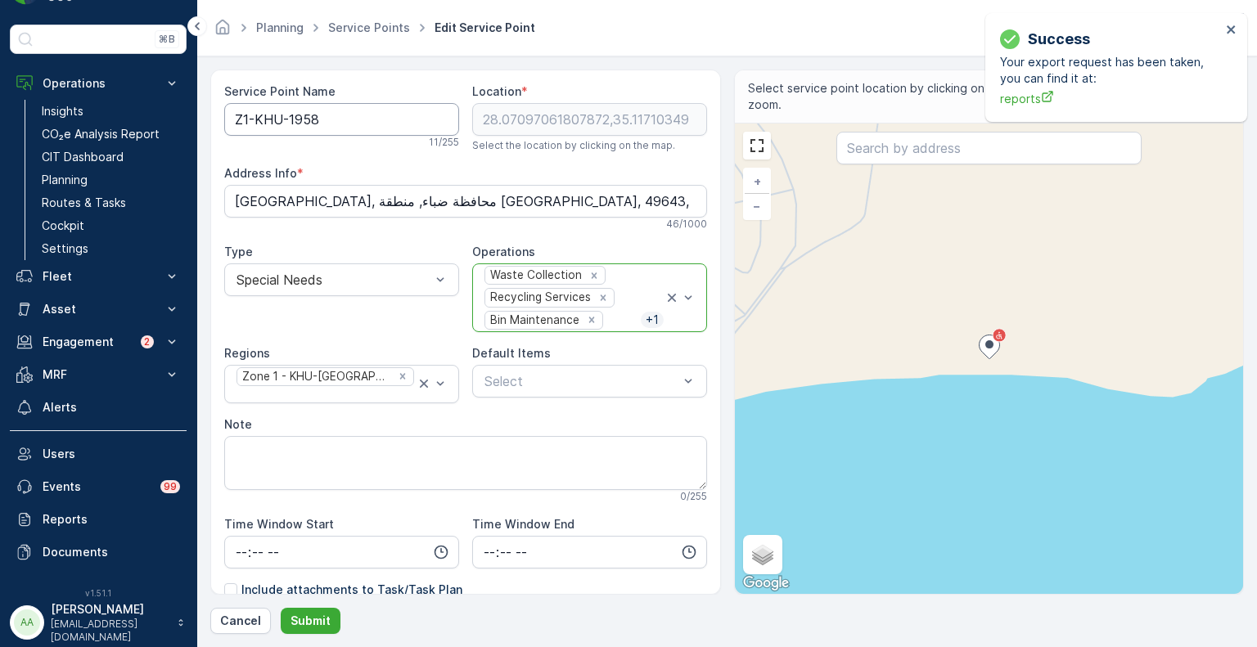
click at [282, 120] on Name "Z1-KHU-1958" at bounding box center [341, 119] width 235 height 33
click at [397, 382] on icon "Remove Zone 1 - KHU-Khuraybah" at bounding box center [402, 376] width 11 height 11
type Name "Z1-BCH-1958"
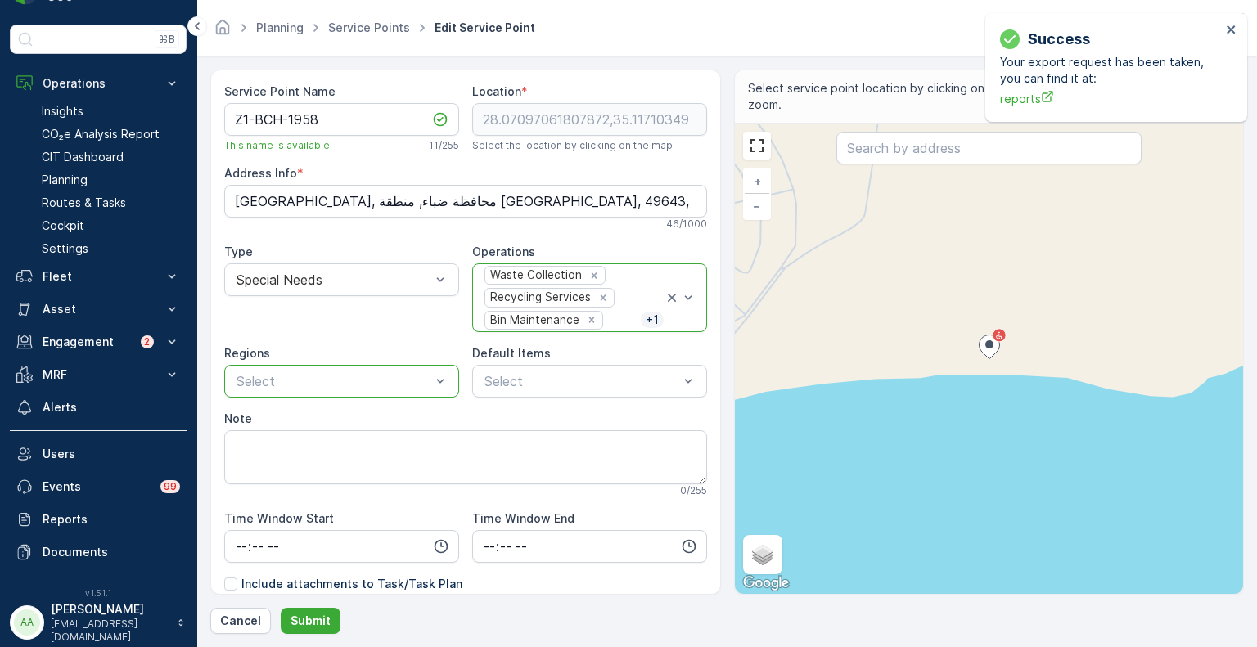
click at [390, 383] on div at bounding box center [333, 381] width 197 height 15
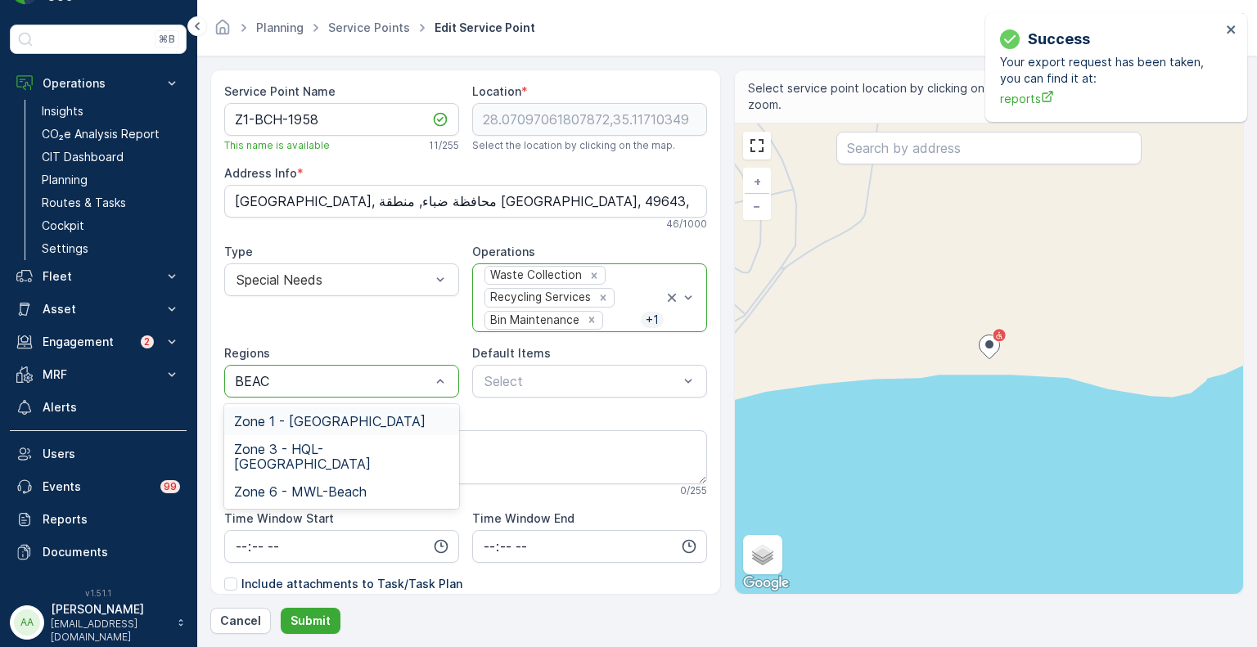
type input "BEACH"
click at [344, 419] on span "Zone 1 - [GEOGRAPHIC_DATA]" at bounding box center [330, 421] width 192 height 15
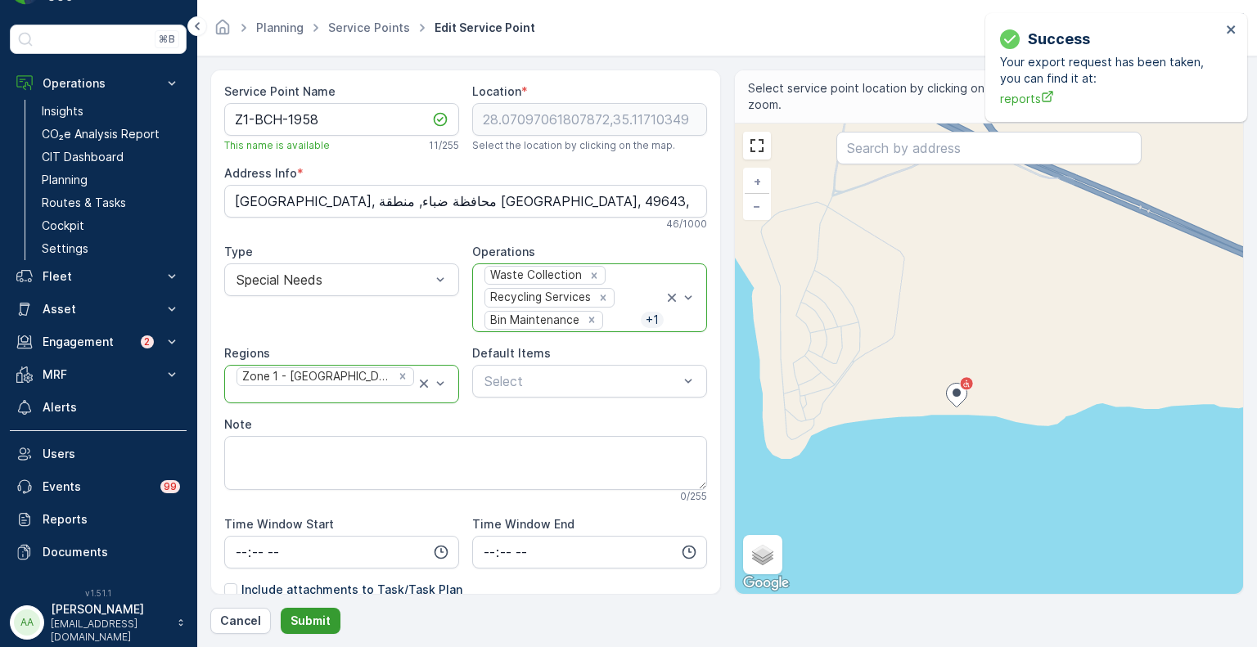
click at [320, 614] on p "Submit" at bounding box center [311, 621] width 40 height 16
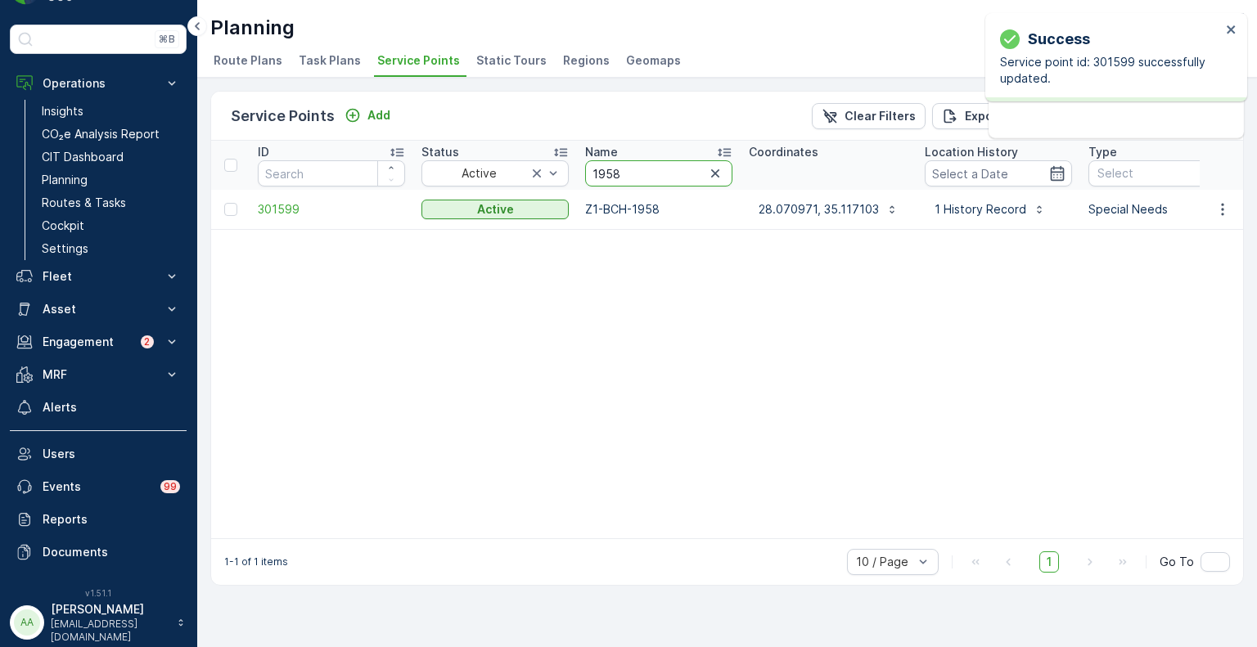
drag, startPoint x: 635, startPoint y: 173, endPoint x: 592, endPoint y: 177, distance: 43.6
click at [592, 177] on input "1958" at bounding box center [658, 173] width 147 height 26
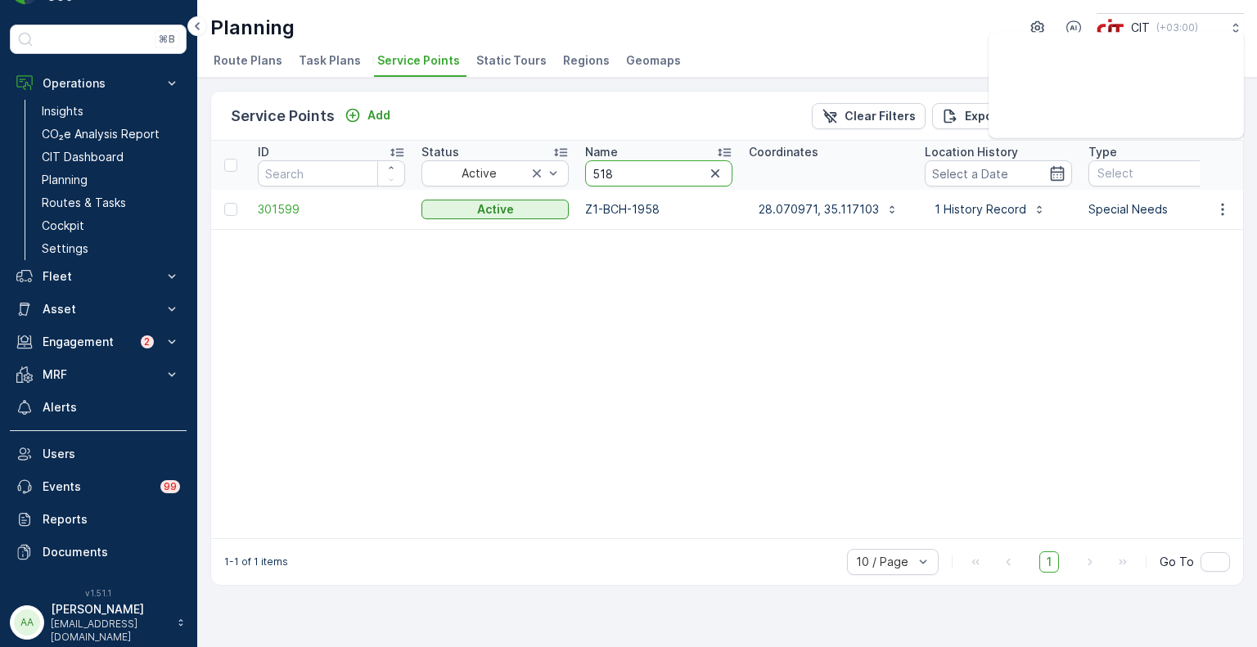
type input "5183"
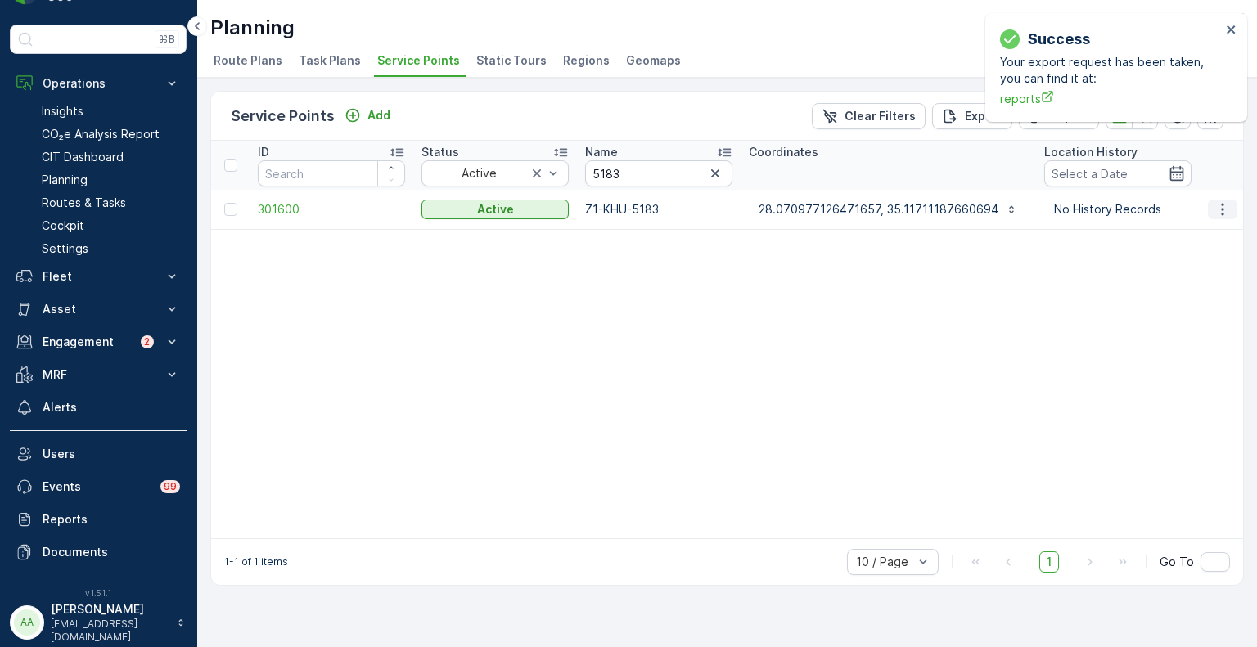
click at [1226, 211] on icon "button" at bounding box center [1223, 209] width 16 height 16
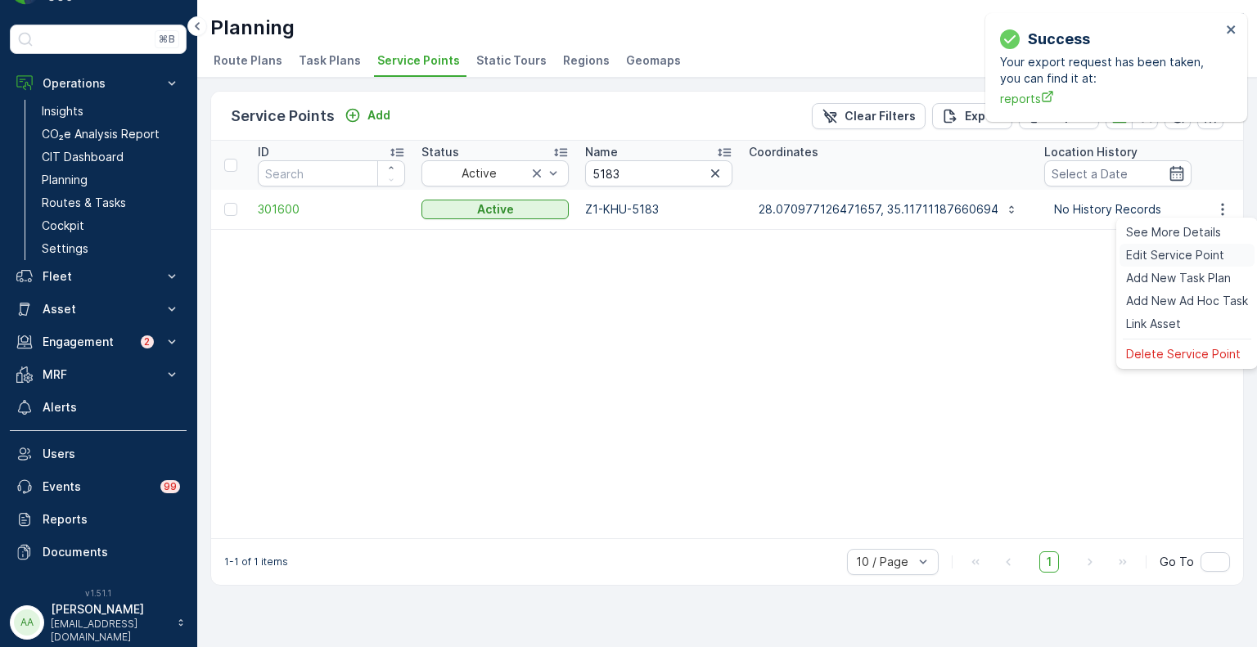
click at [1157, 260] on span "Edit Service Point" at bounding box center [1175, 255] width 98 height 16
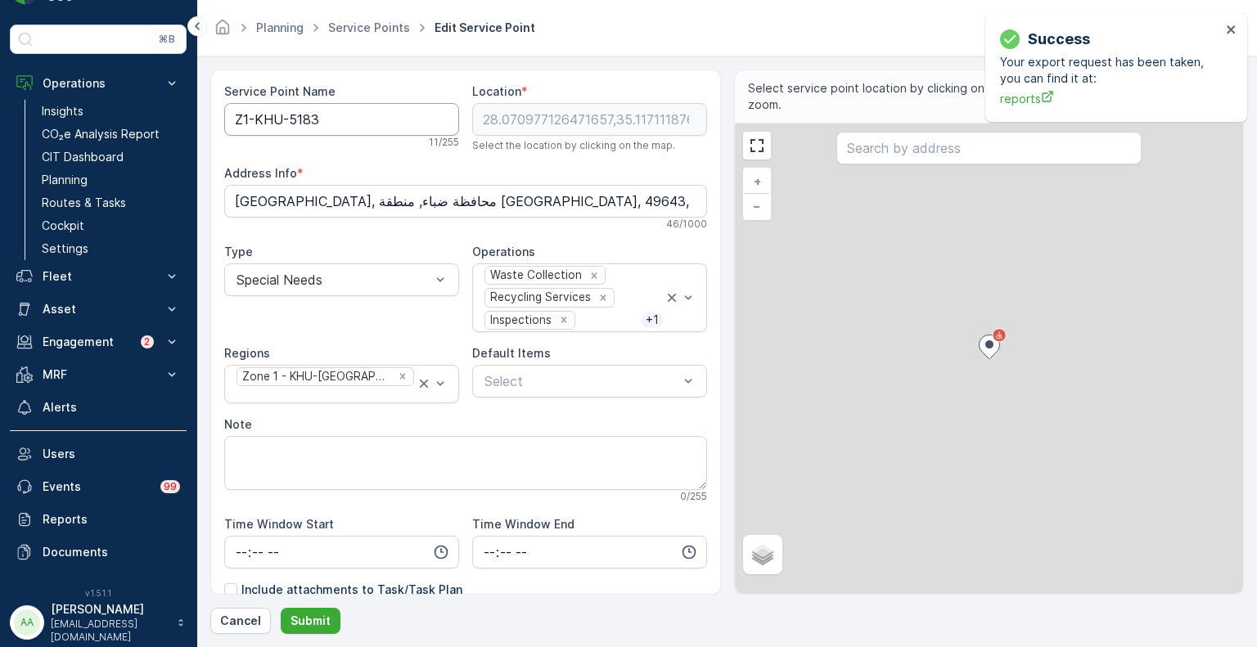
click at [281, 120] on Name "Z1-KHU-5183" at bounding box center [341, 119] width 235 height 33
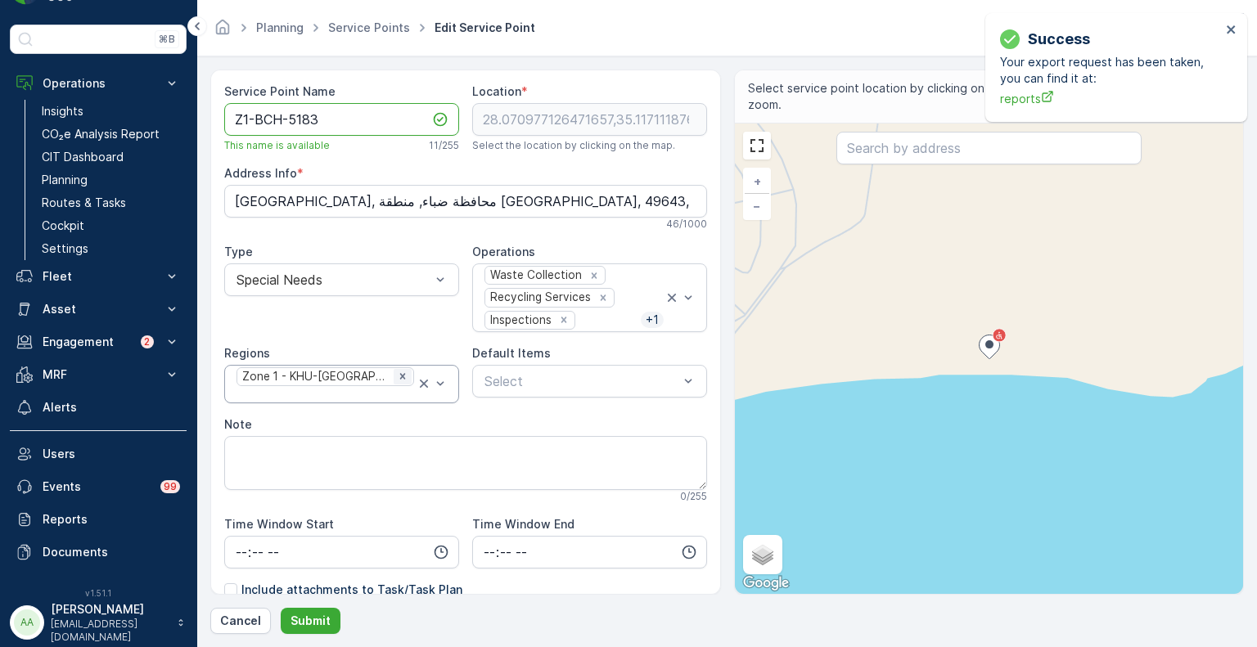
click at [397, 382] on icon "Remove Zone 1 - KHU-Khuraybah" at bounding box center [402, 376] width 11 height 11
type Name "Z1-BCH-5183"
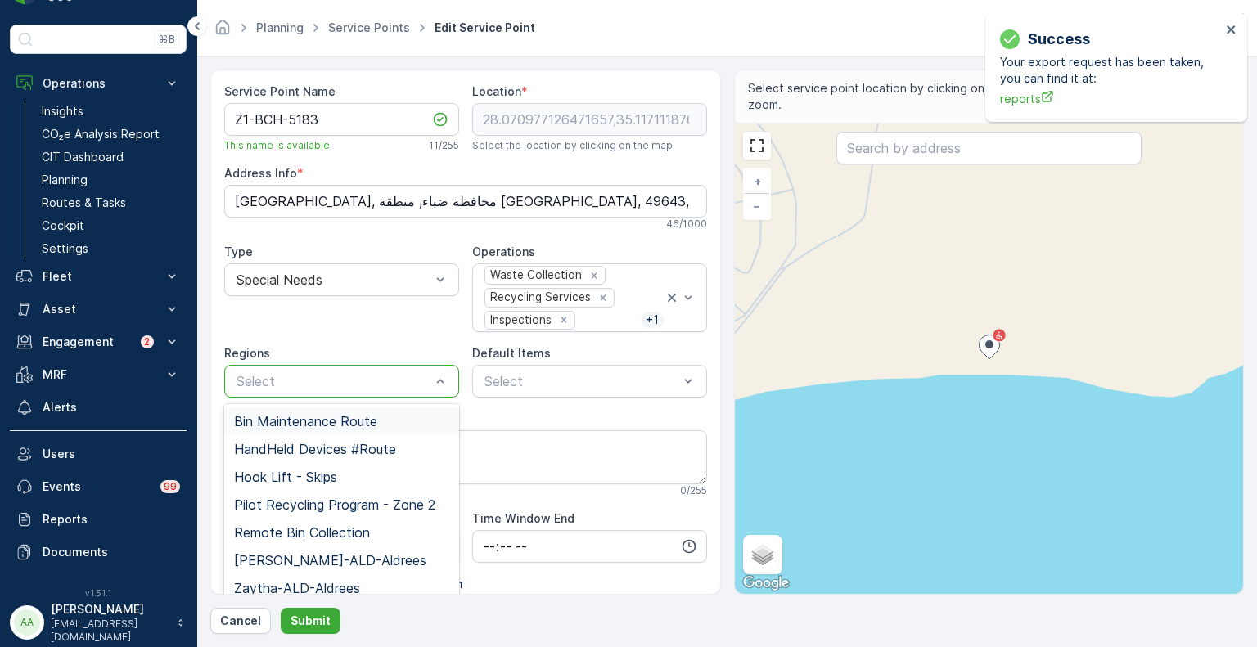
click at [381, 382] on div at bounding box center [333, 381] width 197 height 15
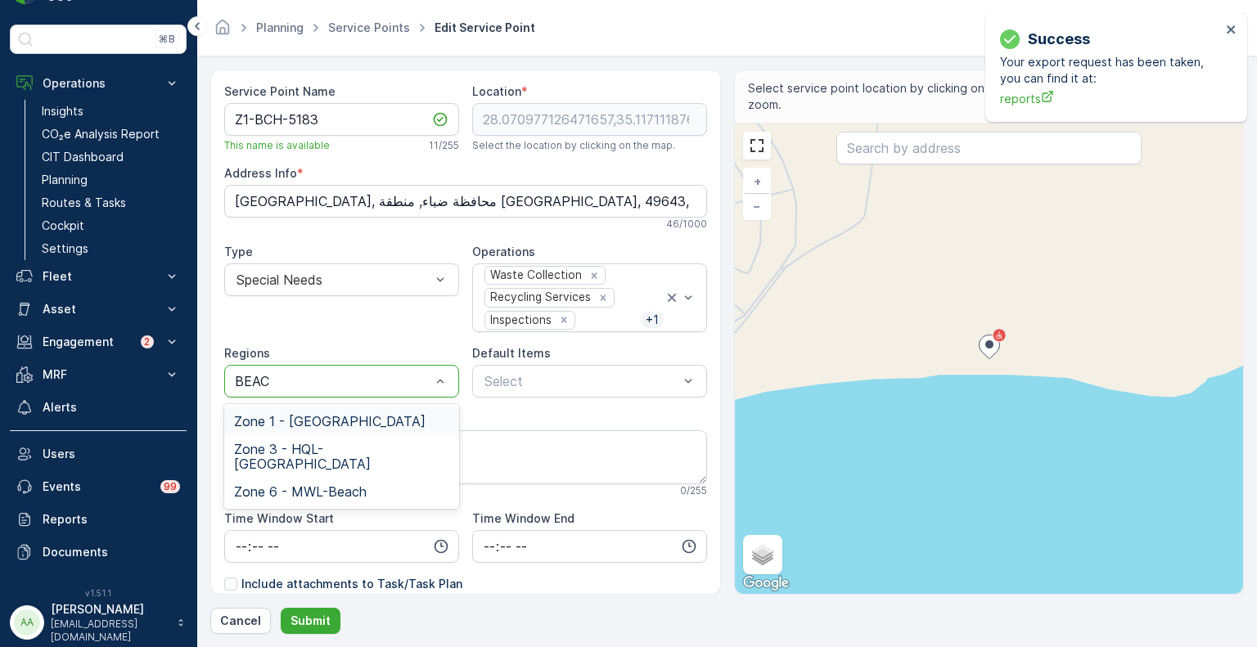
type input "BEACH"
click at [341, 418] on span "Zone 1 - [GEOGRAPHIC_DATA]" at bounding box center [330, 421] width 192 height 15
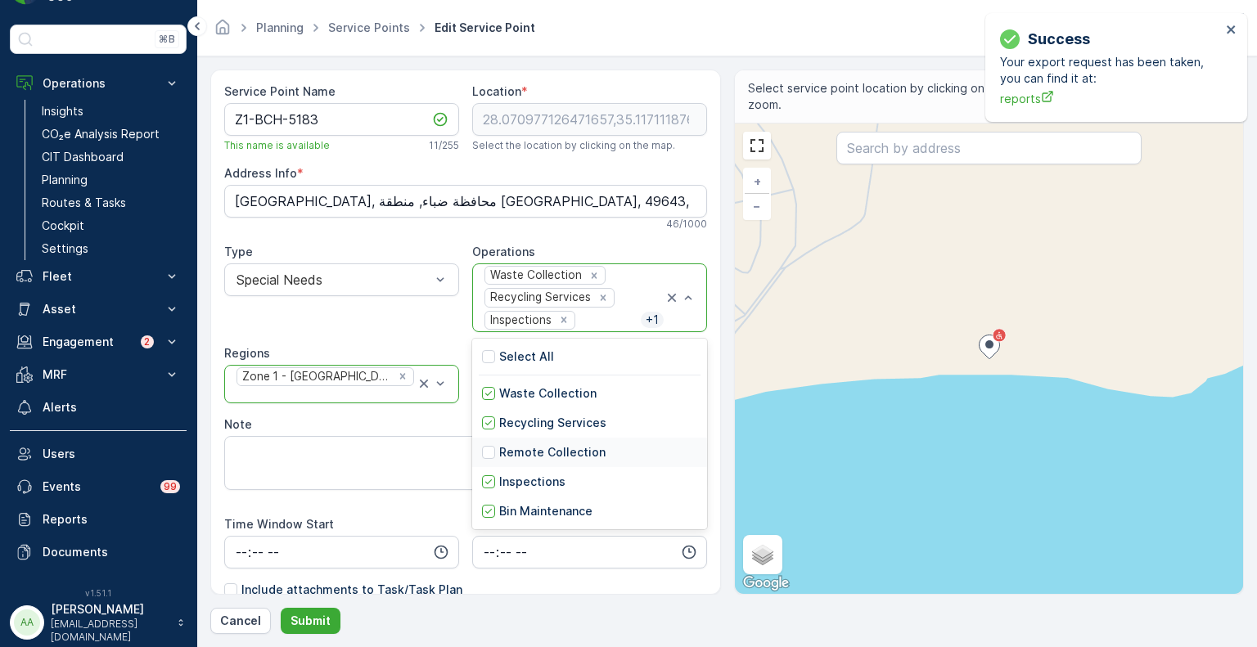
click at [499, 452] on p "Remote Collection" at bounding box center [552, 452] width 106 height 16
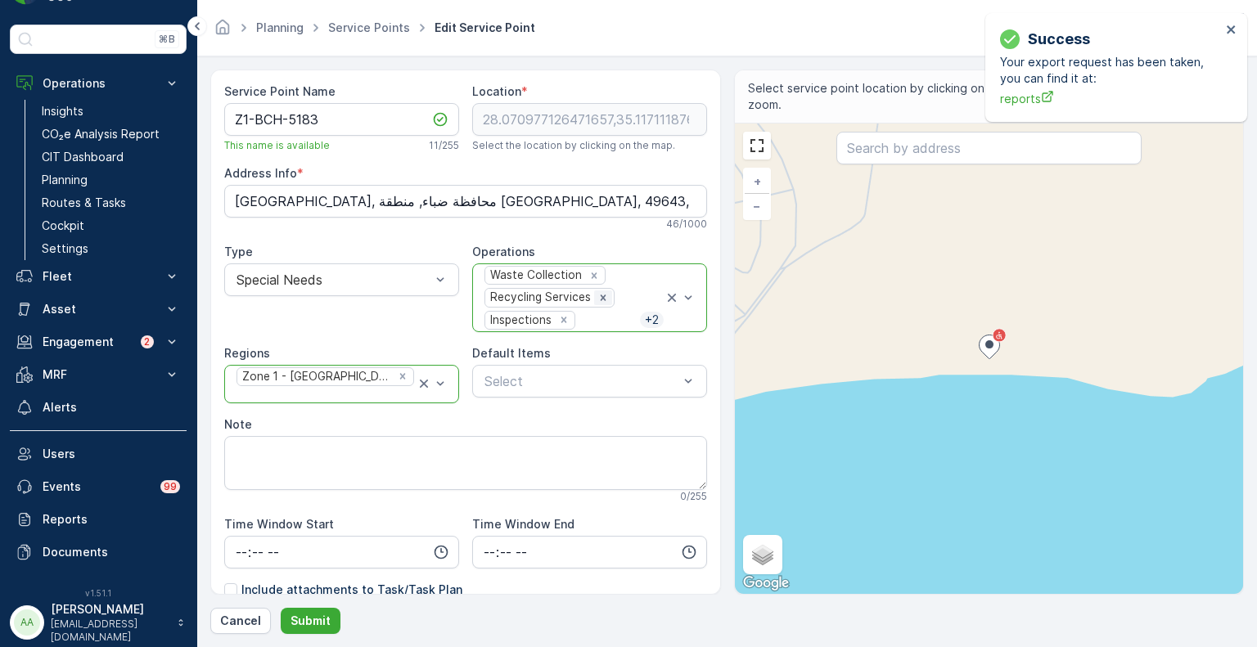
click at [598, 300] on icon "Remove Recycling Services" at bounding box center [603, 297] width 11 height 11
click at [605, 314] on div at bounding box center [623, 320] width 36 height 15
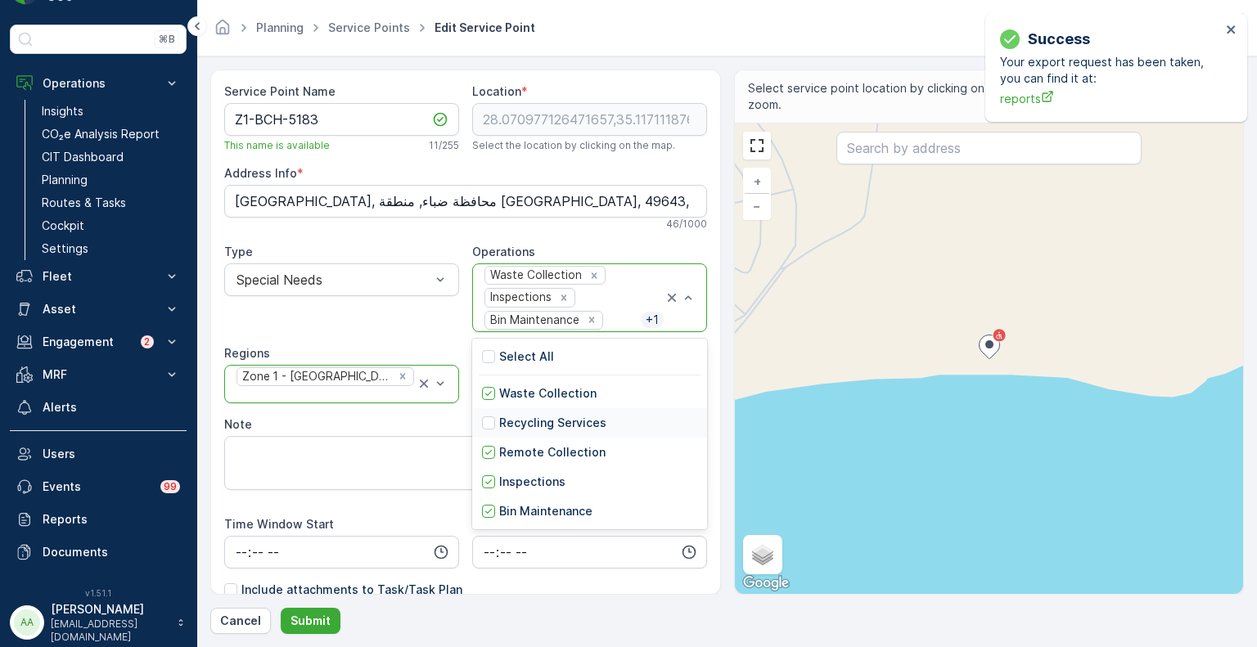
click at [535, 423] on p "Recycling Services" at bounding box center [552, 423] width 107 height 16
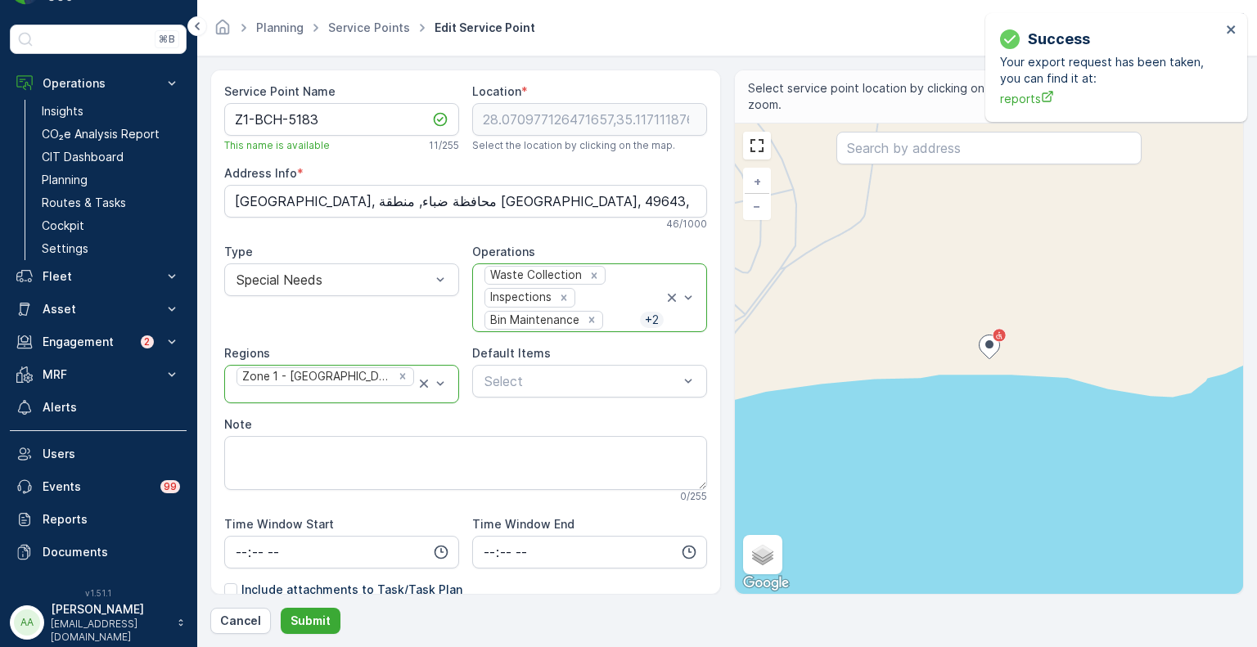
click at [625, 291] on div "Waste Collection Inspections Bin Maintenance + 2" at bounding box center [573, 297] width 181 height 67
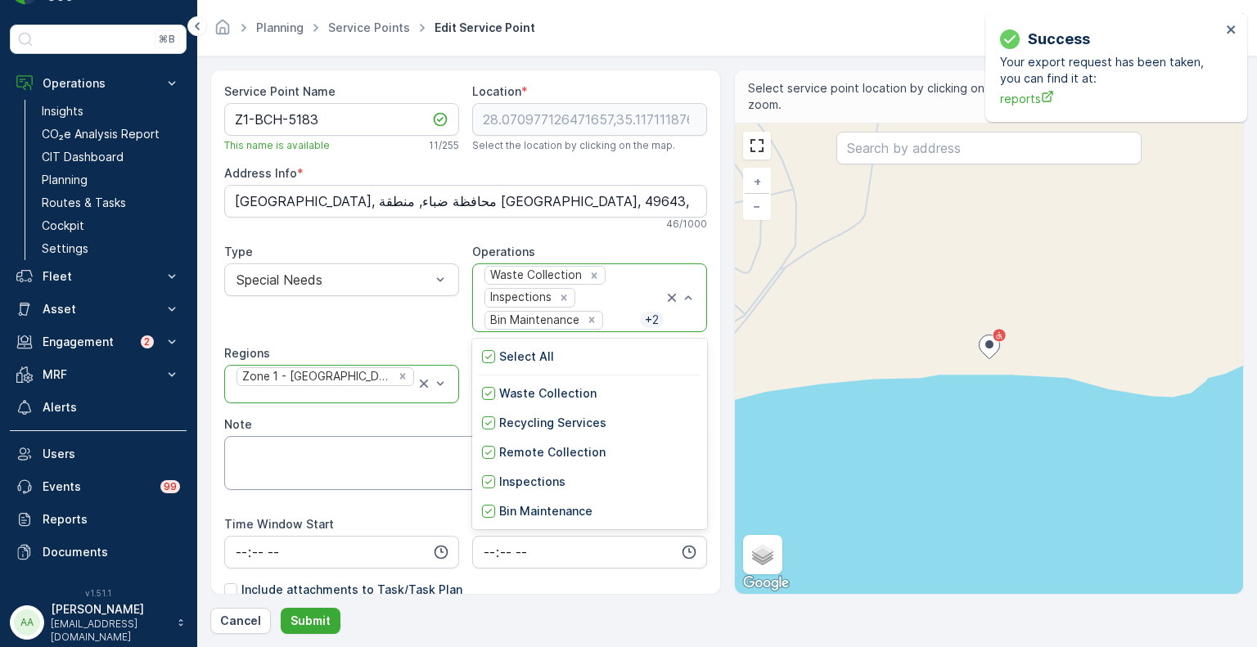
click at [501, 480] on p "Inspections" at bounding box center [532, 482] width 66 height 16
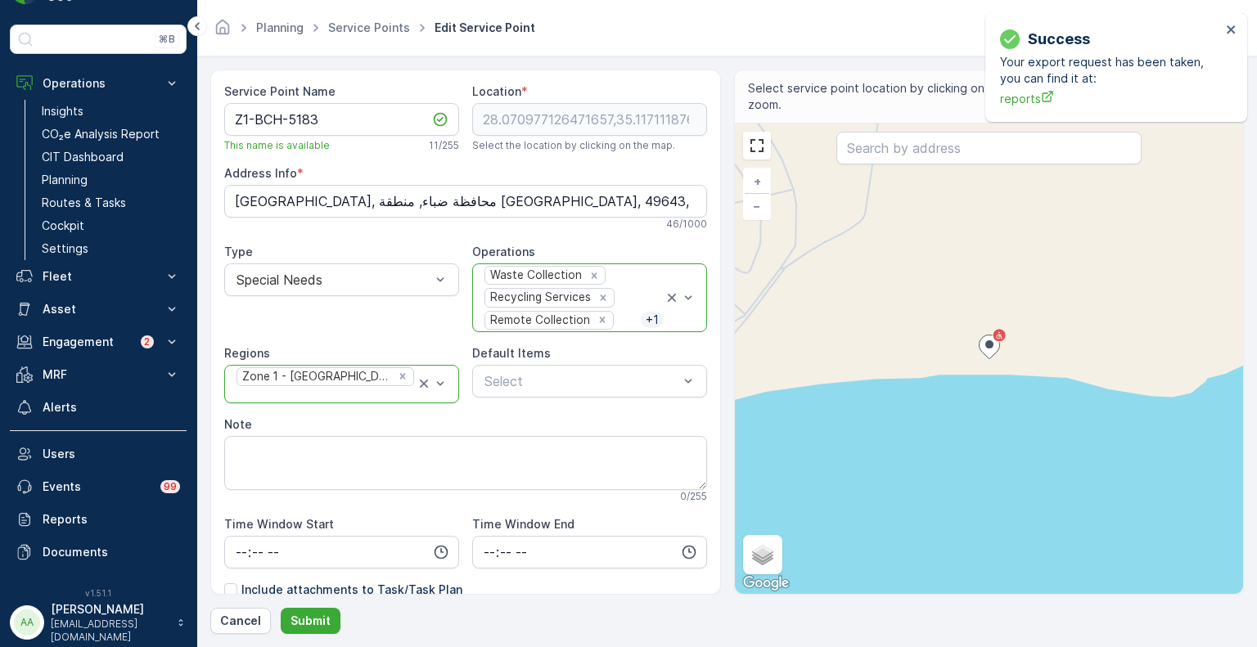
click at [644, 271] on div "Waste Collection Recycling Services Remote Collection + 1" at bounding box center [573, 297] width 181 height 67
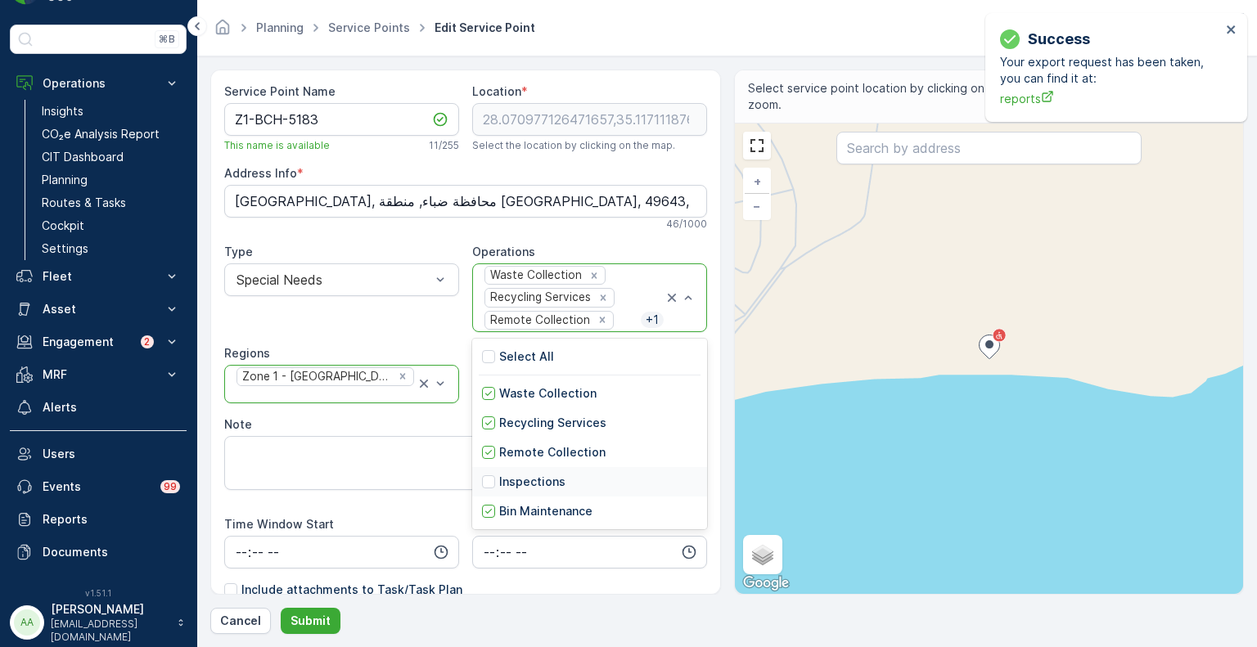
click at [307, 323] on div "Type Special Needs" at bounding box center [341, 288] width 235 height 88
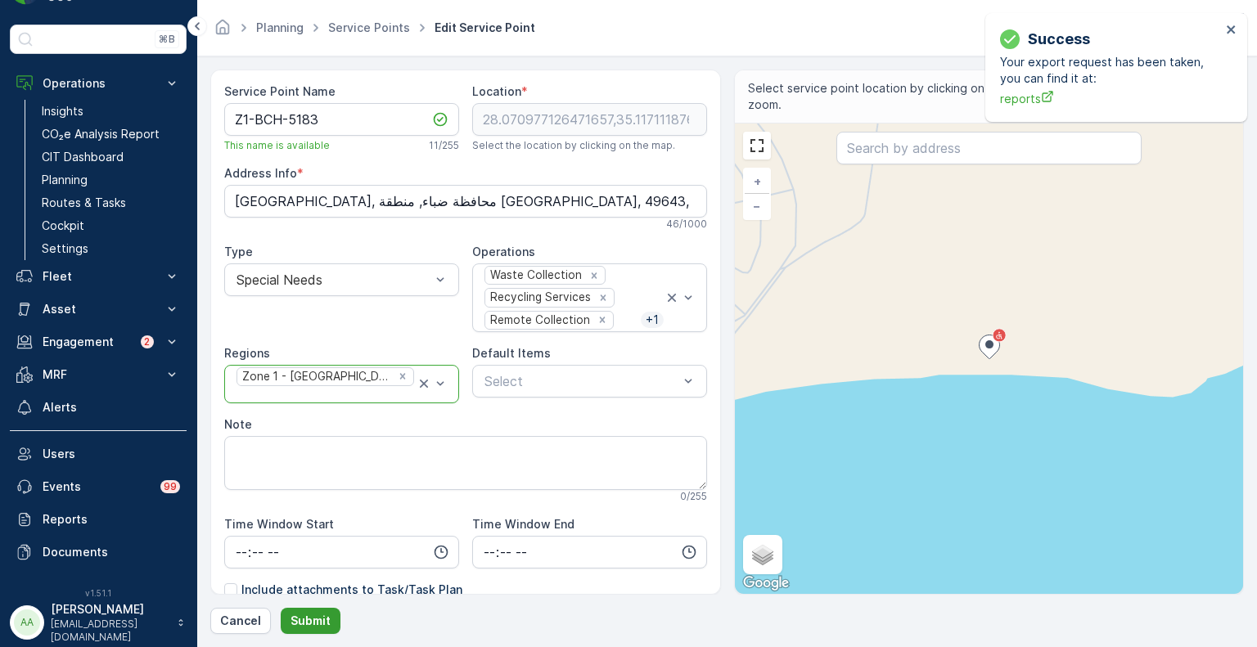
click at [305, 618] on p "Submit" at bounding box center [311, 621] width 40 height 16
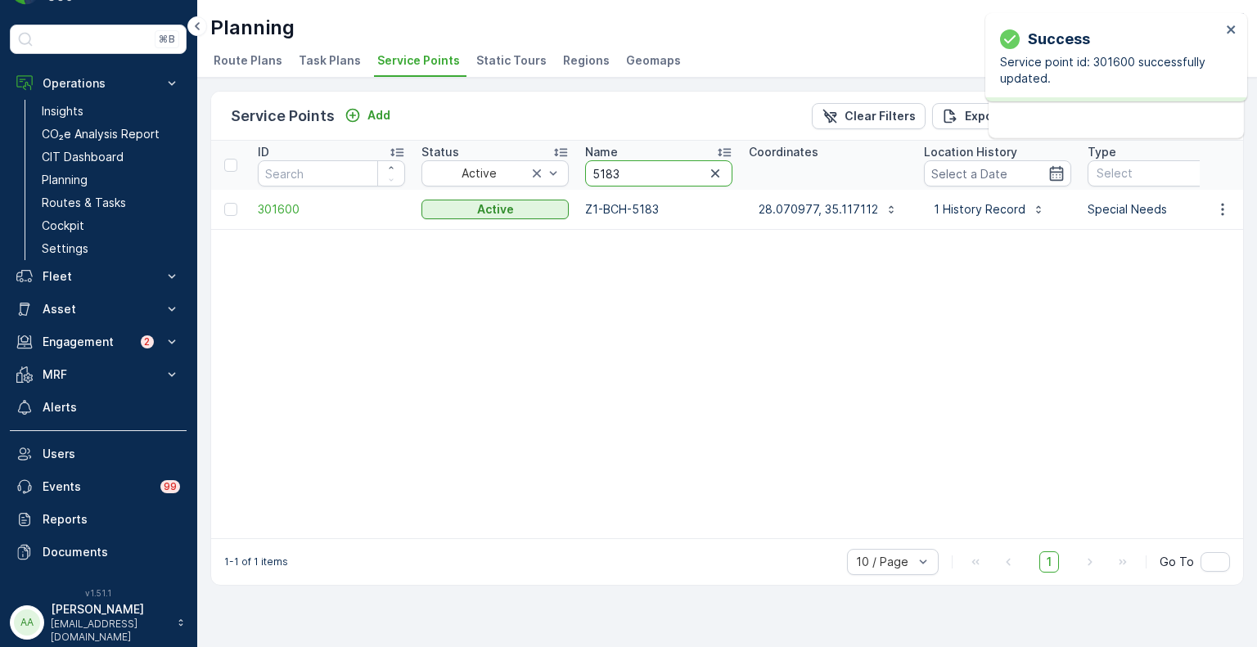
drag, startPoint x: 633, startPoint y: 174, endPoint x: 583, endPoint y: 172, distance: 50.0
click at [583, 172] on th "Name 5183" at bounding box center [659, 165] width 164 height 49
type input "2575"
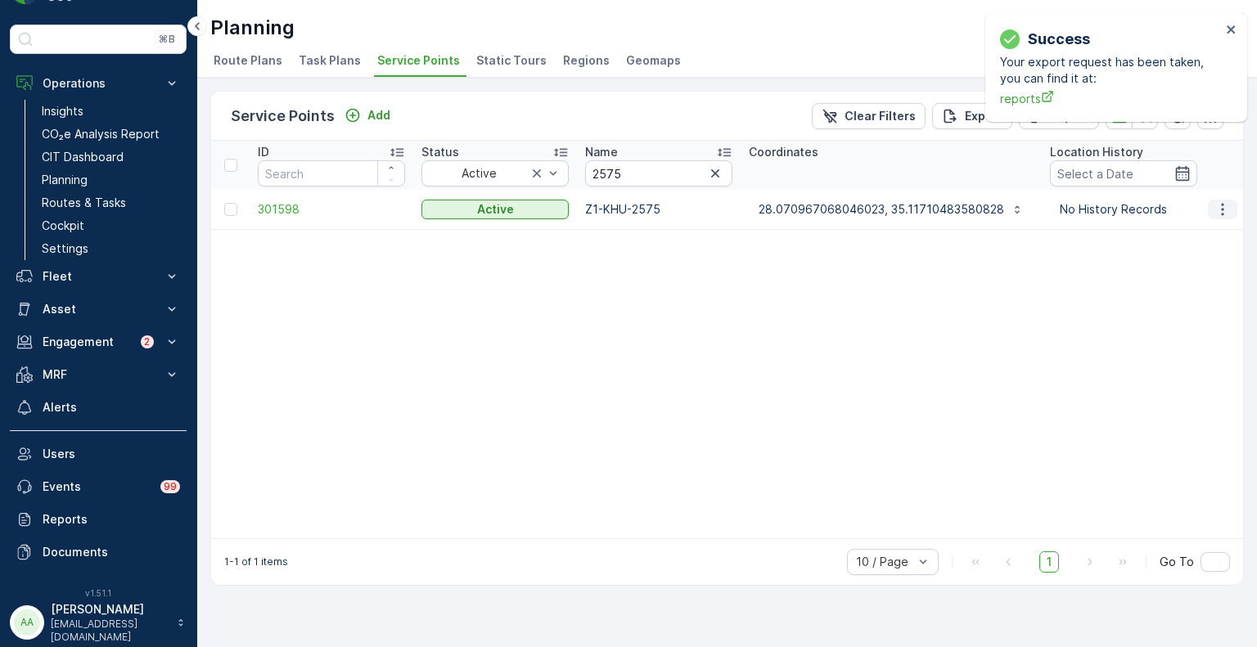
click at [1221, 209] on icon "button" at bounding box center [1222, 209] width 2 height 12
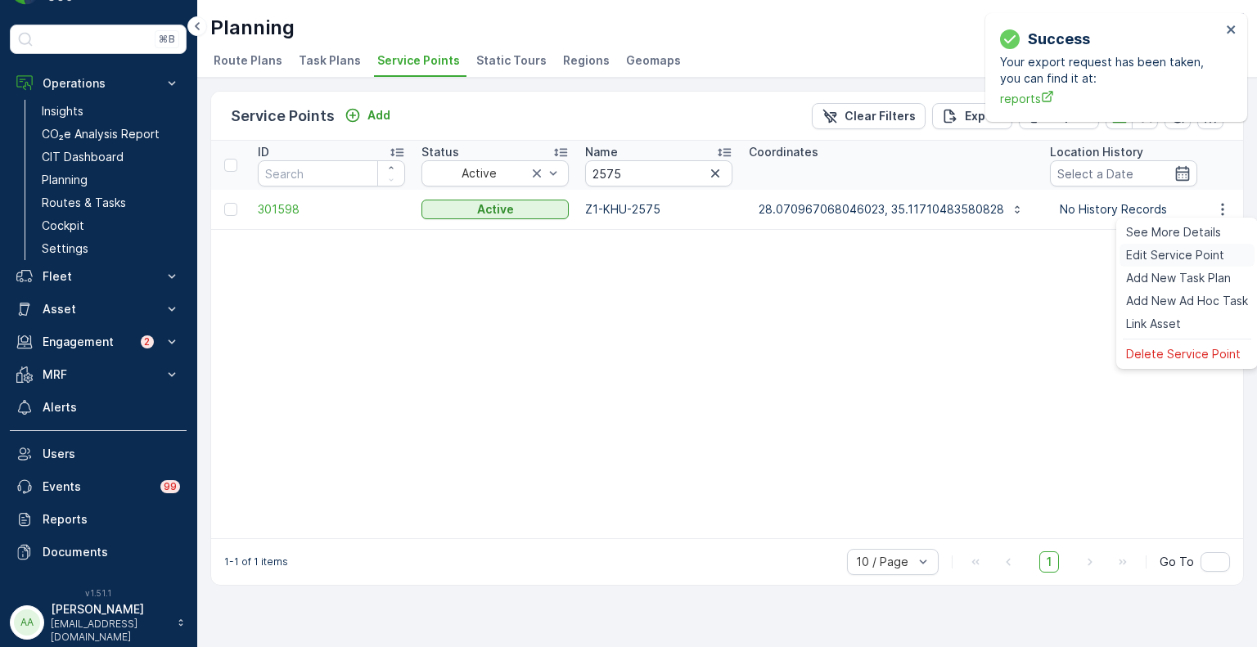
click at [1180, 264] on div "Edit Service Point" at bounding box center [1187, 255] width 135 height 23
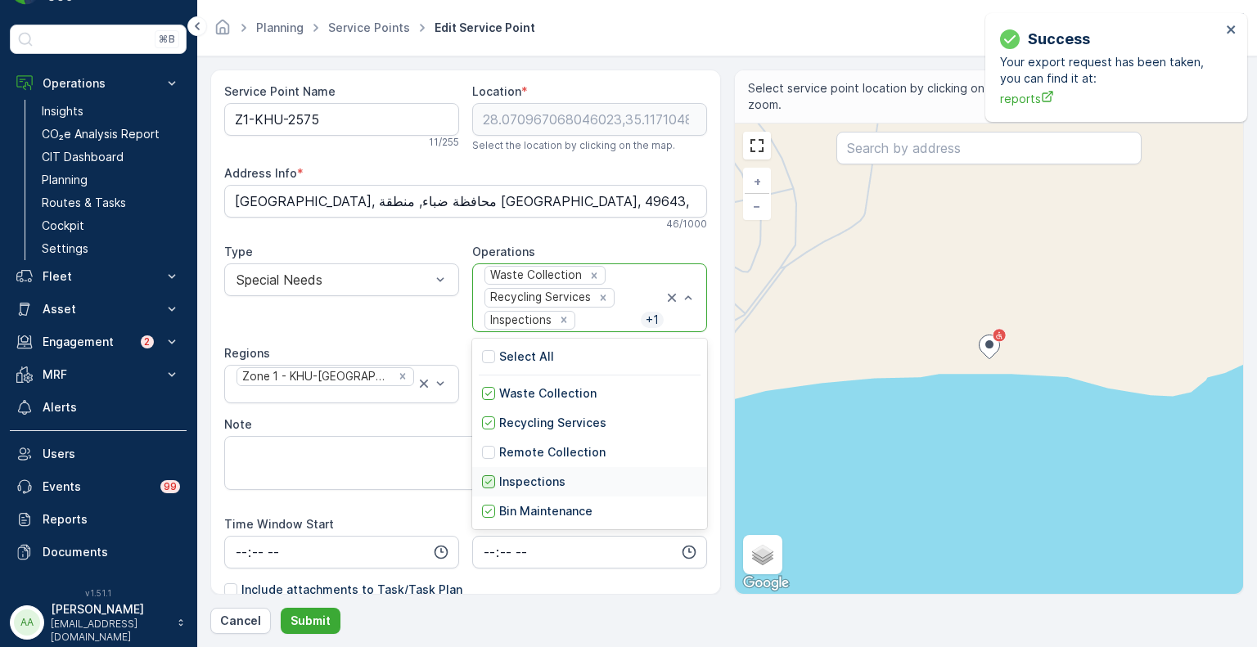
click at [489, 476] on icon at bounding box center [488, 481] width 11 height 11
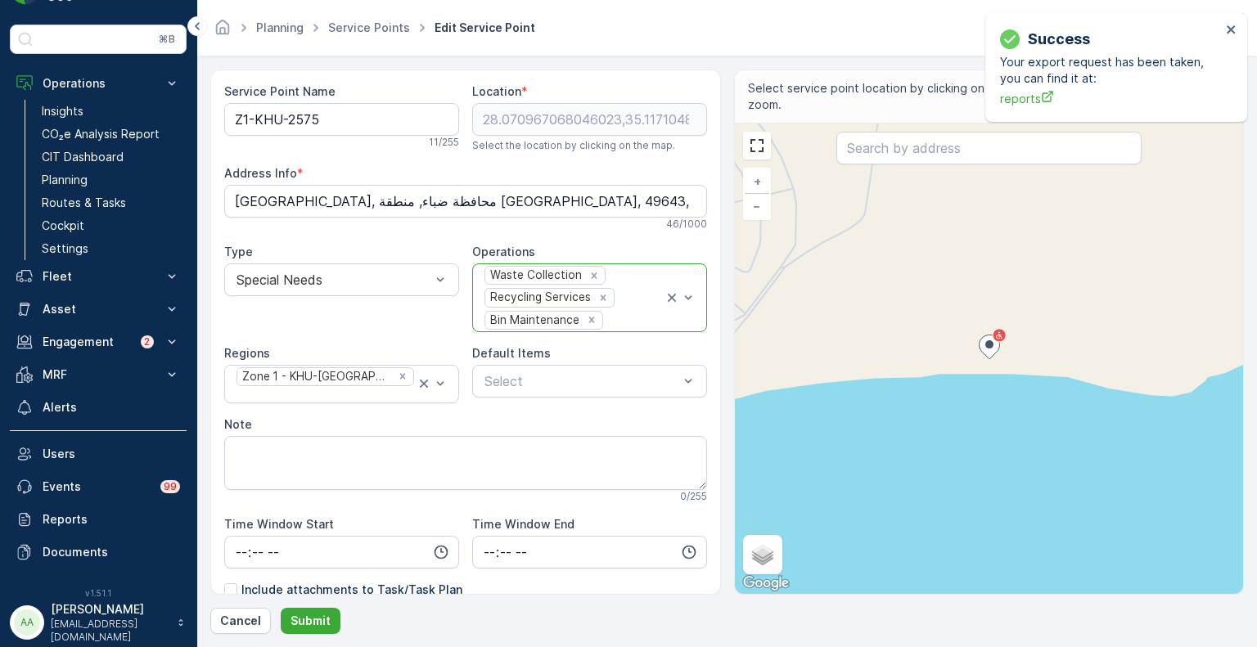
click at [621, 299] on div "Waste Collection Recycling Services Bin Maintenance" at bounding box center [573, 297] width 181 height 67
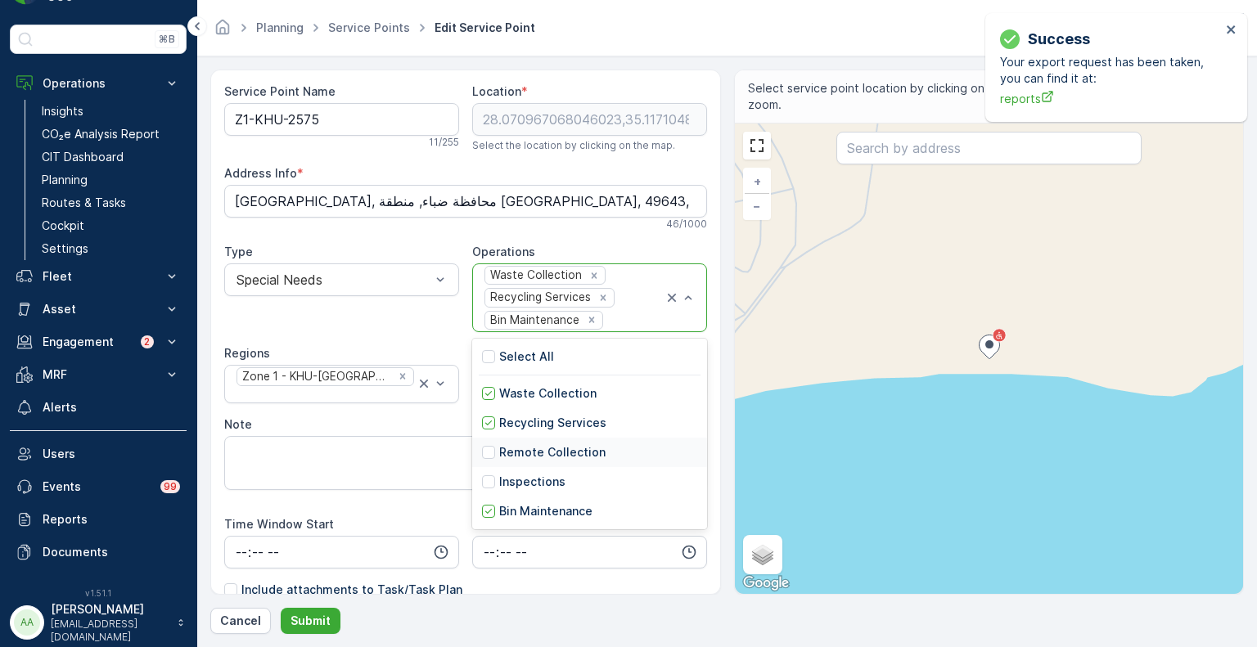
click at [506, 453] on p "Remote Collection" at bounding box center [552, 452] width 106 height 16
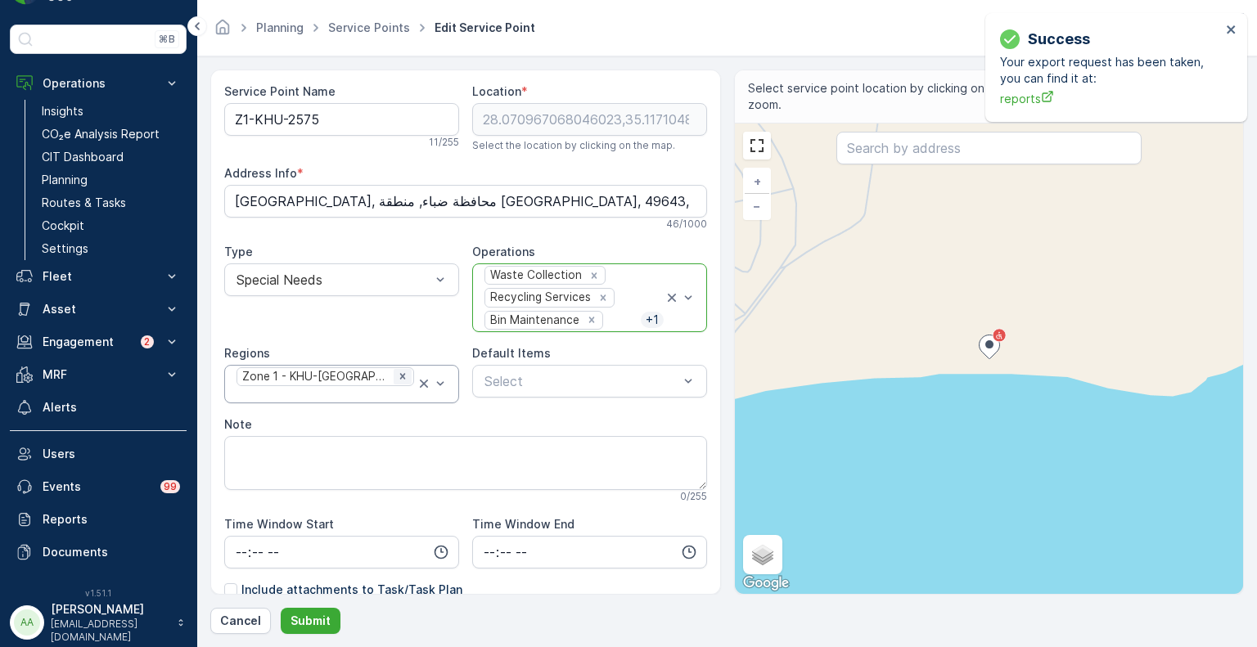
click at [400, 380] on icon "Remove Zone 1 - KHU-Khuraybah" at bounding box center [403, 377] width 6 height 6
click at [384, 382] on div at bounding box center [333, 381] width 197 height 15
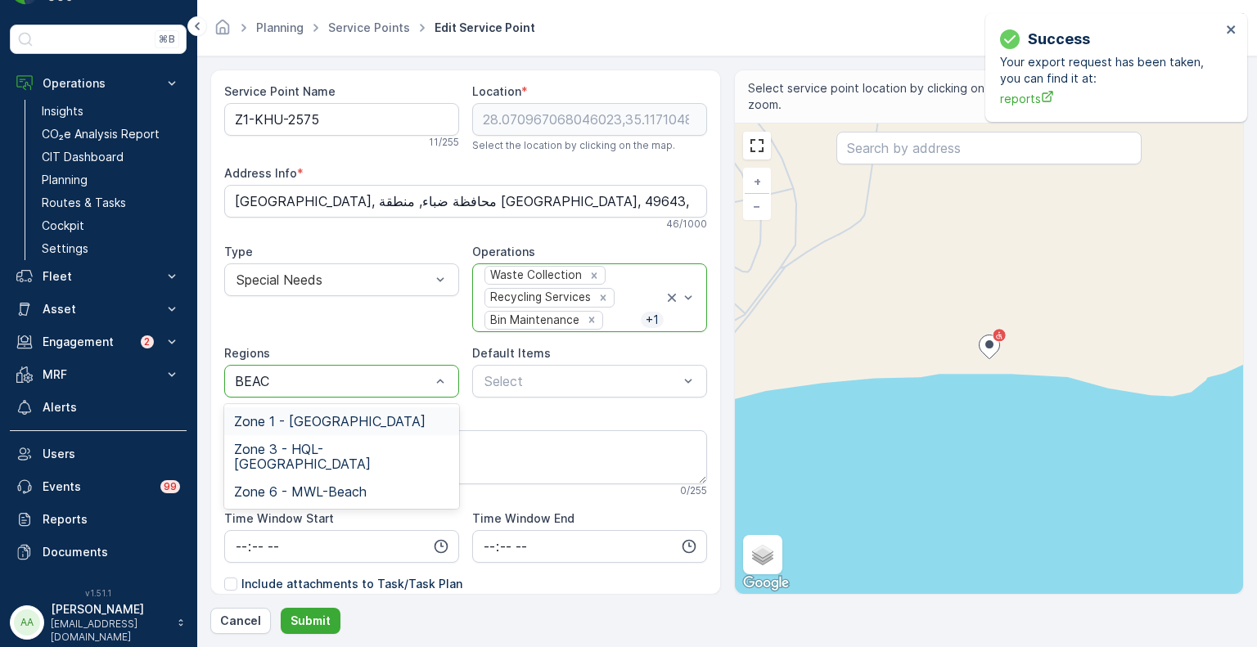
type input "BEACH"
click at [343, 423] on span "Zone 1 - [GEOGRAPHIC_DATA]" at bounding box center [330, 421] width 192 height 15
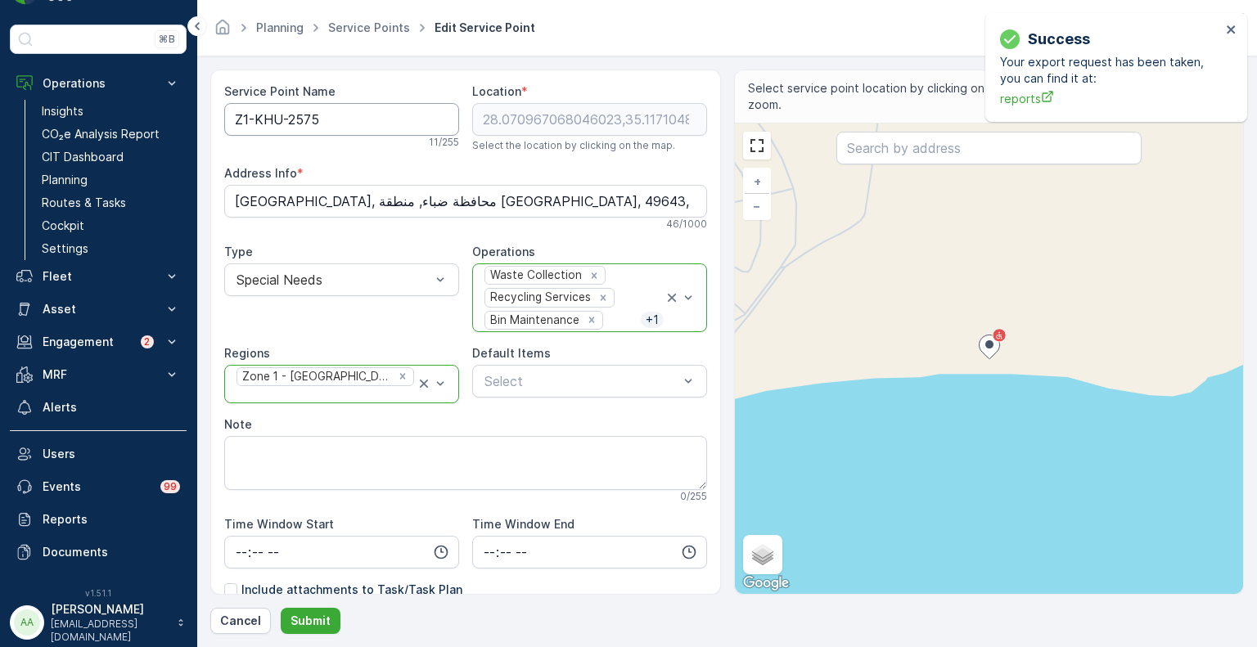
click at [282, 118] on Name "Z1-KHU-2575" at bounding box center [341, 119] width 235 height 33
type Name "Z1-BCH-2575"
click at [321, 625] on p "Submit" at bounding box center [311, 621] width 40 height 16
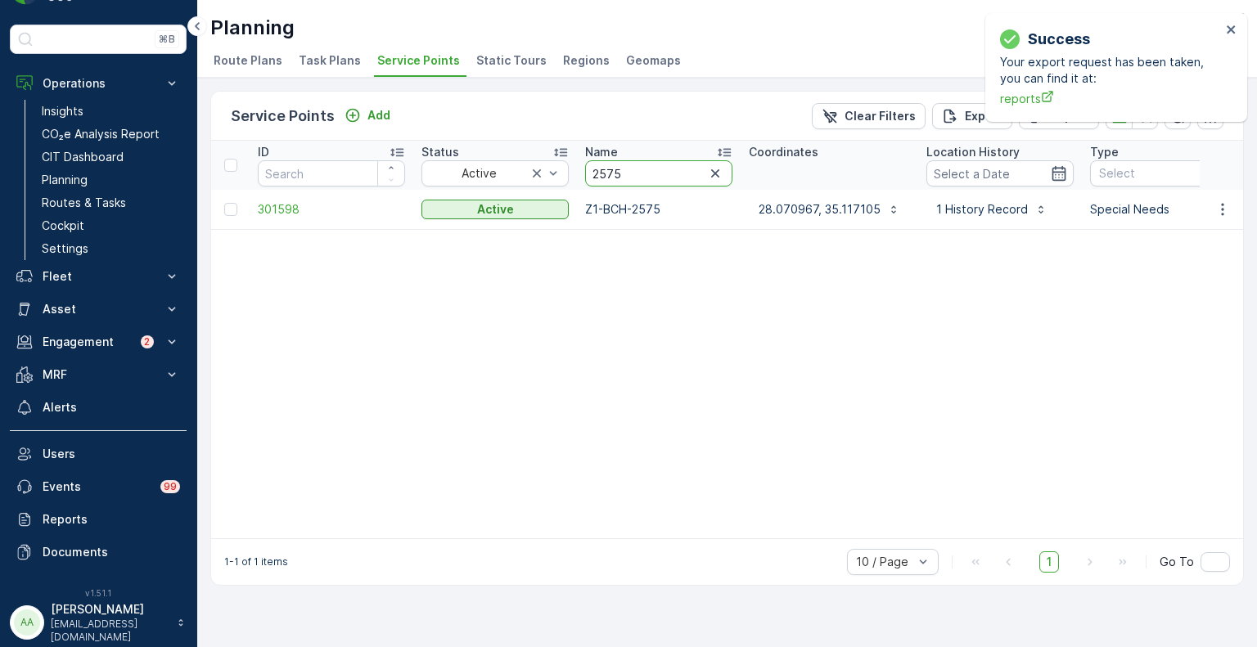
drag, startPoint x: 639, startPoint y: 178, endPoint x: 585, endPoint y: 178, distance: 54.0
click at [585, 178] on input "2575" at bounding box center [658, 173] width 147 height 26
type input "3126"
click at [1225, 208] on icon "button" at bounding box center [1223, 209] width 16 height 16
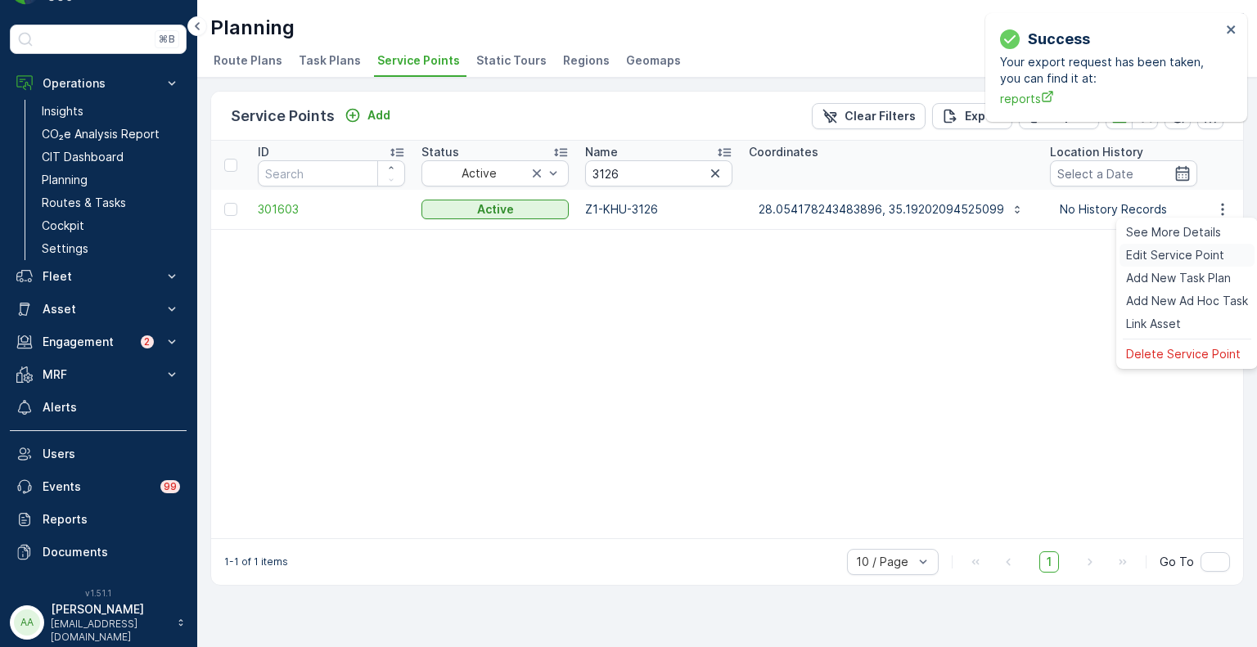
click at [1180, 258] on span "Edit Service Point" at bounding box center [1175, 255] width 98 height 16
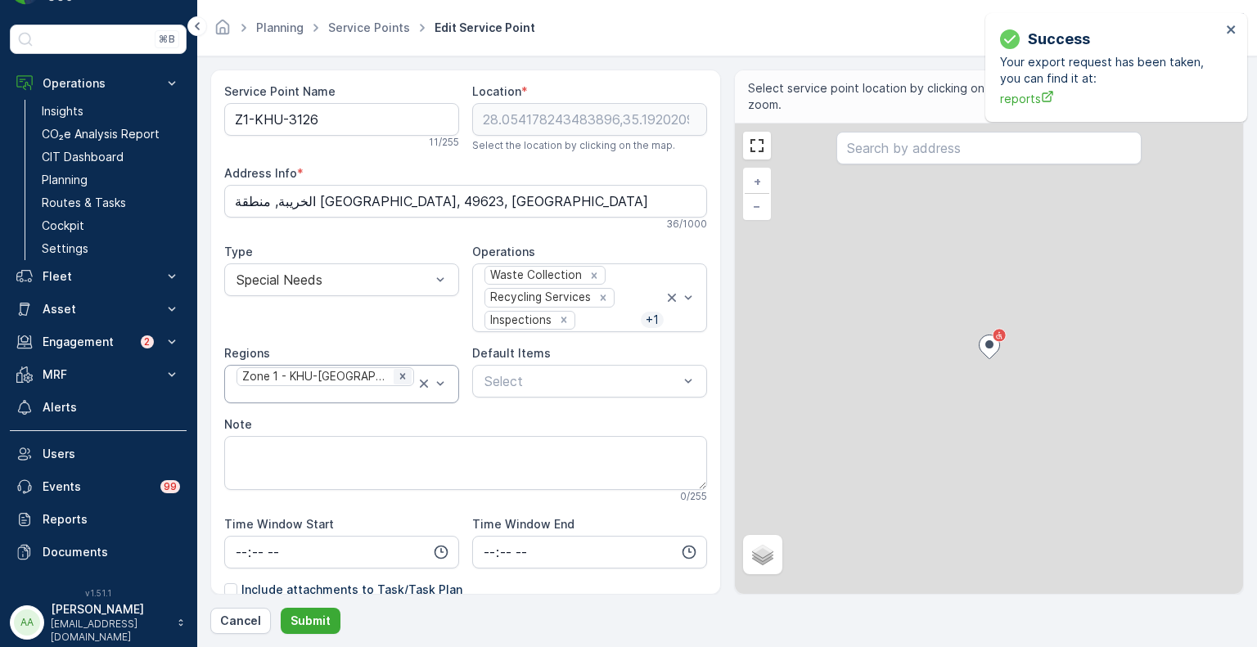
click at [397, 381] on icon "Remove Zone 1 - KHU-Khuraybah" at bounding box center [402, 376] width 11 height 11
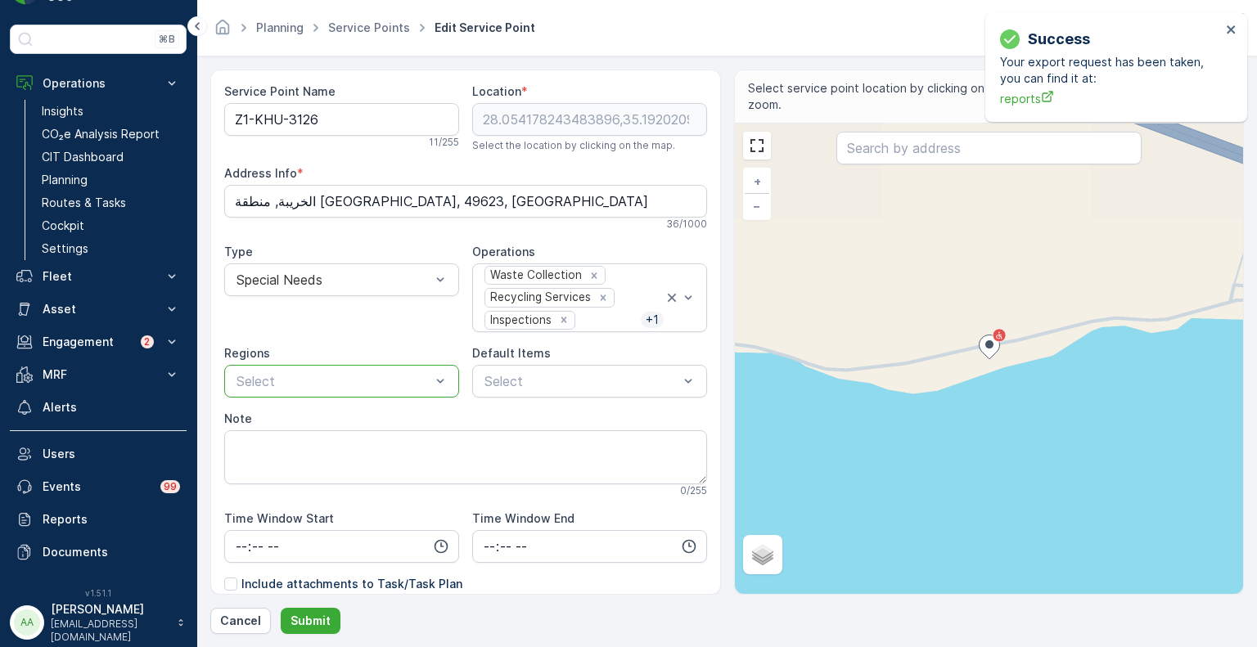
click at [390, 381] on div at bounding box center [333, 381] width 197 height 15
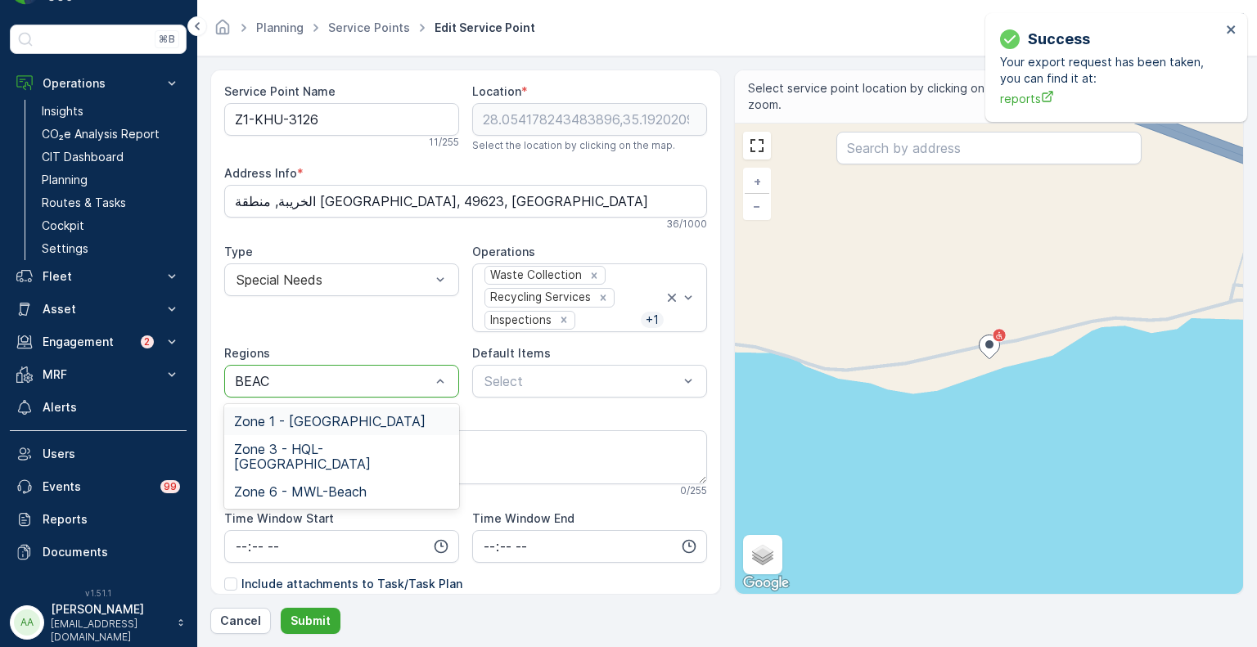
type input "BEACH"
click at [344, 417] on span "Zone 1 - [GEOGRAPHIC_DATA]" at bounding box center [330, 421] width 192 height 15
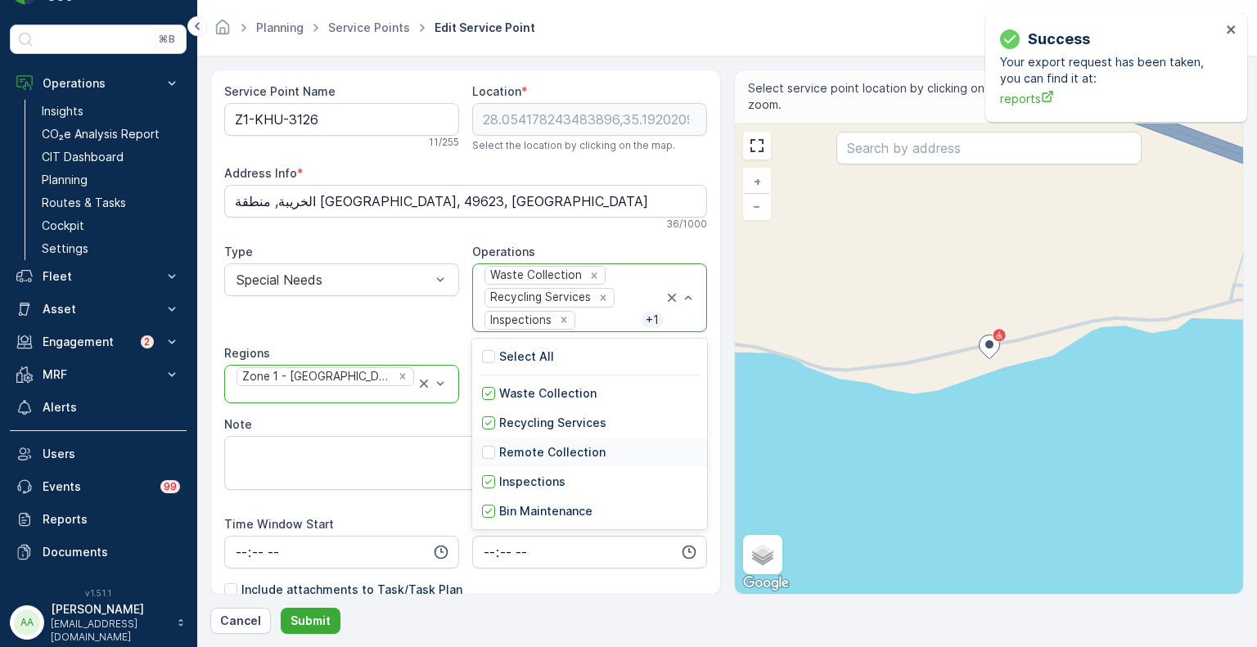
click at [511, 447] on p "Remote Collection" at bounding box center [552, 452] width 106 height 16
click at [644, 277] on div "Waste Collection Recycling Services Inspections + 2" at bounding box center [573, 297] width 181 height 67
click at [505, 480] on p "Inspections" at bounding box center [532, 482] width 66 height 16
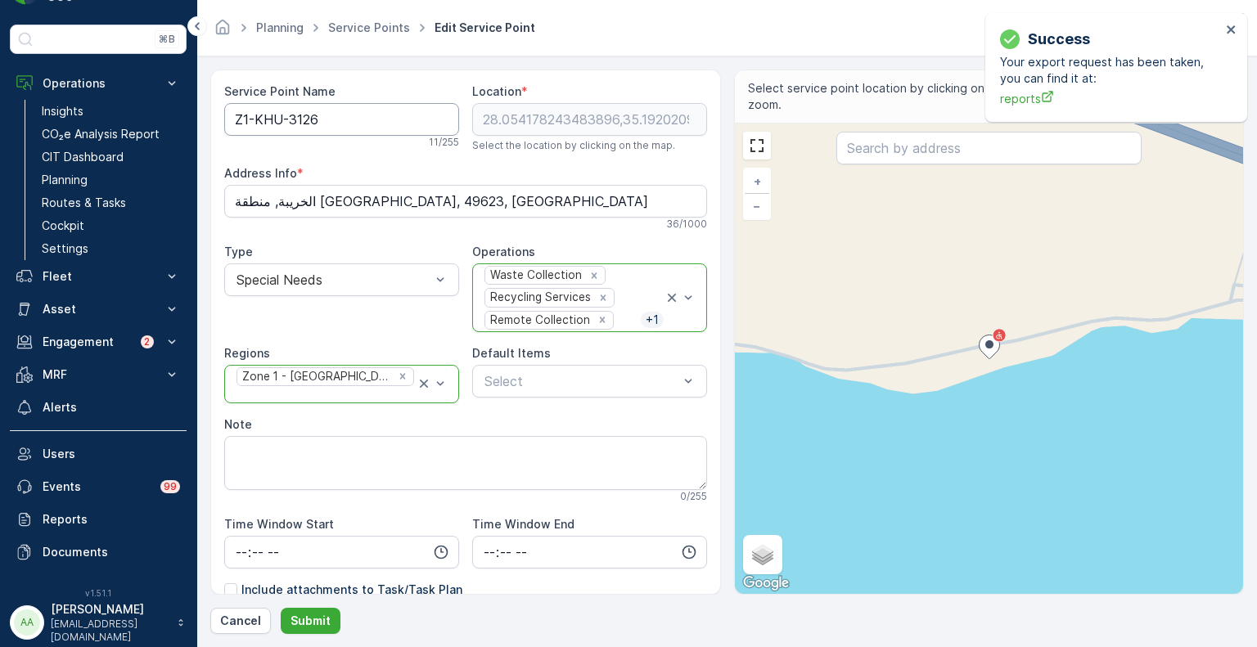
click at [280, 124] on Name "Z1-KHU-3126" at bounding box center [341, 119] width 235 height 33
type Name "Z1-BCH-3126"
click at [314, 622] on p "Submit" at bounding box center [311, 621] width 40 height 16
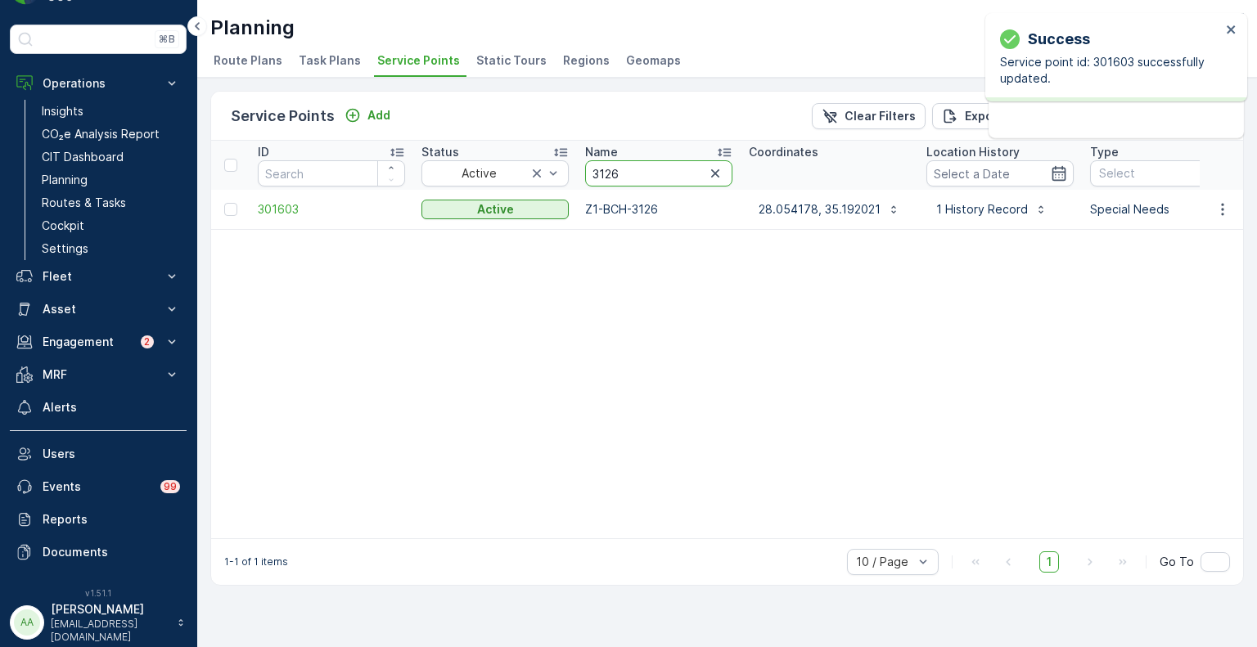
drag, startPoint x: 629, startPoint y: 176, endPoint x: 582, endPoint y: 173, distance: 46.8
click at [582, 173] on th "Name 3126" at bounding box center [659, 165] width 164 height 49
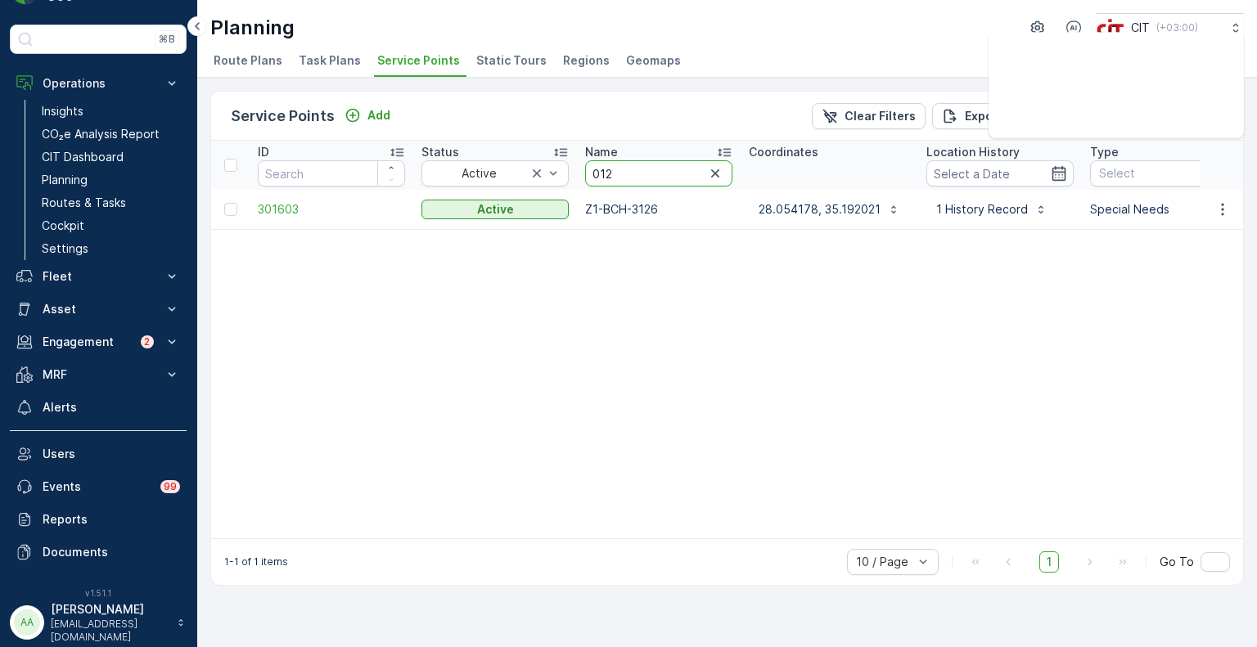
type input "0120"
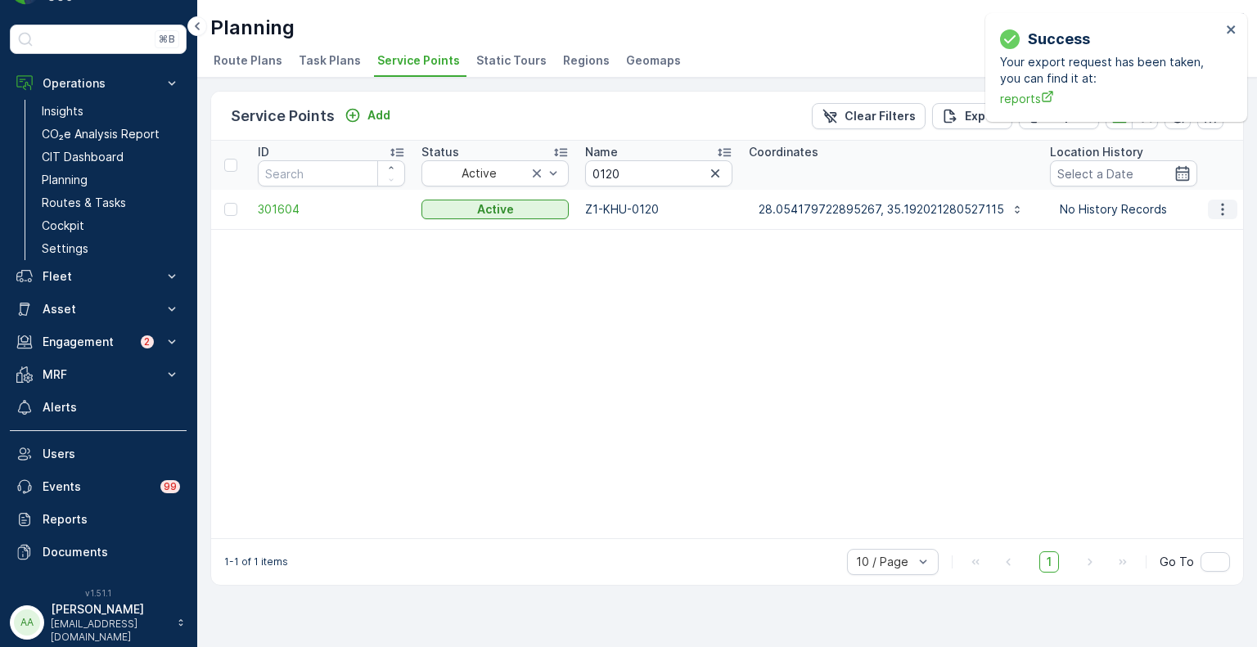
click at [1225, 210] on icon "button" at bounding box center [1223, 209] width 16 height 16
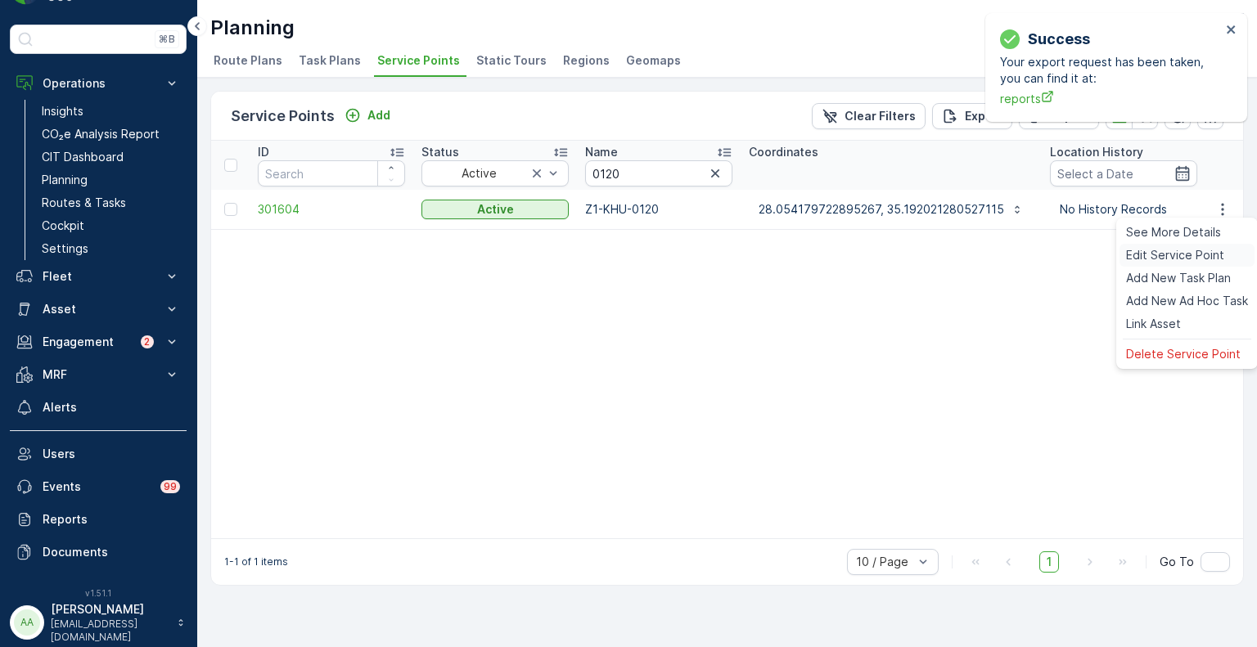
click at [1178, 254] on span "Edit Service Point" at bounding box center [1175, 255] width 98 height 16
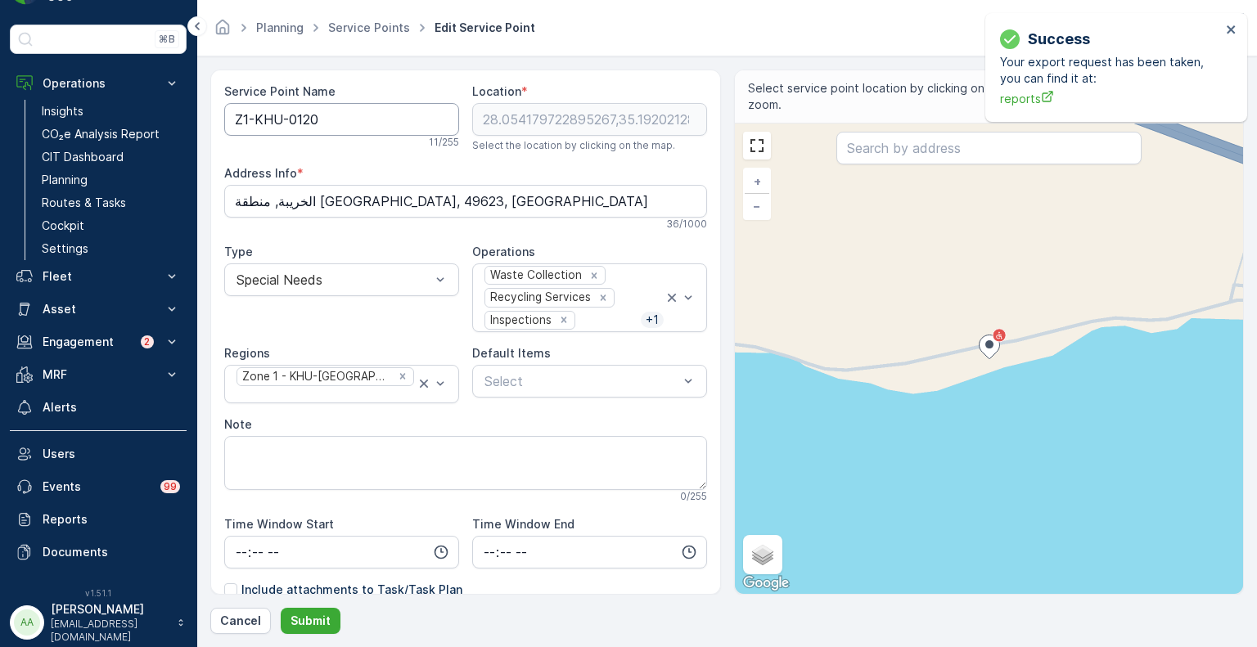
click at [282, 120] on Name "Z1-KHU-0120" at bounding box center [341, 119] width 235 height 33
type Name "Z1-BCH-0120"
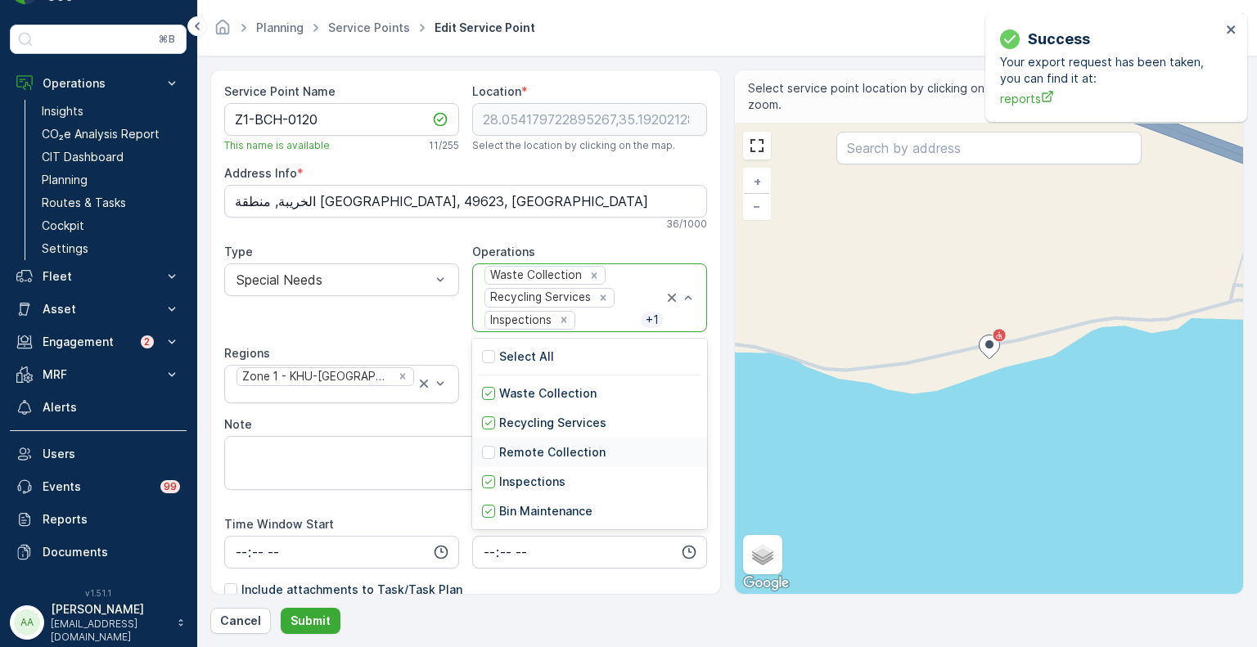
click at [521, 450] on p "Remote Collection" at bounding box center [552, 452] width 106 height 16
click at [625, 287] on div "Waste Collection Recycling Services Inspections + 2" at bounding box center [573, 297] width 181 height 67
click at [518, 487] on p "Inspections" at bounding box center [532, 482] width 66 height 16
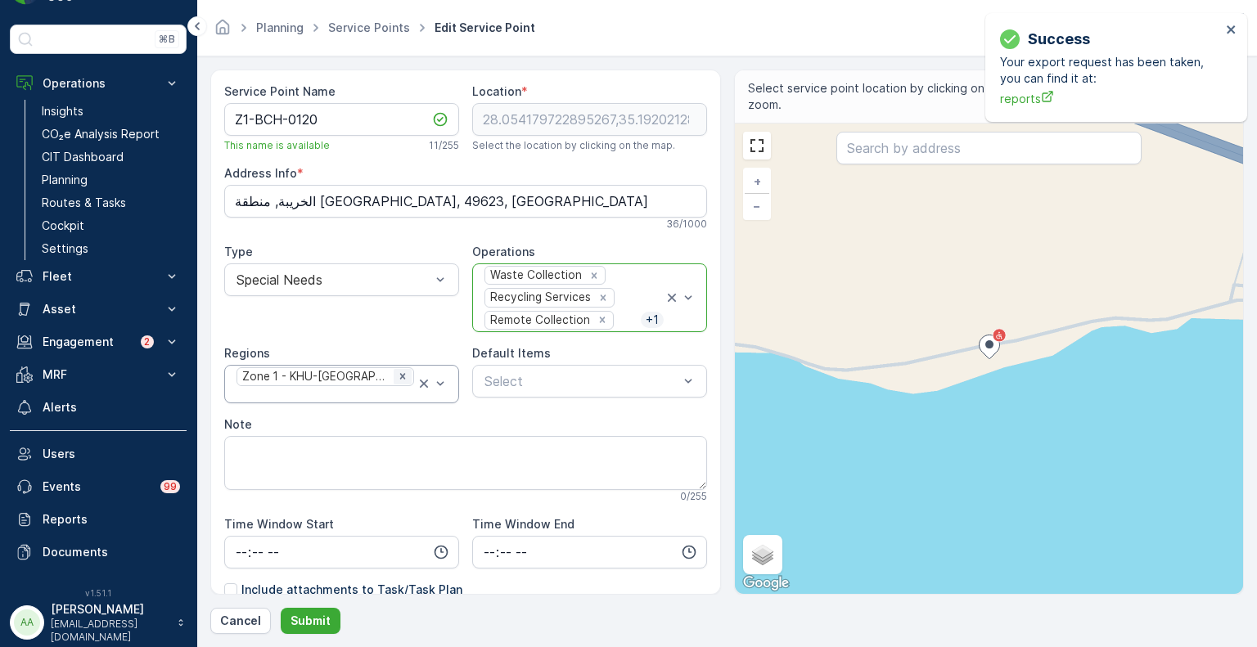
click at [394, 381] on div "Remove Zone 1 - KHU-Khuraybah" at bounding box center [403, 376] width 18 height 15
click at [392, 381] on div at bounding box center [333, 381] width 197 height 15
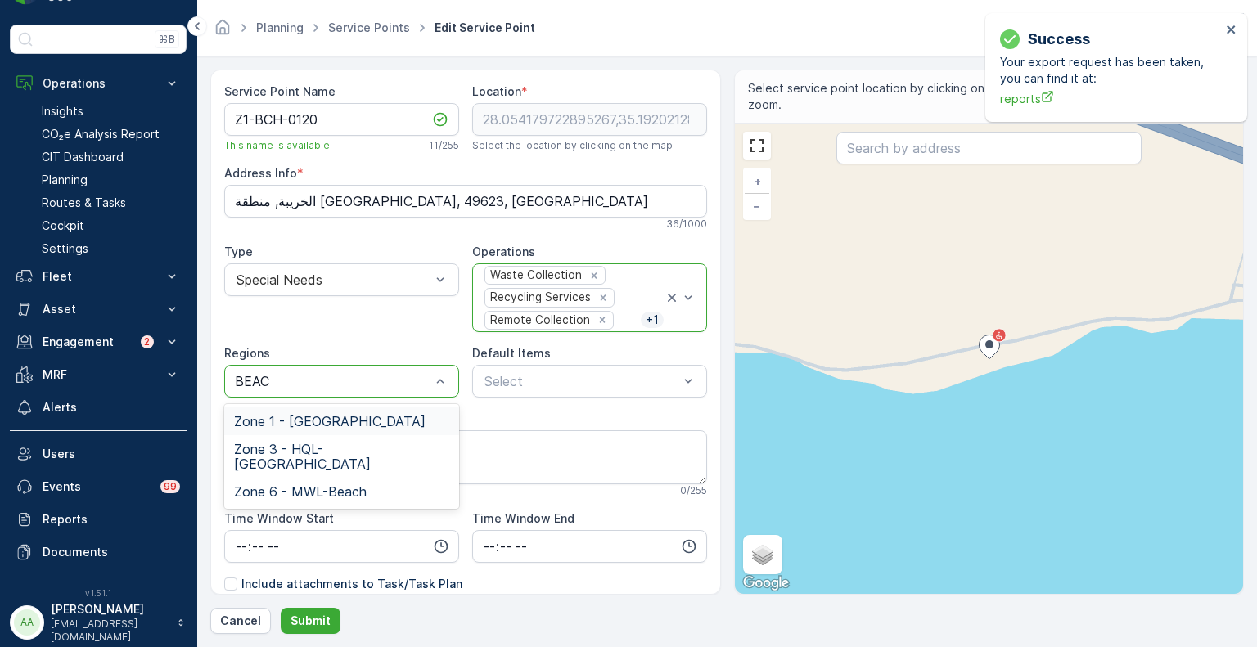
type input "BEACH"
click at [341, 419] on span "Zone 1 - [GEOGRAPHIC_DATA]" at bounding box center [330, 421] width 192 height 15
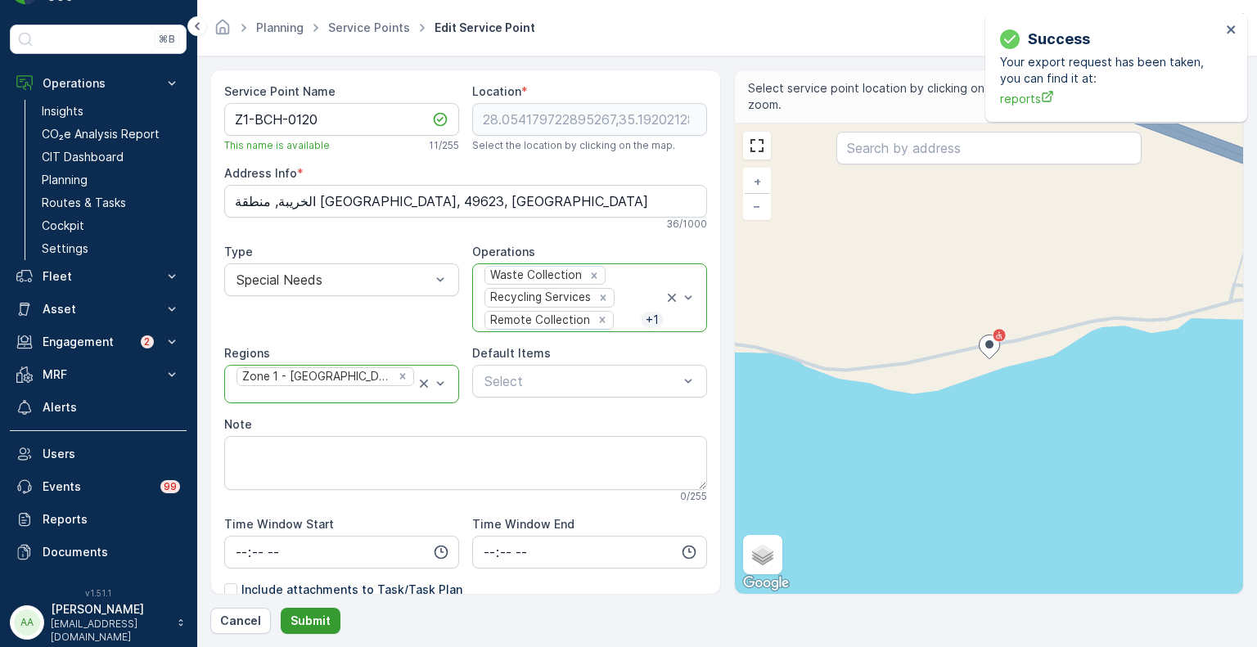
click at [318, 621] on p "Submit" at bounding box center [311, 621] width 40 height 16
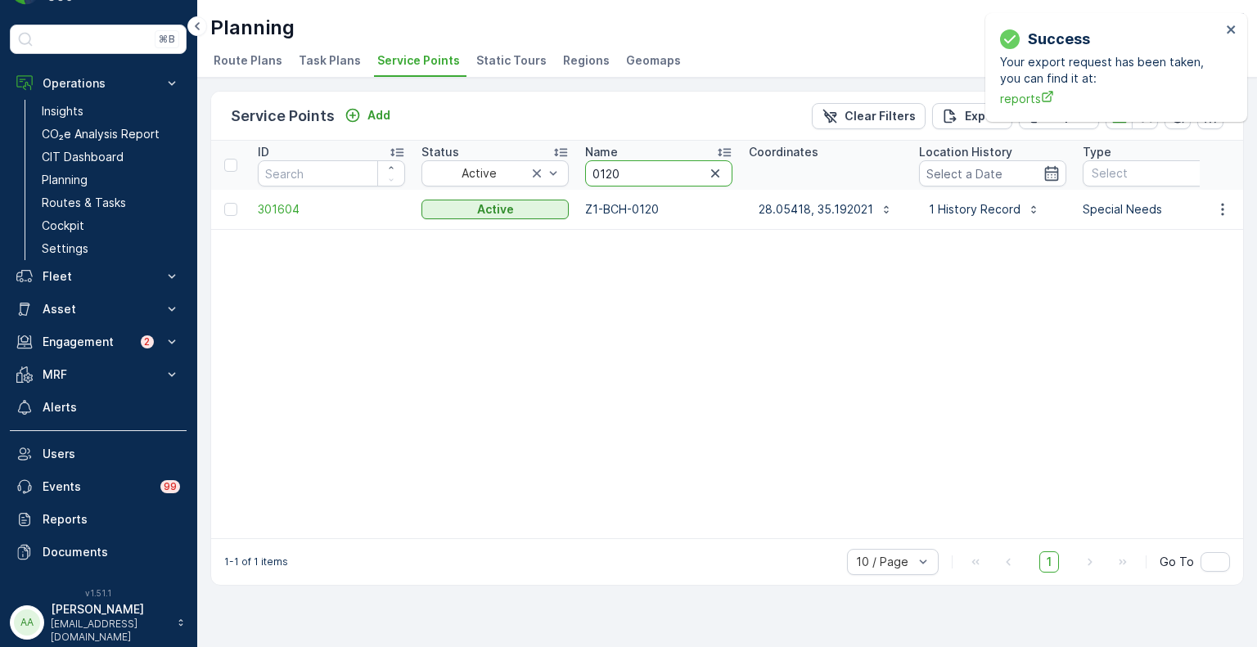
drag, startPoint x: 625, startPoint y: 174, endPoint x: 583, endPoint y: 171, distance: 42.7
click at [583, 171] on th "Name 0120" at bounding box center [659, 165] width 164 height 49
type input "2899"
click at [1219, 205] on icon "button" at bounding box center [1223, 209] width 16 height 16
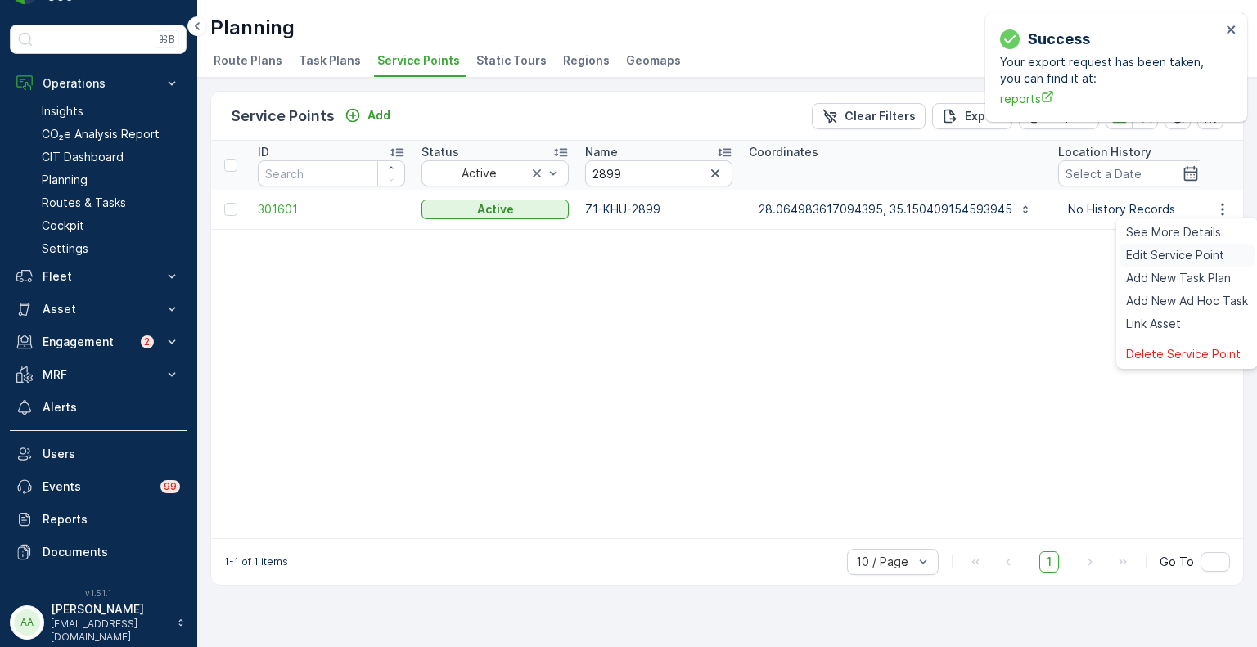
click at [1175, 252] on span "Edit Service Point" at bounding box center [1175, 255] width 98 height 16
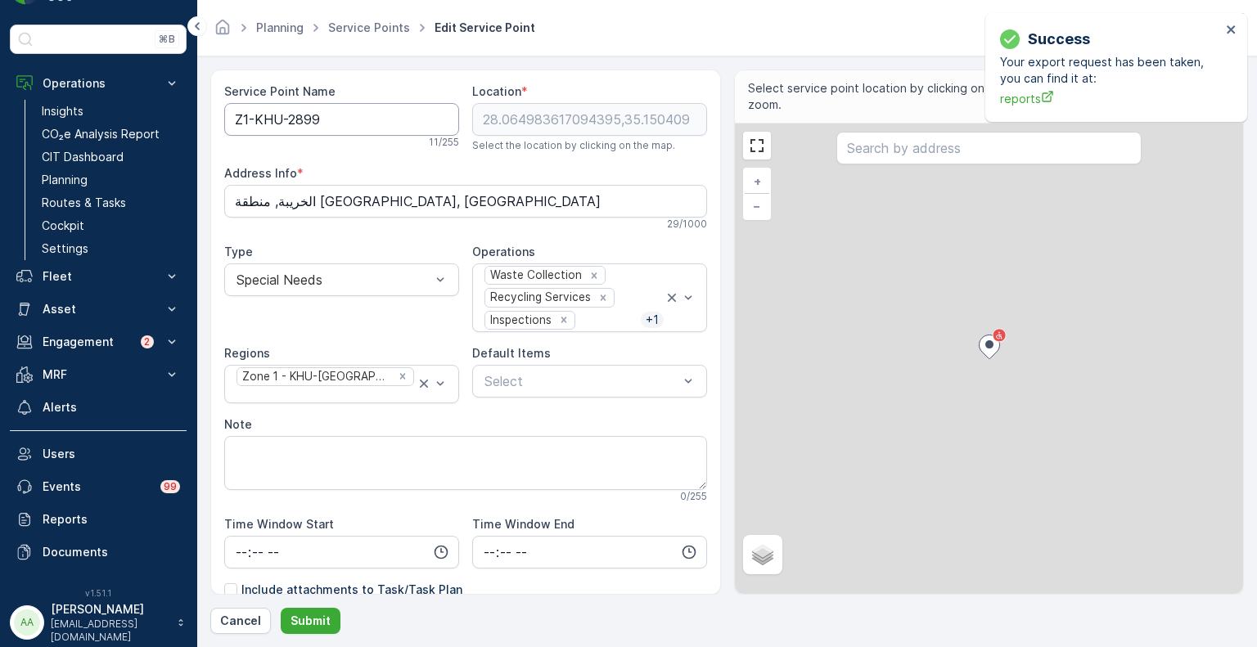
click at [282, 121] on Name "Z1-KHU-2899" at bounding box center [341, 119] width 235 height 33
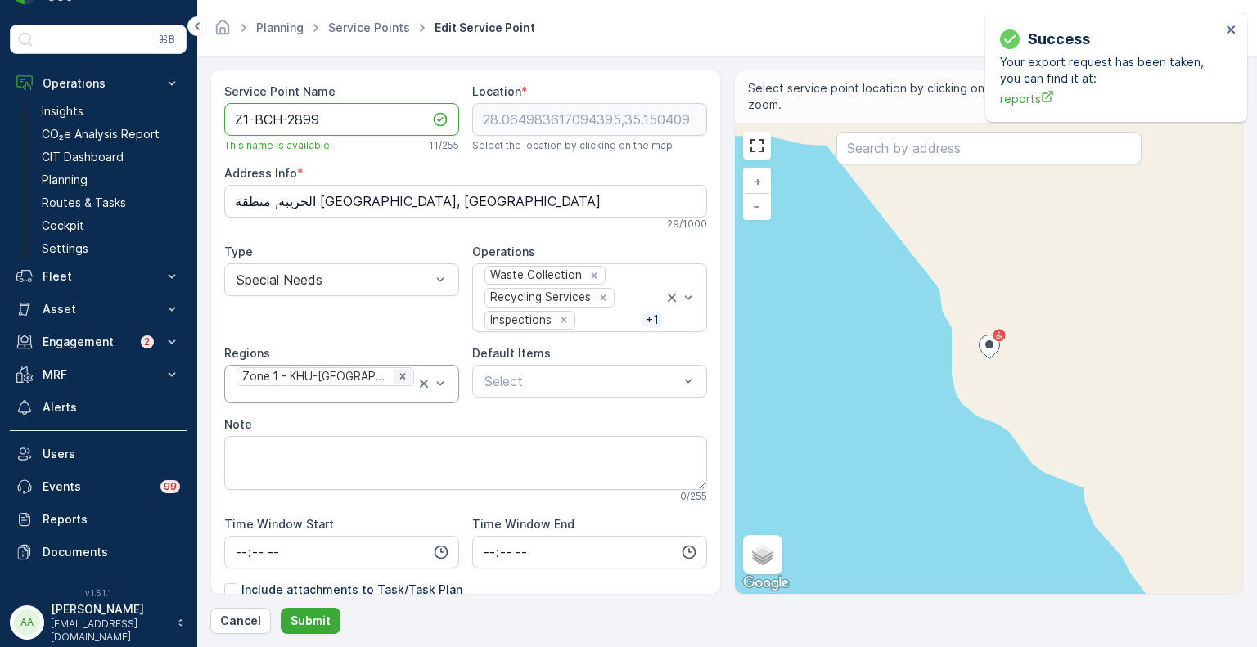
click at [400, 380] on icon "Remove Zone 1 - KHU-Khuraybah" at bounding box center [403, 377] width 6 height 6
type Name "Z1-BCH-2899"
click at [388, 382] on div at bounding box center [333, 381] width 197 height 15
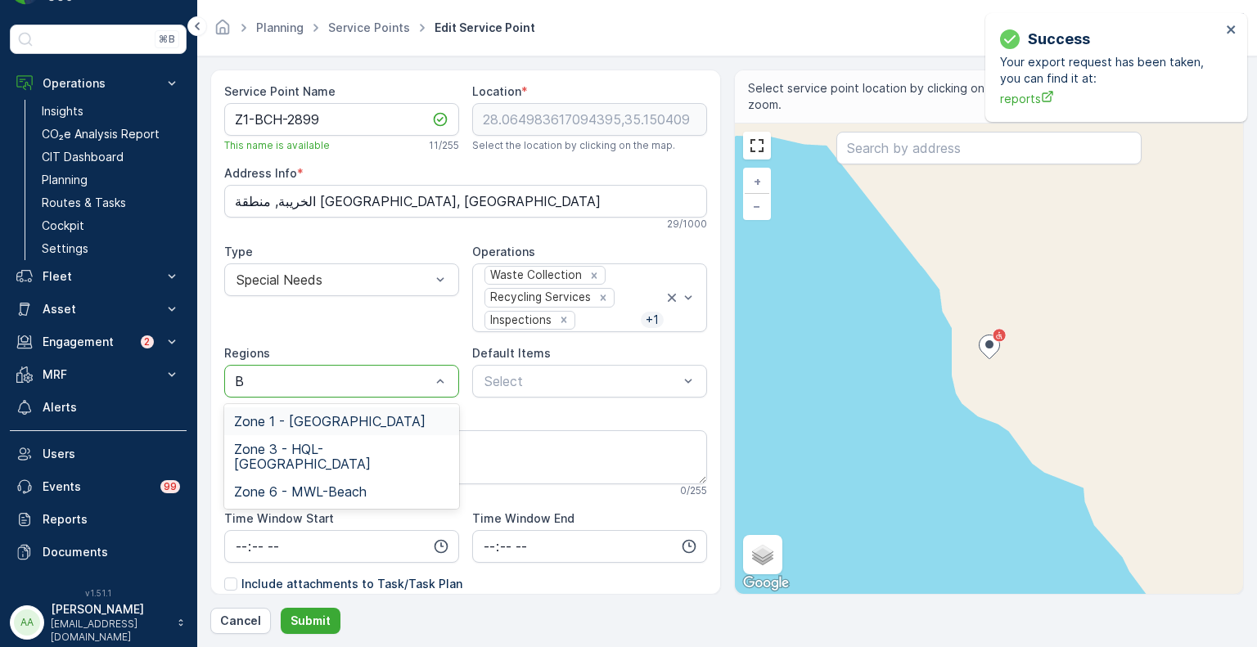
type input "BE"
click at [345, 421] on span "Zone 1 - [GEOGRAPHIC_DATA]" at bounding box center [330, 421] width 192 height 15
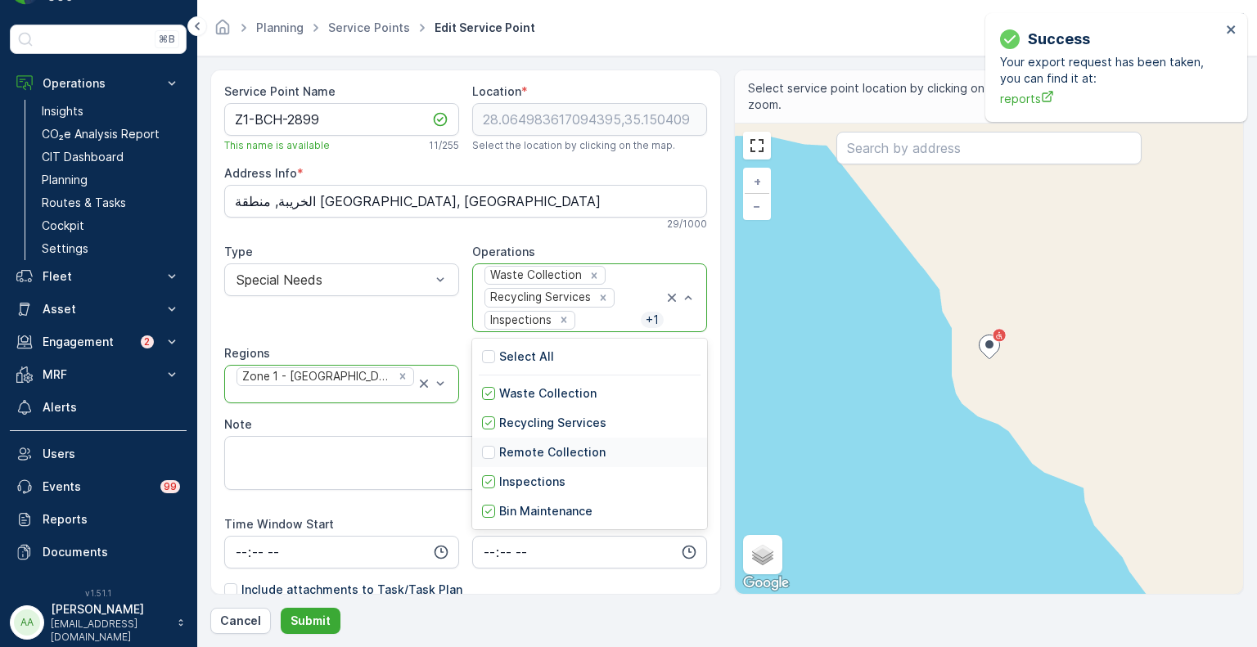
click at [493, 453] on div "Remote Collection" at bounding box center [544, 452] width 124 height 16
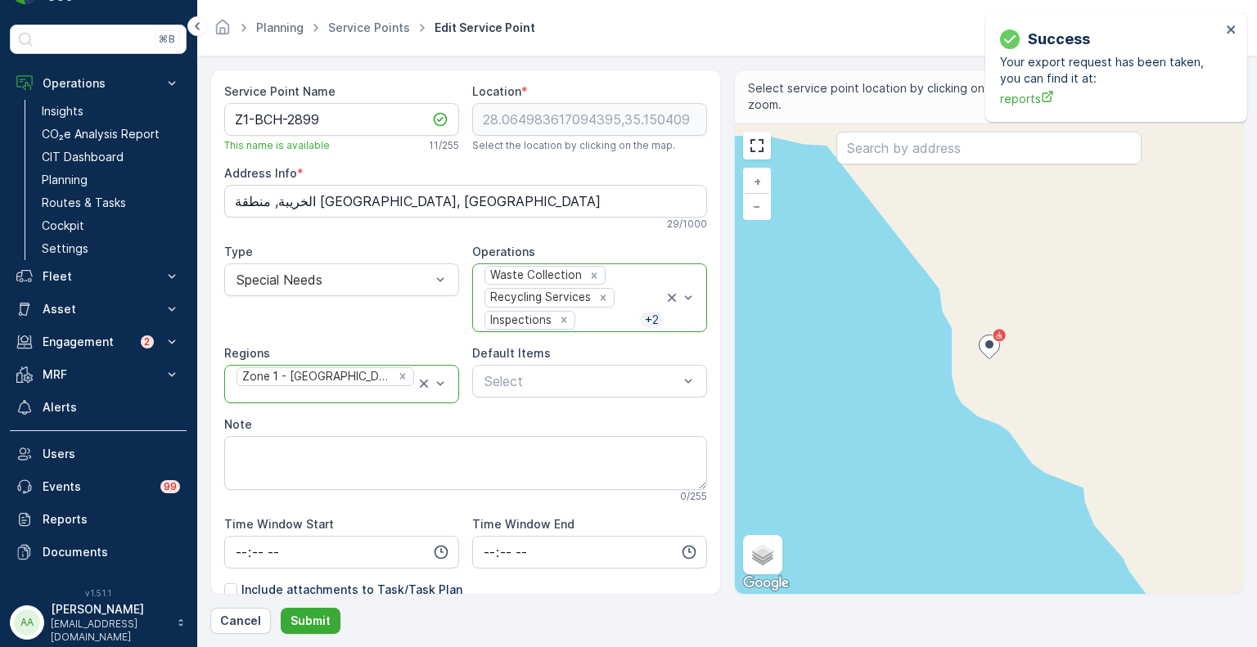
click at [622, 277] on div "Waste Collection Recycling Services Inspections + 2" at bounding box center [573, 297] width 181 height 67
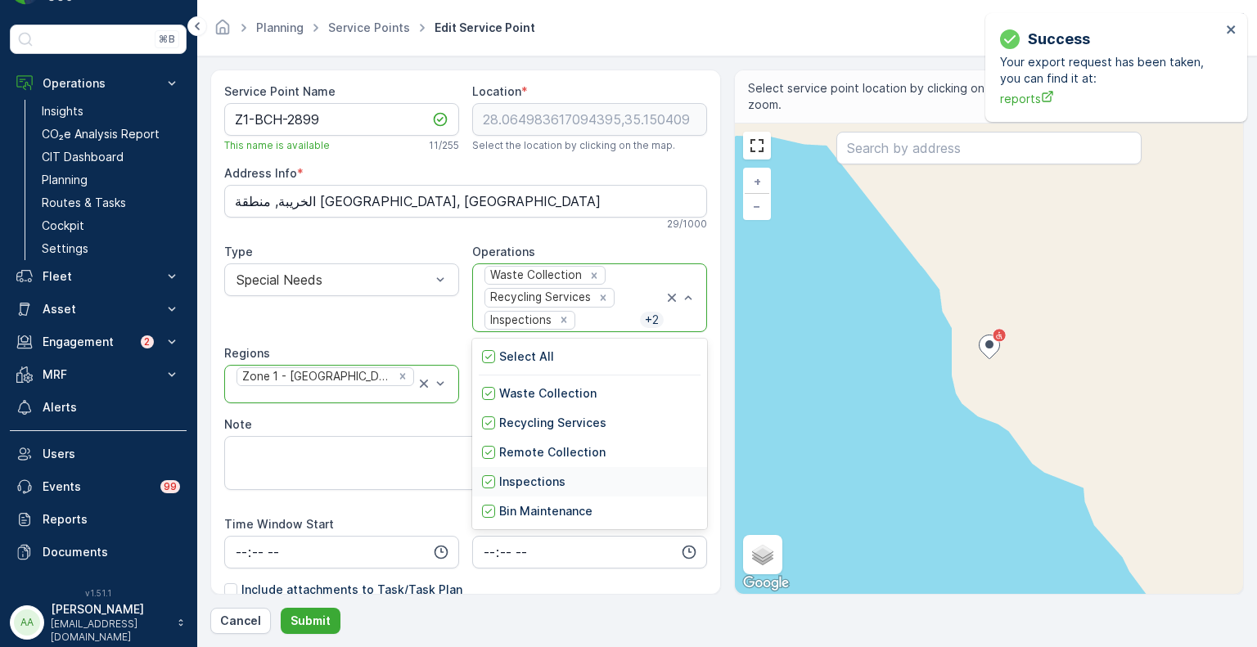
click at [496, 480] on div "Inspections" at bounding box center [523, 482] width 83 height 16
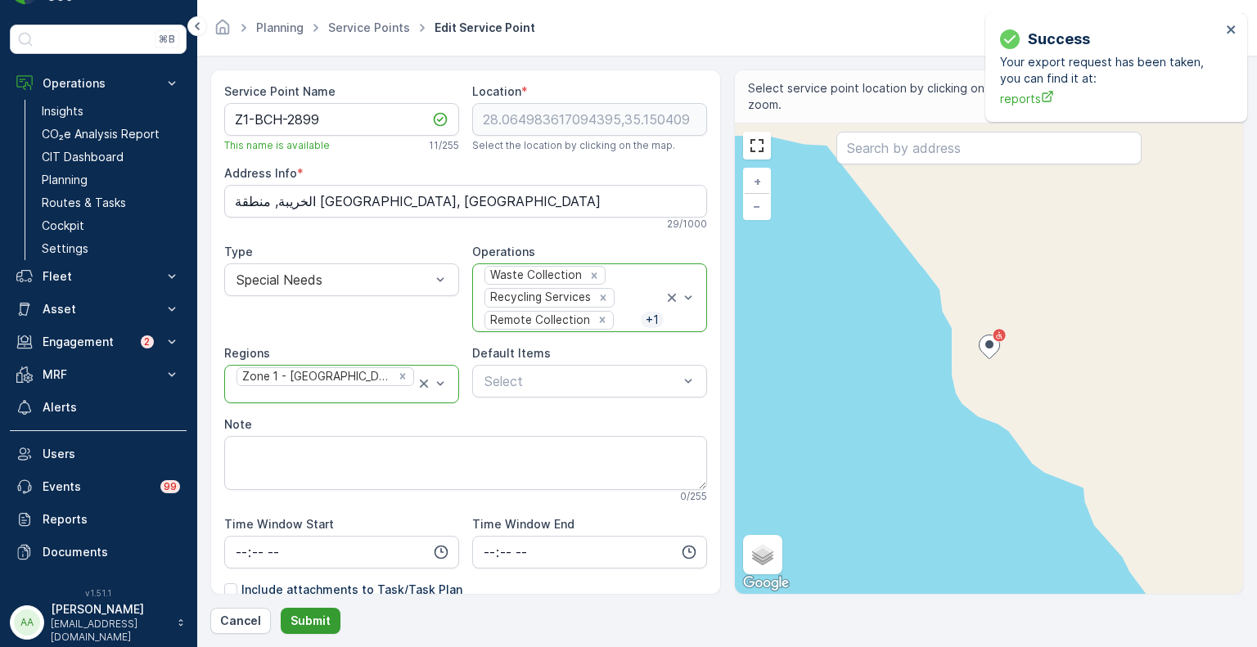
click at [312, 616] on p "Submit" at bounding box center [311, 621] width 40 height 16
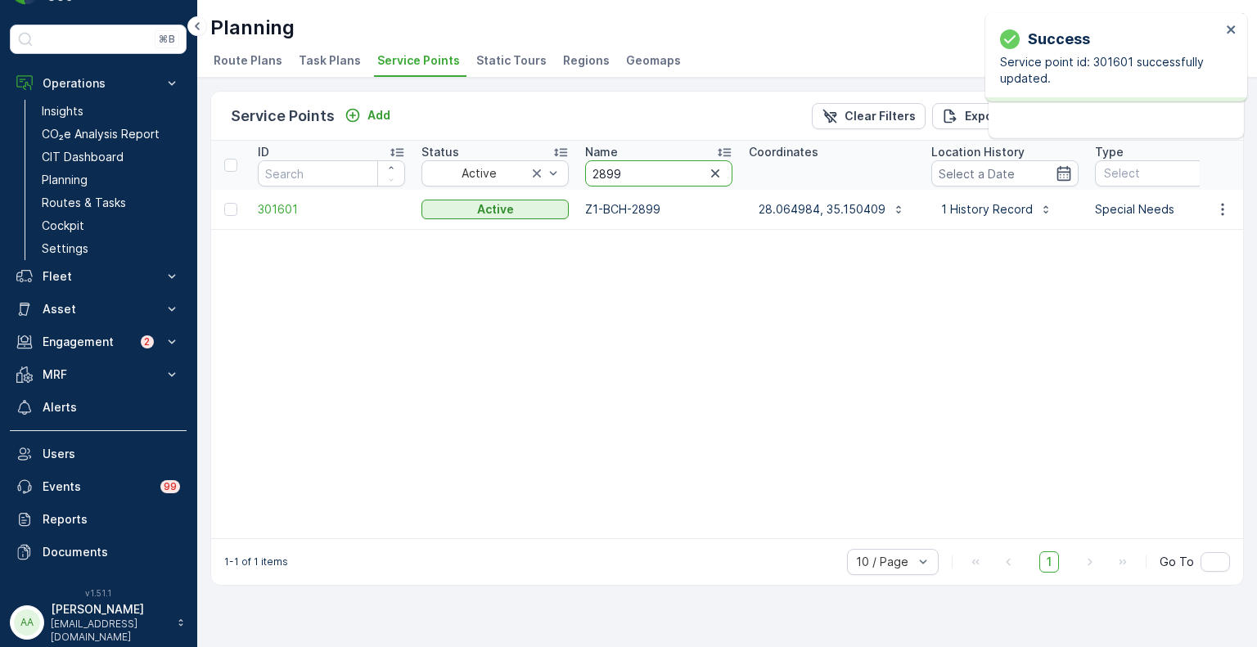
drag, startPoint x: 640, startPoint y: 173, endPoint x: 581, endPoint y: 169, distance: 59.0
click at [581, 169] on th "Name 2899" at bounding box center [659, 165] width 164 height 49
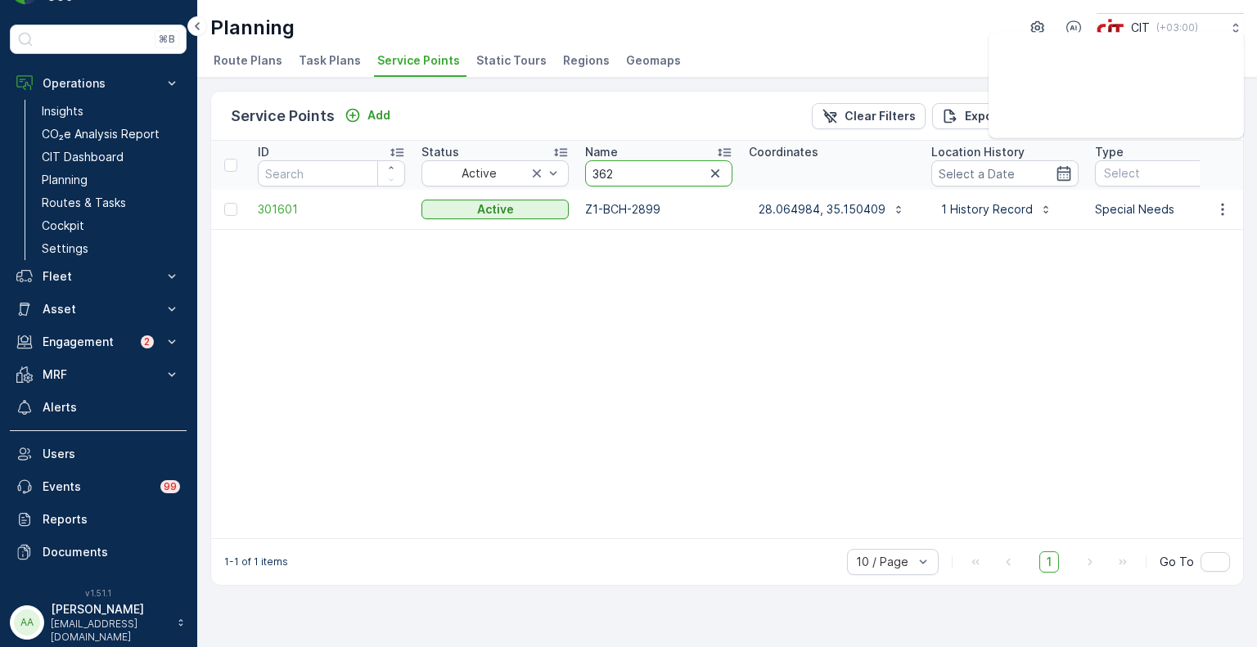
type input "3621"
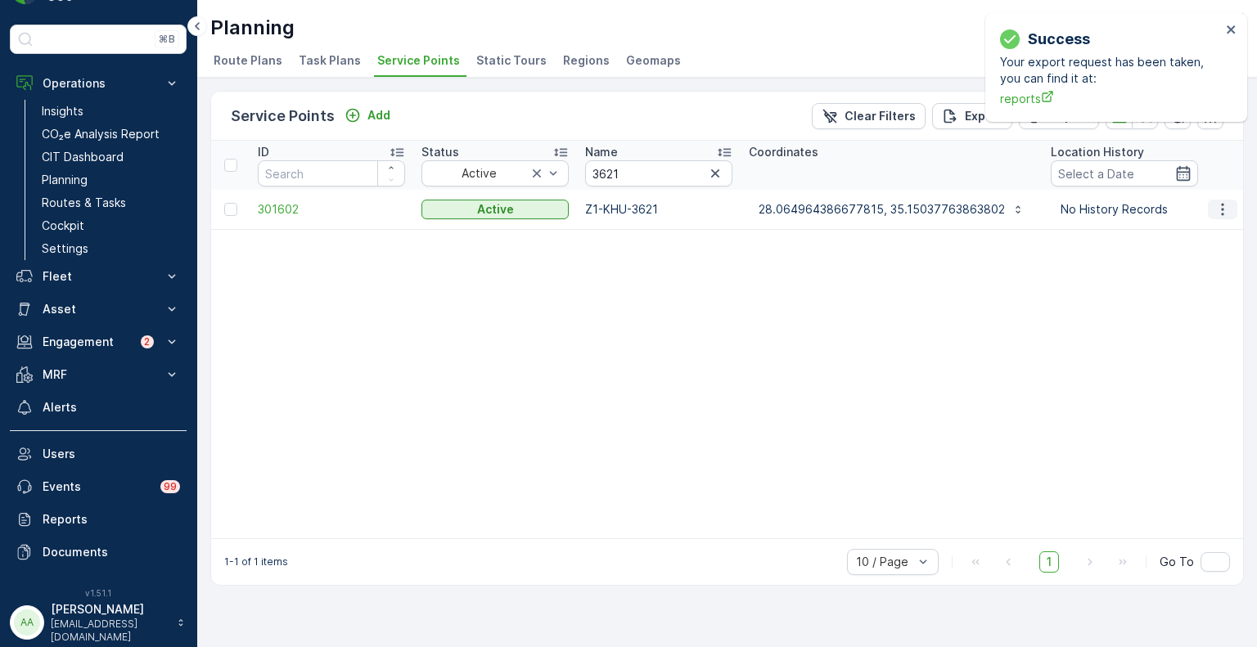
click at [1220, 209] on icon "button" at bounding box center [1223, 209] width 16 height 16
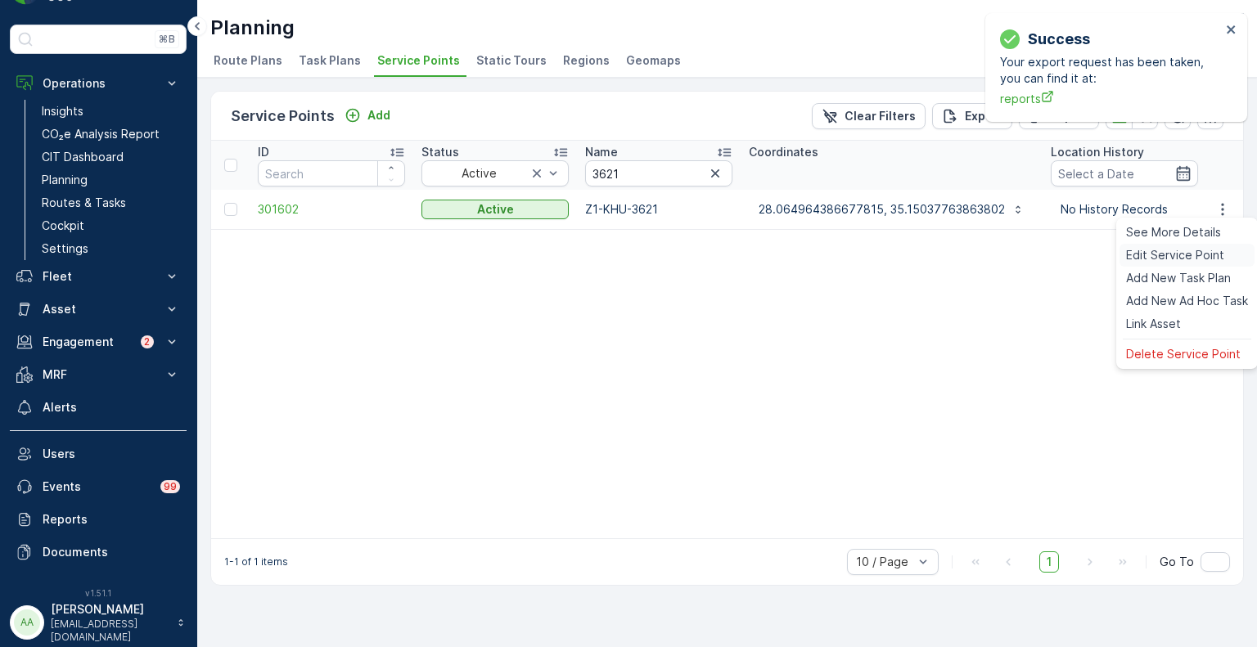
click at [1171, 257] on span "Edit Service Point" at bounding box center [1175, 255] width 98 height 16
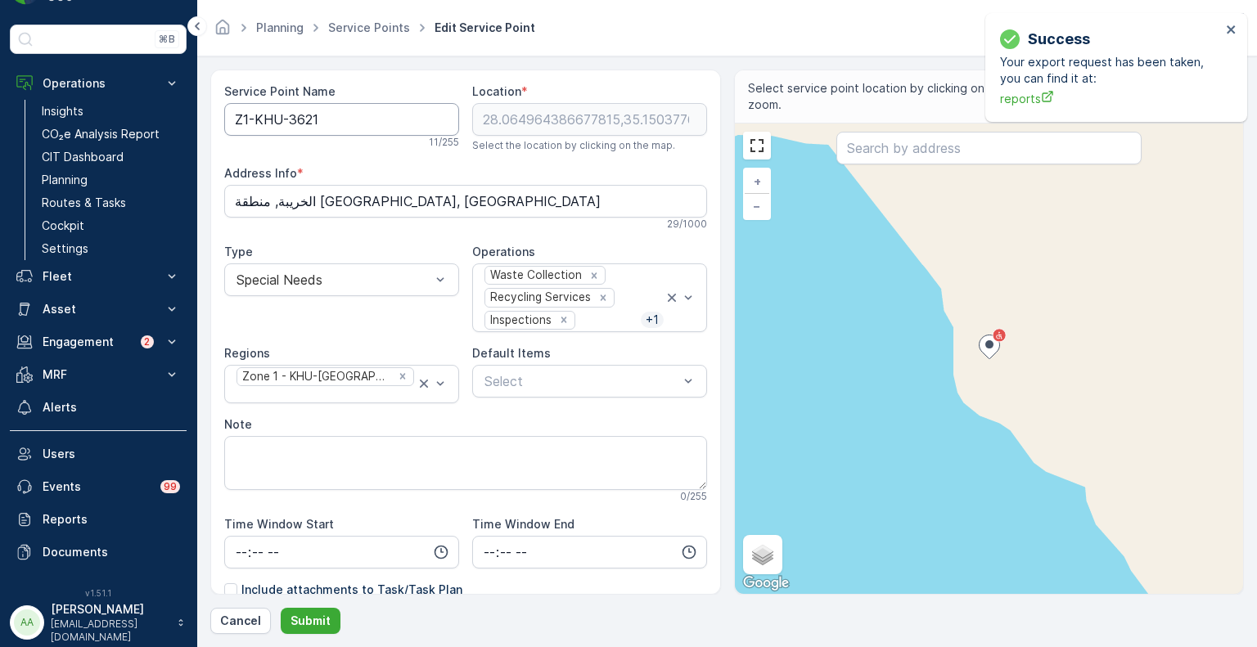
click at [279, 124] on Name "Z1-KHU-3621" at bounding box center [341, 119] width 235 height 33
click at [397, 380] on icon "Remove Zone 1 - KHU-Khuraybah" at bounding box center [402, 376] width 11 height 11
type Name "Z1-BCH-3621"
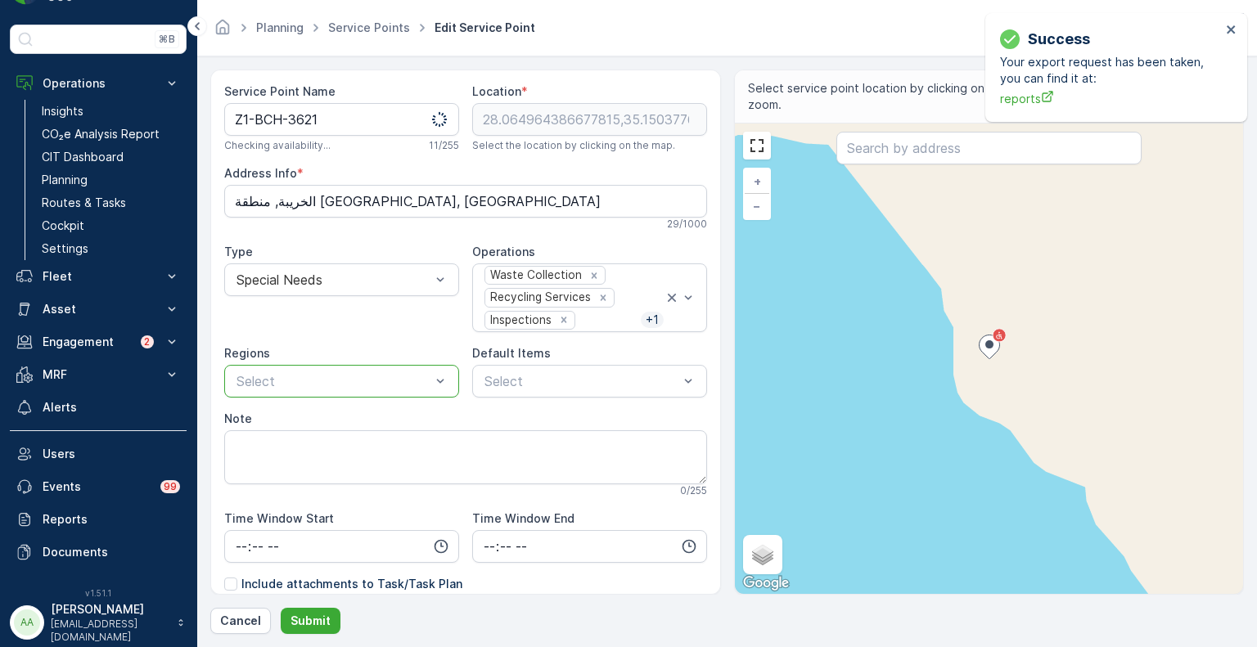
click at [390, 380] on div at bounding box center [333, 381] width 197 height 15
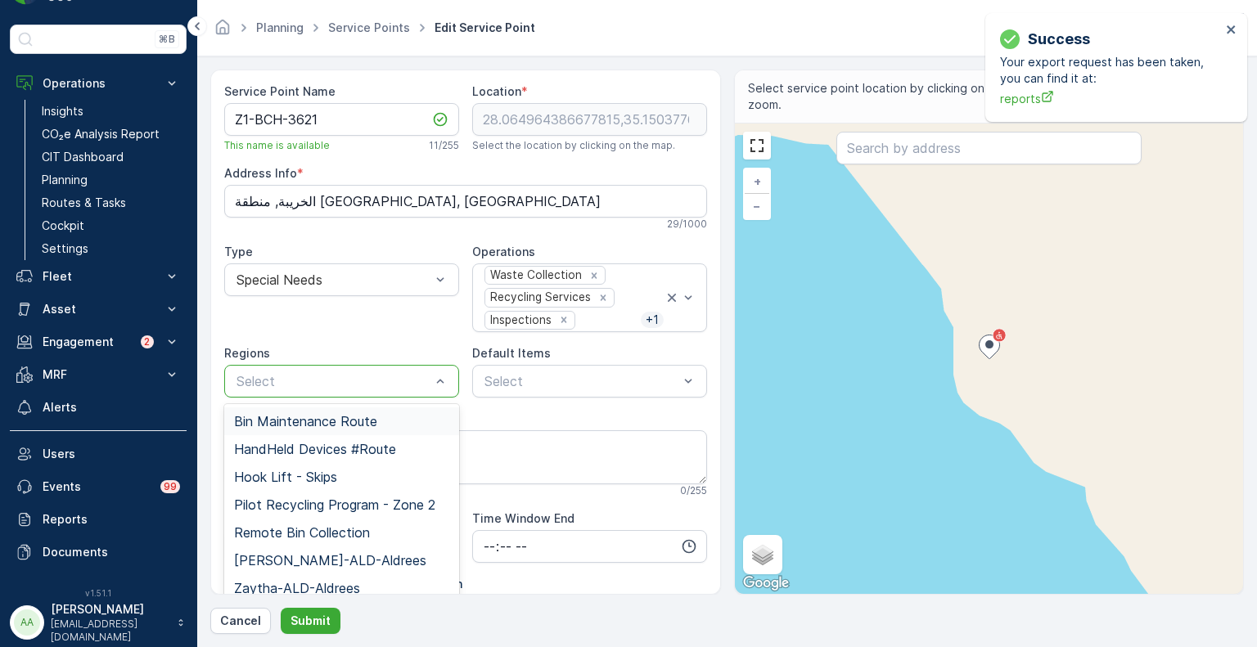
click at [390, 380] on div at bounding box center [333, 381] width 197 height 15
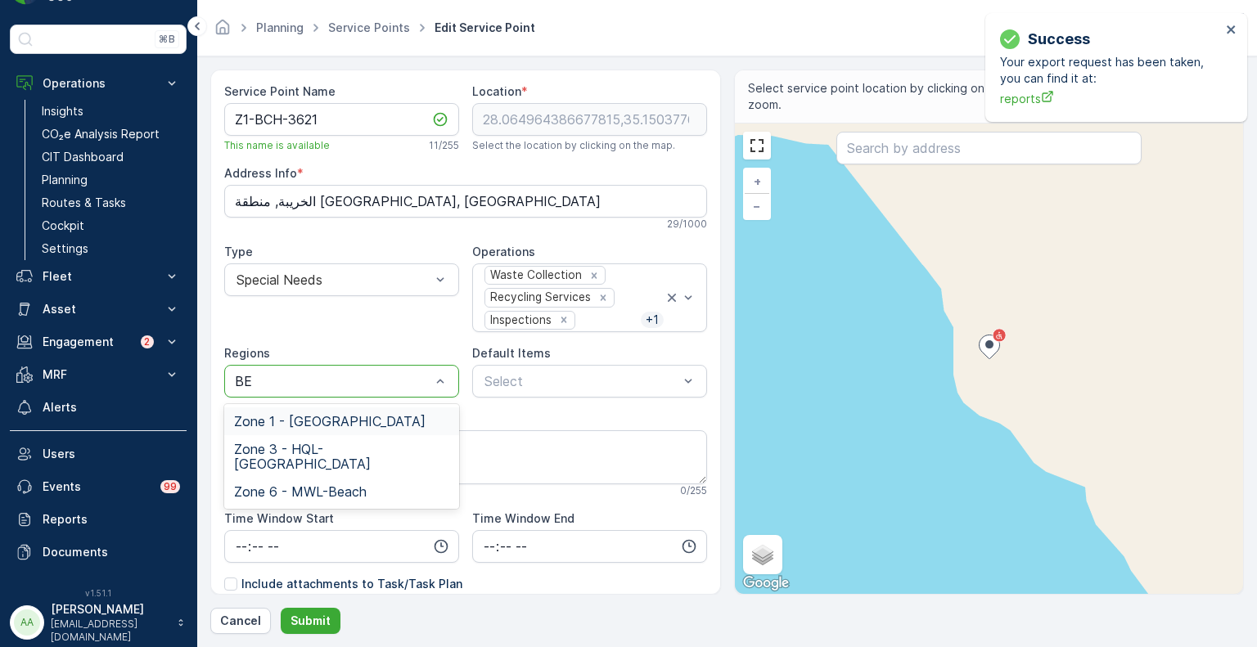
type input "BEA"
click at [353, 416] on span "Zone 1 - [GEOGRAPHIC_DATA]" at bounding box center [330, 421] width 192 height 15
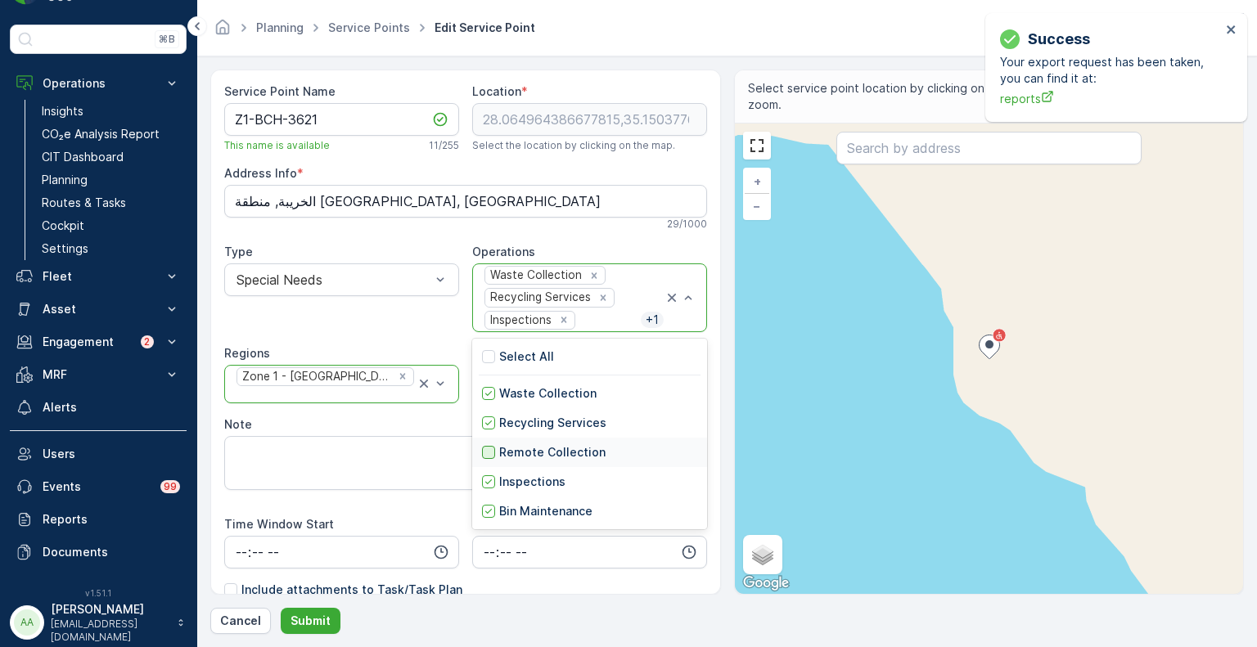
click at [489, 450] on div at bounding box center [488, 452] width 13 height 13
click at [632, 283] on div "Waste Collection Recycling Services Inspections + 2" at bounding box center [573, 297] width 181 height 67
click at [563, 318] on icon "Remove Inspections" at bounding box center [565, 321] width 6 height 6
click at [332, 316] on div "Type Special Needs" at bounding box center [341, 288] width 235 height 88
click at [312, 623] on p "Submit" at bounding box center [311, 621] width 40 height 16
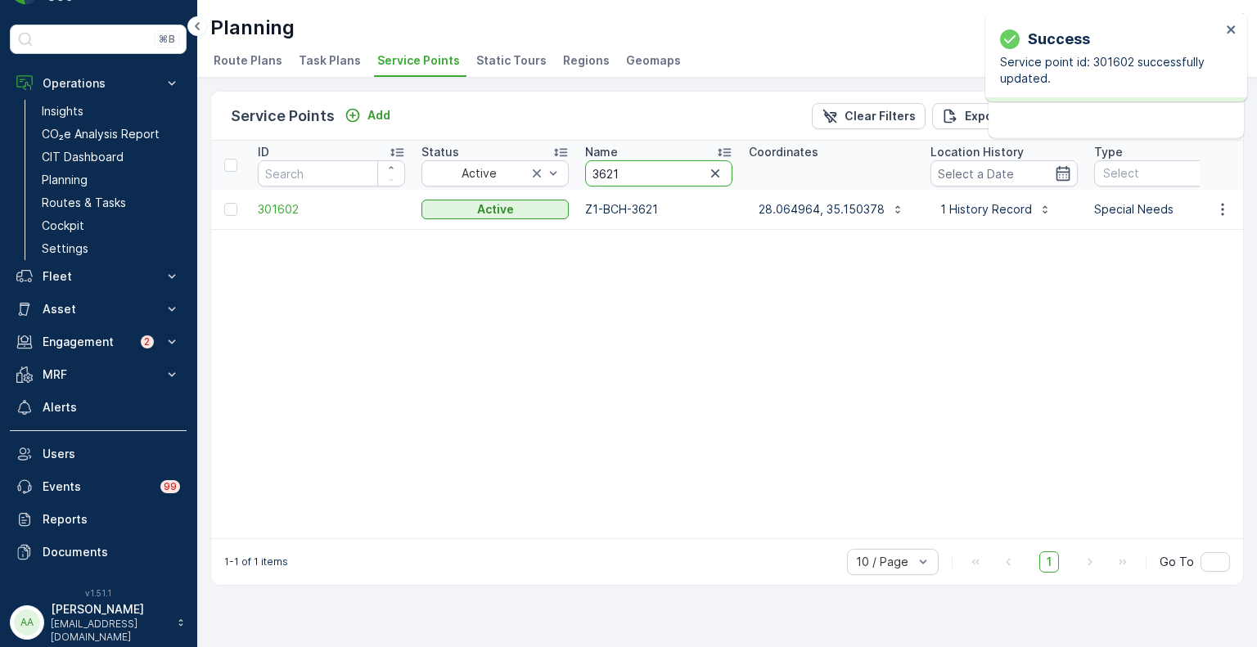
drag, startPoint x: 642, startPoint y: 174, endPoint x: 587, endPoint y: 174, distance: 54.8
click at [587, 174] on input "3621" at bounding box center [658, 173] width 147 height 26
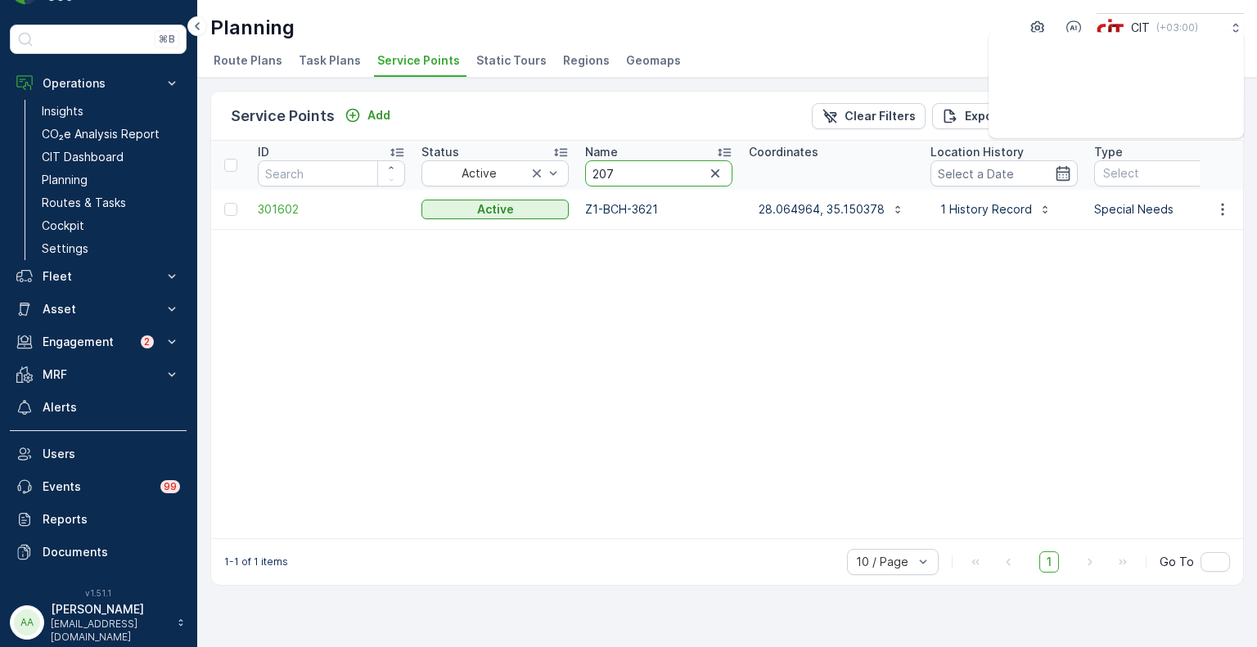
type input "2079"
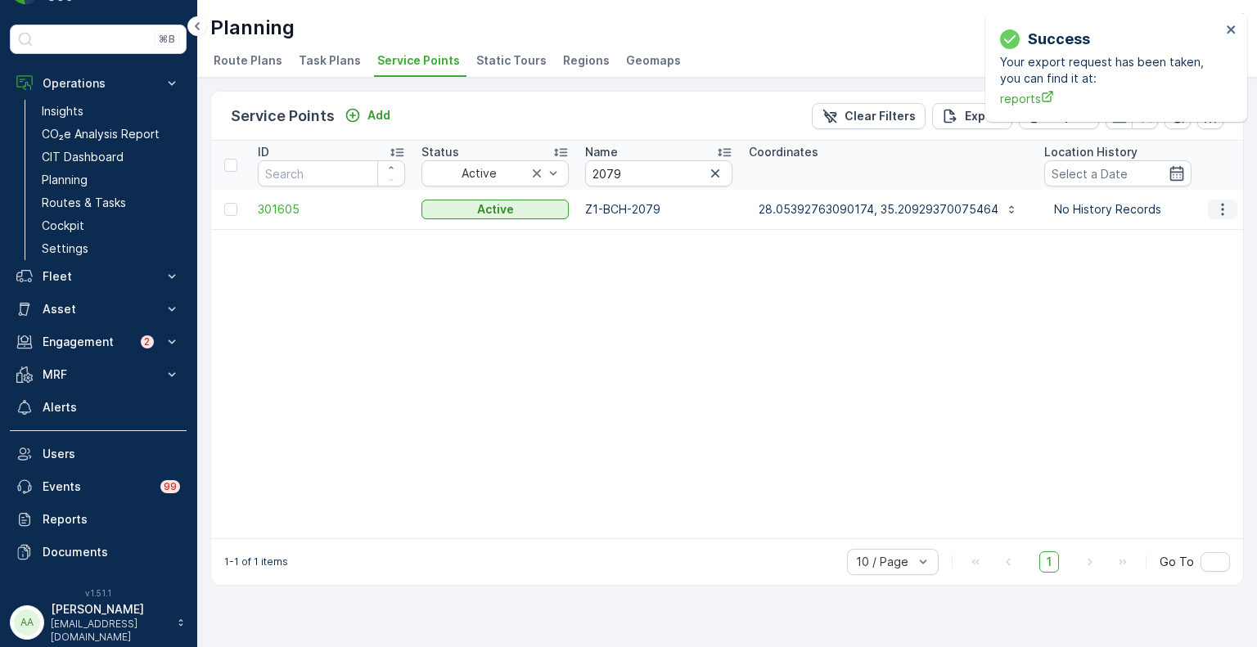
click at [1222, 210] on icon "button" at bounding box center [1223, 209] width 16 height 16
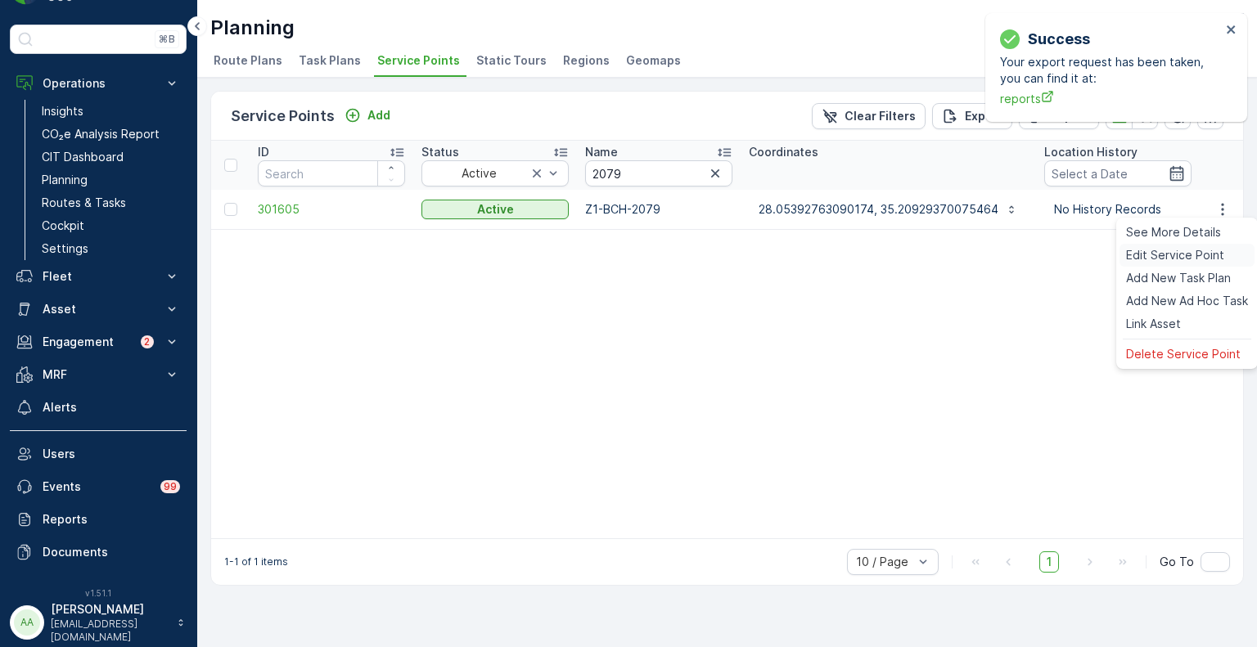
click at [1191, 255] on span "Edit Service Point" at bounding box center [1175, 255] width 98 height 16
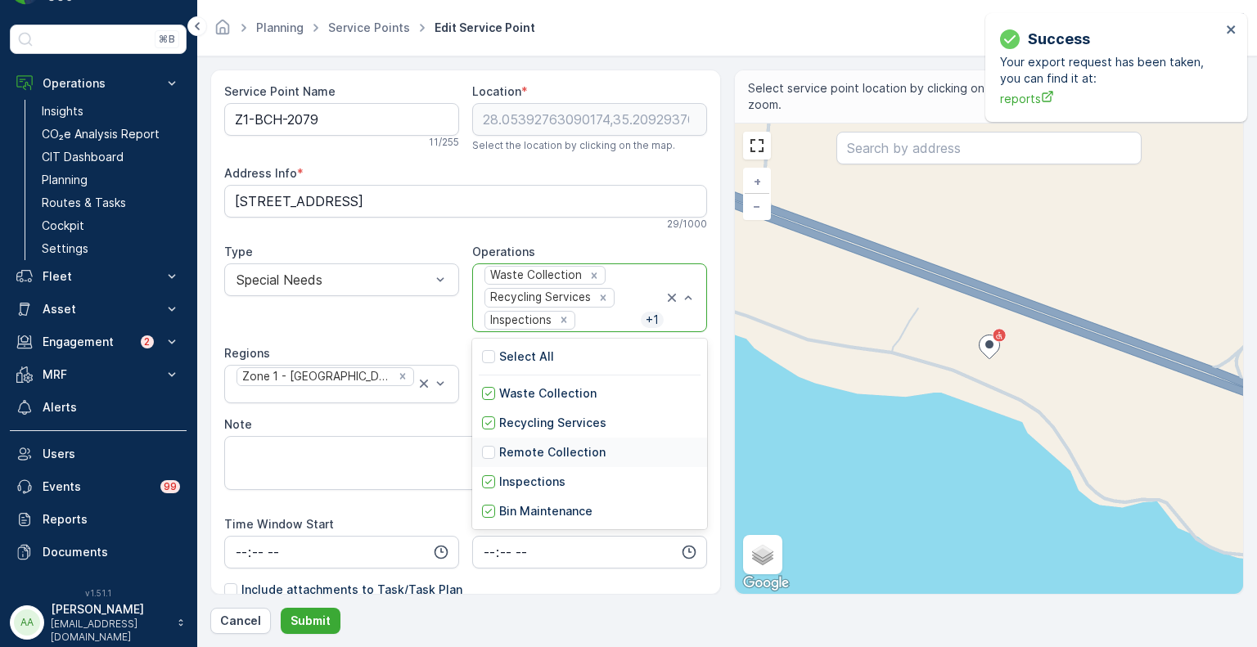
click at [521, 449] on p "Remote Collection" at bounding box center [552, 452] width 106 height 16
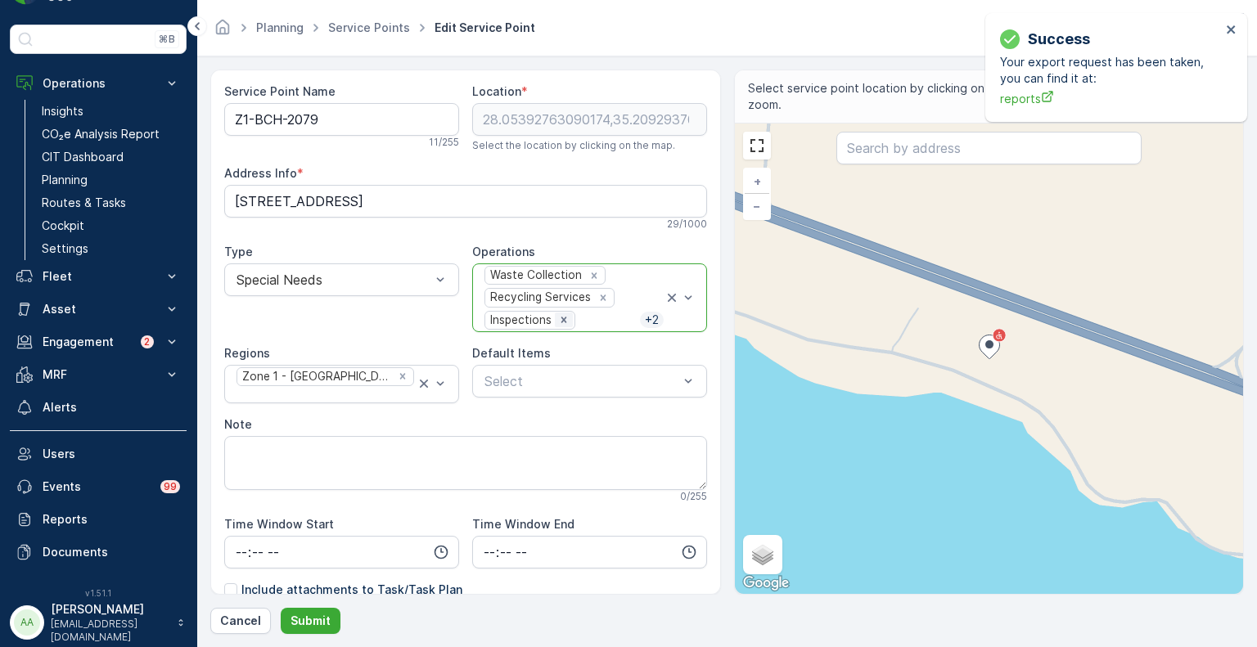
click at [558, 319] on icon "Remove Inspections" at bounding box center [563, 319] width 11 height 11
click at [317, 617] on p "Submit" at bounding box center [311, 621] width 40 height 16
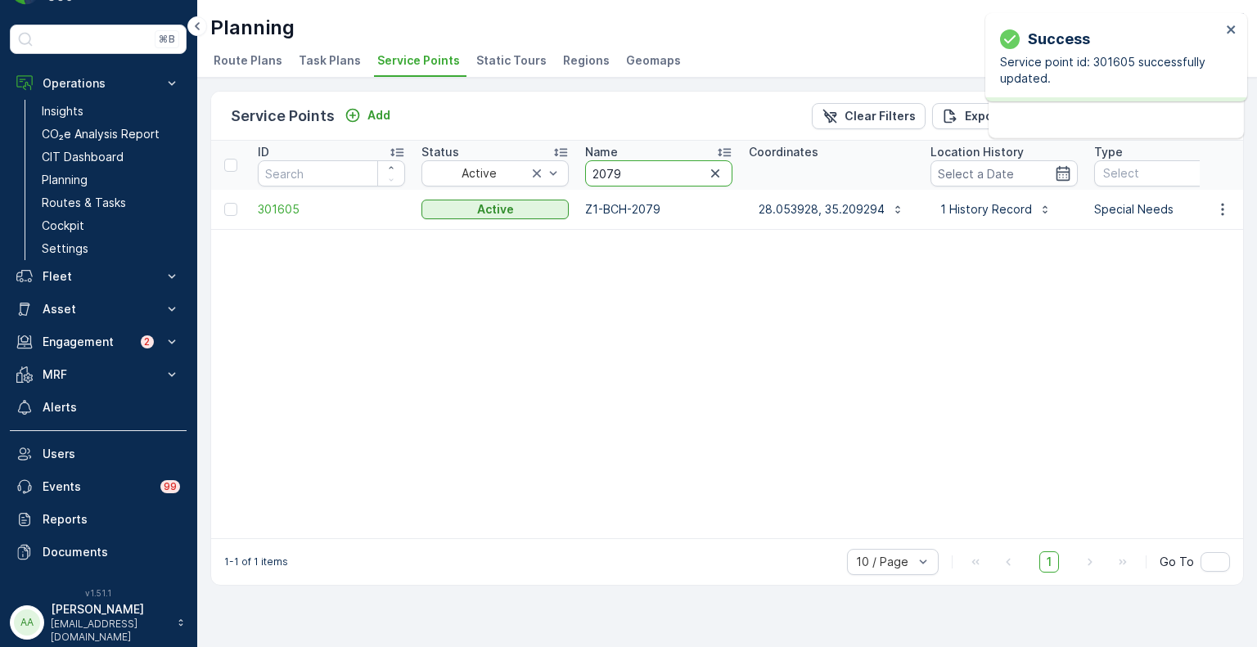
drag, startPoint x: 633, startPoint y: 173, endPoint x: 578, endPoint y: 172, distance: 54.8
click at [578, 172] on th "Name 2079" at bounding box center [659, 165] width 164 height 49
type input "3251"
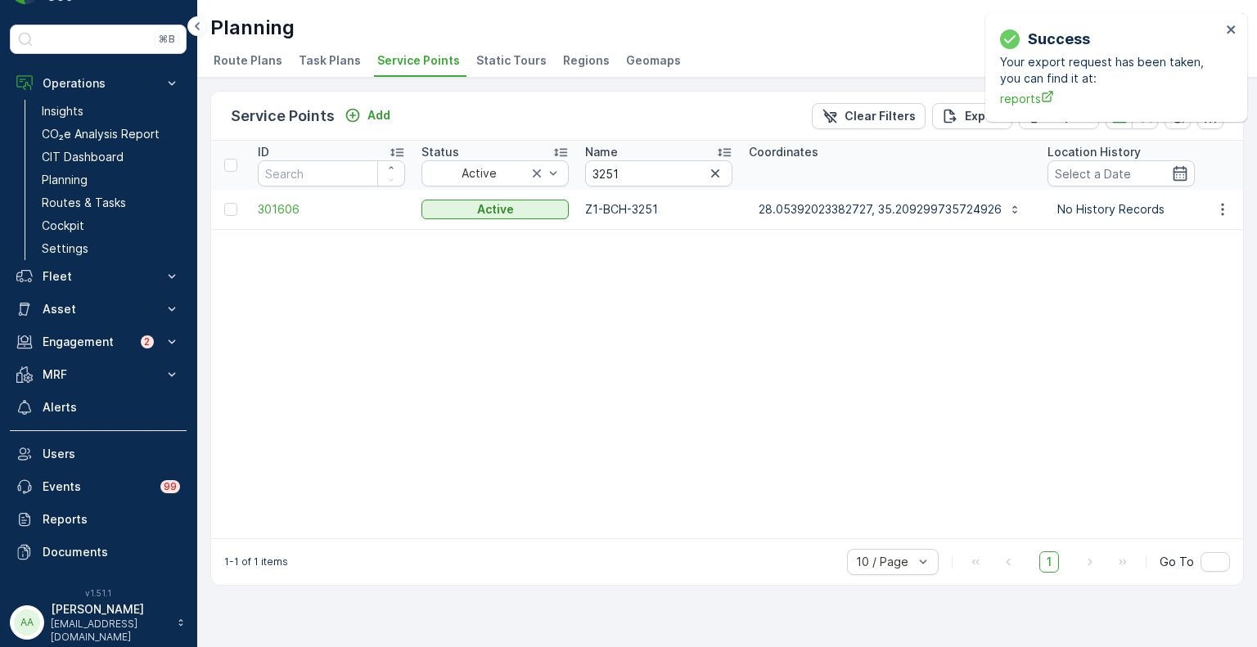
drag, startPoint x: 622, startPoint y: 205, endPoint x: 651, endPoint y: 287, distance: 86.7
click at [1215, 212] on icon "button" at bounding box center [1223, 209] width 16 height 16
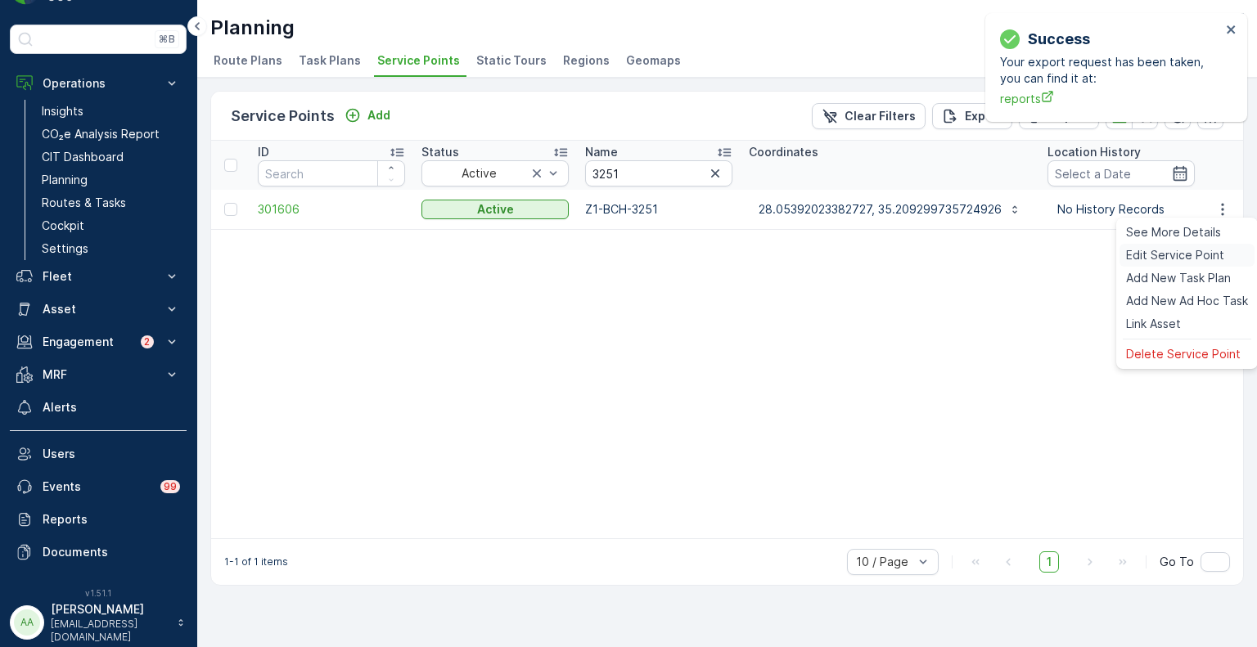
click at [1133, 255] on span "Edit Service Point" at bounding box center [1175, 255] width 98 height 16
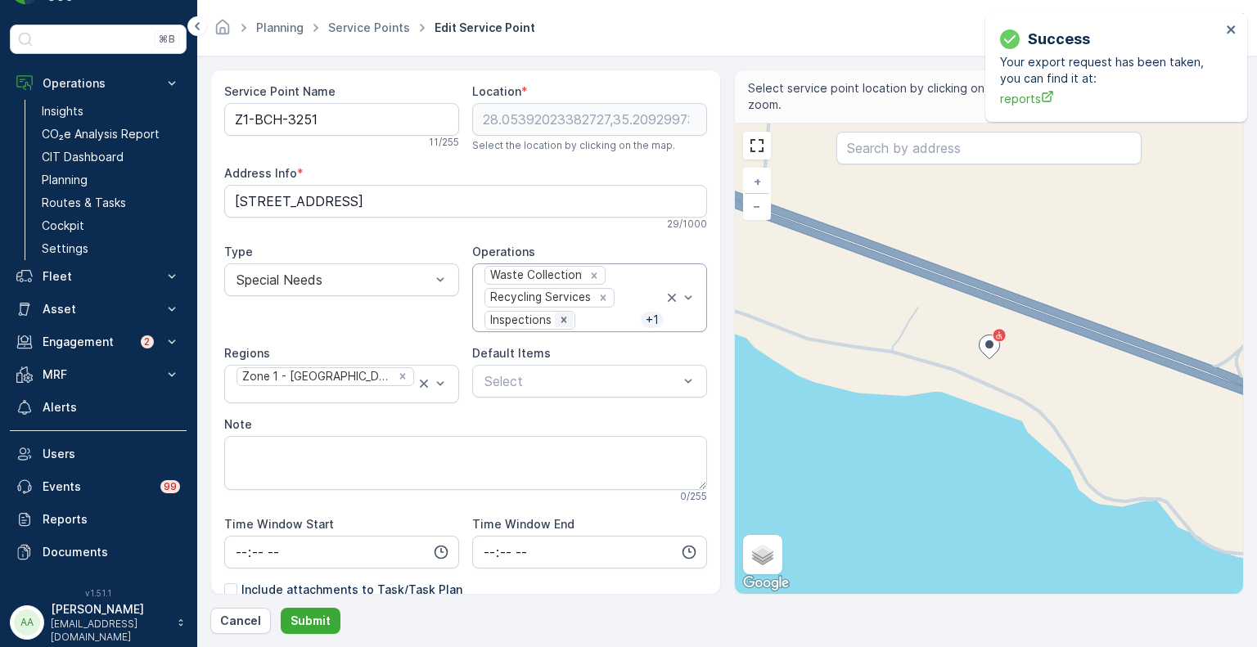
click at [563, 320] on icon "Remove Inspections" at bounding box center [565, 321] width 6 height 6
click at [632, 292] on div "Waste Collection Recycling Services Bin Maintenance" at bounding box center [573, 297] width 181 height 67
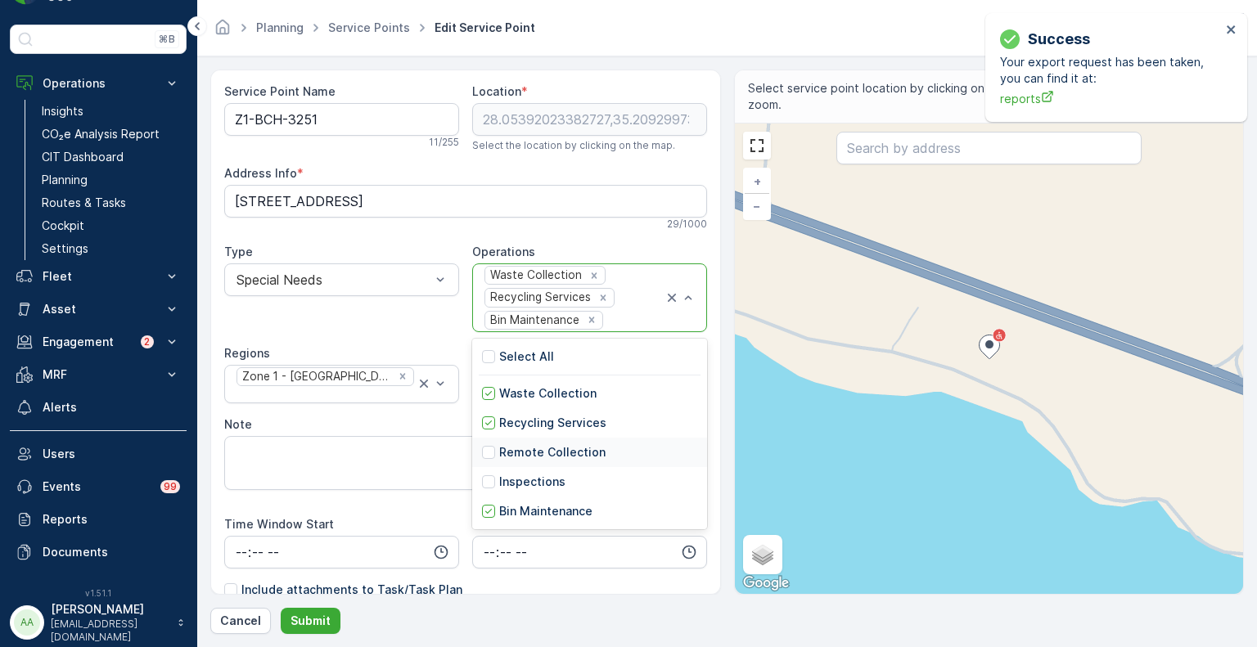
click at [530, 451] on p "Remote Collection" at bounding box center [552, 452] width 106 height 16
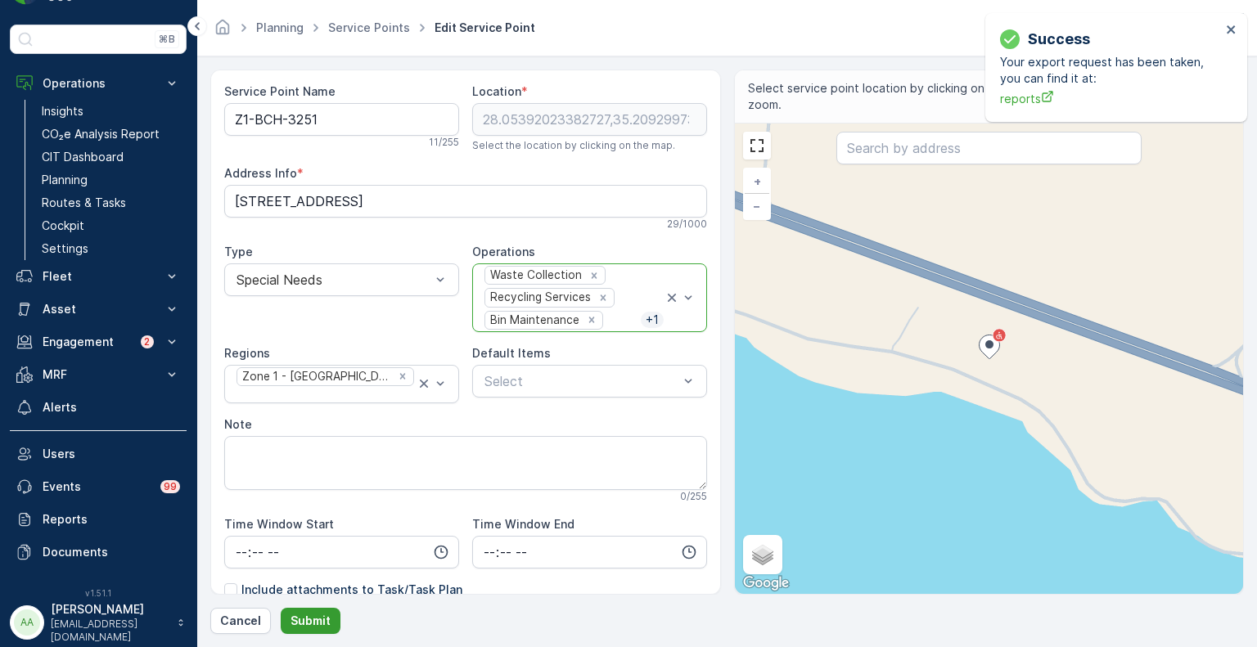
click at [320, 624] on p "Submit" at bounding box center [311, 621] width 40 height 16
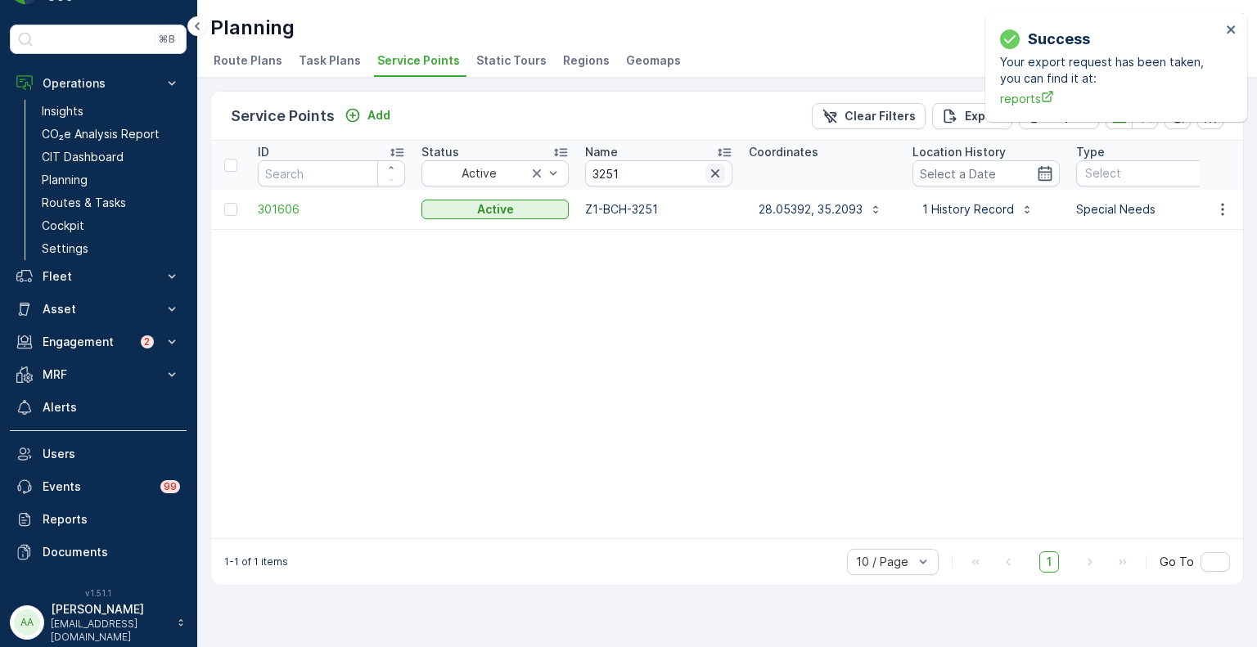
click at [720, 174] on icon "button" at bounding box center [715, 173] width 16 height 16
click at [68, 108] on p "Insights" at bounding box center [63, 111] width 42 height 16
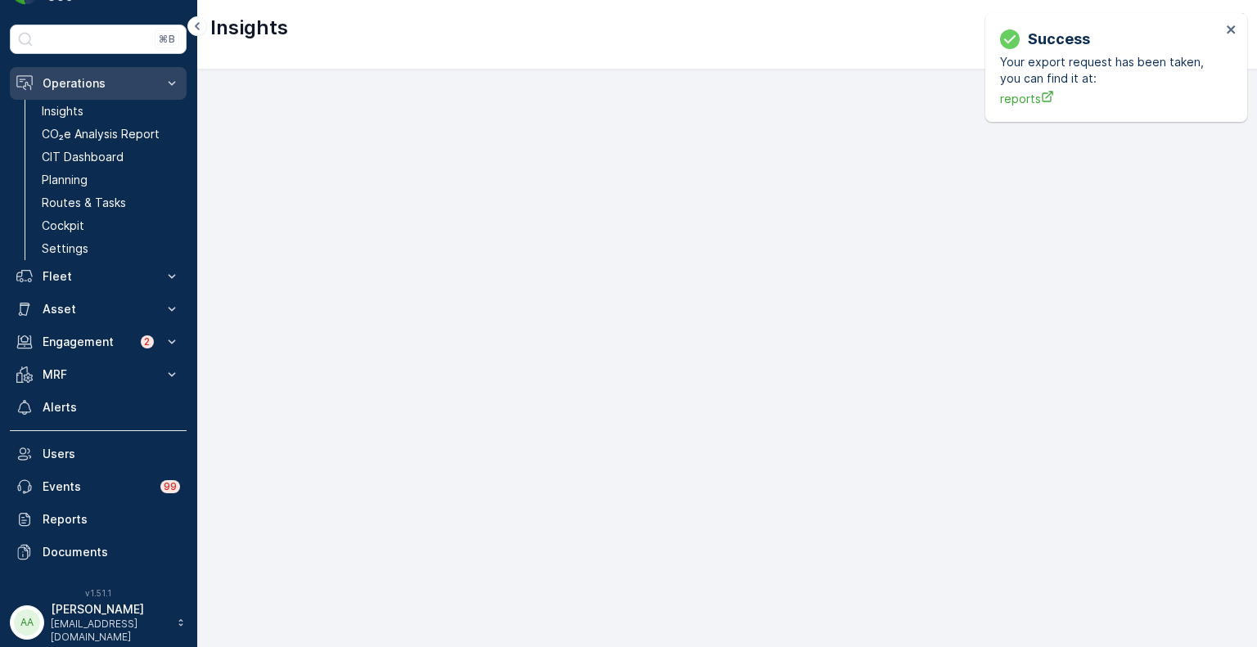
click at [163, 83] on button "Operations" at bounding box center [98, 83] width 177 height 33
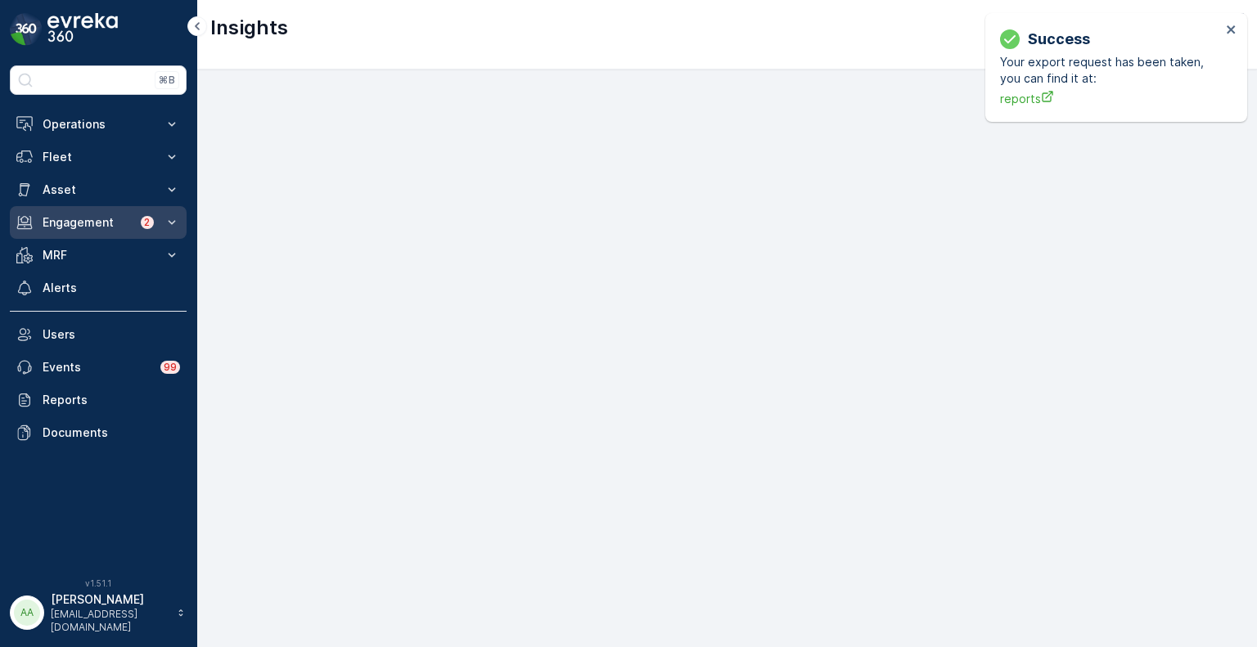
click at [99, 225] on p "Engagement" at bounding box center [87, 222] width 88 height 16
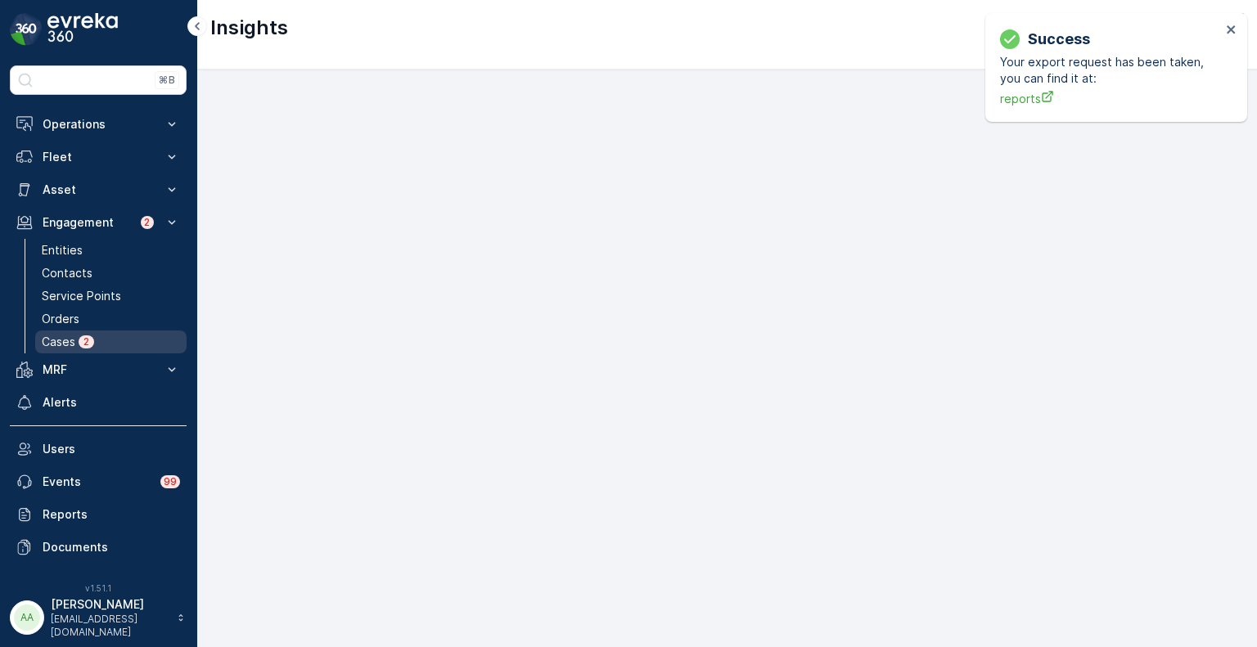
click at [75, 332] on link "Cases 2" at bounding box center [110, 342] width 151 height 23
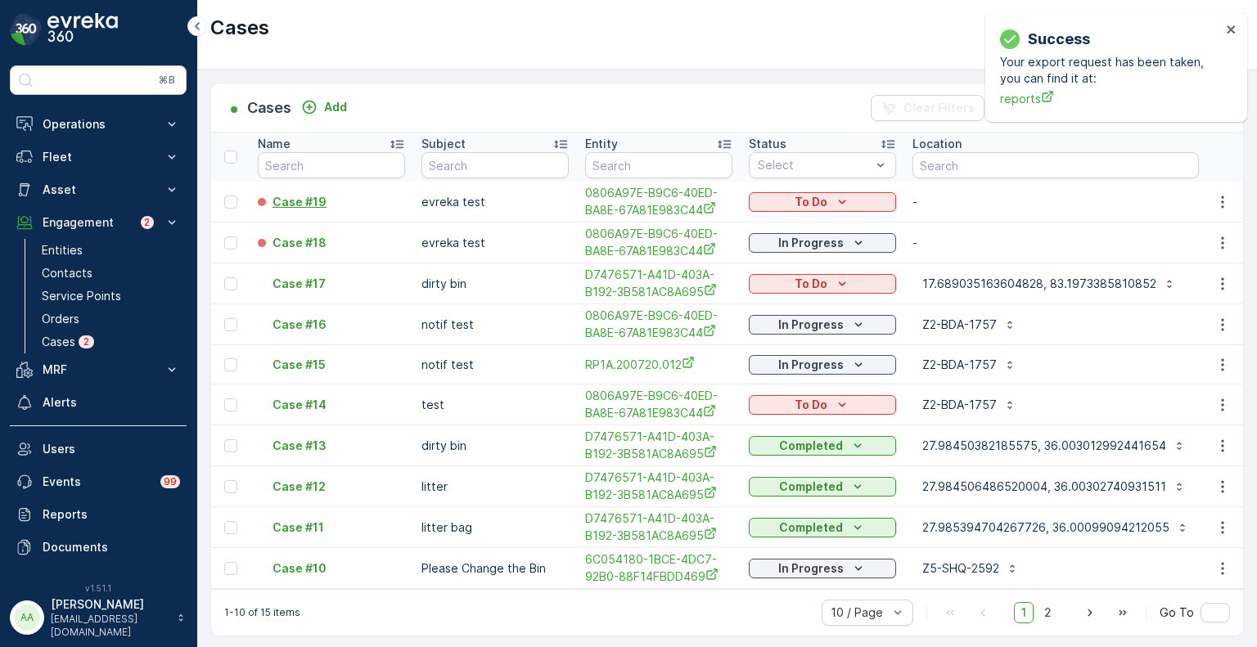
click at [301, 202] on p "Case #19" at bounding box center [300, 202] width 54 height 16
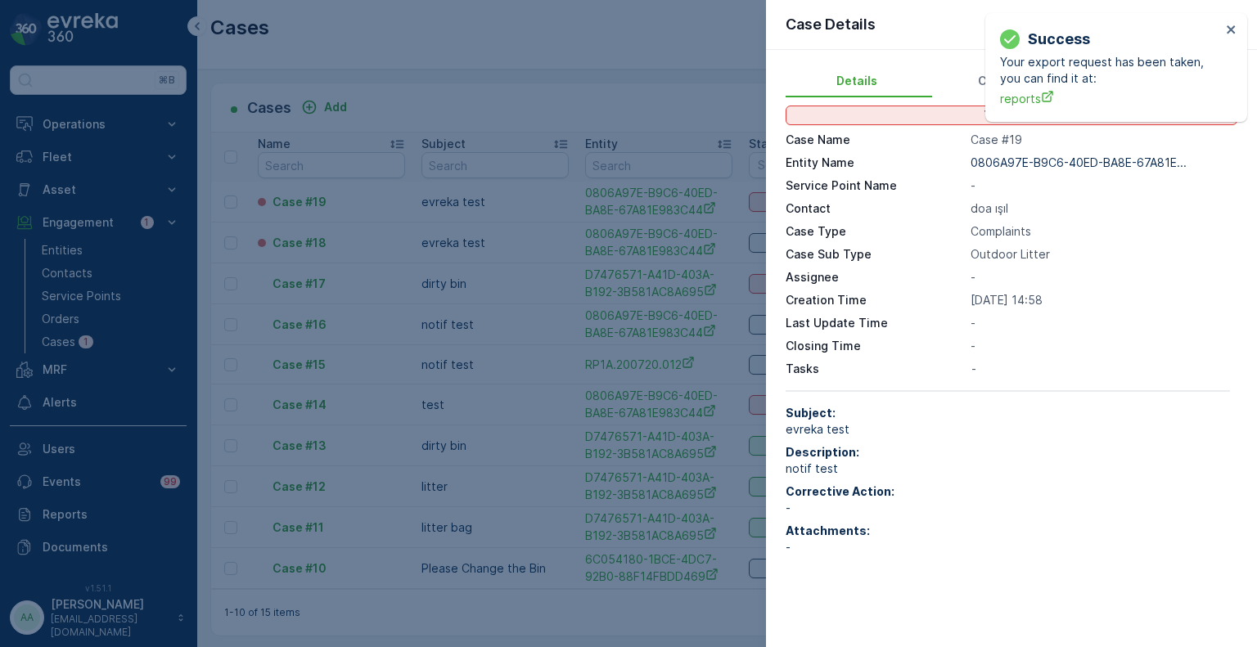
click at [300, 241] on div at bounding box center [628, 323] width 1257 height 647
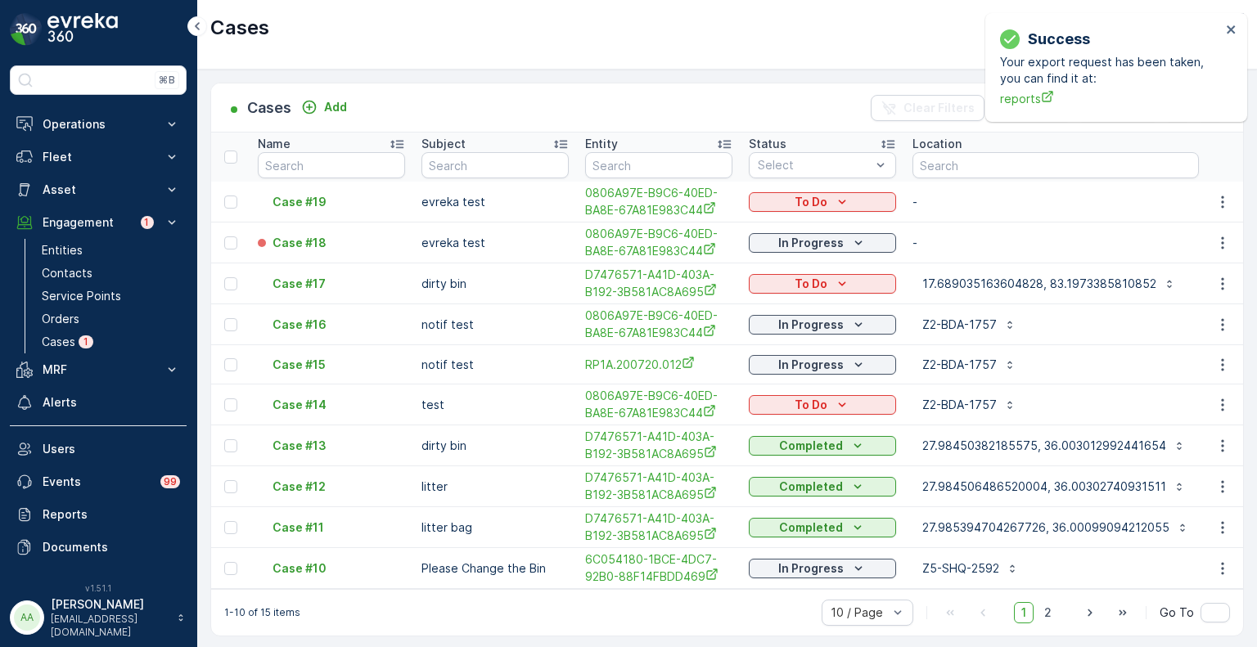
click at [300, 241] on p "Case #18" at bounding box center [300, 243] width 54 height 16
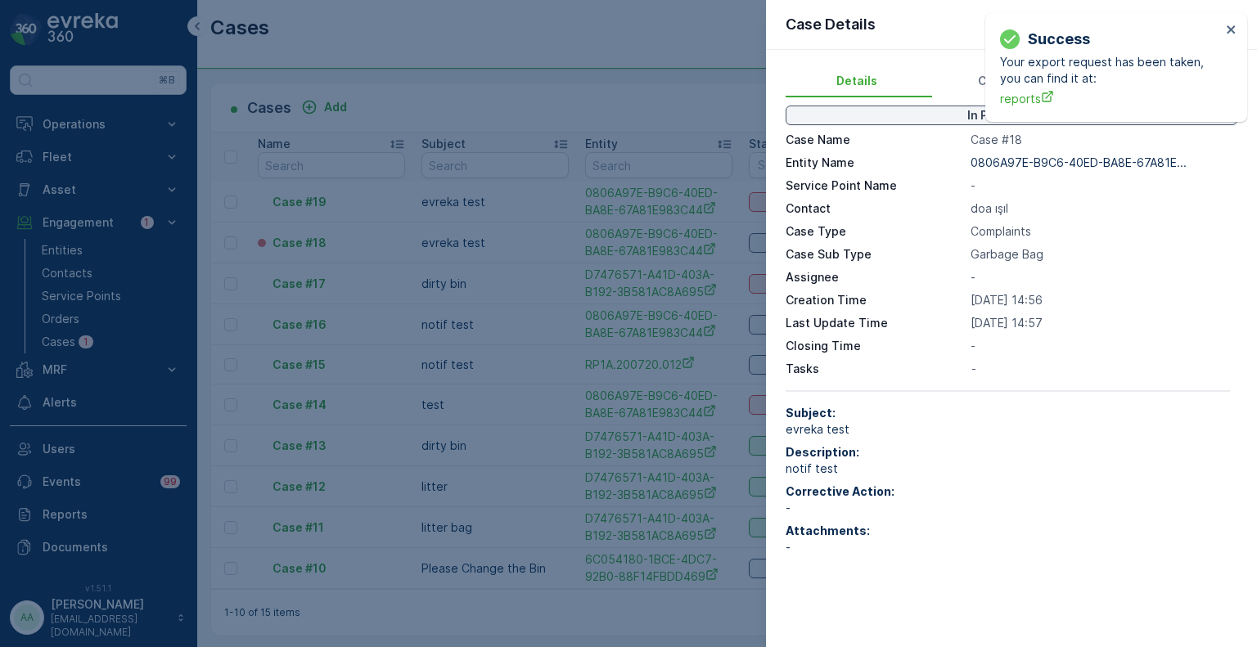
click at [400, 250] on div at bounding box center [628, 323] width 1257 height 647
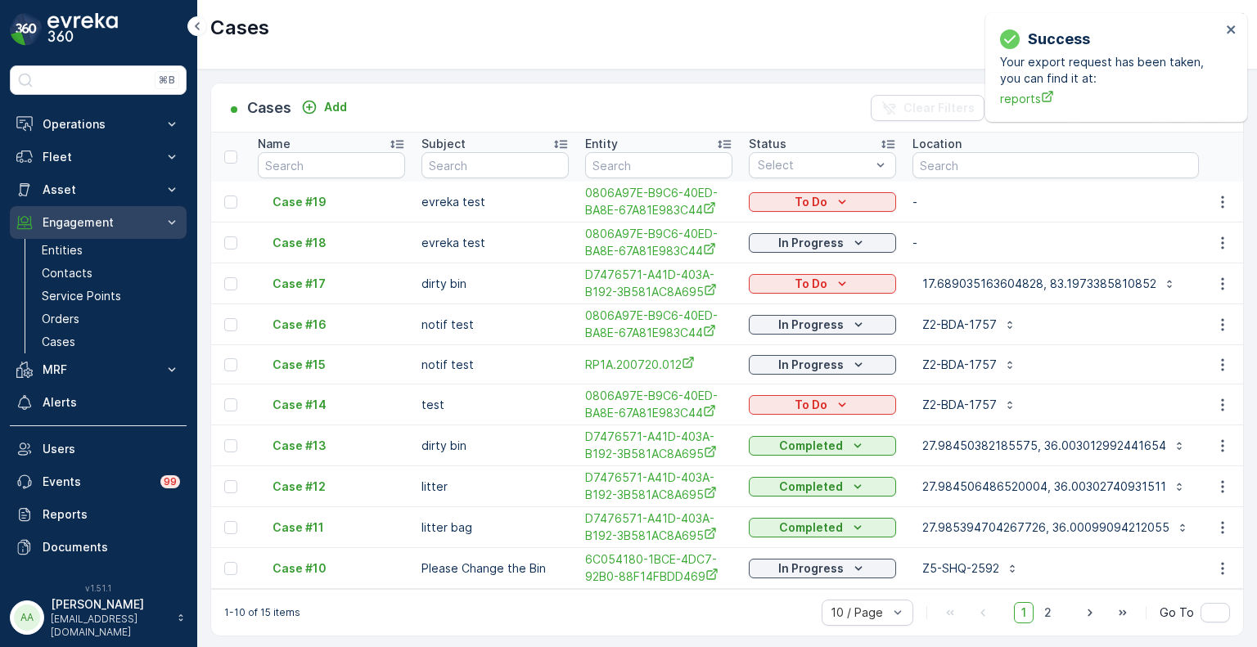
click at [56, 214] on p "Engagement" at bounding box center [98, 222] width 111 height 16
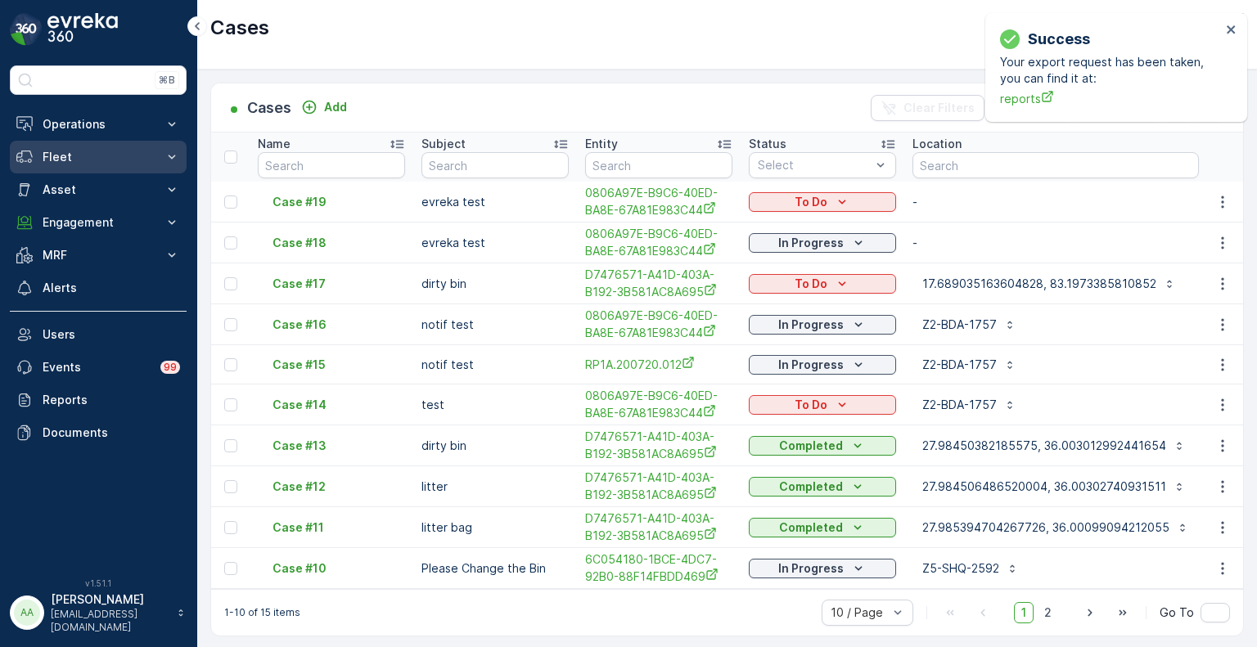
click at [60, 165] on button "Fleet" at bounding box center [98, 157] width 177 height 33
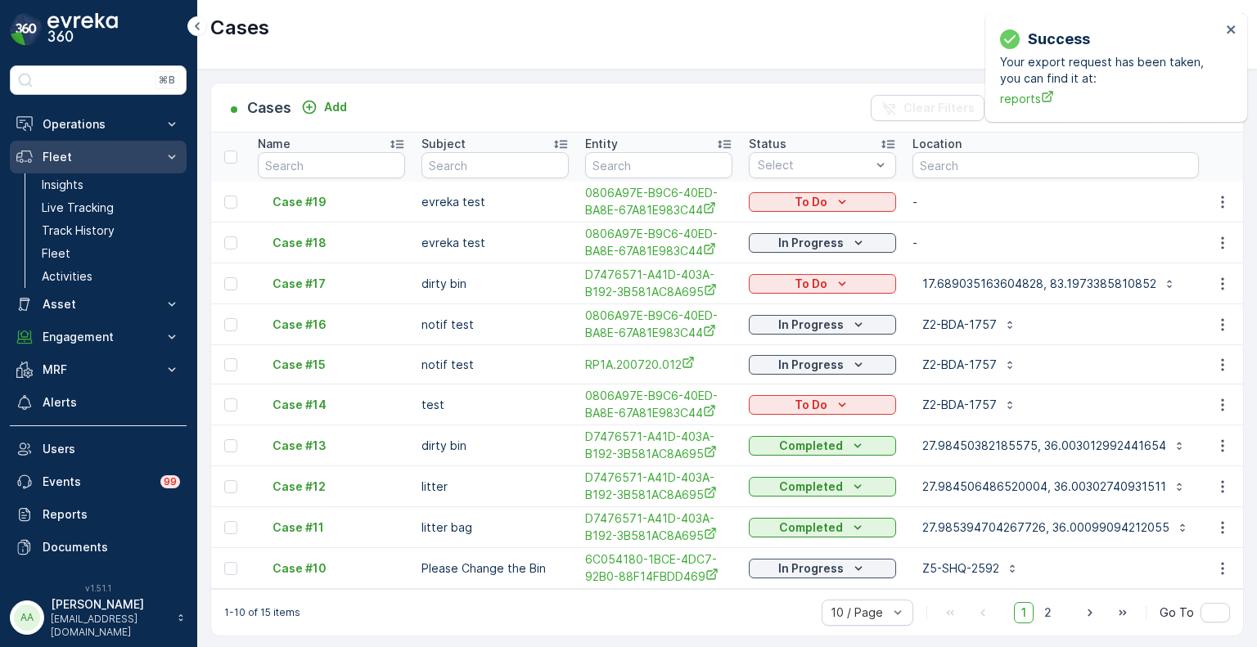
click at [60, 165] on button "Fleet" at bounding box center [98, 157] width 177 height 33
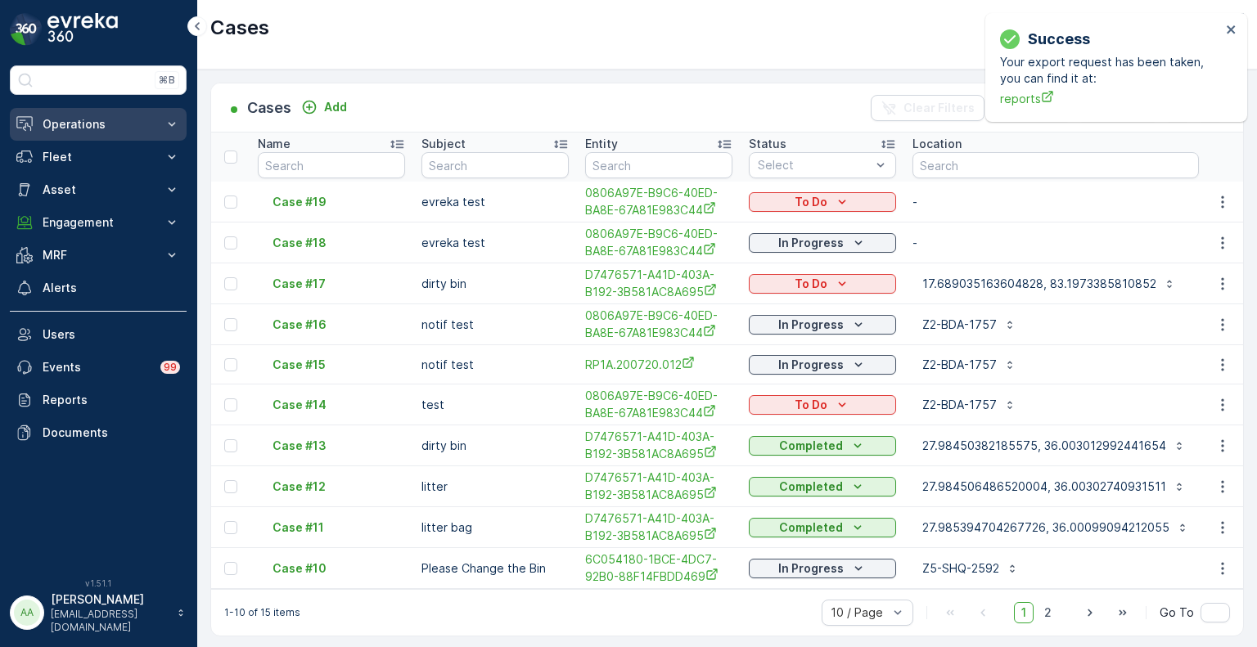
click at [64, 133] on button "Operations" at bounding box center [98, 124] width 177 height 33
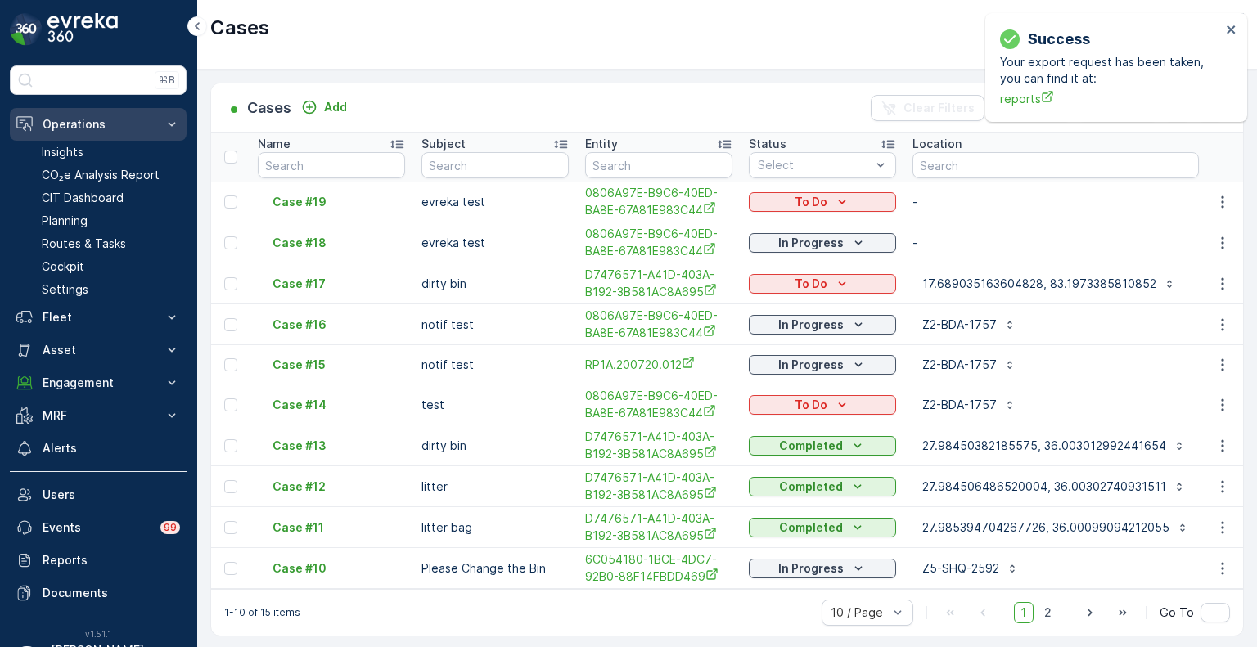
click at [65, 124] on p "Operations" at bounding box center [98, 124] width 111 height 16
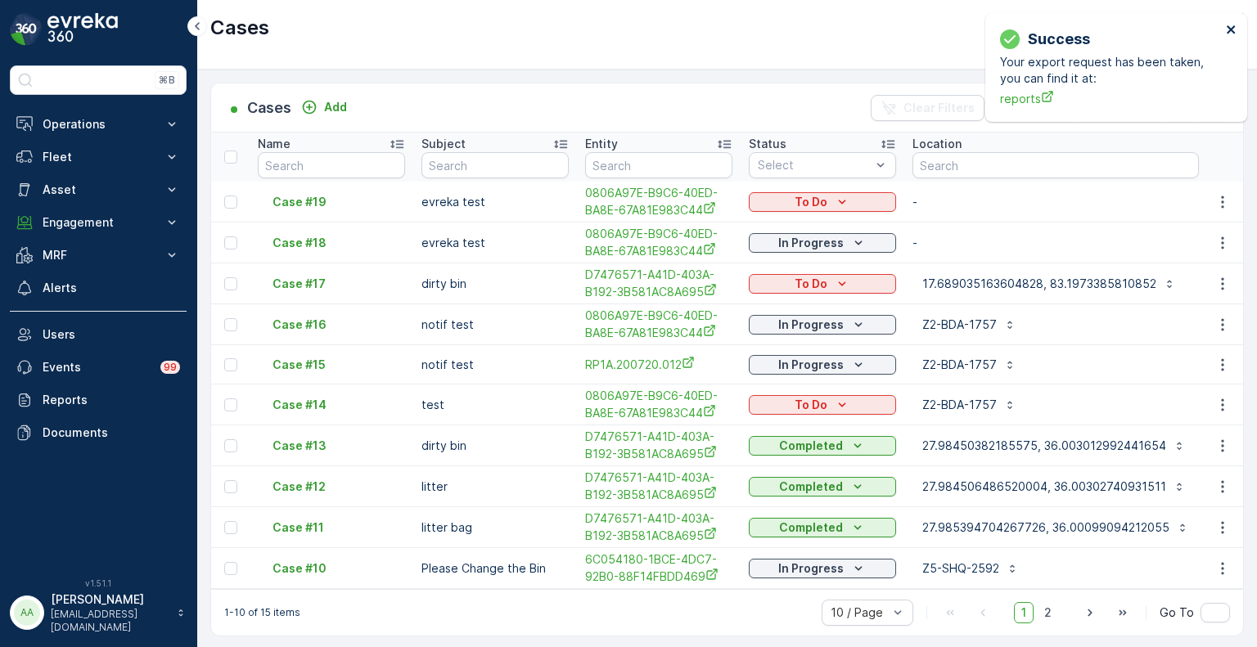
click at [1233, 34] on icon "close" at bounding box center [1231, 29] width 11 height 13
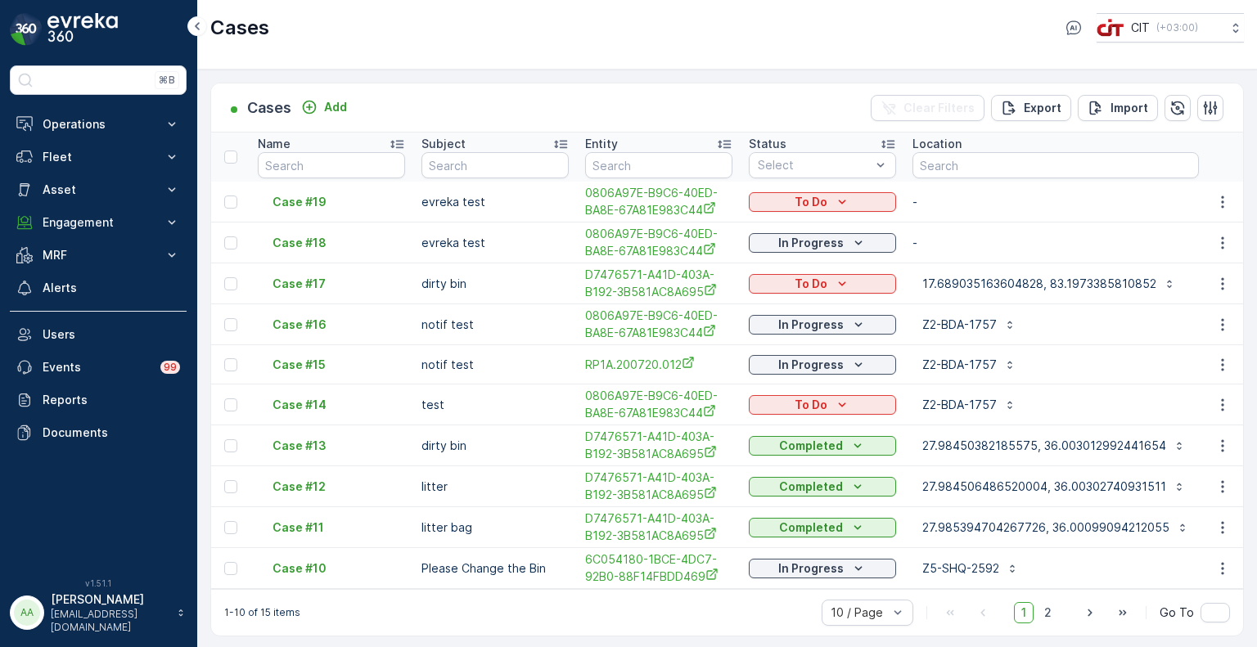
click at [337, 47] on div "Cases CIT ( +03:00 )" at bounding box center [727, 35] width 1060 height 70
click at [69, 189] on p "Asset" at bounding box center [98, 190] width 111 height 16
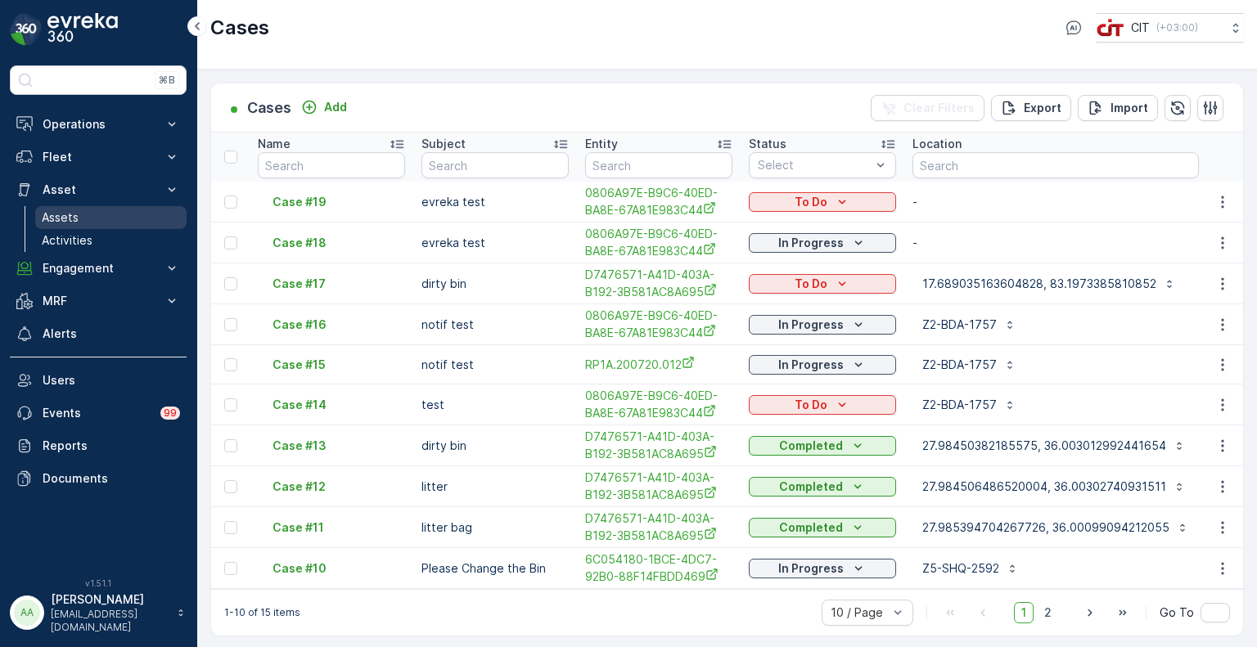
click at [77, 216] on p "Assets" at bounding box center [60, 218] width 37 height 16
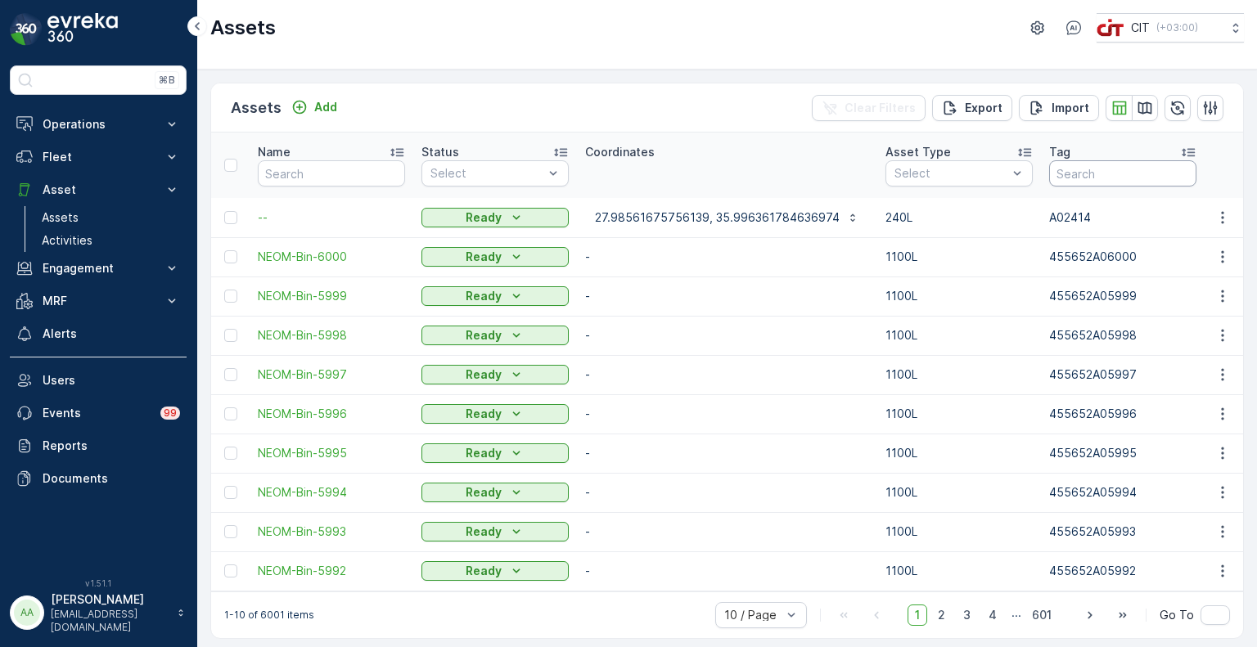
click at [1081, 169] on input "text" at bounding box center [1122, 173] width 147 height 26
type input "1177"
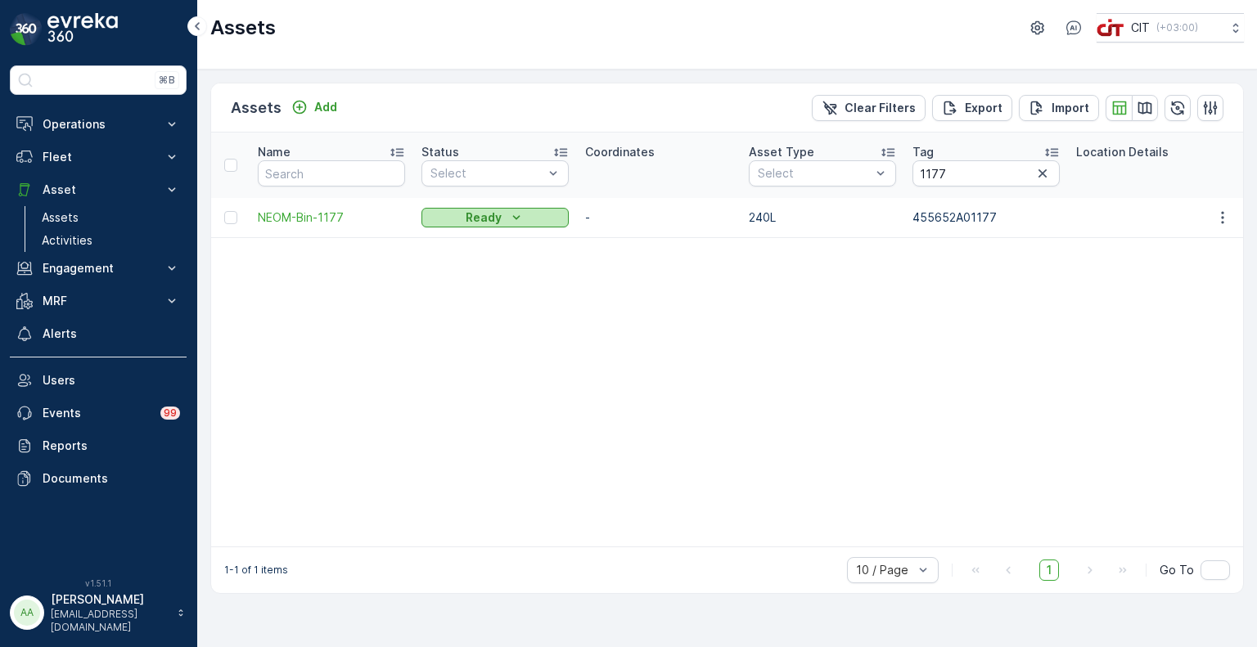
click at [483, 223] on p "Ready" at bounding box center [484, 218] width 36 height 16
click at [454, 241] on span "On Field" at bounding box center [453, 241] width 45 height 16
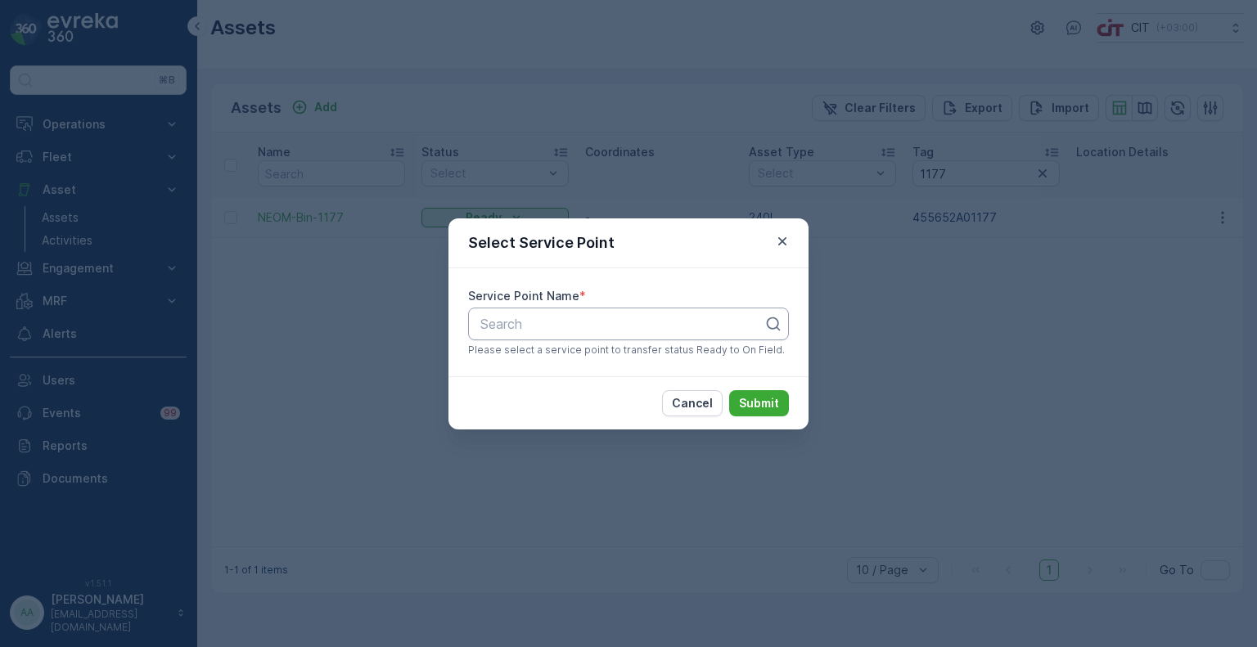
click at [530, 328] on div at bounding box center [622, 324] width 286 height 15
type input "-1177"
click at [521, 368] on span "Z2-BDC-1177" at bounding box center [518, 364] width 81 height 15
click at [763, 404] on p "Submit" at bounding box center [759, 403] width 40 height 16
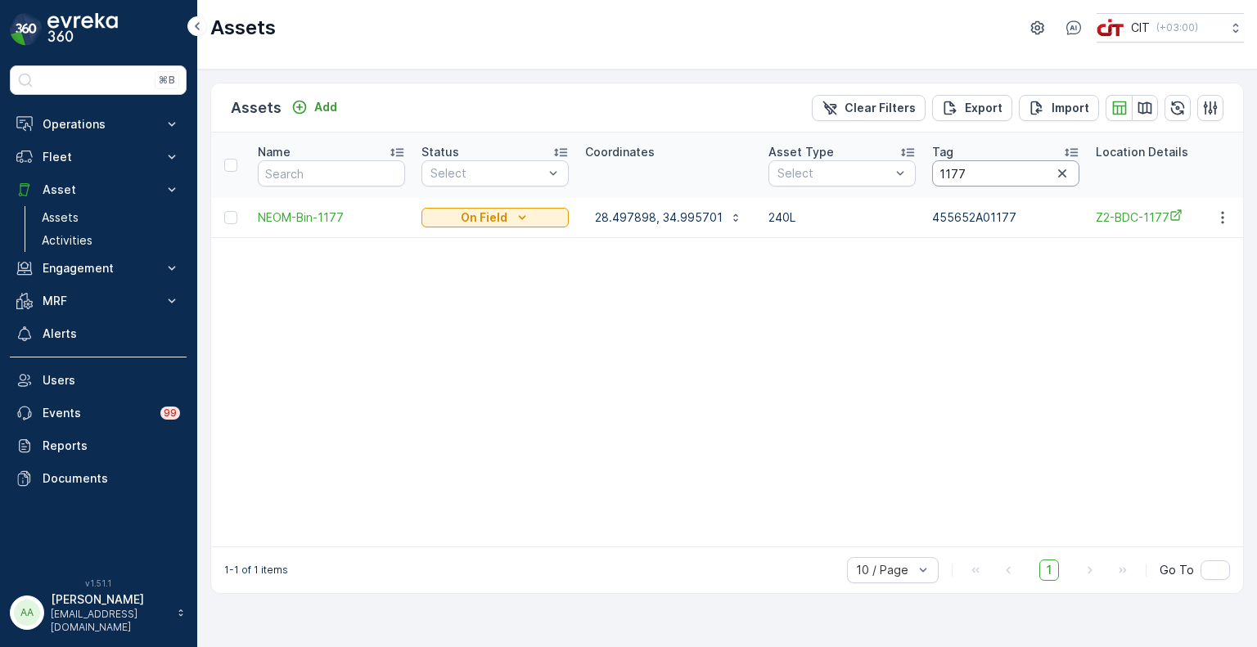
click at [945, 175] on th "Tag 1177" at bounding box center [1006, 165] width 164 height 65
drag, startPoint x: 966, startPoint y: 167, endPoint x: 914, endPoint y: 166, distance: 51.6
paste input "958"
type input "1958"
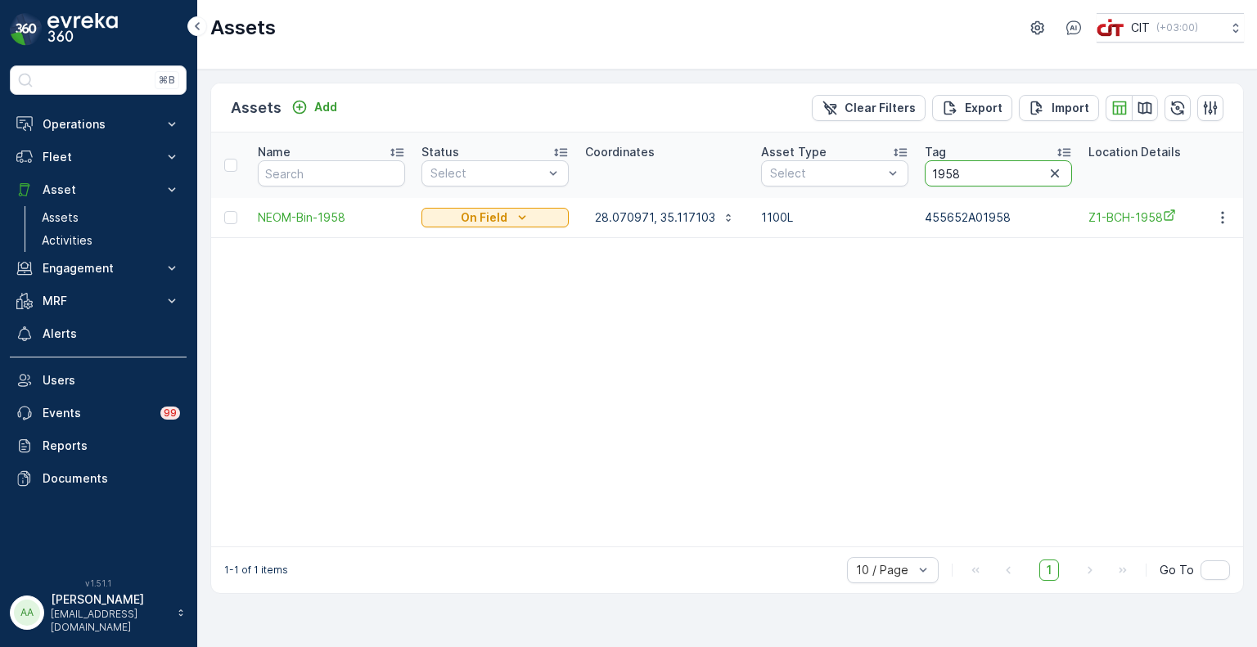
drag, startPoint x: 961, startPoint y: 170, endPoint x: 911, endPoint y: 170, distance: 49.9
click at [917, 170] on th "Tag 1958" at bounding box center [999, 165] width 164 height 65
paste input "5183"
type input "5183"
drag, startPoint x: 963, startPoint y: 166, endPoint x: 917, endPoint y: 166, distance: 45.8
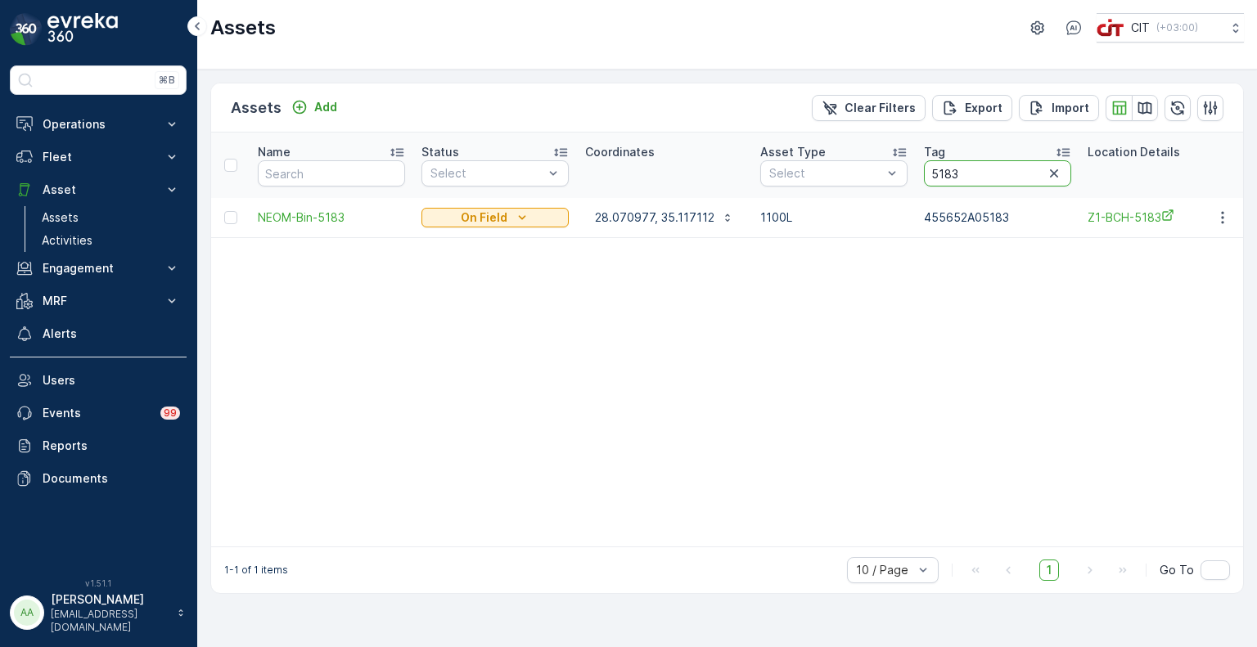
click at [924, 166] on input "5183" at bounding box center [997, 173] width 147 height 26
paste input "2575"
type input "2575"
drag, startPoint x: 967, startPoint y: 174, endPoint x: 937, endPoint y: 174, distance: 29.5
click at [937, 174] on th "Tag 2575" at bounding box center [1018, 165] width 164 height 65
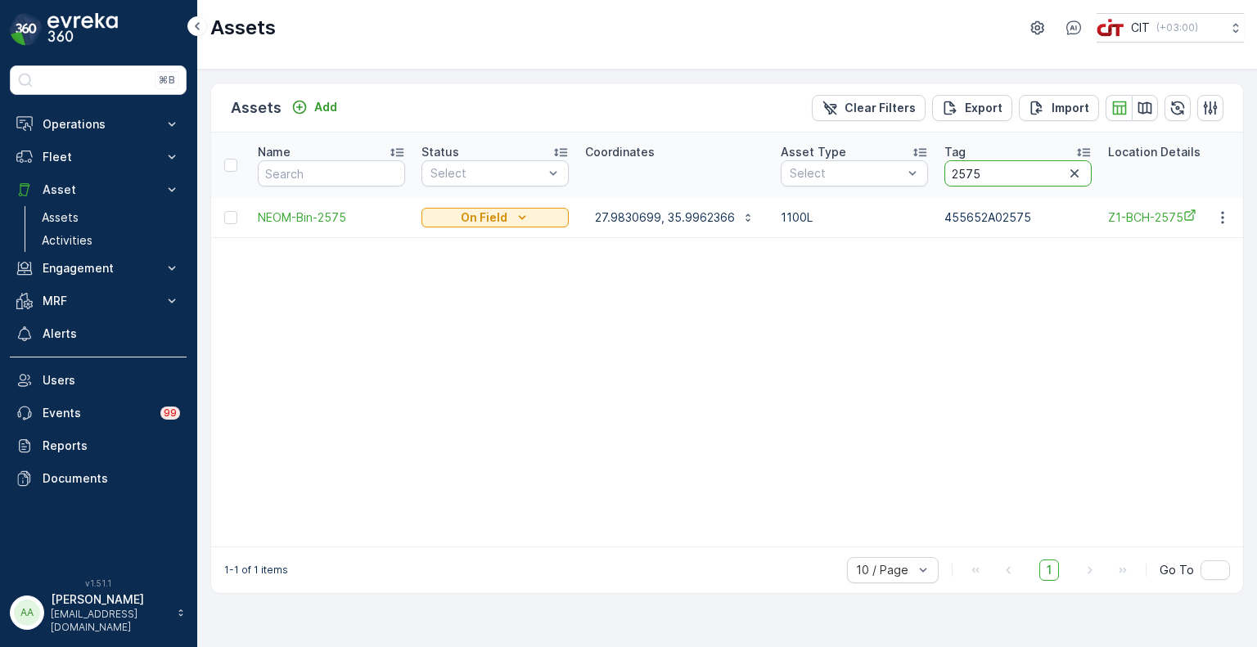
paste input "3126"
type input "3126"
drag, startPoint x: 974, startPoint y: 176, endPoint x: 927, endPoint y: 176, distance: 47.5
click at [927, 176] on th "Tag 3126" at bounding box center [1005, 165] width 164 height 65
paste input "0120"
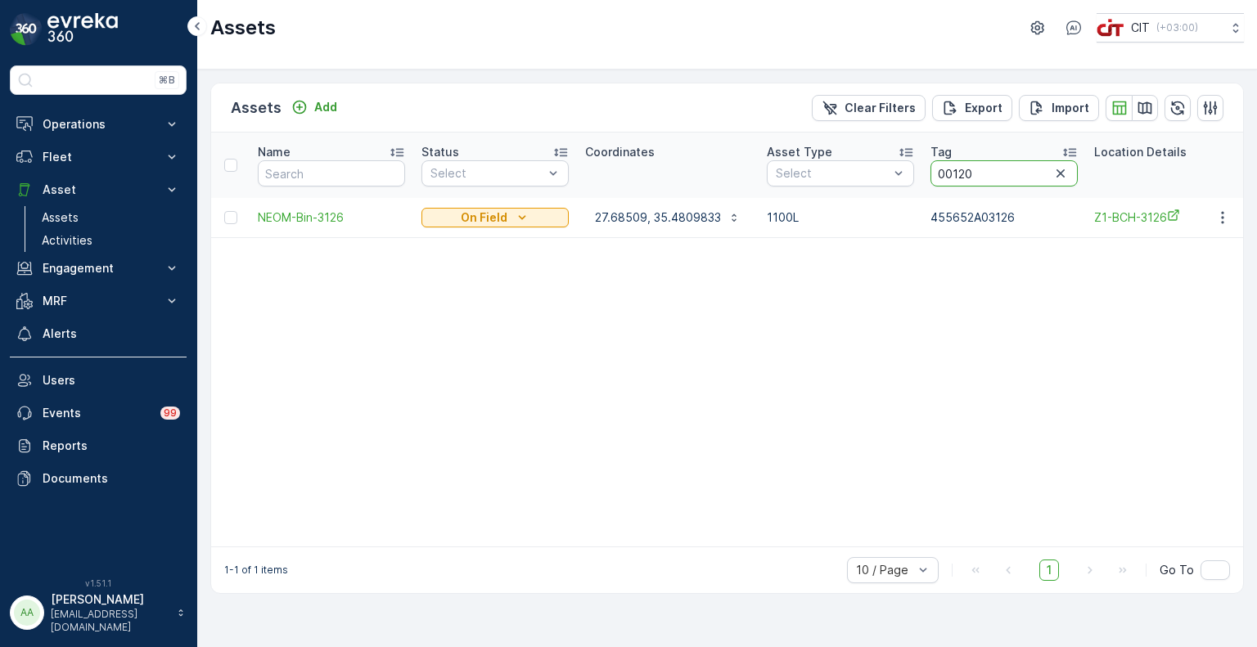
type input "00120"
drag, startPoint x: 981, startPoint y: 169, endPoint x: 936, endPoint y: 169, distance: 44.2
click at [938, 169] on input "00120" at bounding box center [1011, 173] width 147 height 26
paste input "2899"
type input "2899"
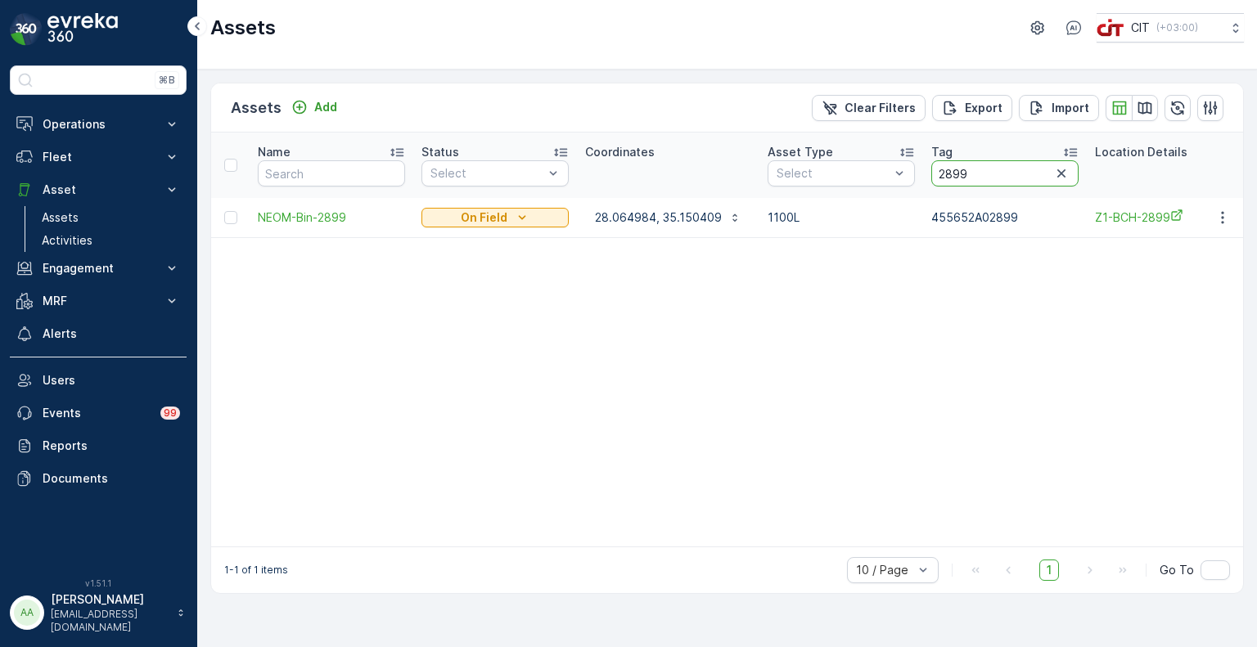
paste input "3621"
click at [932, 169] on input "2899" at bounding box center [1005, 173] width 147 height 26
type input "3621"
drag, startPoint x: 972, startPoint y: 169, endPoint x: 912, endPoint y: 169, distance: 60.6
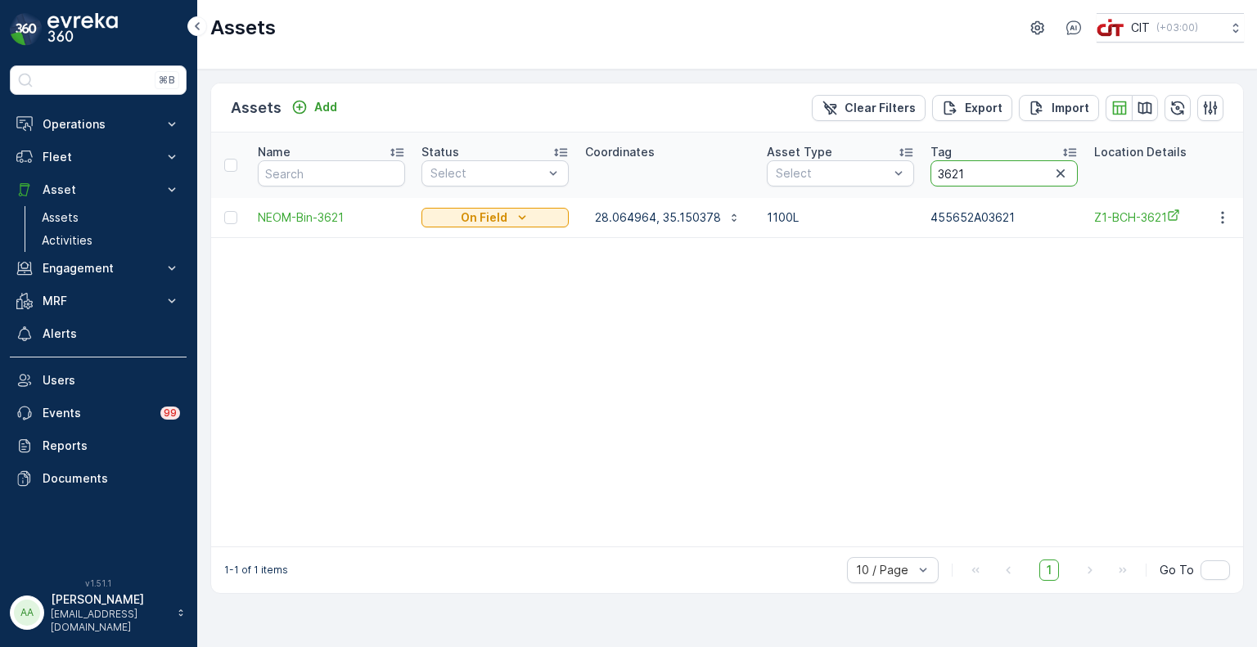
paste input "2079"
type input "2079"
drag, startPoint x: 986, startPoint y: 169, endPoint x: 910, endPoint y: 169, distance: 75.3
paste input "3251"
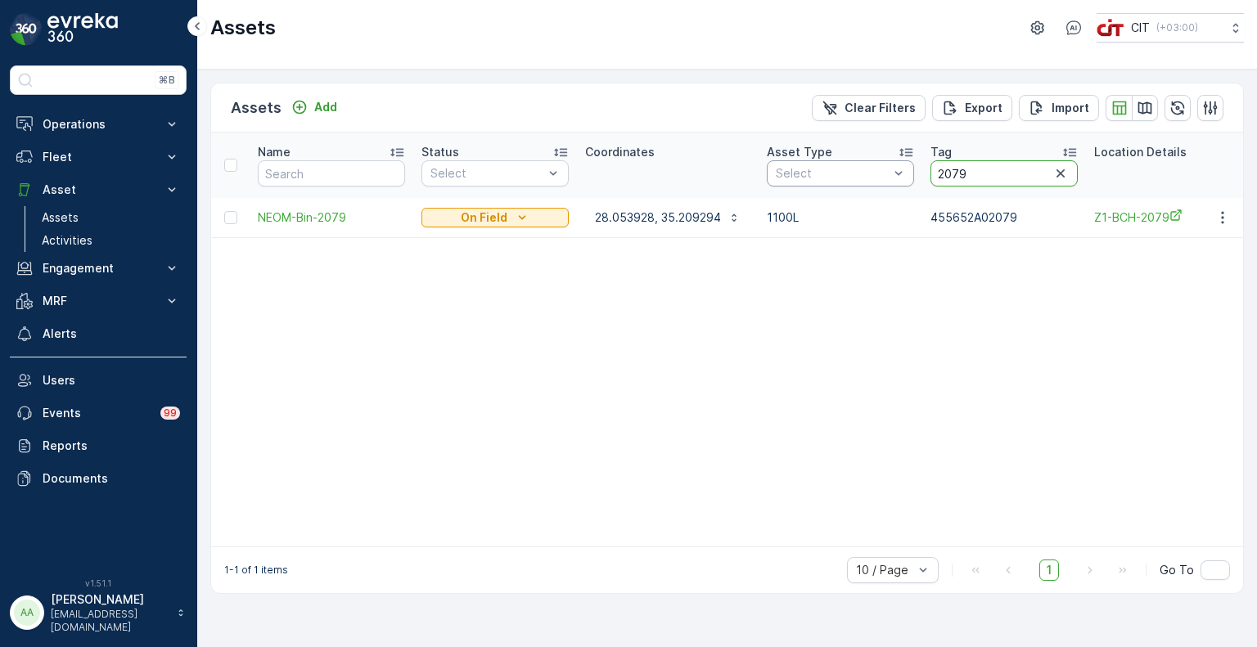
type input "3251"
click at [1045, 170] on icon "button" at bounding box center [1043, 173] width 8 height 8
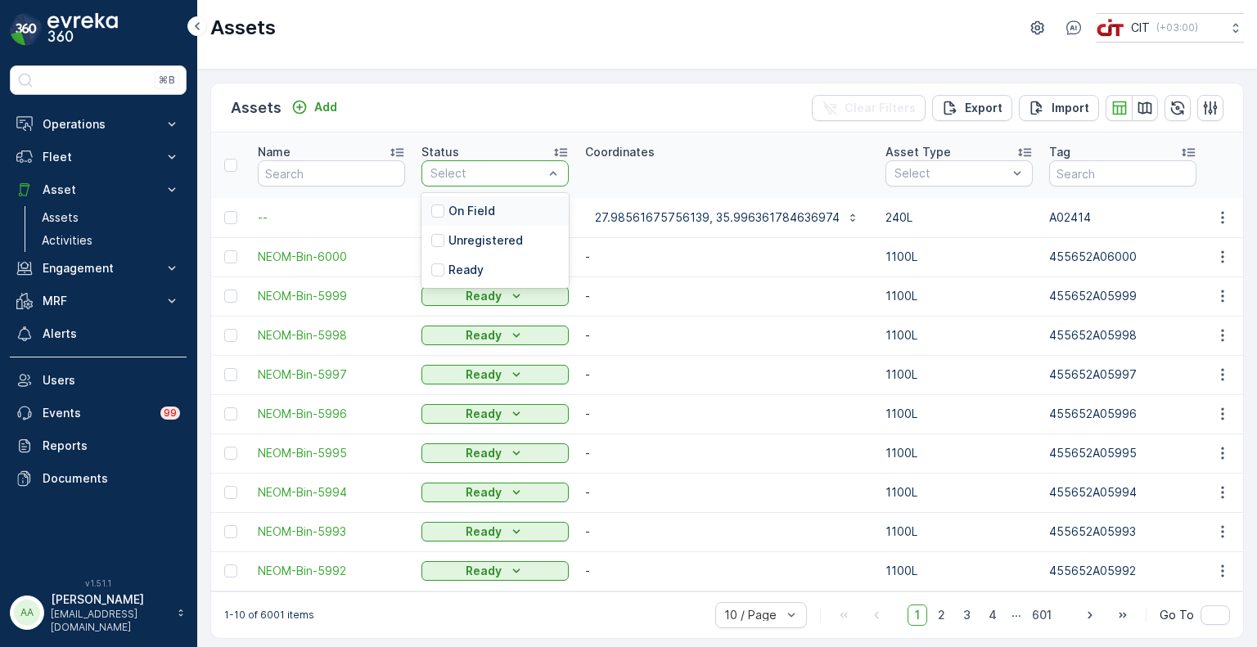
click at [494, 210] on div "On Field" at bounding box center [495, 210] width 147 height 29
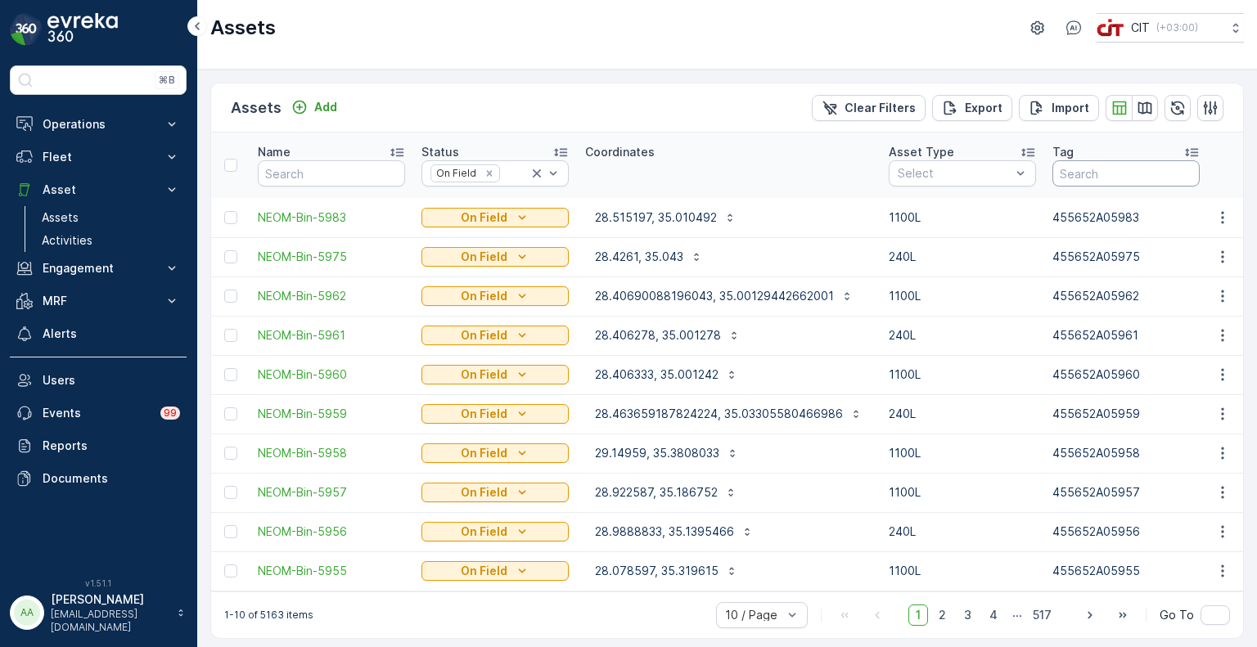
click at [1107, 177] on input "text" at bounding box center [1126, 173] width 147 height 26
type input "1179"
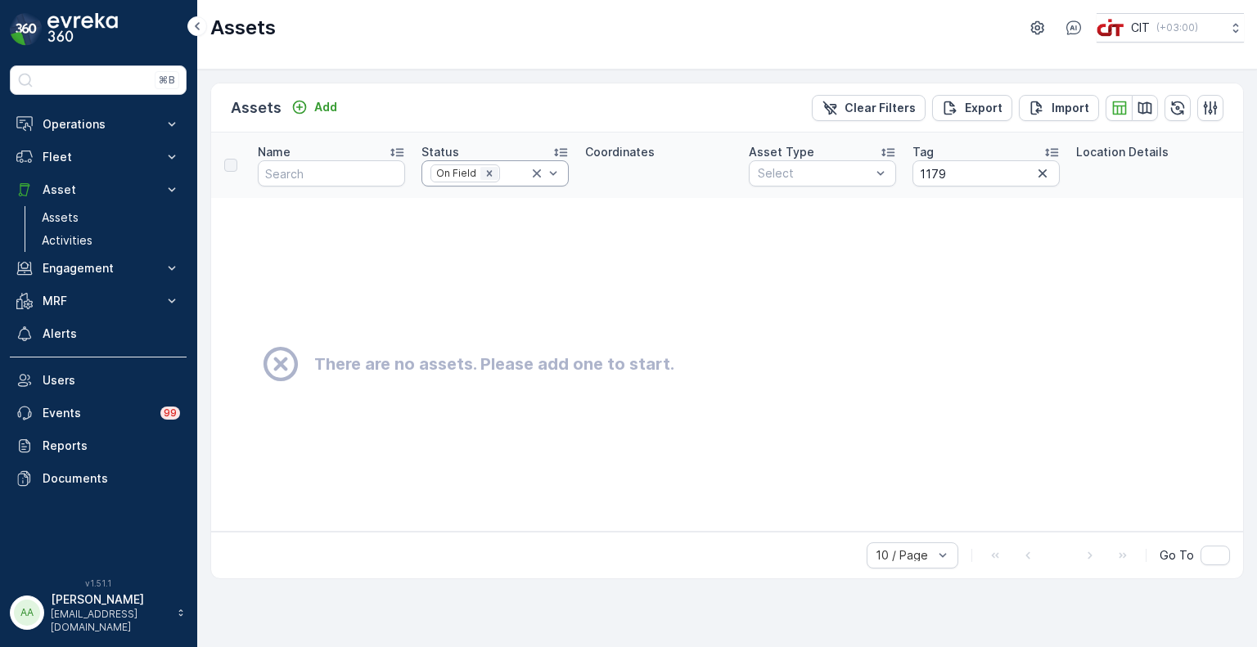
click at [488, 176] on icon "Remove On Field" at bounding box center [489, 173] width 11 height 11
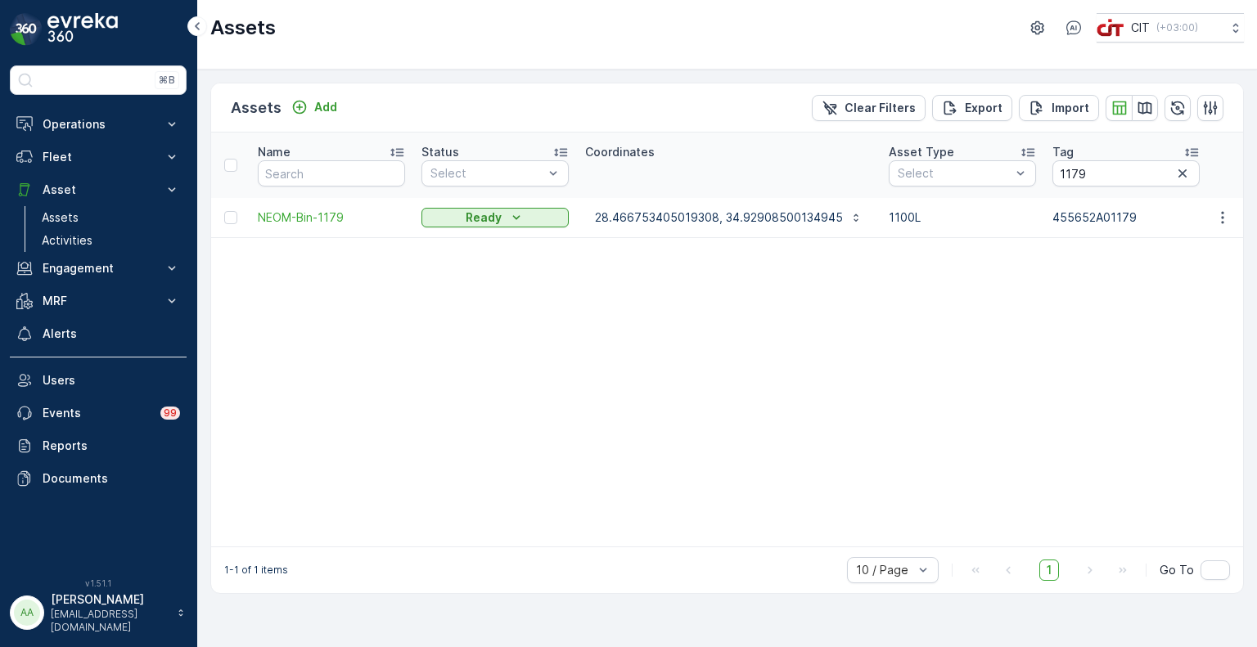
click at [487, 227] on div "Ready" at bounding box center [495, 217] width 147 height 23
click at [487, 222] on p "Ready" at bounding box center [484, 218] width 36 height 16
click at [470, 241] on span "On Field" at bounding box center [453, 241] width 45 height 16
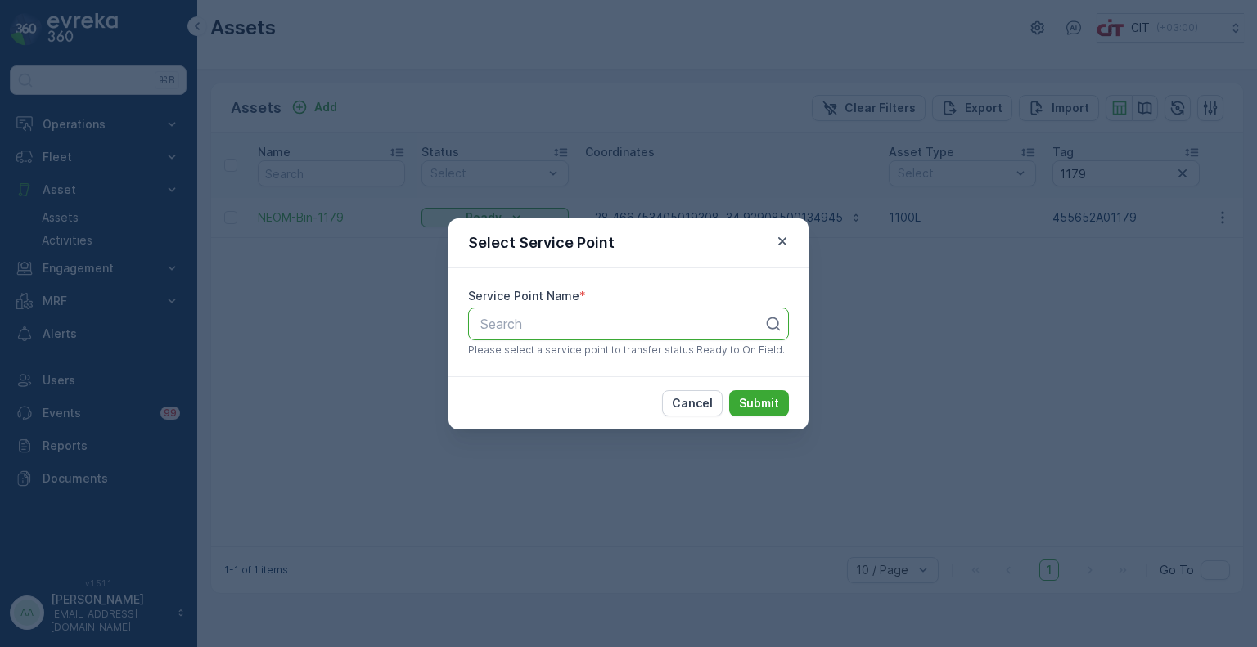
click at [580, 330] on div at bounding box center [622, 324] width 286 height 15
type input "-1179"
click at [549, 369] on span "Z2-BDB-1179" at bounding box center [519, 364] width 82 height 15
click at [754, 403] on p "Submit" at bounding box center [759, 403] width 40 height 16
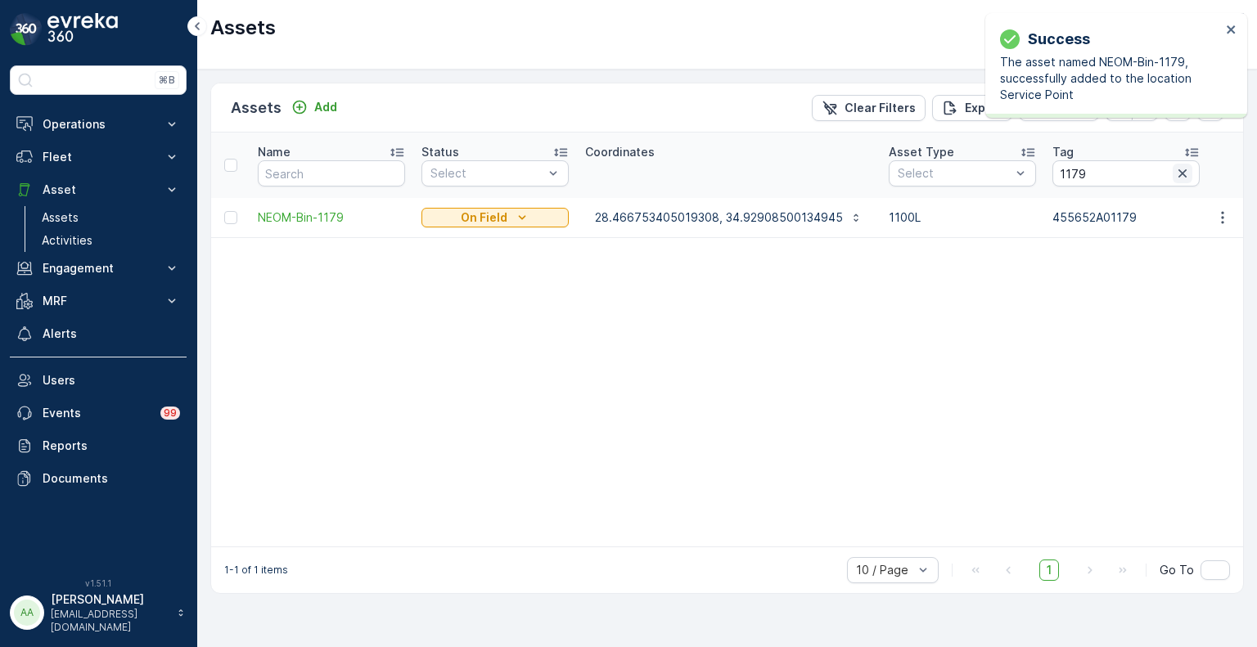
click at [1175, 178] on icon "button" at bounding box center [1183, 173] width 16 height 16
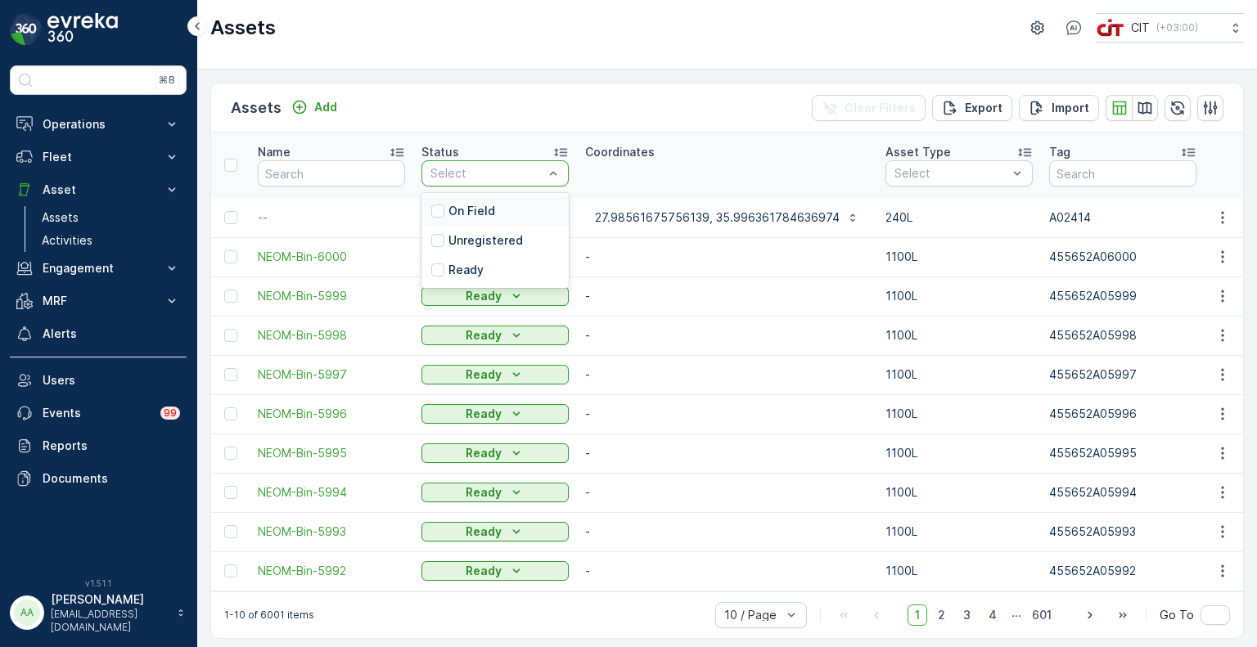
click at [471, 207] on p "On Field" at bounding box center [472, 211] width 47 height 16
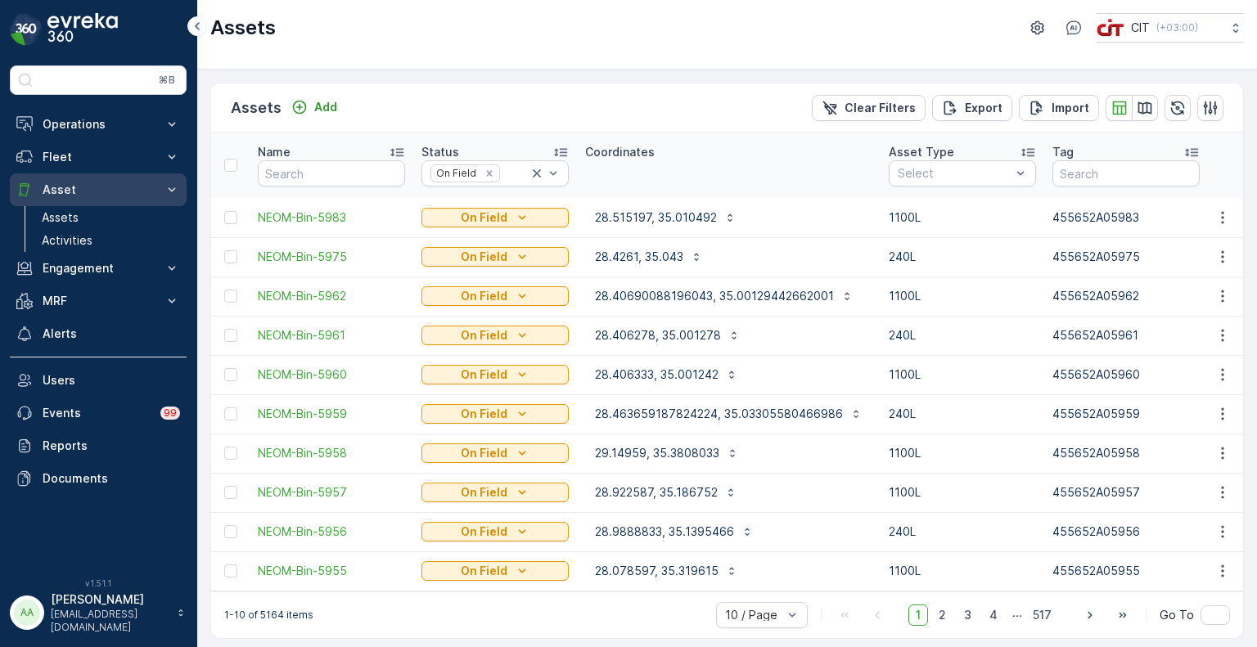
click at [61, 186] on p "Asset" at bounding box center [98, 190] width 111 height 16
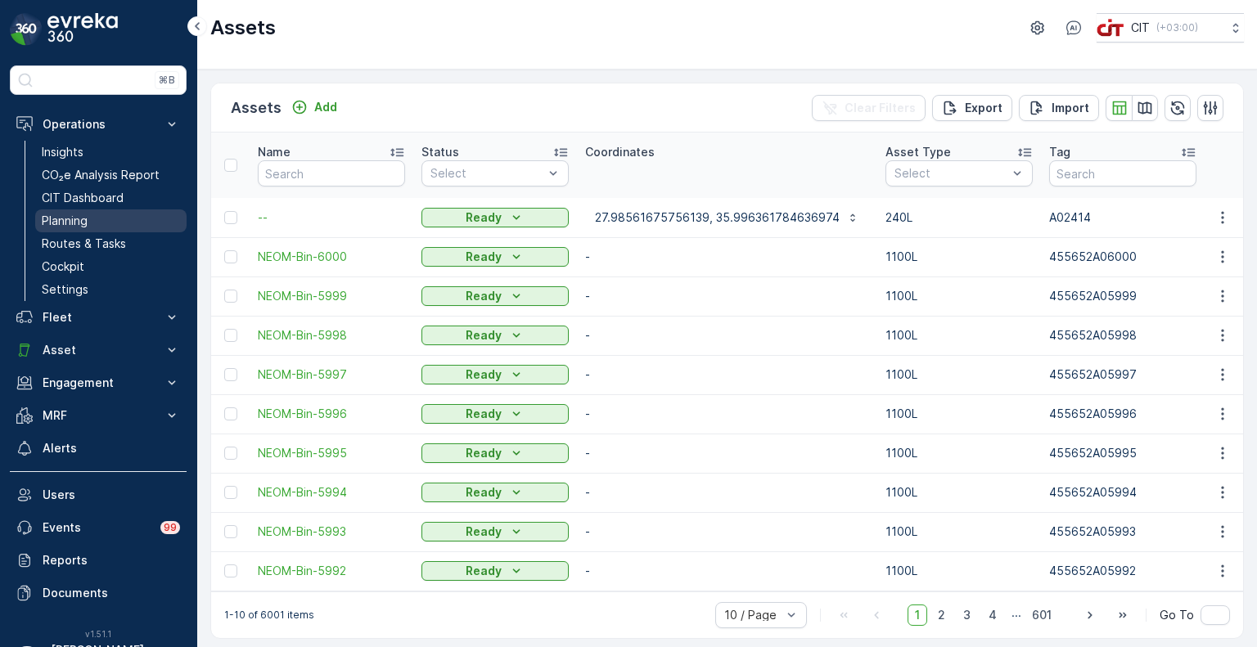
click at [89, 222] on link "Planning" at bounding box center [110, 221] width 151 height 23
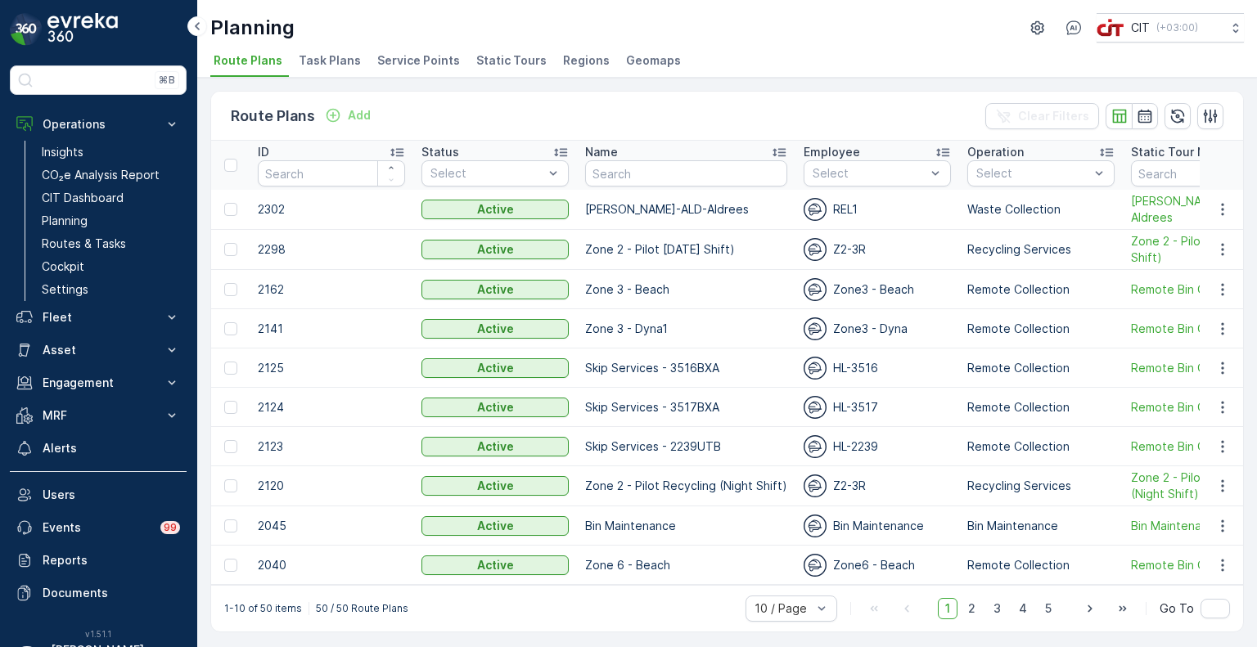
click at [401, 65] on span "Service Points" at bounding box center [418, 60] width 83 height 16
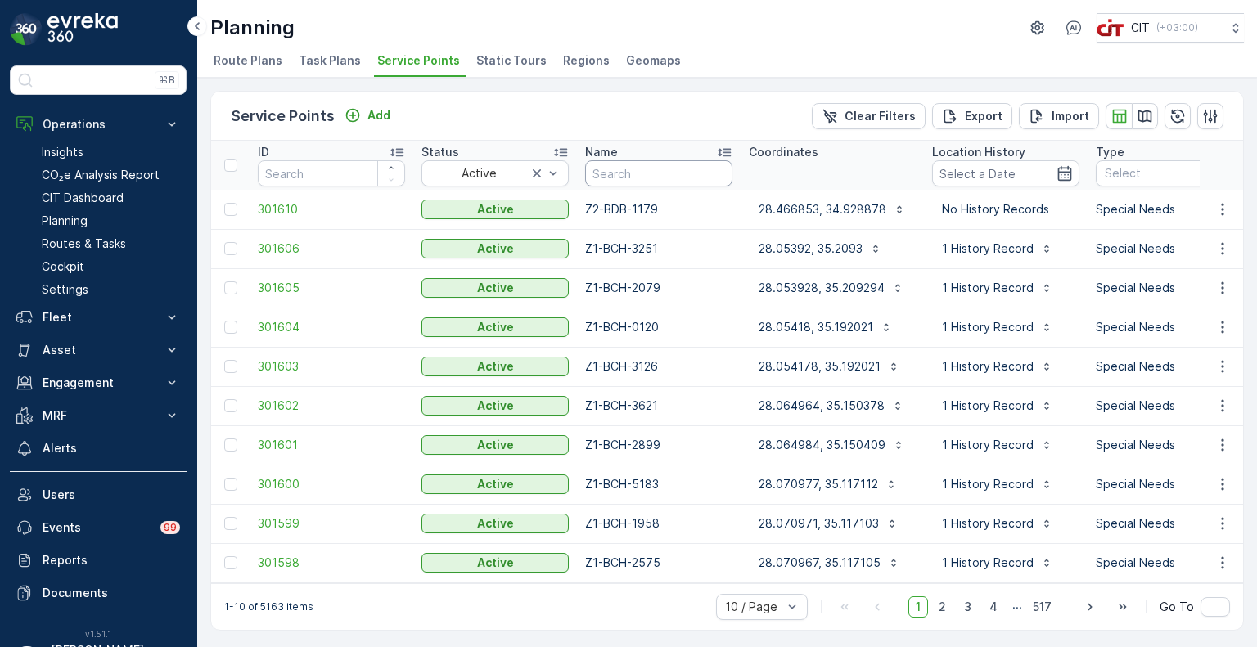
click at [634, 179] on input "text" at bounding box center [658, 173] width 147 height 26
type input "1177"
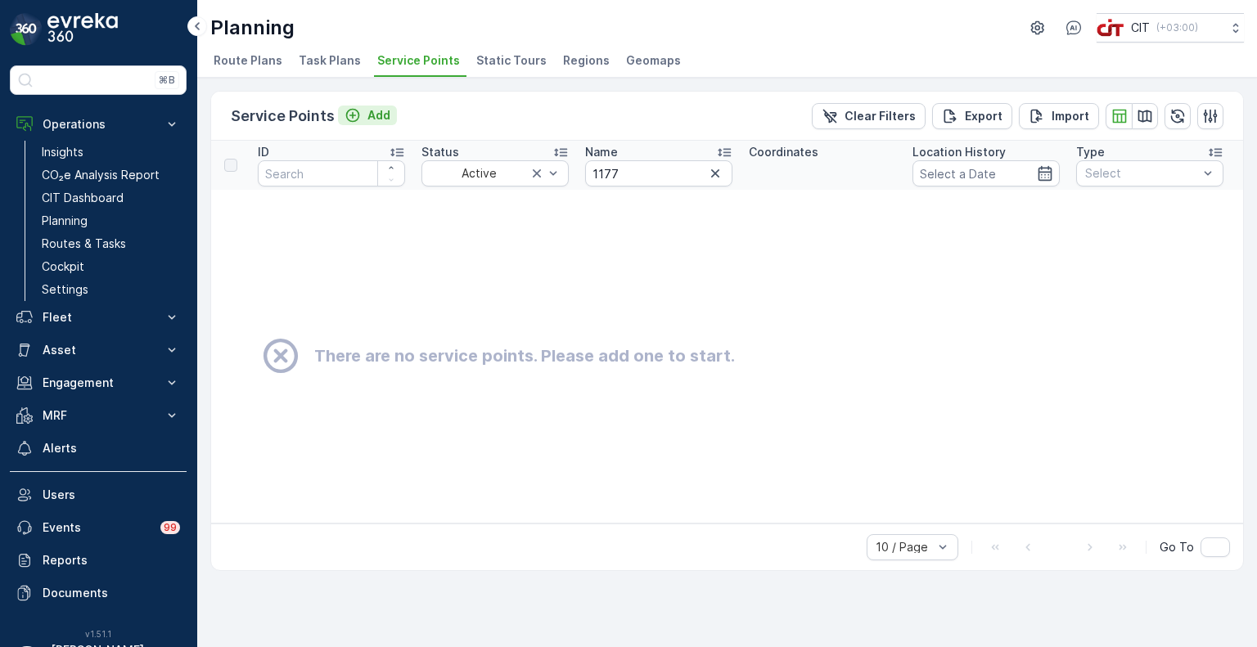
click at [353, 115] on icon "Add" at bounding box center [353, 115] width 16 height 16
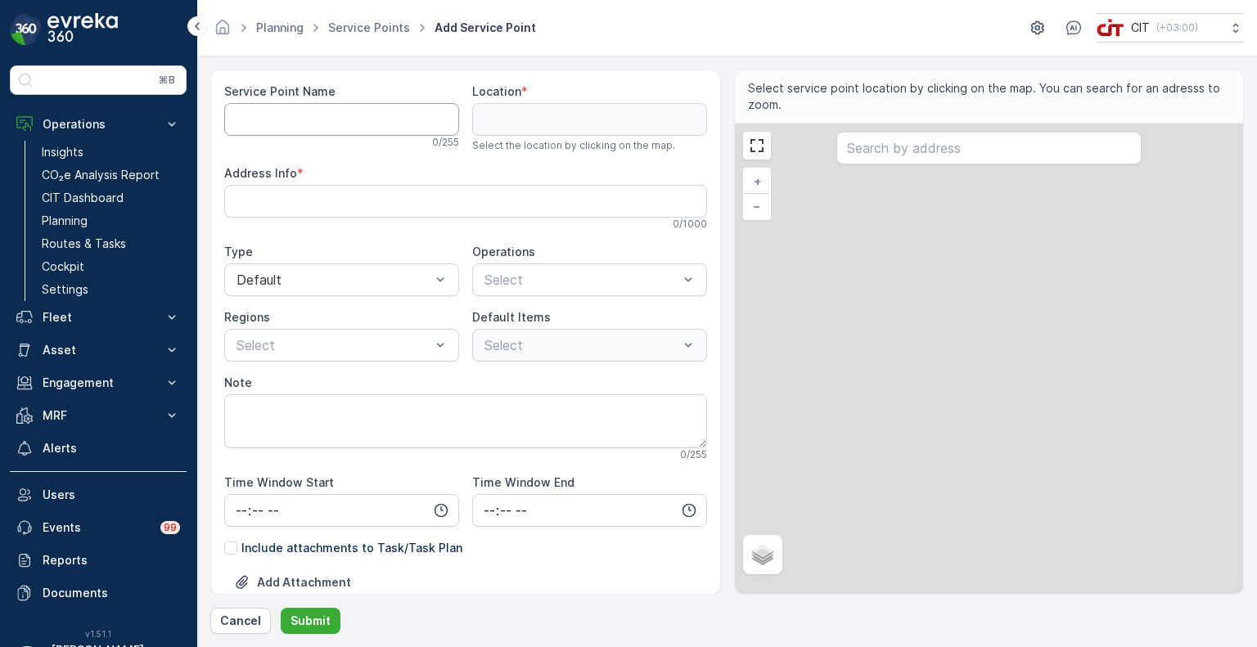
click at [282, 108] on Name "Service Point Name" at bounding box center [341, 119] width 235 height 33
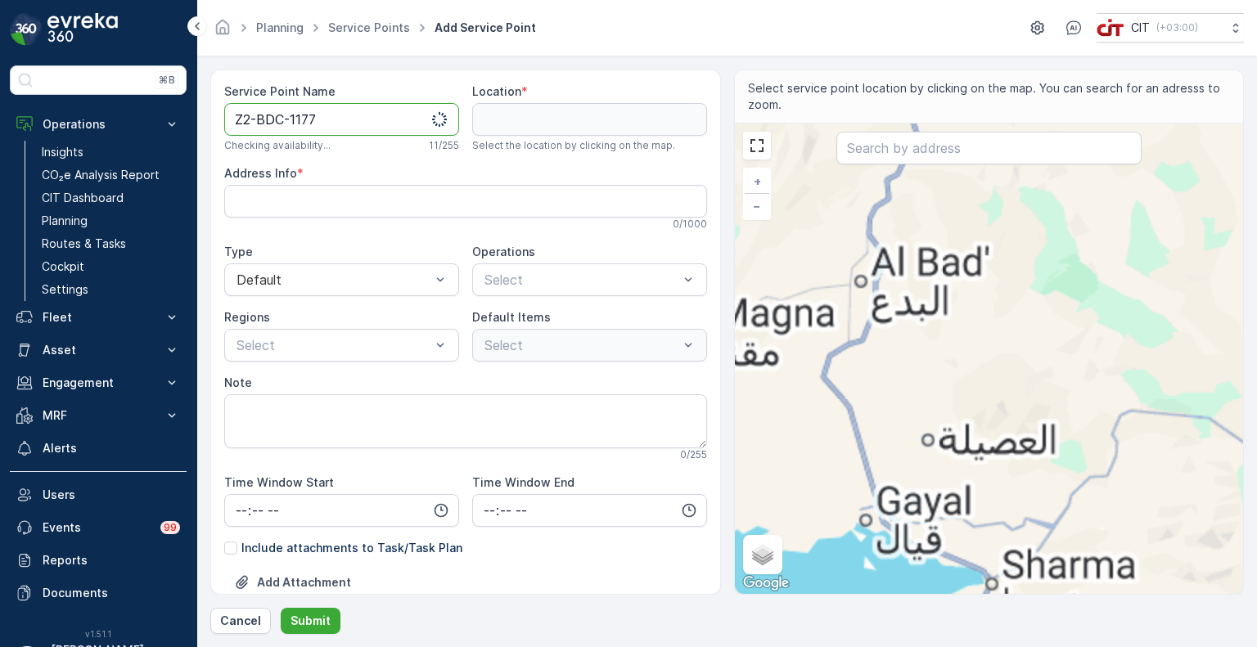
type Name "Z2-BDC-1177"
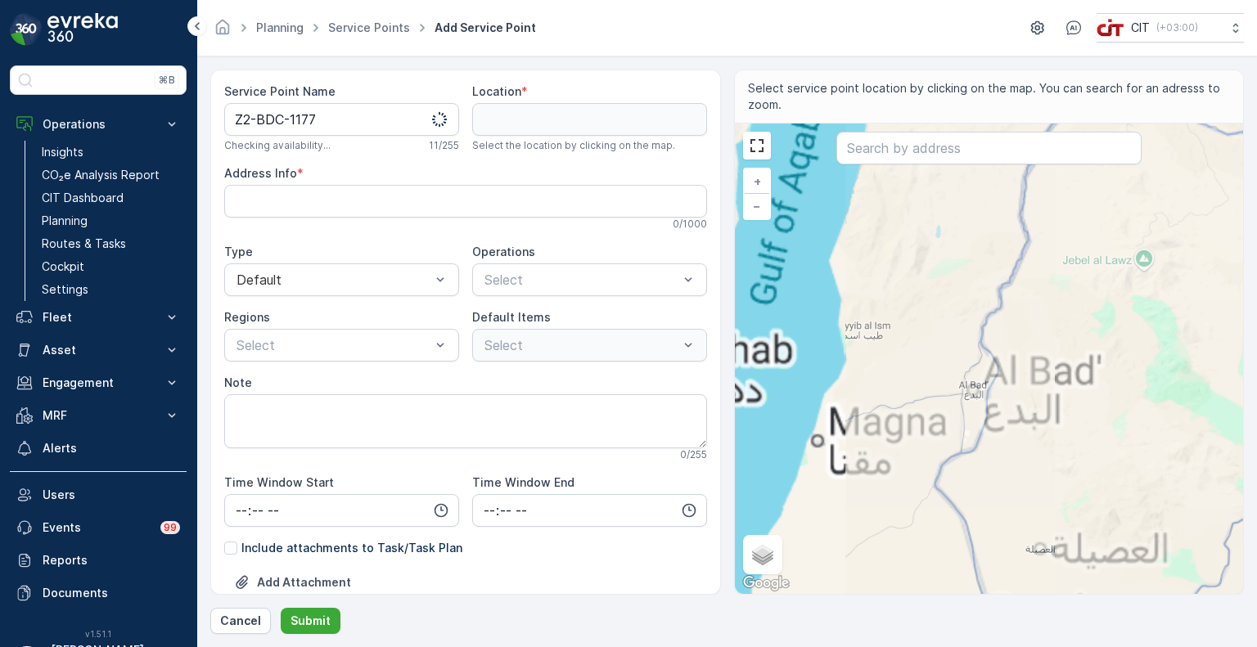
drag, startPoint x: 836, startPoint y: 296, endPoint x: 950, endPoint y: 406, distance: 158.0
click at [950, 406] on div "+ − Satellite Roadmap Terrain Hybrid Leaflet Keyboard shortcuts Map Data Map da…" at bounding box center [989, 359] width 509 height 471
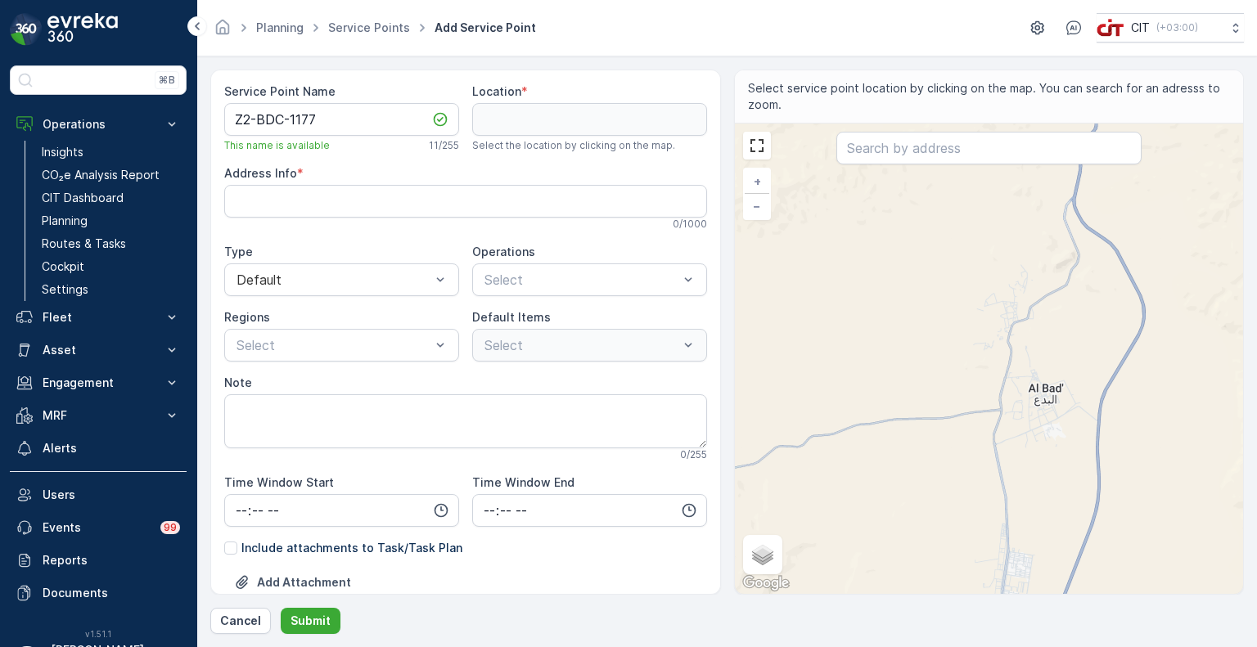
drag, startPoint x: 942, startPoint y: 469, endPoint x: 936, endPoint y: 368, distance: 100.9
click at [936, 368] on div "+ − Satellite Roadmap Terrain Hybrid Leaflet Keyboard shortcuts Map Data Map da…" at bounding box center [989, 359] width 509 height 471
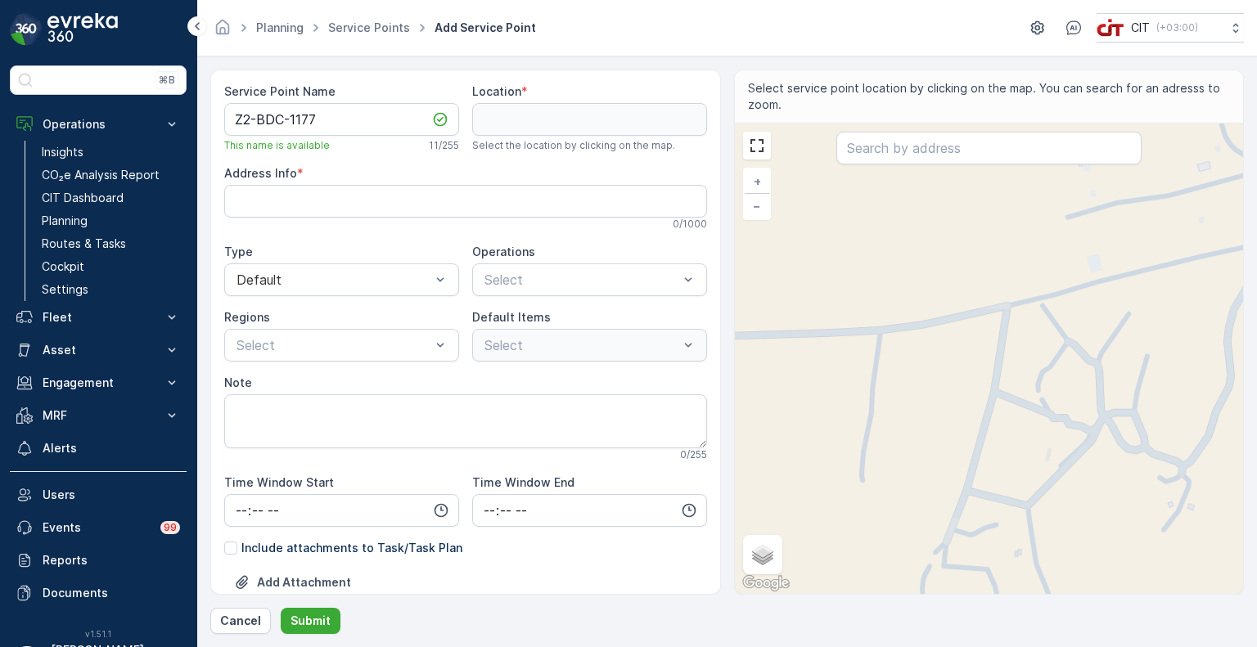
click at [1056, 287] on div "+ − Satellite Roadmap Terrain Hybrid Leaflet Keyboard shortcuts Map Data Map da…" at bounding box center [989, 359] width 509 height 471
type input "28.497898020828377,34.99570093005169"
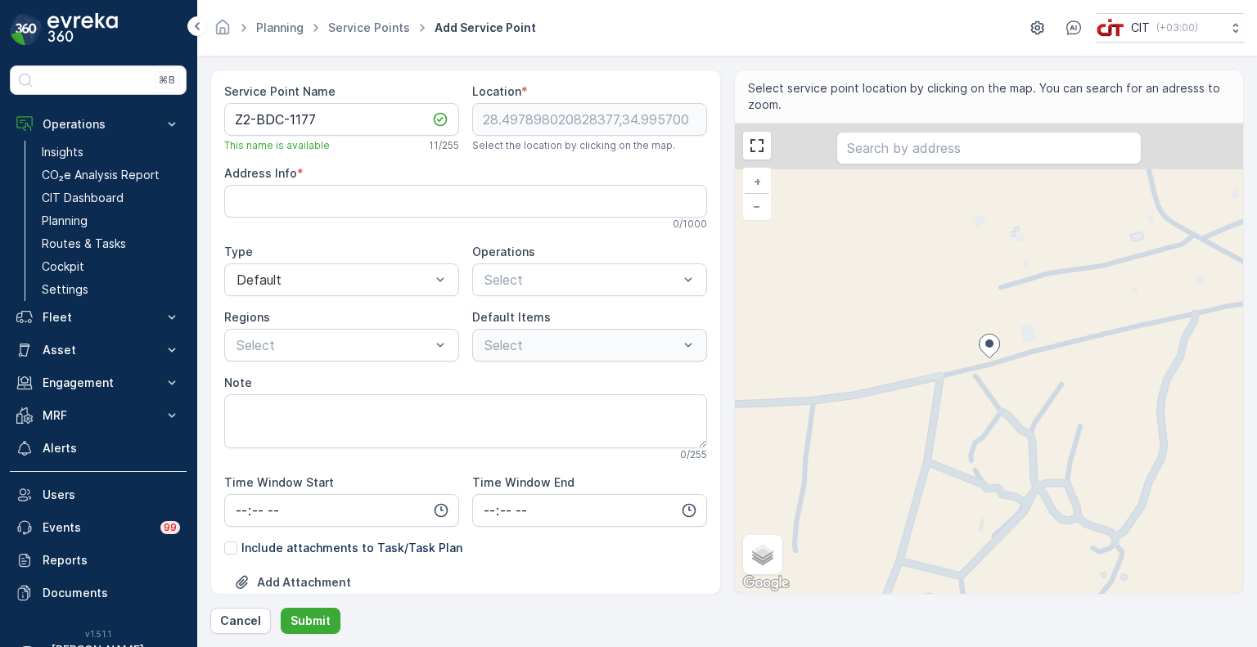
type Info "KNUA3720، 3720 أبو جندل، 6185، حي الديرة القديمة، Al Bad 49787, Saudi Arabia"
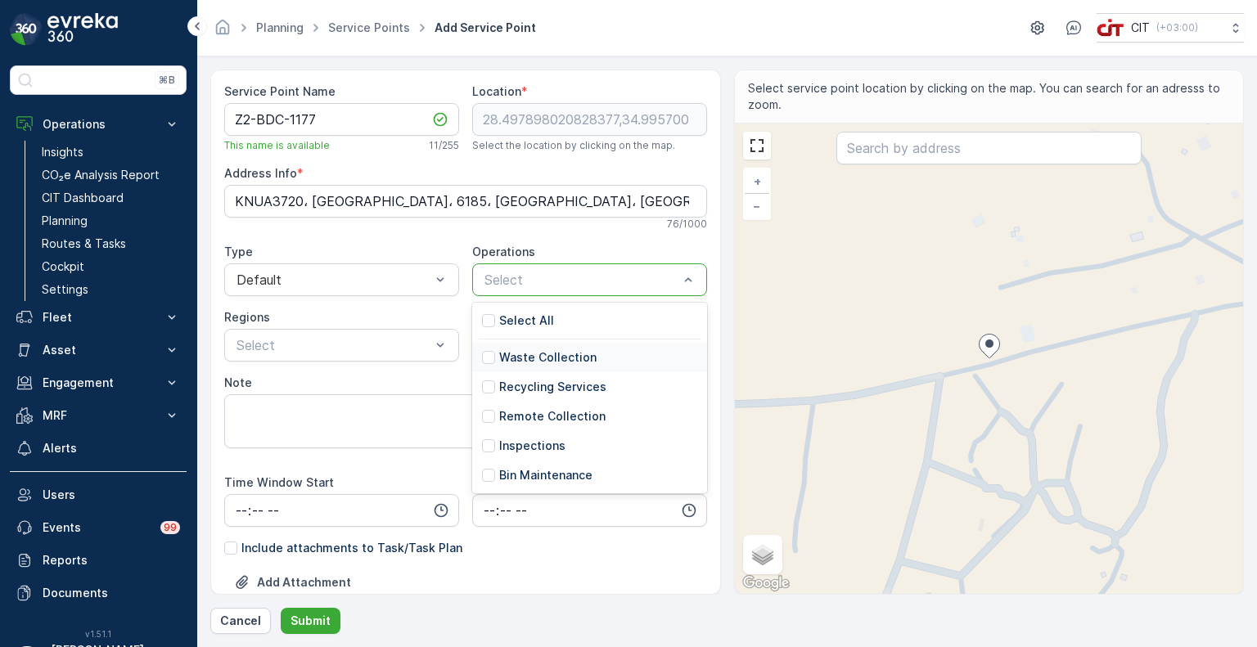
click at [550, 356] on p "Waste Collection" at bounding box center [547, 358] width 97 height 16
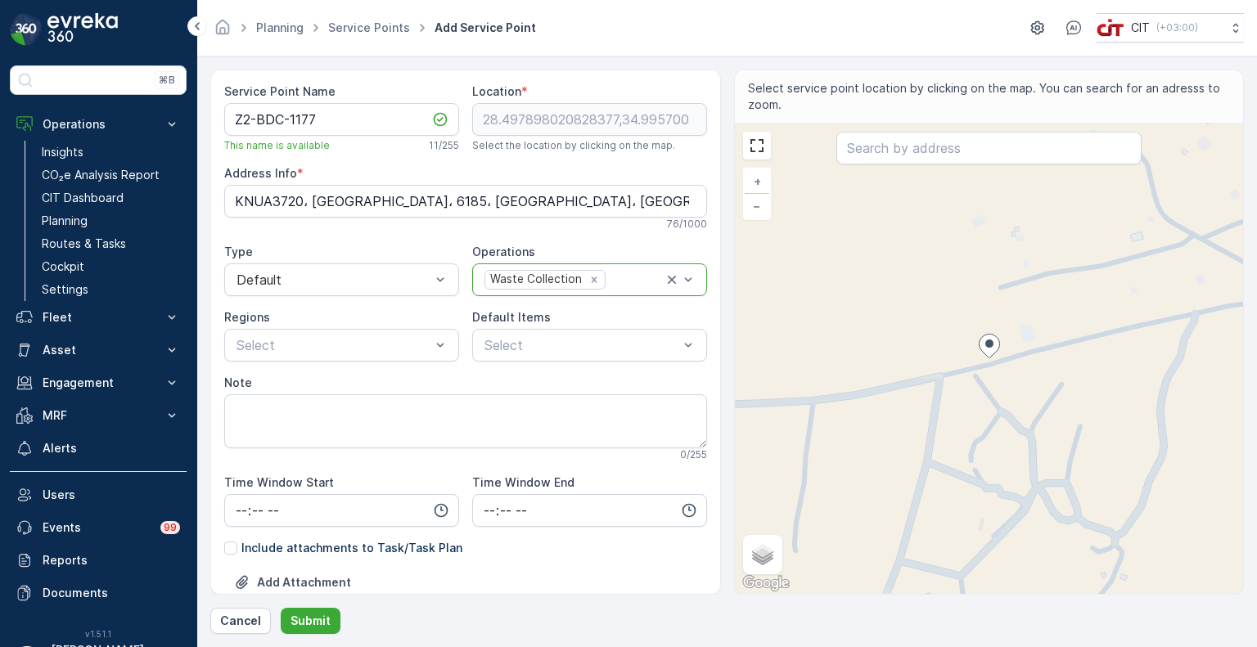
click at [562, 286] on div "Waste Collection" at bounding box center [534, 279] width 99 height 17
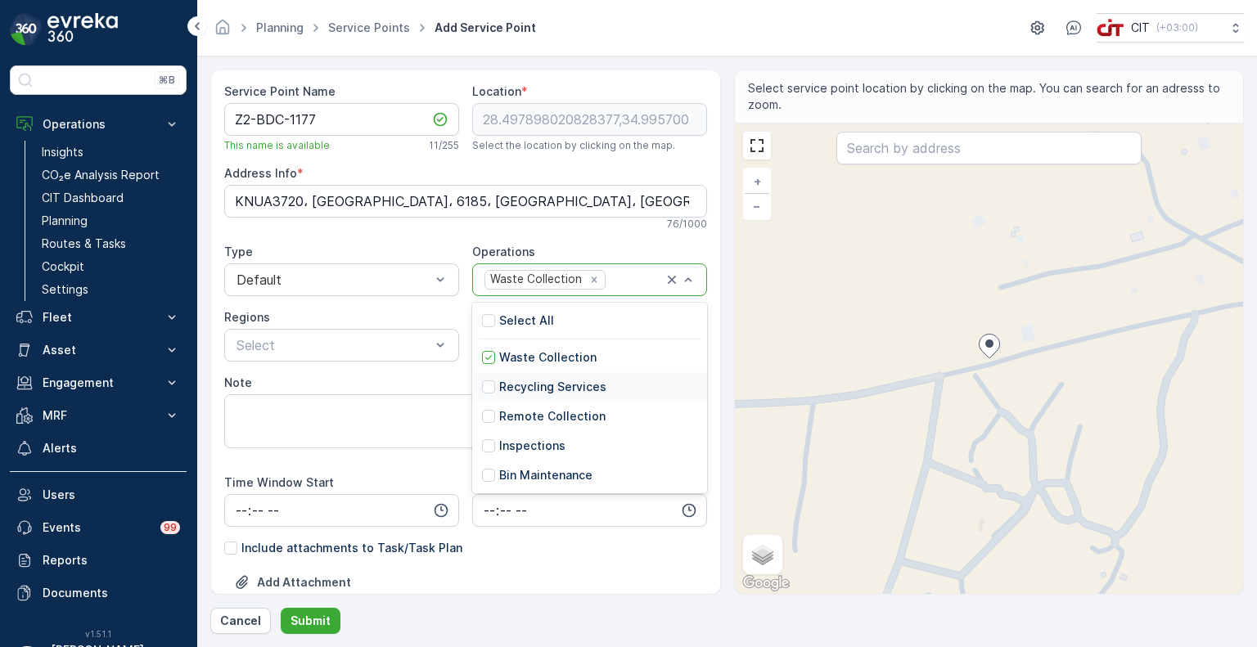
click at [534, 381] on p "Recycling Services" at bounding box center [552, 387] width 107 height 16
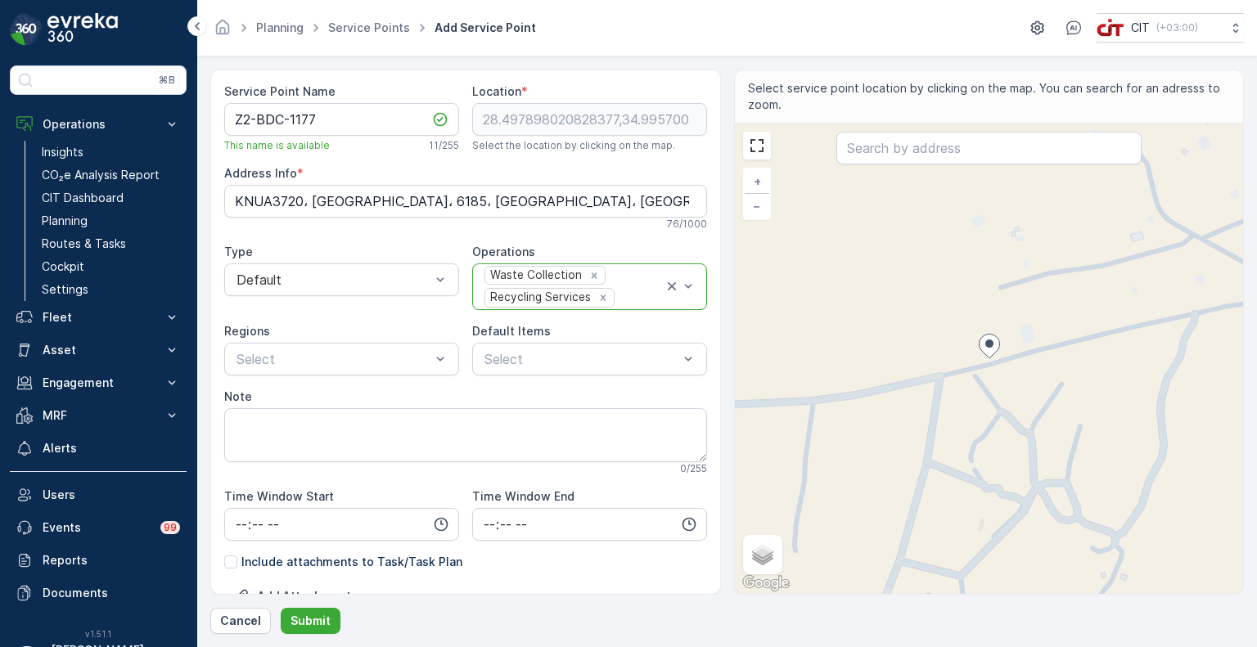
click at [562, 280] on div "Waste Collection" at bounding box center [534, 275] width 99 height 17
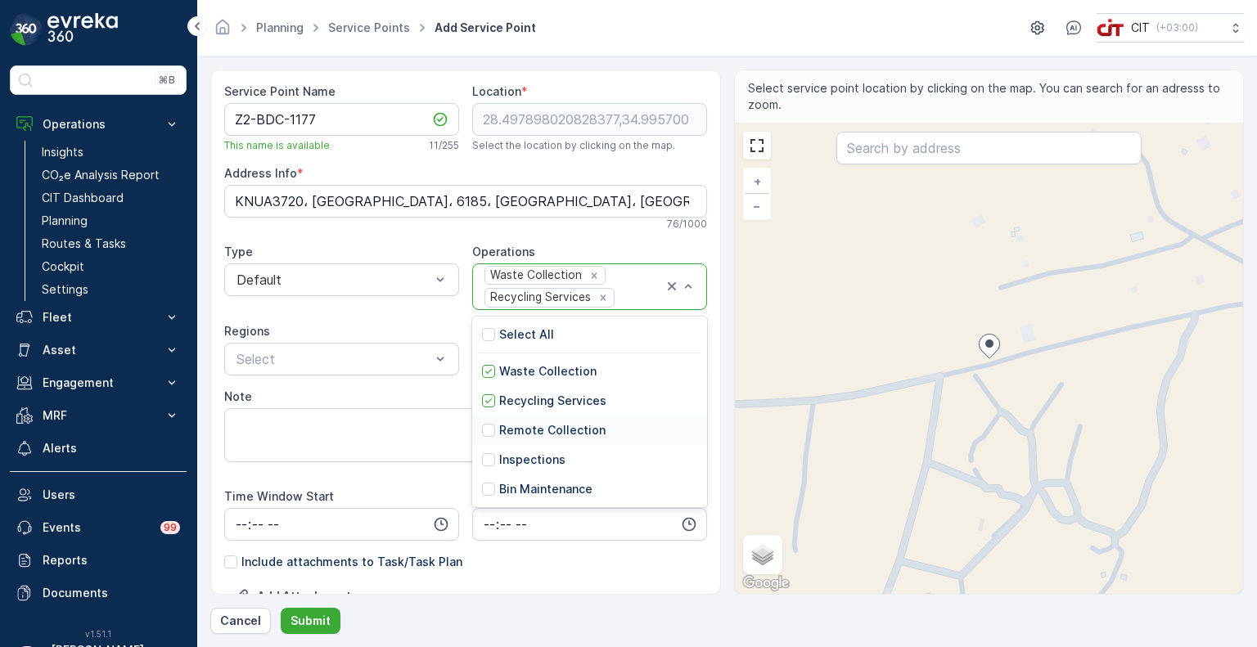
click at [532, 423] on p "Remote Collection" at bounding box center [552, 430] width 106 height 16
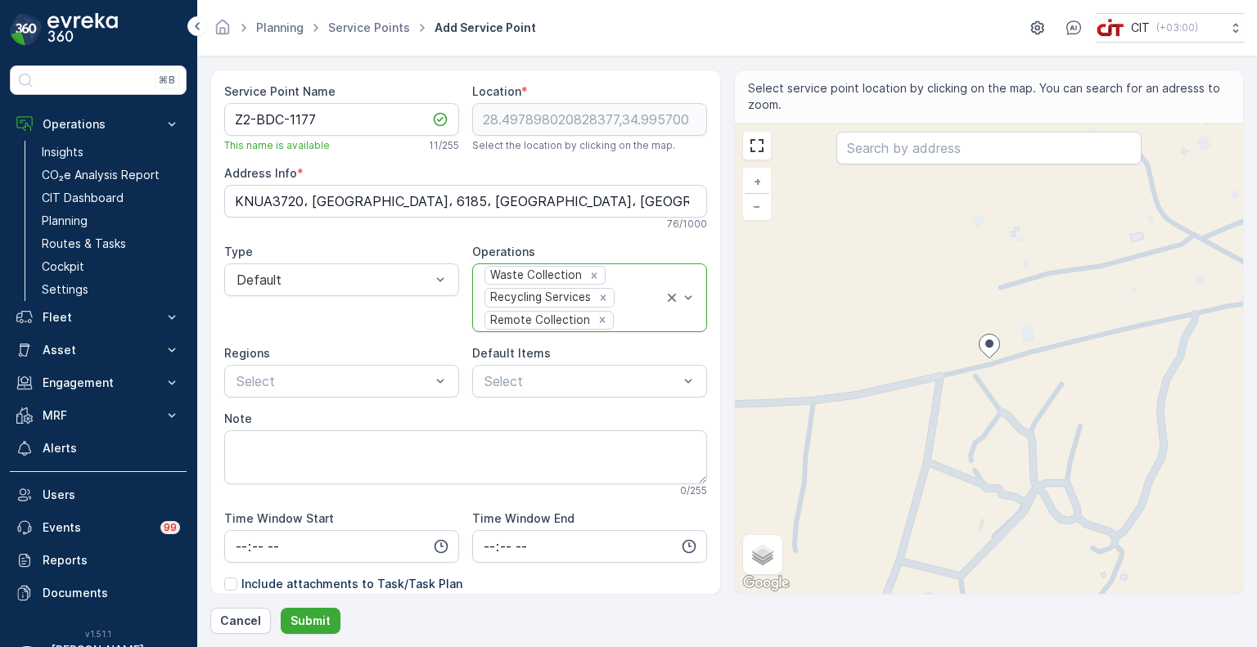
click at [568, 286] on div "Waste Collection Recycling Services Remote Collection" at bounding box center [573, 297] width 181 height 67
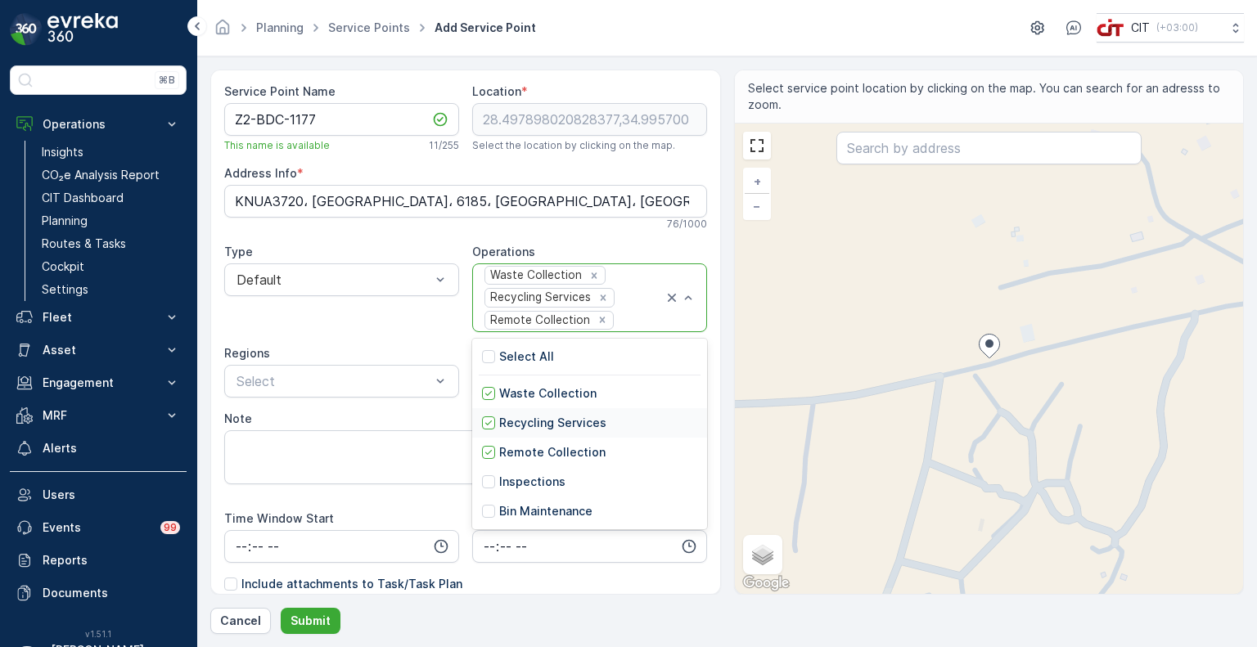
click at [518, 422] on p "Recycling Services" at bounding box center [552, 423] width 107 height 16
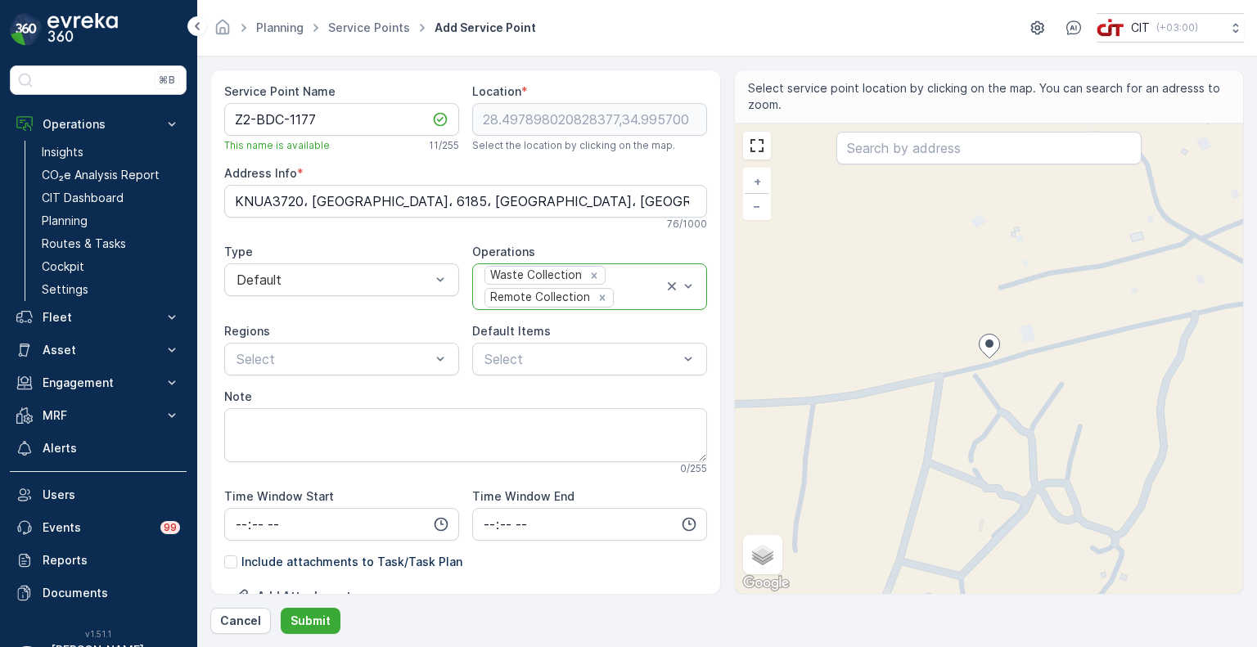
click at [564, 274] on div "Waste Collection" at bounding box center [534, 275] width 99 height 17
click at [525, 481] on p "Bin Maintenance" at bounding box center [545, 489] width 93 height 16
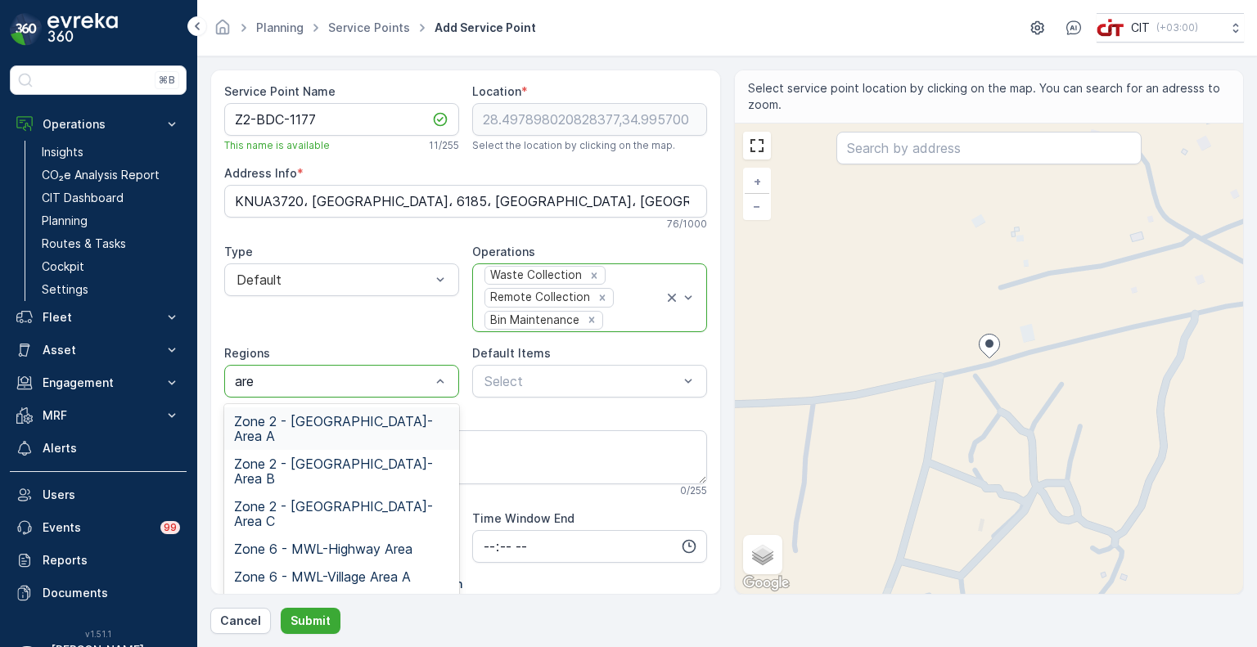
type input "area"
click at [346, 499] on span "Zone 2 - ALBADA-Area C" at bounding box center [341, 513] width 215 height 29
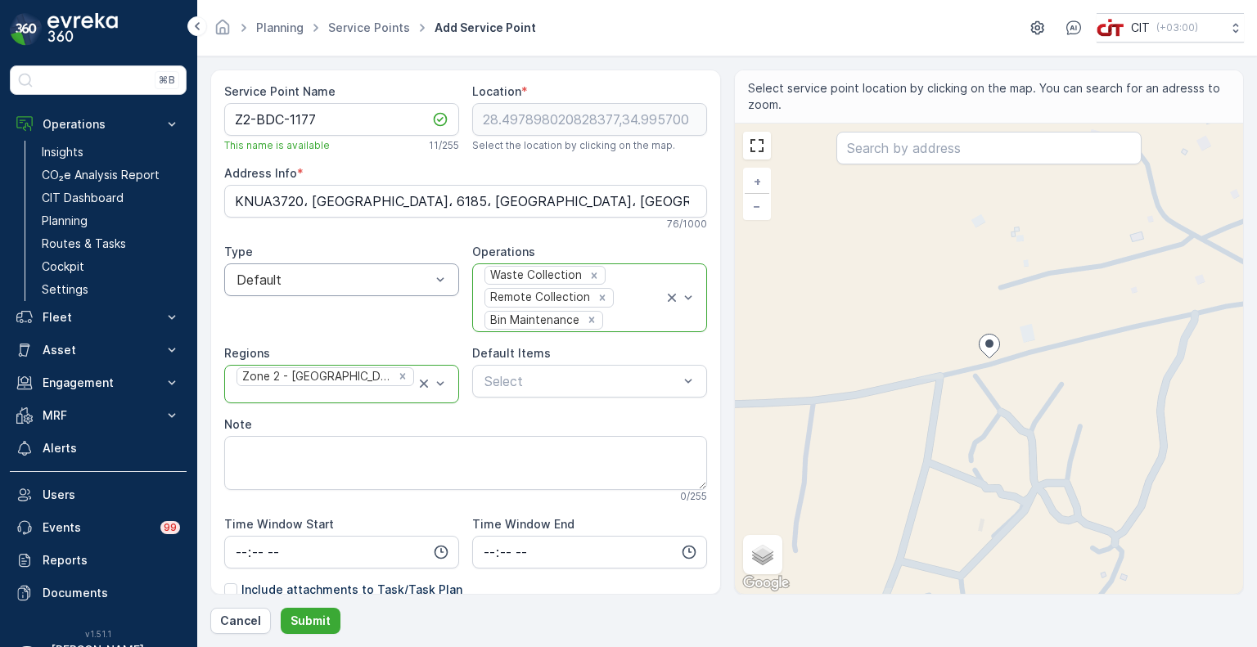
click at [314, 270] on div "Default" at bounding box center [341, 280] width 235 height 33
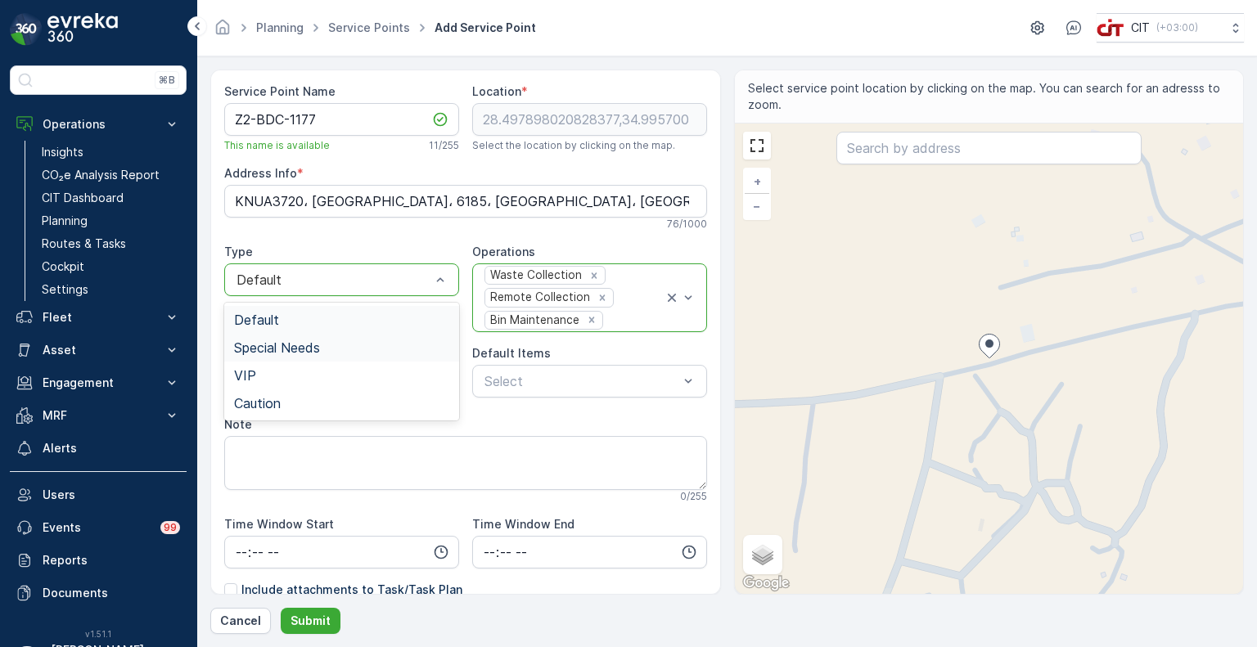
click at [282, 346] on span "Special Needs" at bounding box center [277, 348] width 86 height 15
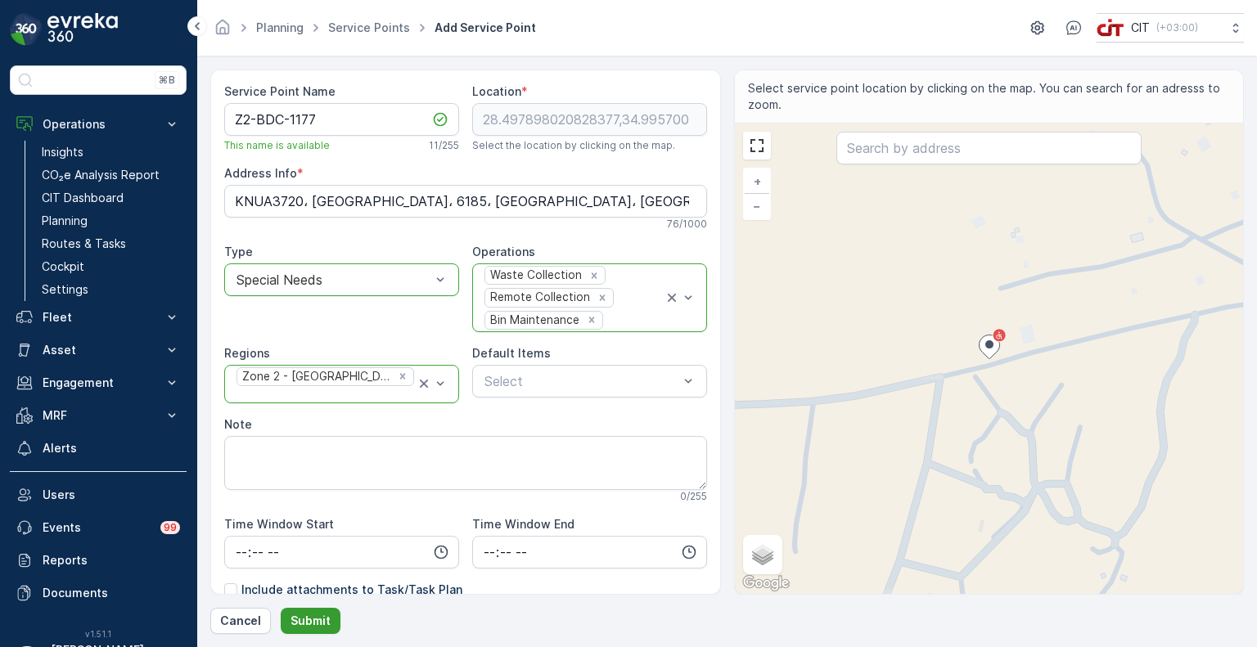
click at [314, 616] on p "Submit" at bounding box center [311, 621] width 40 height 16
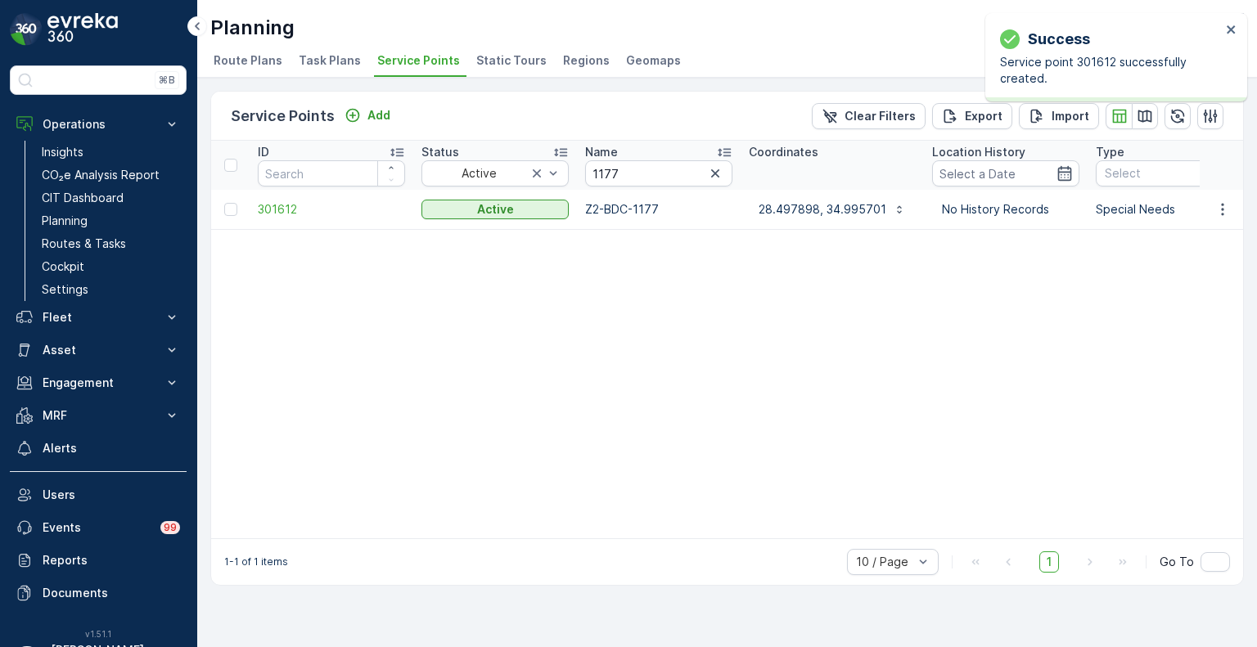
click at [713, 174] on icon "button" at bounding box center [715, 173] width 8 height 8
